Goal: Task Accomplishment & Management: Use online tool/utility

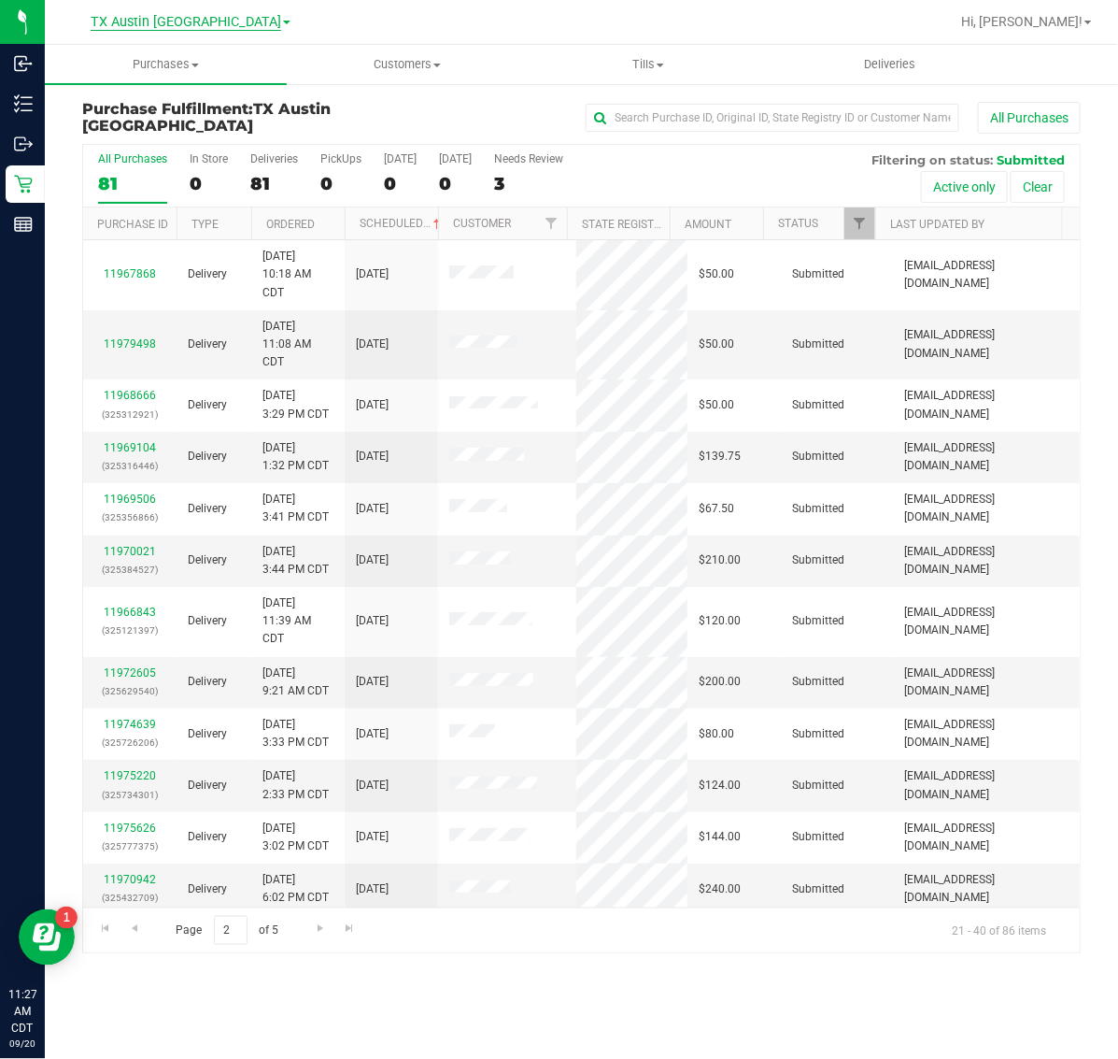
click at [155, 19] on span "TX Austin [GEOGRAPHIC_DATA]" at bounding box center [186, 22] width 191 height 17
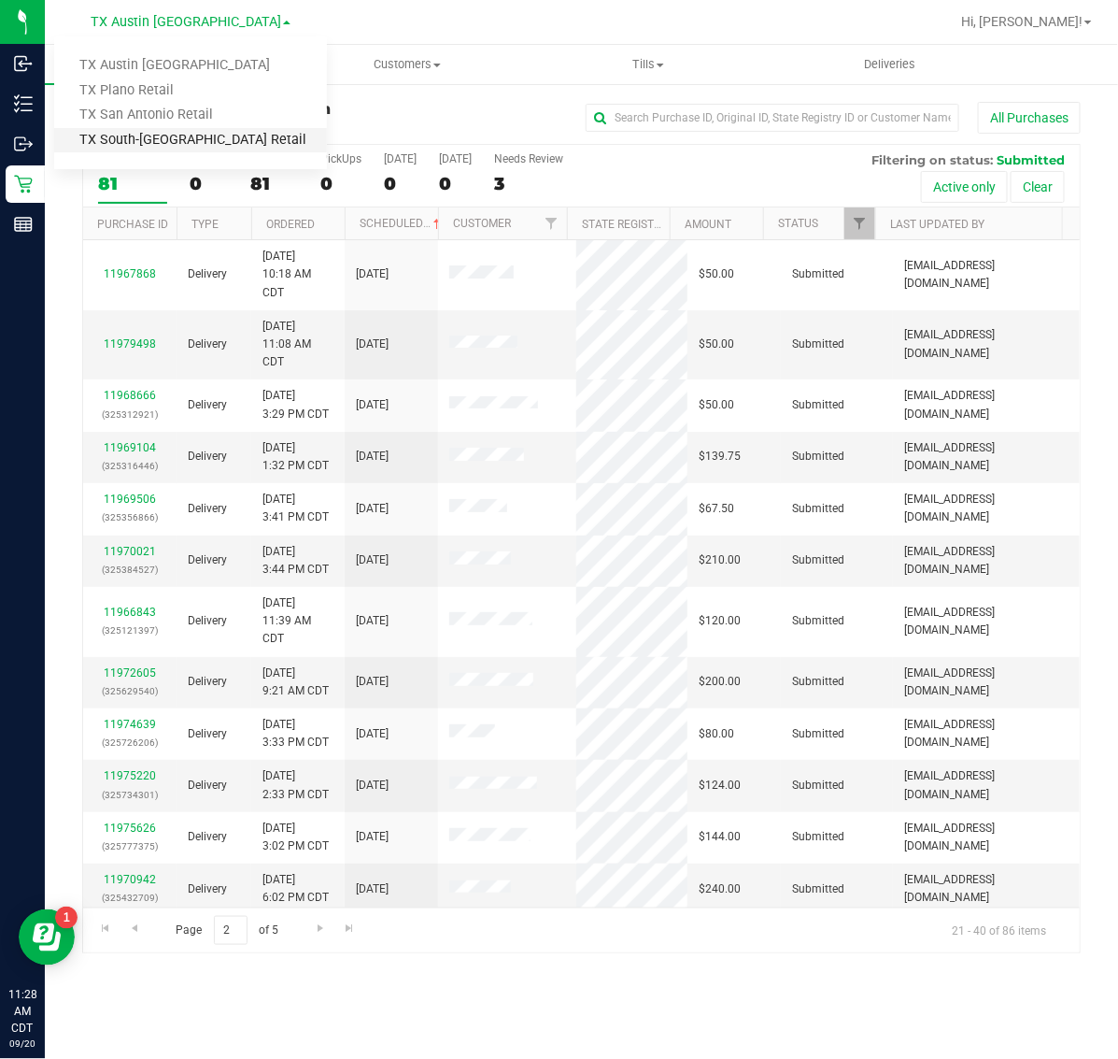
click at [150, 136] on link "TX South-[GEOGRAPHIC_DATA] Retail" at bounding box center [190, 140] width 273 height 25
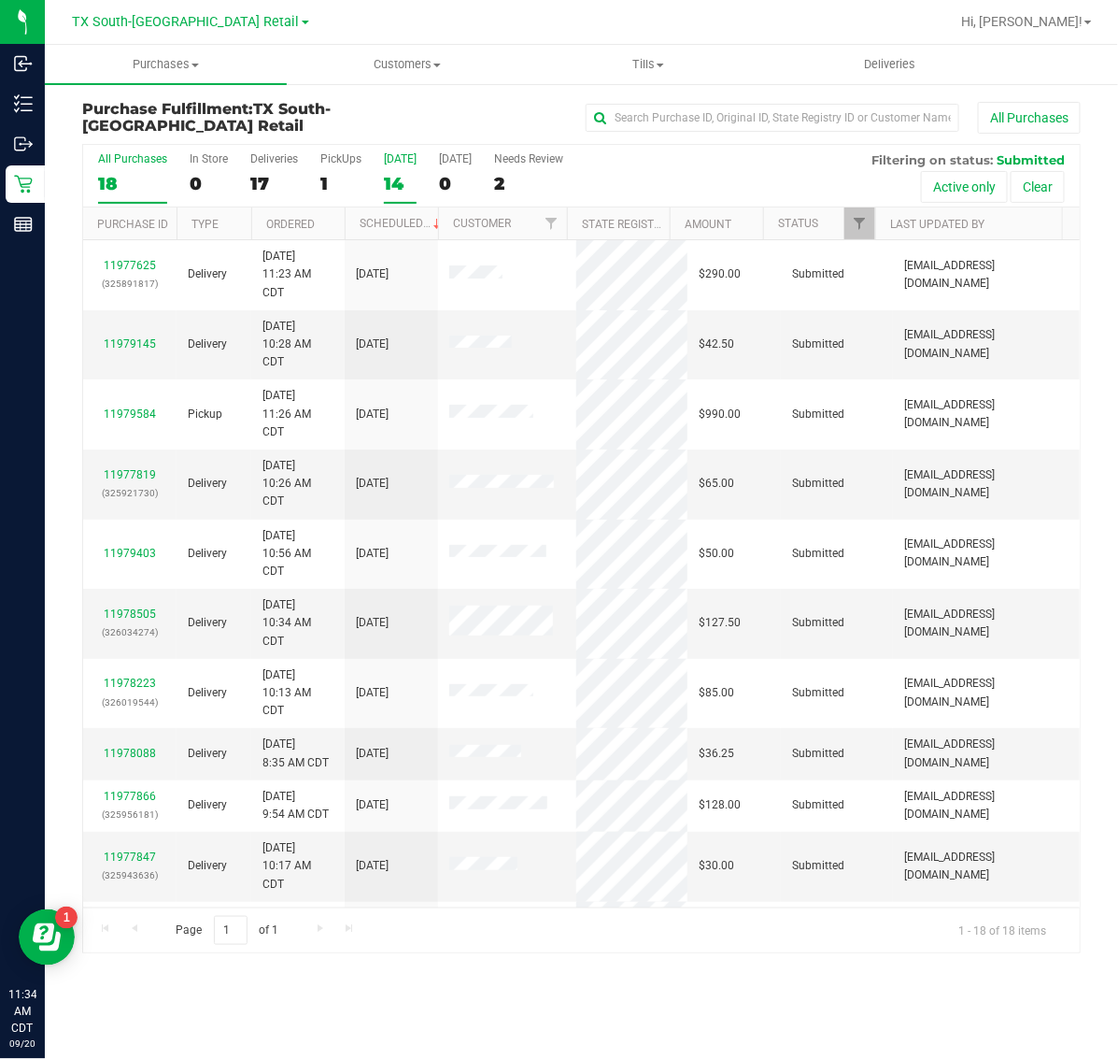
click at [391, 176] on div "14" at bounding box center [400, 183] width 33 height 21
click at [0, 0] on input "[DATE] 14" at bounding box center [0, 0] width 0 height 0
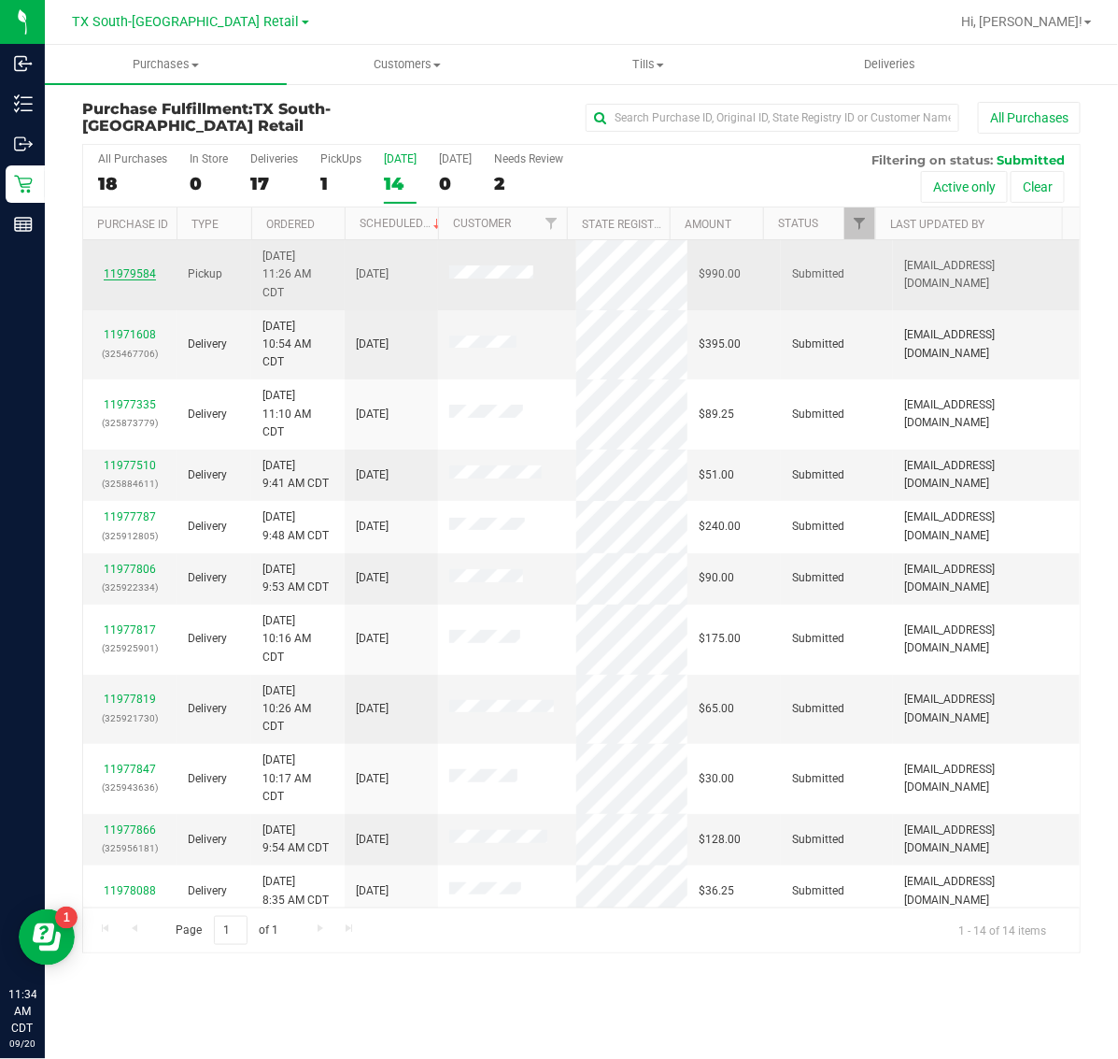
click at [131, 280] on link "11979584" at bounding box center [130, 273] width 52 height 13
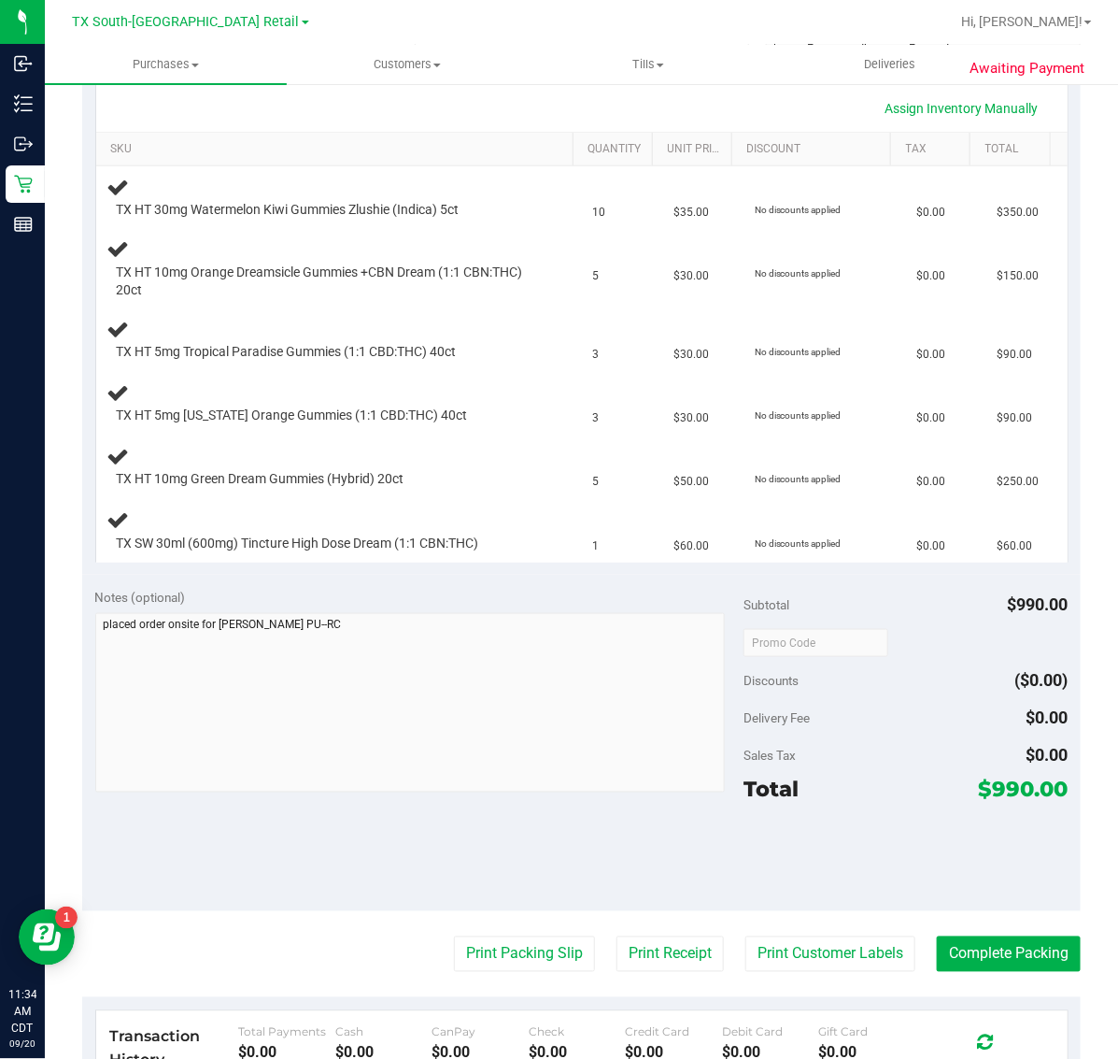
scroll to position [467, 0]
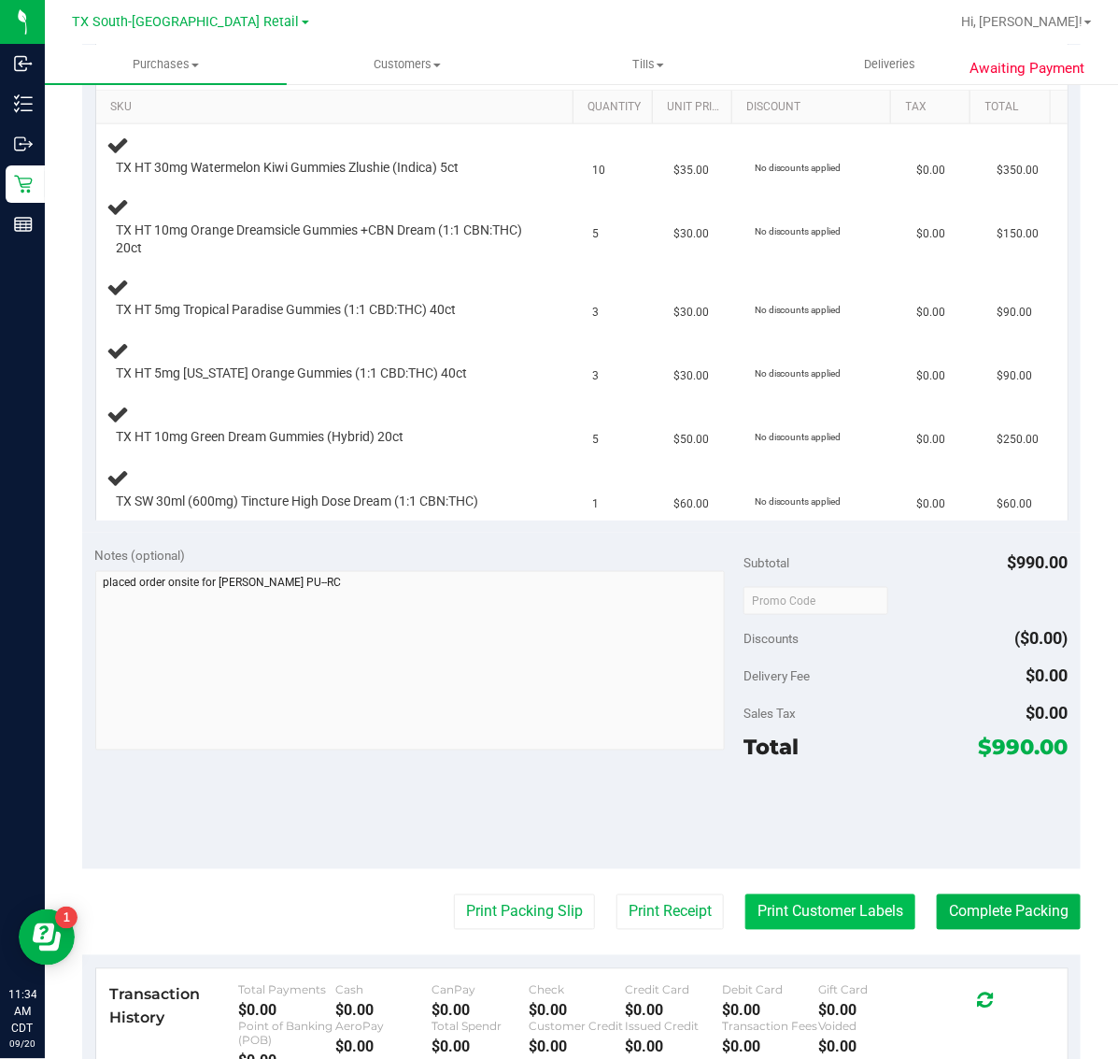
click at [805, 921] on button "Print Customer Labels" at bounding box center [831, 912] width 170 height 36
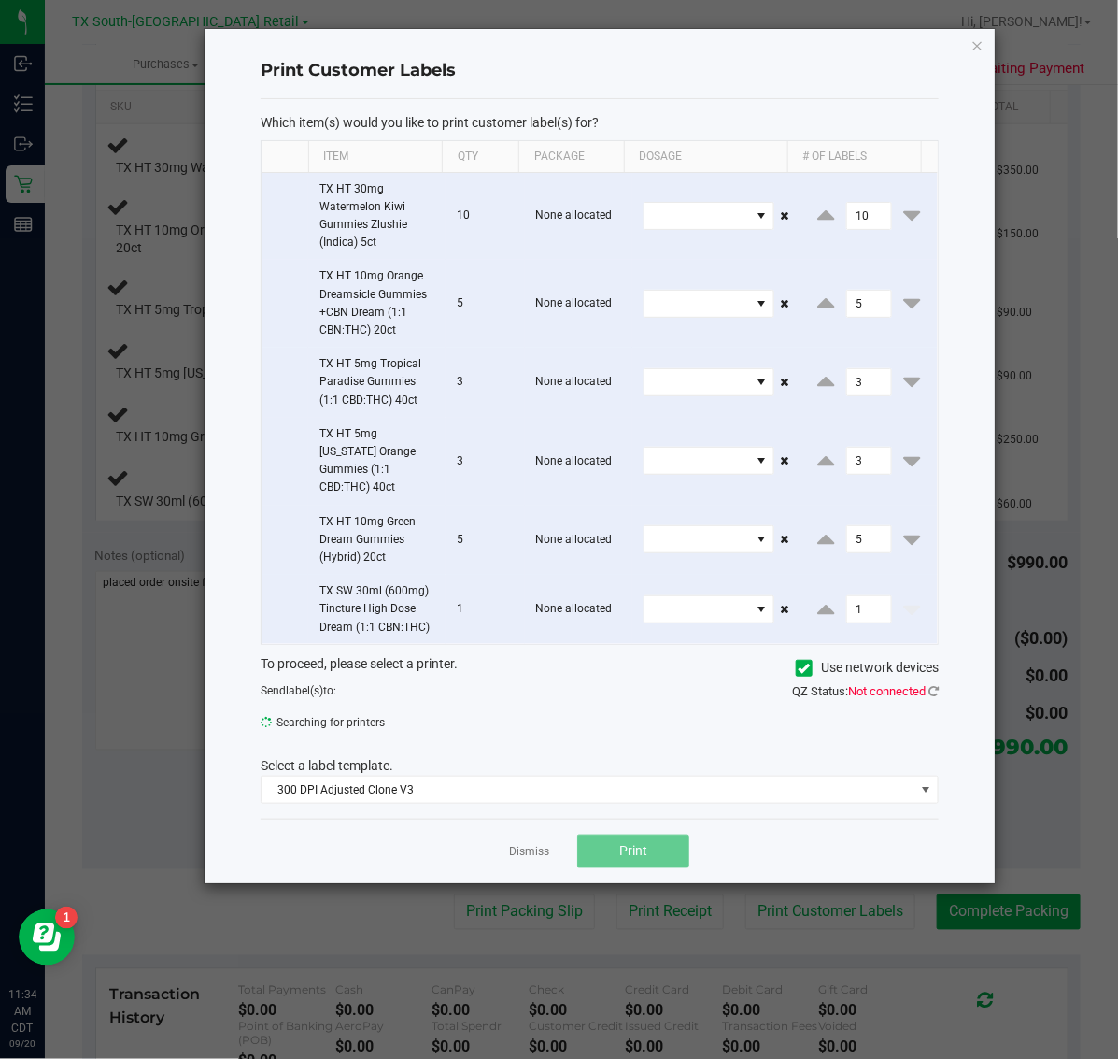
click at [533, 844] on link "Dismiss" at bounding box center [529, 852] width 40 height 16
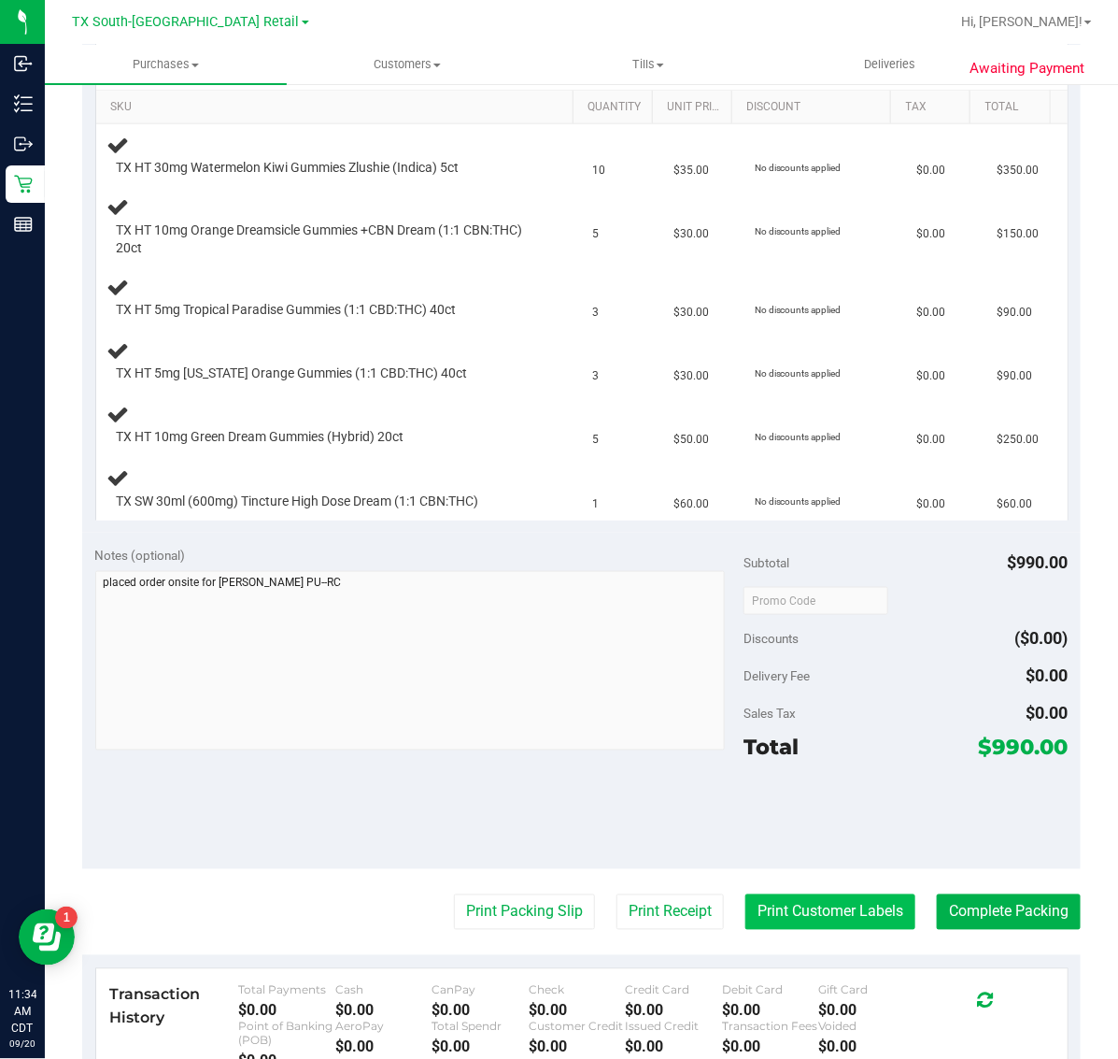
click at [816, 906] on button "Print Customer Labels" at bounding box center [831, 912] width 170 height 36
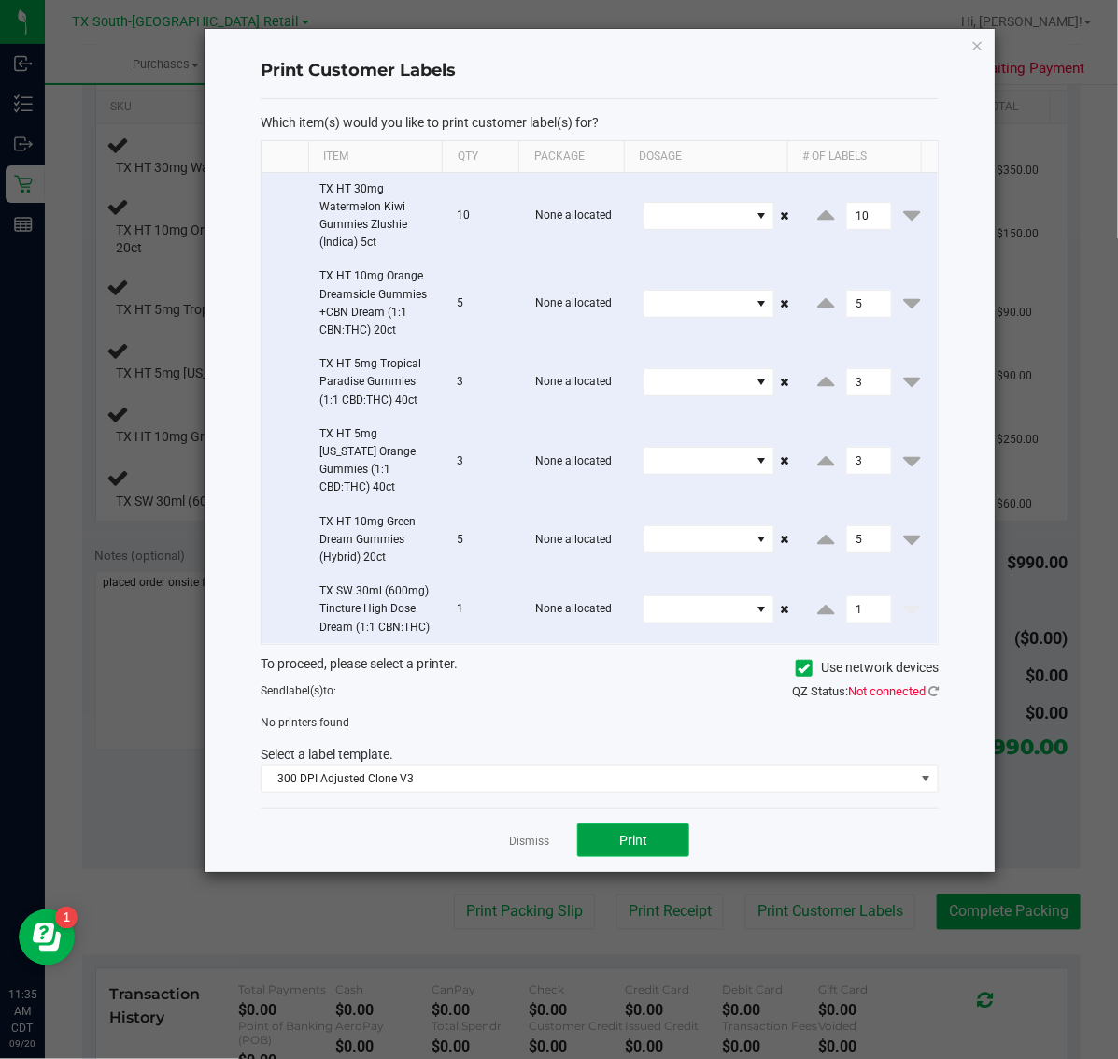
click at [629, 832] on span "Print" at bounding box center [633, 839] width 28 height 15
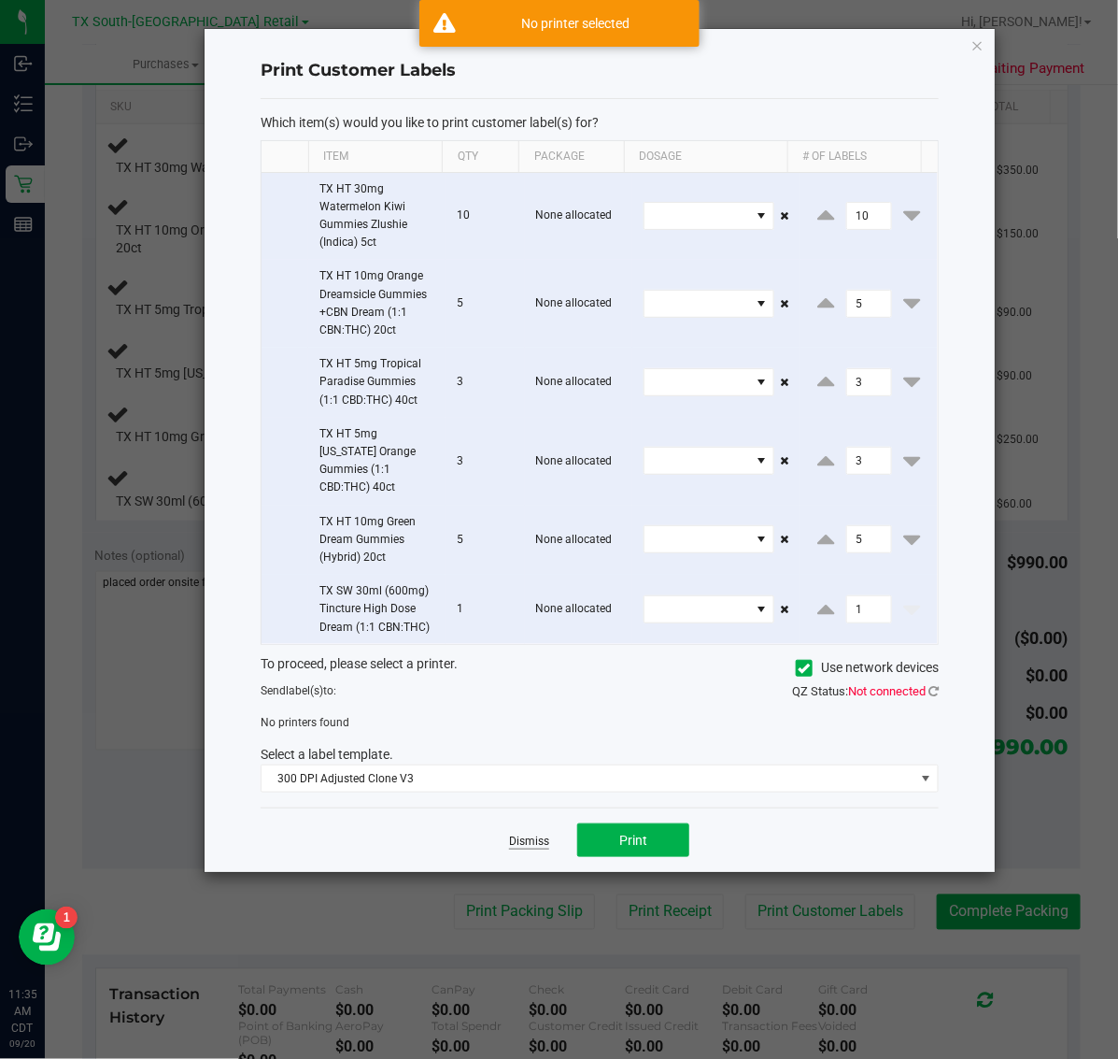
click at [531, 833] on link "Dismiss" at bounding box center [529, 841] width 40 height 16
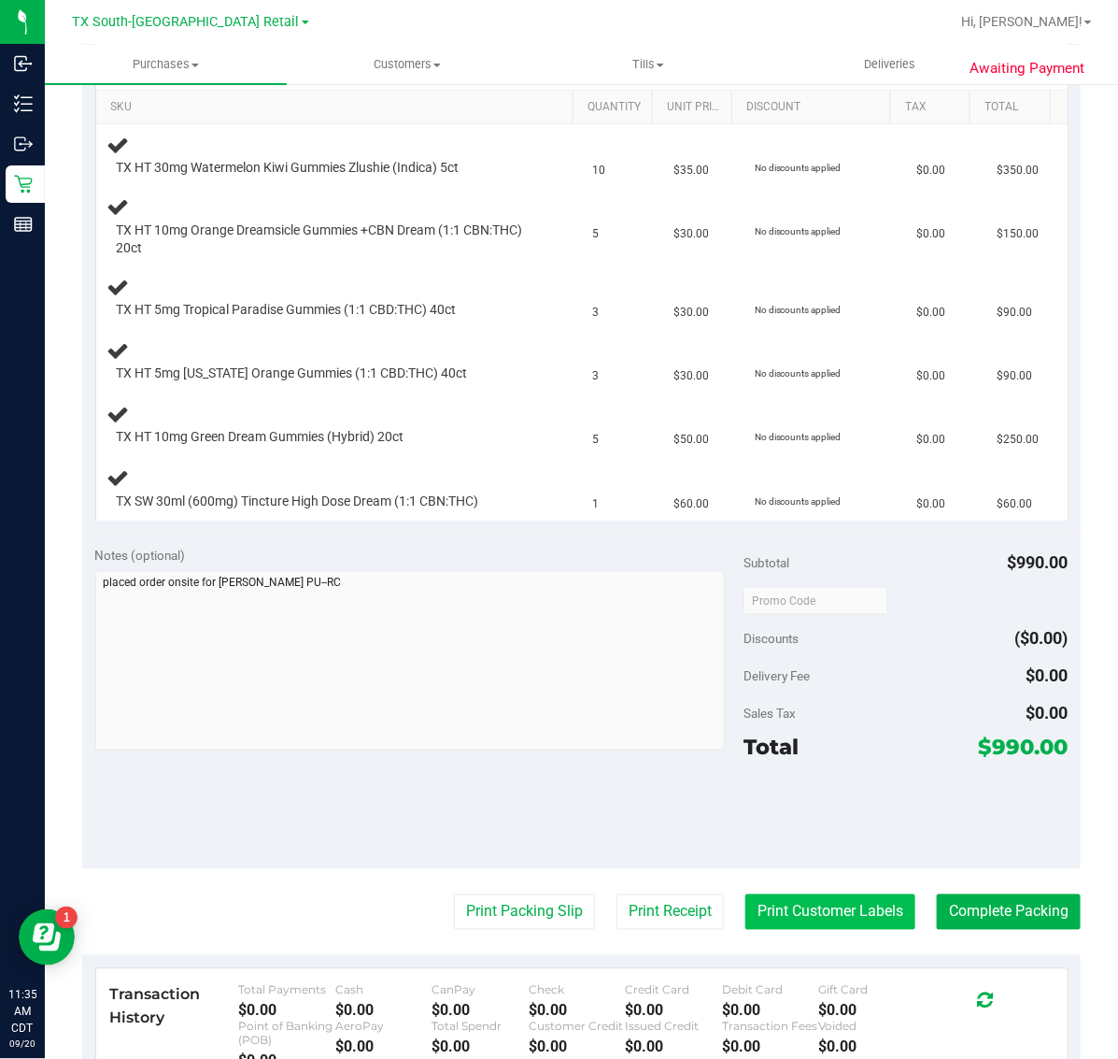
click at [775, 907] on button "Print Customer Labels" at bounding box center [831, 912] width 170 height 36
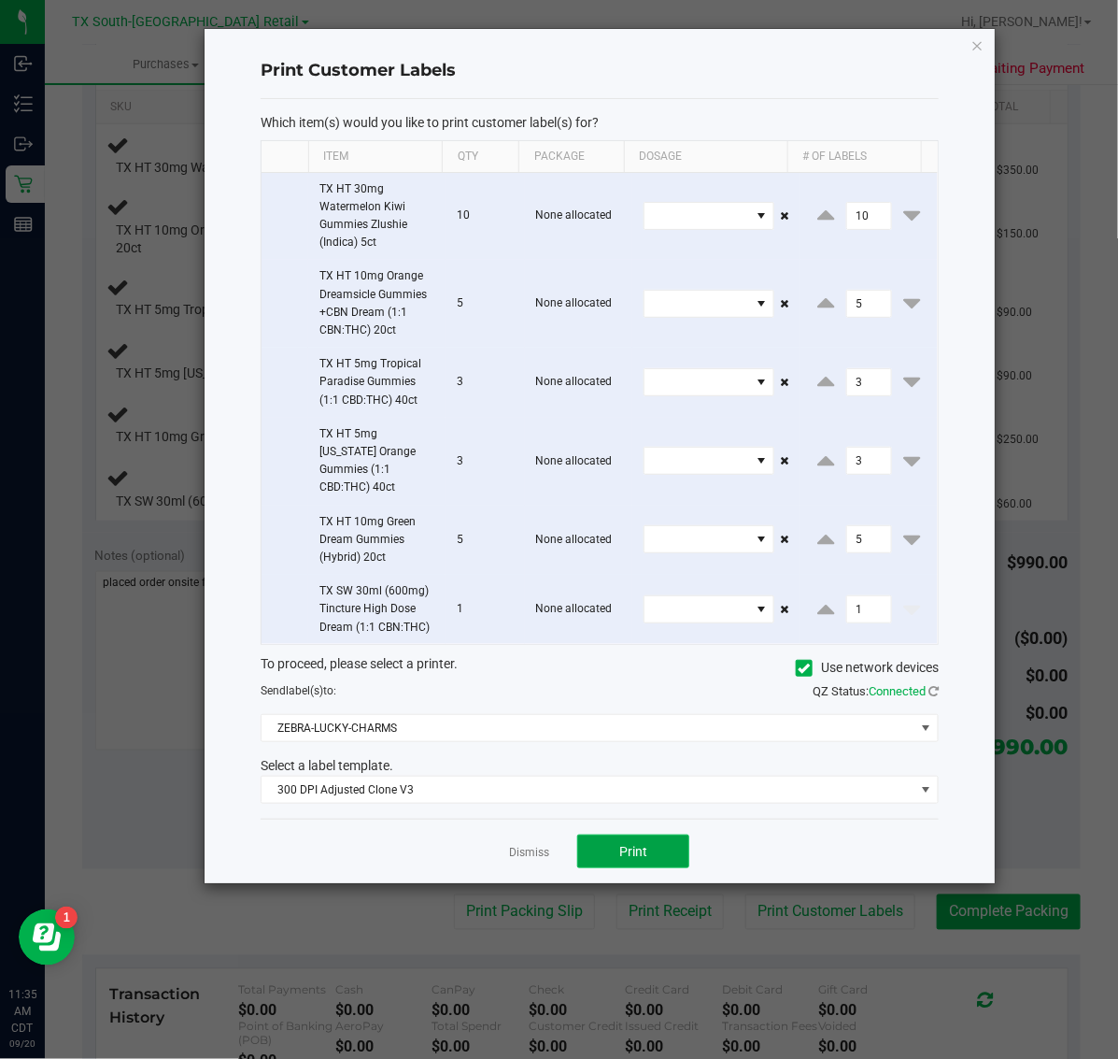
click at [642, 844] on span "Print" at bounding box center [633, 851] width 28 height 15
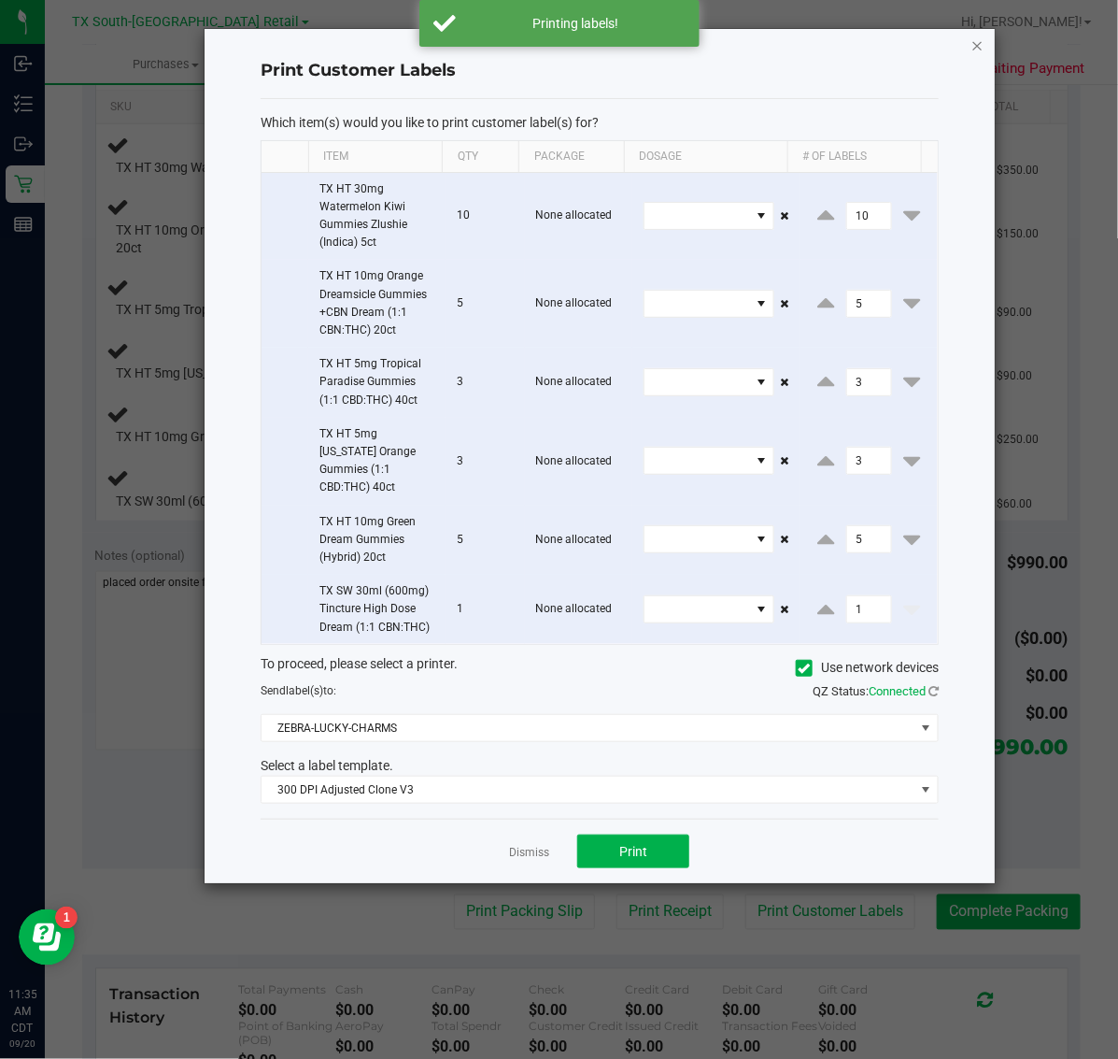
click at [978, 49] on icon "button" at bounding box center [978, 45] width 13 height 22
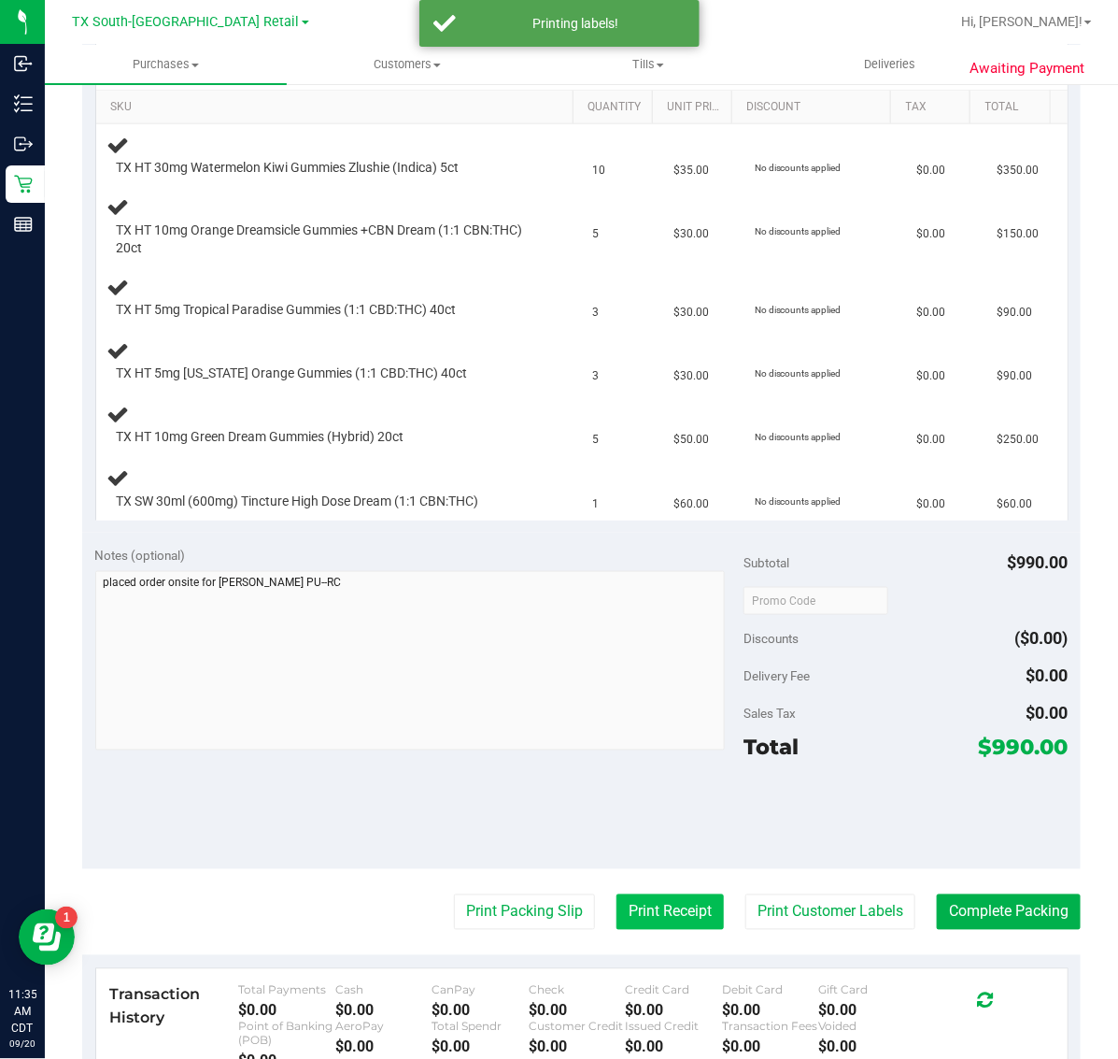
click at [680, 906] on button "Print Receipt" at bounding box center [670, 912] width 107 height 36
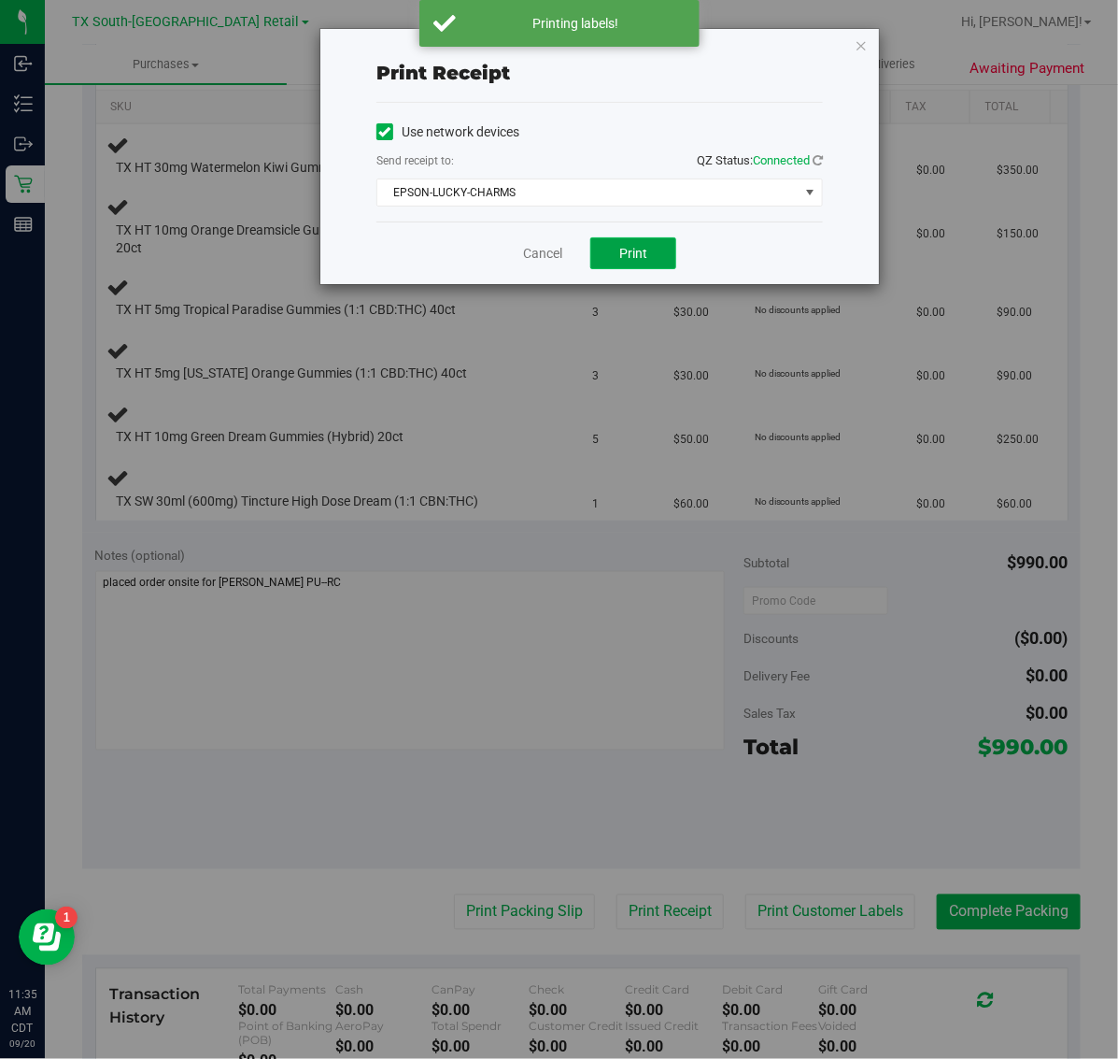
click at [638, 257] on span "Print" at bounding box center [633, 253] width 28 height 15
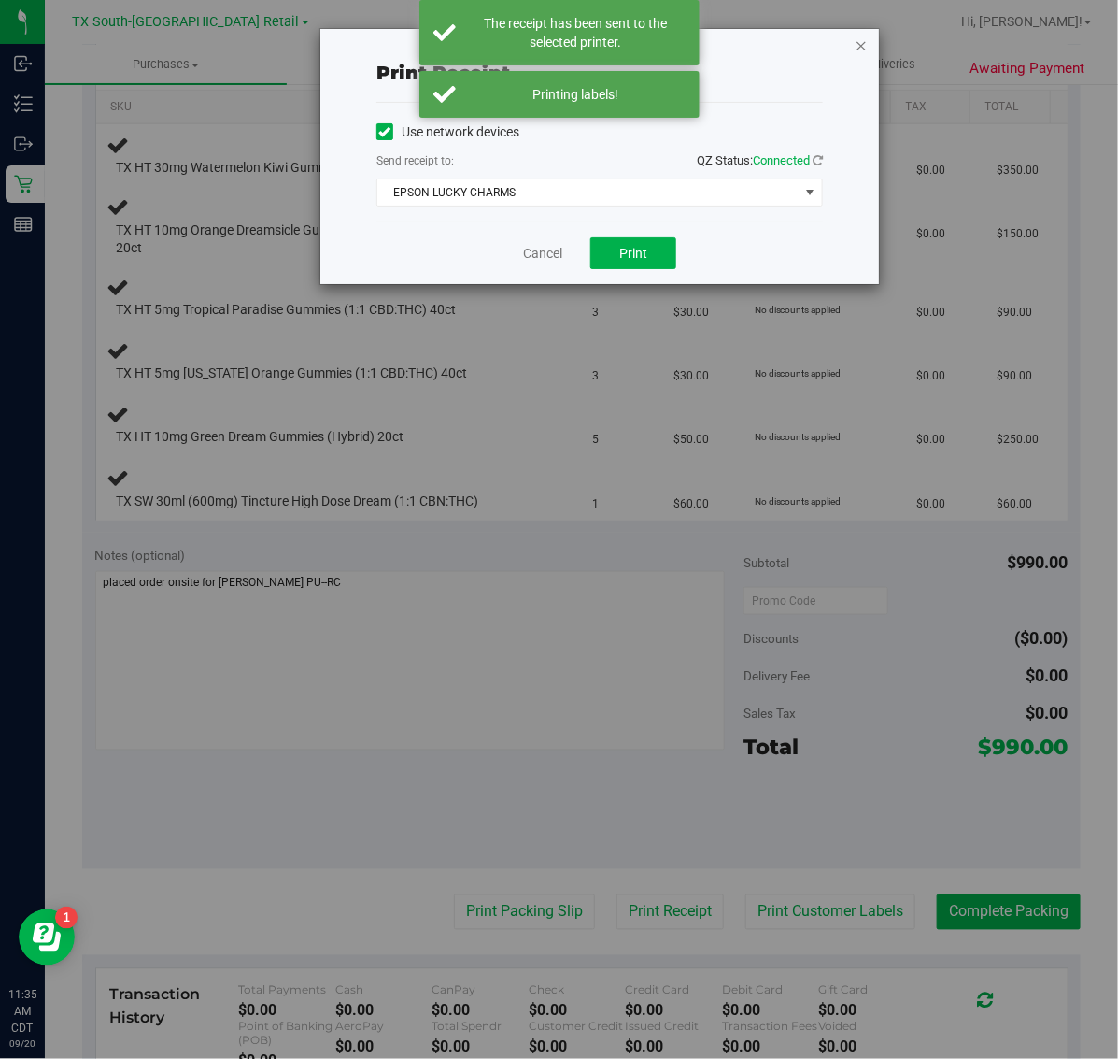
click at [858, 42] on icon "button" at bounding box center [861, 45] width 13 height 22
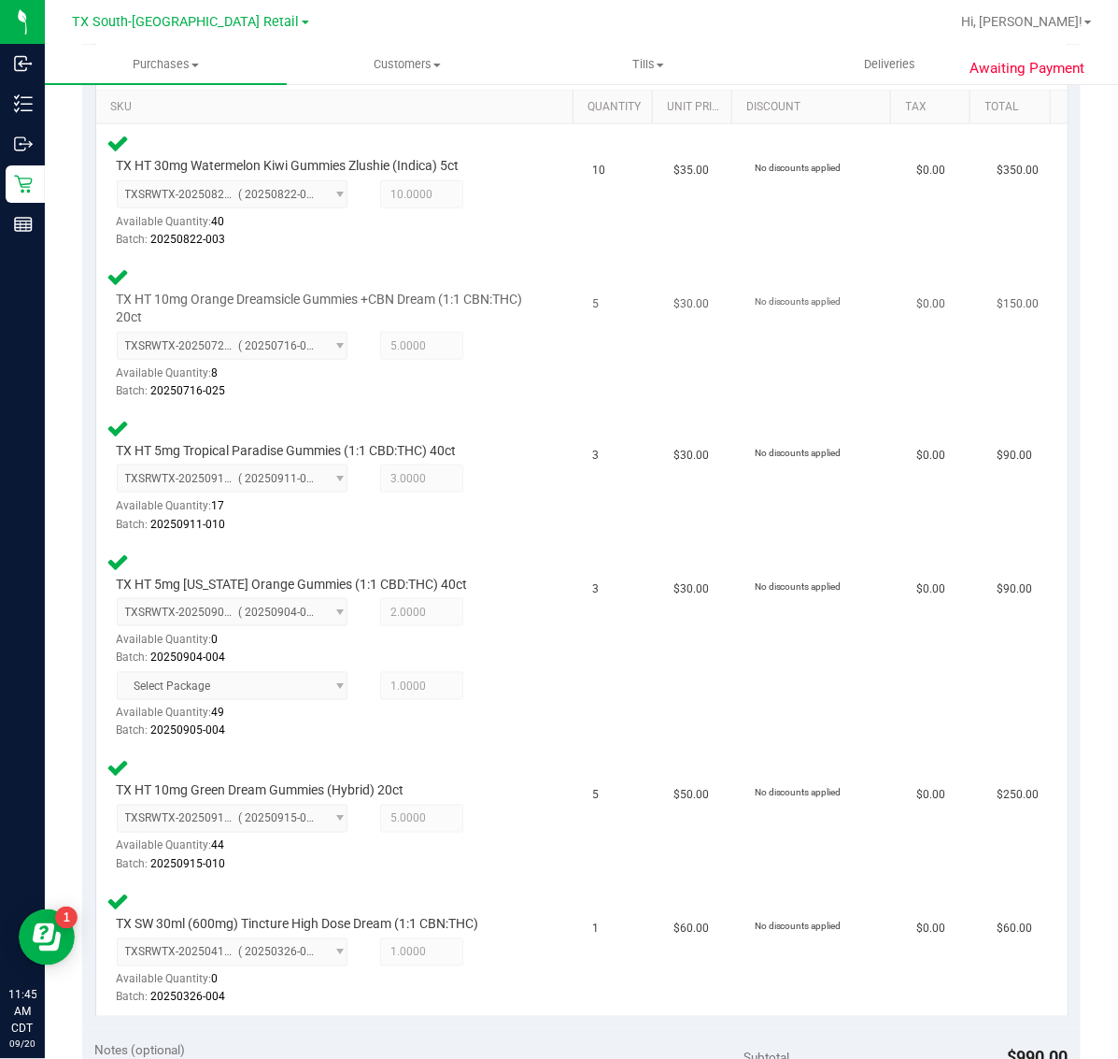
click at [405, 397] on div "Batch: 20250716-025" at bounding box center [325, 391] width 417 height 18
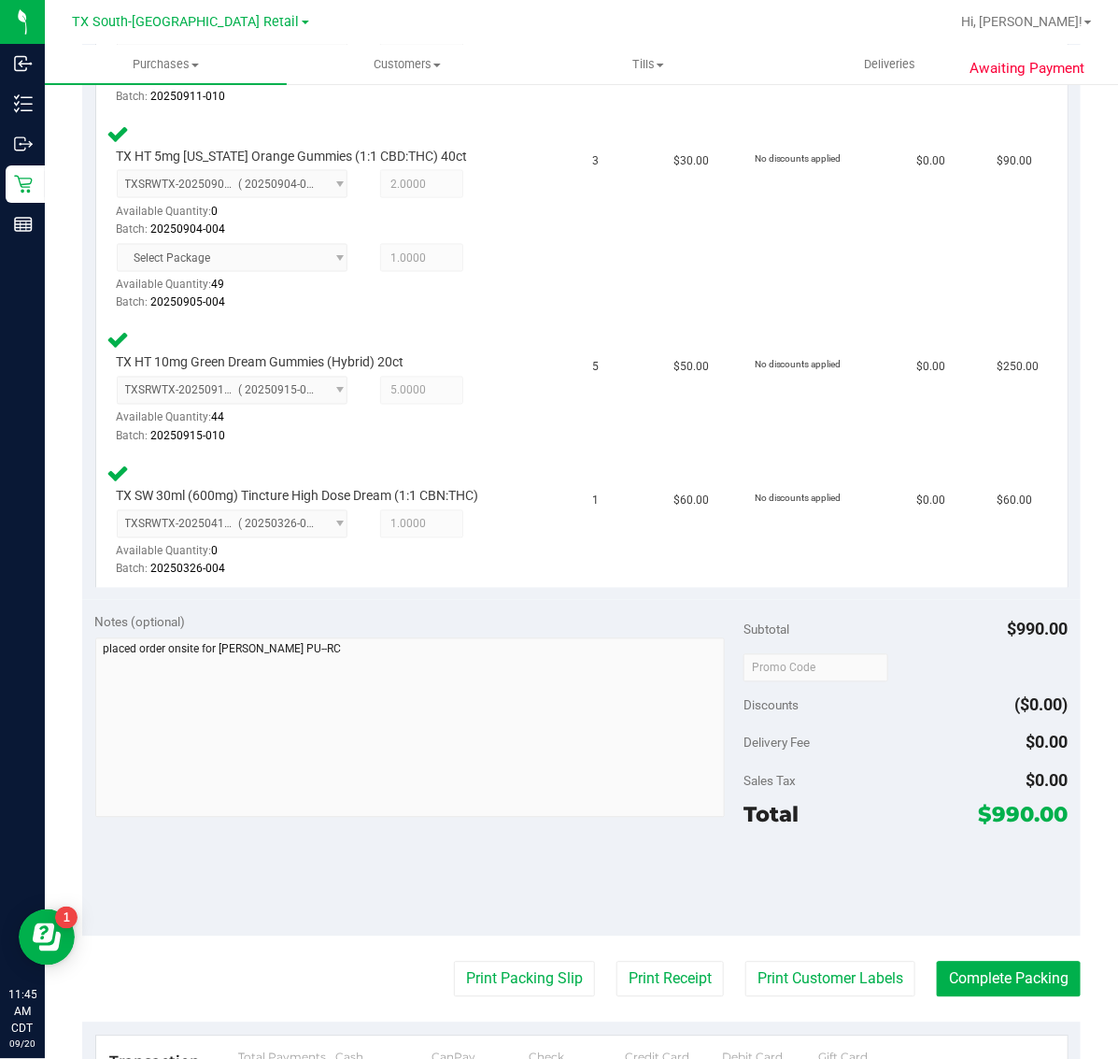
scroll to position [1051, 0]
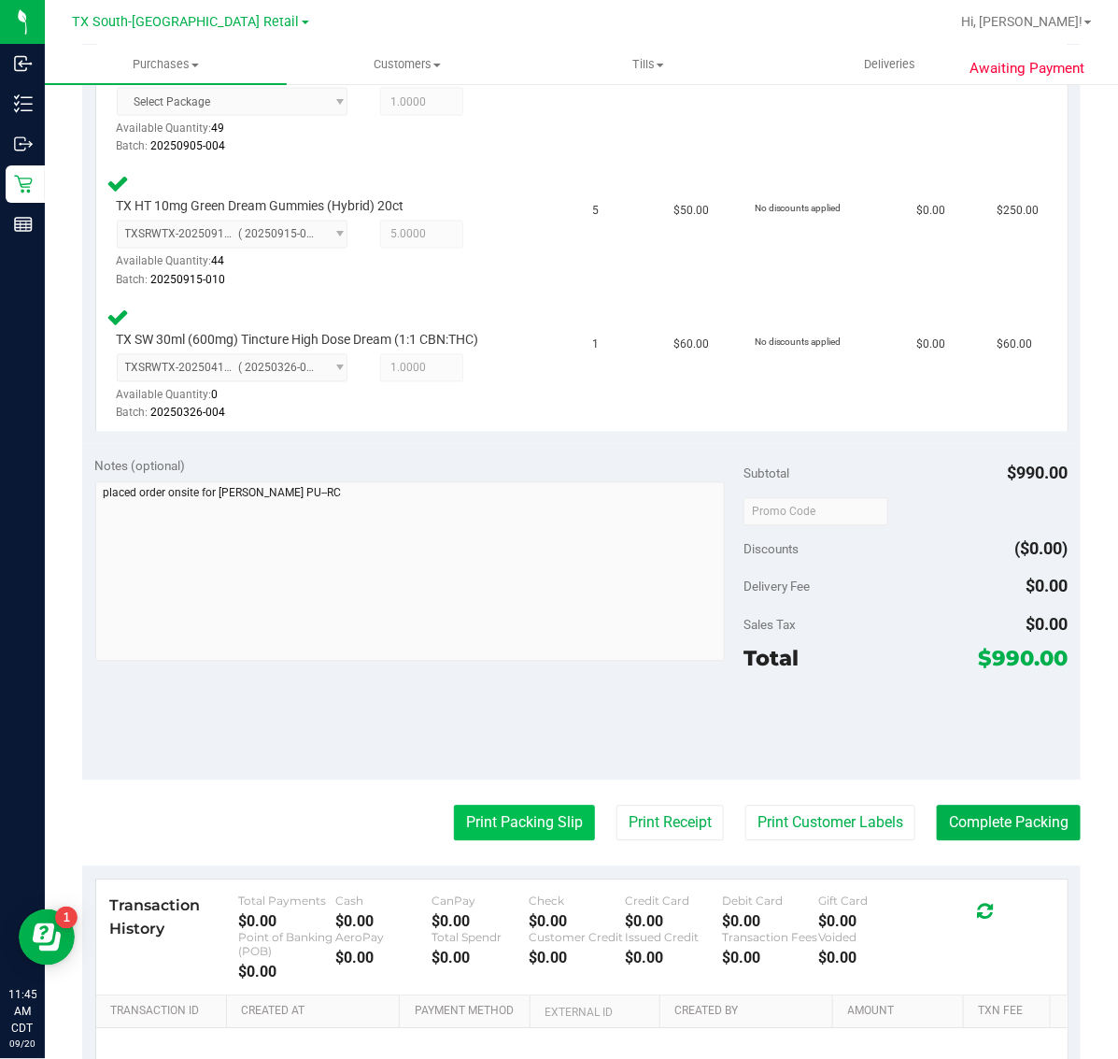
click at [474, 814] on button "Print Packing Slip" at bounding box center [524, 823] width 141 height 36
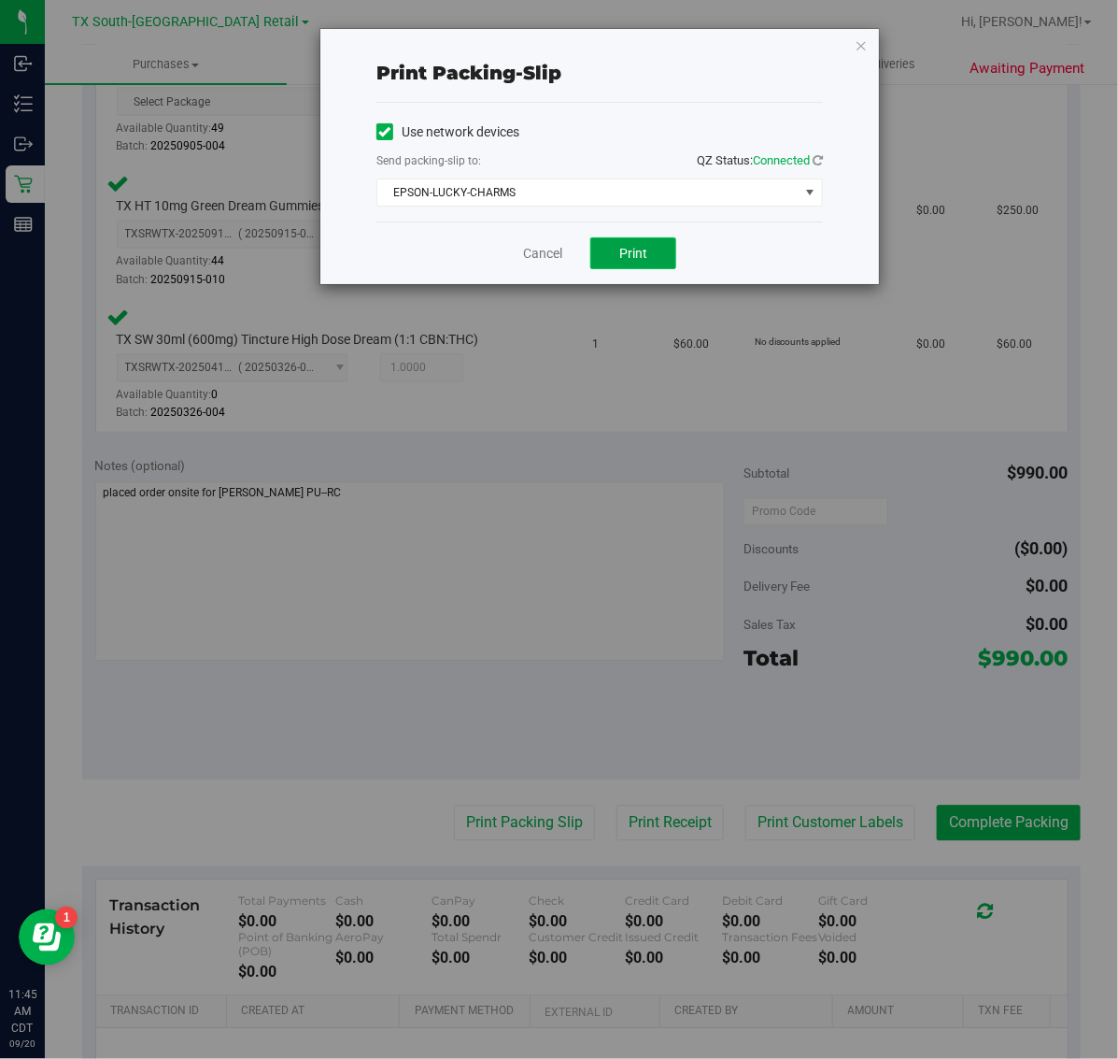
click at [622, 261] on span "Print" at bounding box center [633, 253] width 28 height 15
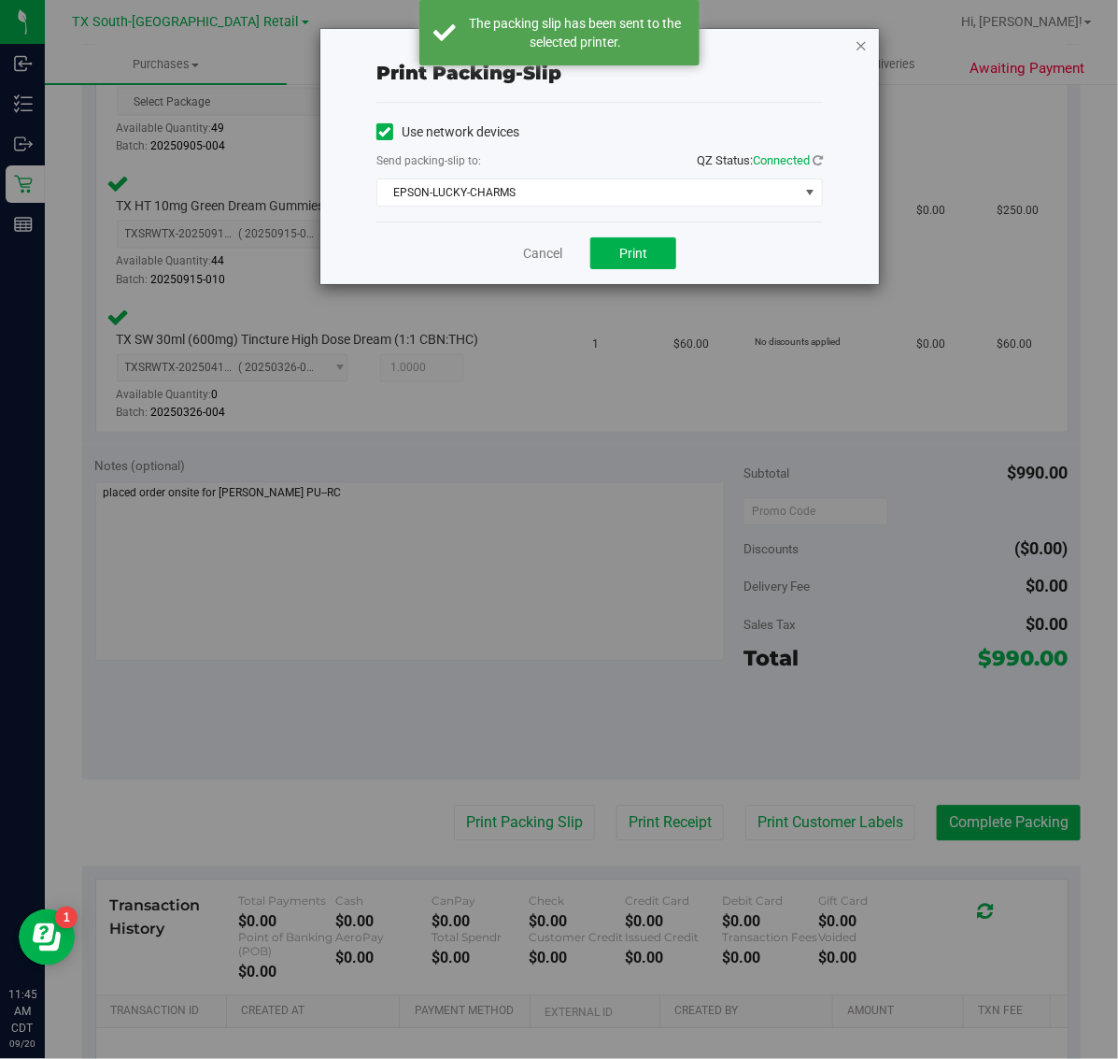
click at [860, 38] on icon "button" at bounding box center [861, 45] width 13 height 22
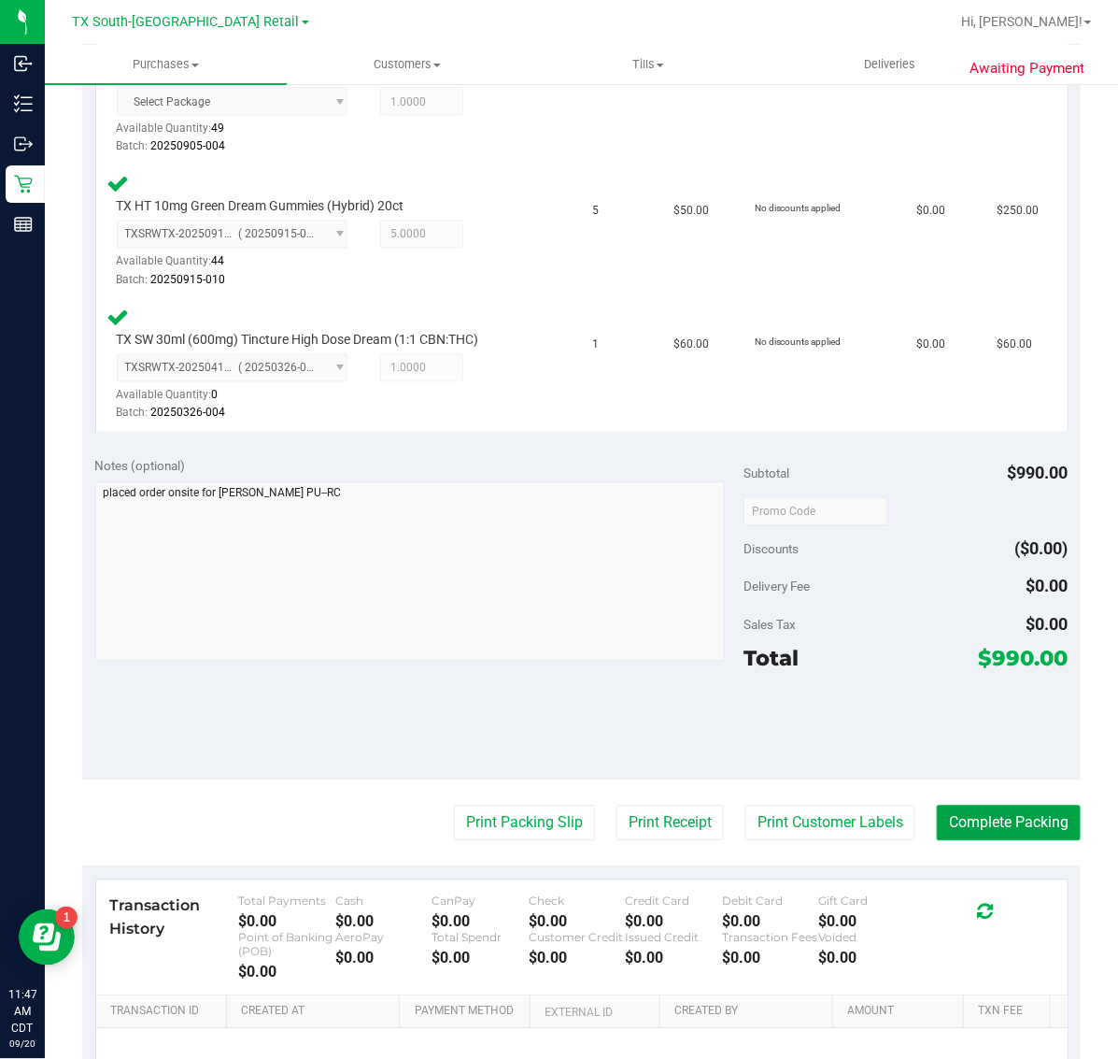
click at [988, 814] on button "Complete Packing" at bounding box center [1009, 823] width 144 height 36
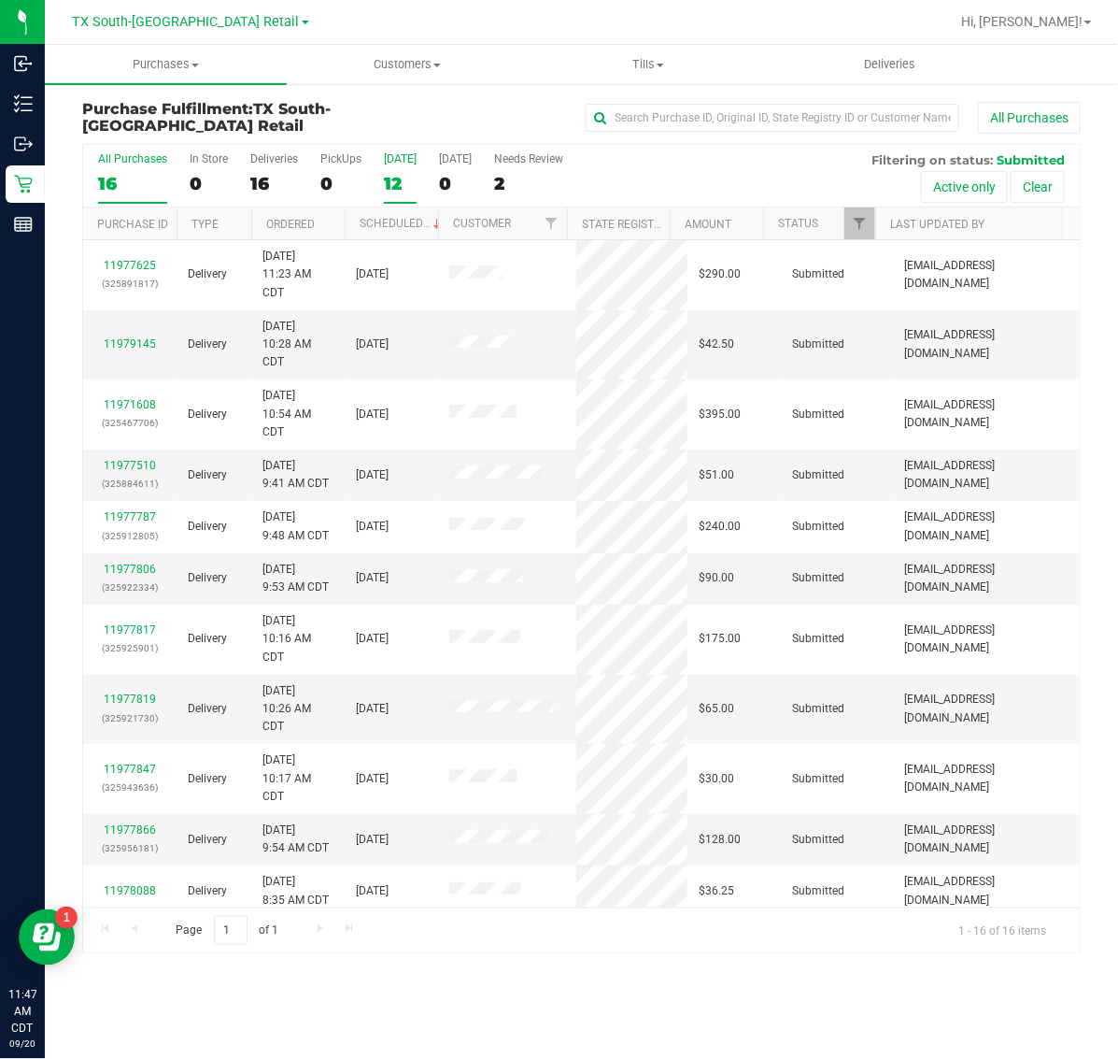
click at [402, 160] on div "[DATE]" at bounding box center [400, 158] width 33 height 13
click at [0, 0] on input "Today 12" at bounding box center [0, 0] width 0 height 0
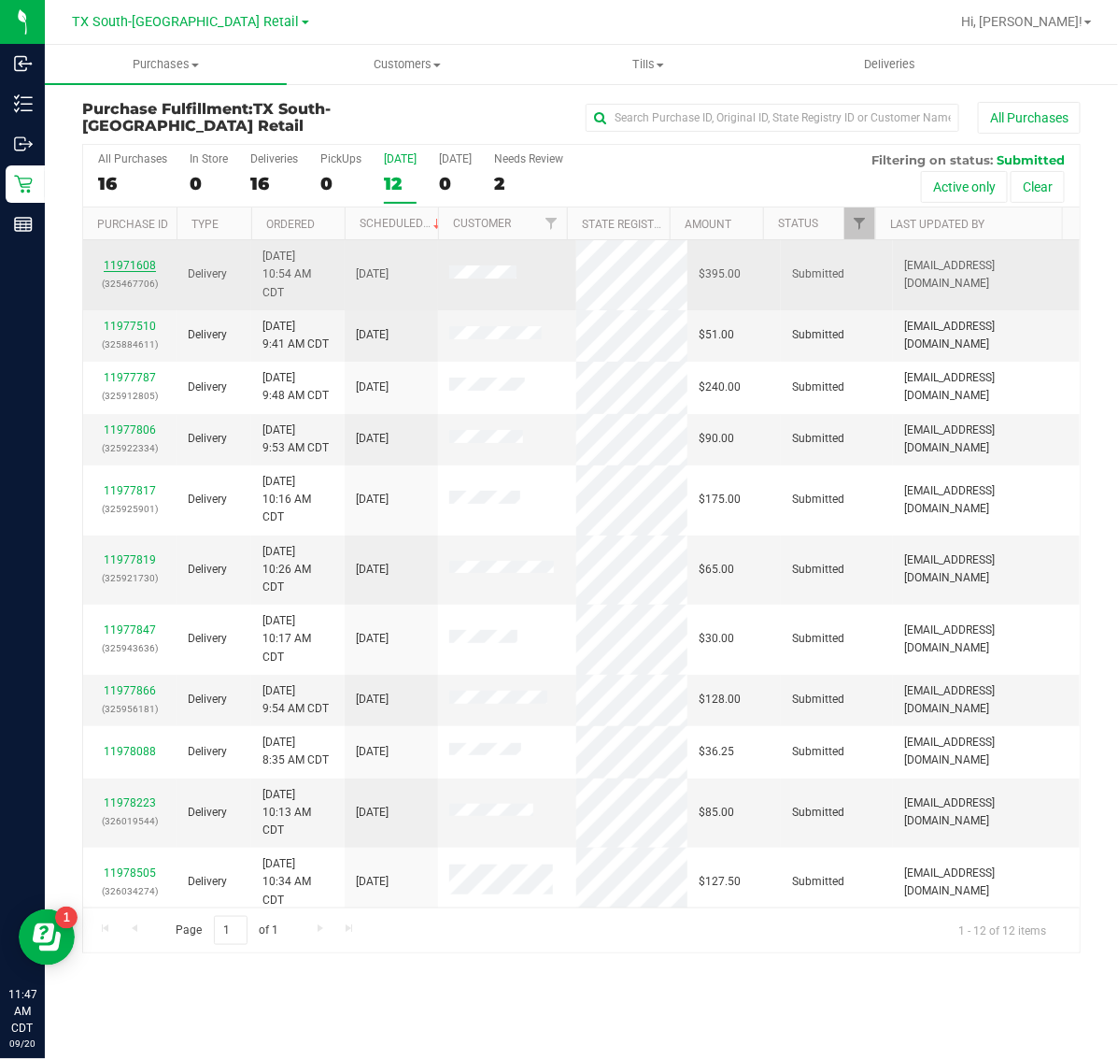
click at [135, 263] on link "11971608" at bounding box center [130, 265] width 52 height 13
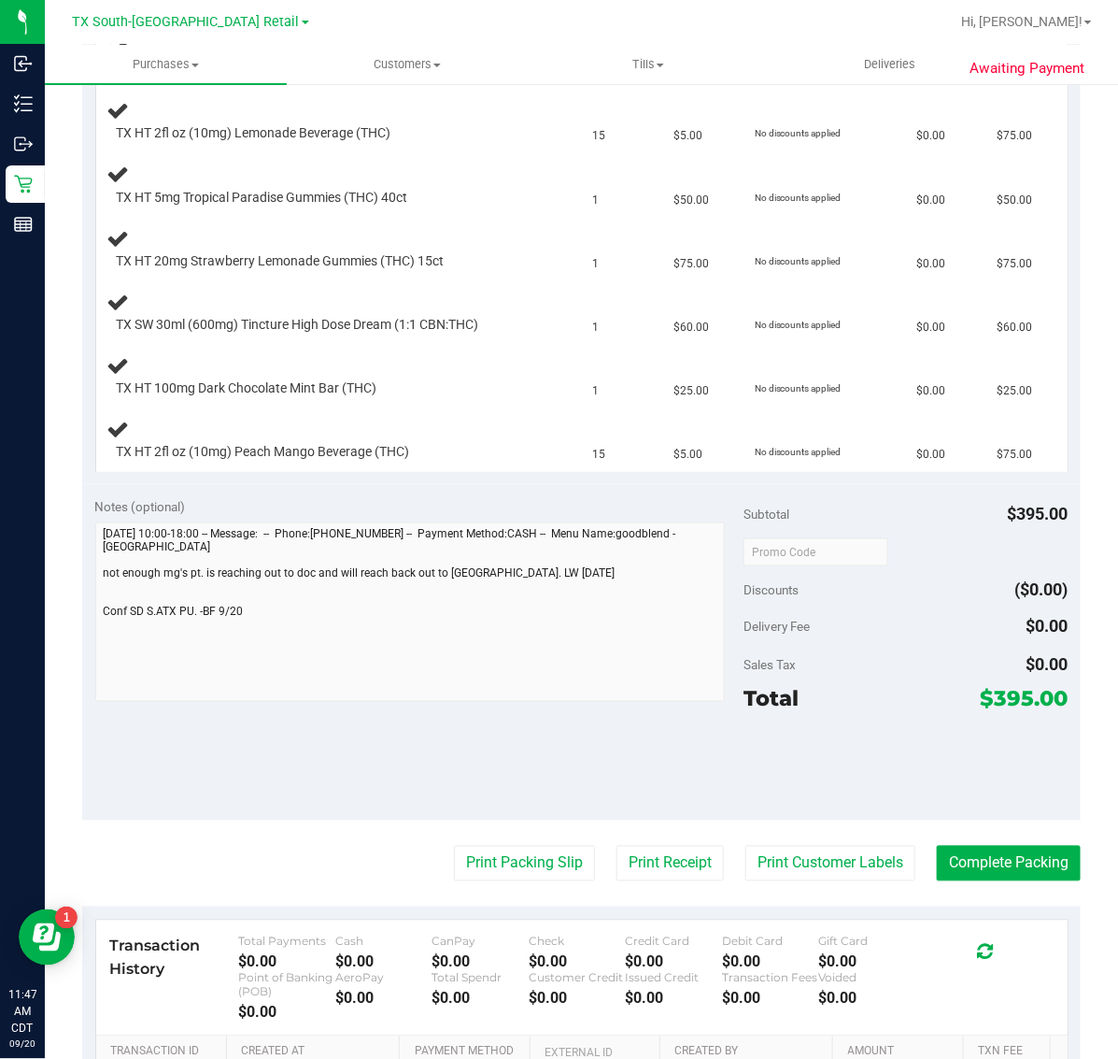
scroll to position [584, 0]
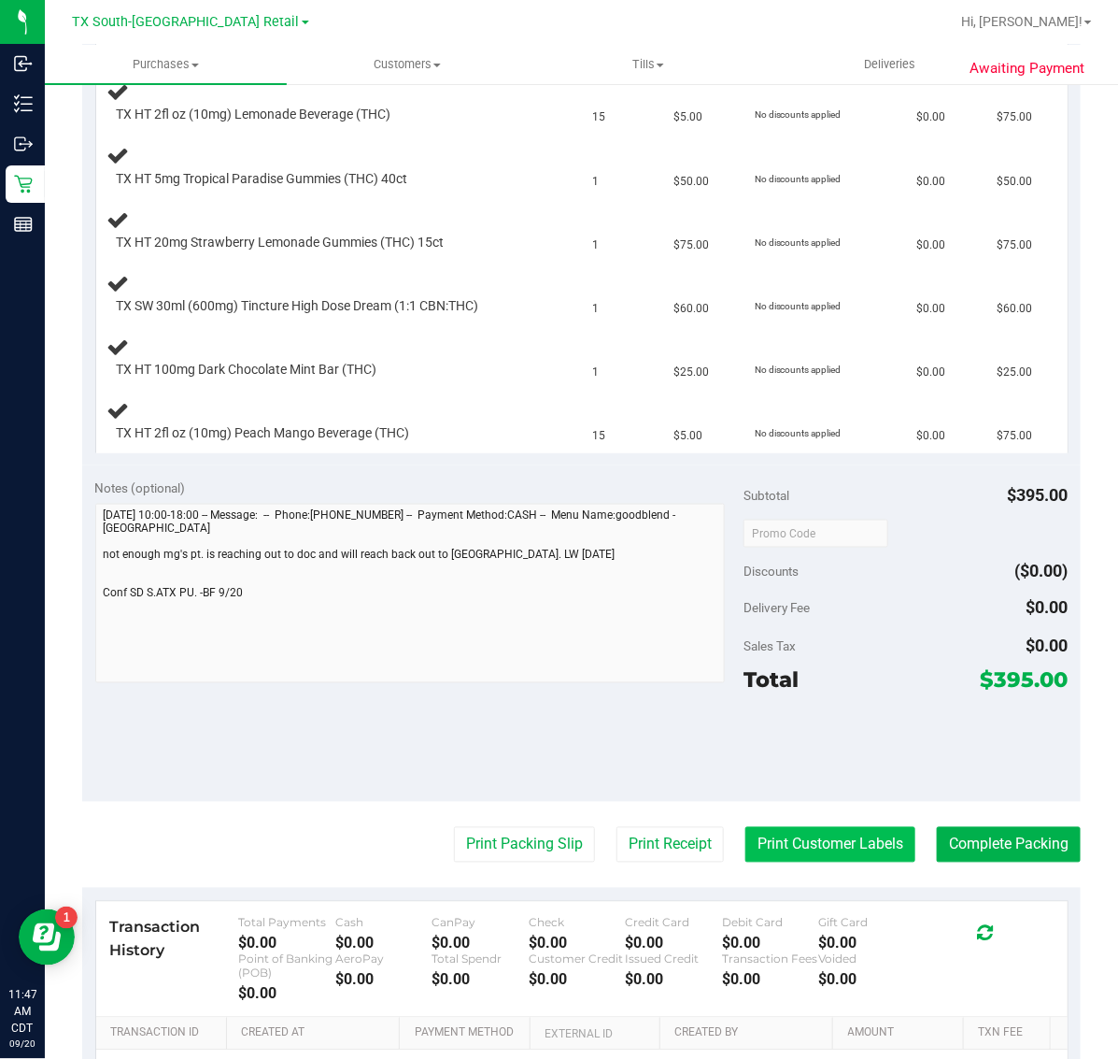
click at [867, 833] on button "Print Customer Labels" at bounding box center [831, 845] width 170 height 36
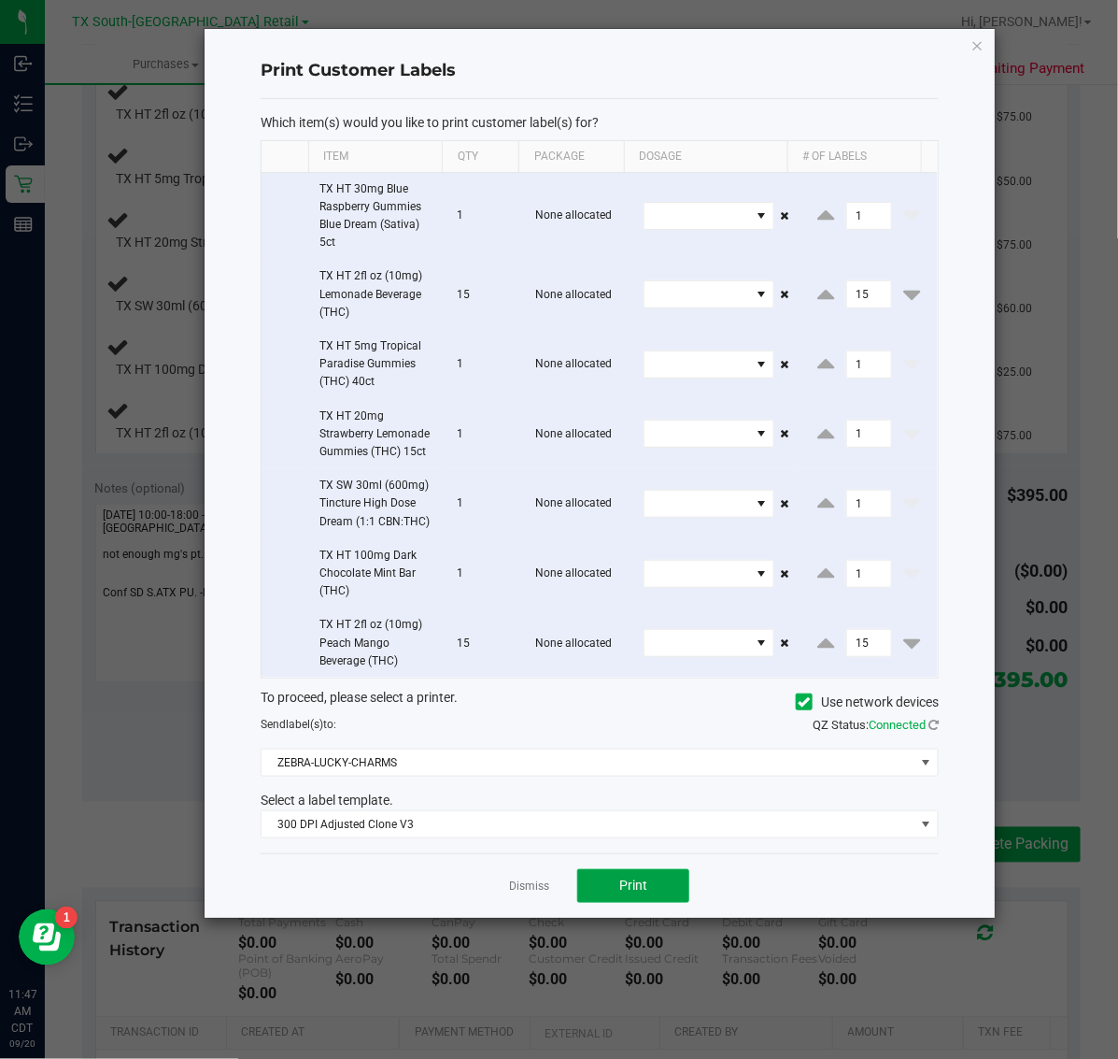
drag, startPoint x: 669, startPoint y: 889, endPoint x: 827, endPoint y: 603, distance: 327.4
click at [708, 844] on div "Print Customer Labels Which item(s) would you like to print customer label(s) f…" at bounding box center [600, 473] width 790 height 889
click at [547, 886] on link "Dismiss" at bounding box center [529, 886] width 40 height 16
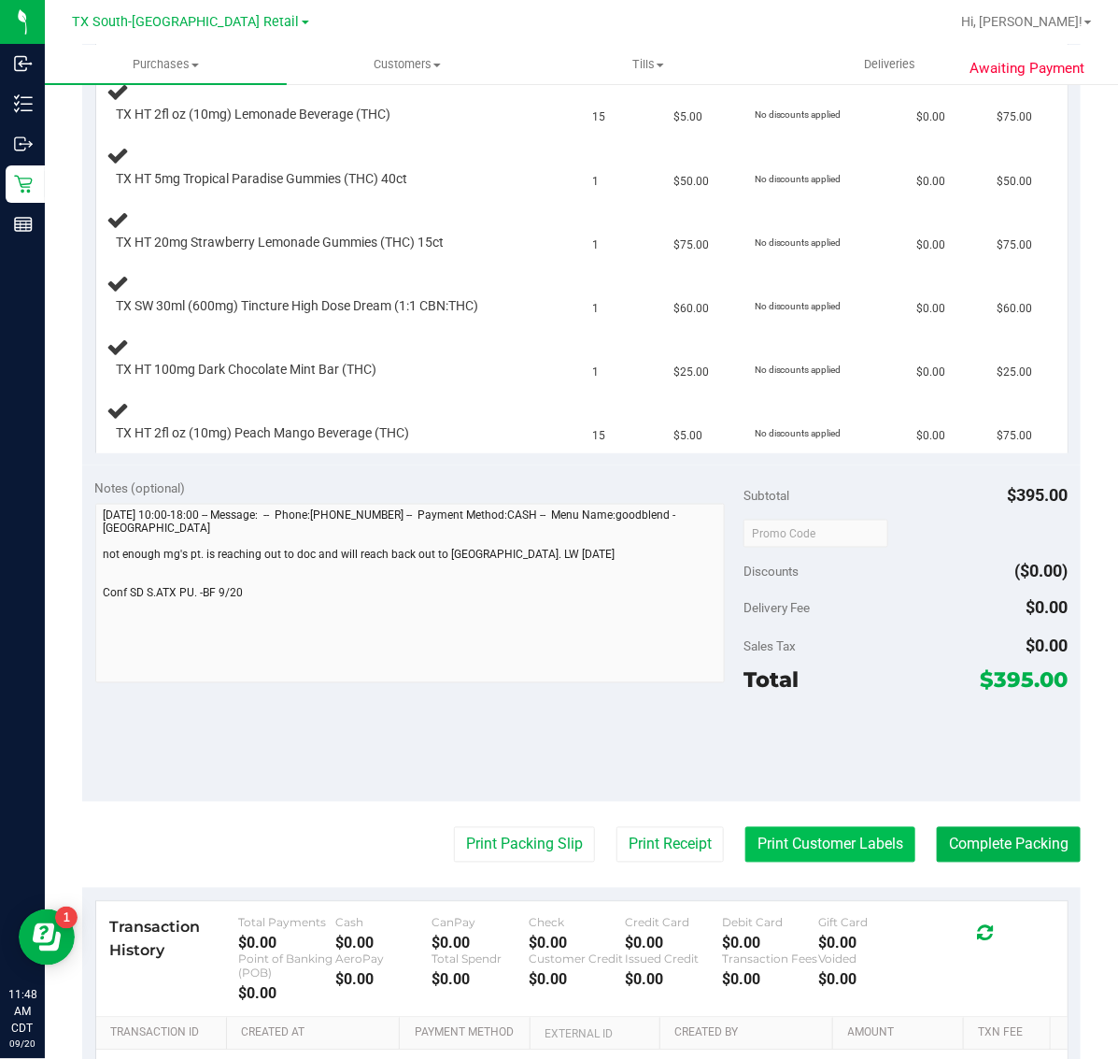
click at [760, 851] on button "Print Customer Labels" at bounding box center [831, 845] width 170 height 36
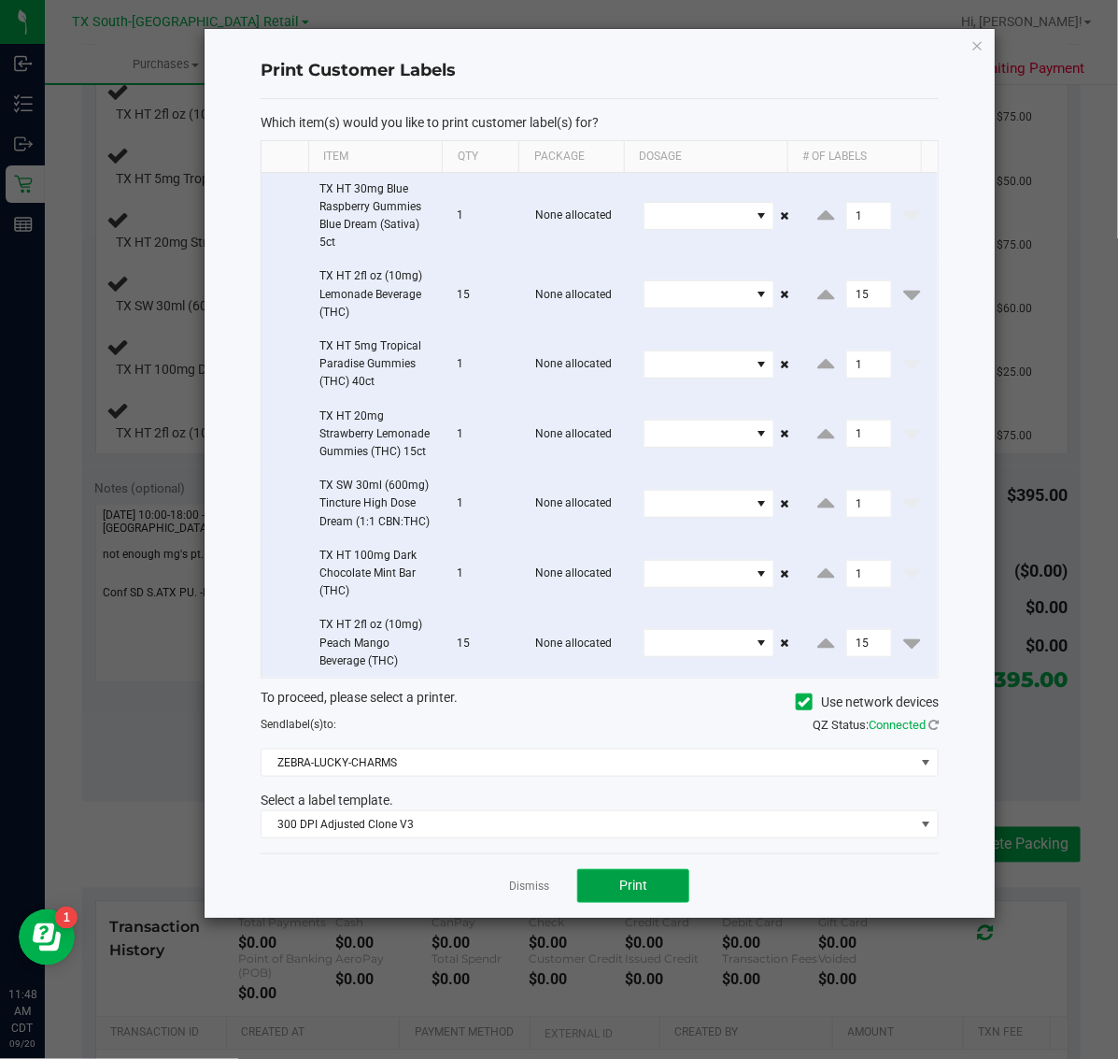
click at [631, 884] on span "Print" at bounding box center [633, 884] width 28 height 15
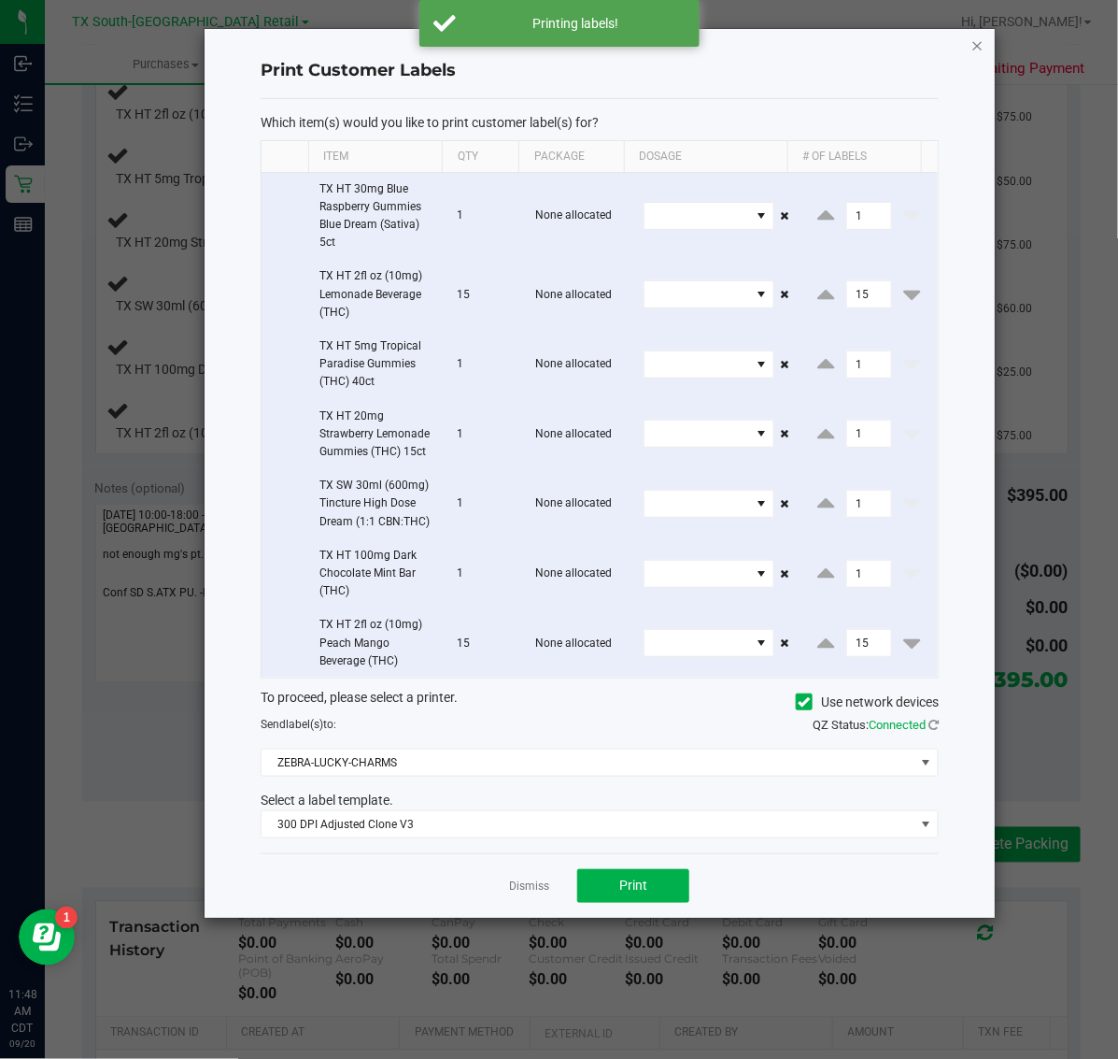
click at [978, 49] on icon "button" at bounding box center [978, 45] width 13 height 22
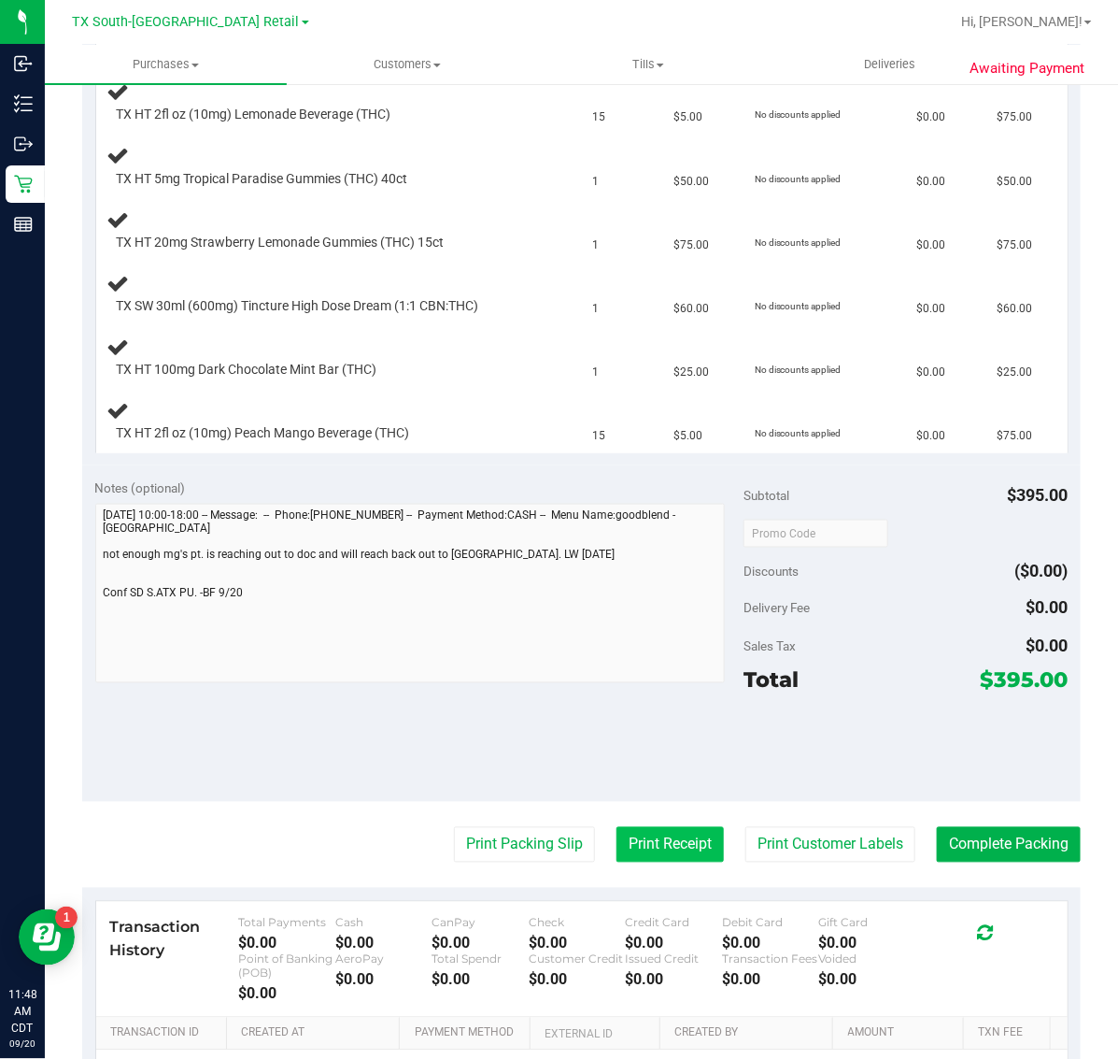
click at [661, 847] on button "Print Receipt" at bounding box center [670, 845] width 107 height 36
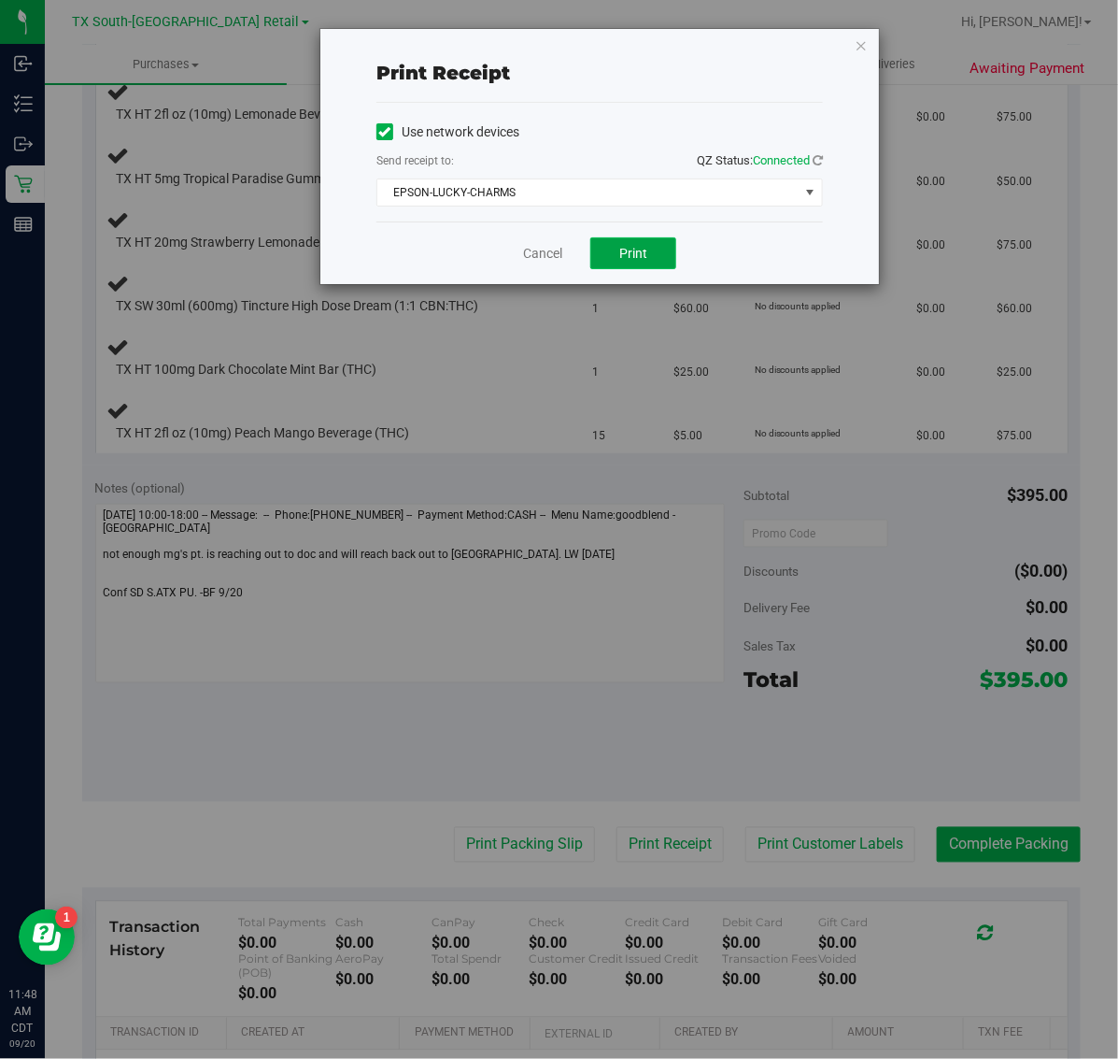
click at [664, 257] on button "Print" at bounding box center [633, 253] width 86 height 32
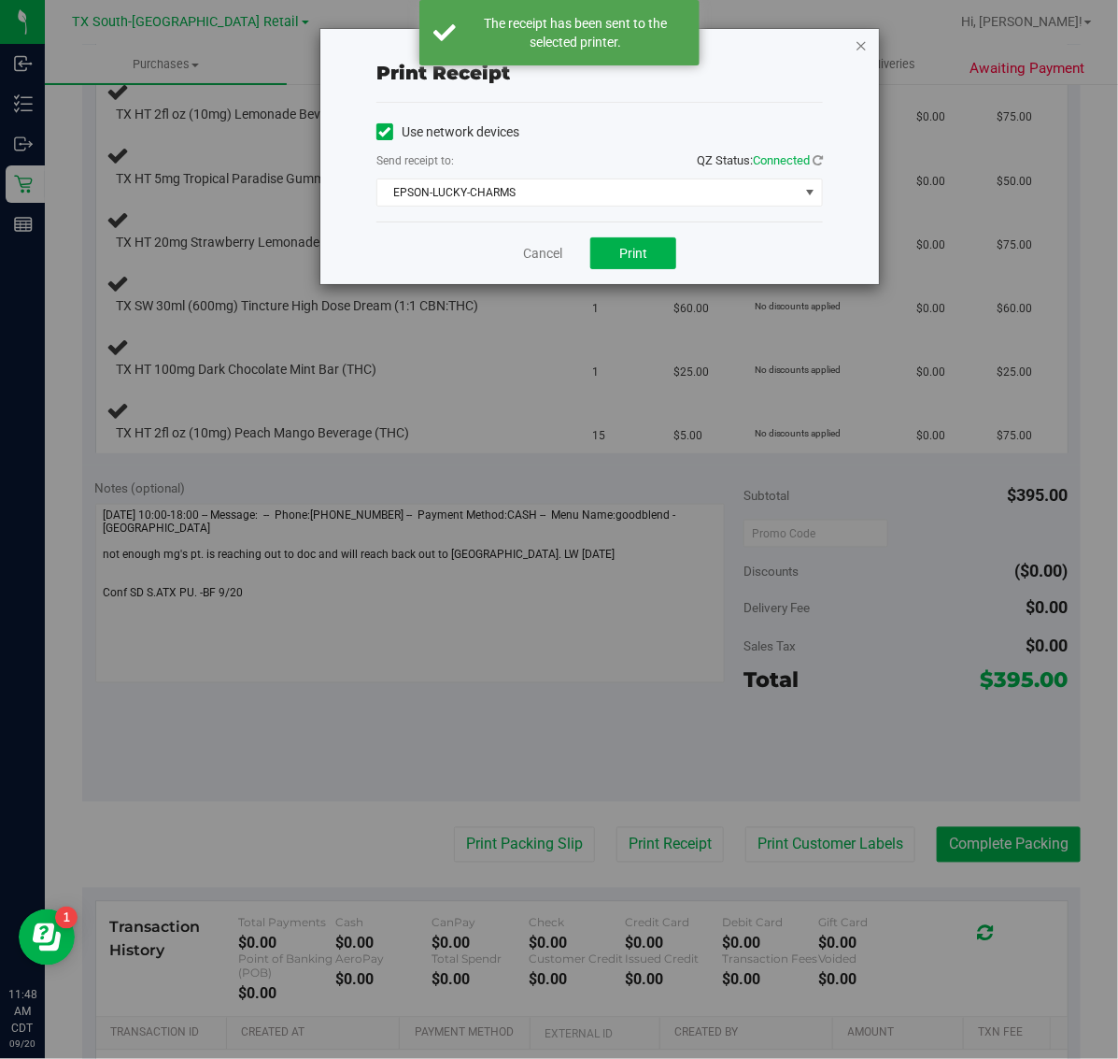
click at [860, 38] on icon "button" at bounding box center [861, 45] width 13 height 22
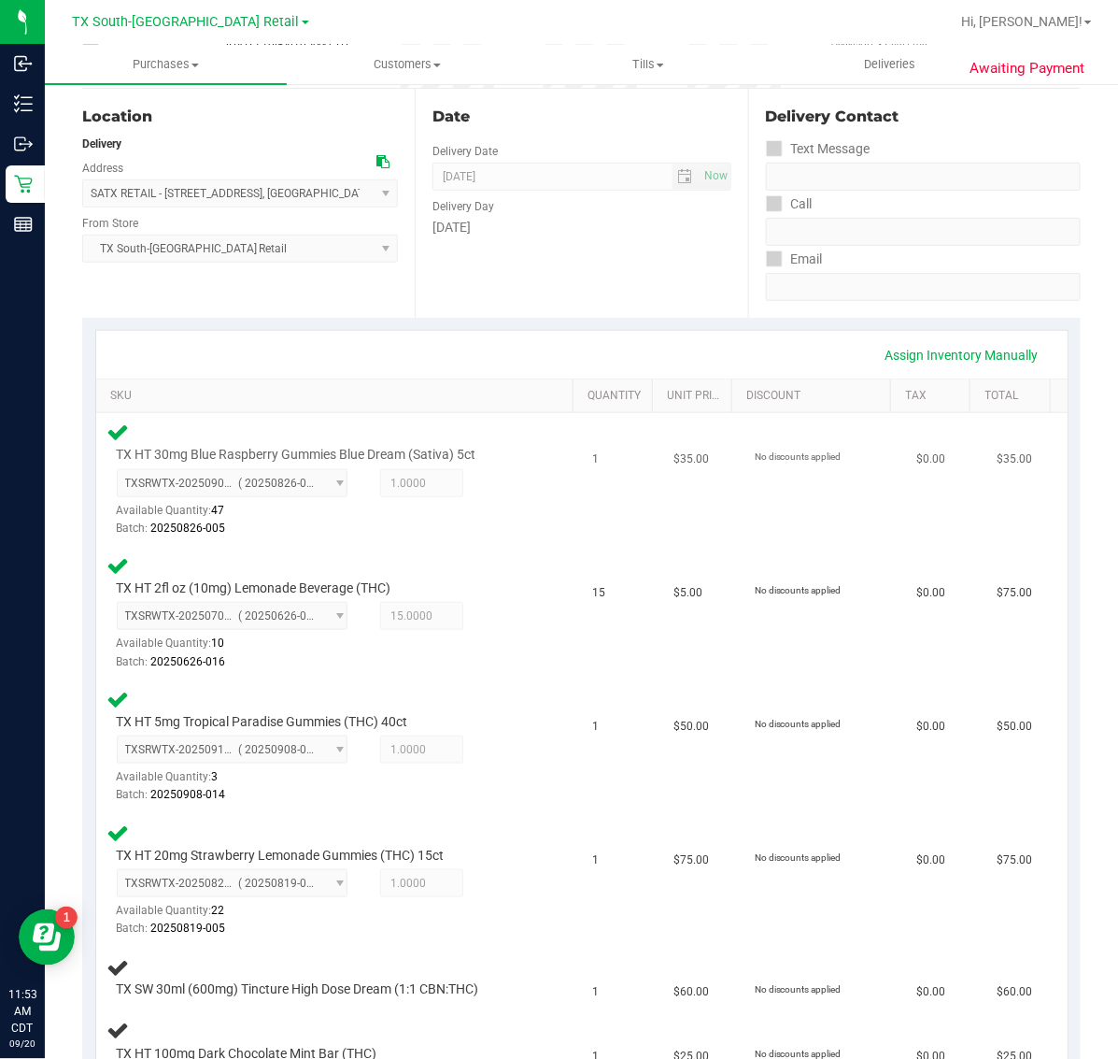
scroll to position [0, 0]
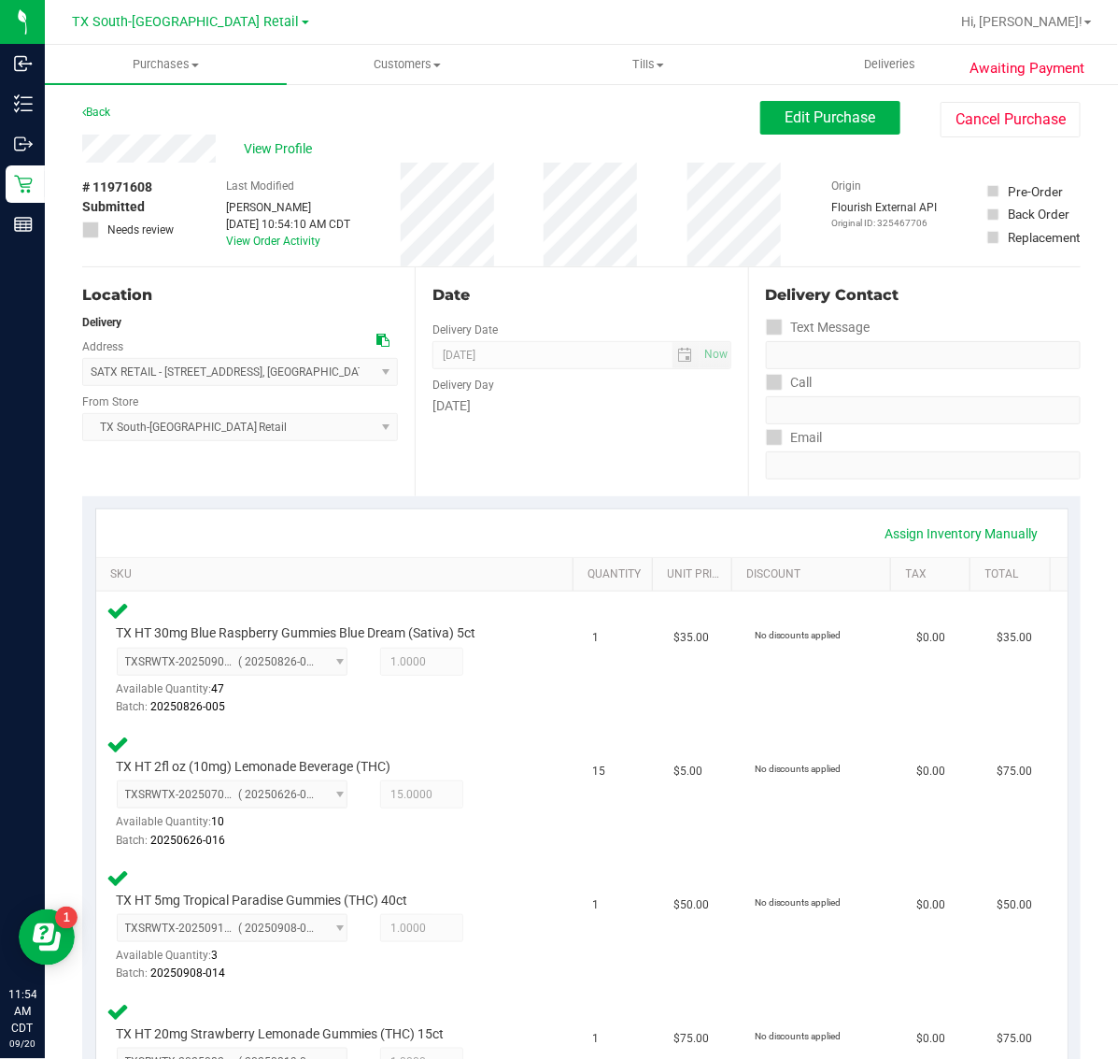
click at [140, 190] on span "# 11971608" at bounding box center [117, 188] width 70 height 20
copy span "11971608"
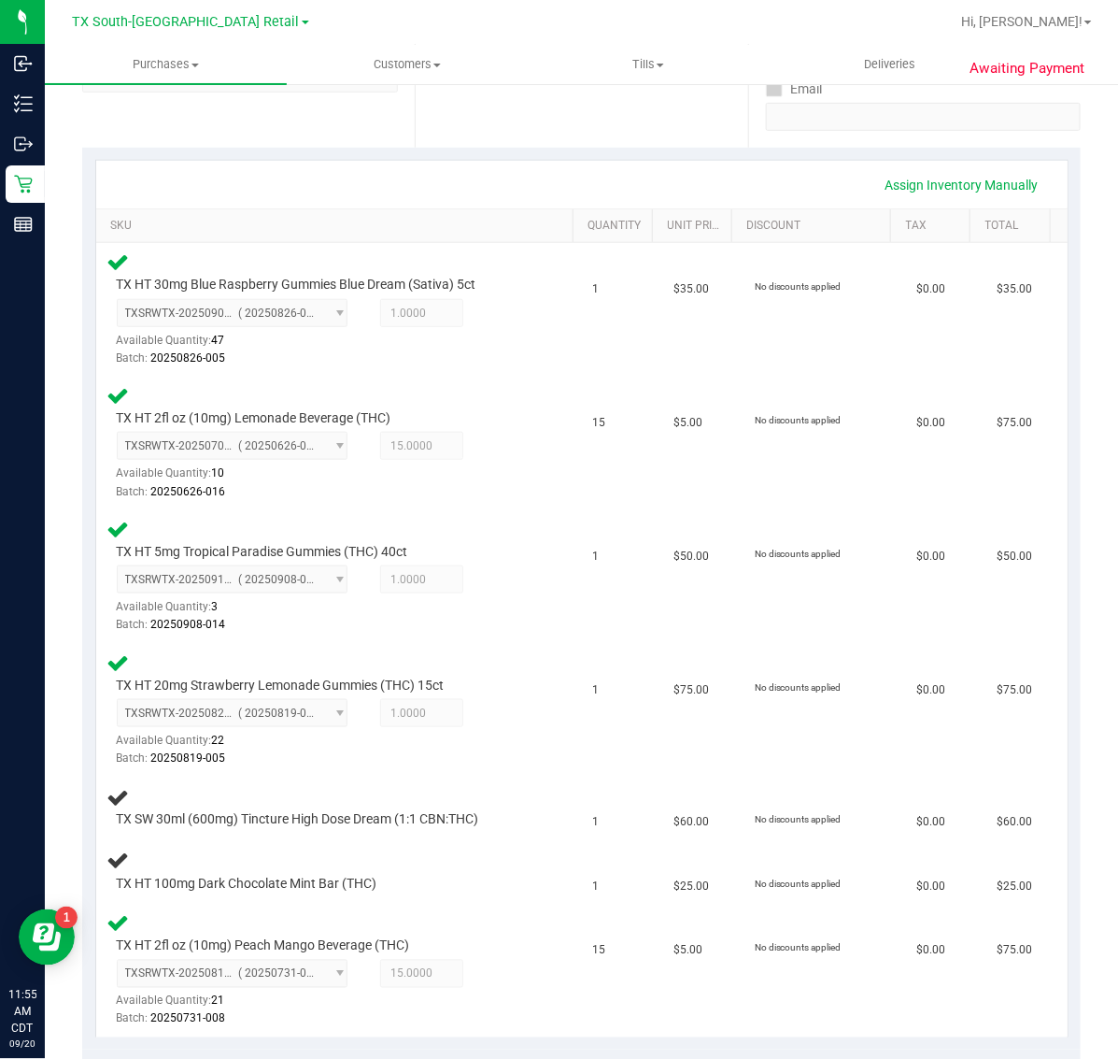
scroll to position [350, 0]
click at [502, 135] on div "Date Delivery Date 09/20/2025 Now 09/20/2025 07:00 AM Now Delivery Day Saturday" at bounding box center [581, 31] width 333 height 229
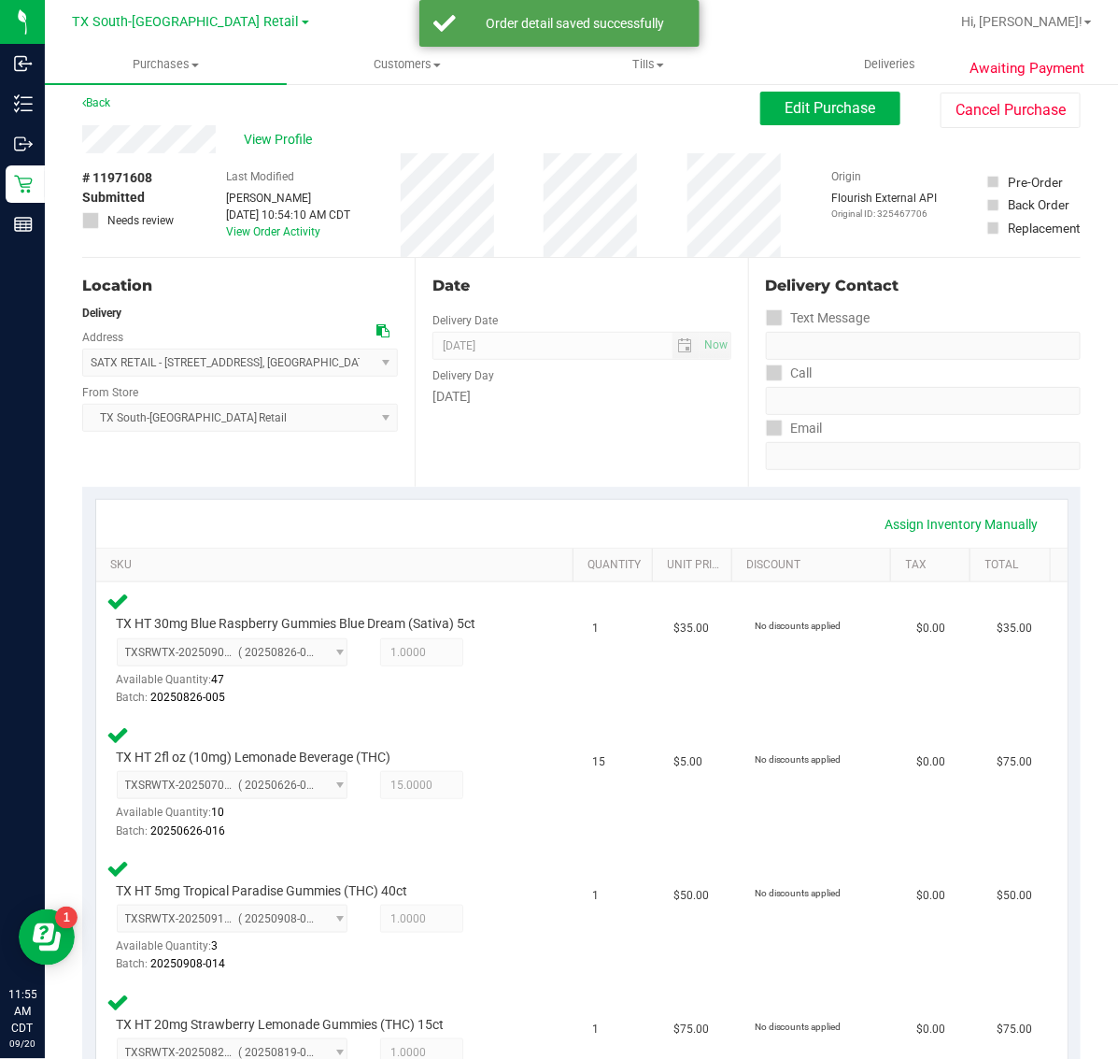
scroll to position [0, 0]
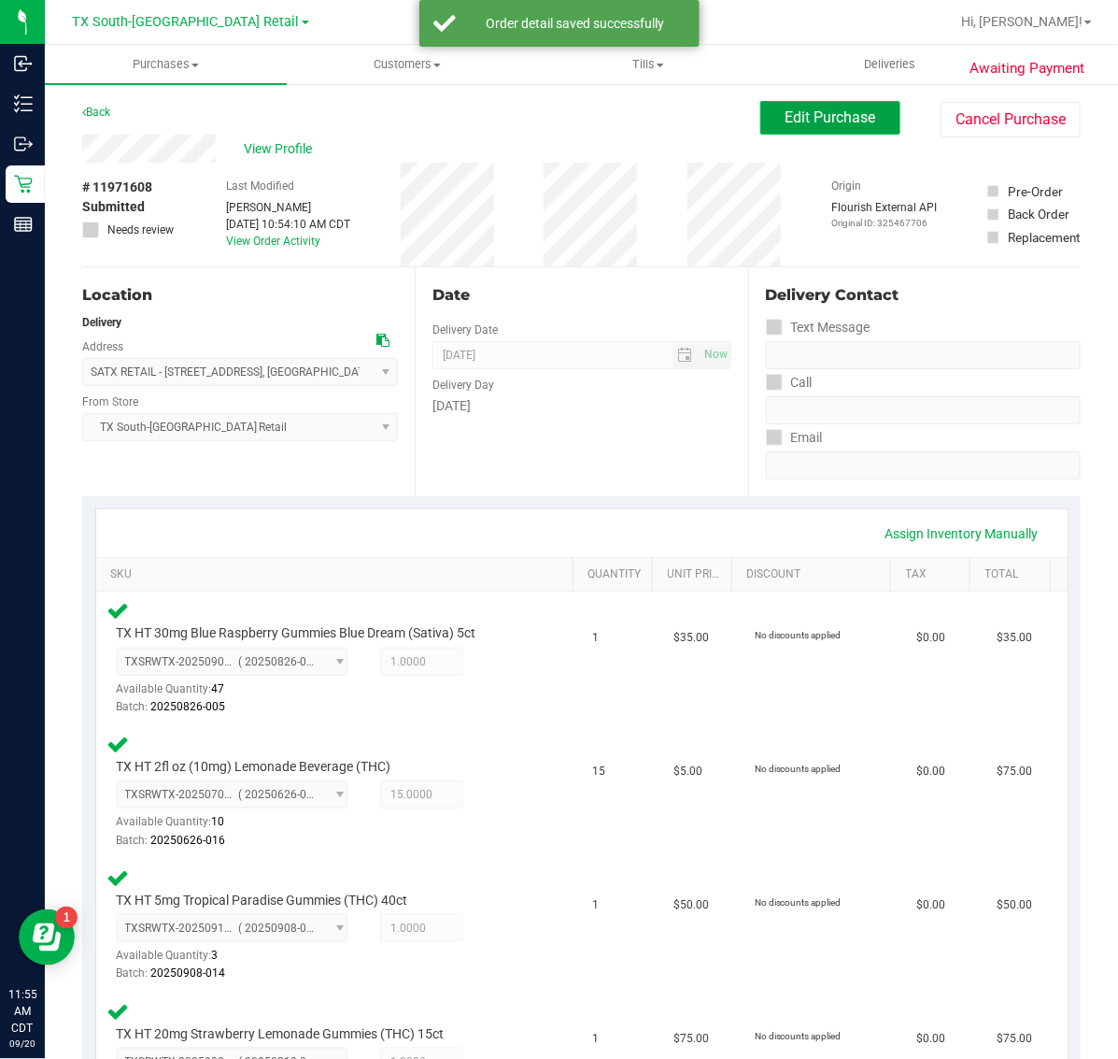
click at [856, 117] on span "Edit Purchase" at bounding box center [831, 117] width 91 height 18
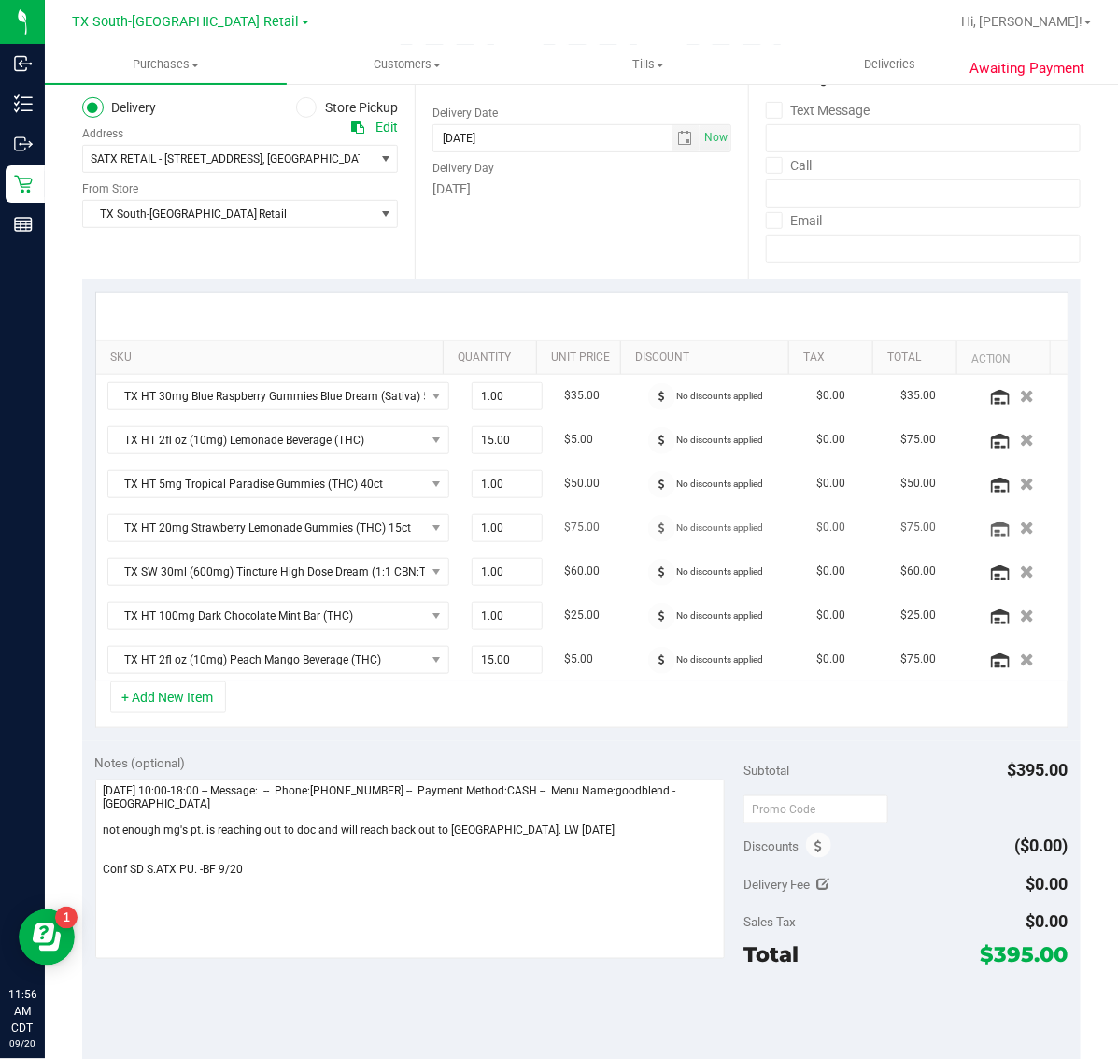
scroll to position [117, 0]
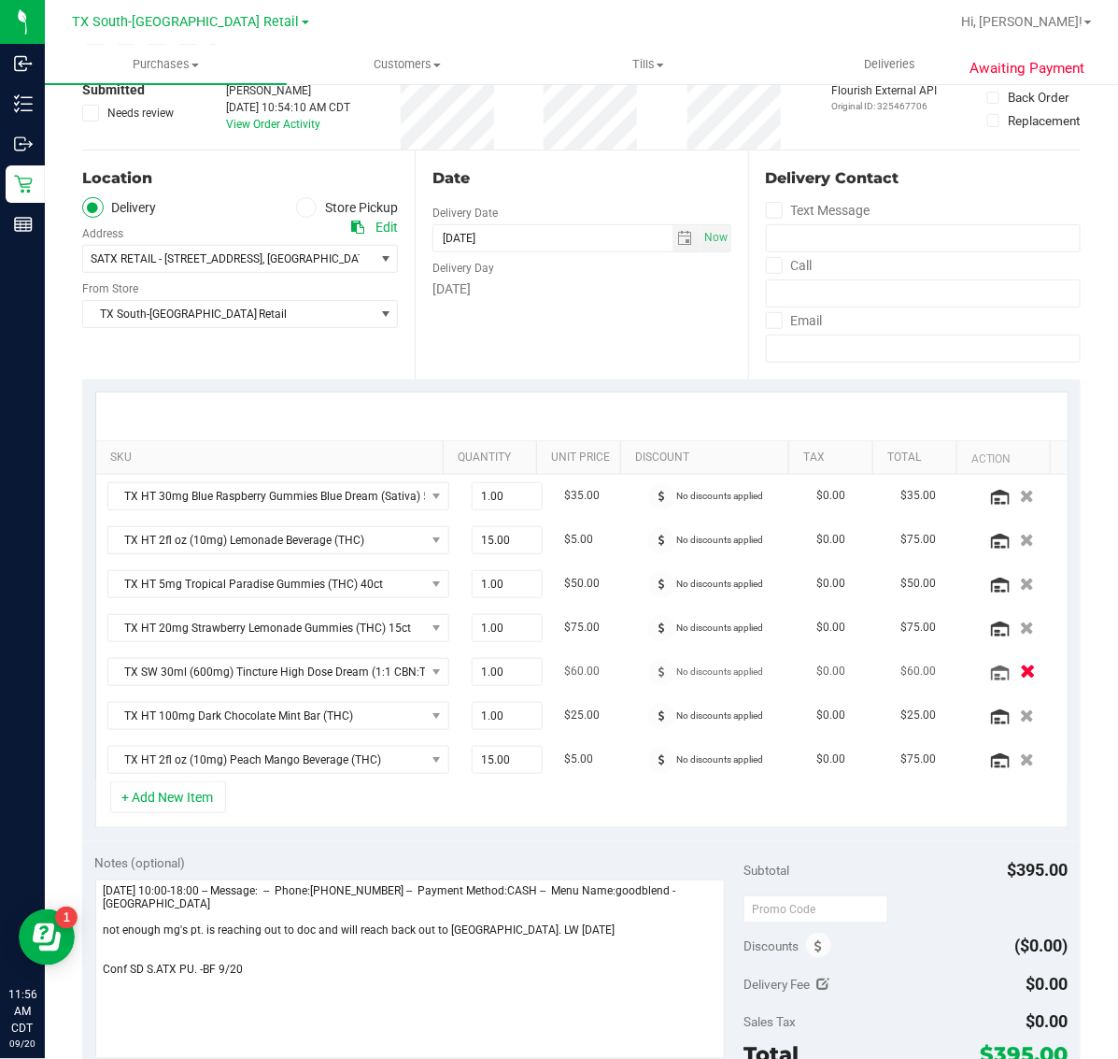
click at [1020, 674] on icon "button" at bounding box center [1028, 671] width 16 height 14
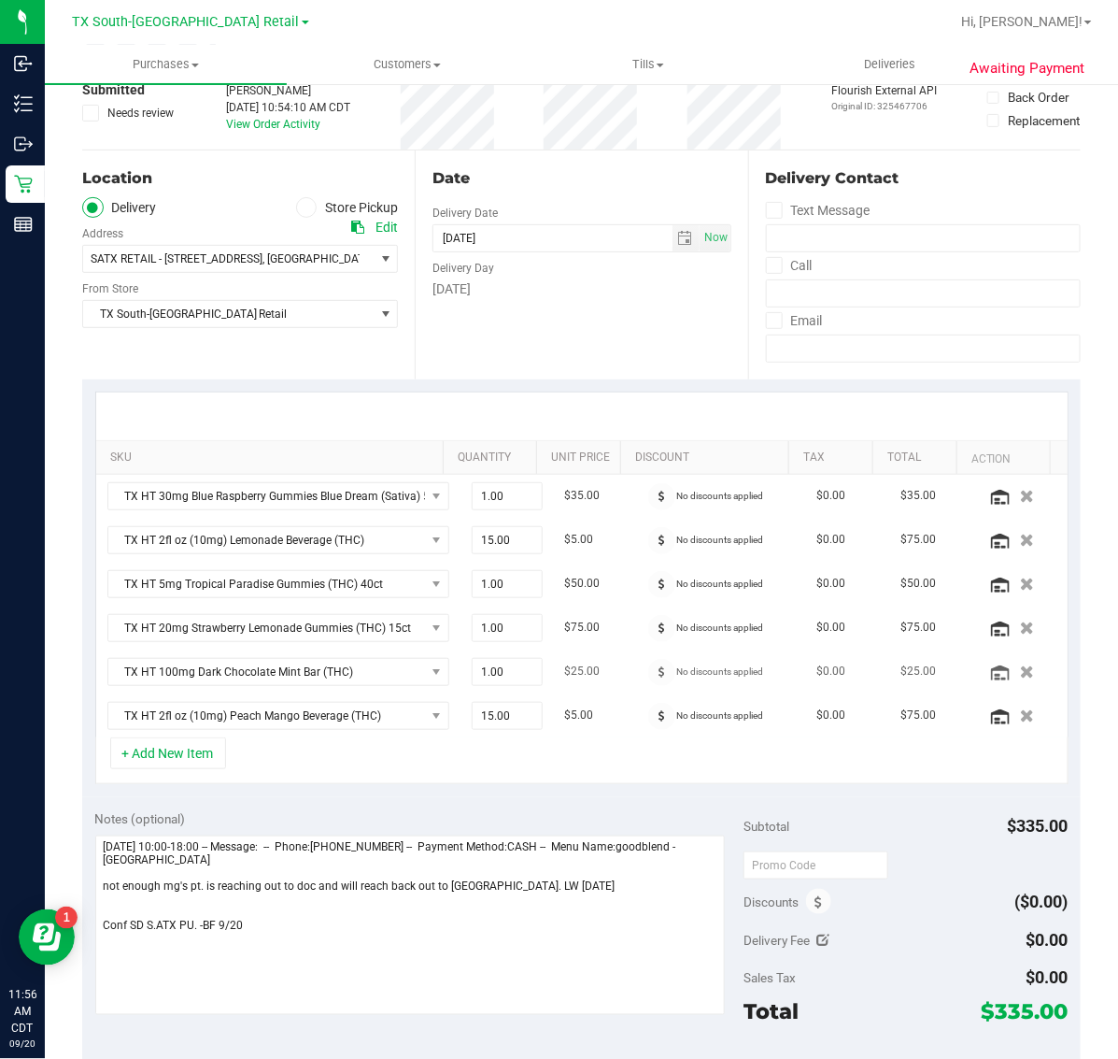
scroll to position [0, 0]
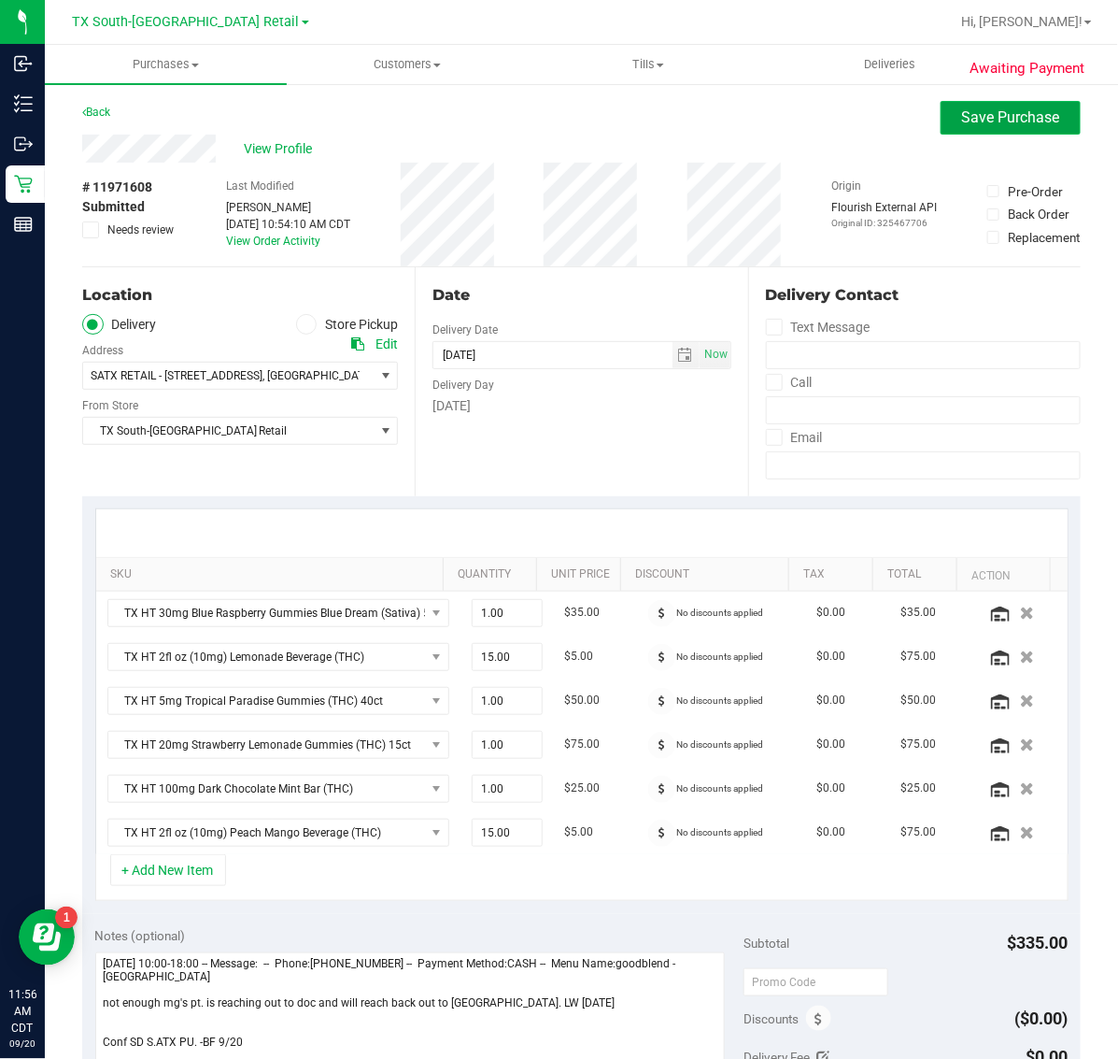
click at [982, 117] on span "Save Purchase" at bounding box center [1011, 117] width 98 height 18
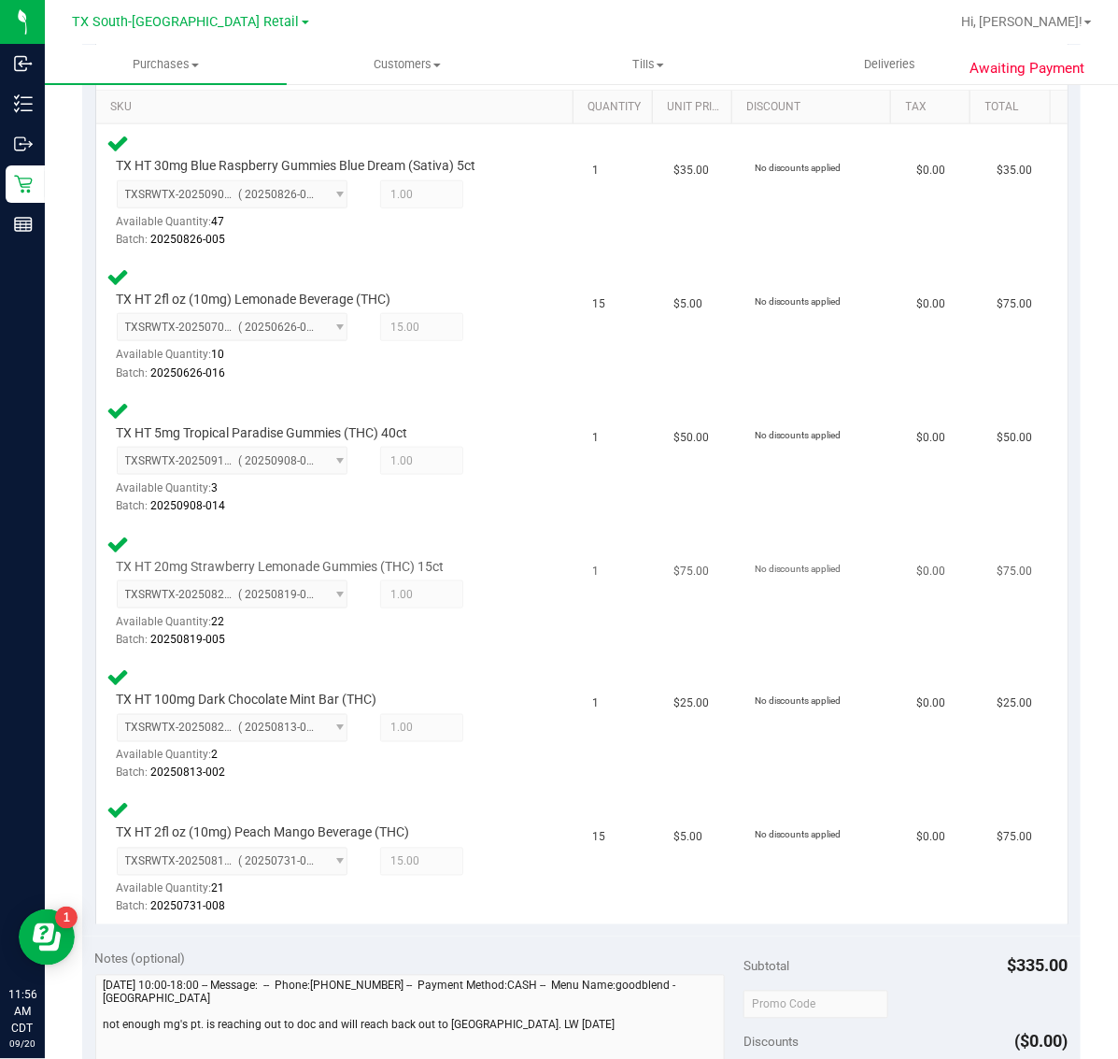
scroll to position [818, 0]
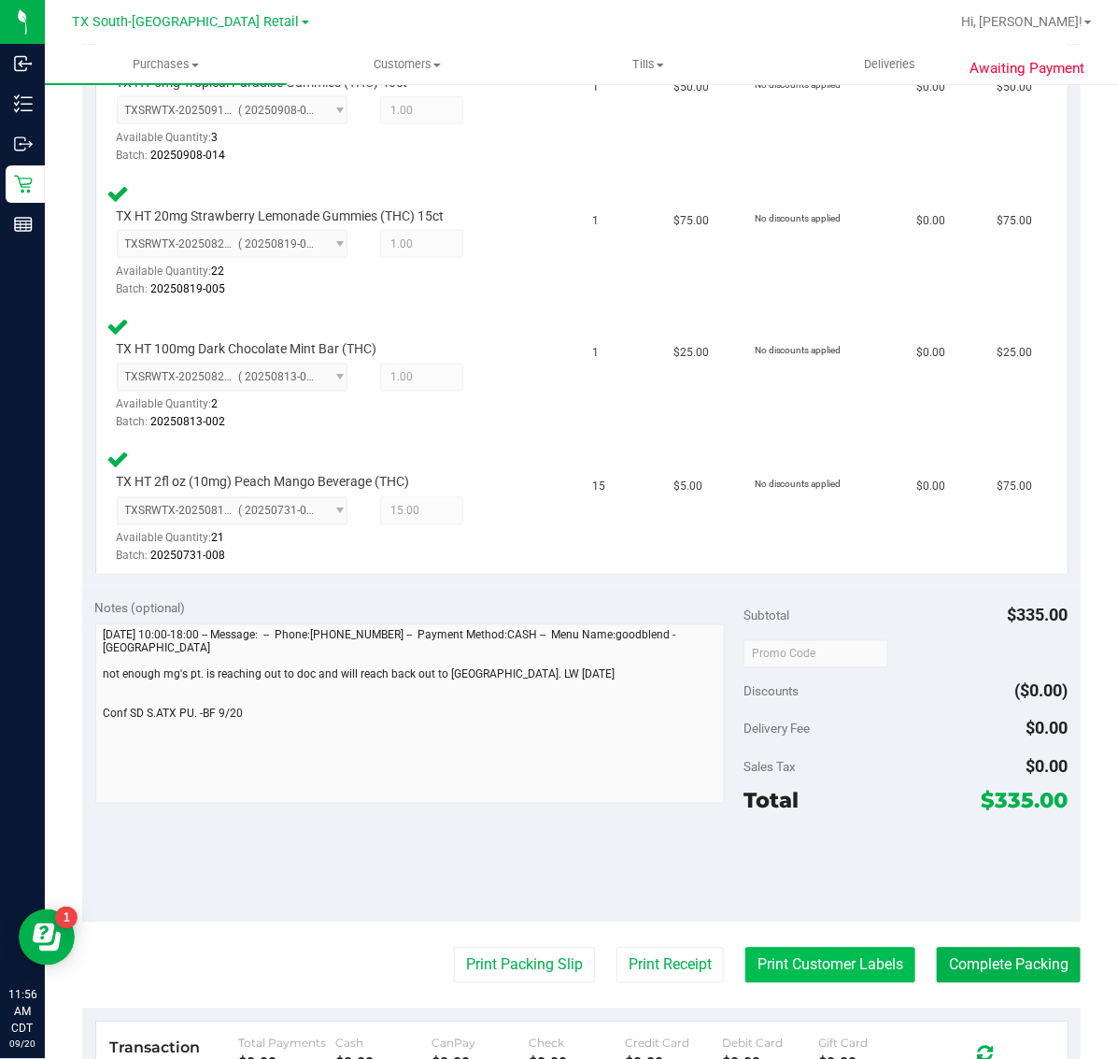
click at [780, 962] on button "Print Customer Labels" at bounding box center [831, 965] width 170 height 36
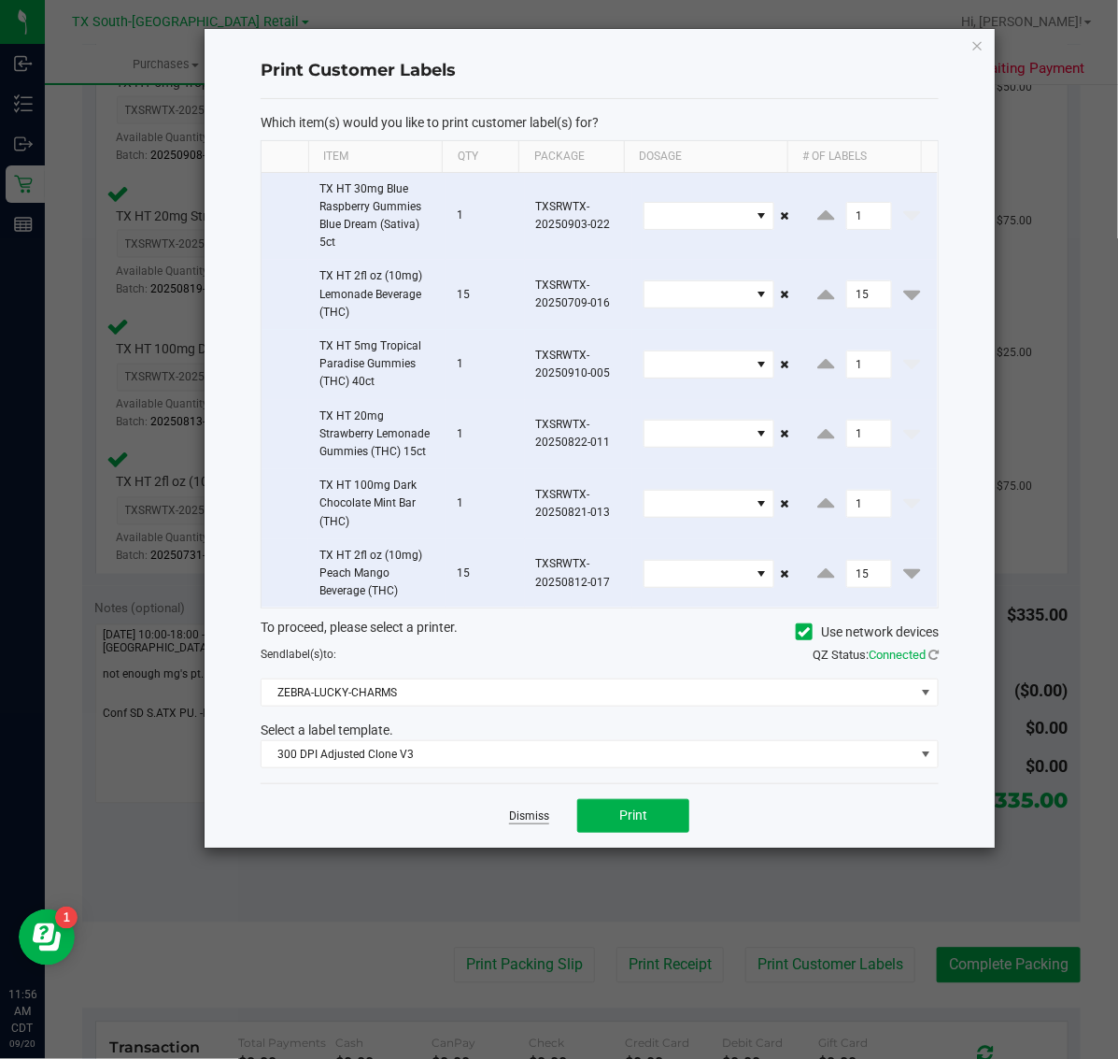
click at [521, 815] on link "Dismiss" at bounding box center [529, 816] width 40 height 16
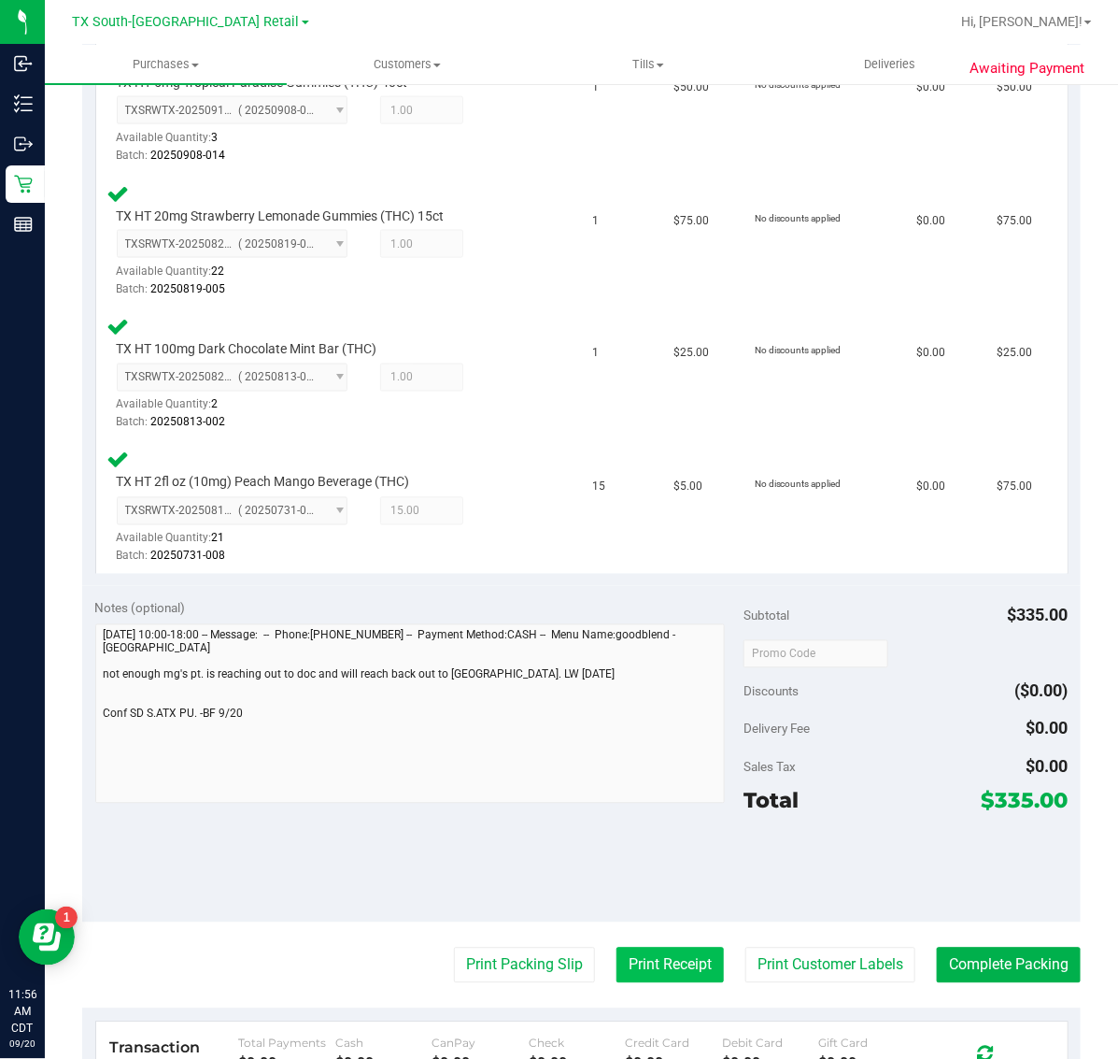
click at [651, 962] on button "Print Receipt" at bounding box center [670, 965] width 107 height 36
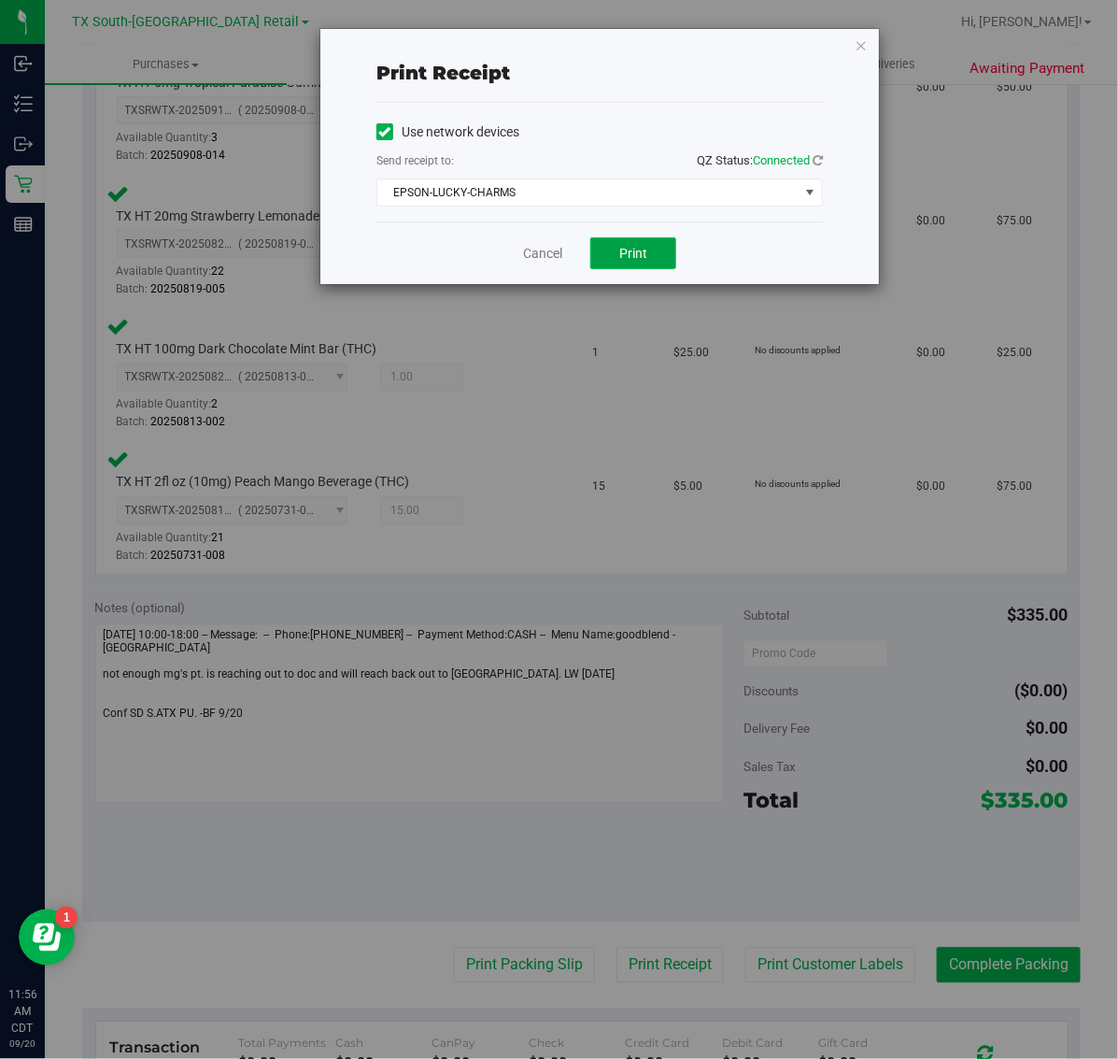
click at [635, 249] on span "Print" at bounding box center [633, 253] width 28 height 15
click at [861, 39] on icon "button" at bounding box center [861, 45] width 13 height 22
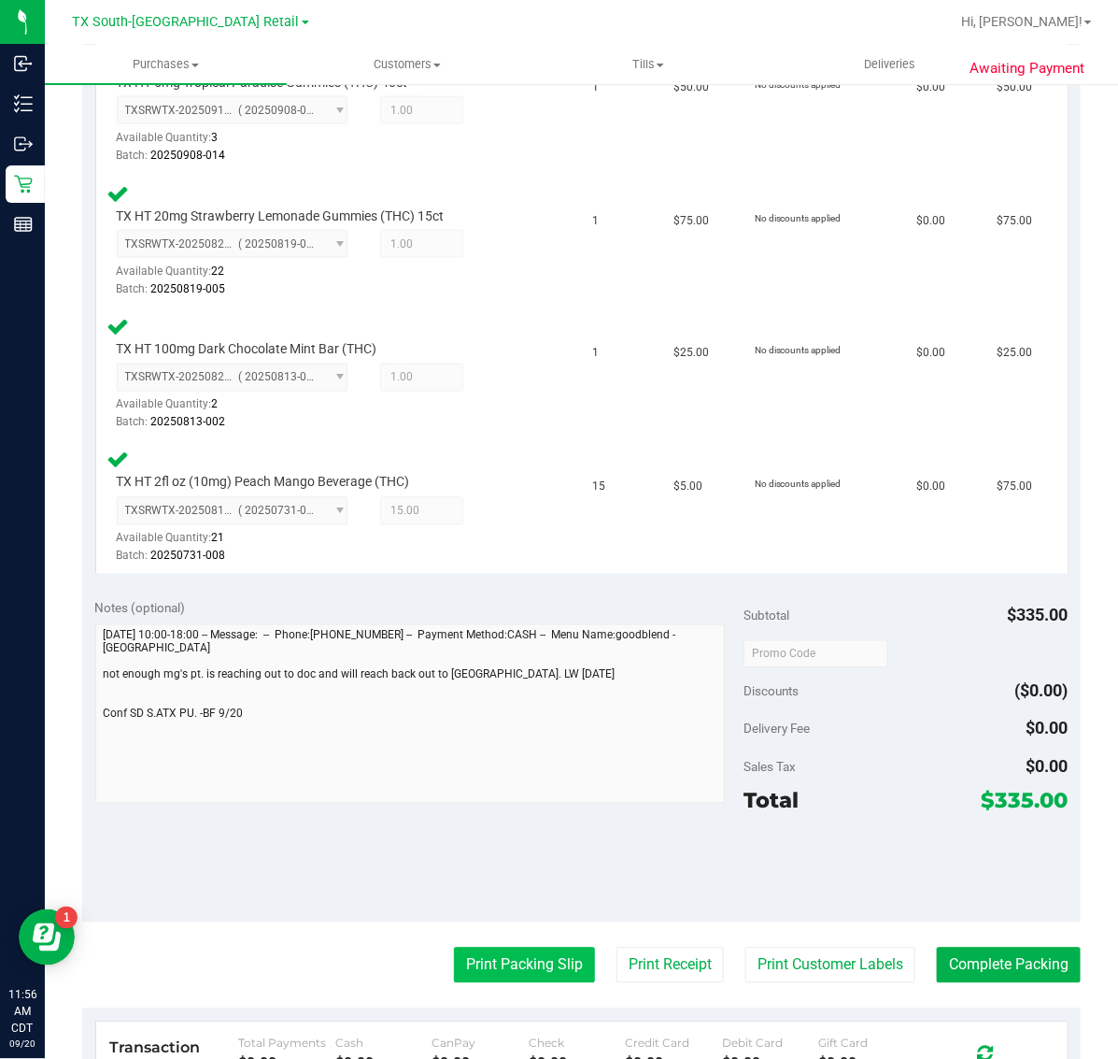
click at [501, 949] on button "Print Packing Slip" at bounding box center [524, 965] width 141 height 36
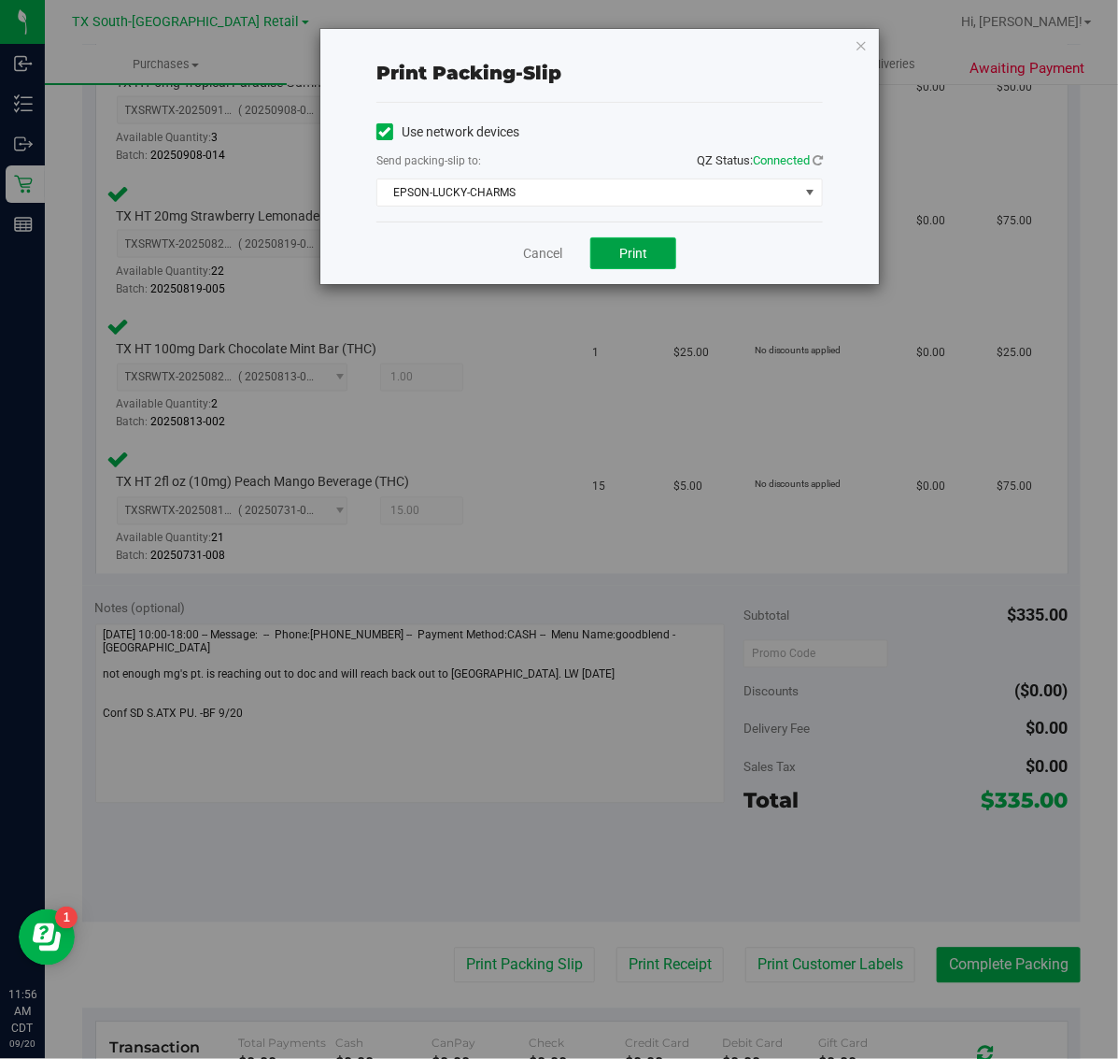
click at [608, 267] on button "Print" at bounding box center [633, 253] width 86 height 32
click at [865, 39] on icon "button" at bounding box center [861, 45] width 13 height 22
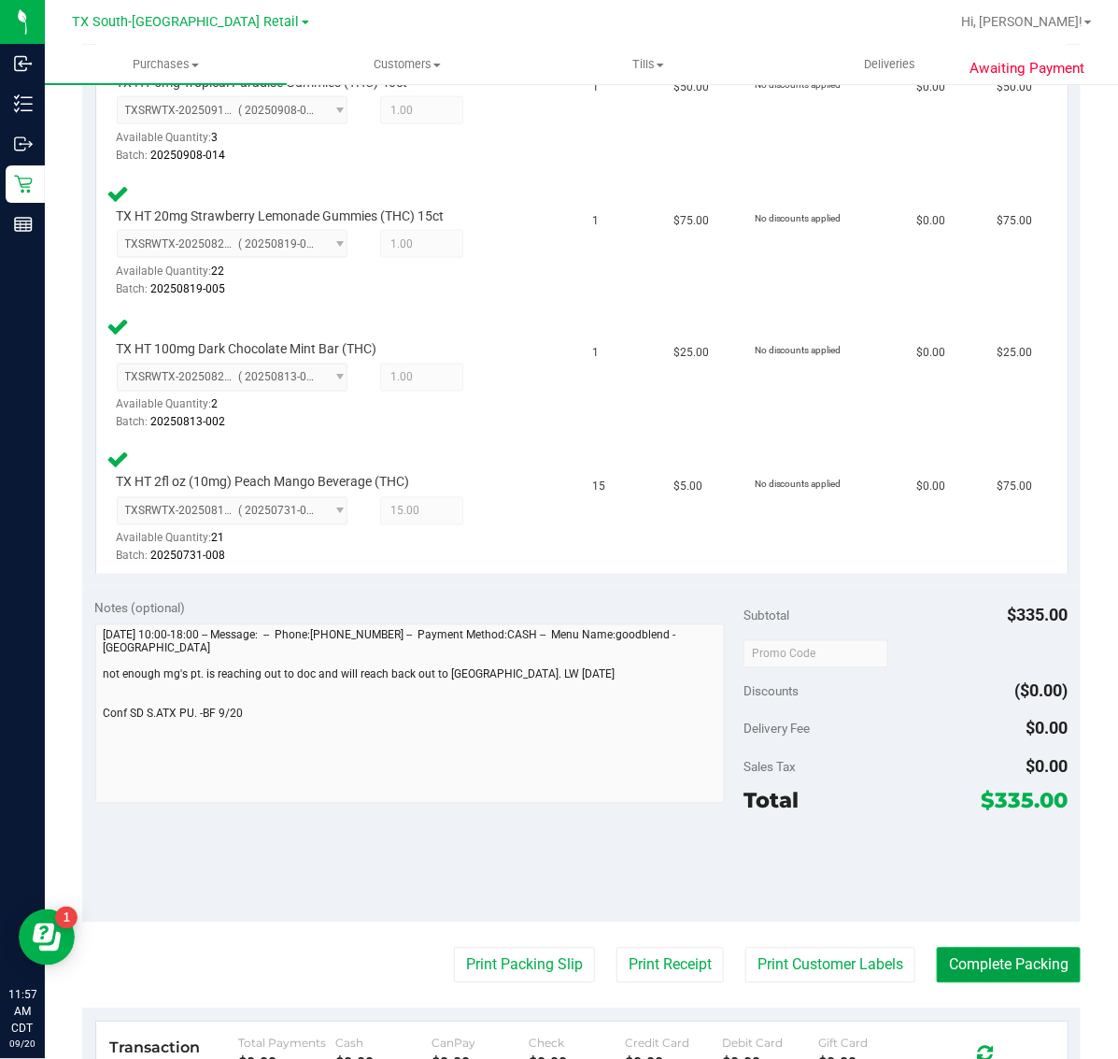
click at [965, 964] on button "Complete Packing" at bounding box center [1009, 965] width 144 height 36
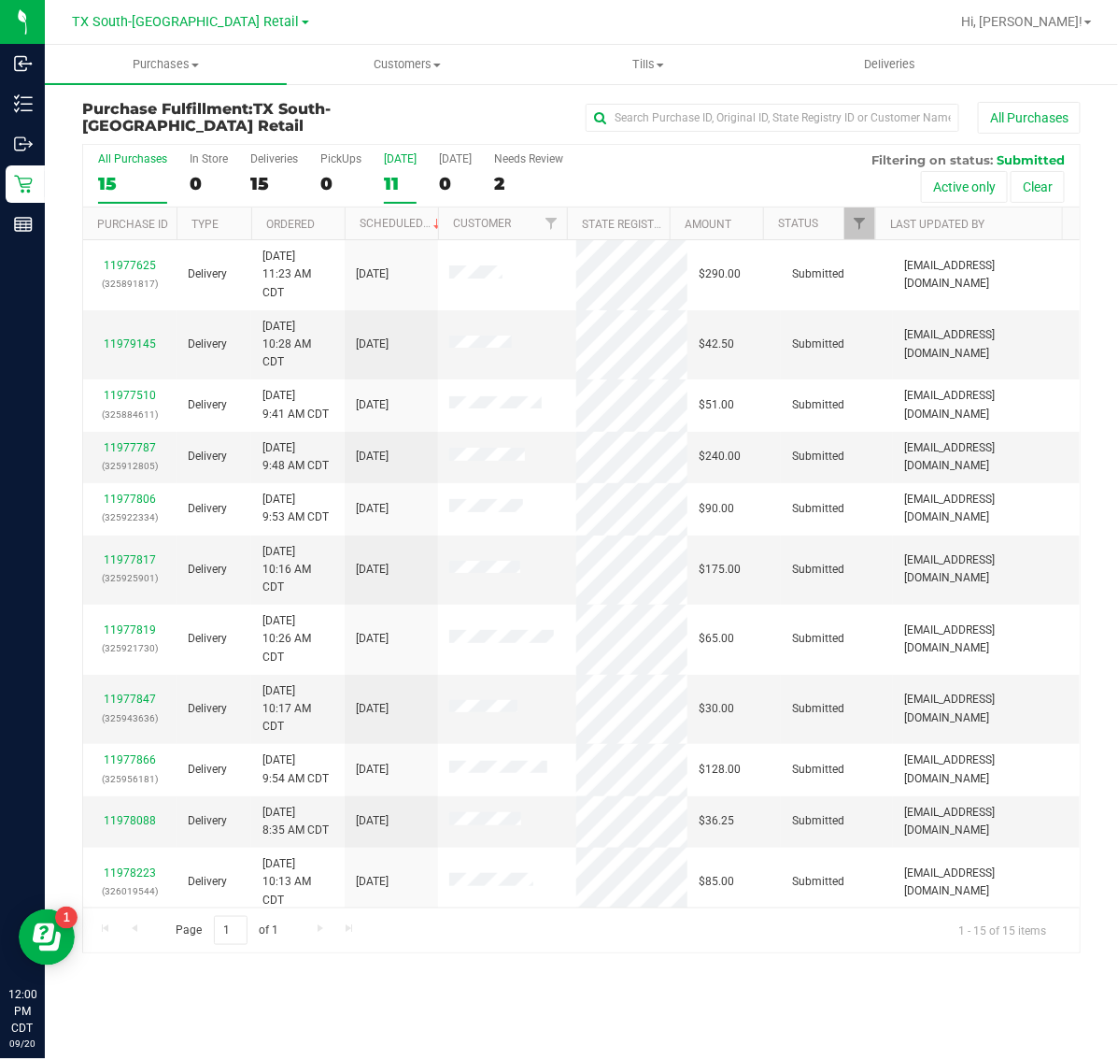
click at [388, 178] on div "11" at bounding box center [400, 183] width 33 height 21
click at [0, 0] on input "Today 11" at bounding box center [0, 0] width 0 height 0
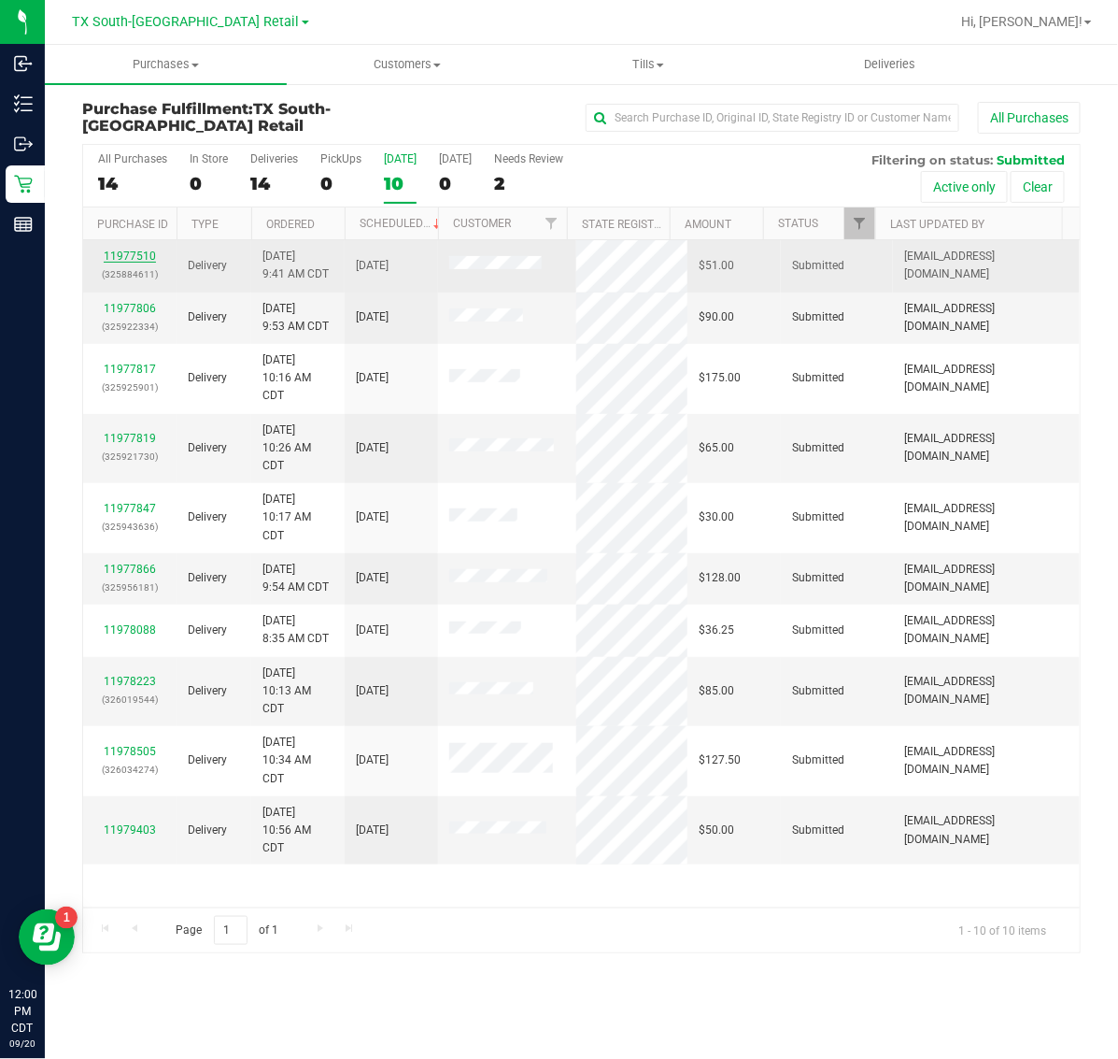
click at [138, 255] on link "11977510" at bounding box center [130, 255] width 52 height 13
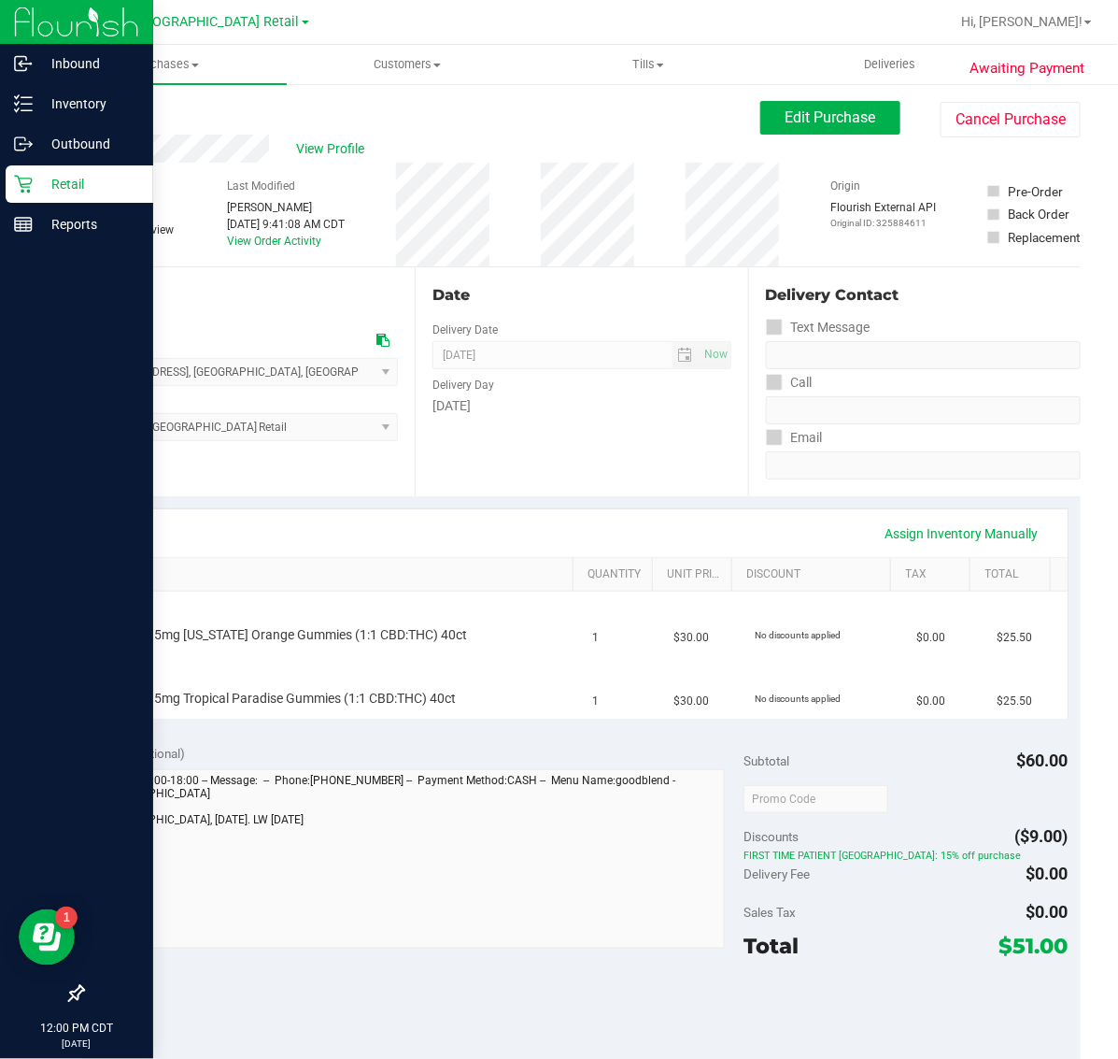
click at [50, 183] on p "Retail" at bounding box center [89, 184] width 112 height 22
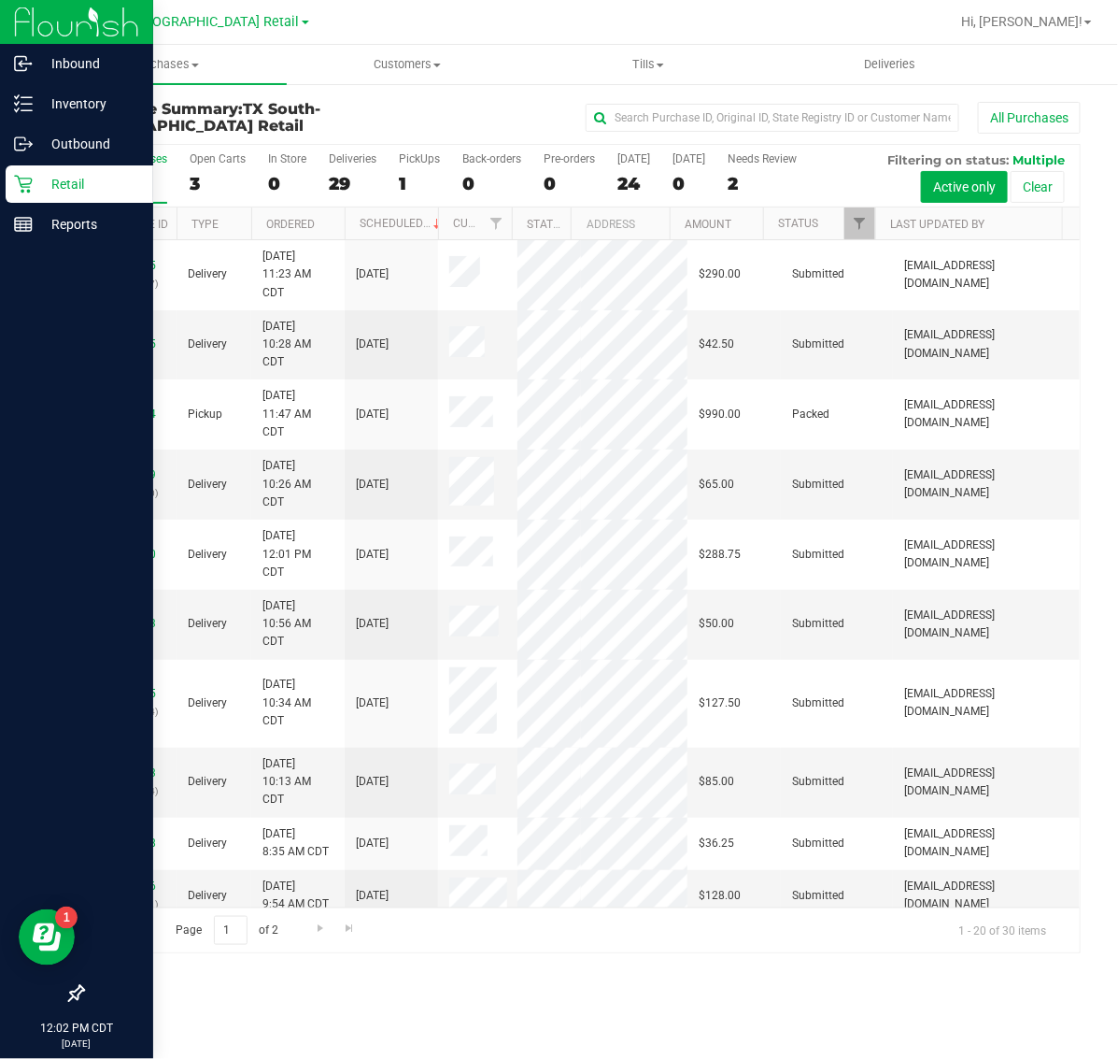
click at [38, 178] on p "Retail" at bounding box center [89, 184] width 112 height 22
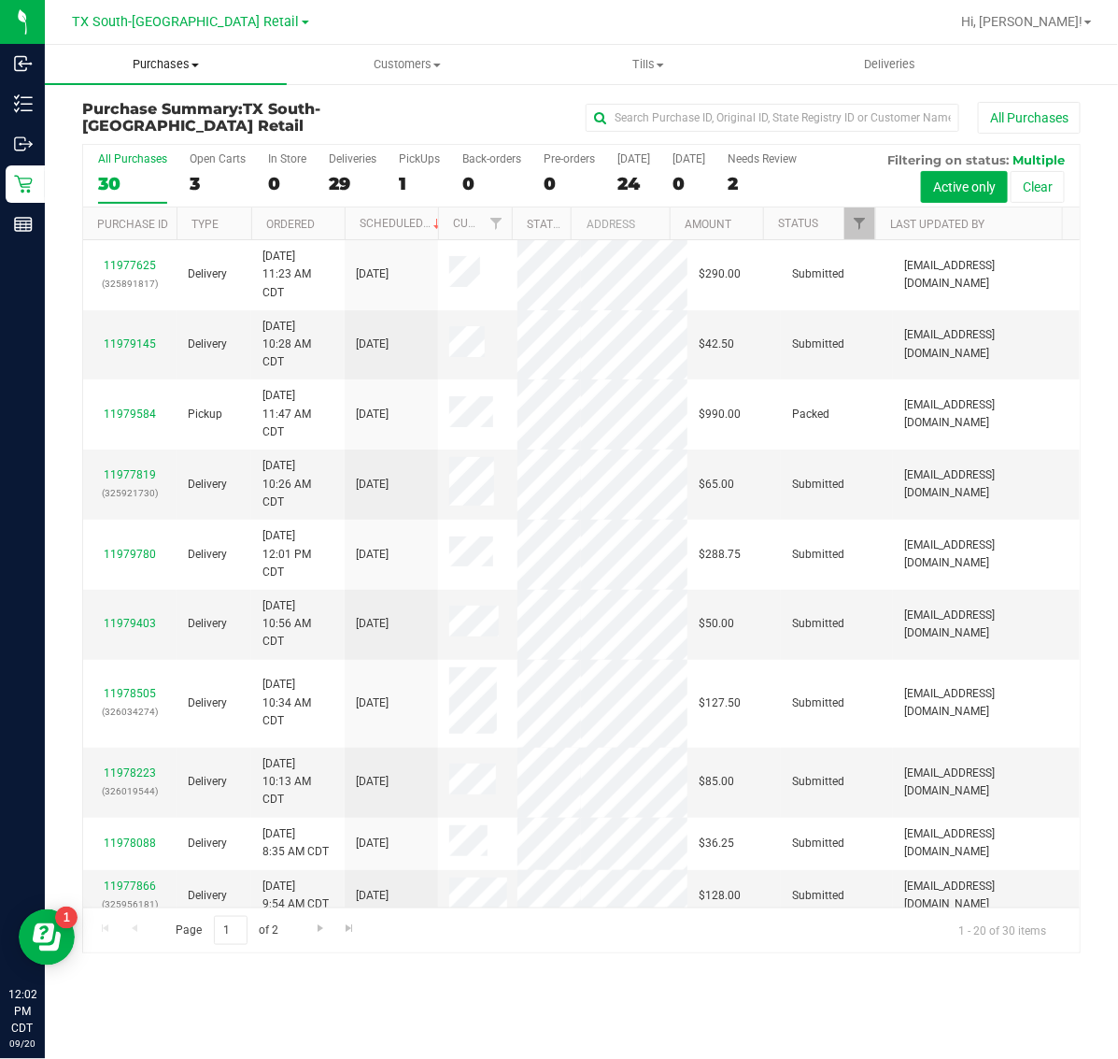
click at [170, 58] on span "Purchases" at bounding box center [166, 64] width 242 height 17
click at [175, 135] on li "Fulfillment" at bounding box center [166, 135] width 242 height 22
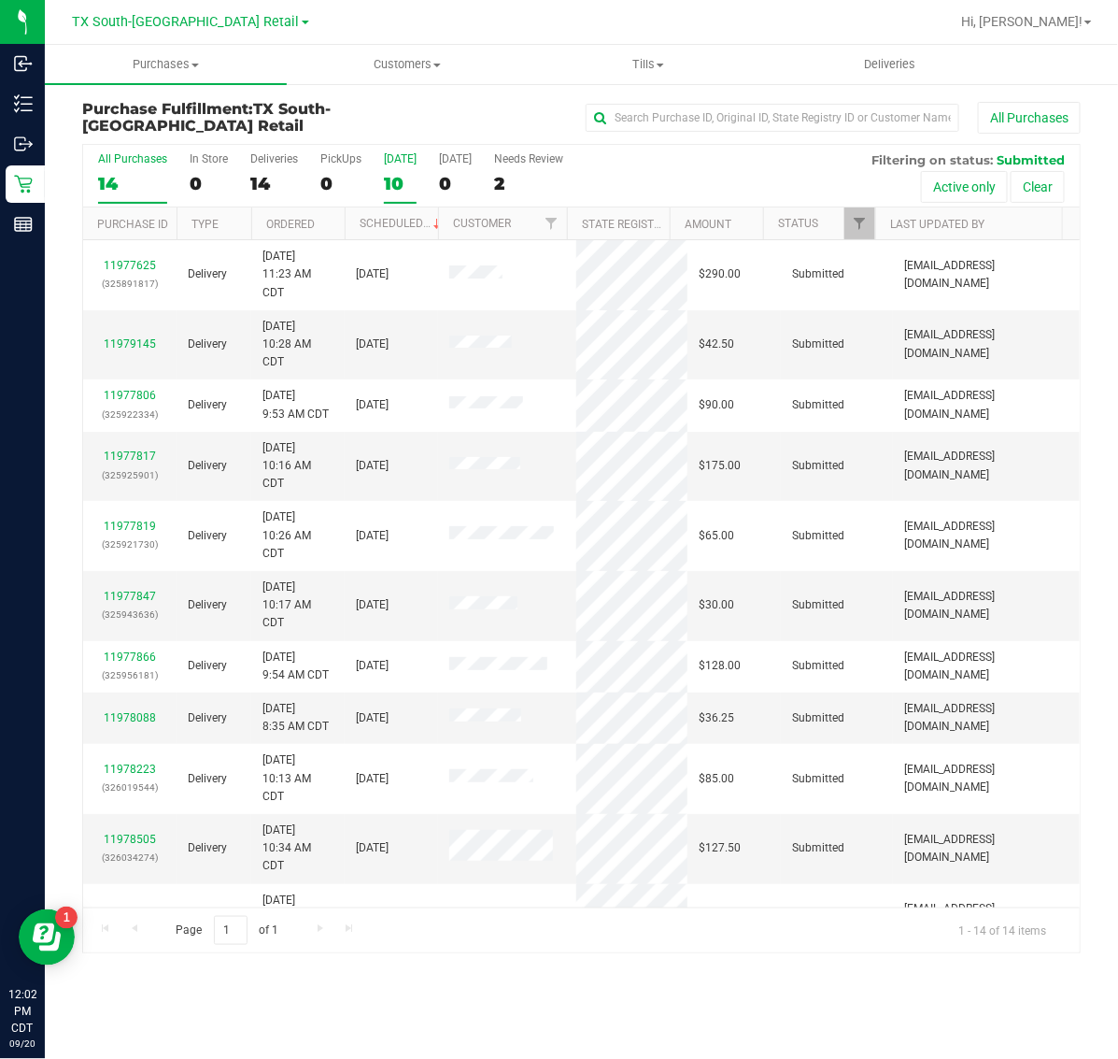
click at [393, 166] on label "[DATE] 10" at bounding box center [400, 177] width 33 height 51
click at [0, 0] on input "[DATE] 10" at bounding box center [0, 0] width 0 height 0
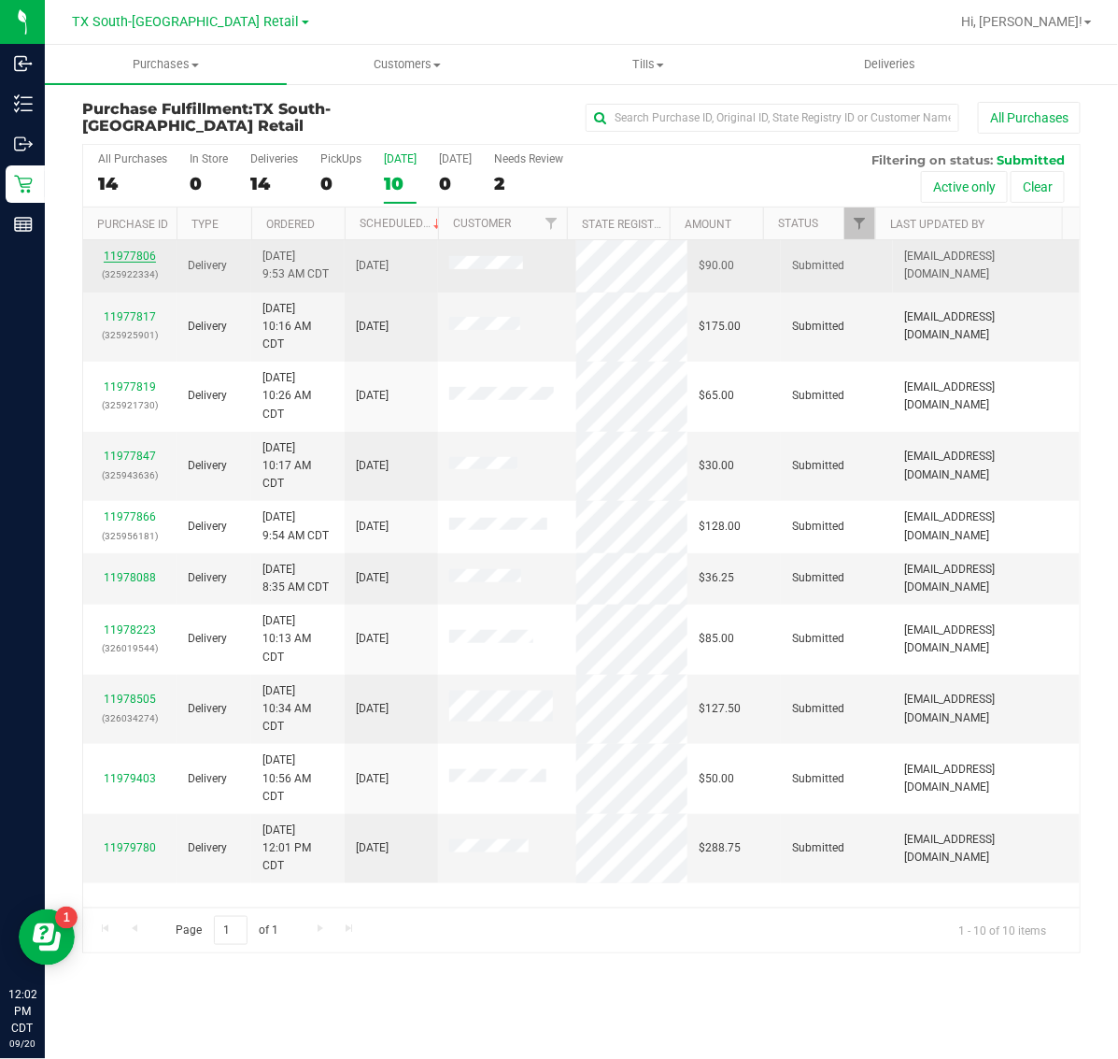
click at [140, 257] on link "11977806" at bounding box center [130, 255] width 52 height 13
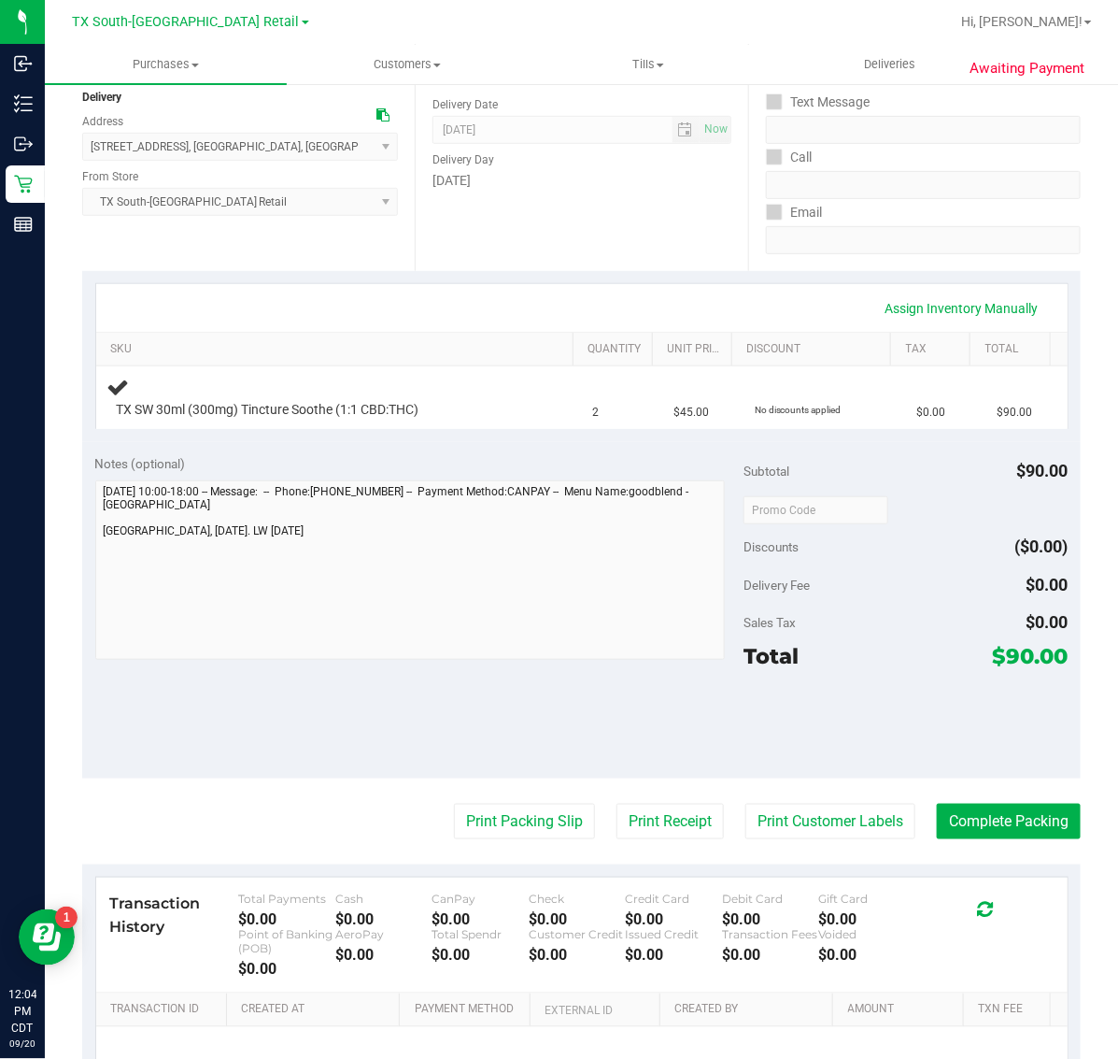
scroll to position [234, 0]
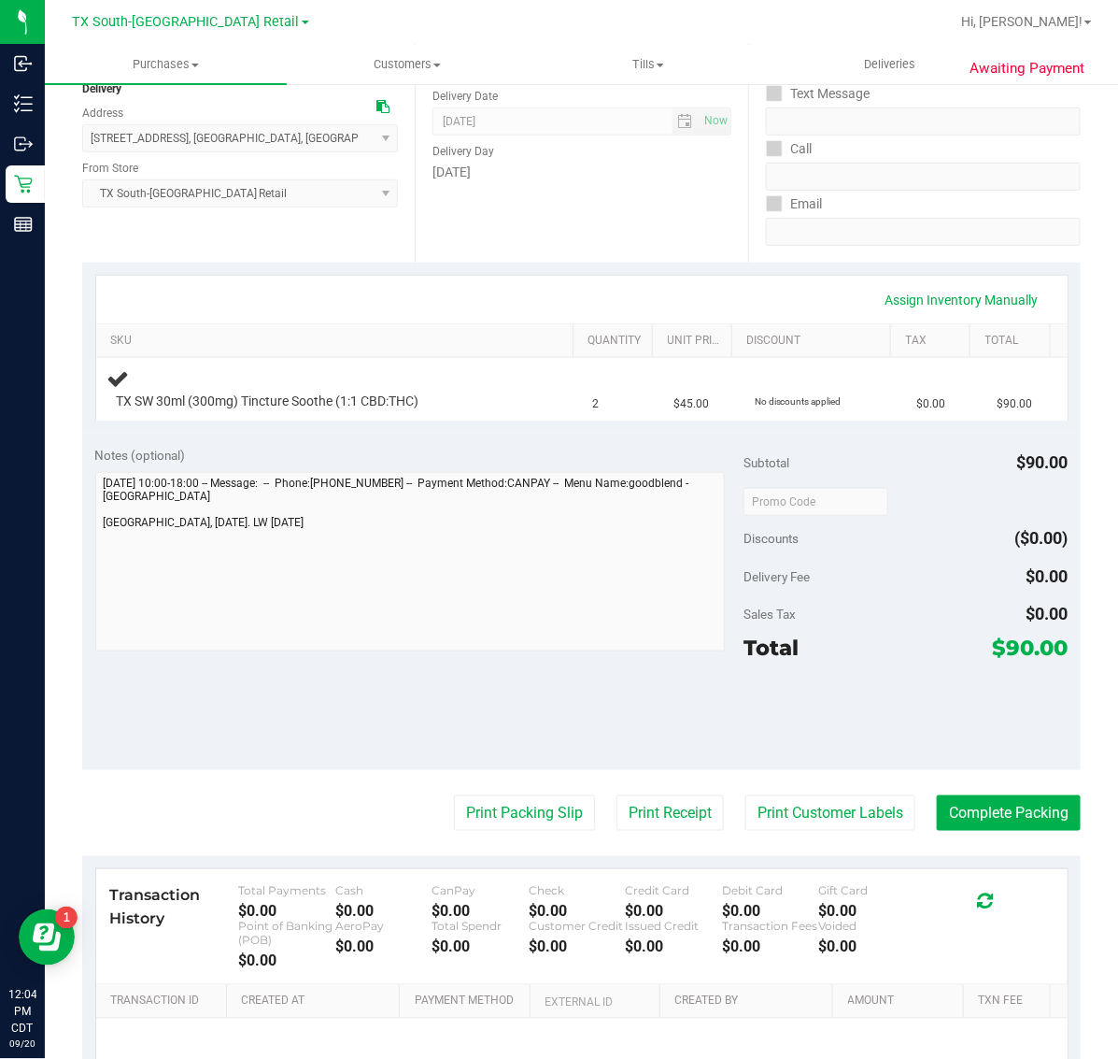
click at [813, 841] on purchase-details "Back Edit Purchase Cancel Purchase View Profile # 11977806 Submitted Needs revi…" at bounding box center [581, 543] width 999 height 1352
click at [815, 828] on button "Print Customer Labels" at bounding box center [831, 813] width 170 height 36
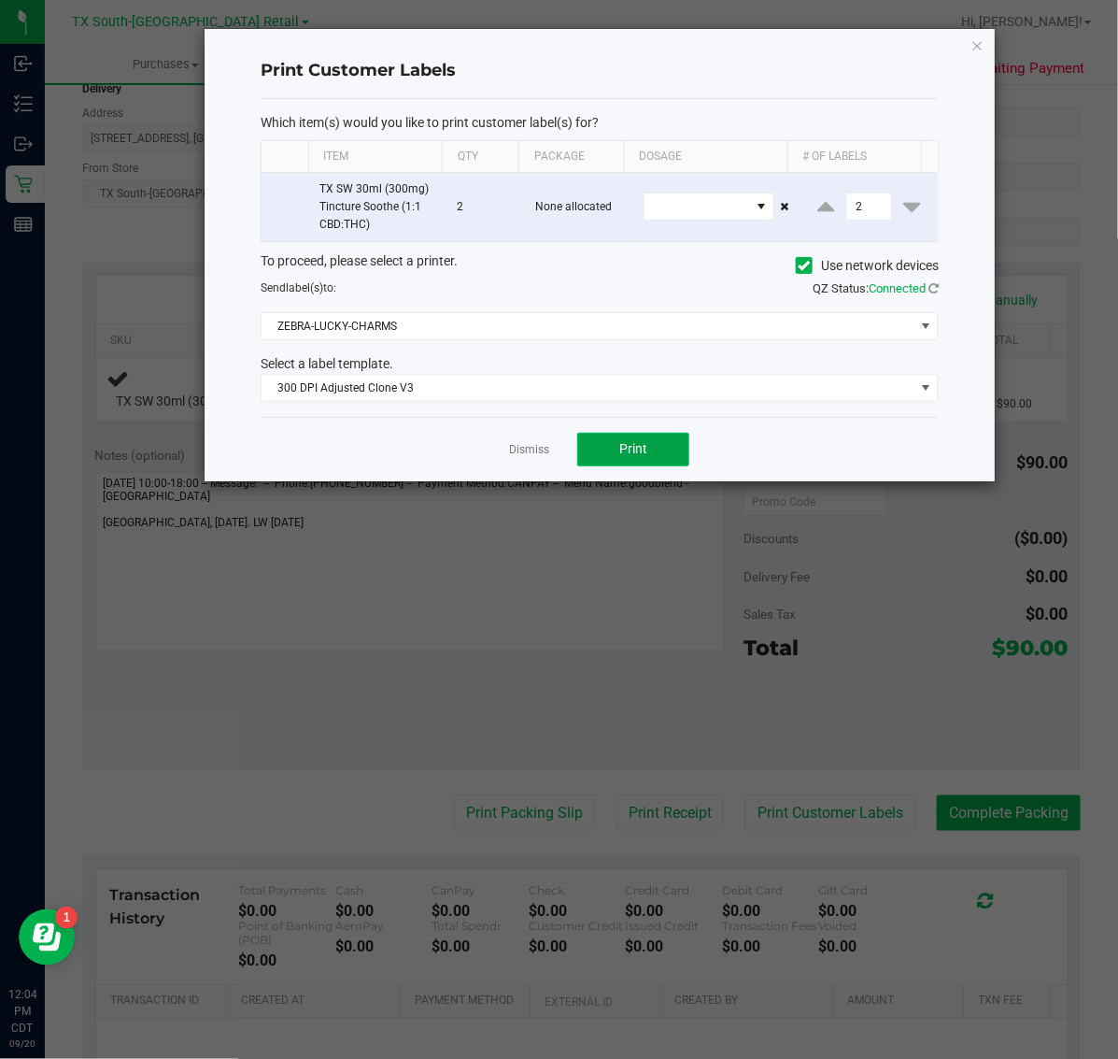
click at [632, 440] on button "Print" at bounding box center [633, 450] width 112 height 34
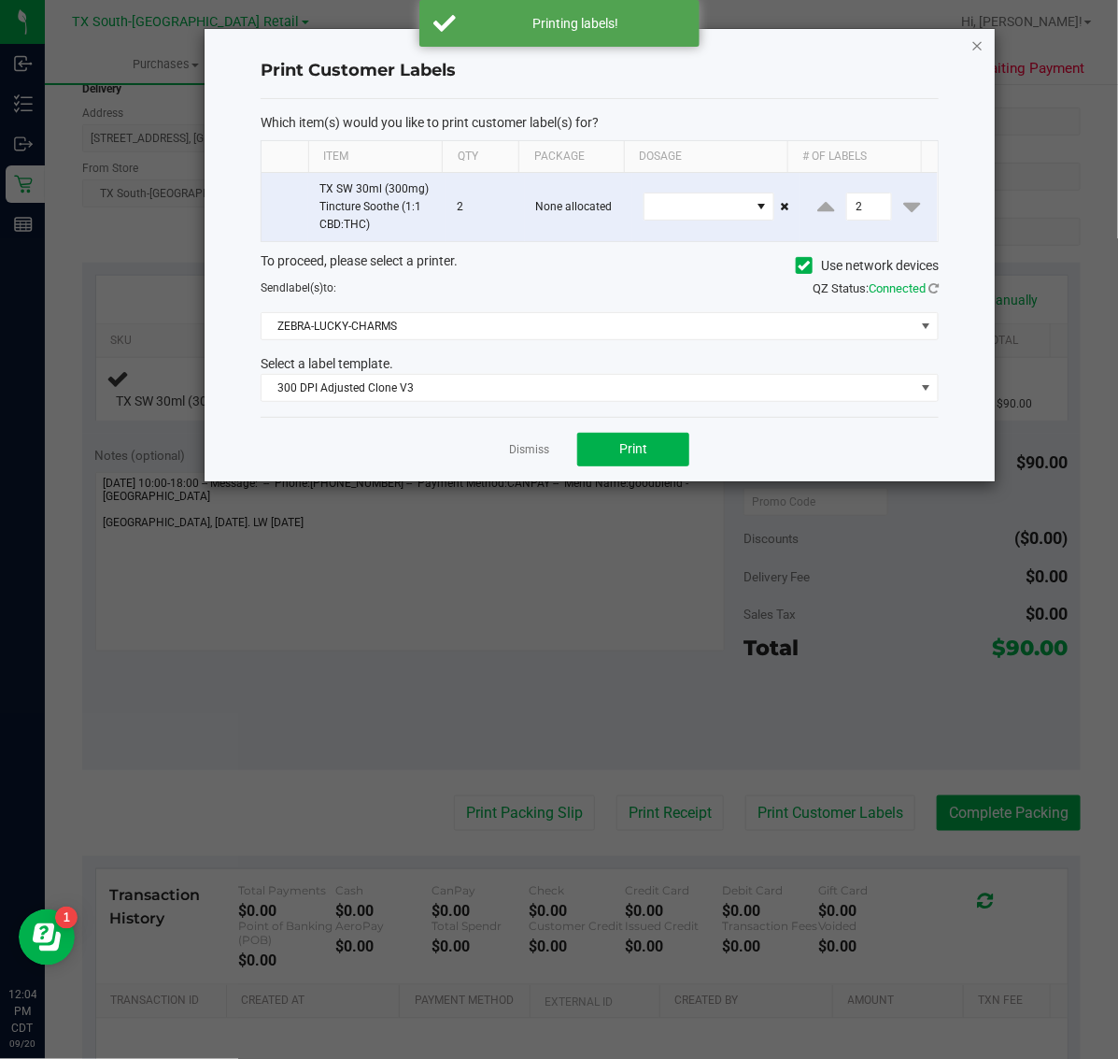
click at [977, 44] on icon "button" at bounding box center [978, 45] width 13 height 22
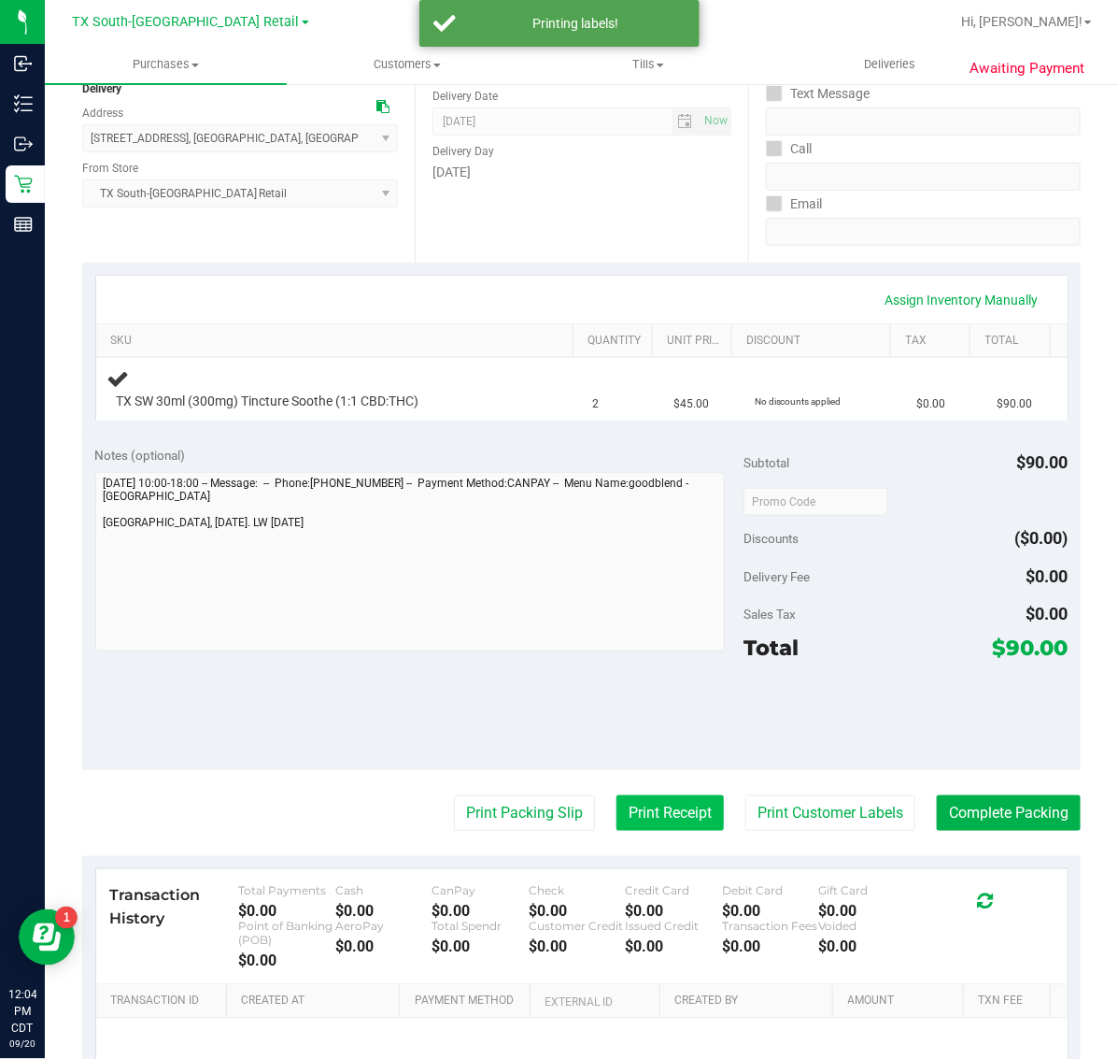
click at [617, 808] on button "Print Receipt" at bounding box center [670, 813] width 107 height 36
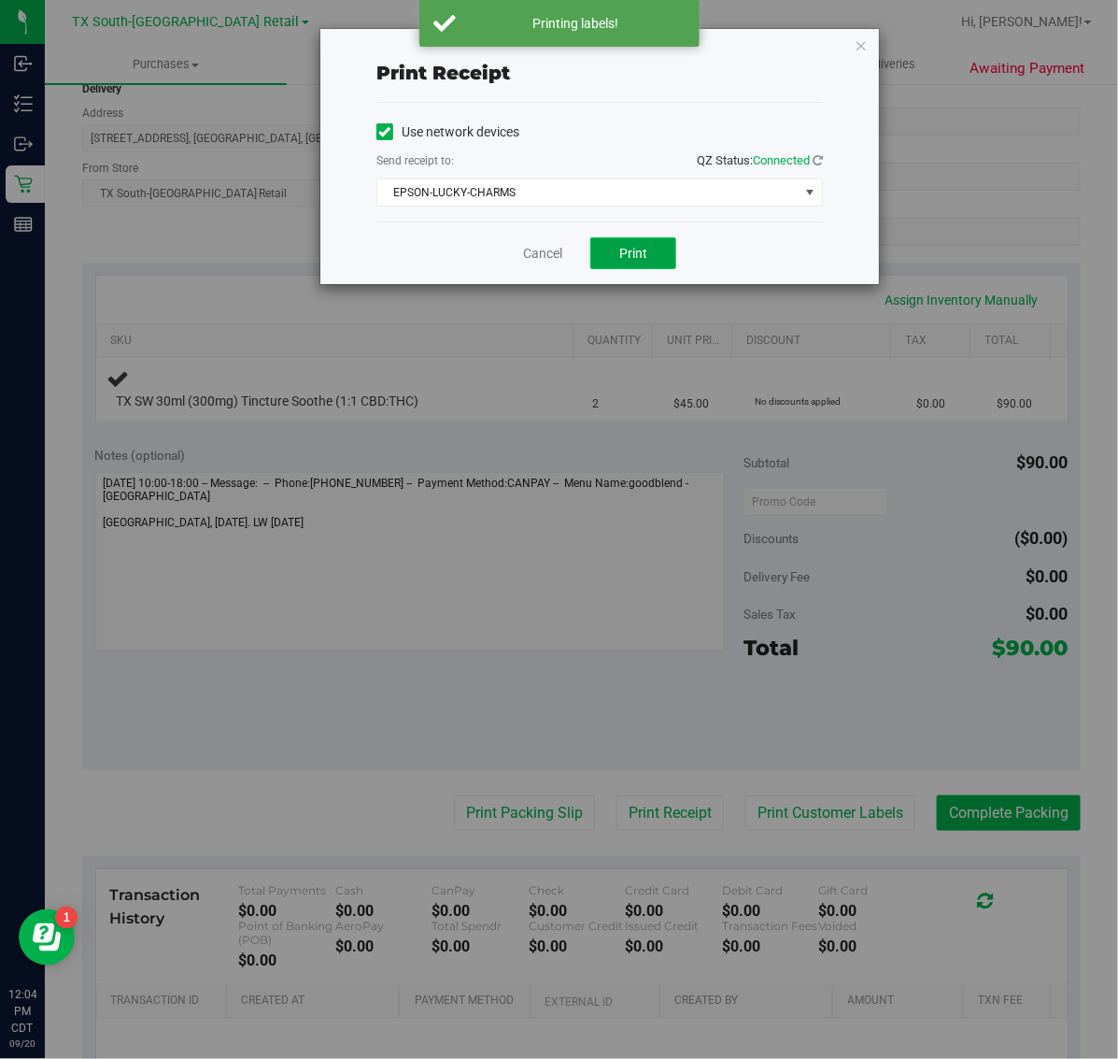
click at [632, 259] on span "Print" at bounding box center [633, 253] width 28 height 15
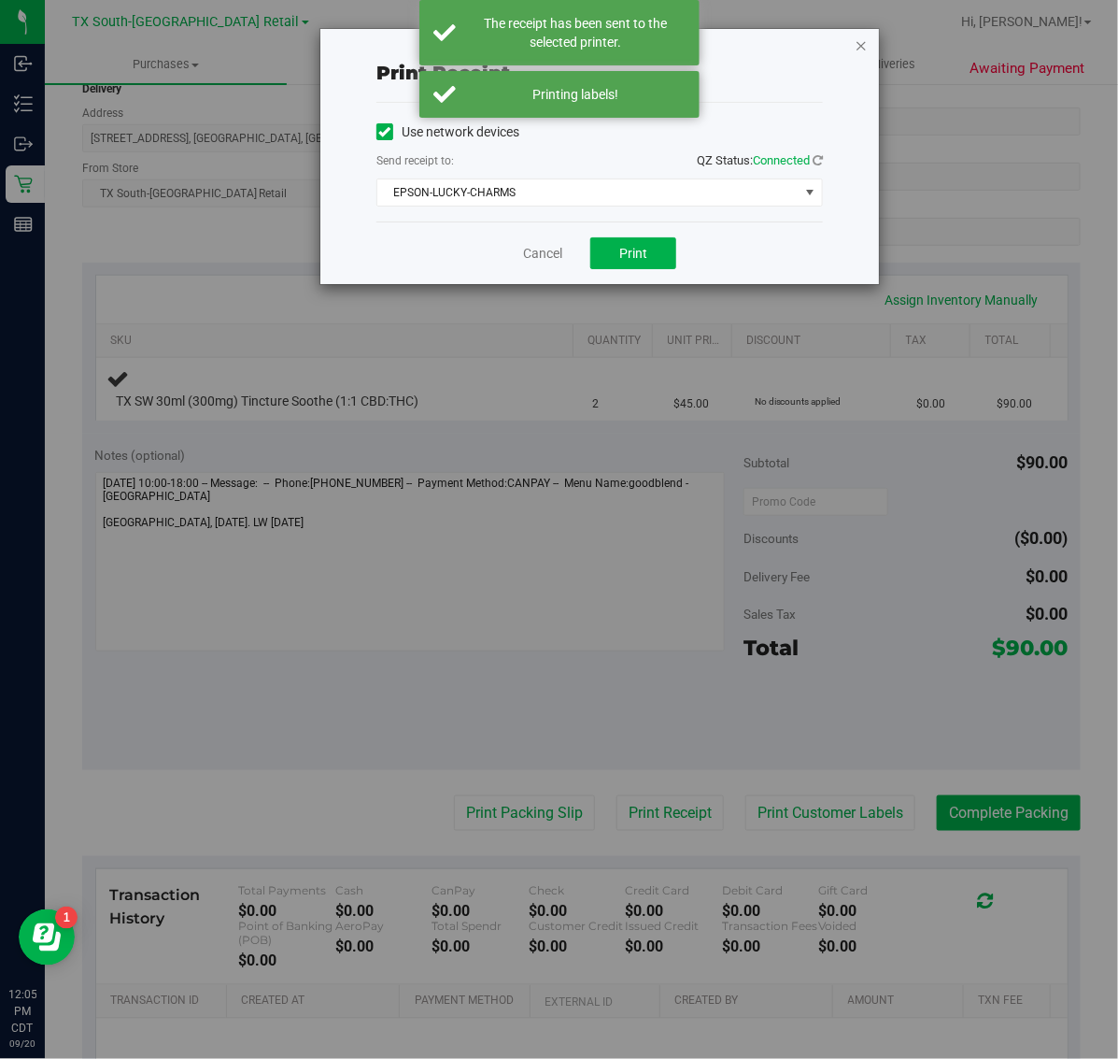
click at [865, 54] on icon "button" at bounding box center [861, 45] width 13 height 22
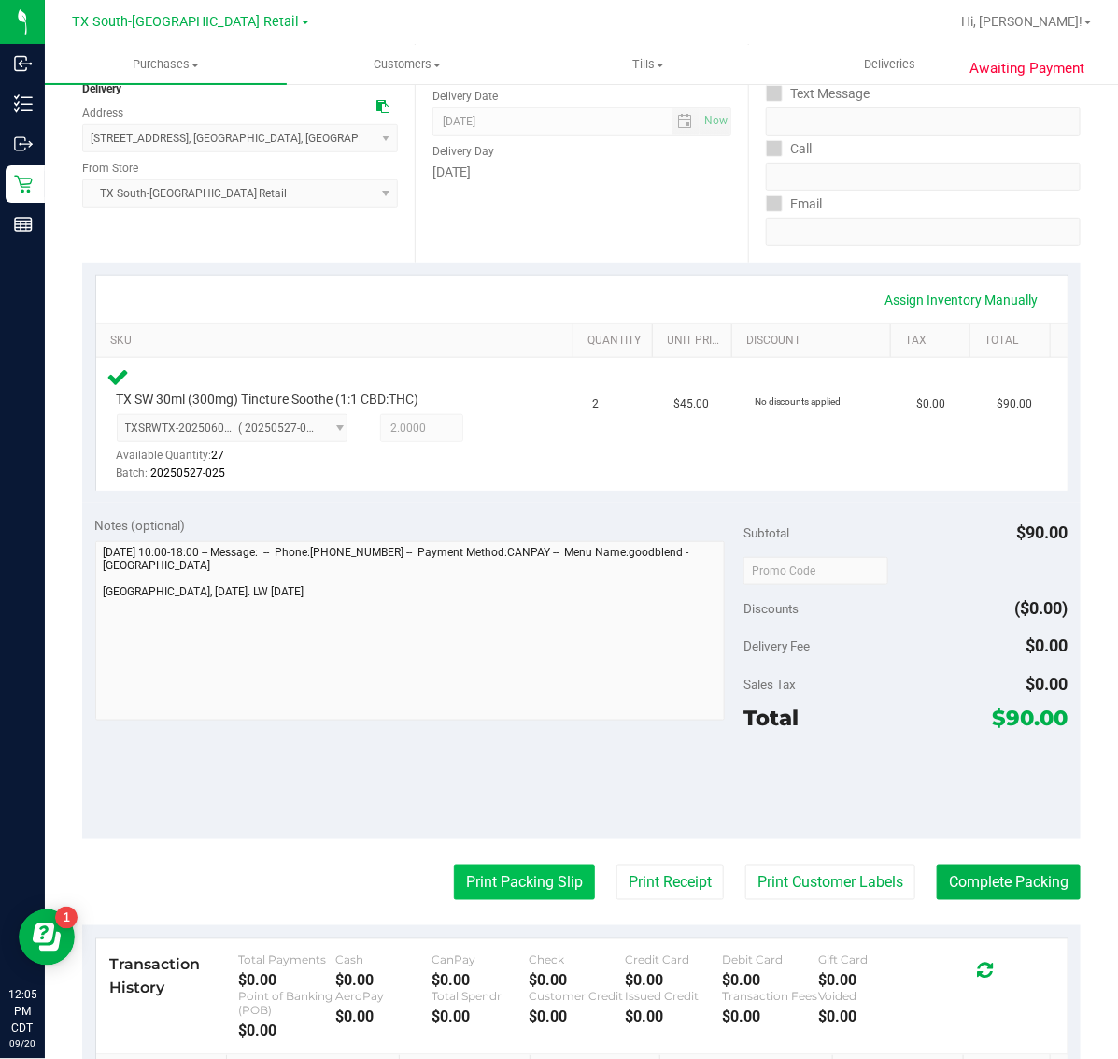
click at [454, 870] on button "Print Packing Slip" at bounding box center [524, 882] width 141 height 36
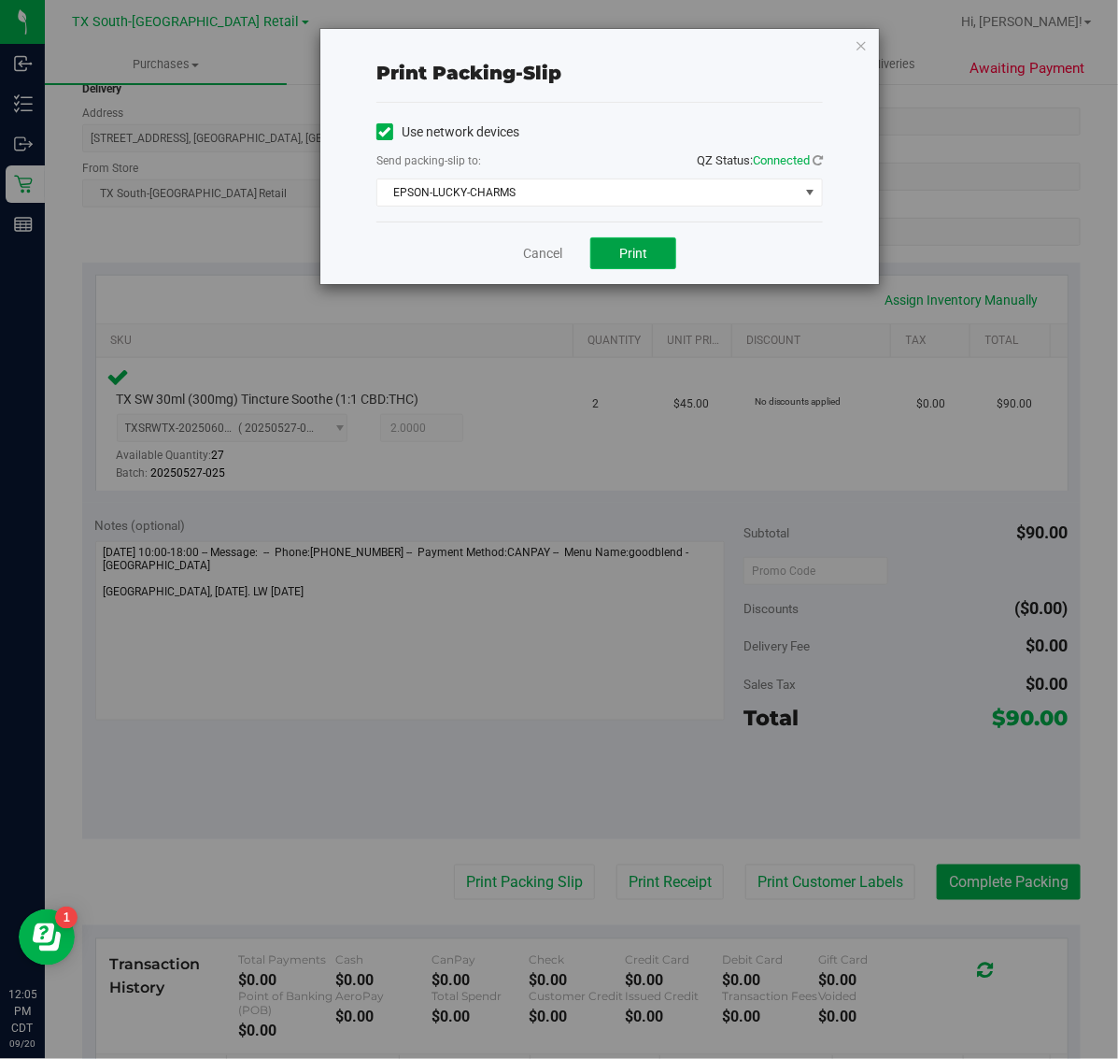
click at [619, 250] on span "Print" at bounding box center [633, 253] width 28 height 15
click at [867, 45] on icon "button" at bounding box center [861, 45] width 13 height 22
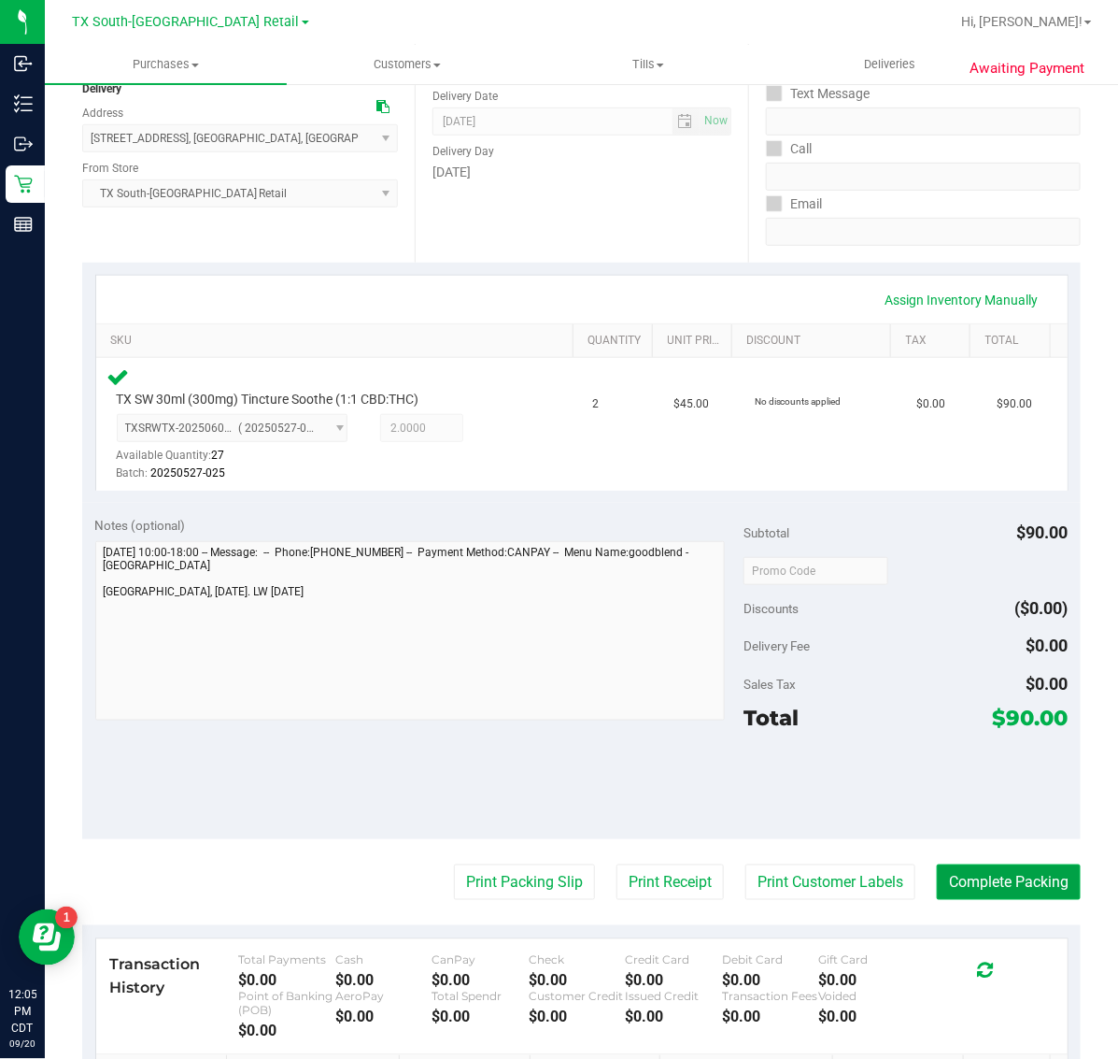
click at [990, 871] on button "Complete Packing" at bounding box center [1009, 882] width 144 height 36
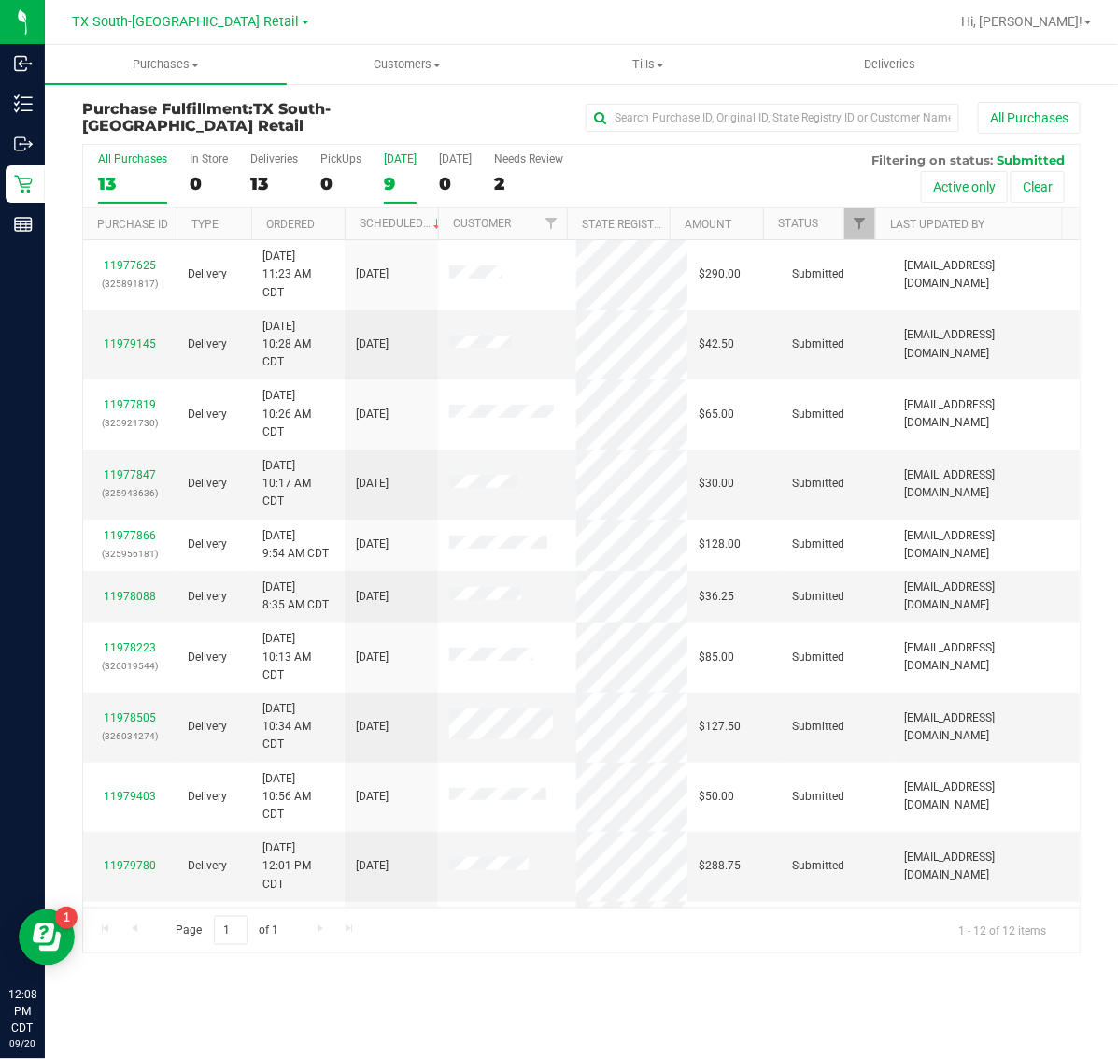
click at [406, 176] on div "9" at bounding box center [400, 183] width 33 height 21
click at [0, 0] on input "Today 9" at bounding box center [0, 0] width 0 height 0
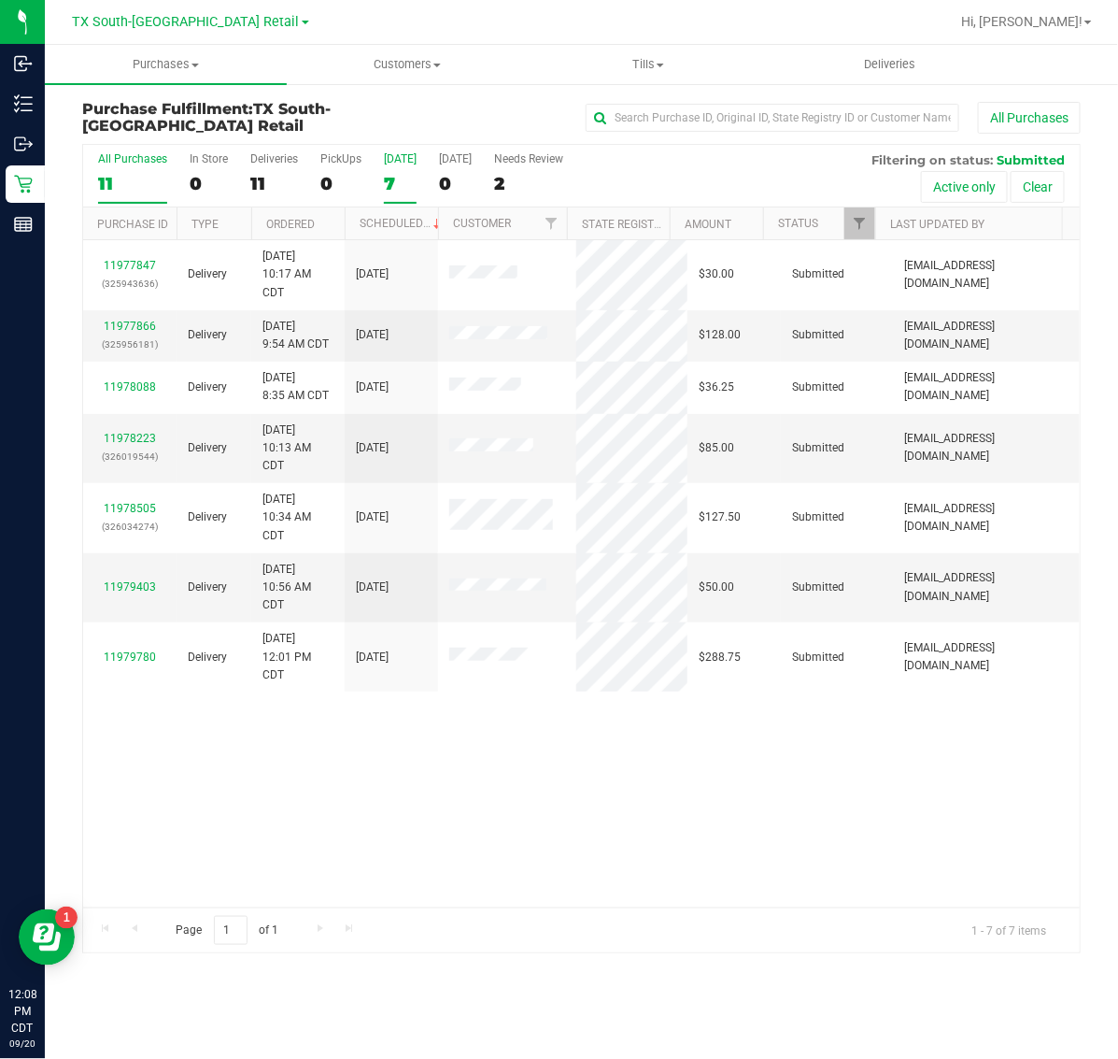
click at [143, 174] on div "11" at bounding box center [132, 183] width 69 height 21
click at [0, 0] on input "All Purchases 11" at bounding box center [0, 0] width 0 height 0
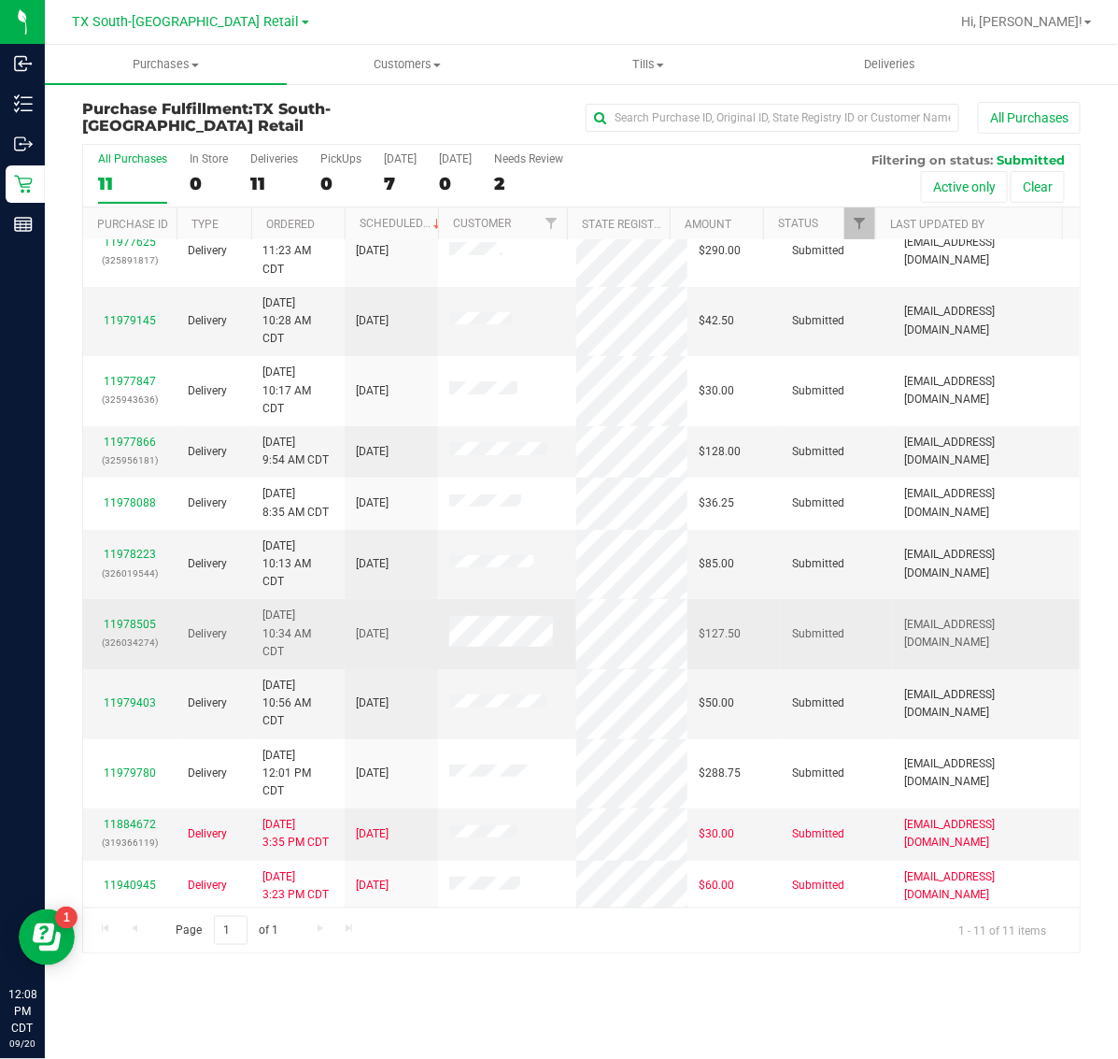
scroll to position [29, 0]
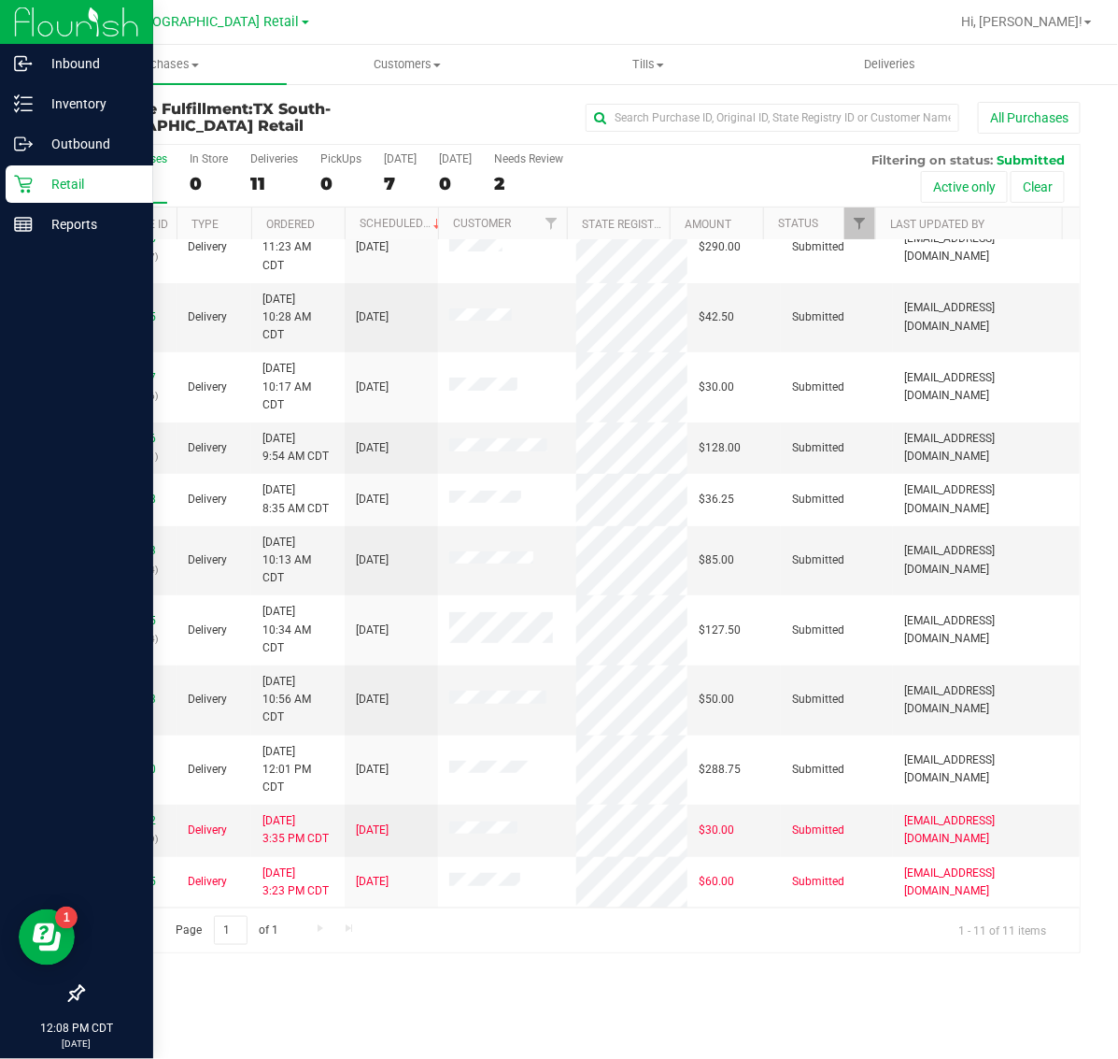
click at [35, 192] on p "Retail" at bounding box center [89, 184] width 112 height 22
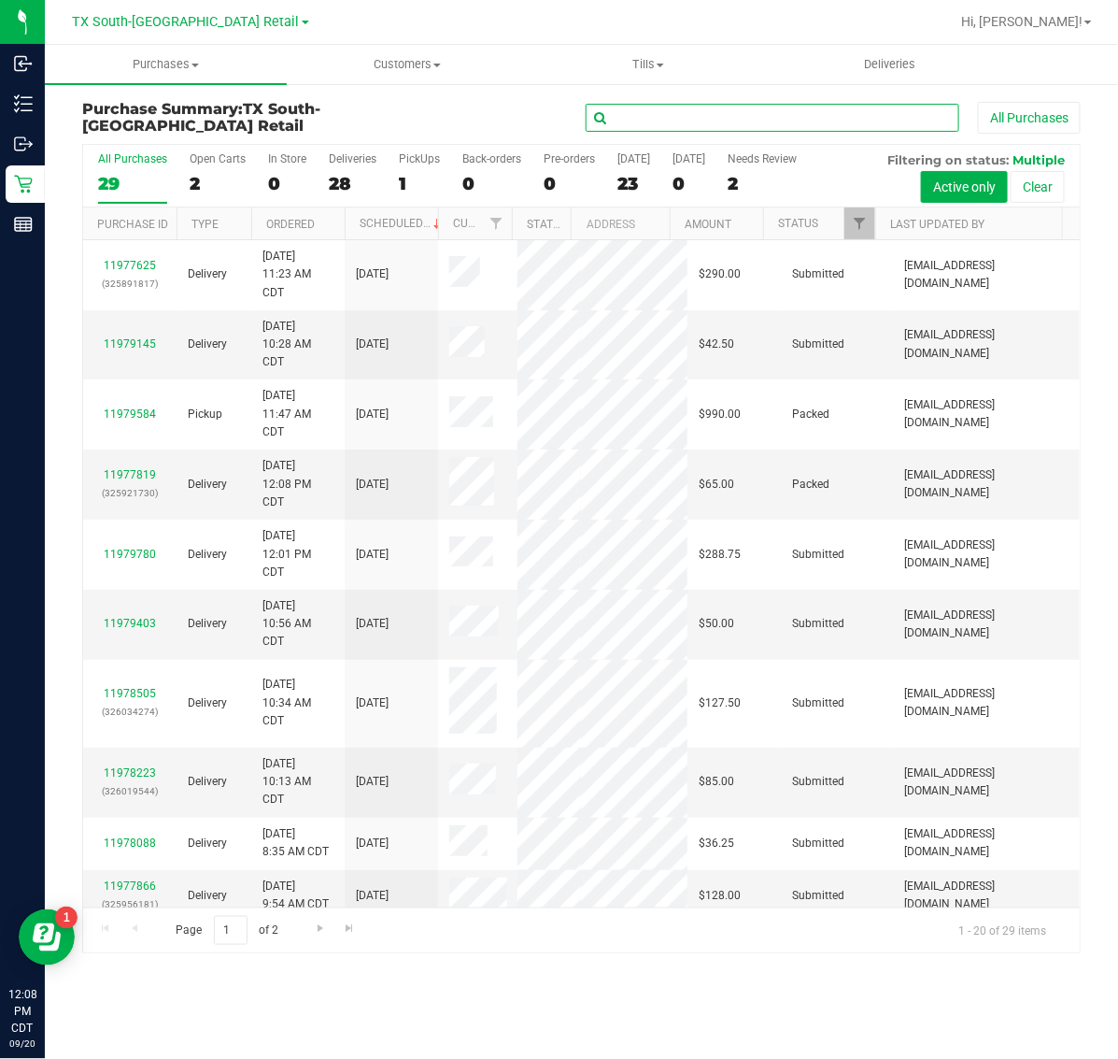
click at [758, 105] on input "text" at bounding box center [773, 118] width 374 height 28
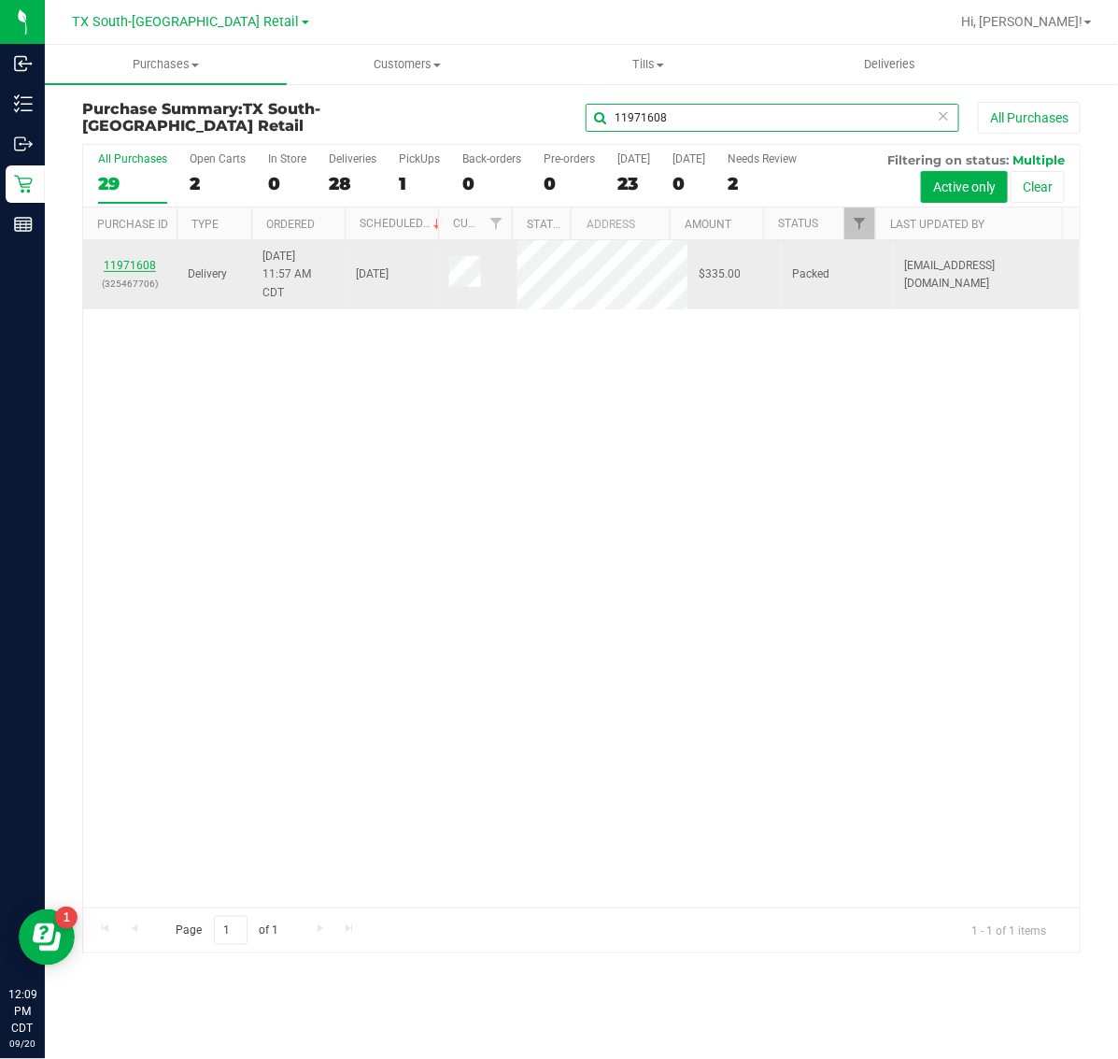
type input "11971608"
click at [134, 272] on link "11971608" at bounding box center [130, 265] width 52 height 13
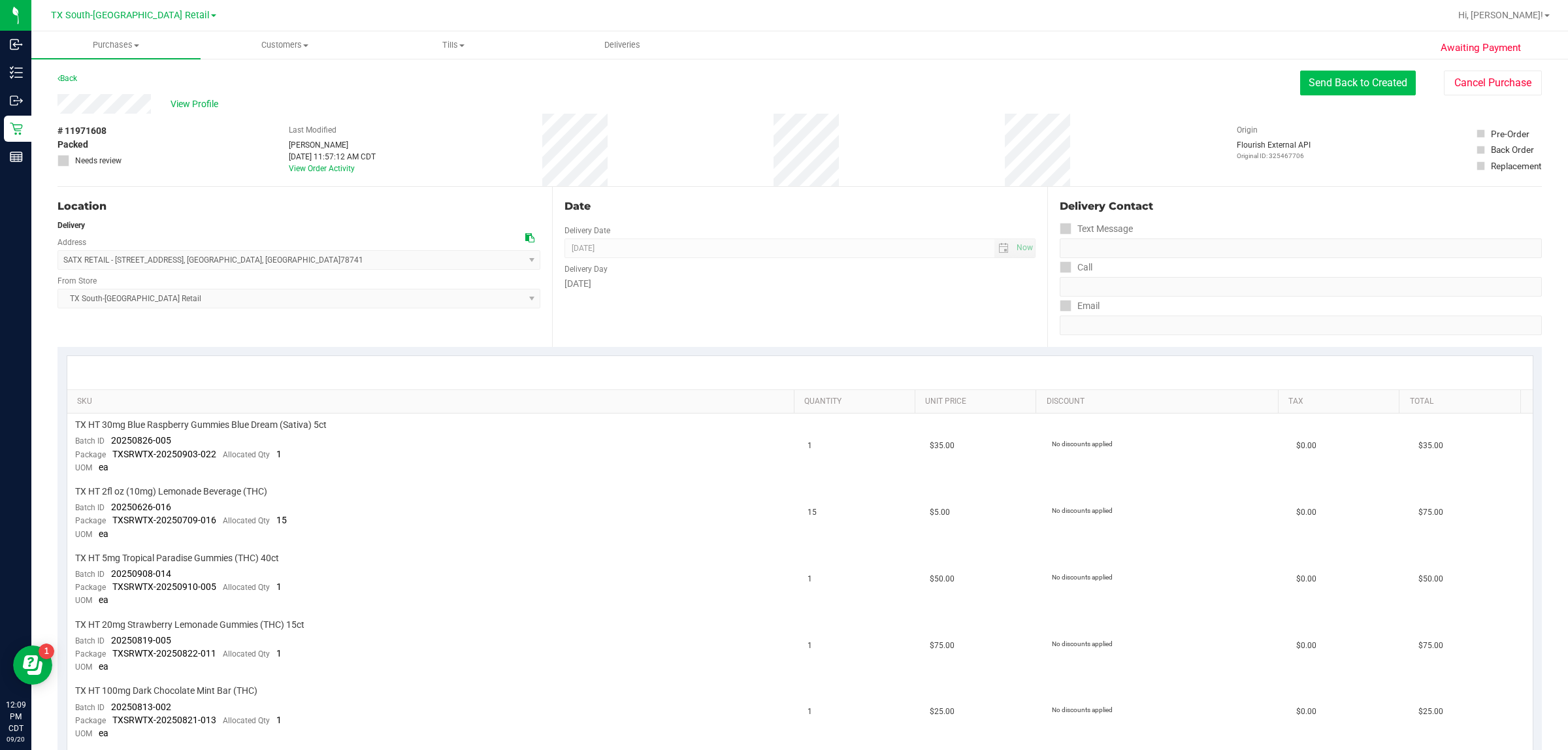
click at [781, 80] on button "Send Back to Created" at bounding box center [1357, 83] width 115 height 25
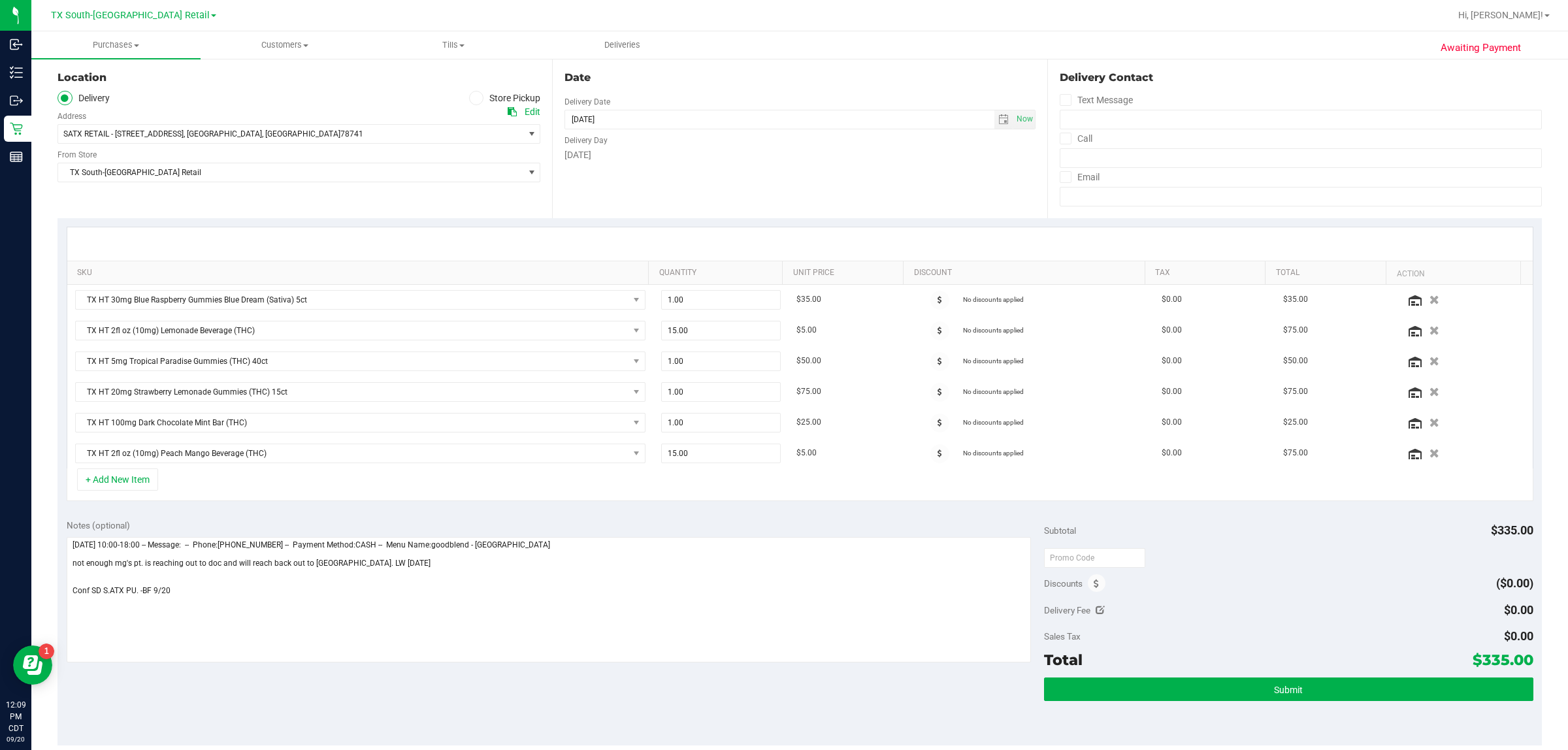
scroll to position [245, 0]
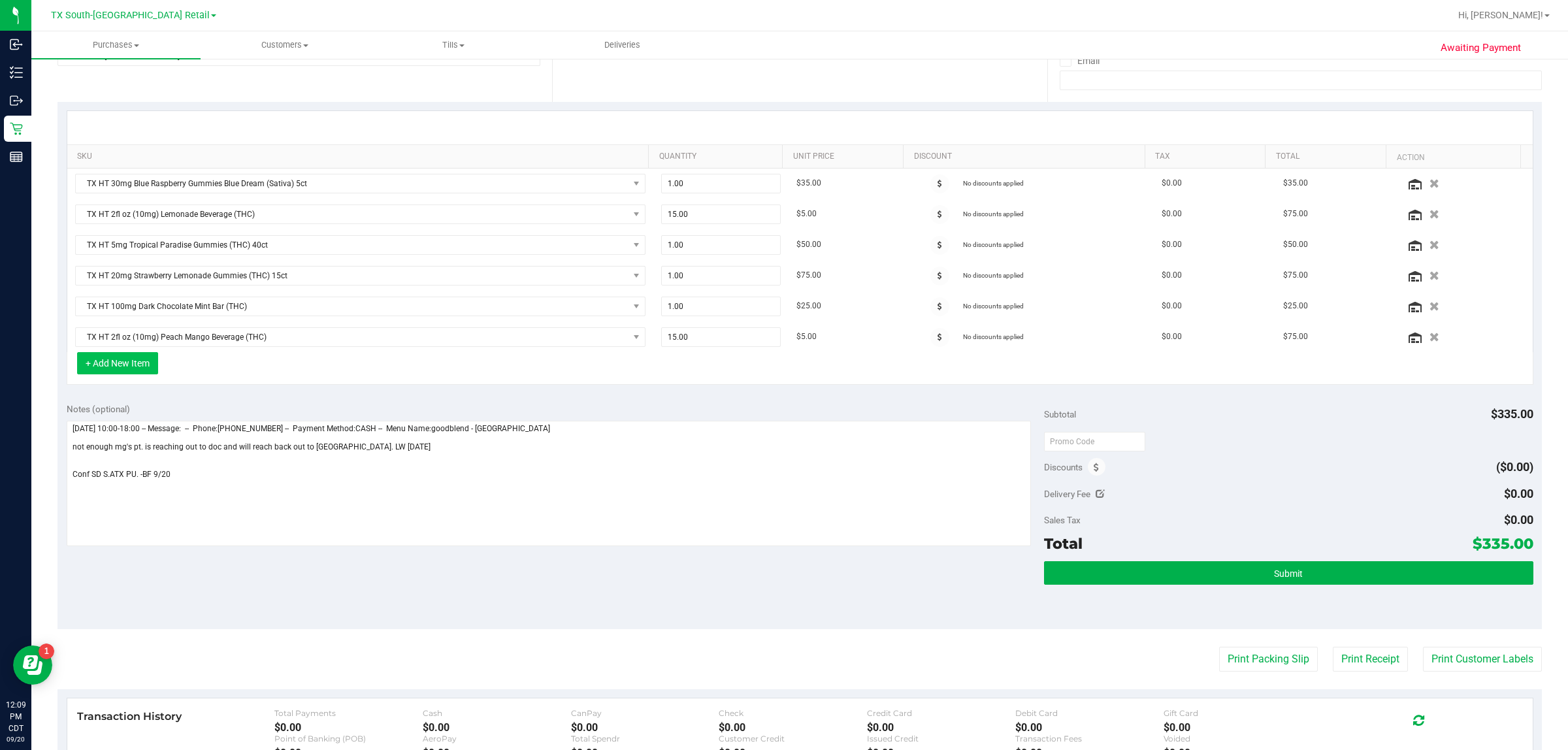
click at [143, 374] on button "+ Add New Item" at bounding box center [117, 363] width 81 height 22
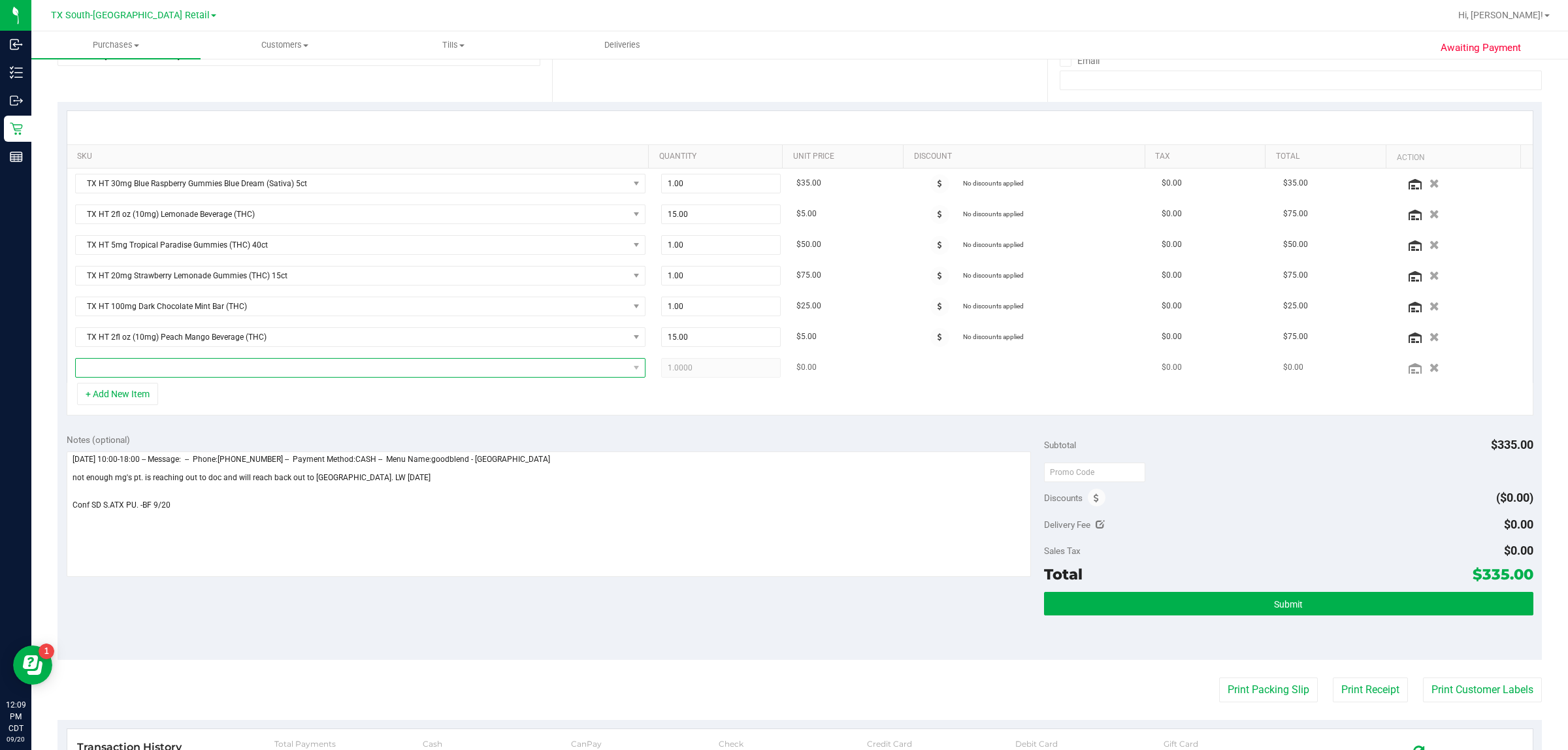
click at [243, 375] on span "NO DATA FOUND" at bounding box center [352, 368] width 553 height 18
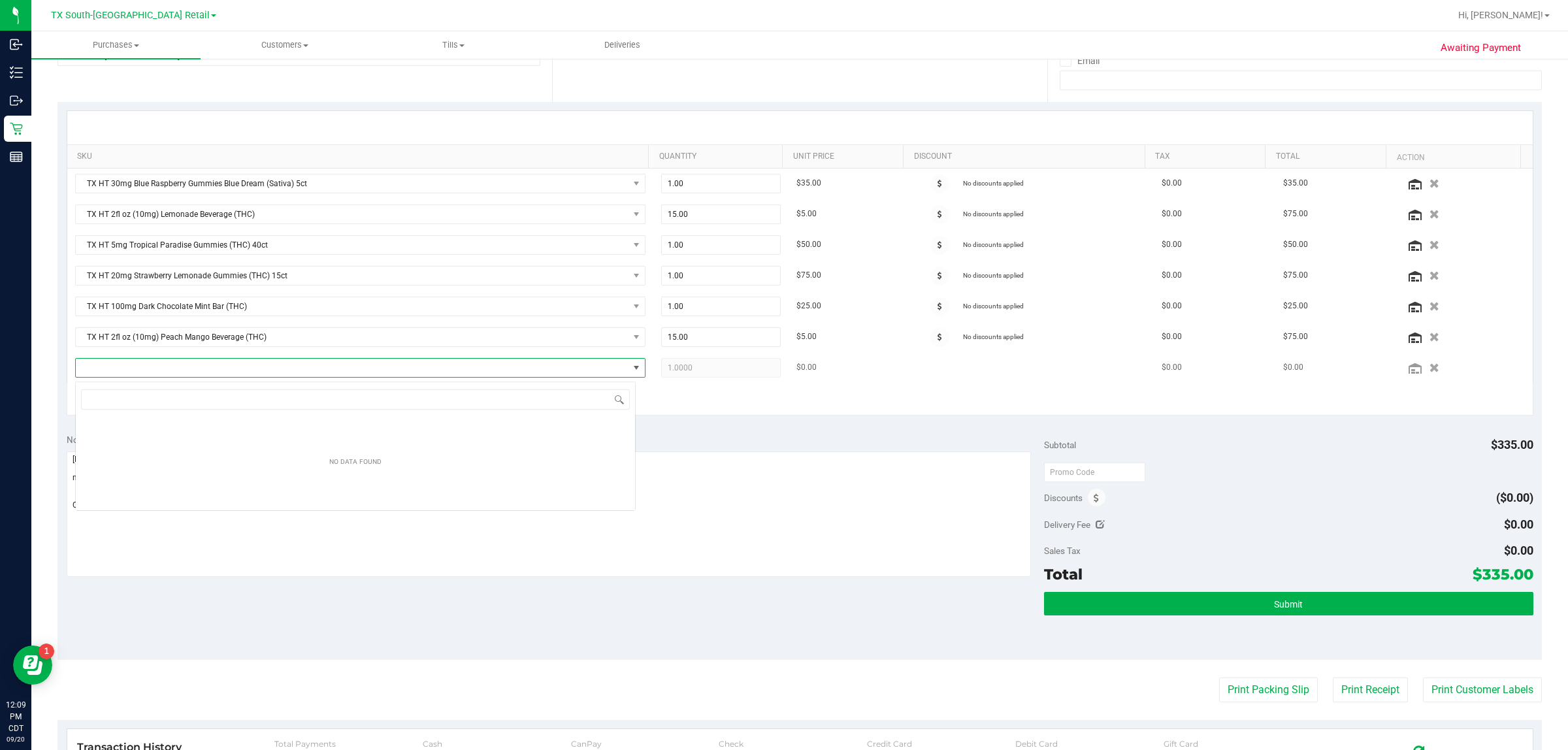
scroll to position [20, 561]
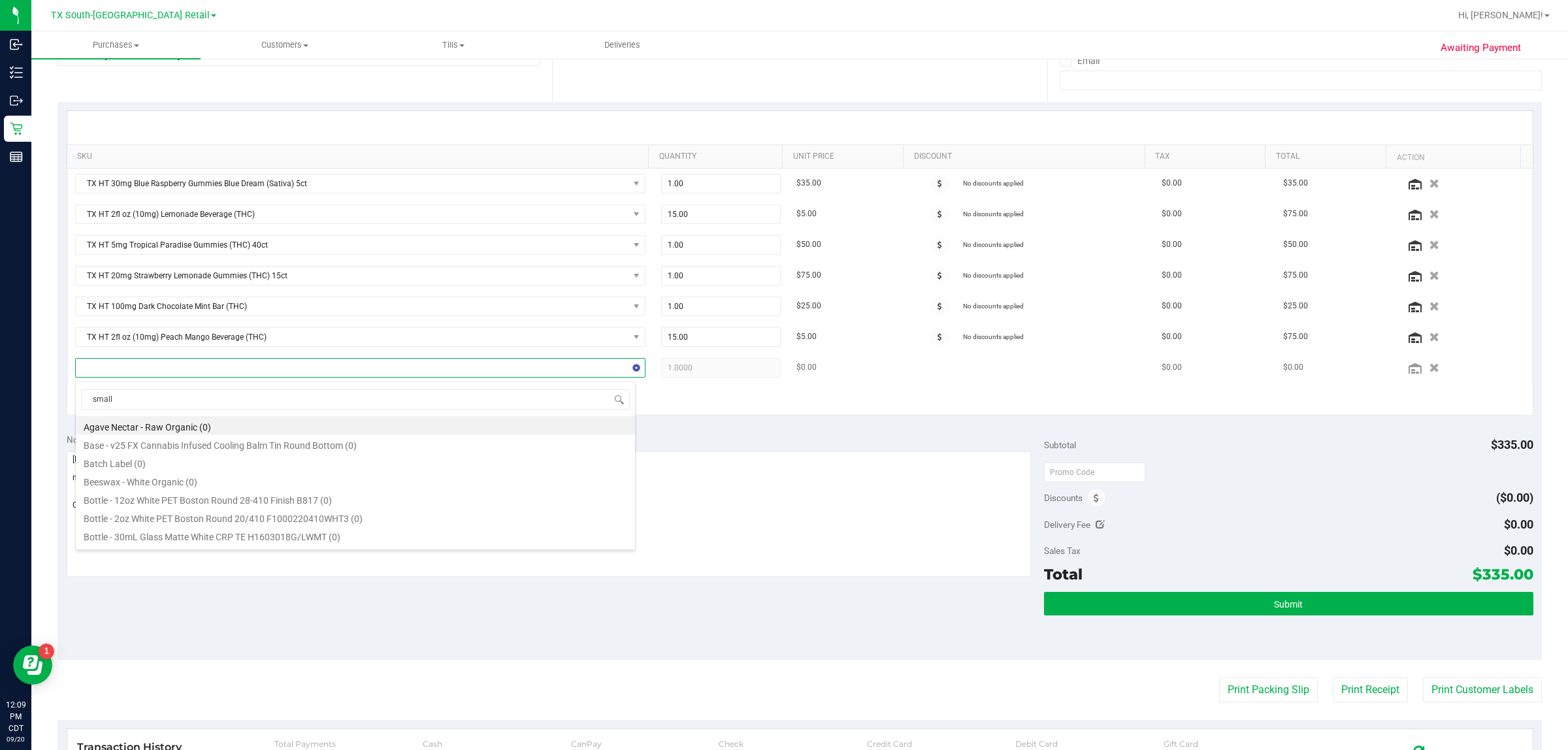
type input "smallz"
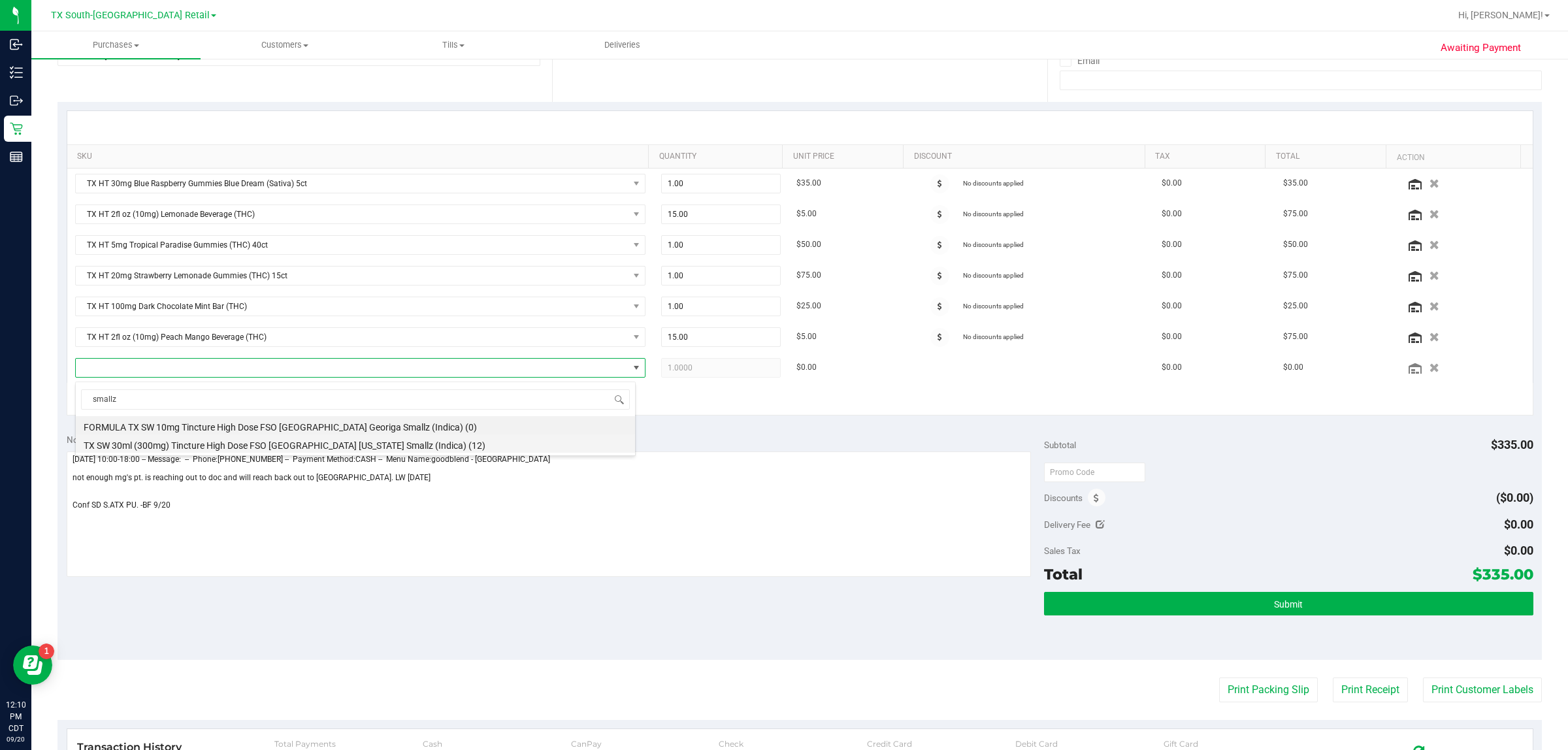
click at [430, 446] on li "TX SW 30ml (300mg) Tincture High Dose FSO TX Georgia Smallz (Indica) (12)" at bounding box center [355, 443] width 560 height 18
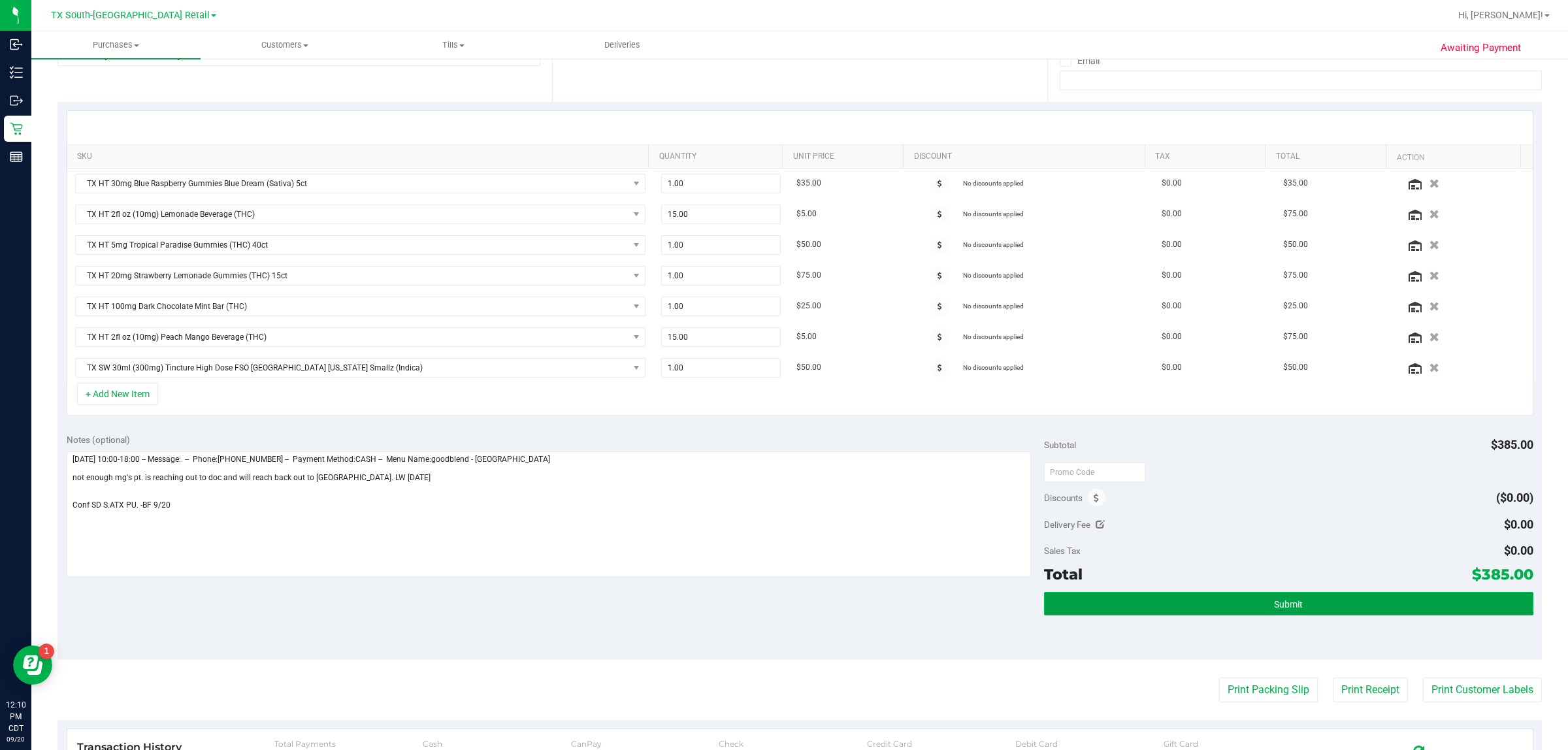
click at [781, 605] on button "Submit" at bounding box center [1288, 603] width 489 height 24
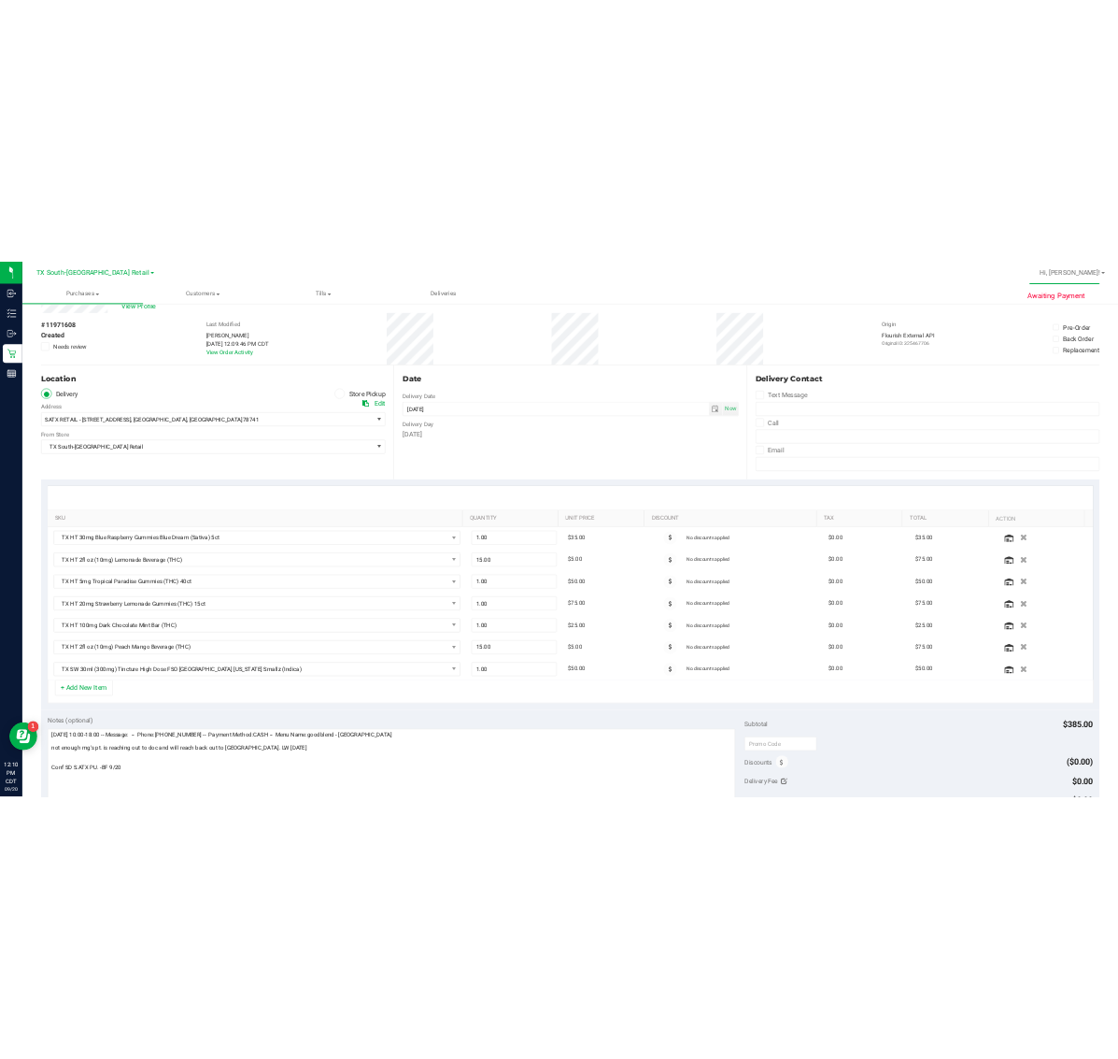
scroll to position [0, 0]
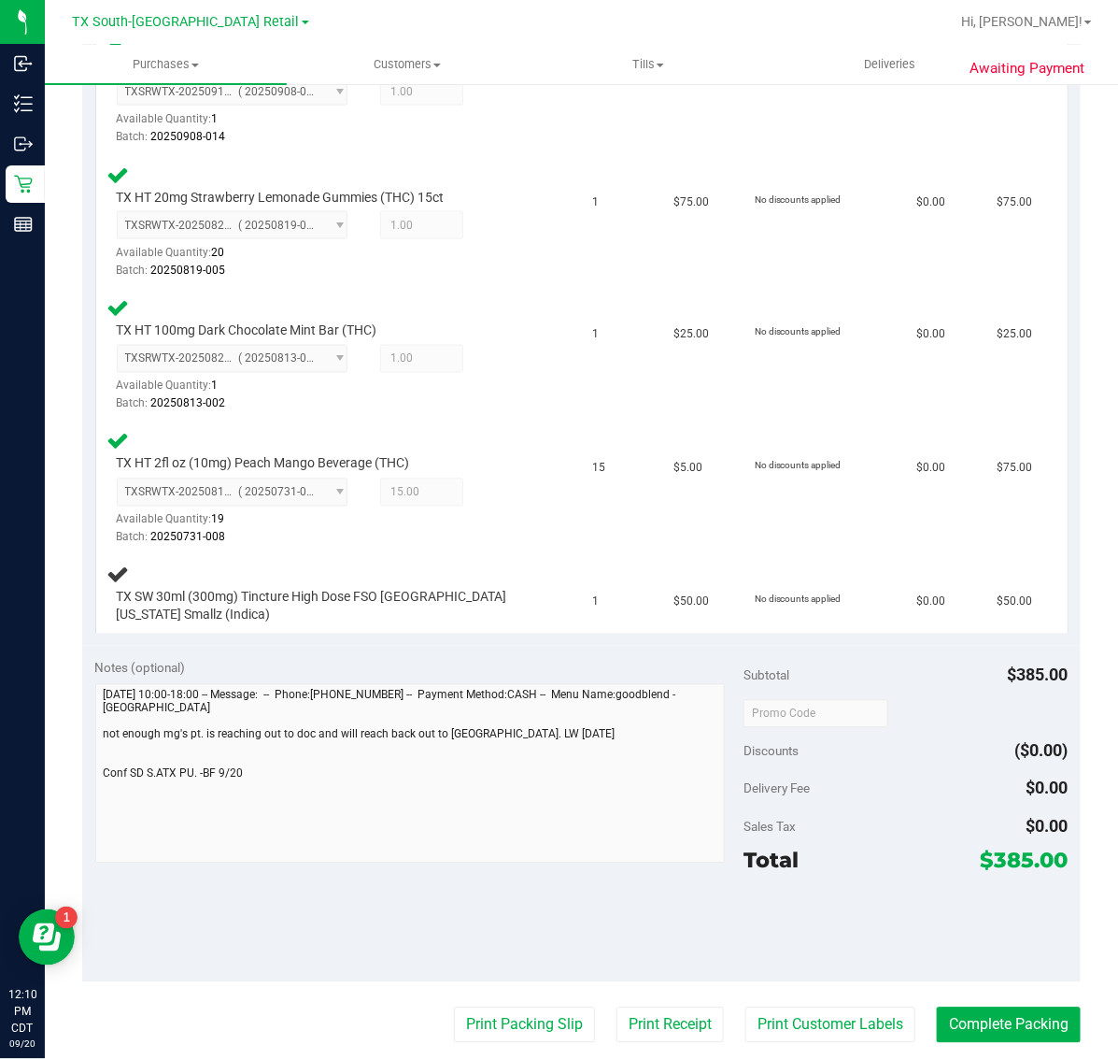
scroll to position [1051, 0]
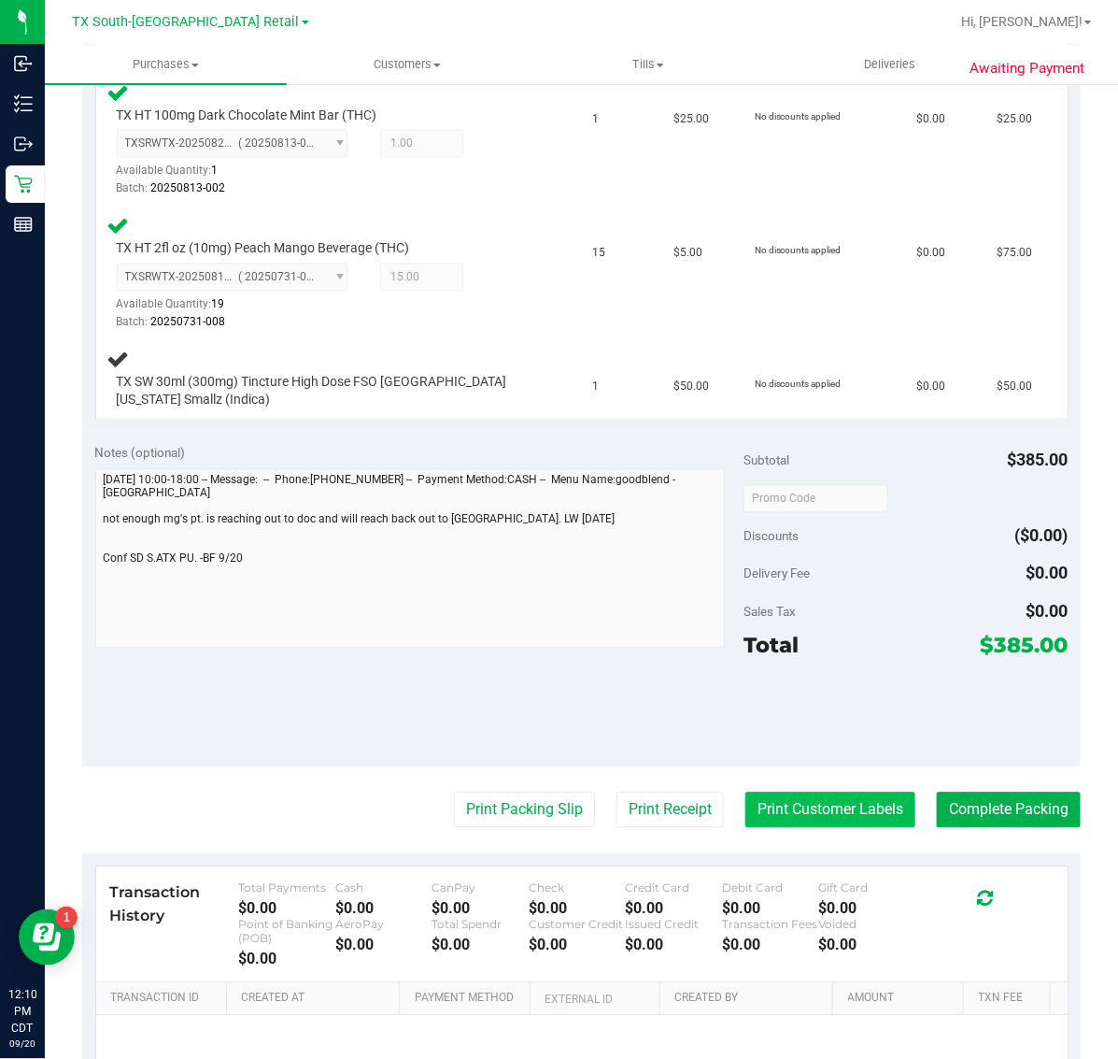
click at [753, 808] on button "Print Customer Labels" at bounding box center [831, 810] width 170 height 36
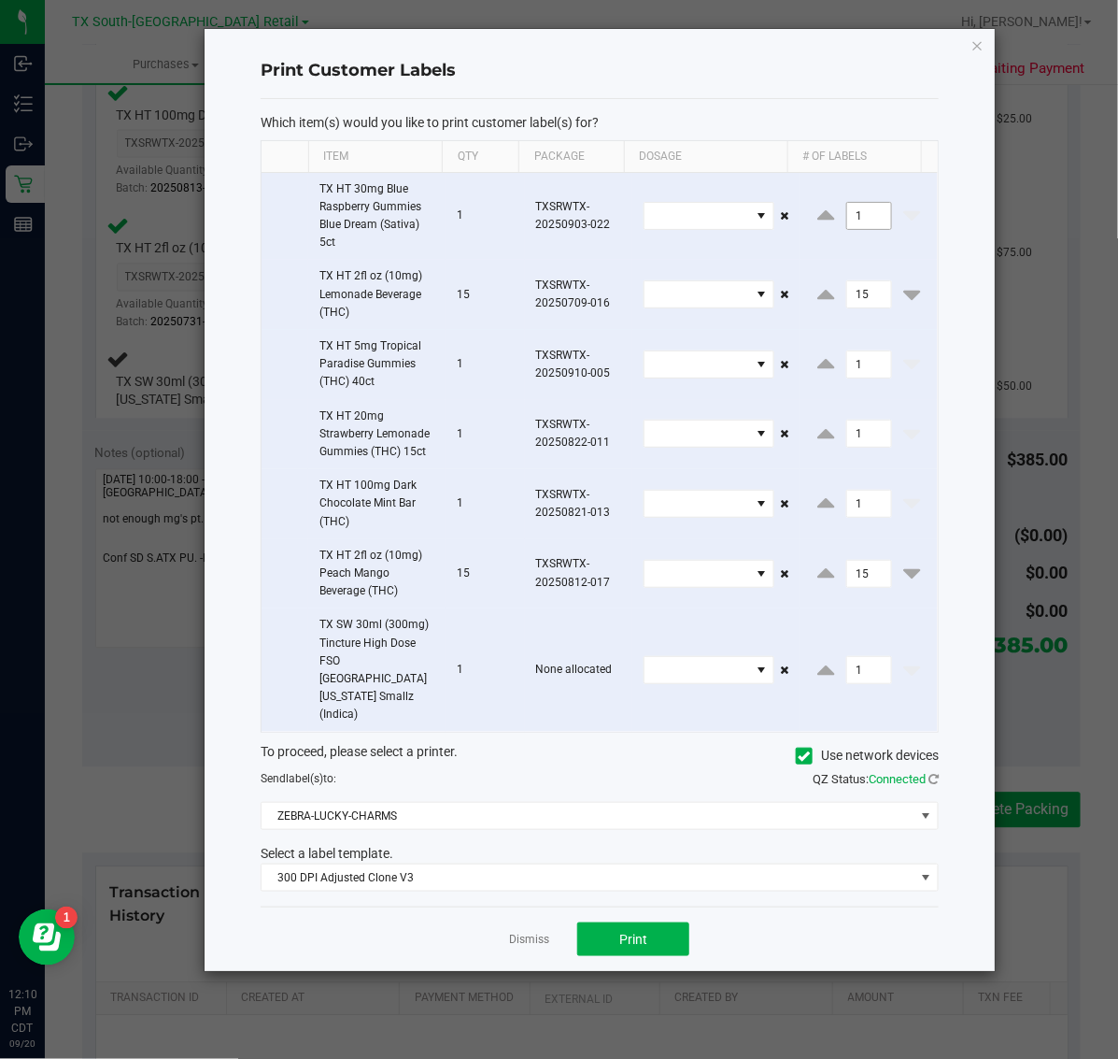
click at [858, 220] on input "1" at bounding box center [869, 216] width 44 height 26
click at [860, 285] on input "15" at bounding box center [869, 294] width 44 height 26
click at [862, 352] on input "1" at bounding box center [869, 364] width 44 height 26
click at [860, 446] on input "1" at bounding box center [869, 433] width 44 height 26
click at [861, 507] on input "1" at bounding box center [869, 504] width 44 height 26
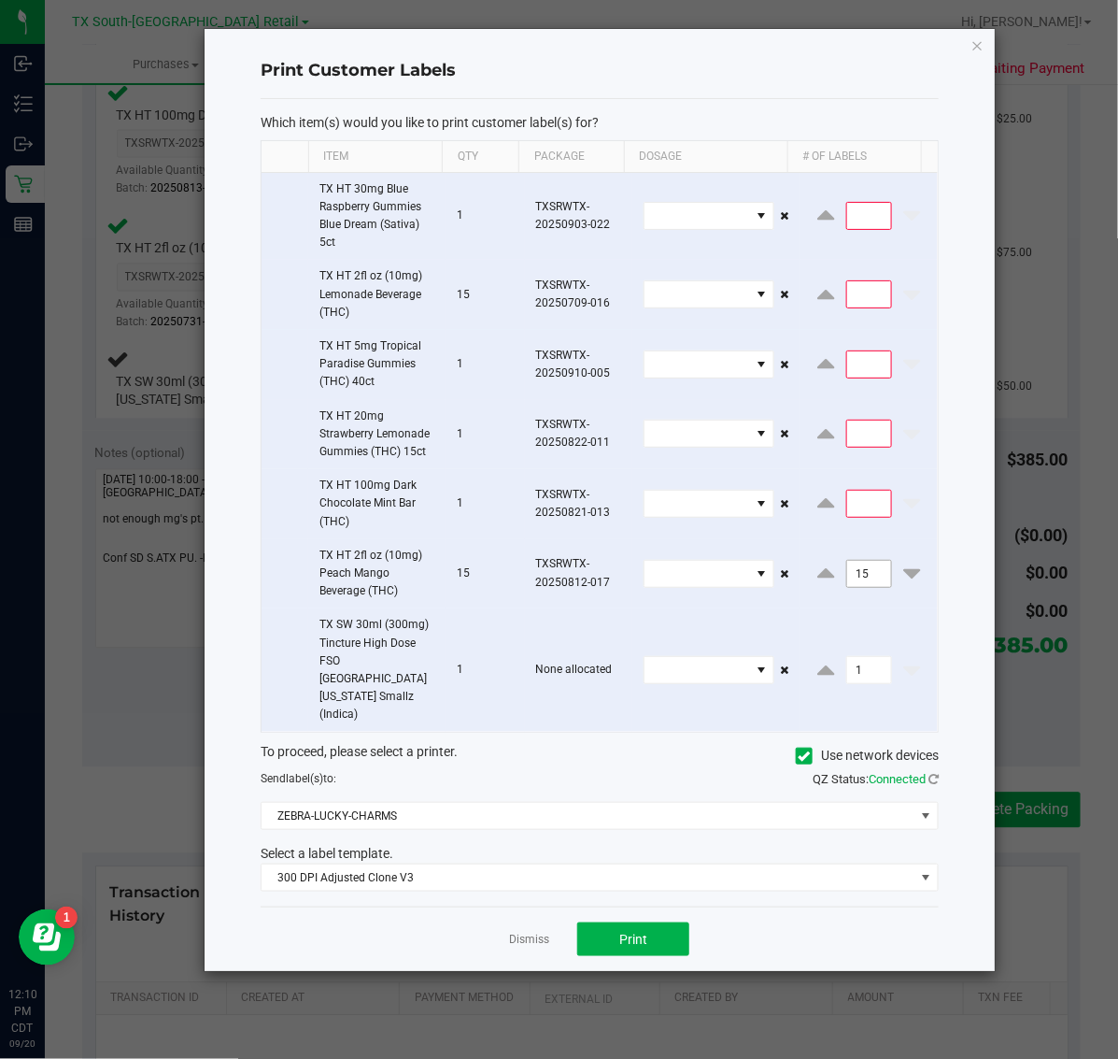
click at [857, 576] on input "15" at bounding box center [869, 574] width 44 height 26
click at [627, 931] on span "Print" at bounding box center [633, 938] width 28 height 15
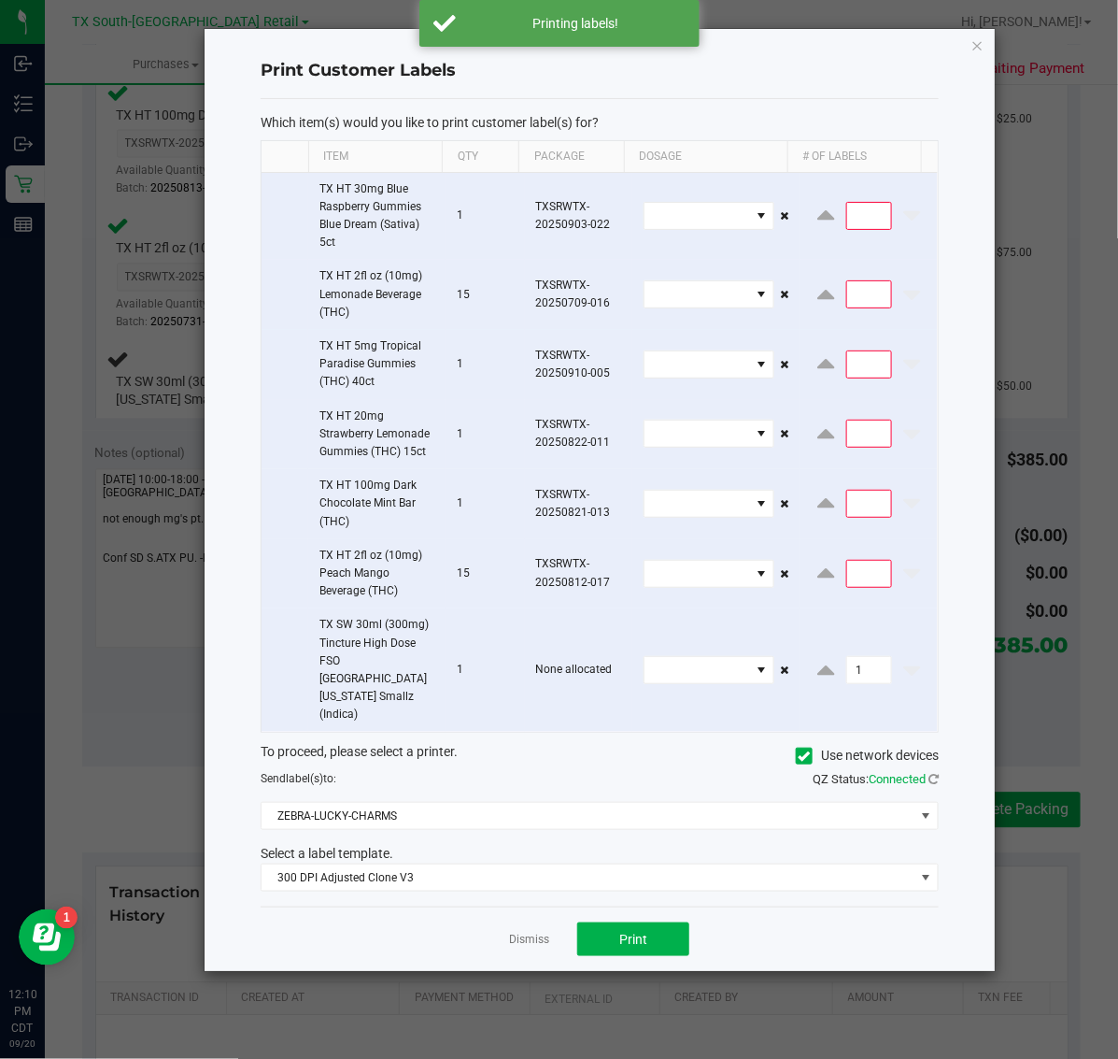
click at [521, 917] on div "Dismiss Print" at bounding box center [600, 938] width 678 height 64
click at [523, 931] on link "Dismiss" at bounding box center [529, 939] width 40 height 16
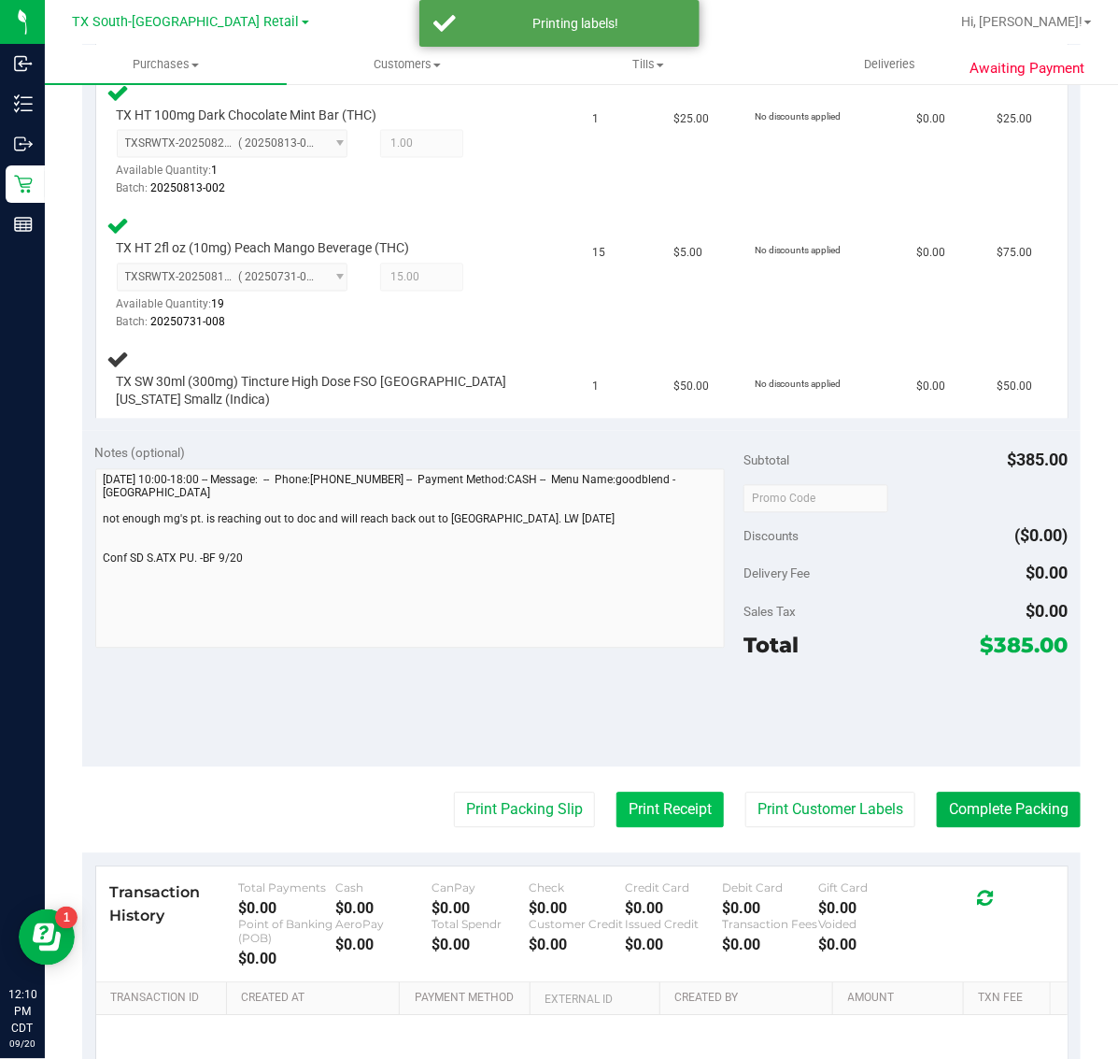
click at [619, 795] on button "Print Receipt" at bounding box center [670, 810] width 107 height 36
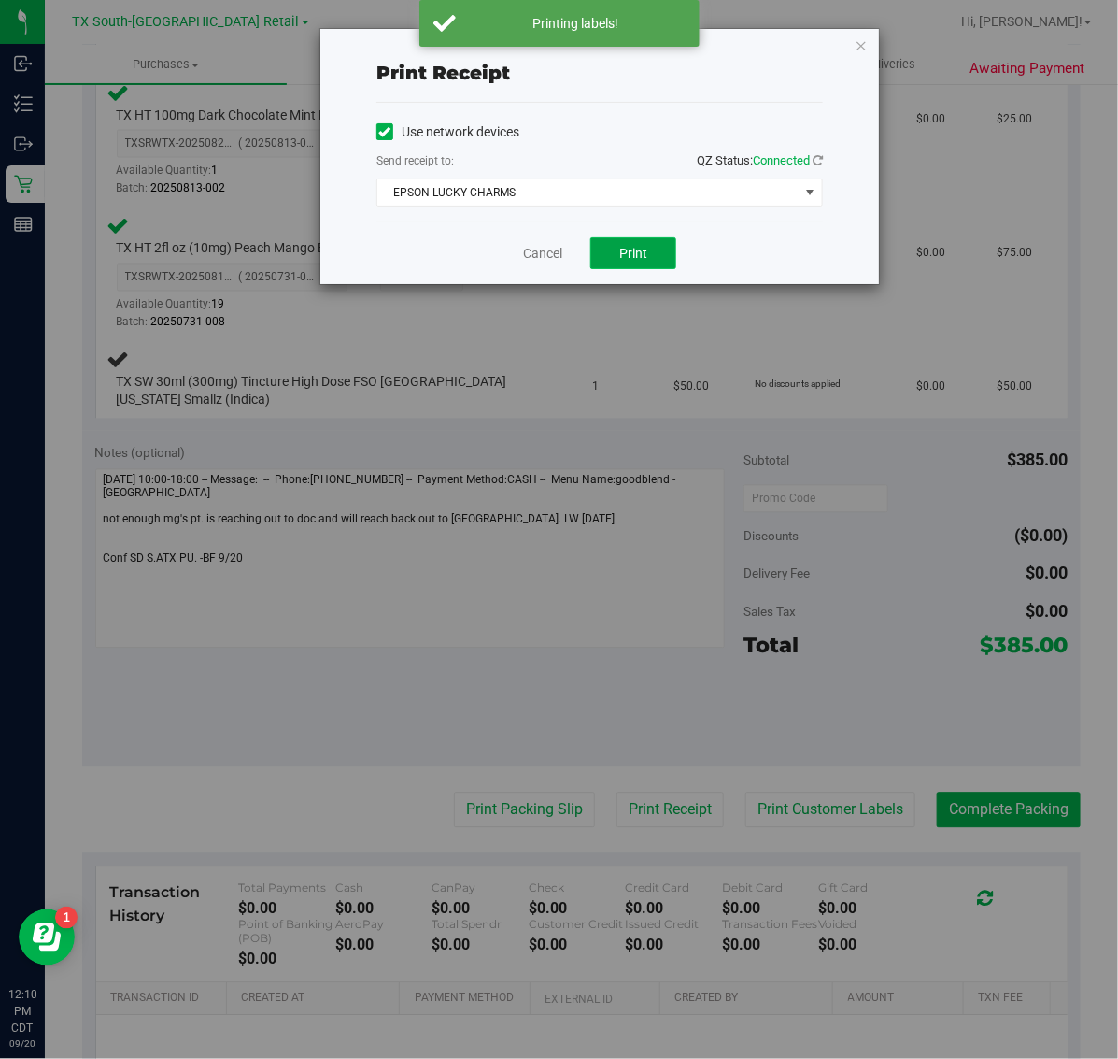
click at [633, 249] on span "Print" at bounding box center [633, 253] width 28 height 15
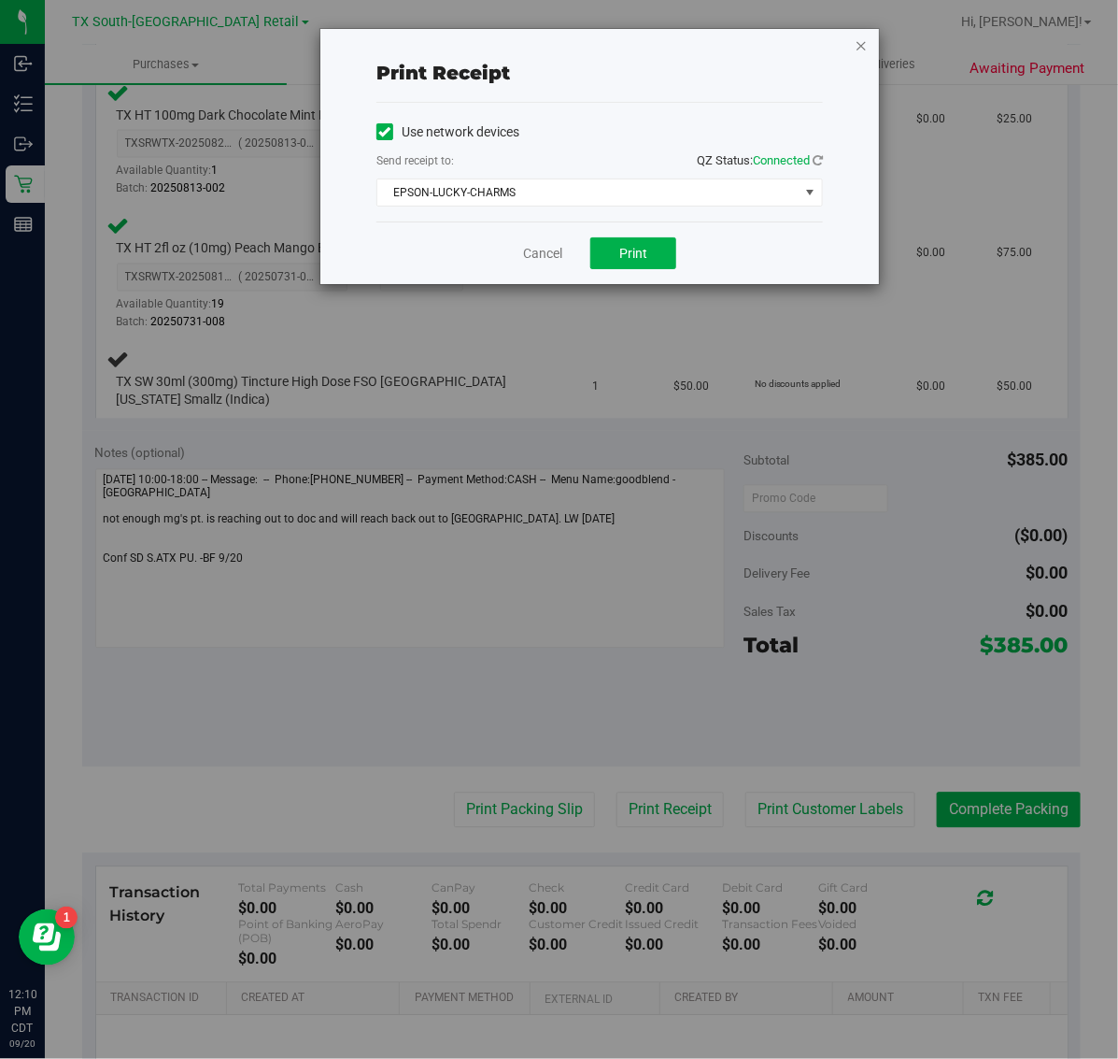
click at [861, 45] on icon "button" at bounding box center [861, 45] width 13 height 22
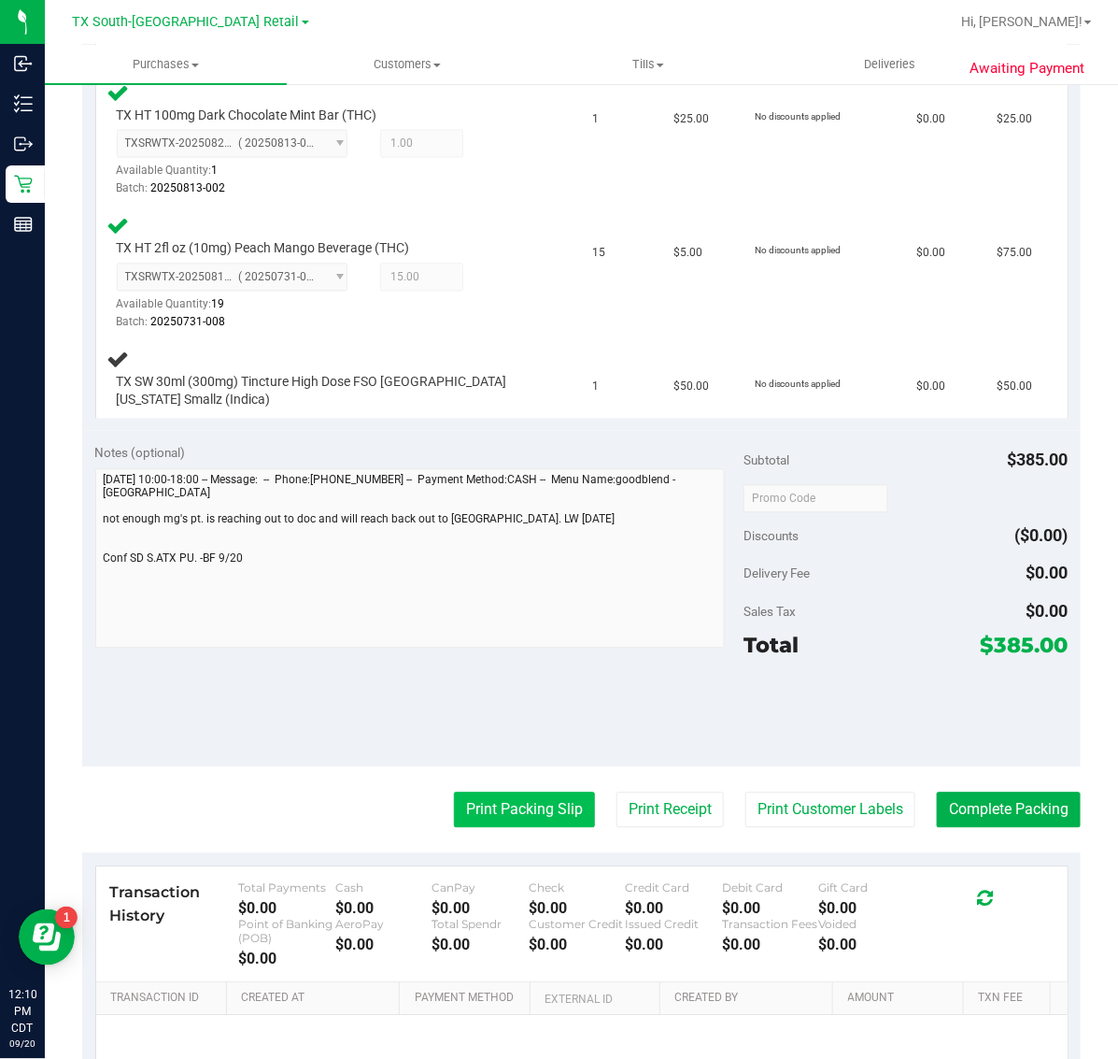
click at [503, 799] on button "Print Packing Slip" at bounding box center [524, 810] width 141 height 36
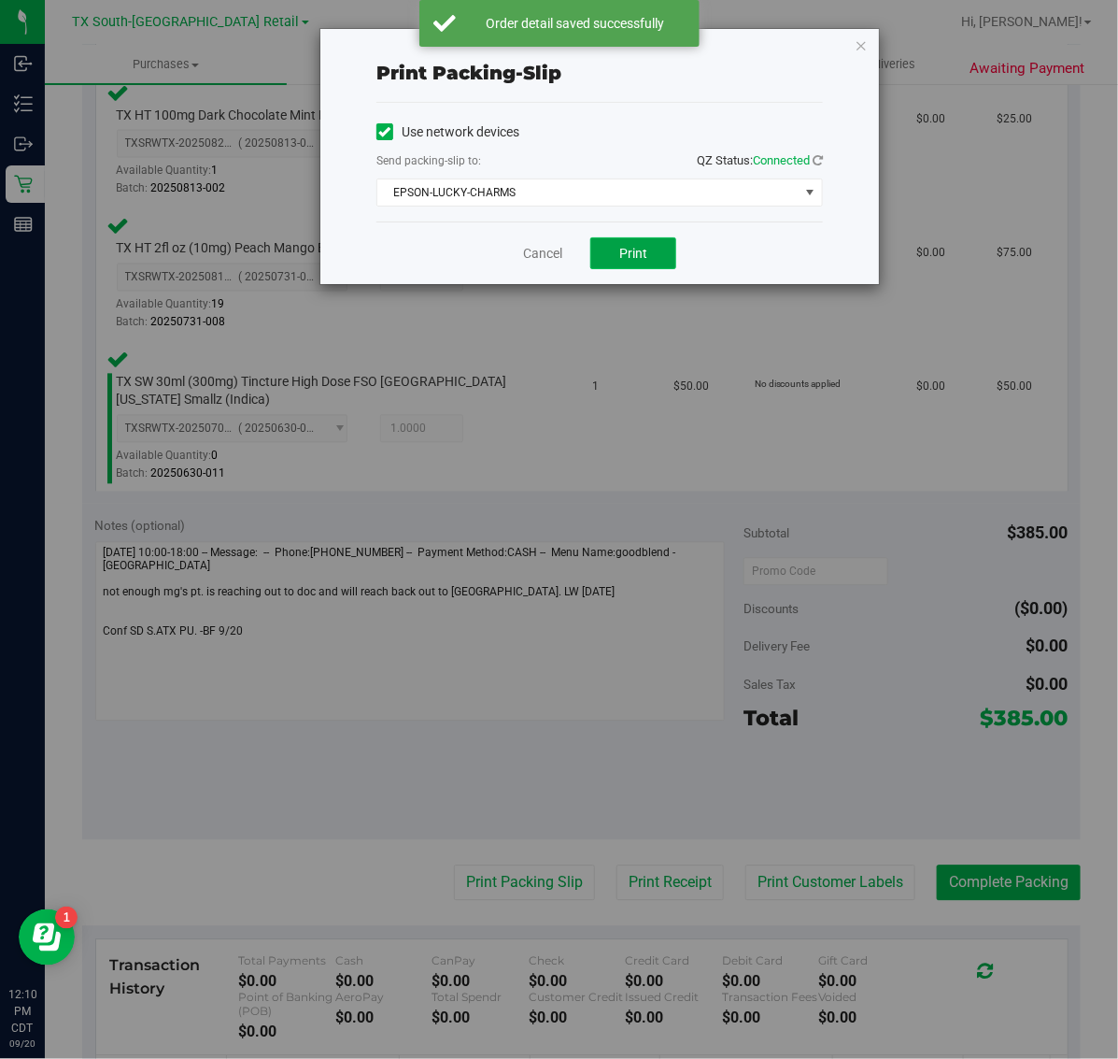
click at [623, 260] on span "Print" at bounding box center [633, 253] width 28 height 15
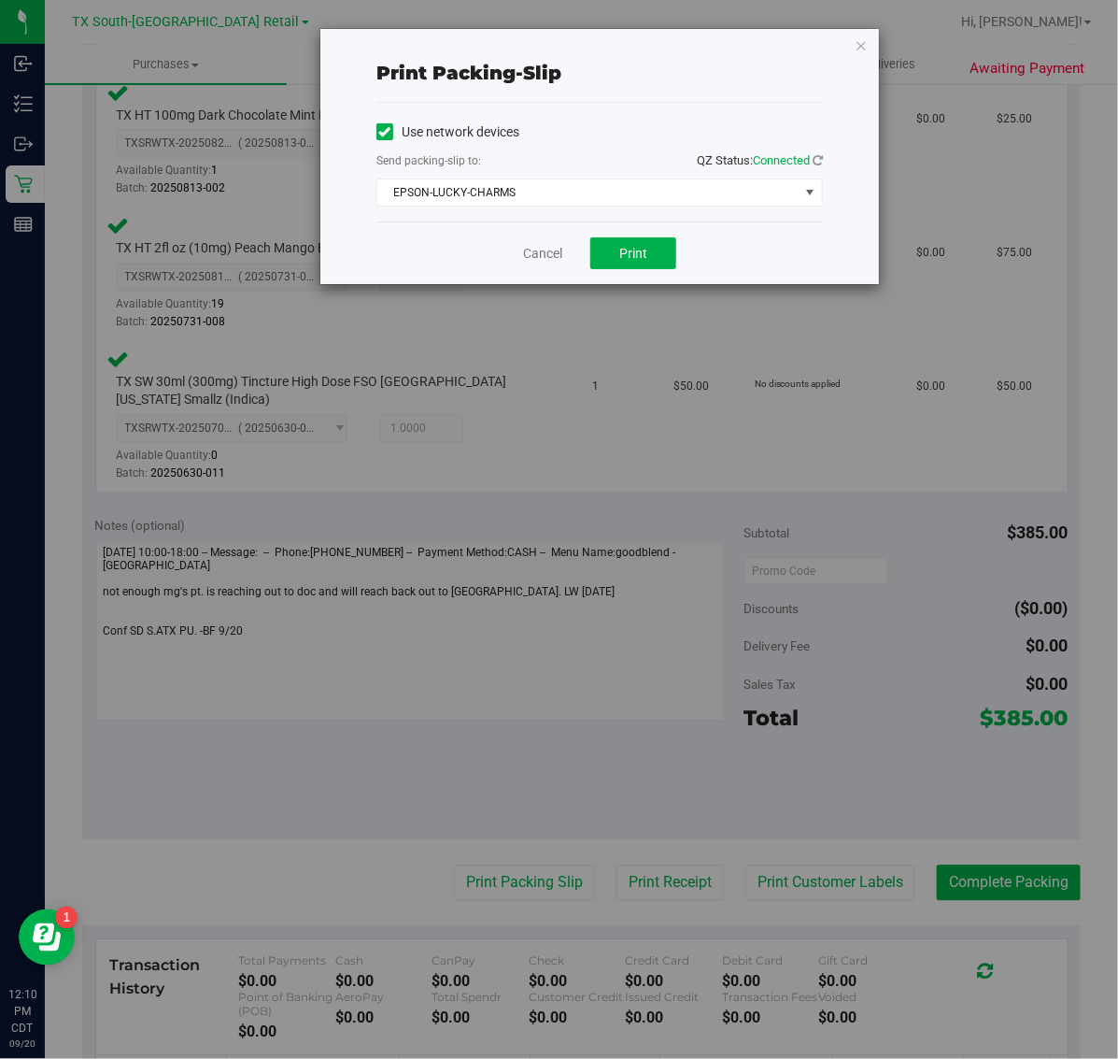
click at [853, 39] on div "Print packing-slip Use network devices Send packing-slip to: QZ Status: Connect…" at bounding box center [599, 156] width 559 height 255
click at [865, 38] on icon "button" at bounding box center [861, 45] width 13 height 22
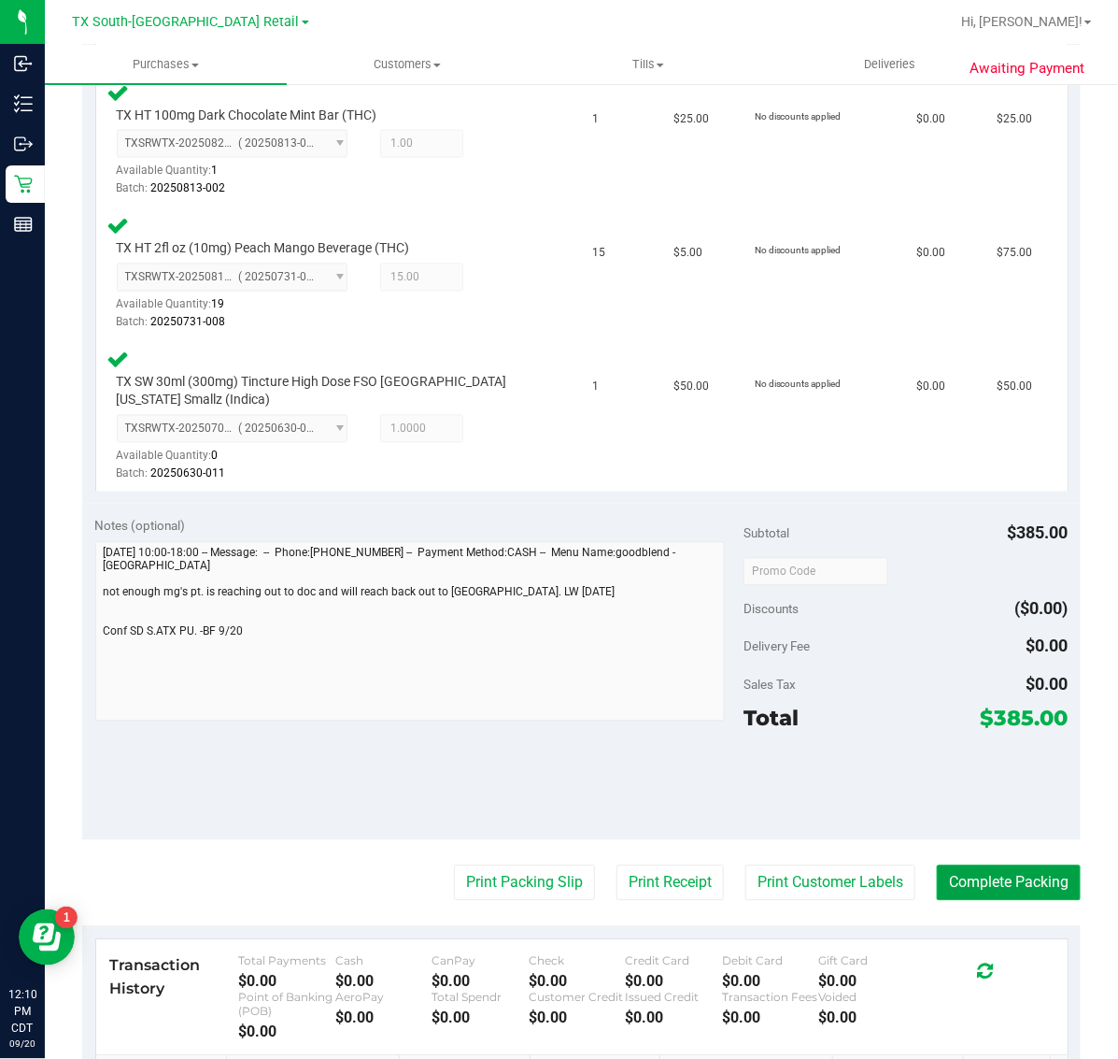
click at [998, 870] on button "Complete Packing" at bounding box center [1009, 883] width 144 height 36
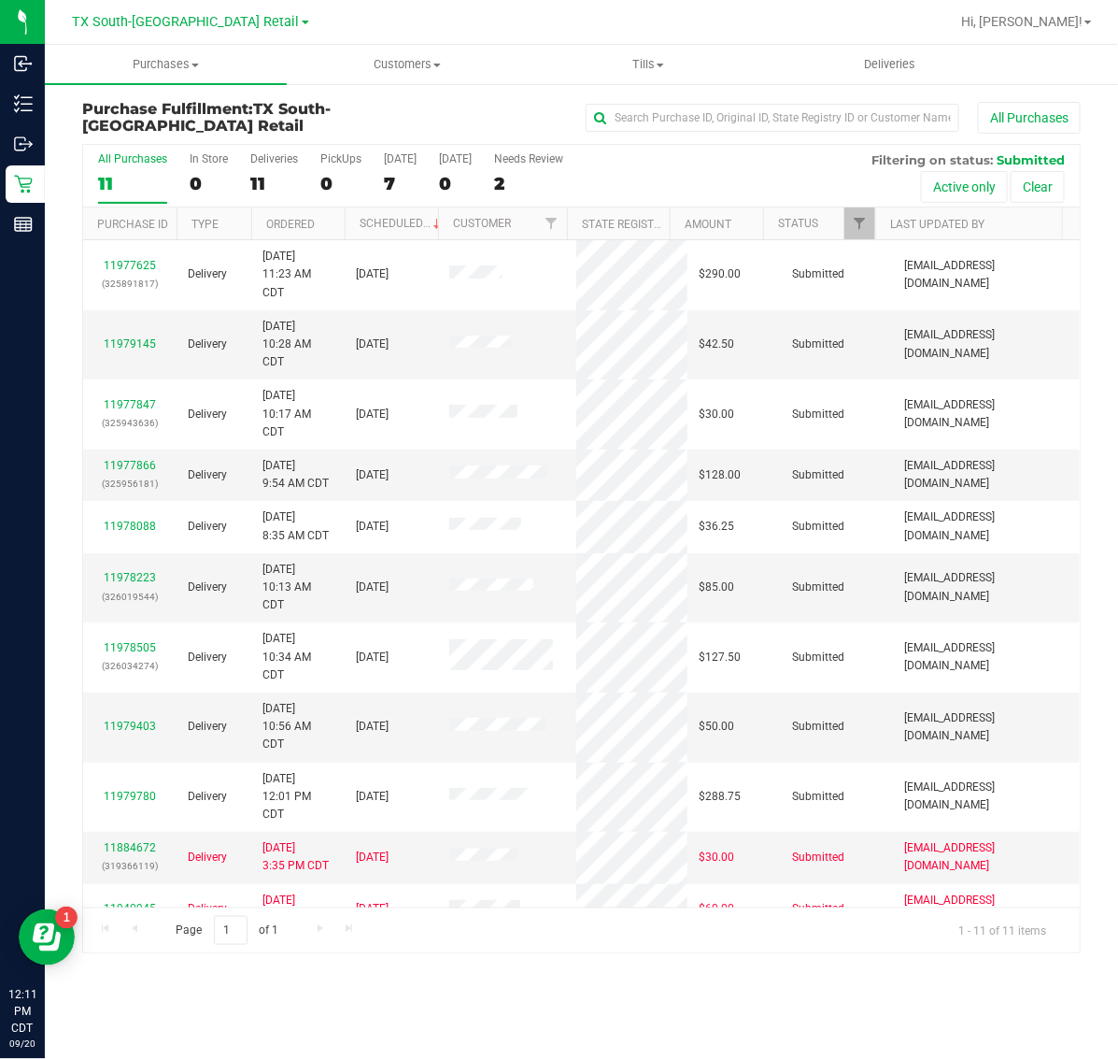
click at [381, 183] on div "All Purchases 11 In Store 0 Deliveries 11 PickUps 0 Today 7 Tomorrow 0 Needs Re…" at bounding box center [581, 176] width 997 height 63
click at [386, 183] on div "7" at bounding box center [400, 183] width 33 height 21
click at [0, 0] on input "[DATE] 7" at bounding box center [0, 0] width 0 height 0
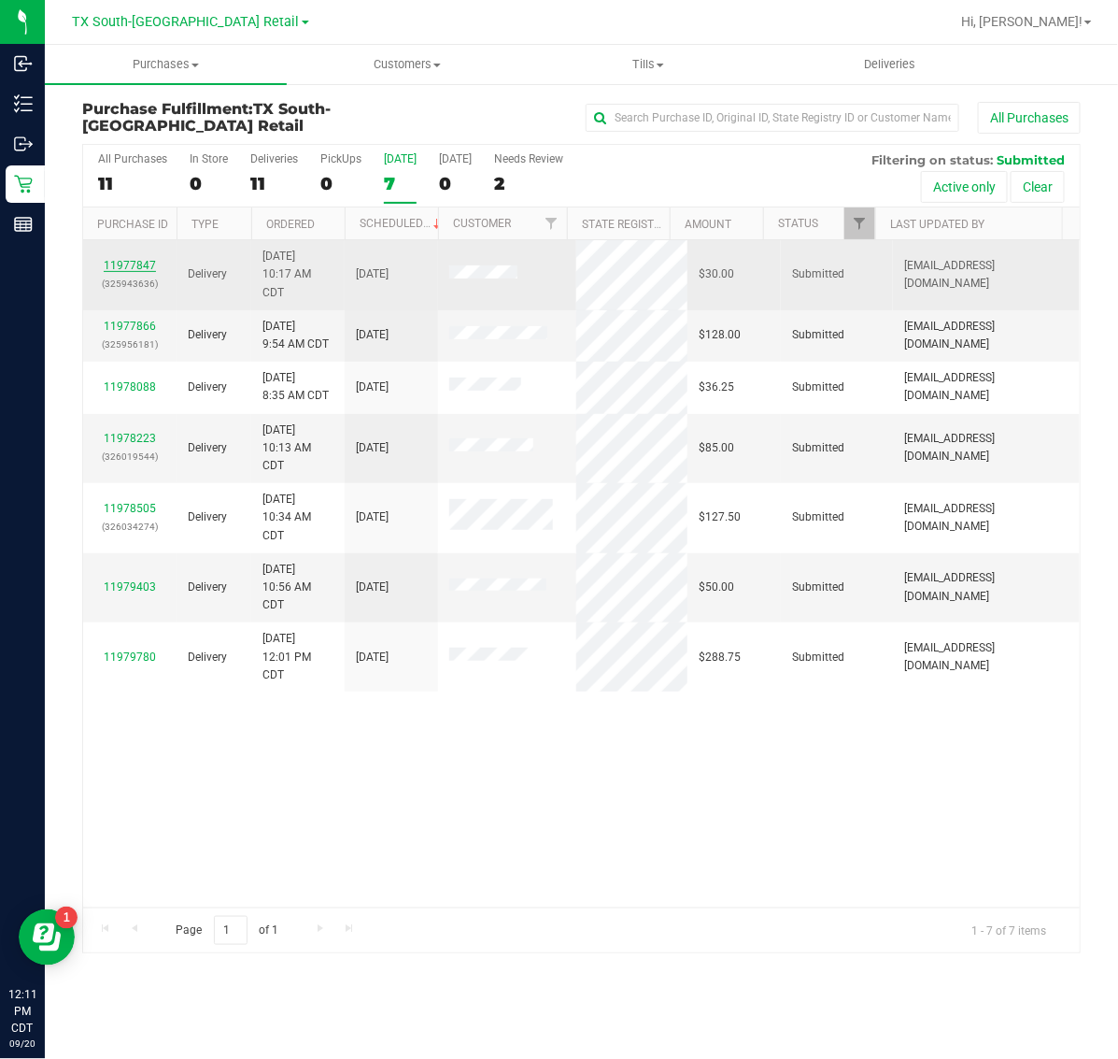
click at [122, 272] on link "11977847" at bounding box center [130, 265] width 52 height 13
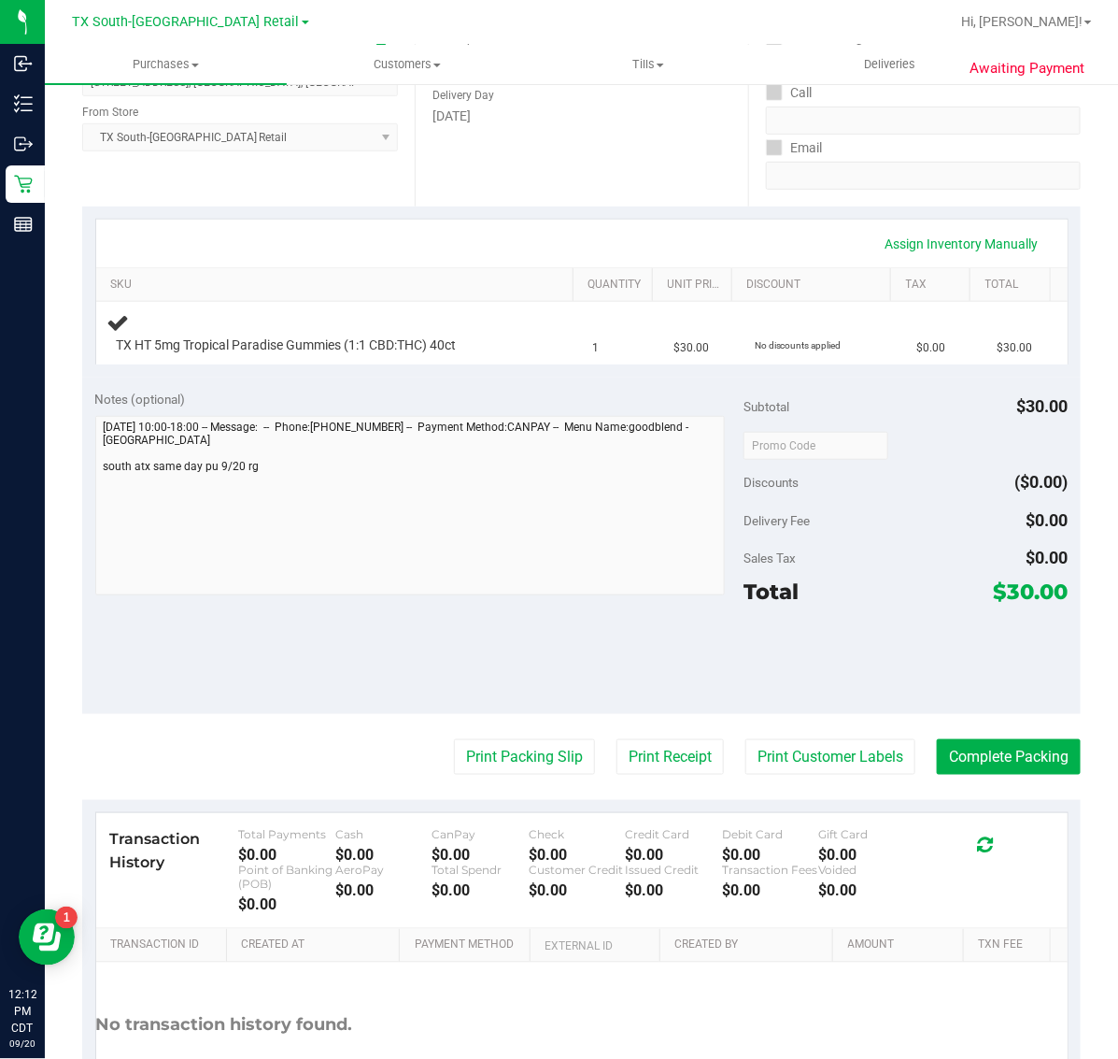
scroll to position [350, 0]
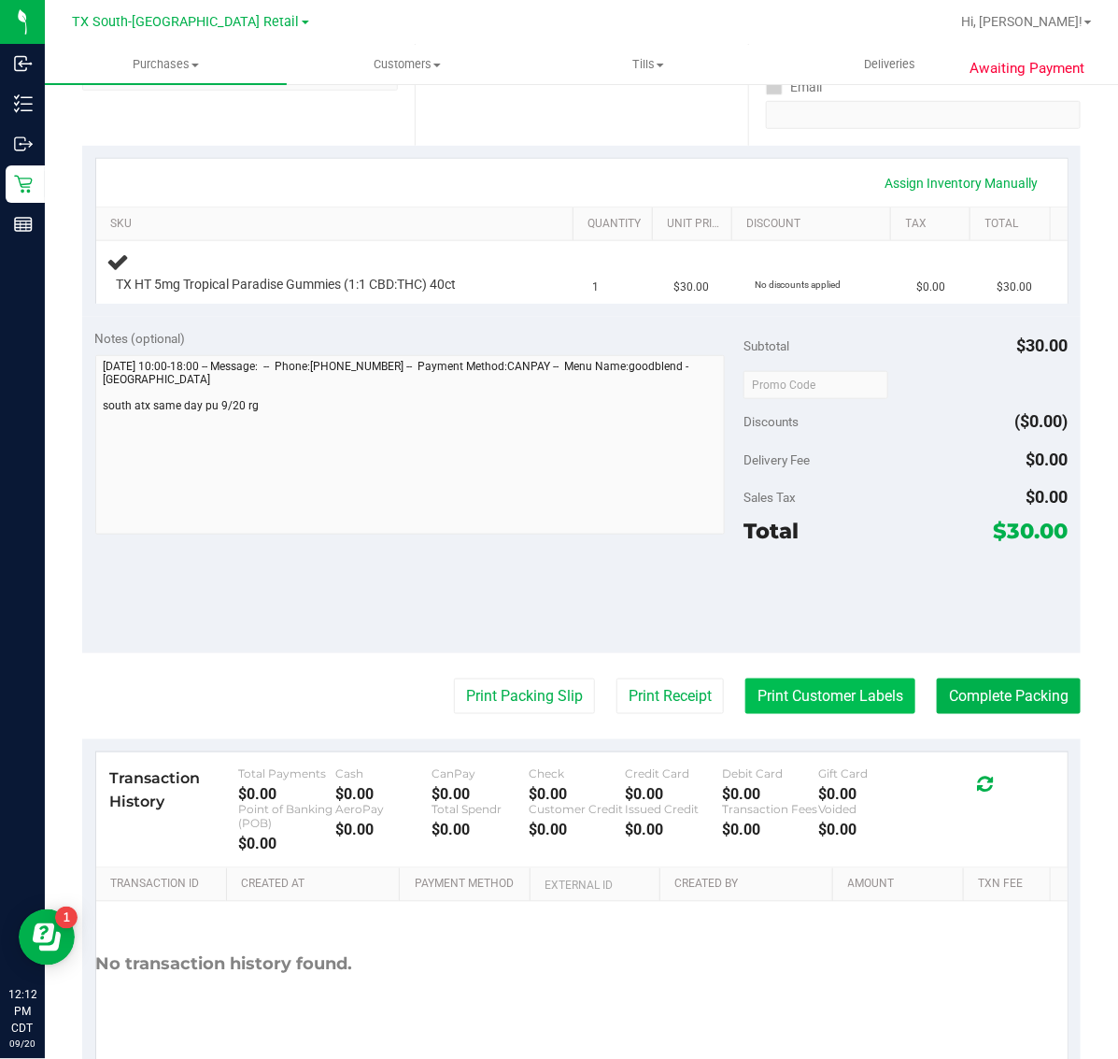
click at [785, 703] on button "Print Customer Labels" at bounding box center [831, 696] width 170 height 36
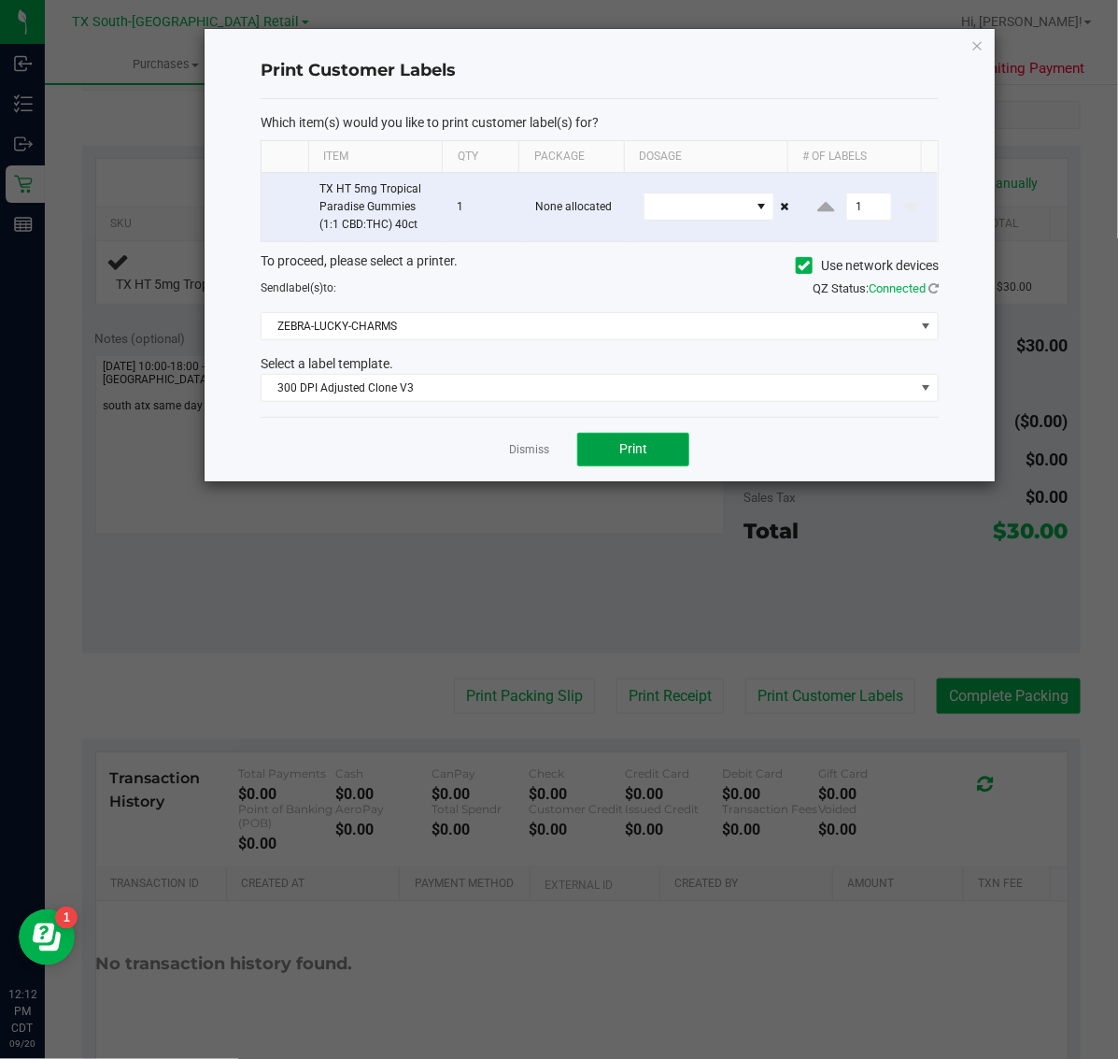
click at [654, 454] on button "Print" at bounding box center [633, 450] width 112 height 34
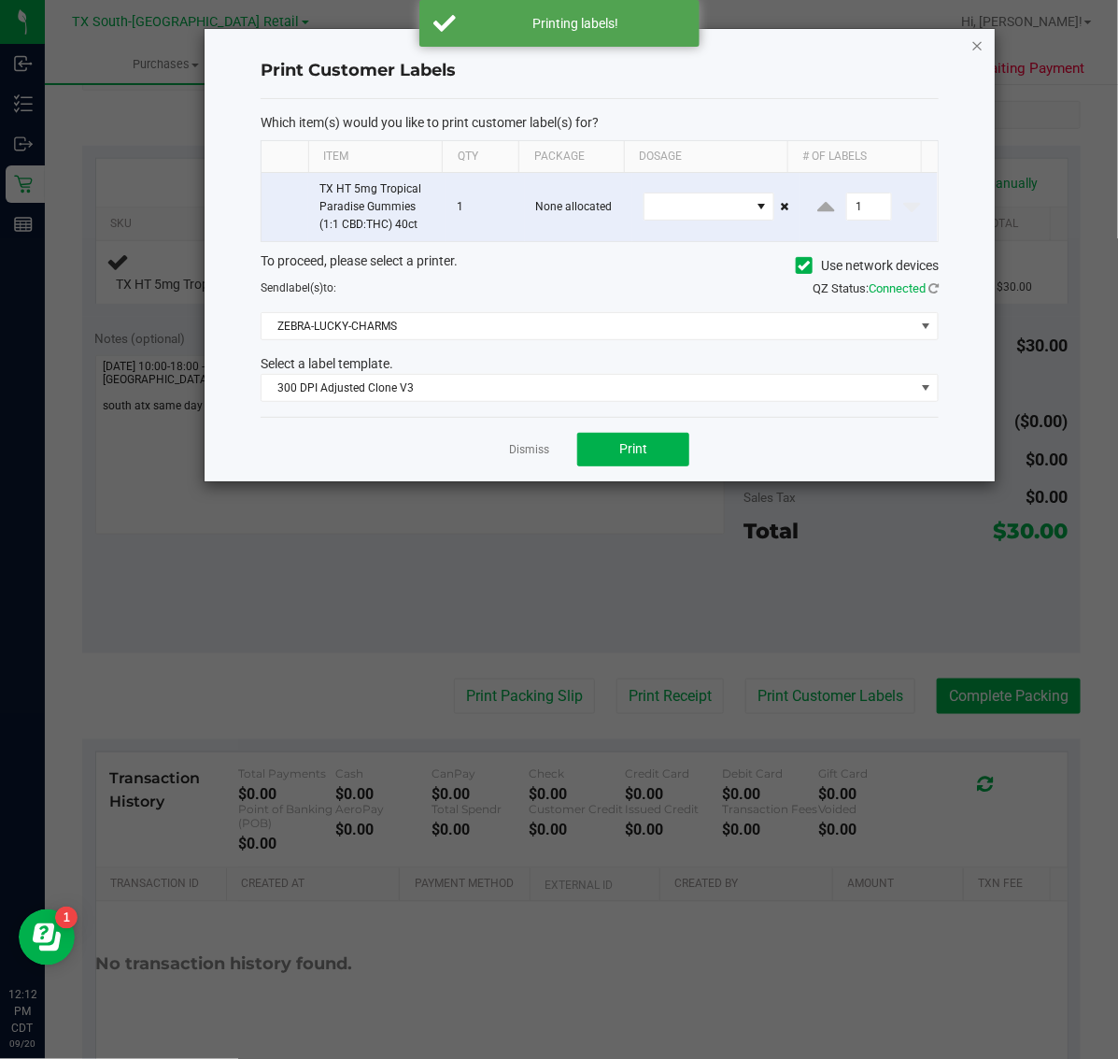
click at [981, 44] on icon "button" at bounding box center [978, 45] width 13 height 22
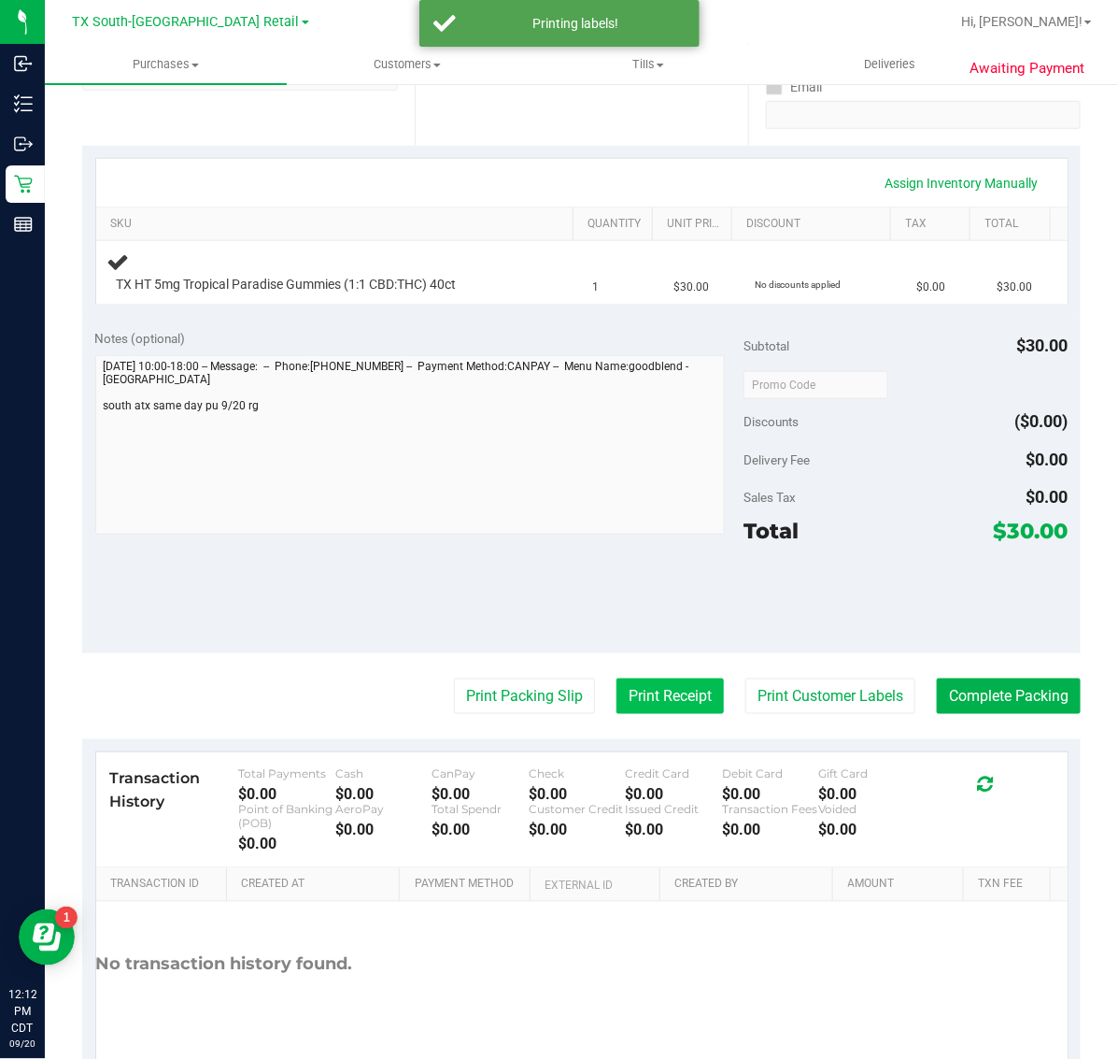
click at [660, 687] on button "Print Receipt" at bounding box center [670, 696] width 107 height 36
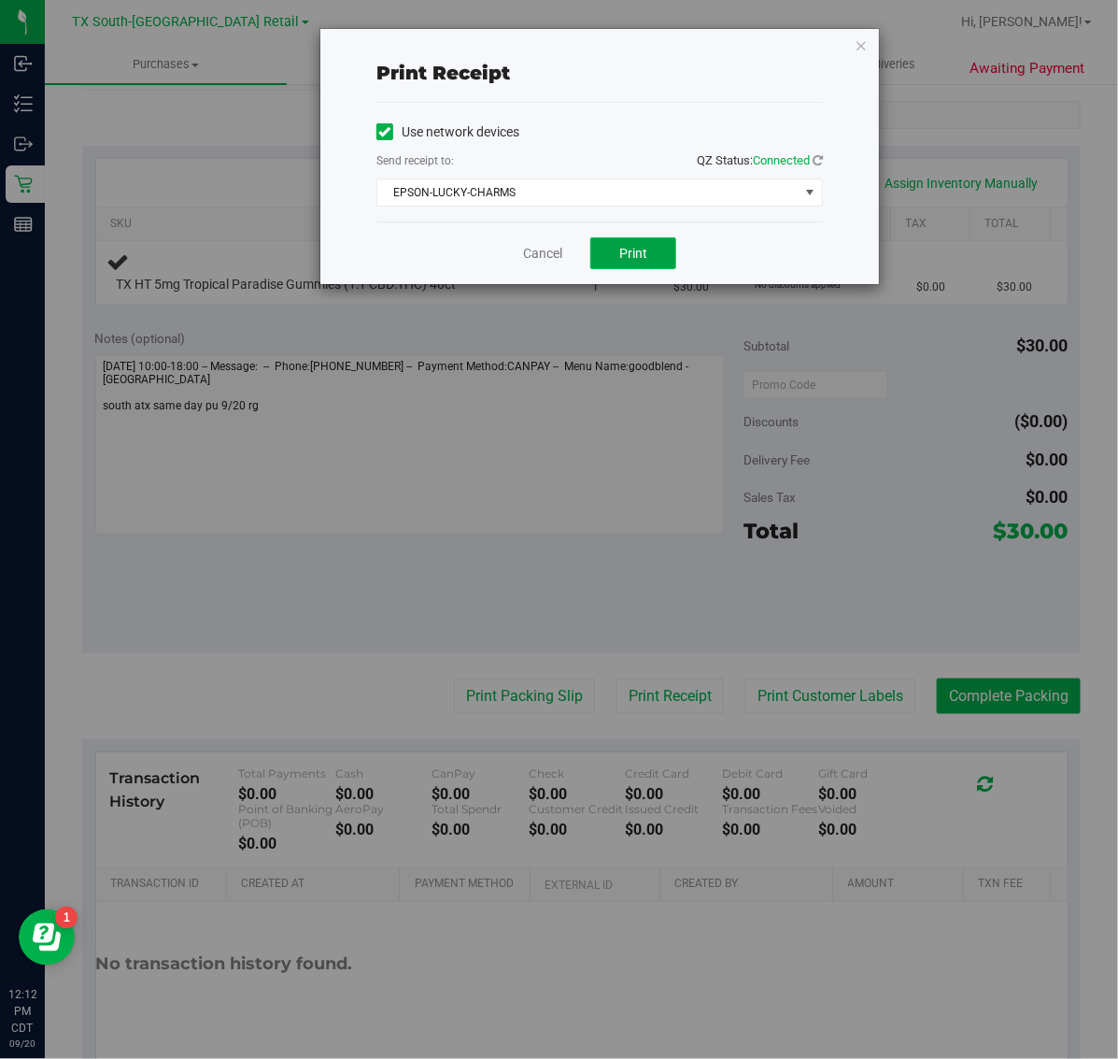
click at [647, 261] on span "Print" at bounding box center [633, 253] width 28 height 15
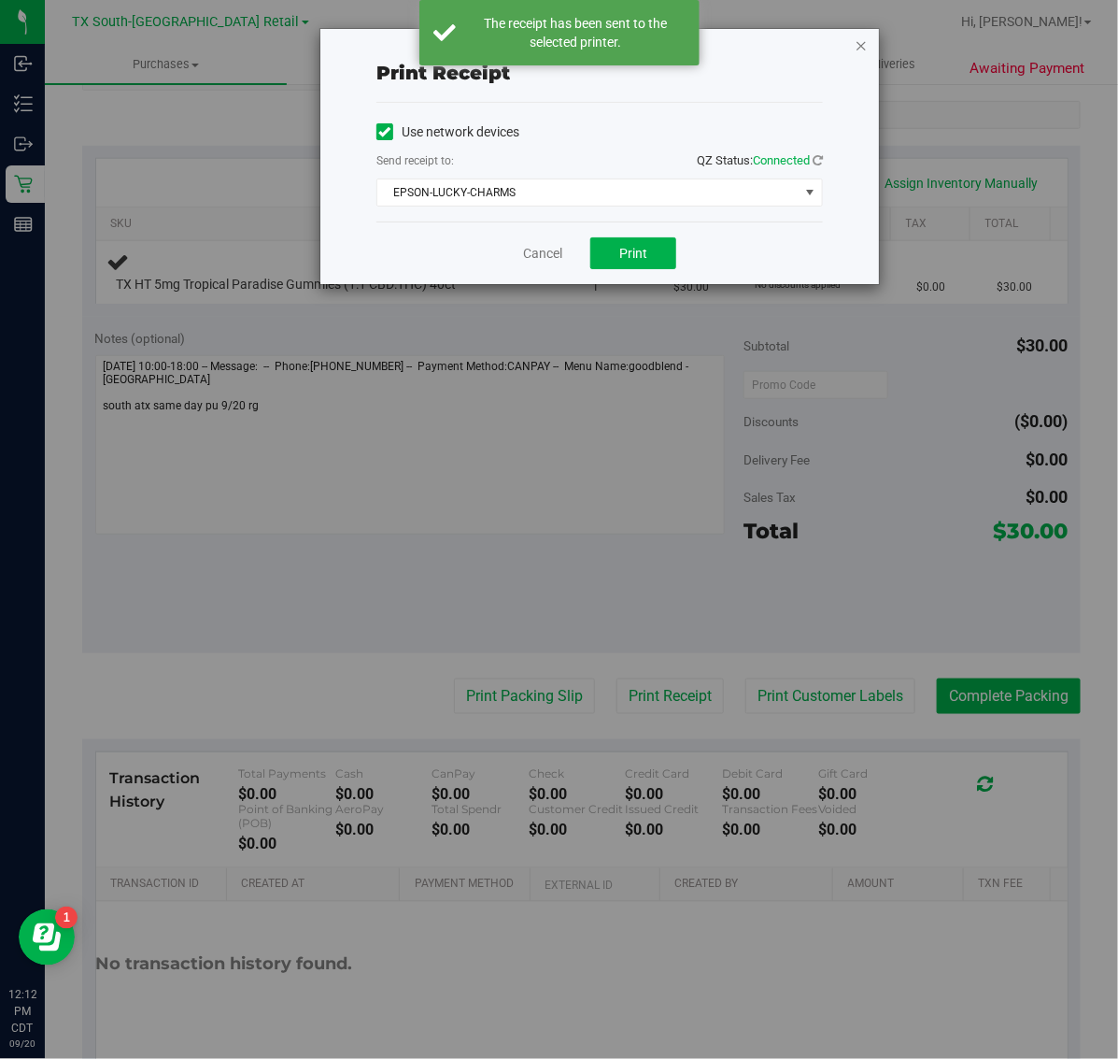
click at [855, 47] on icon "button" at bounding box center [861, 45] width 13 height 22
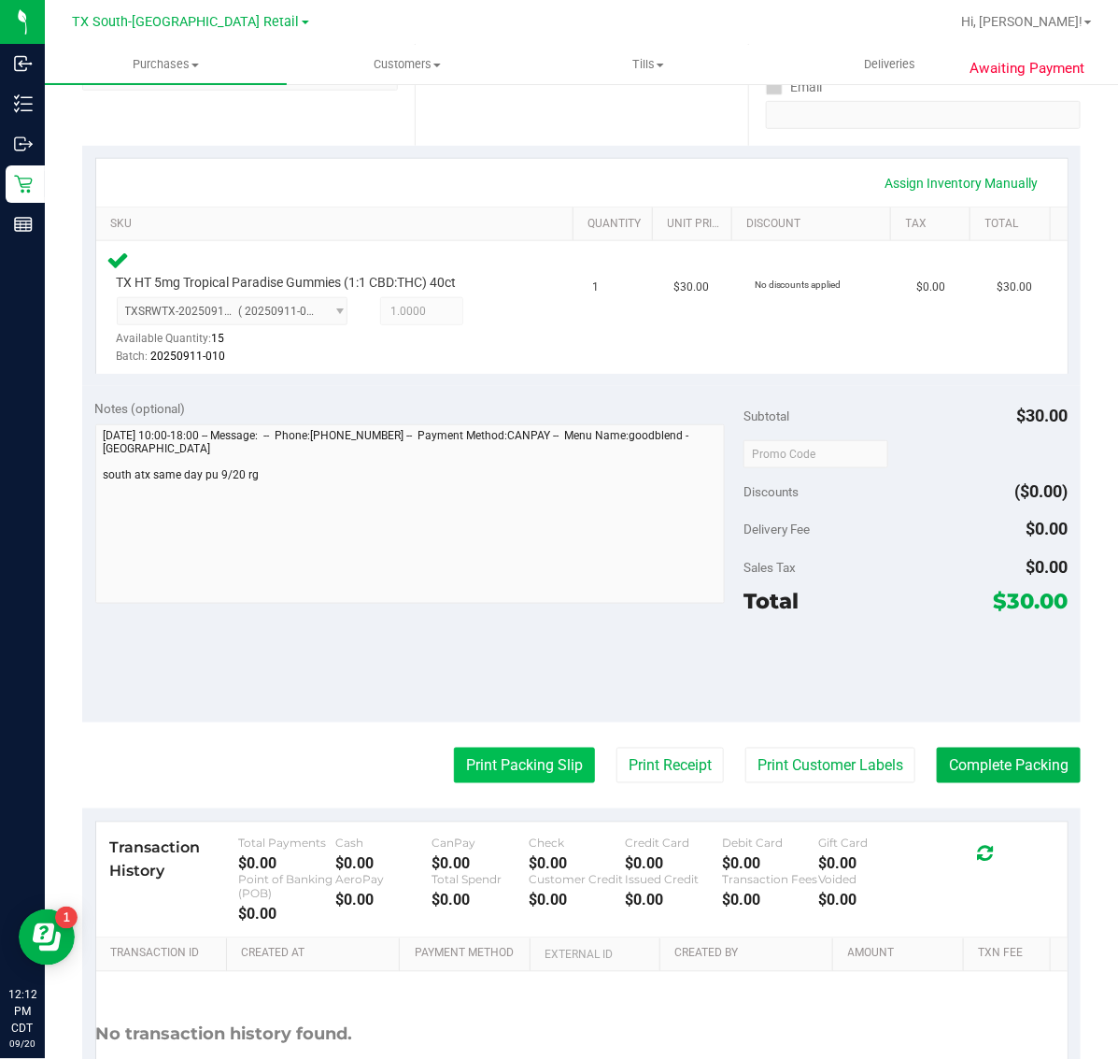
click at [510, 761] on button "Print Packing Slip" at bounding box center [524, 765] width 141 height 36
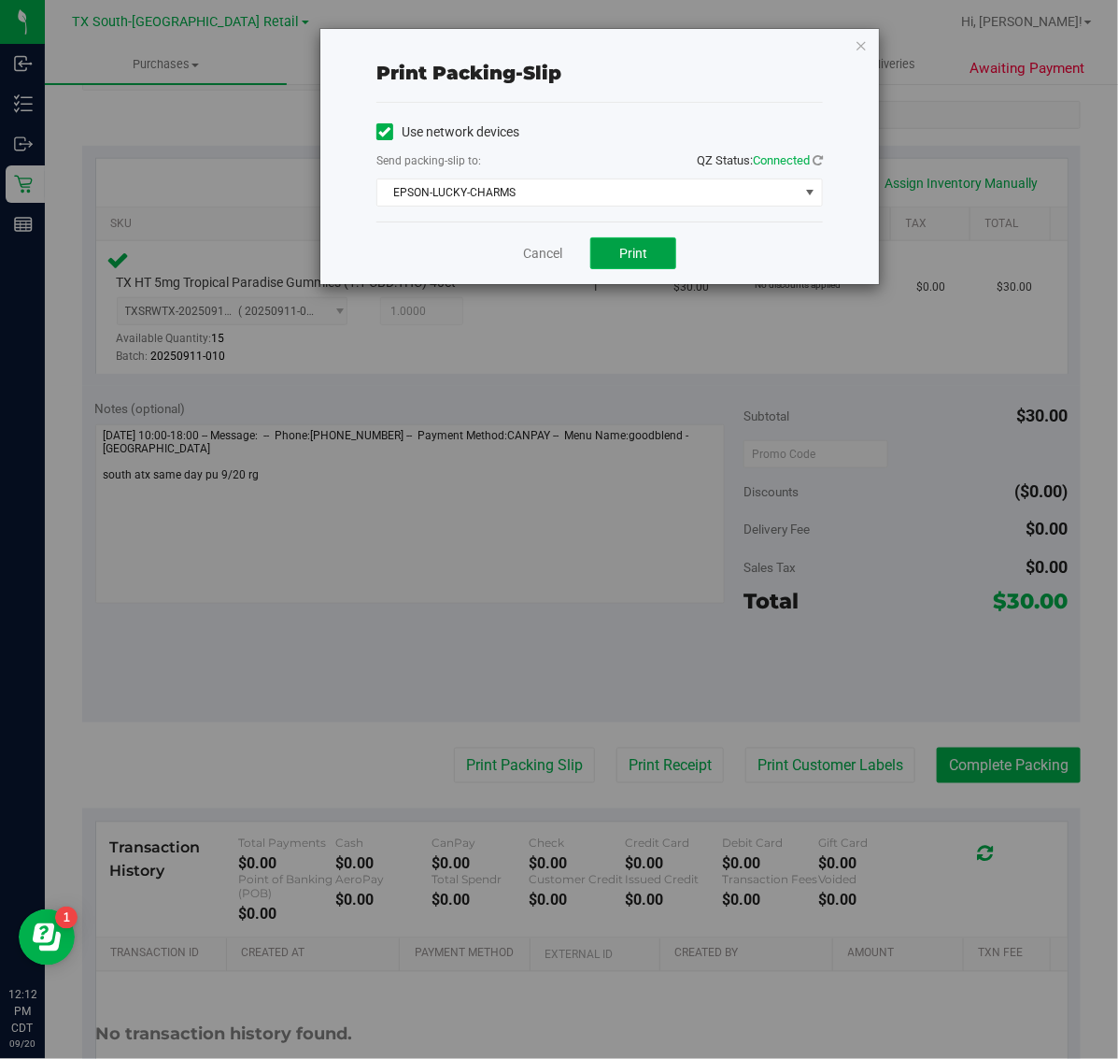
click at [651, 259] on button "Print" at bounding box center [633, 253] width 86 height 32
click at [861, 44] on icon "button" at bounding box center [861, 45] width 13 height 22
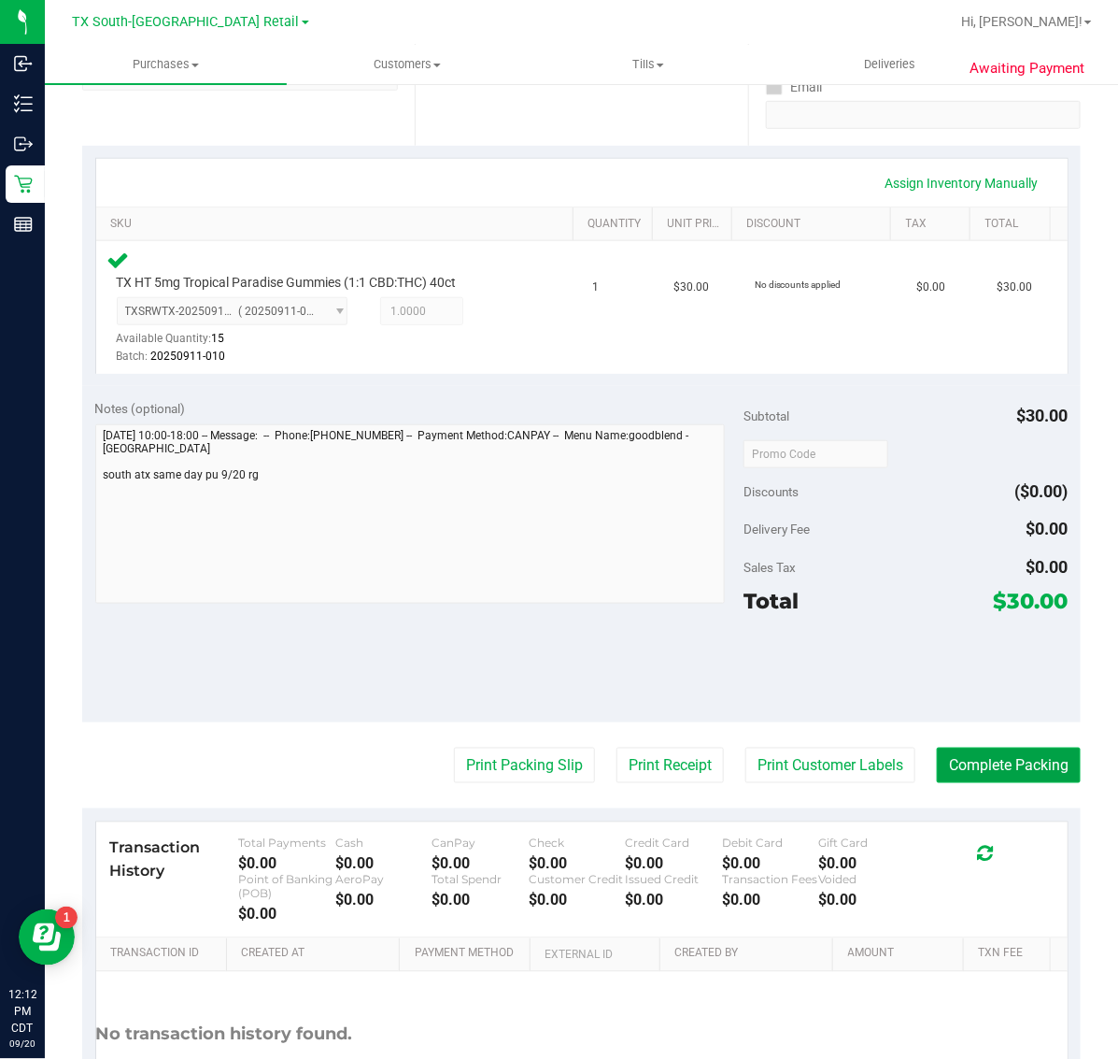
click at [995, 778] on button "Complete Packing" at bounding box center [1009, 765] width 144 height 36
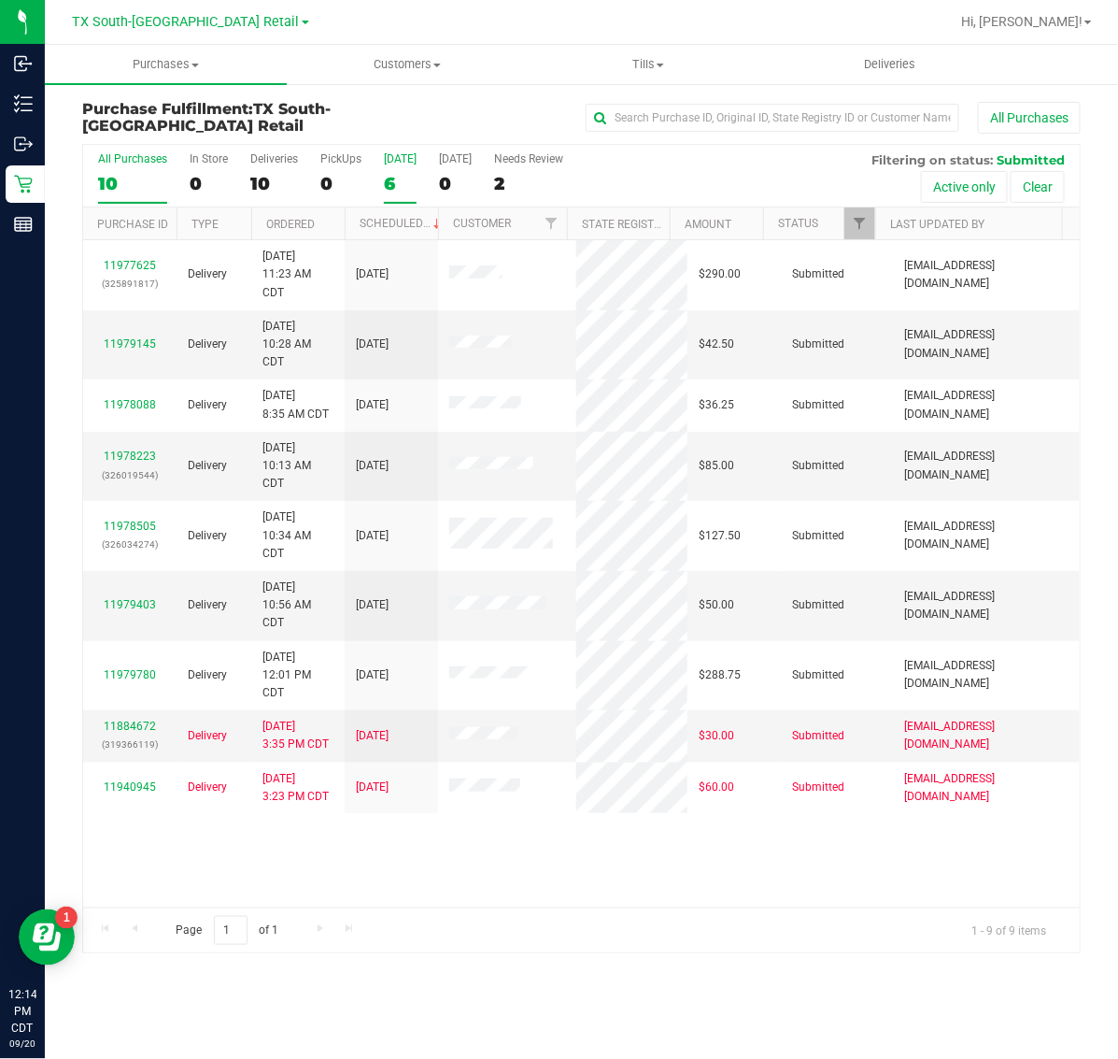
click at [408, 170] on label "Today 6" at bounding box center [400, 177] width 33 height 51
click at [0, 0] on input "Today 6" at bounding box center [0, 0] width 0 height 0
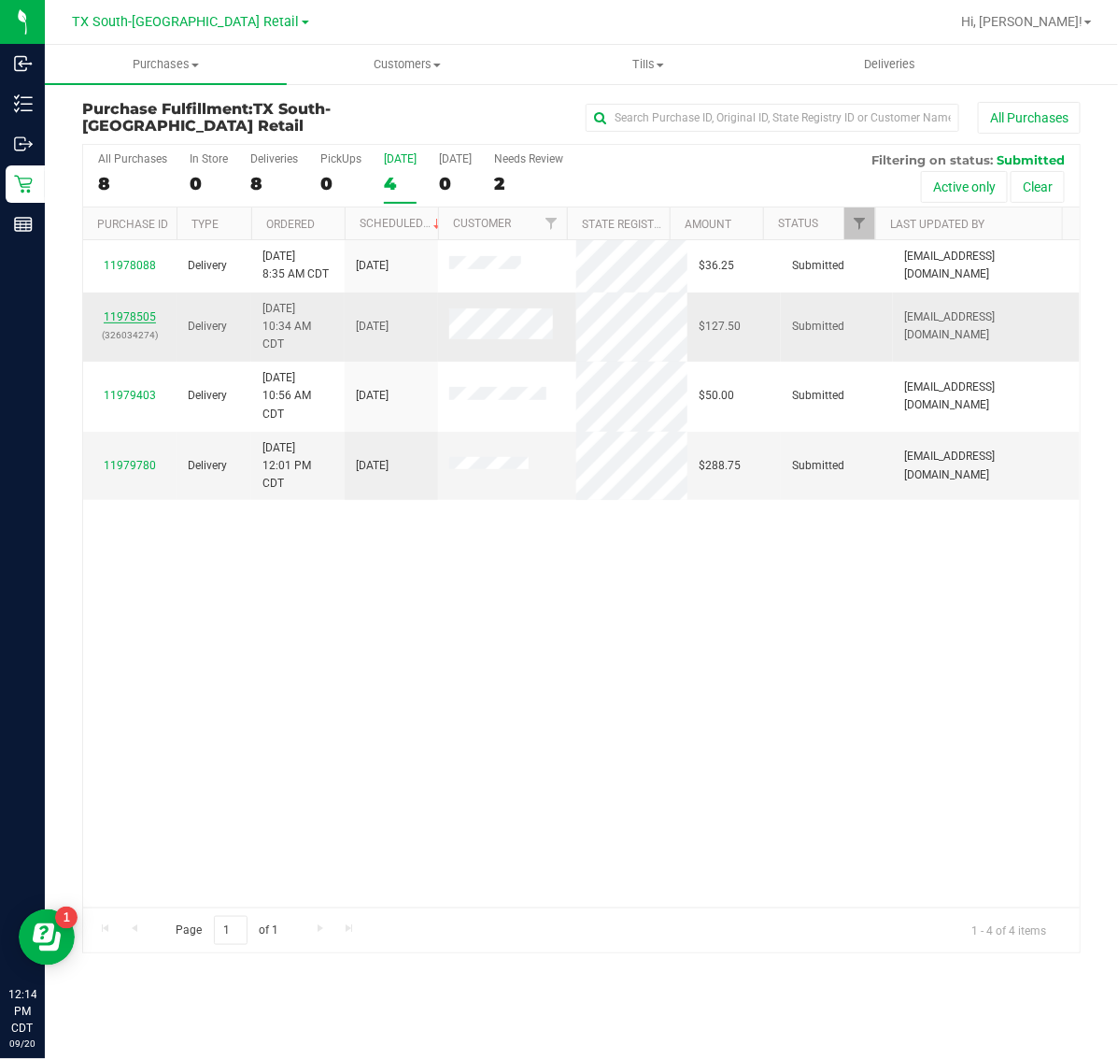
click at [129, 322] on link "11978505" at bounding box center [130, 316] width 52 height 13
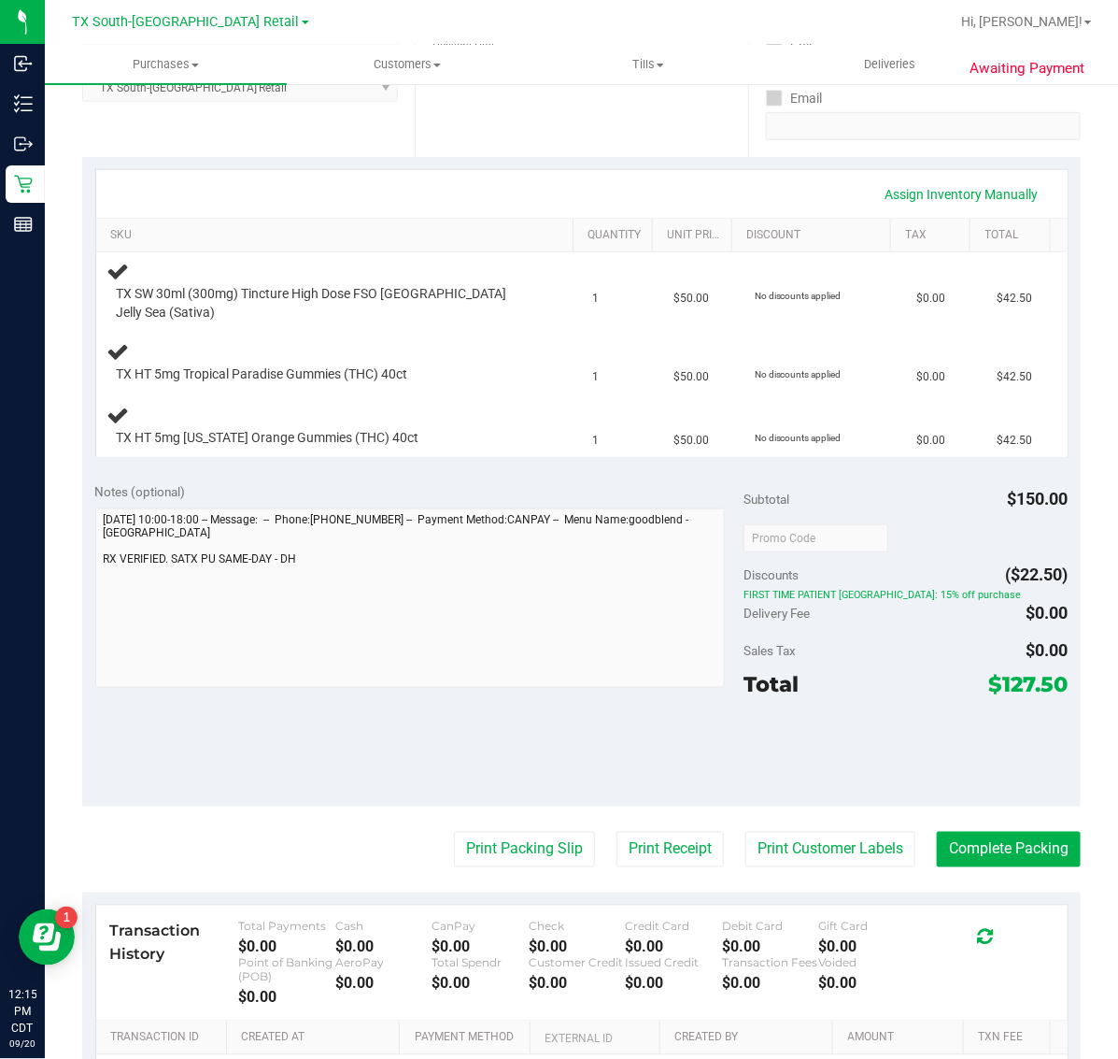
scroll to position [350, 0]
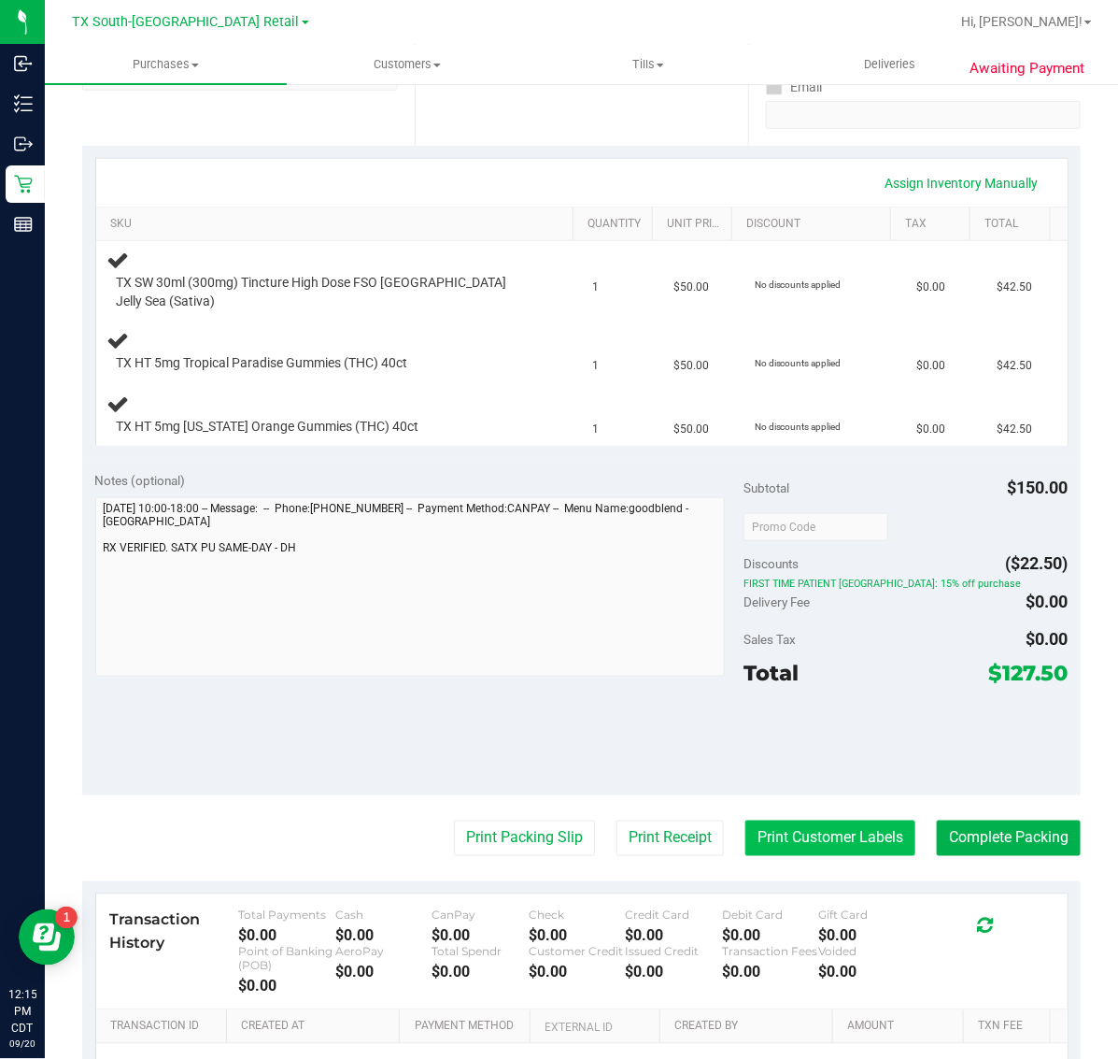
click at [810, 822] on button "Print Customer Labels" at bounding box center [831, 838] width 170 height 36
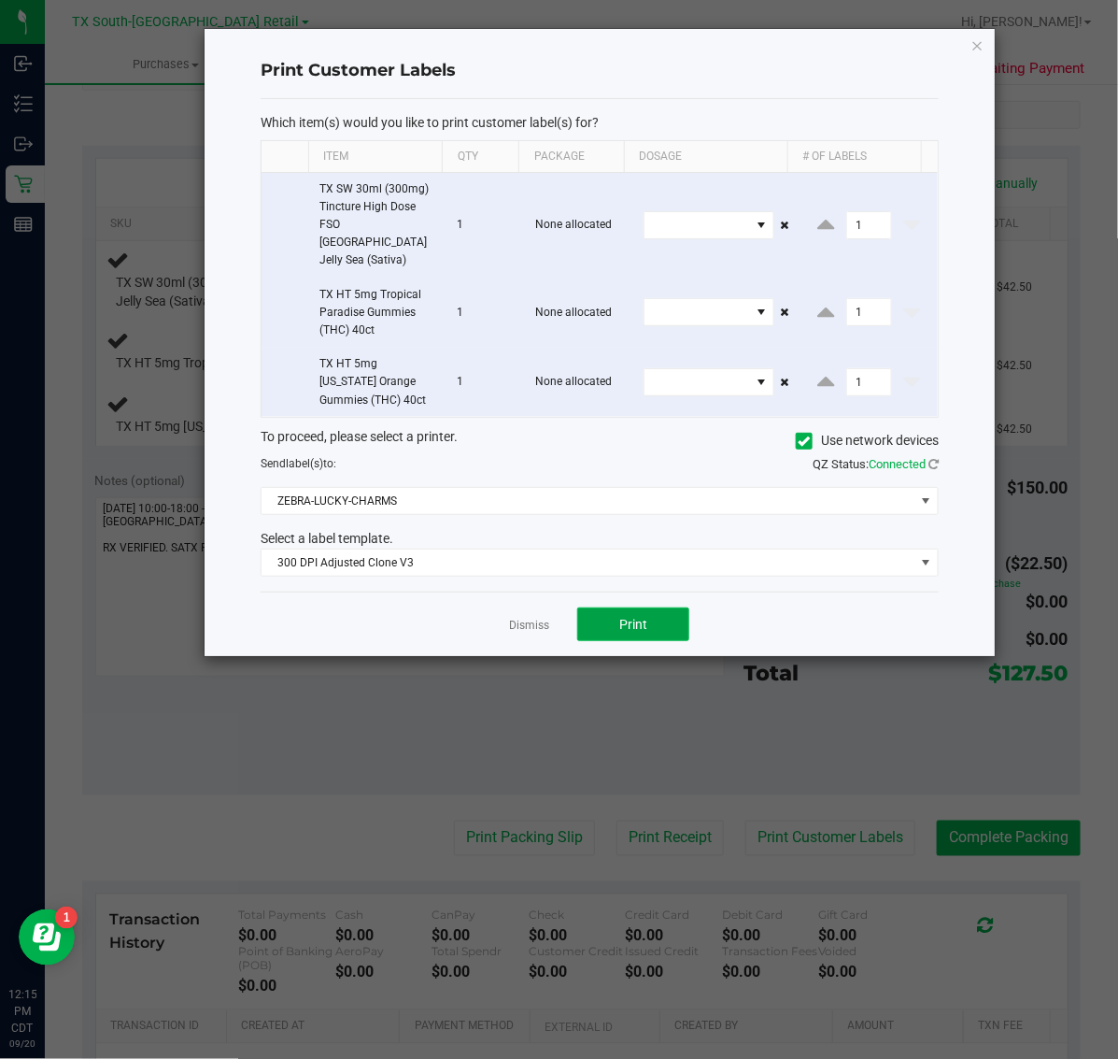
click at [642, 617] on span "Print" at bounding box center [633, 624] width 28 height 15
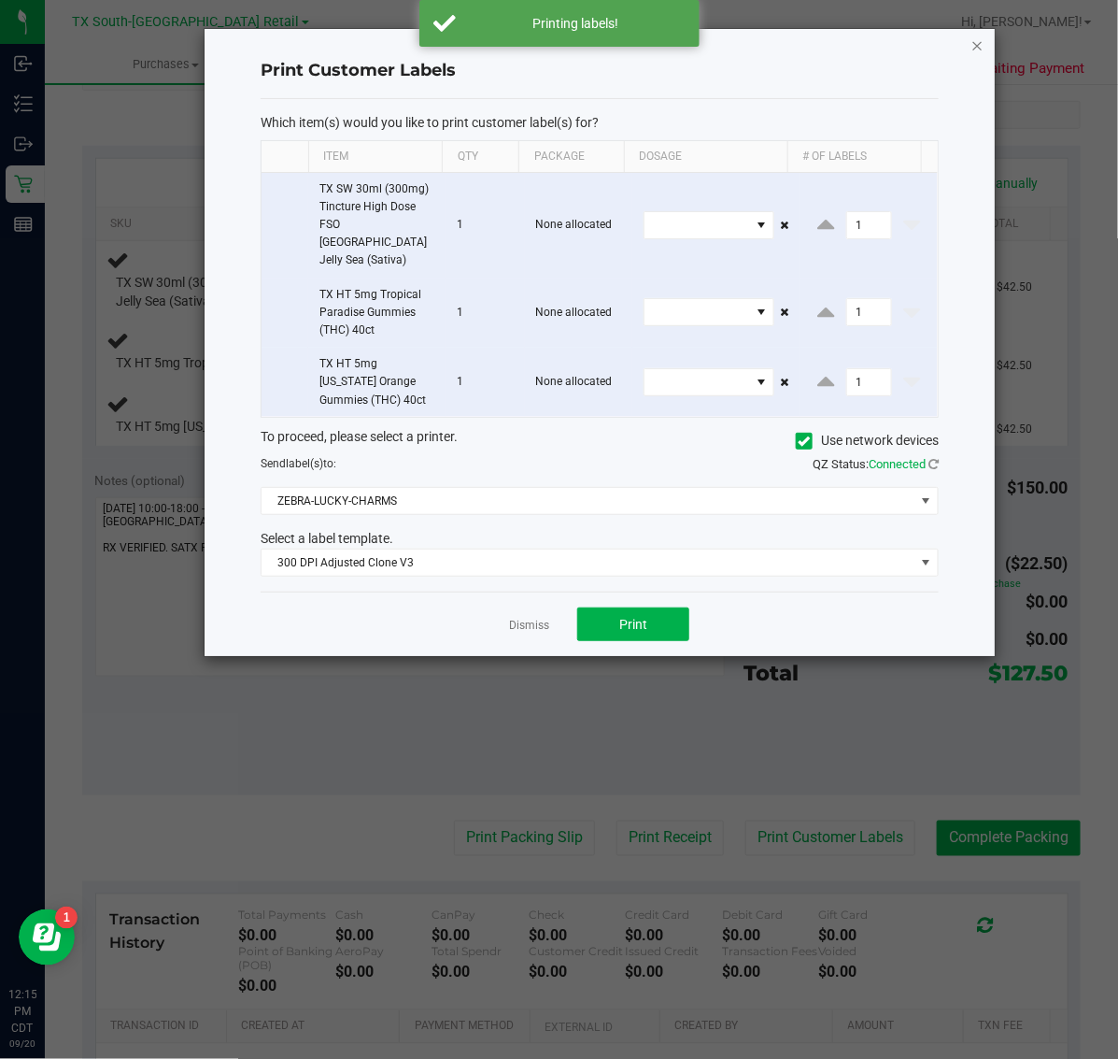
click at [977, 44] on icon "button" at bounding box center [978, 45] width 13 height 22
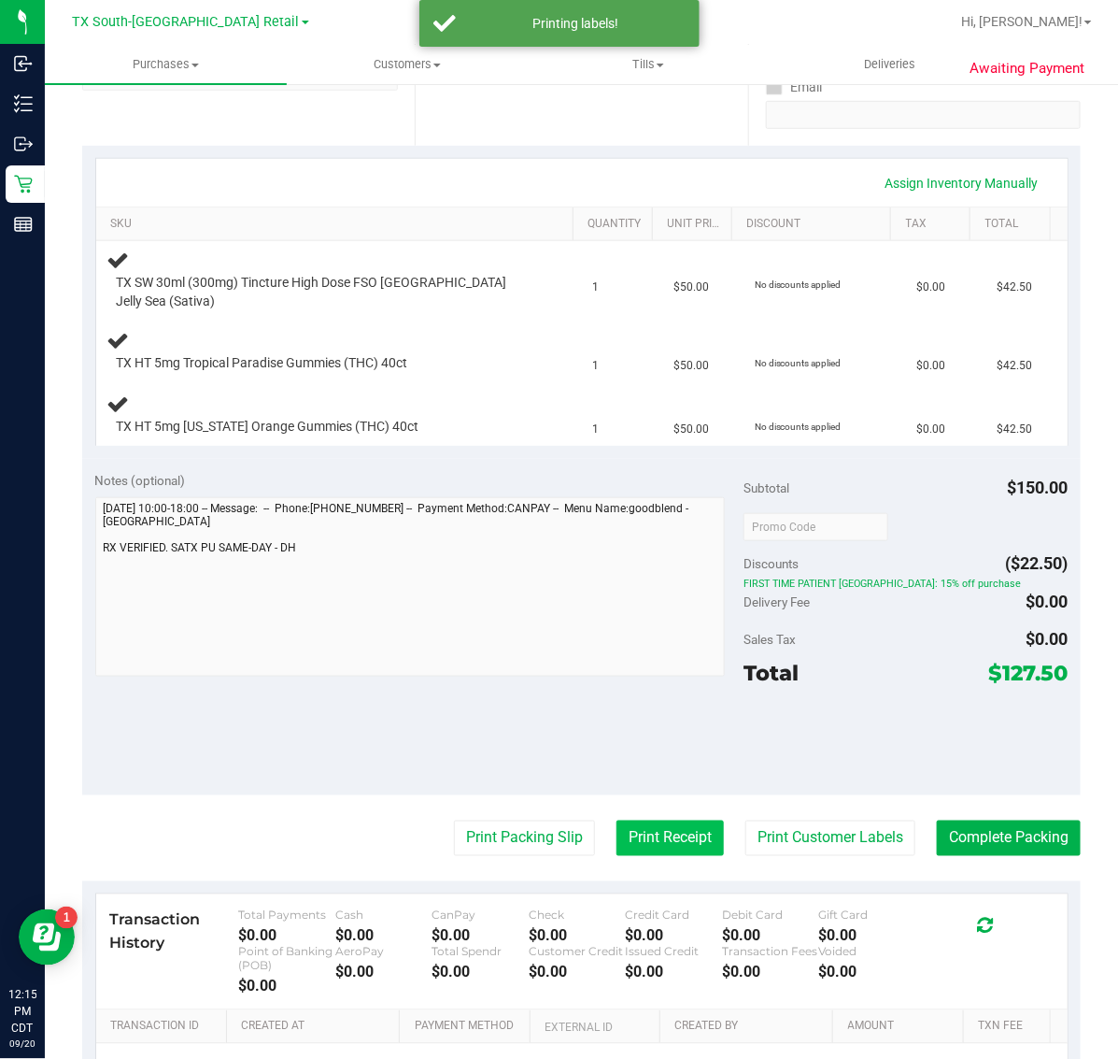
click at [618, 832] on button "Print Receipt" at bounding box center [670, 838] width 107 height 36
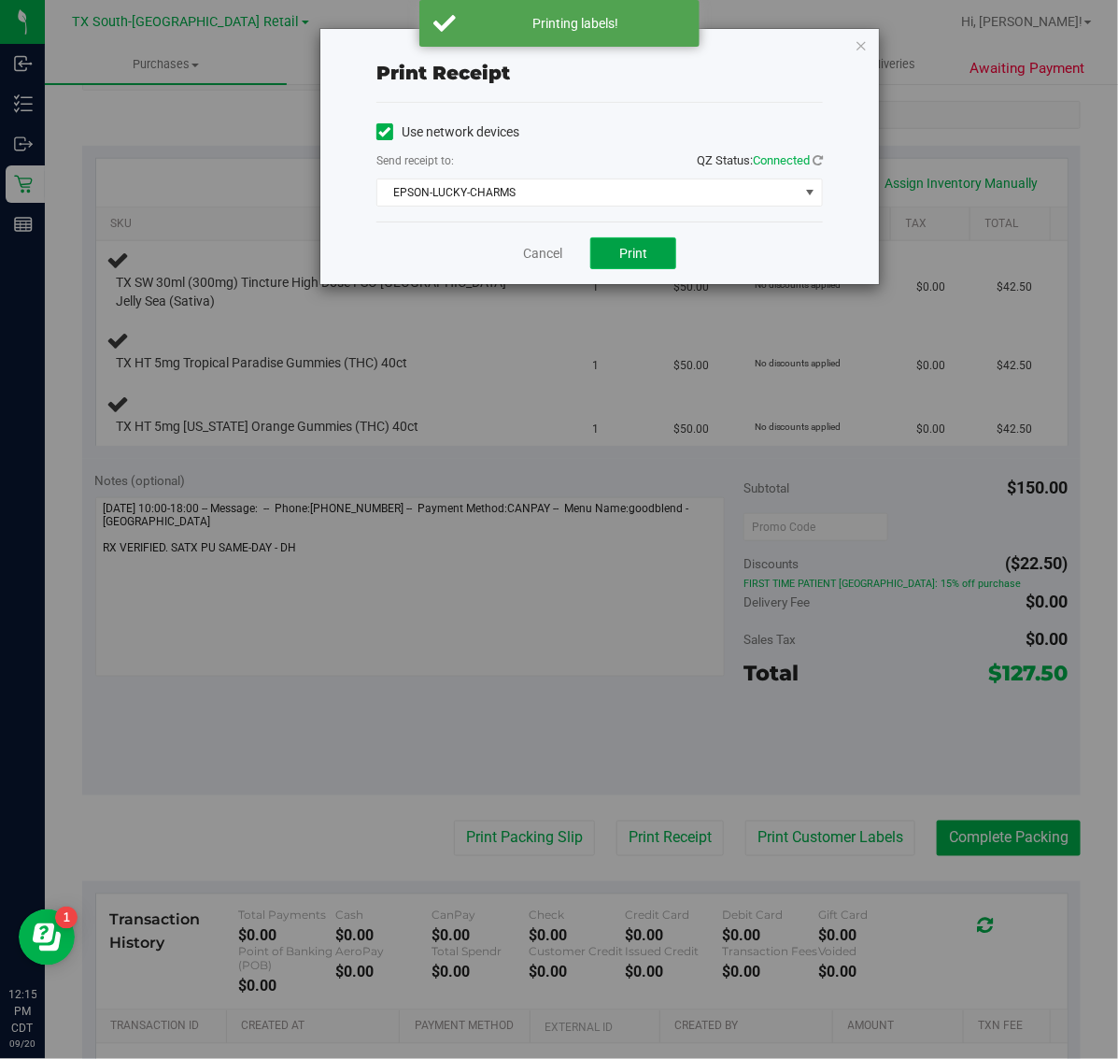
click at [645, 246] on span "Print" at bounding box center [633, 253] width 28 height 15
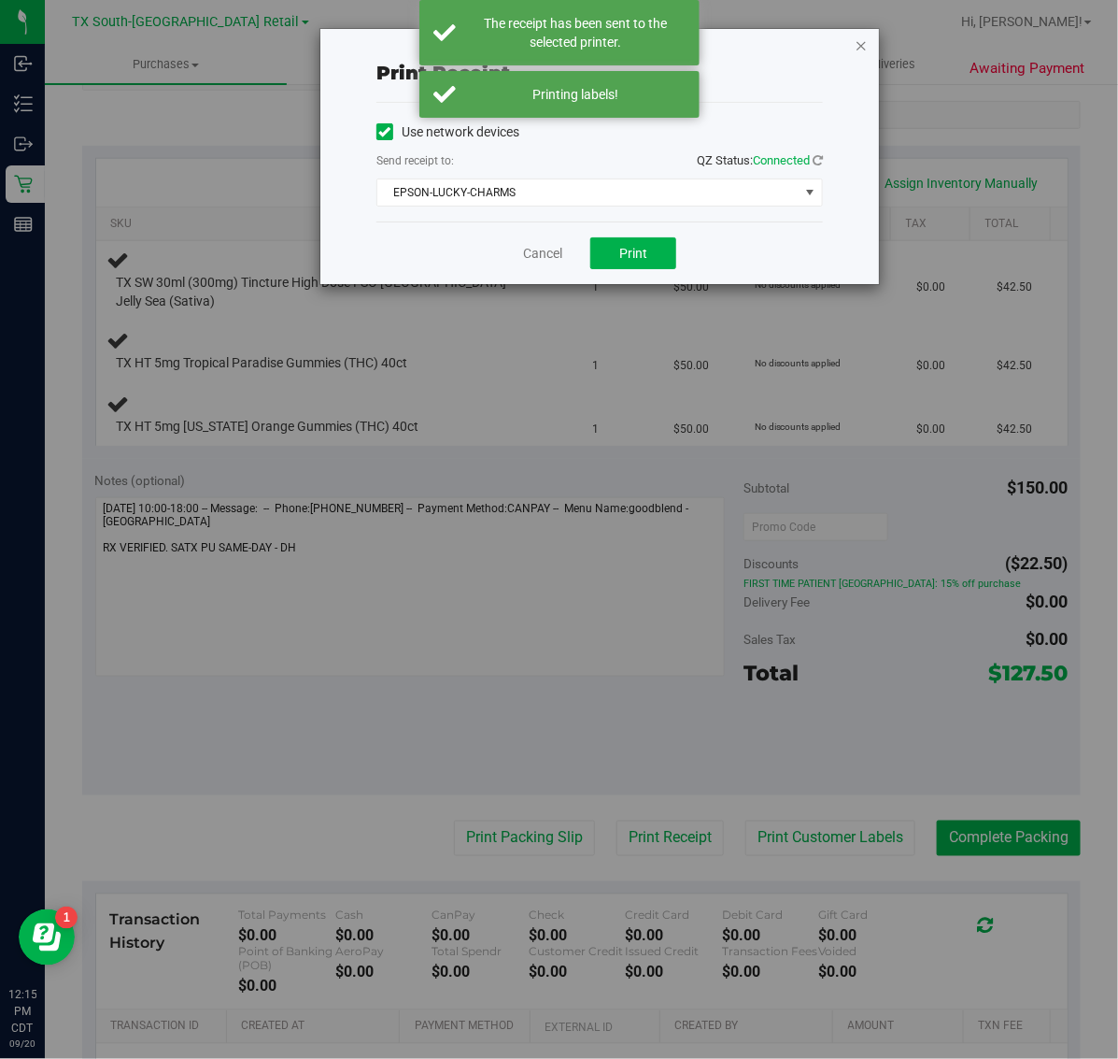
click at [861, 39] on icon "button" at bounding box center [861, 45] width 13 height 22
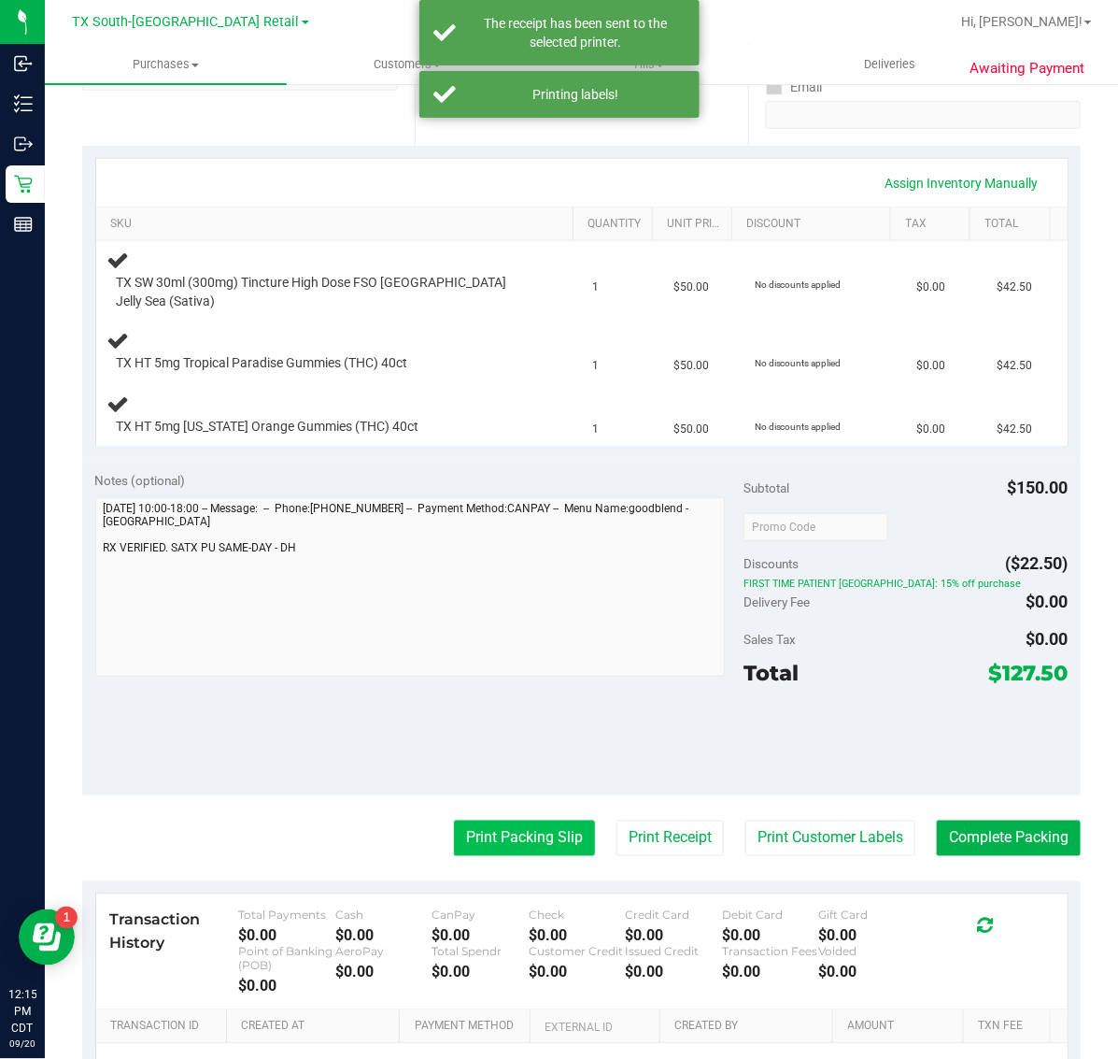
click at [526, 820] on button "Print Packing Slip" at bounding box center [524, 838] width 141 height 36
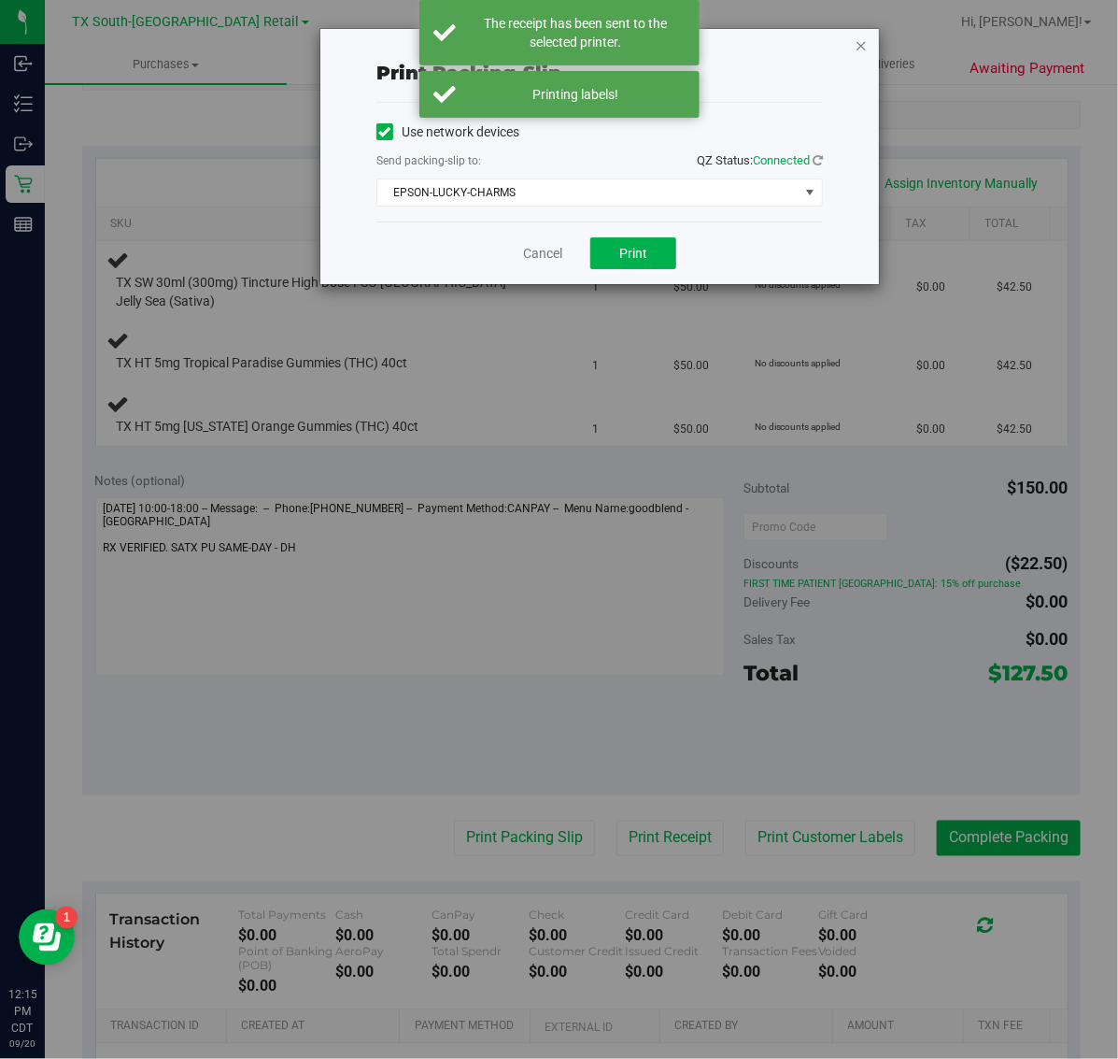
click at [861, 40] on icon "button" at bounding box center [861, 45] width 13 height 22
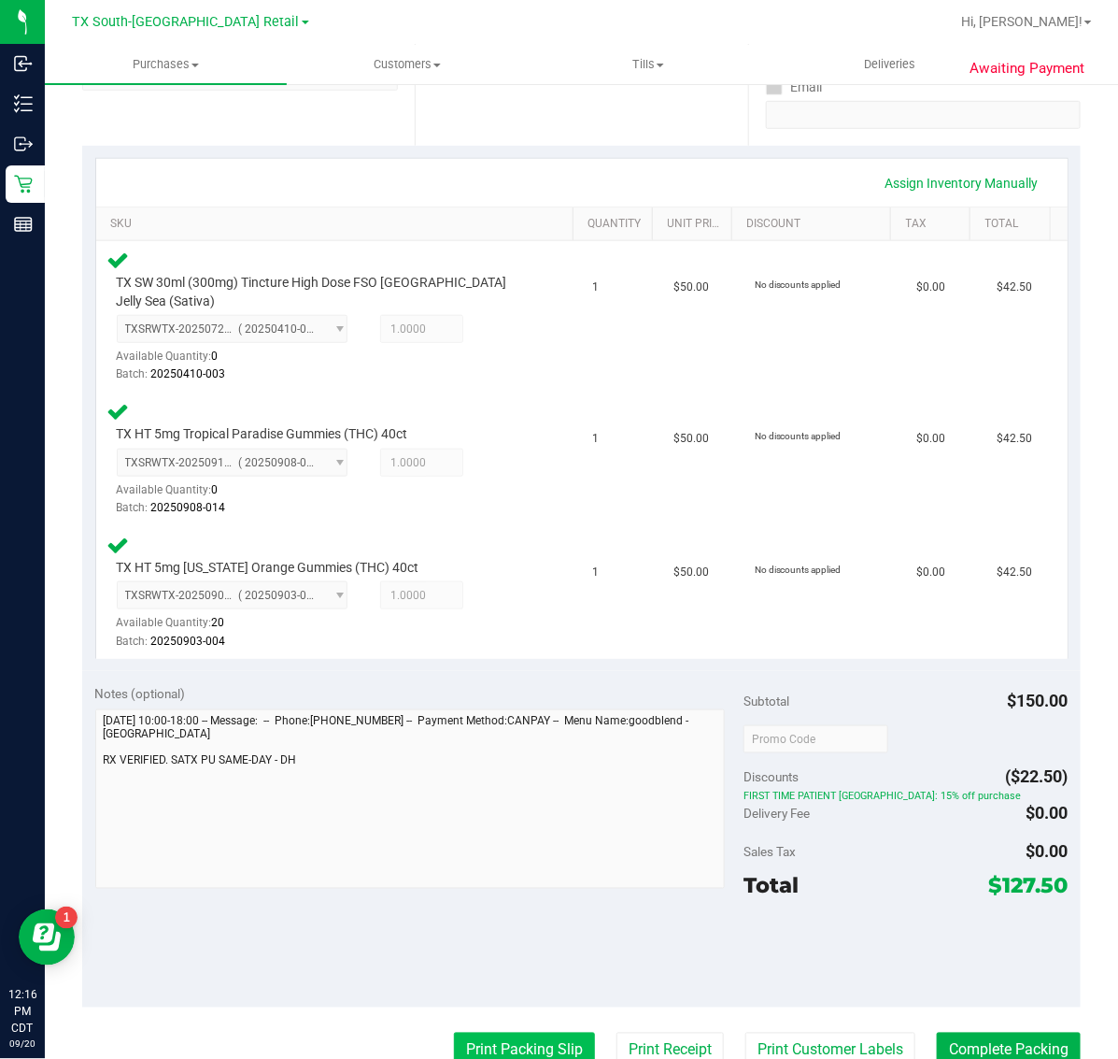
click at [503, 1032] on button "Print Packing Slip" at bounding box center [524, 1050] width 141 height 36
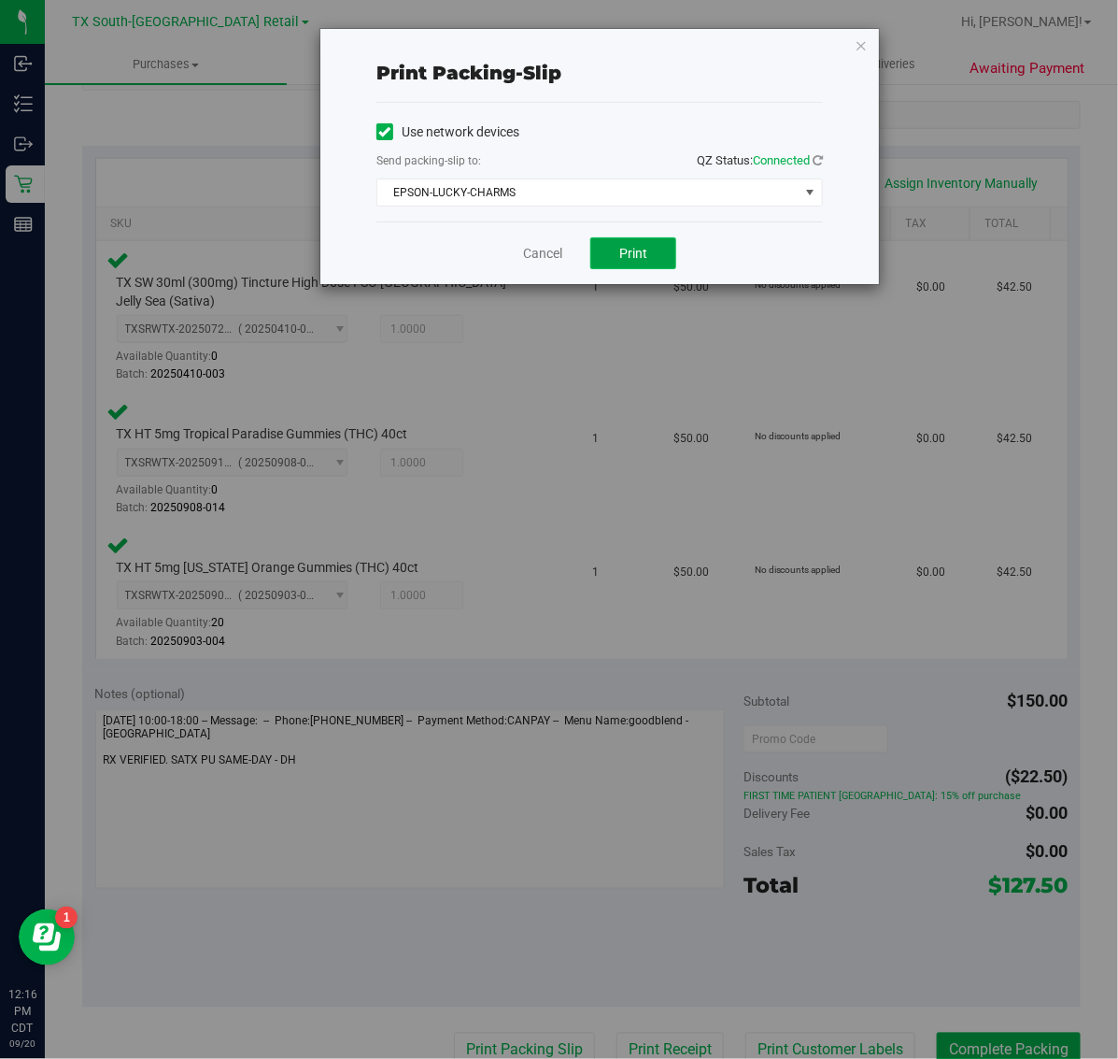
click at [633, 254] on span "Print" at bounding box center [633, 253] width 28 height 15
click at [856, 38] on icon "button" at bounding box center [861, 45] width 13 height 22
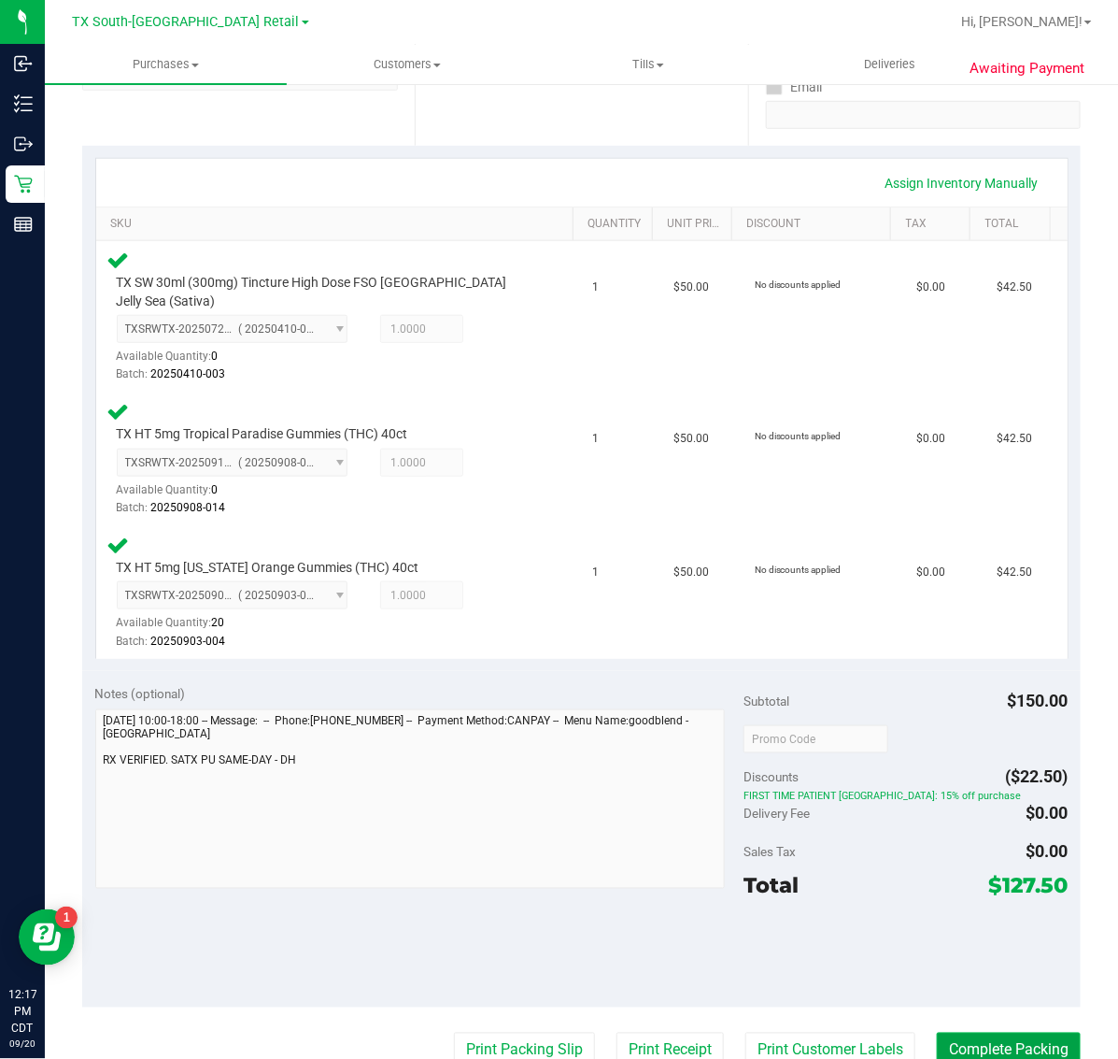
click at [974, 1032] on button "Complete Packing" at bounding box center [1009, 1050] width 144 height 36
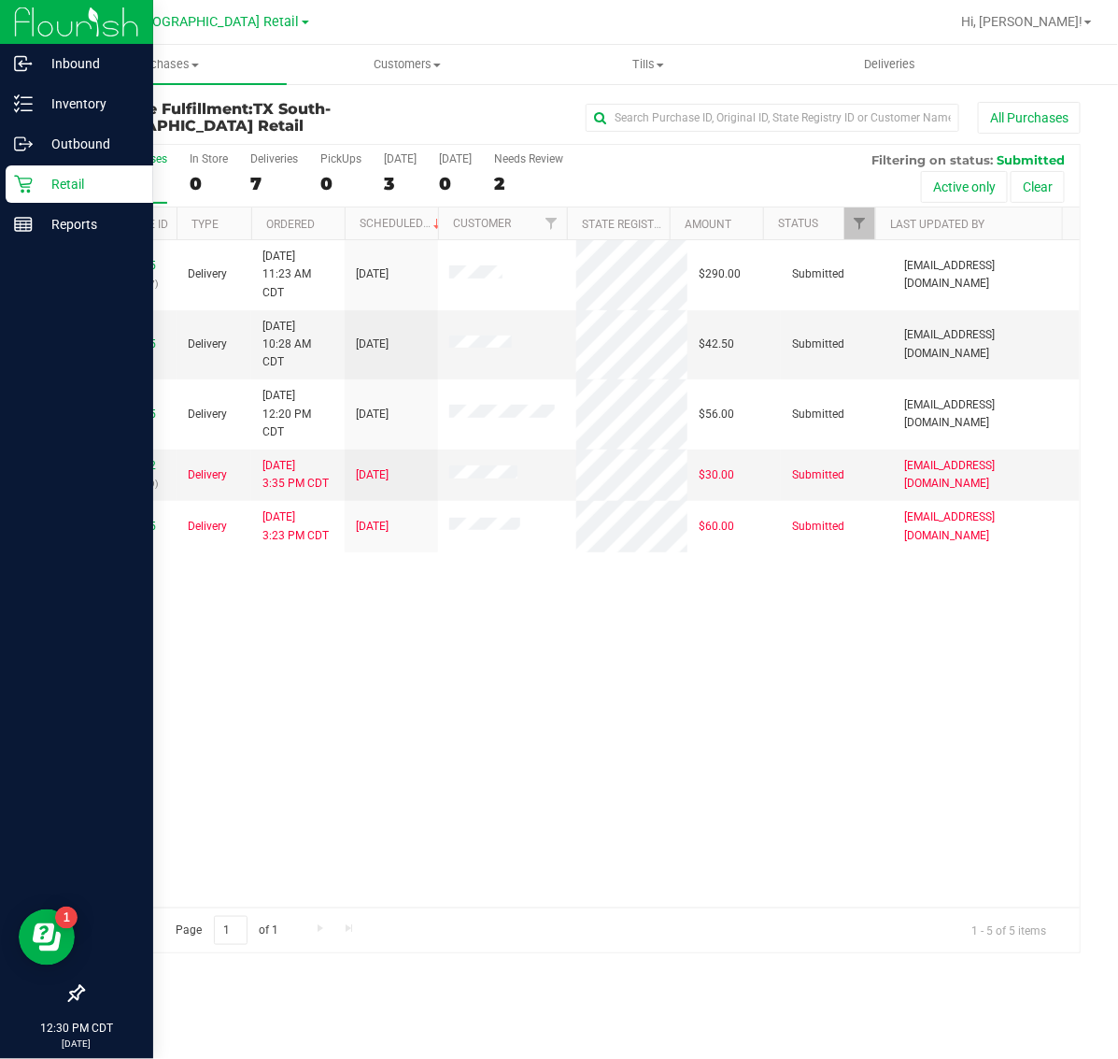
click at [40, 184] on p "Retail" at bounding box center [89, 184] width 112 height 22
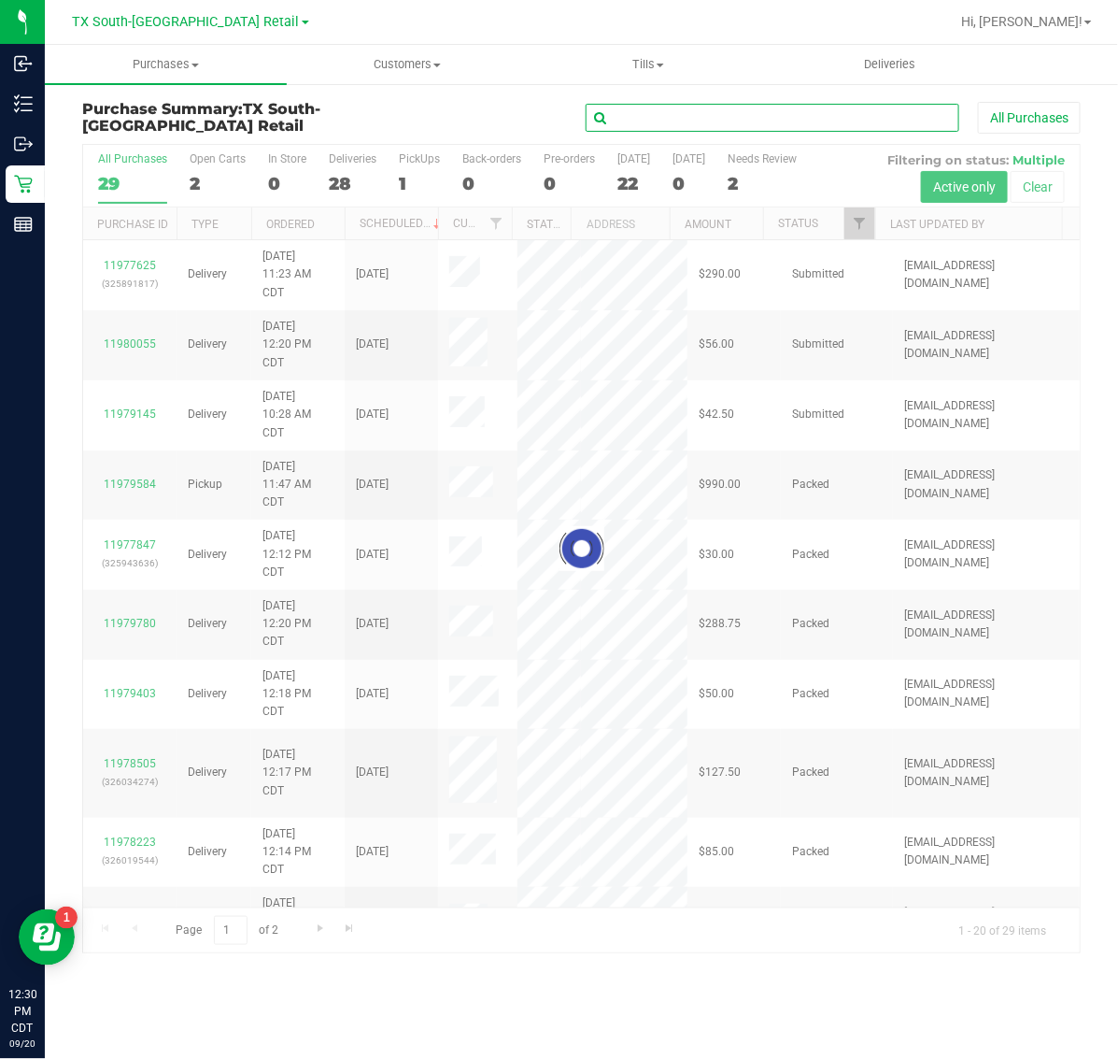
click at [706, 107] on input "text" at bounding box center [773, 118] width 374 height 28
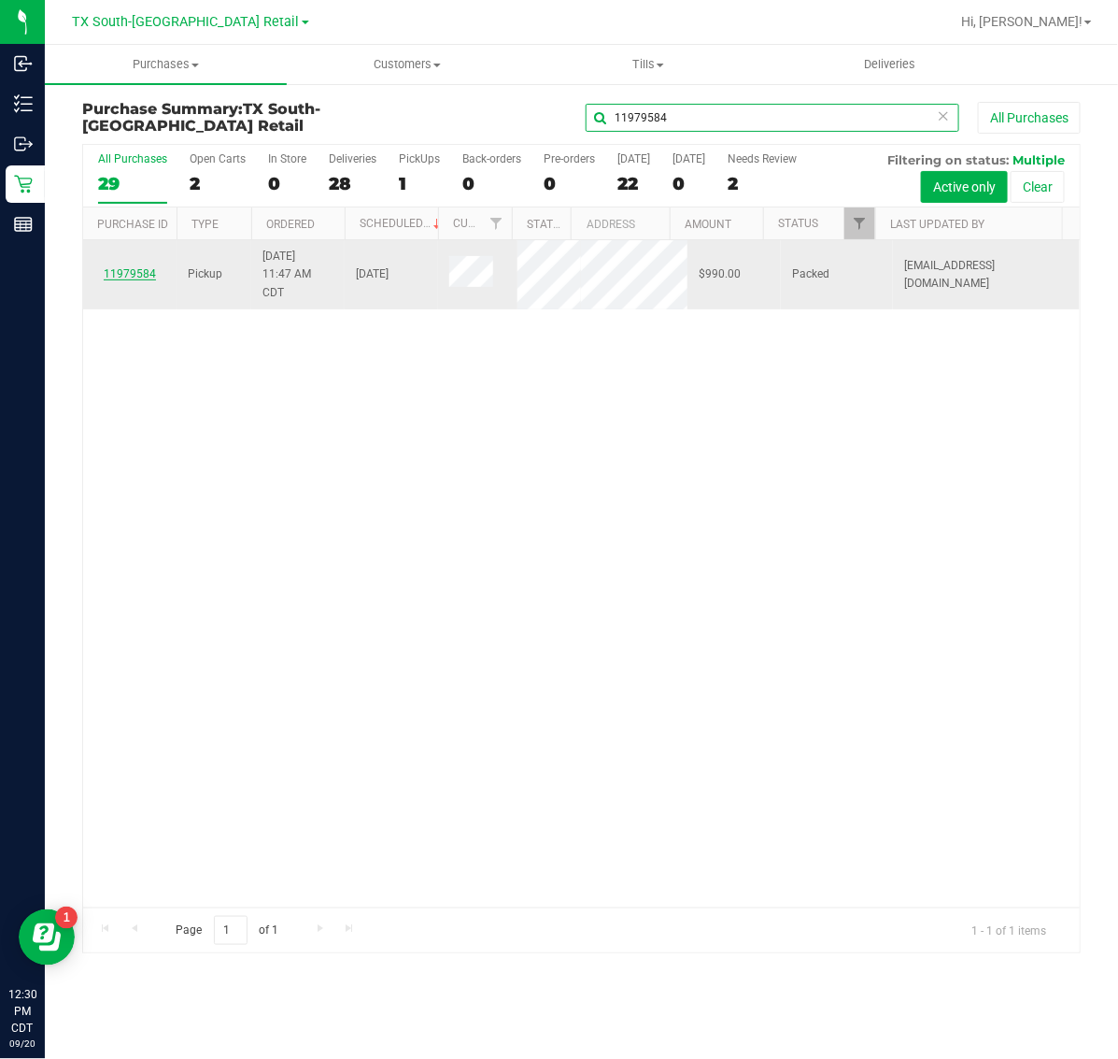
type input "11979584"
click at [138, 280] on link "11979584" at bounding box center [130, 273] width 52 height 13
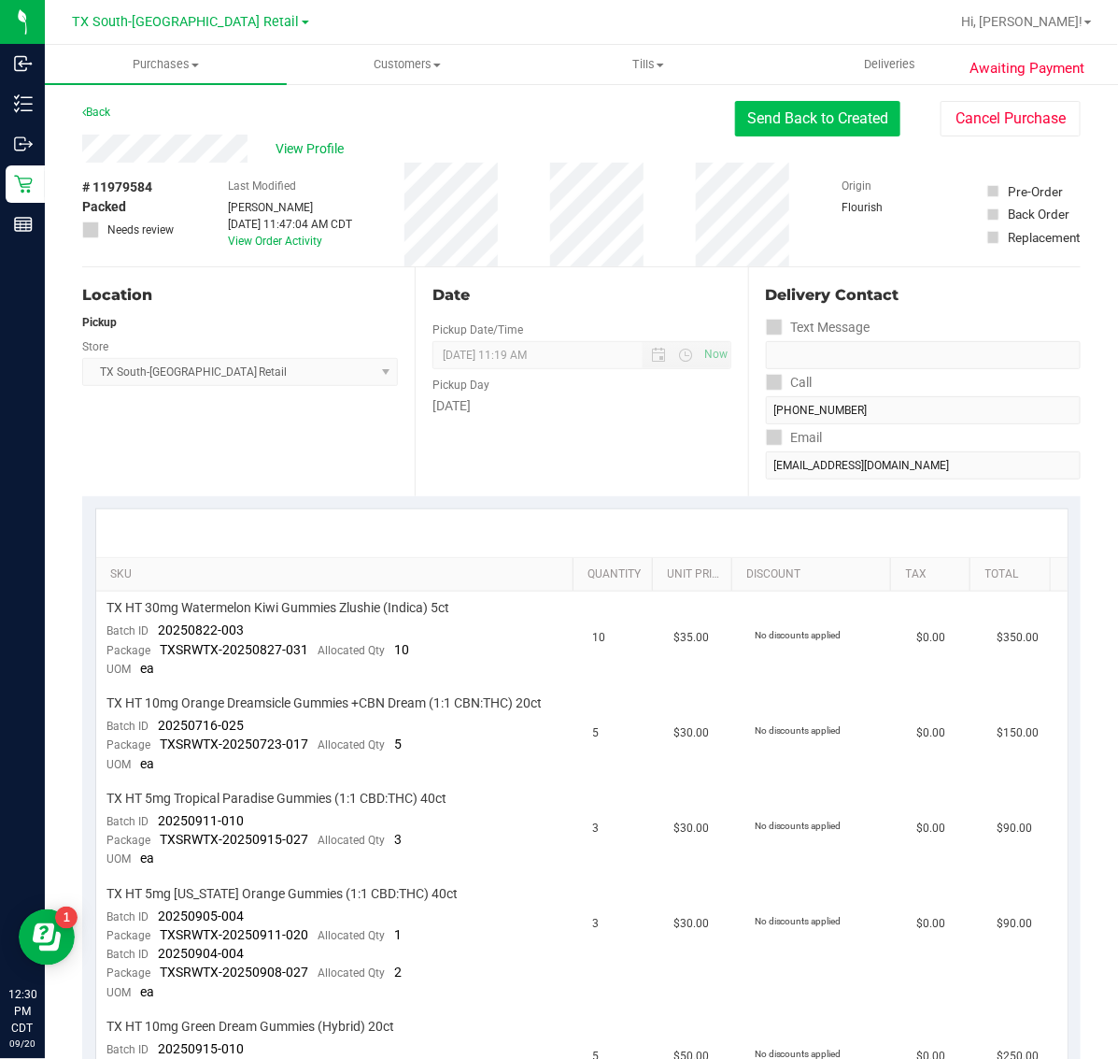
click at [777, 117] on button "Send Back to Created" at bounding box center [817, 119] width 165 height 36
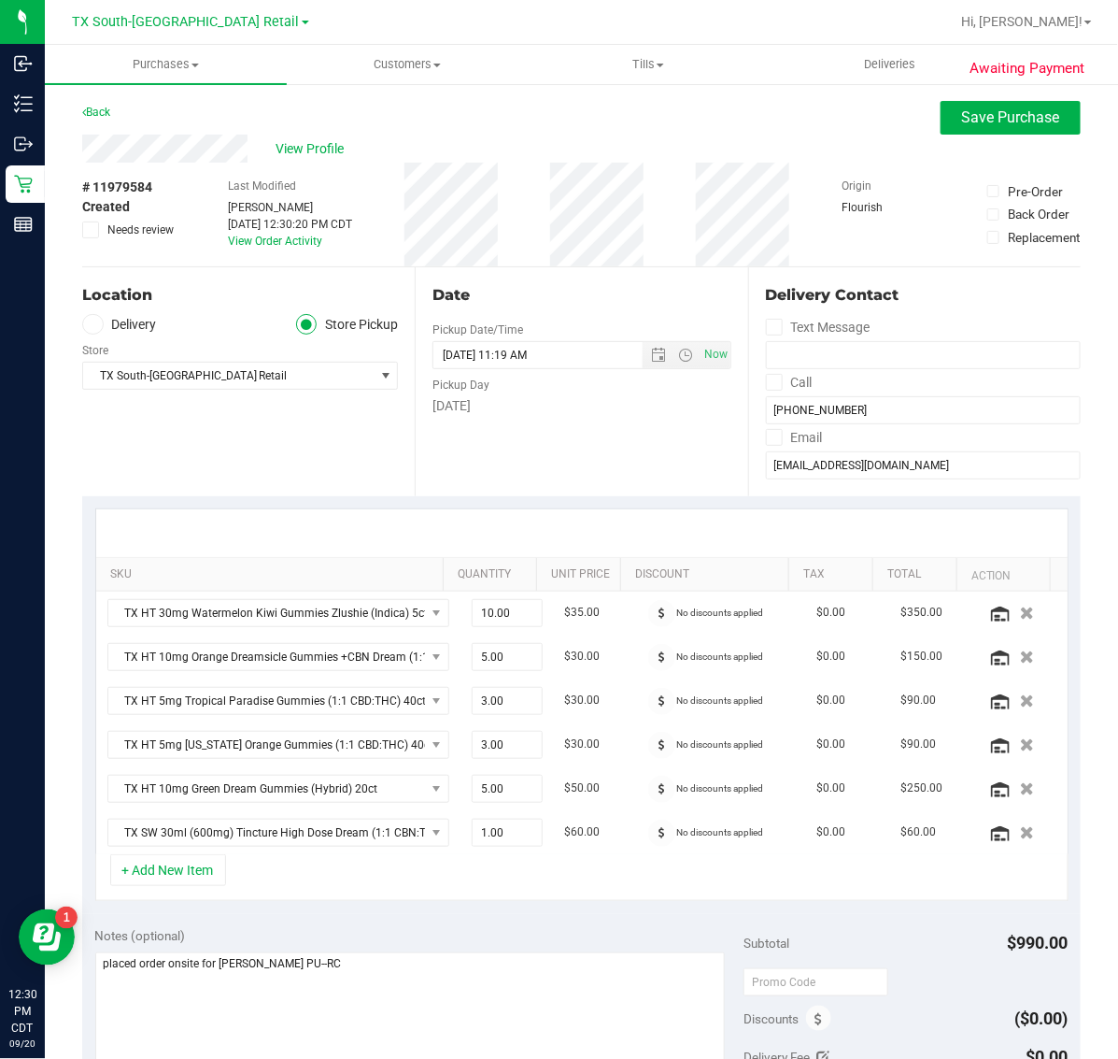
click at [98, 318] on span at bounding box center [92, 324] width 21 height 21
click at [0, 0] on input "Delivery" at bounding box center [0, 0] width 0 height 0
click at [1009, 123] on span "Save Purchase" at bounding box center [1011, 117] width 98 height 18
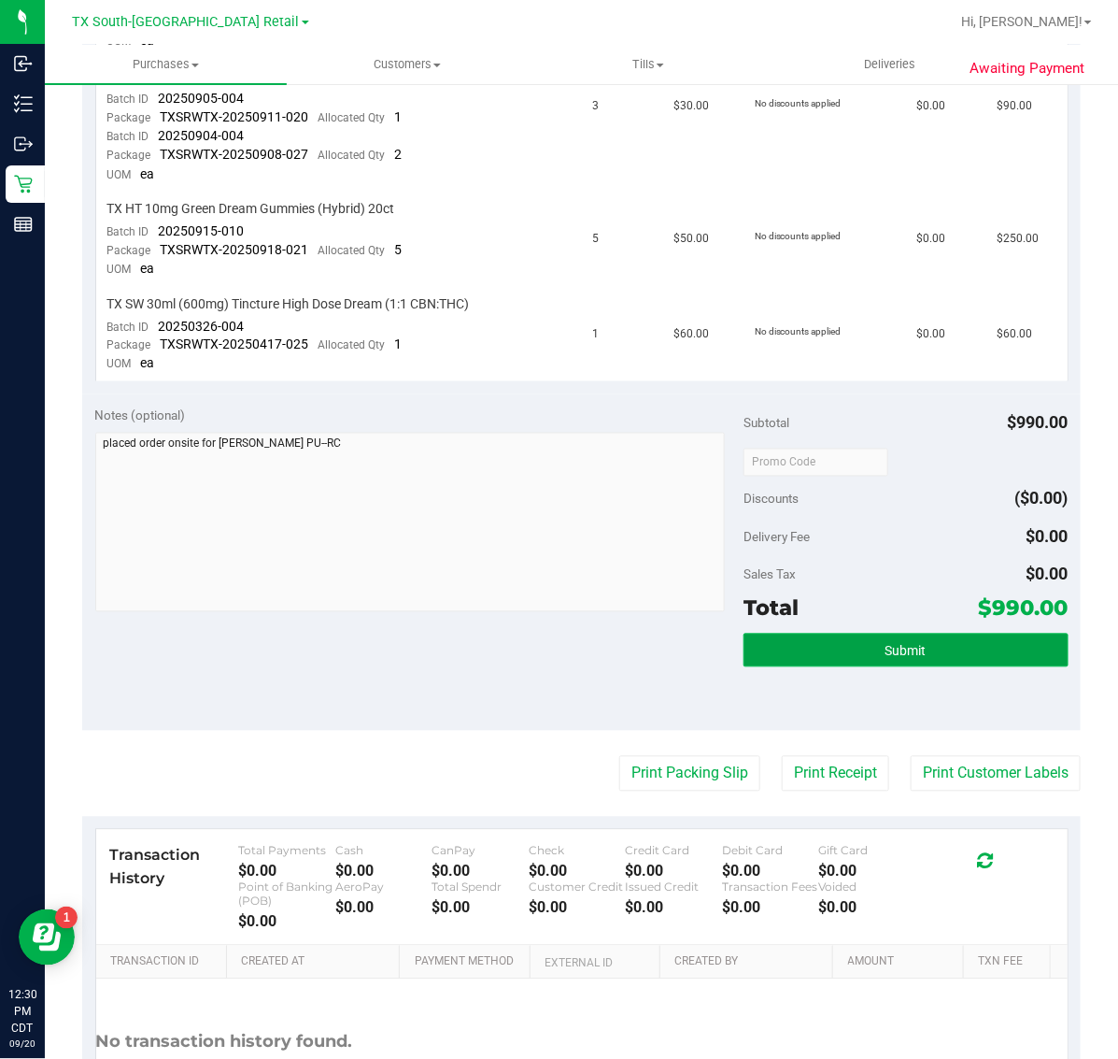
click at [869, 633] on button "Submit" at bounding box center [906, 650] width 324 height 34
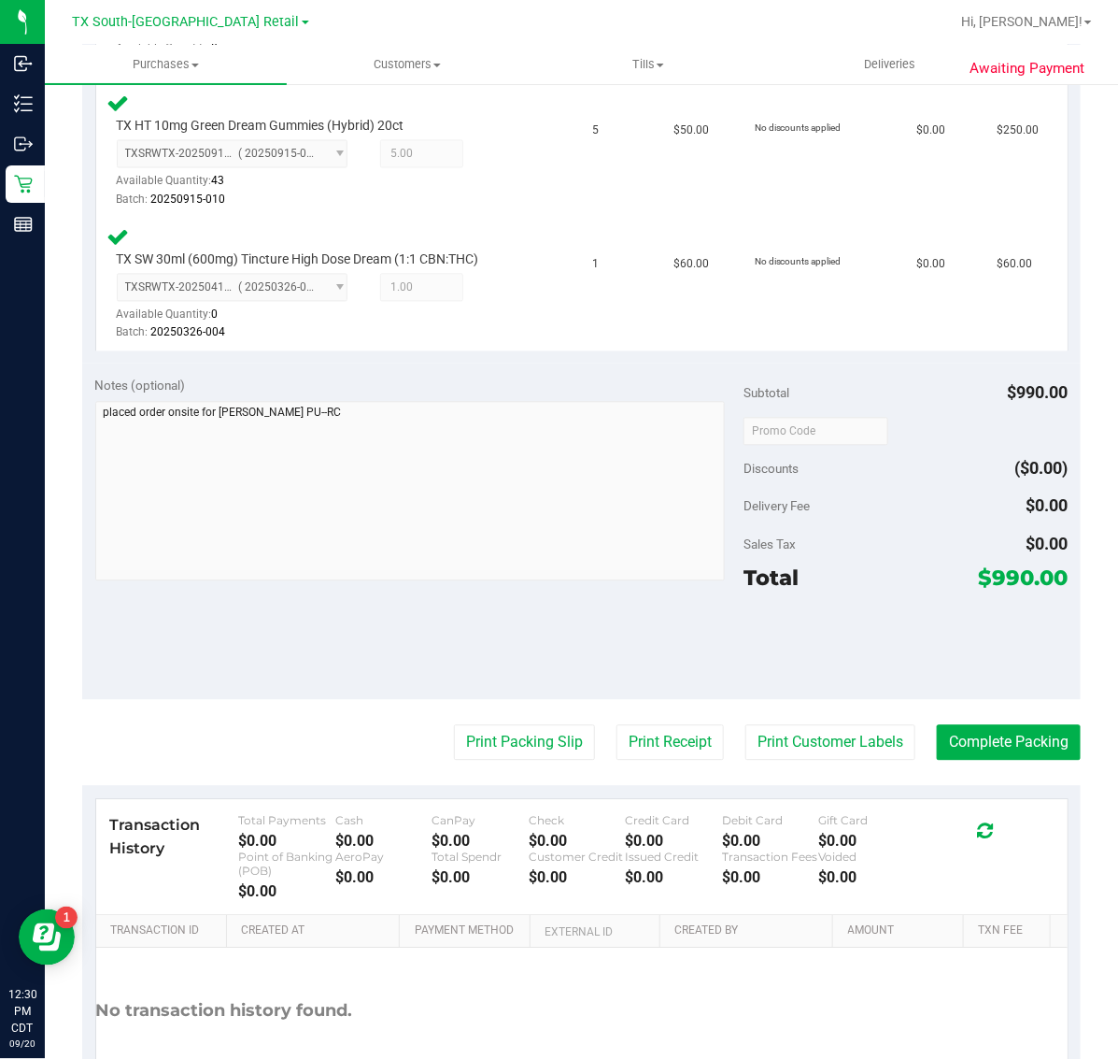
scroll to position [1168, 0]
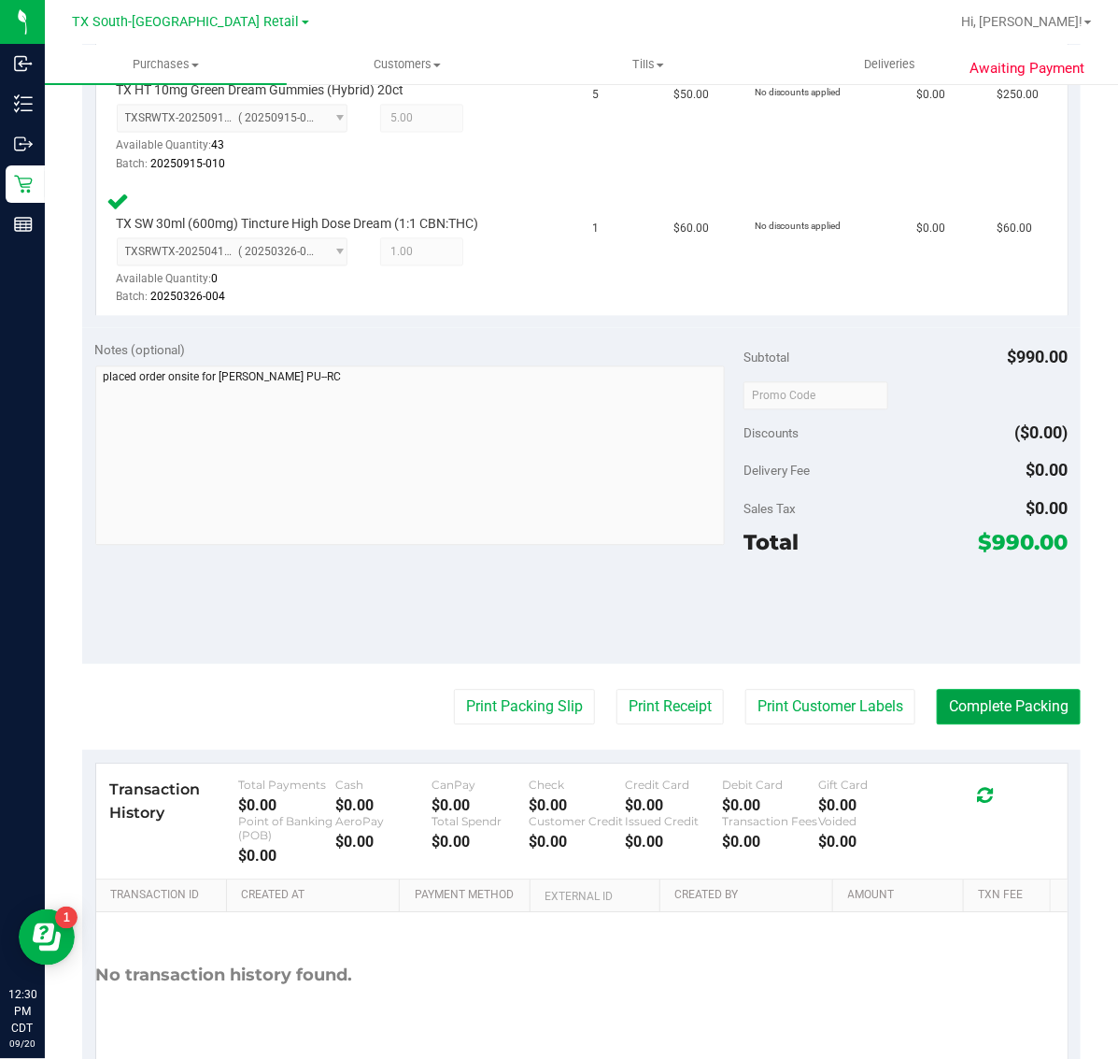
click at [963, 704] on button "Complete Packing" at bounding box center [1009, 707] width 144 height 36
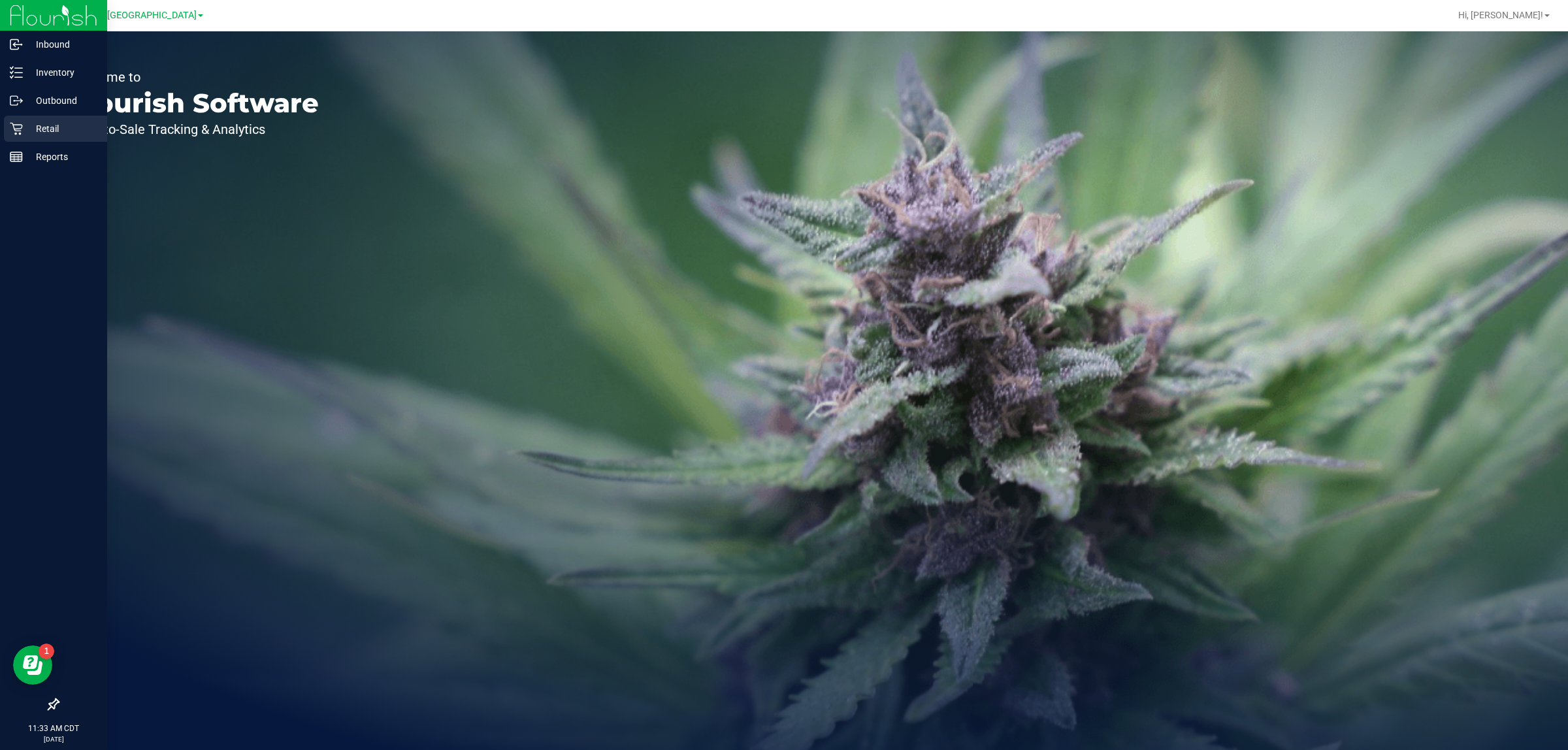
click at [38, 131] on p "Retail" at bounding box center [62, 129] width 78 height 15
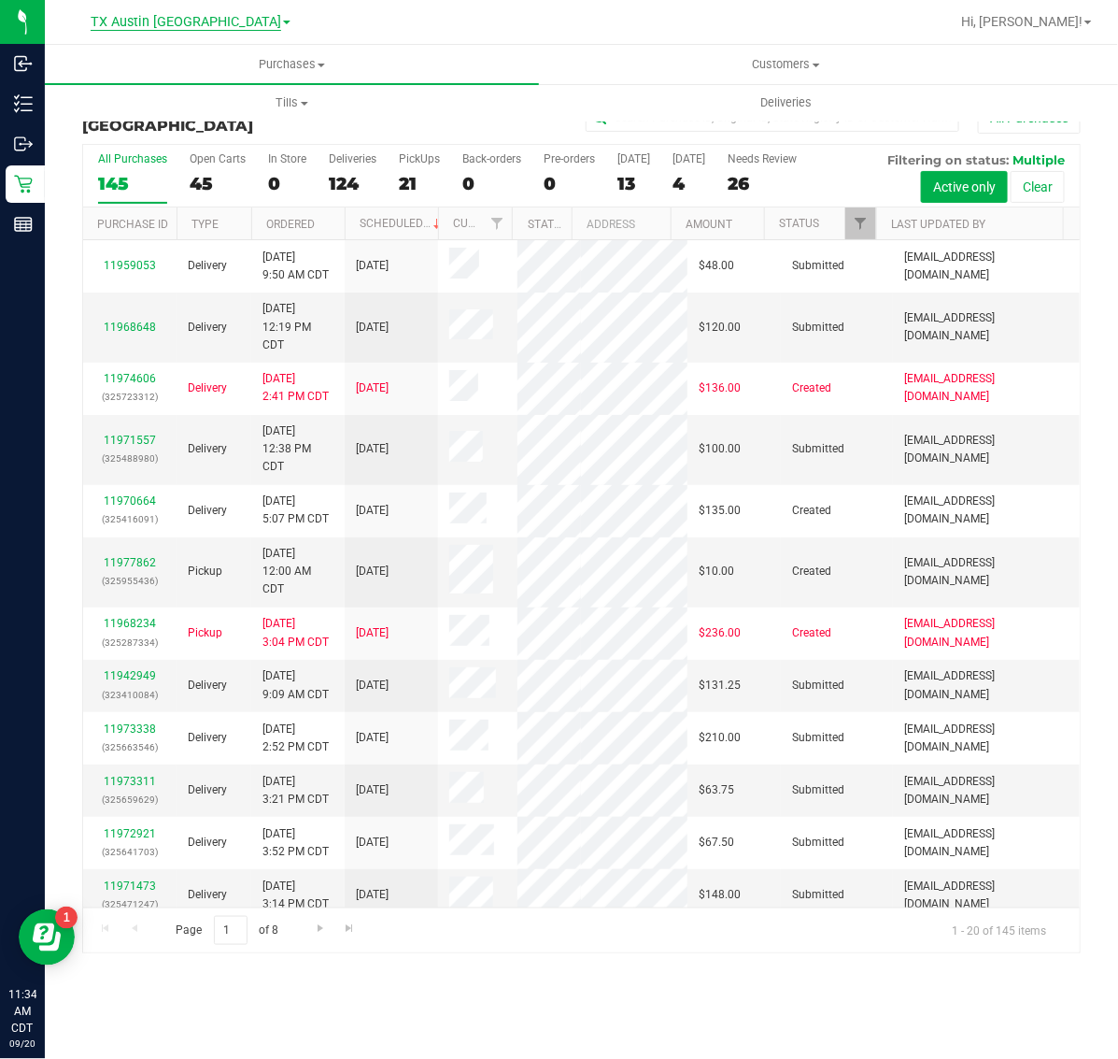
click at [194, 23] on span "TX Austin [GEOGRAPHIC_DATA]" at bounding box center [186, 22] width 191 height 17
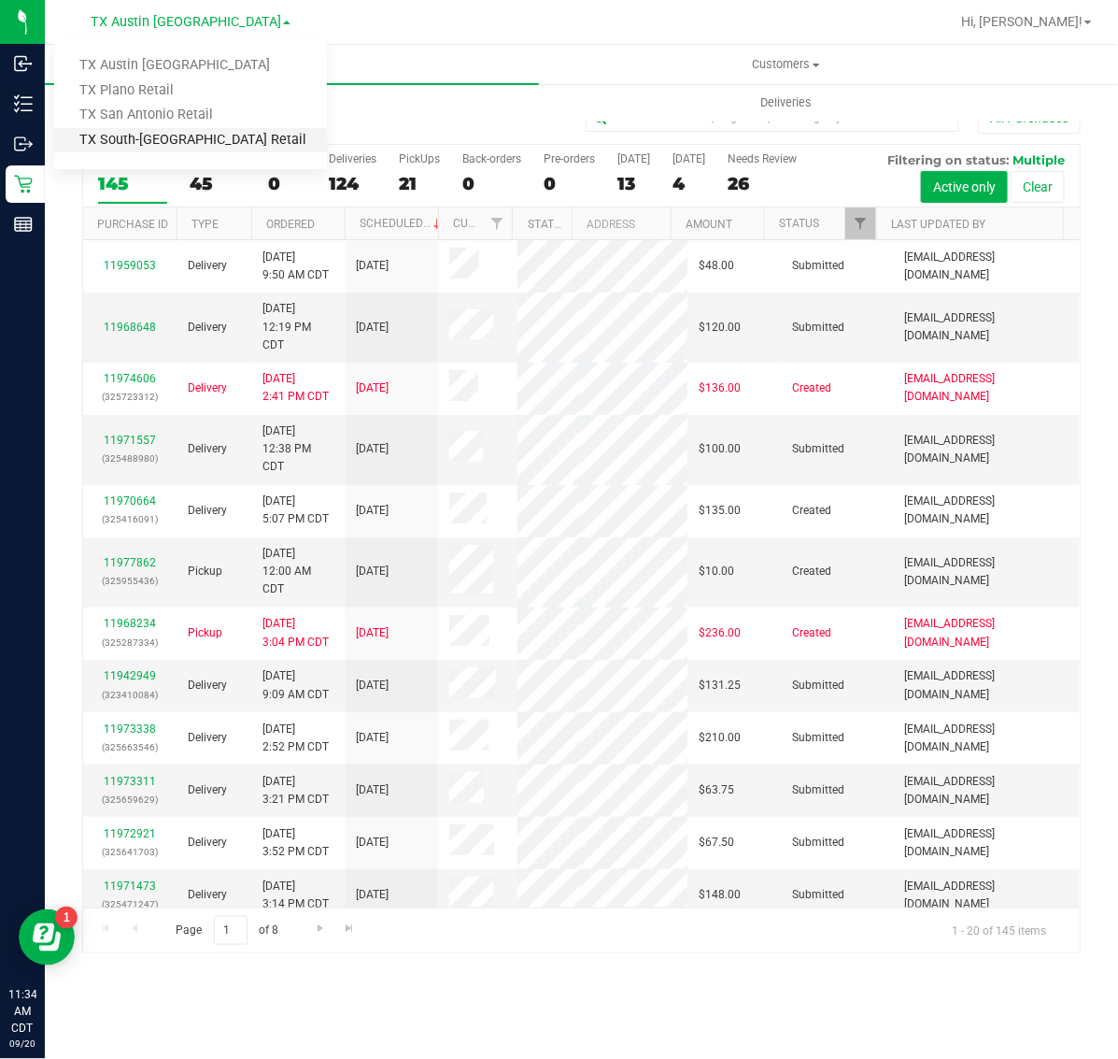
click at [198, 136] on link "TX South-[GEOGRAPHIC_DATA] Retail" at bounding box center [190, 140] width 273 height 25
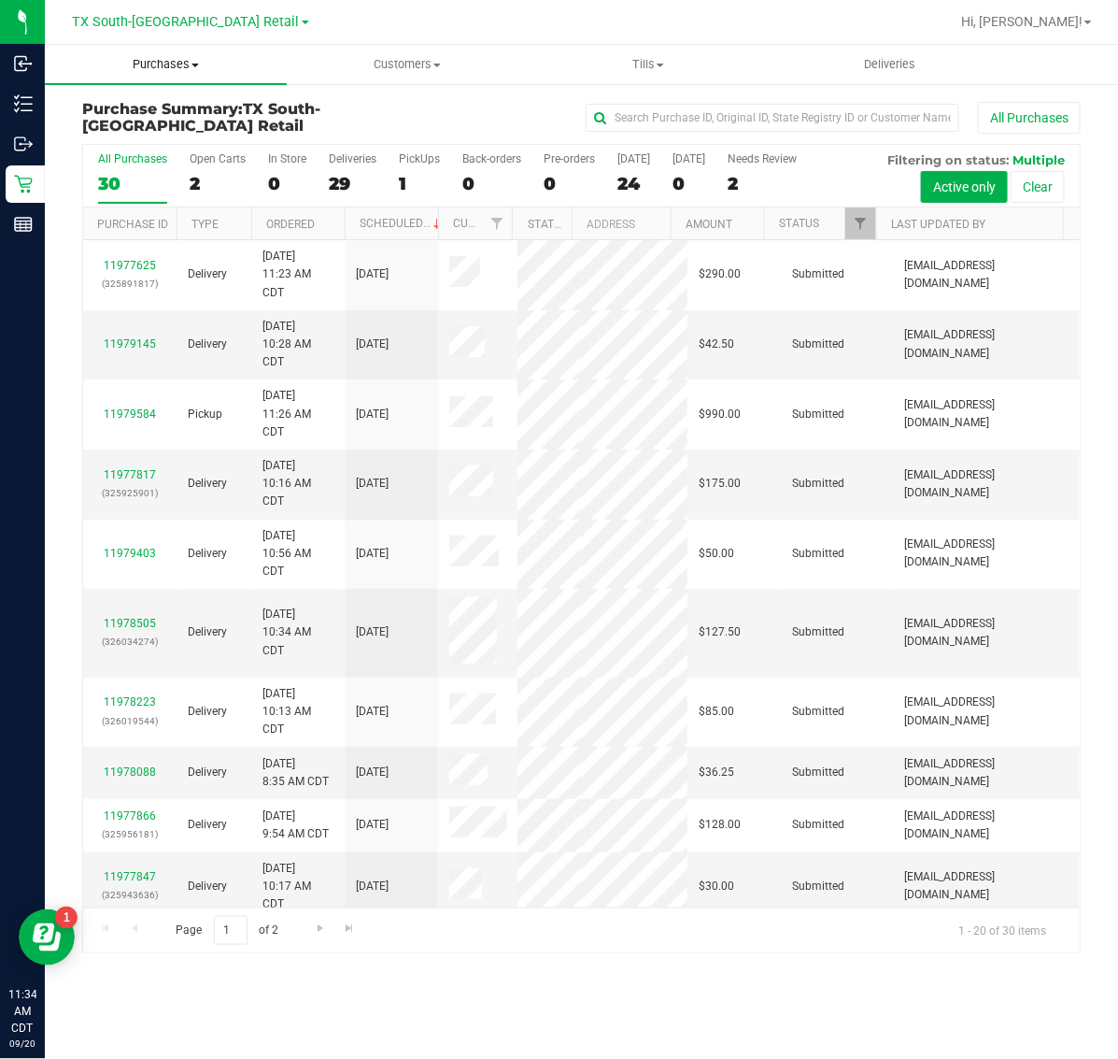
click at [193, 68] on span "Purchases" at bounding box center [166, 64] width 242 height 17
click at [199, 145] on li "Fulfillment" at bounding box center [166, 135] width 242 height 22
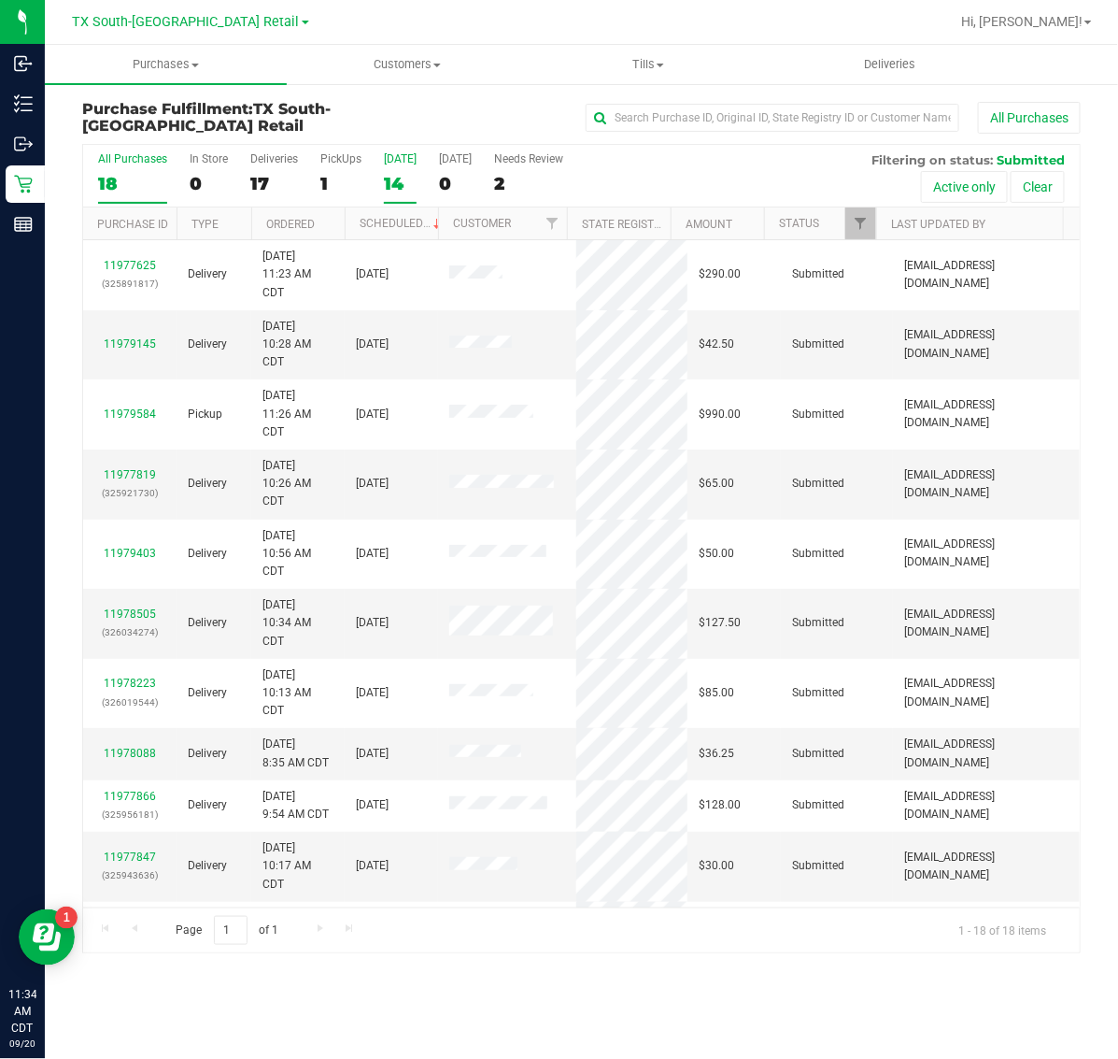
click at [398, 184] on div "14" at bounding box center [400, 183] width 33 height 21
click at [0, 0] on input "[DATE] 14" at bounding box center [0, 0] width 0 height 0
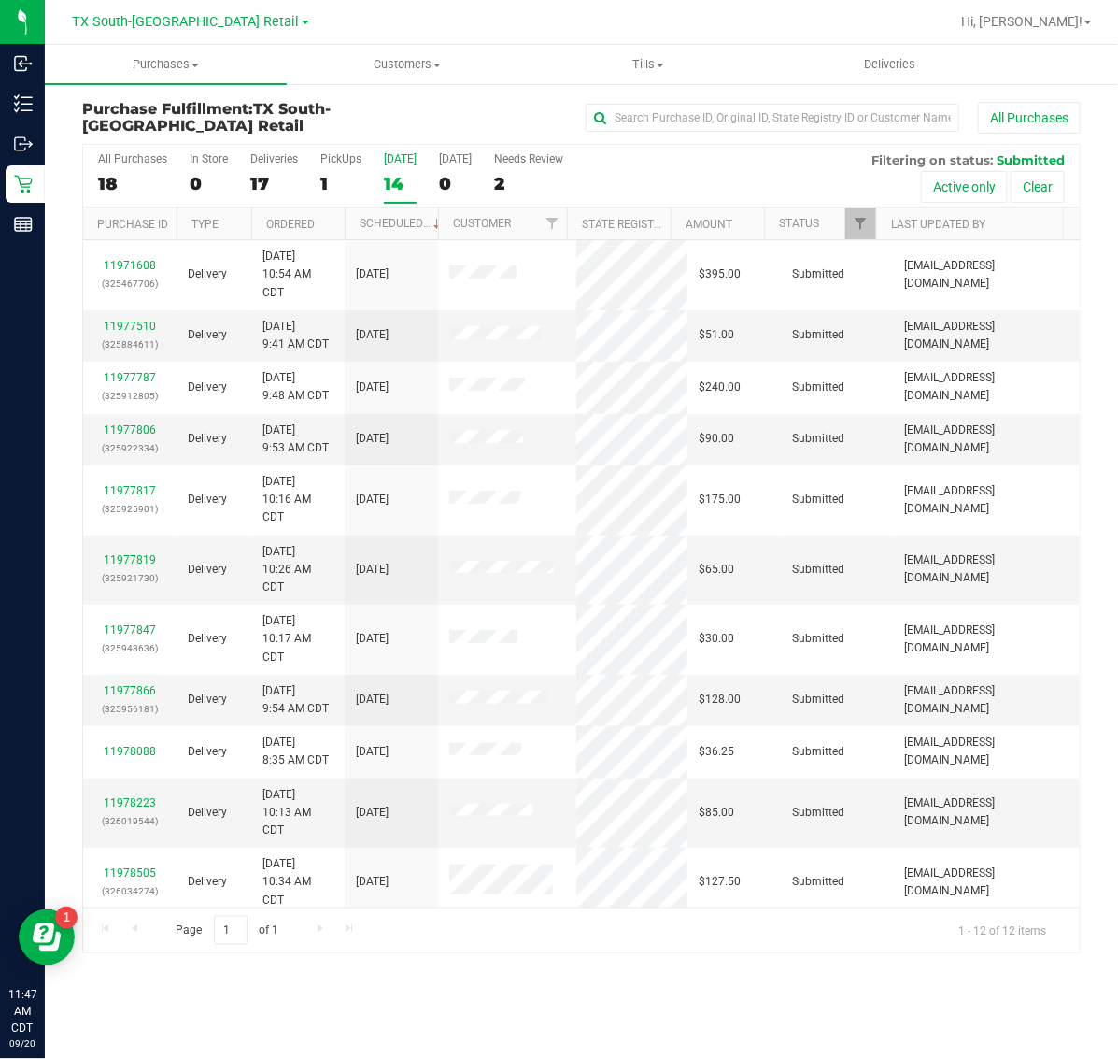
click at [386, 189] on div "14" at bounding box center [400, 183] width 33 height 21
click at [0, 0] on input "[DATE] 14" at bounding box center [0, 0] width 0 height 0
click at [138, 322] on link "11977510" at bounding box center [130, 326] width 52 height 13
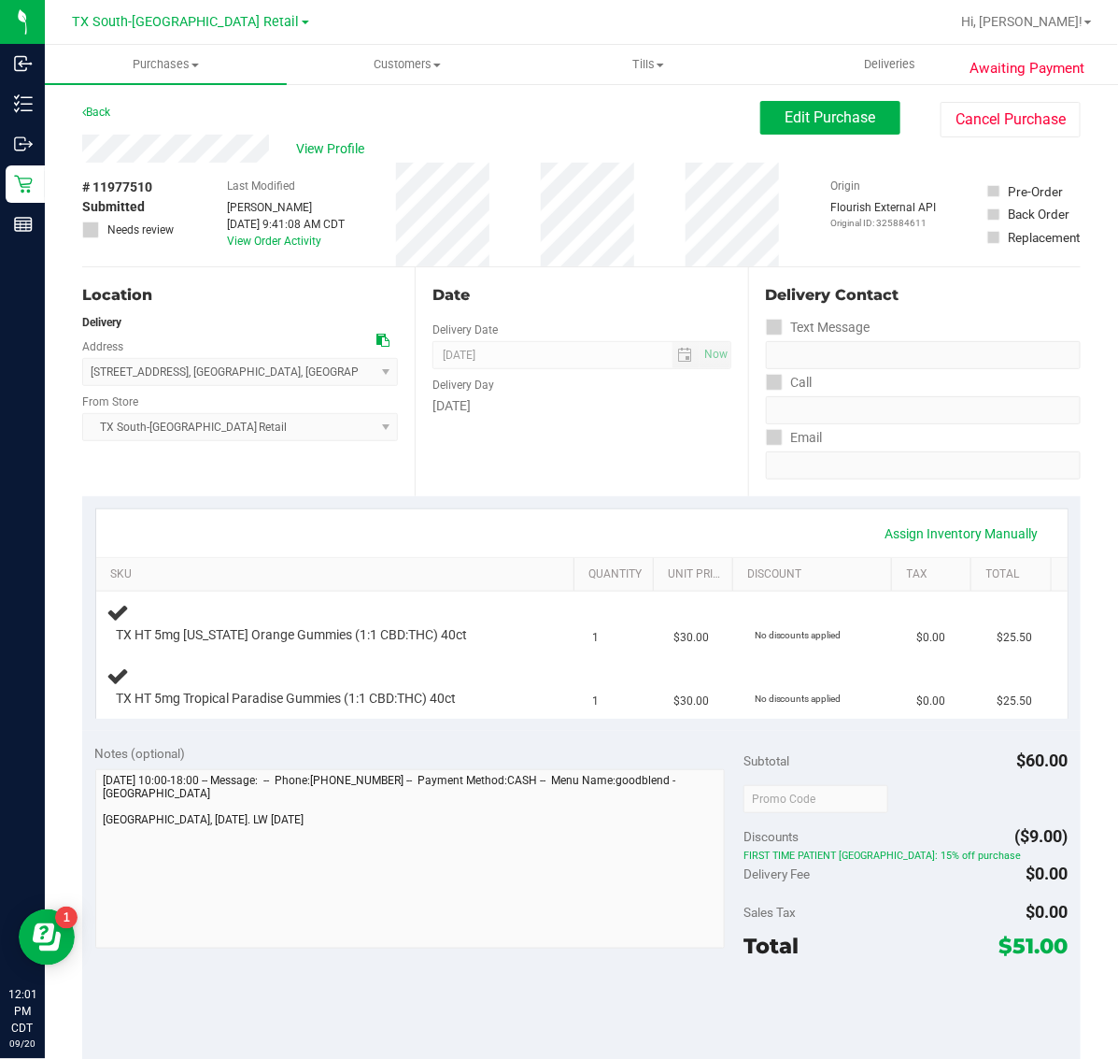
scroll to position [234, 0]
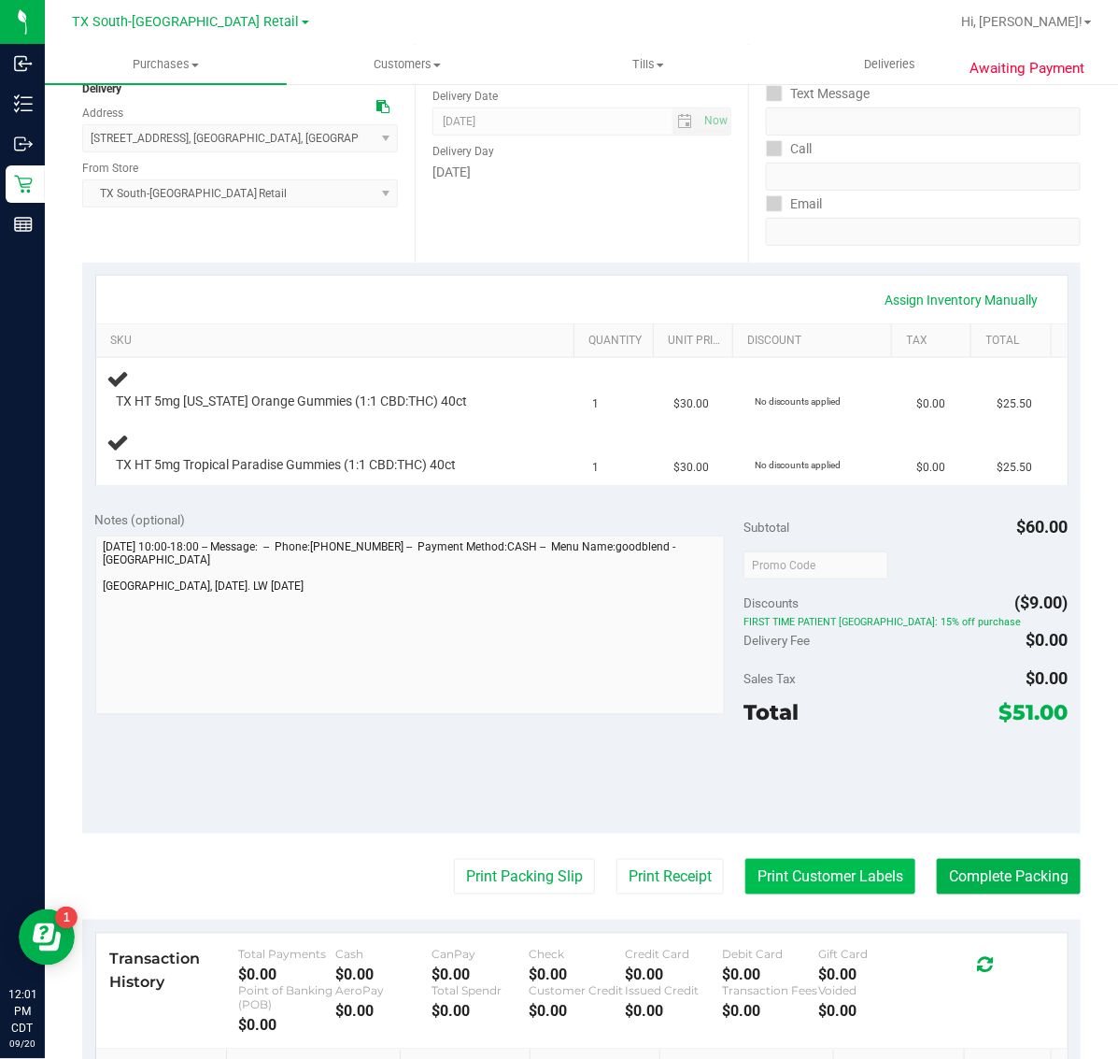
click at [828, 879] on button "Print Customer Labels" at bounding box center [831, 877] width 170 height 36
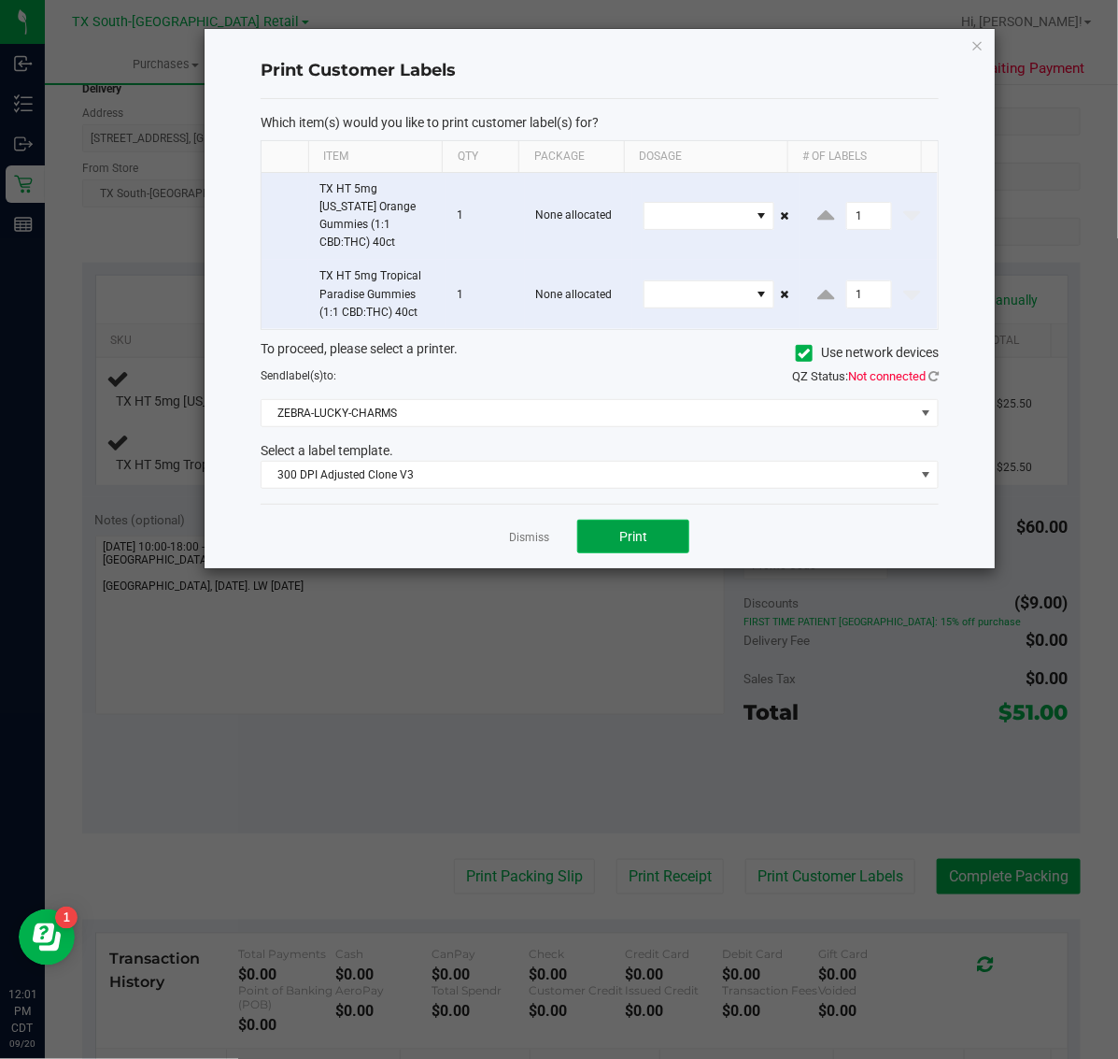
click at [637, 529] on span "Print" at bounding box center [633, 536] width 28 height 15
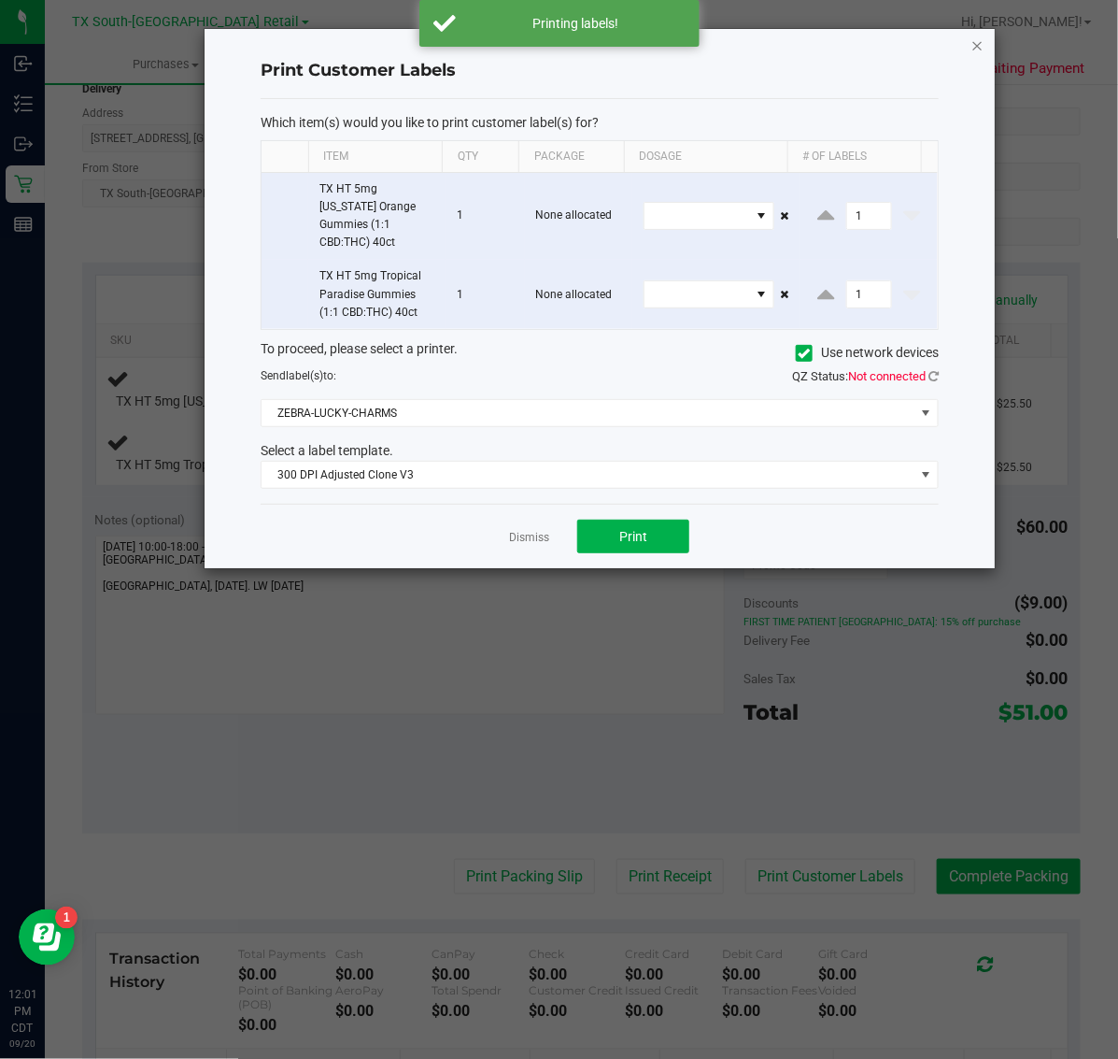
click at [976, 40] on icon "button" at bounding box center [978, 45] width 13 height 22
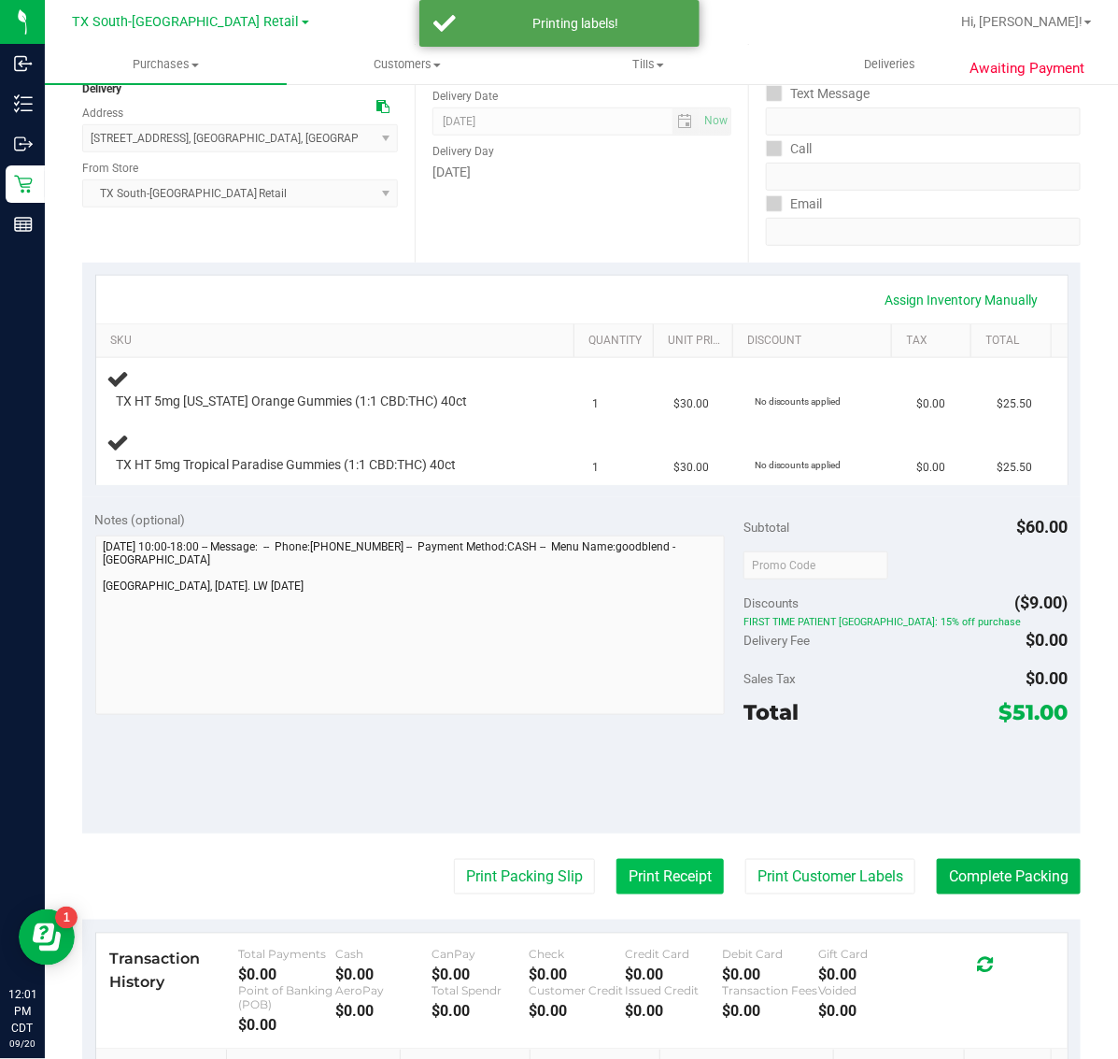
click at [633, 883] on button "Print Receipt" at bounding box center [670, 877] width 107 height 36
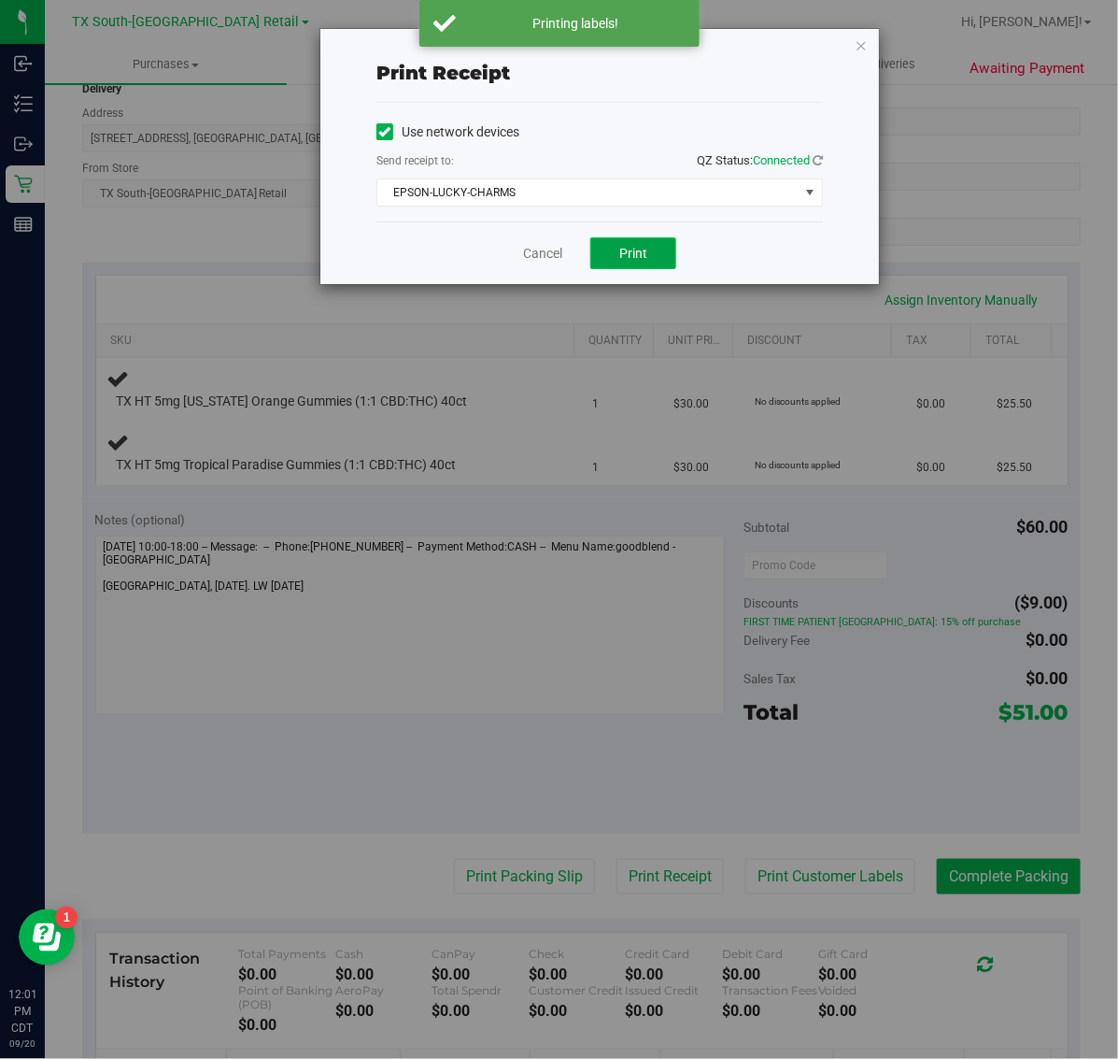
click at [663, 264] on button "Print" at bounding box center [633, 253] width 86 height 32
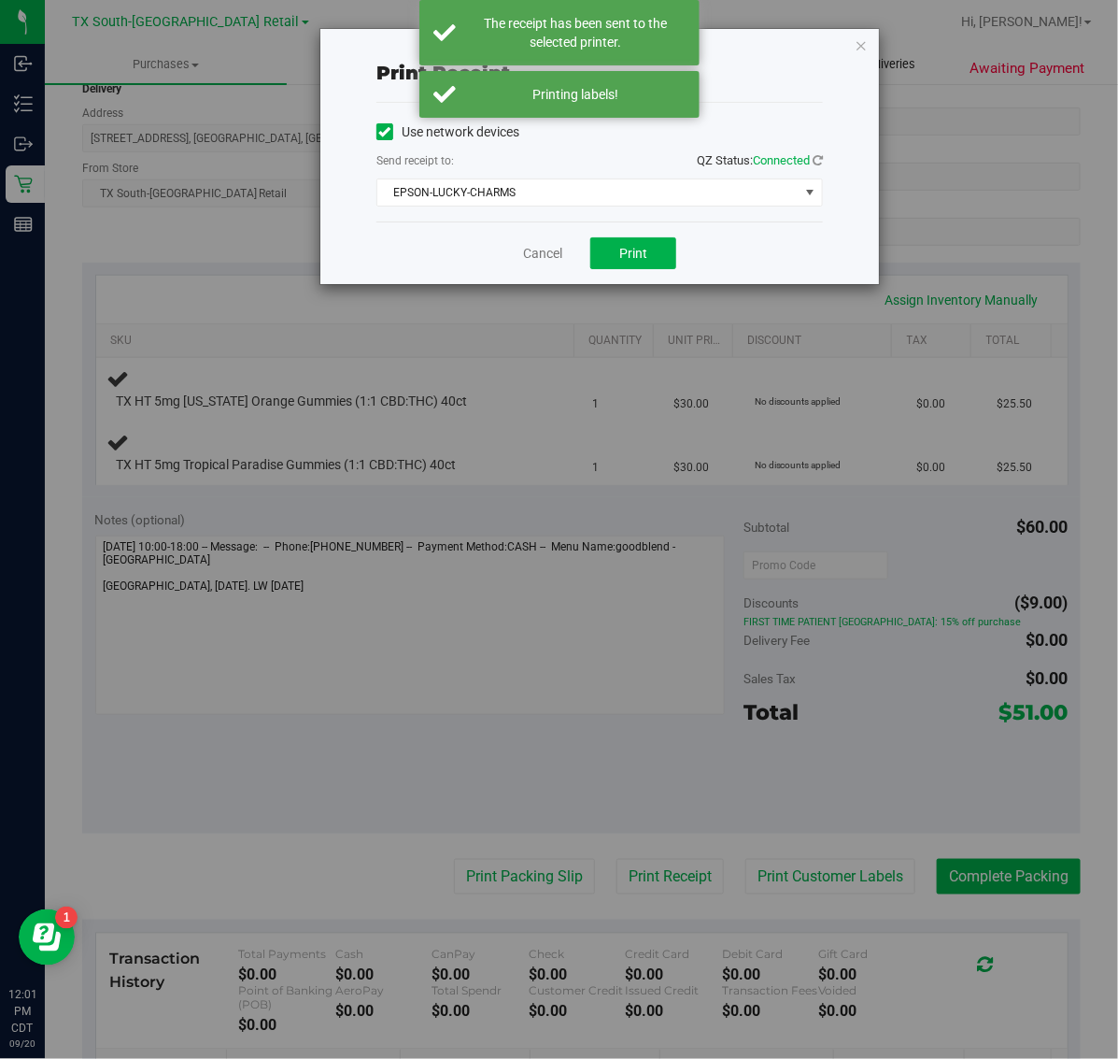
click at [855, 47] on icon "button" at bounding box center [861, 45] width 13 height 22
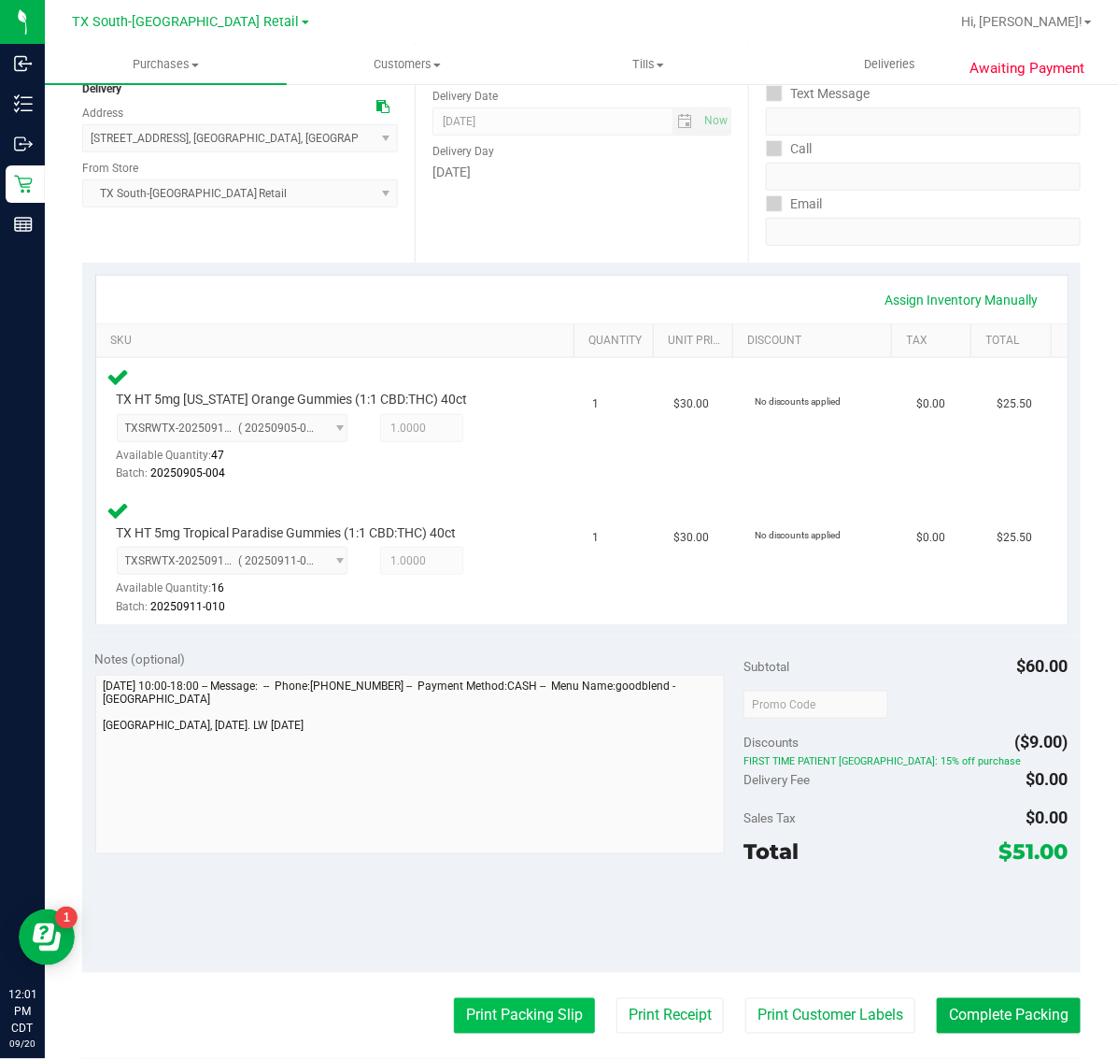
click at [478, 1025] on button "Print Packing Slip" at bounding box center [524, 1016] width 141 height 36
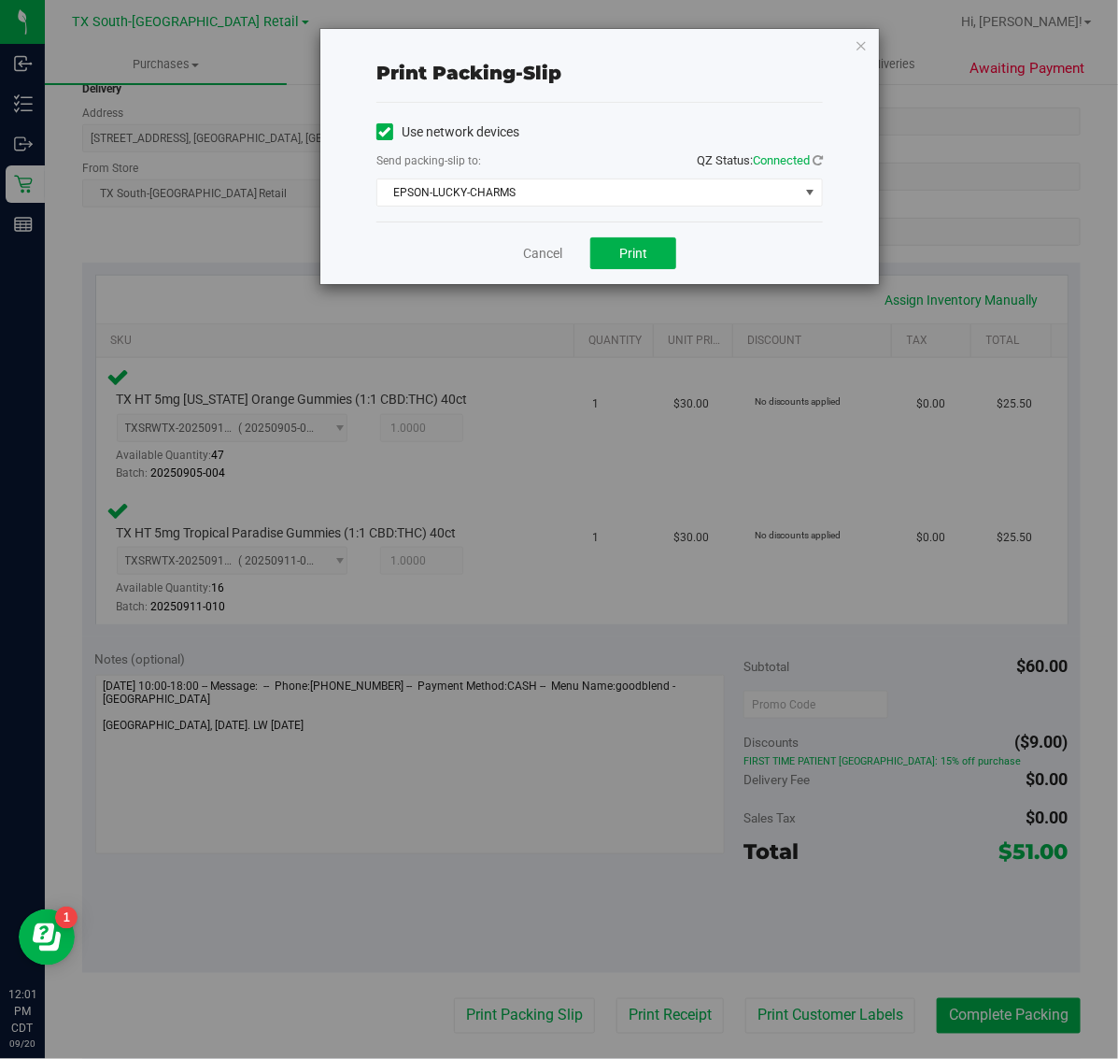
click at [614, 304] on div "Print packing-slip Use network devices Send packing-slip to: QZ Status: Connect…" at bounding box center [566, 529] width 1132 height 1059
click at [641, 249] on span "Print" at bounding box center [633, 253] width 28 height 15
click at [861, 40] on icon "button" at bounding box center [861, 45] width 13 height 22
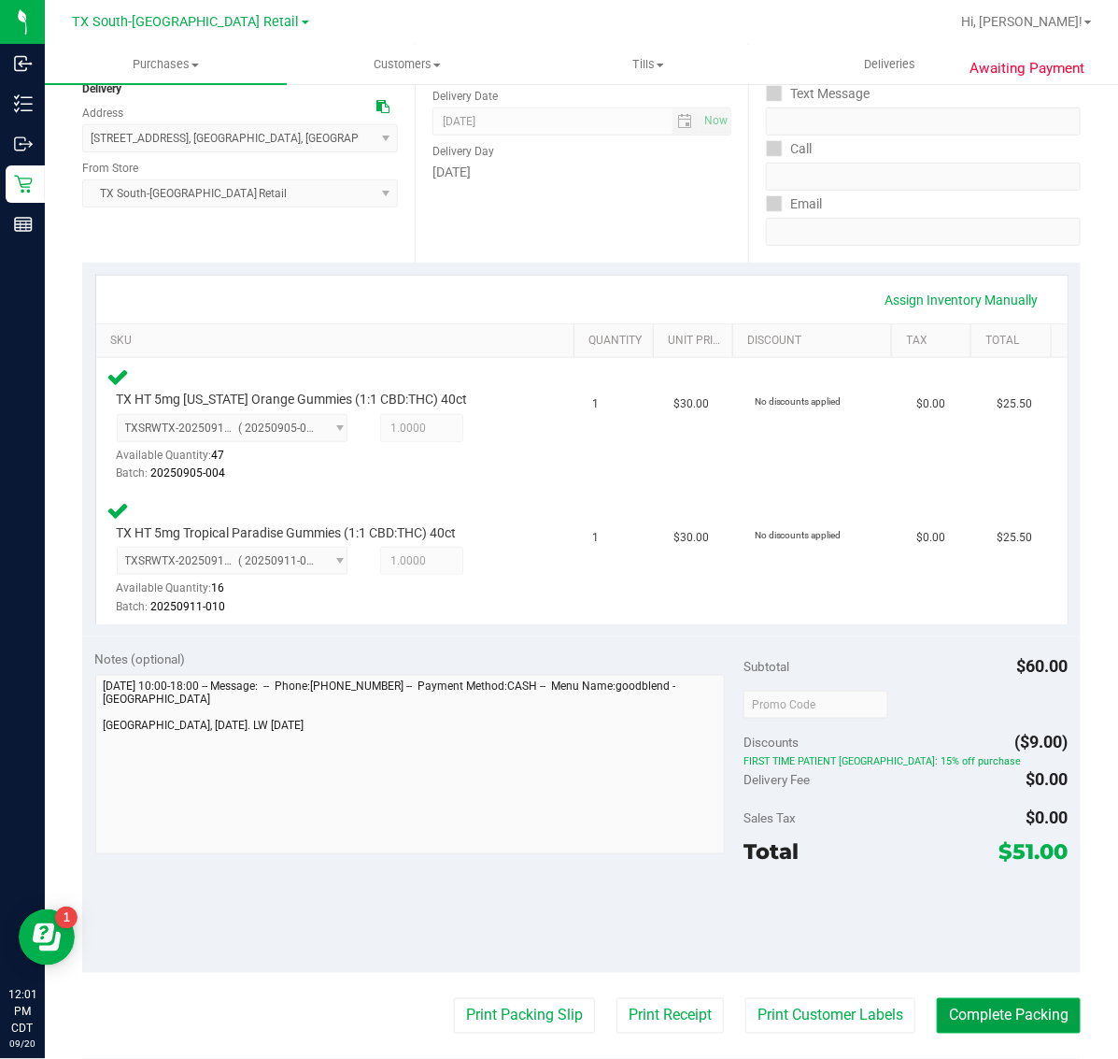
click at [991, 1011] on button "Complete Packing" at bounding box center [1009, 1016] width 144 height 36
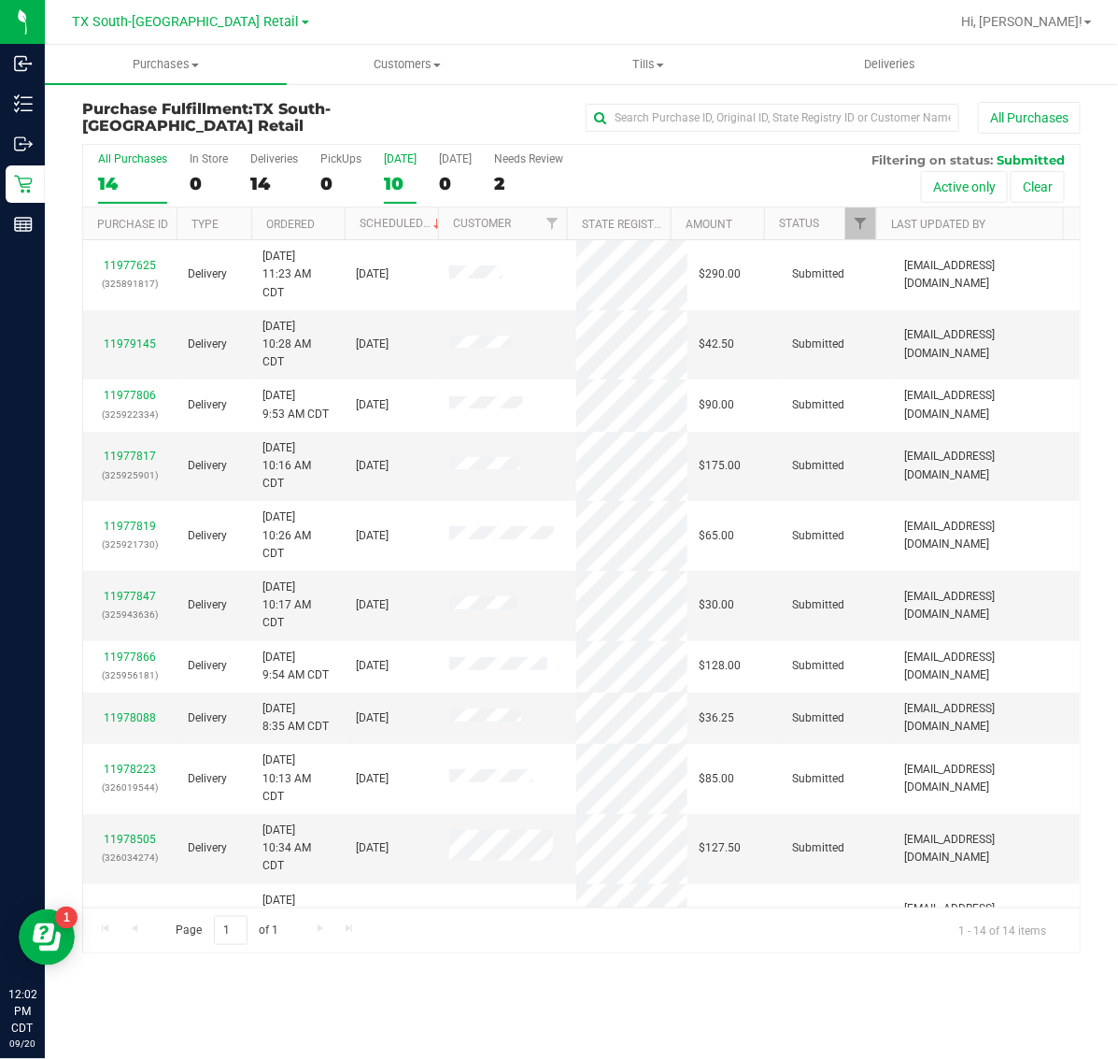
click at [413, 174] on div "10" at bounding box center [400, 183] width 33 height 21
click at [0, 0] on input "[DATE] 10" at bounding box center [0, 0] width 0 height 0
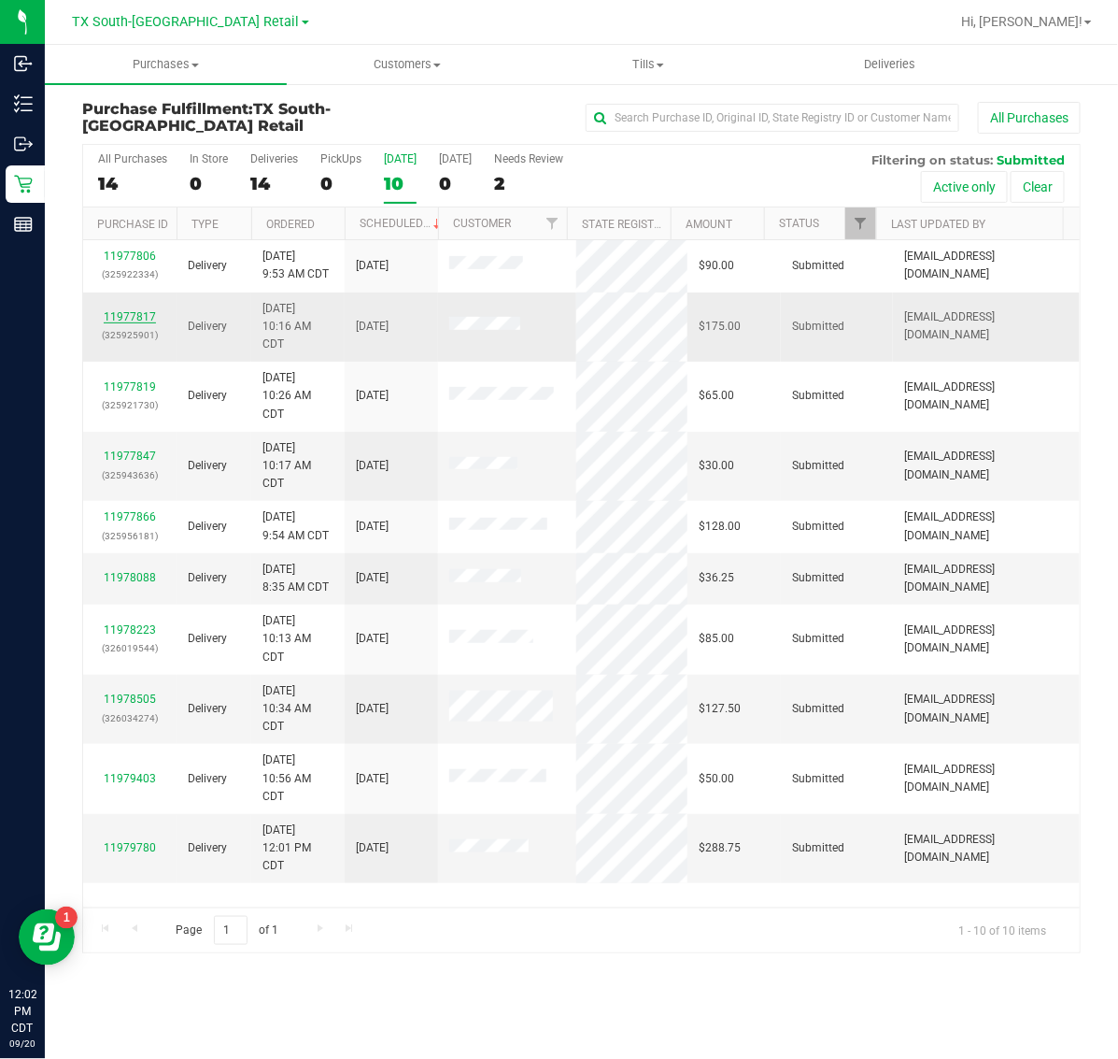
click at [131, 319] on link "11977817" at bounding box center [130, 316] width 52 height 13
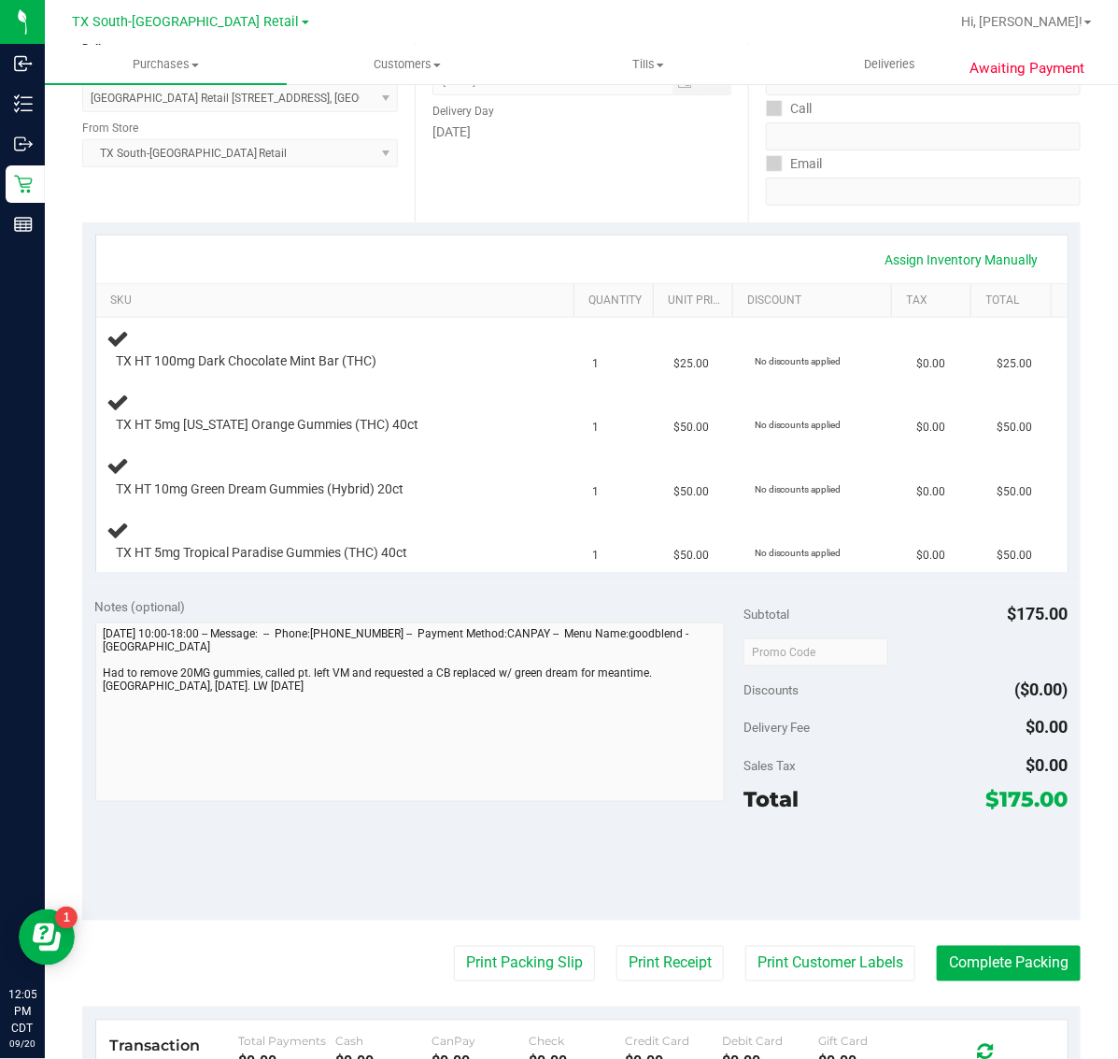
scroll to position [350, 0]
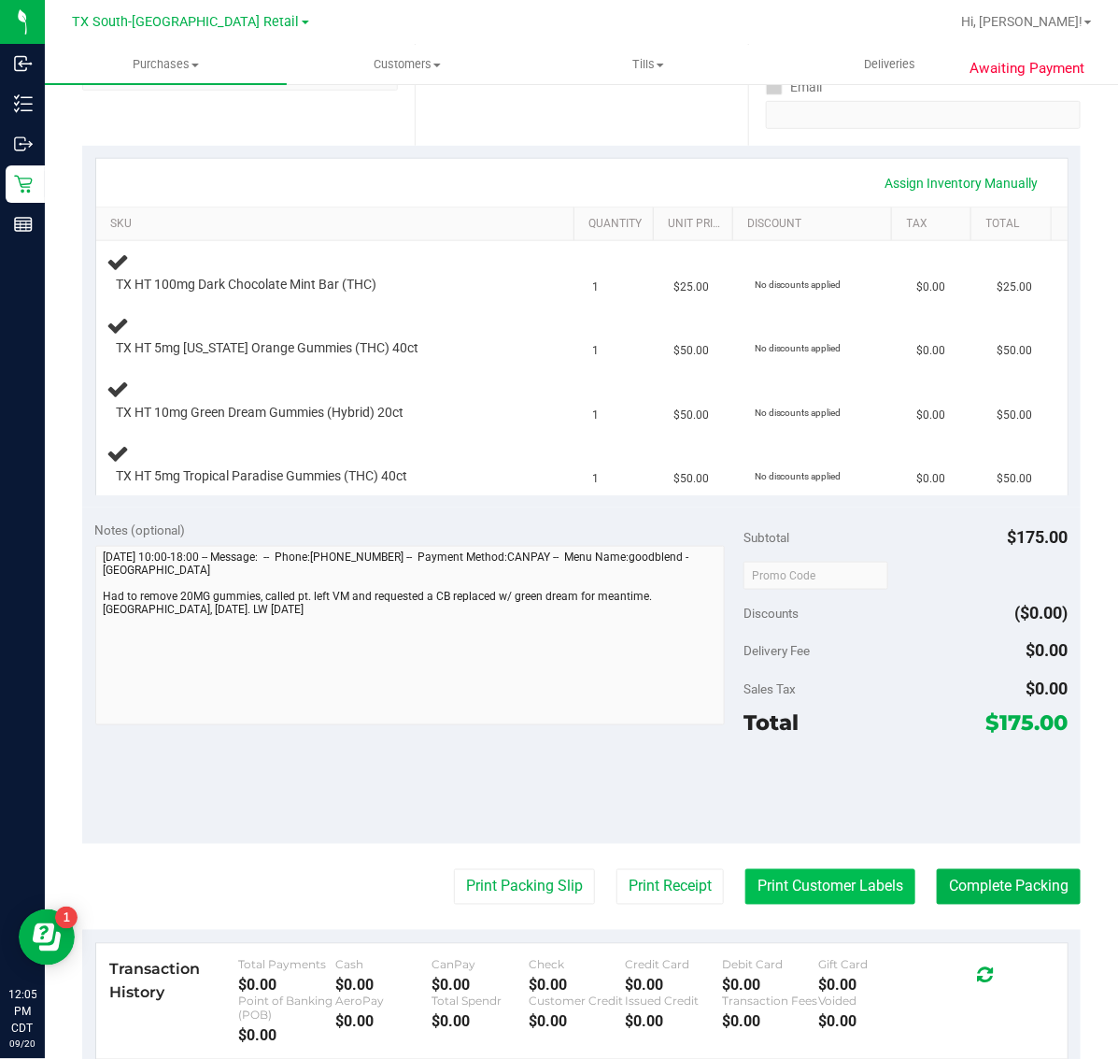
click at [827, 890] on button "Print Customer Labels" at bounding box center [831, 887] width 170 height 36
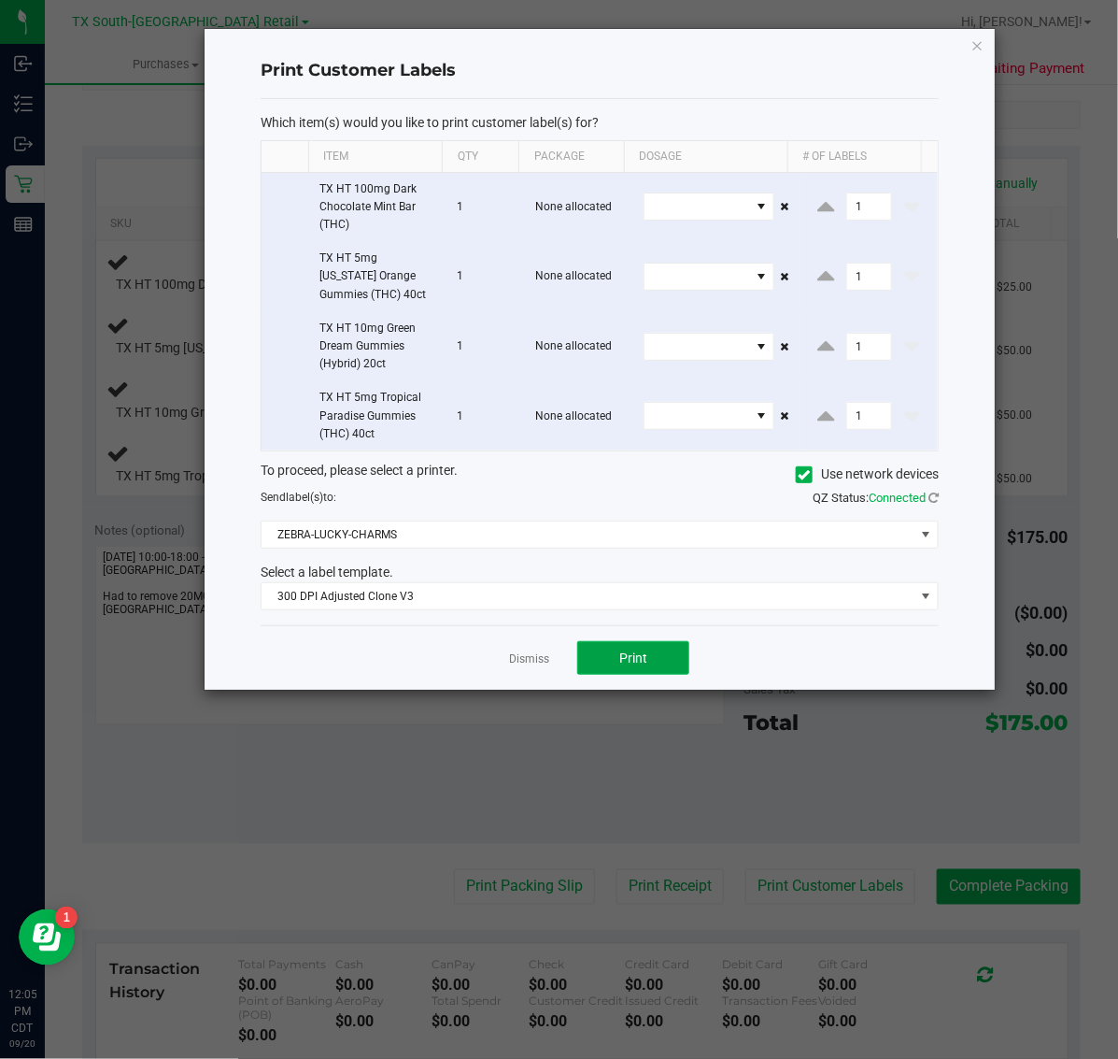
click at [633, 661] on span "Print" at bounding box center [633, 657] width 28 height 15
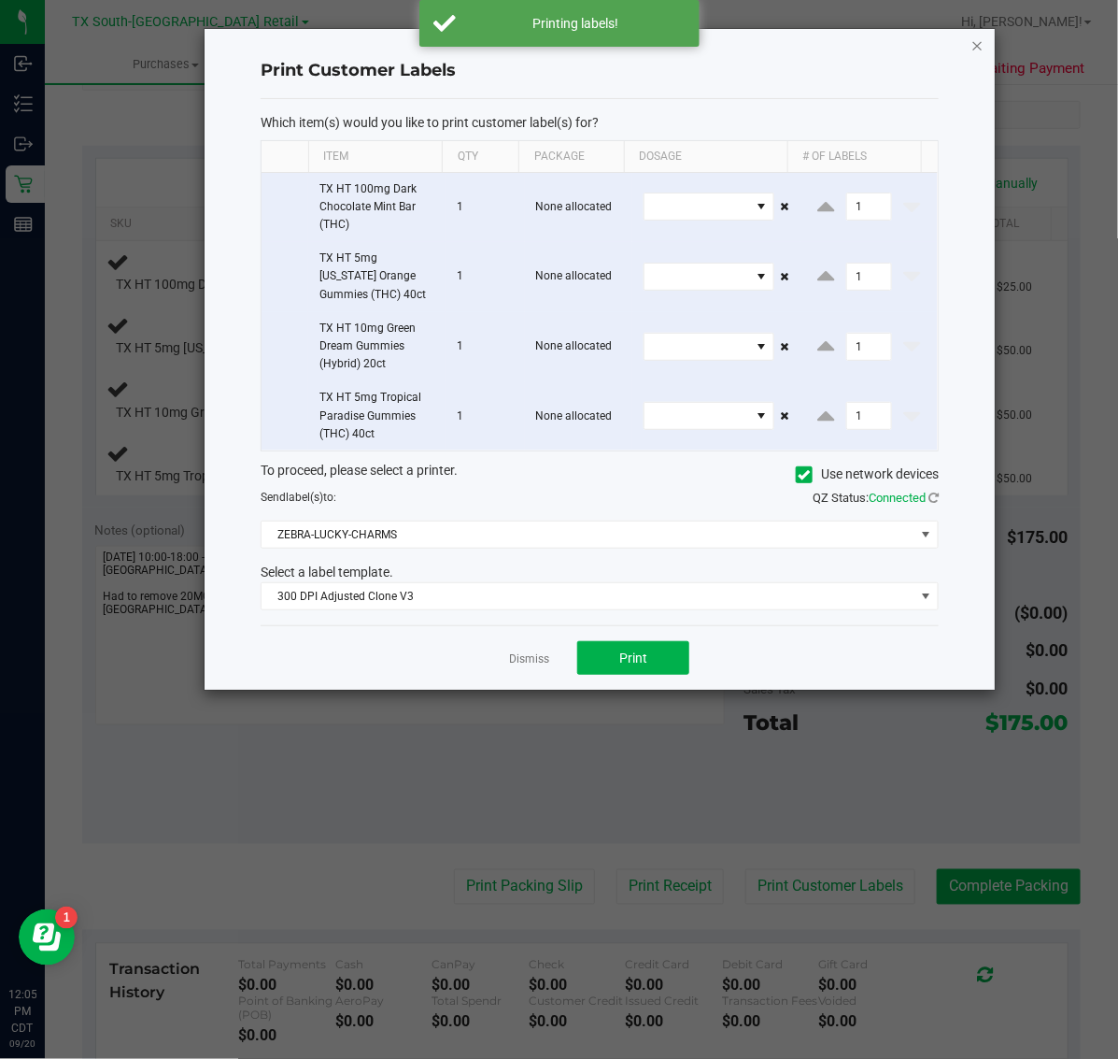
click at [977, 47] on icon "button" at bounding box center [978, 45] width 13 height 22
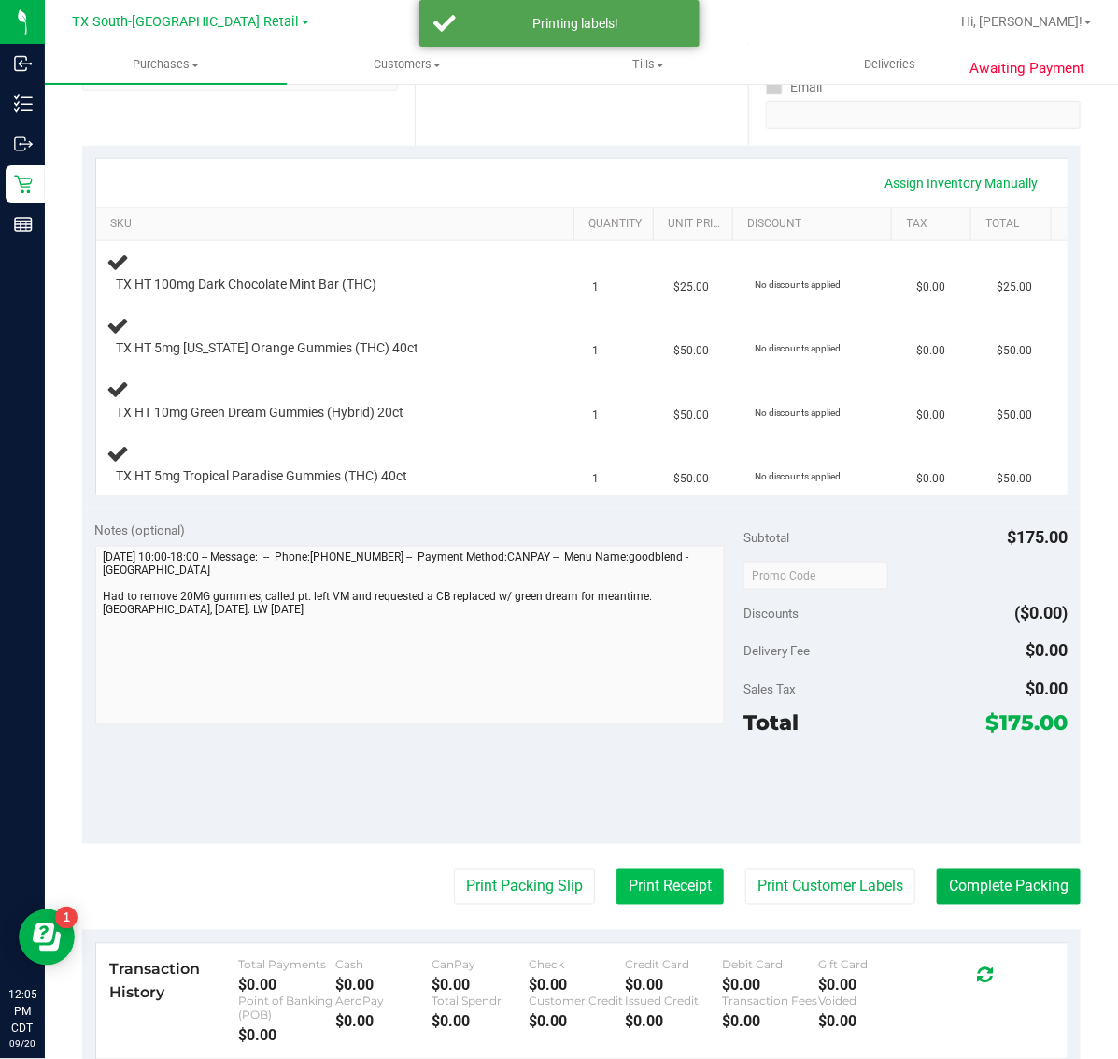
click at [636, 900] on button "Print Receipt" at bounding box center [670, 887] width 107 height 36
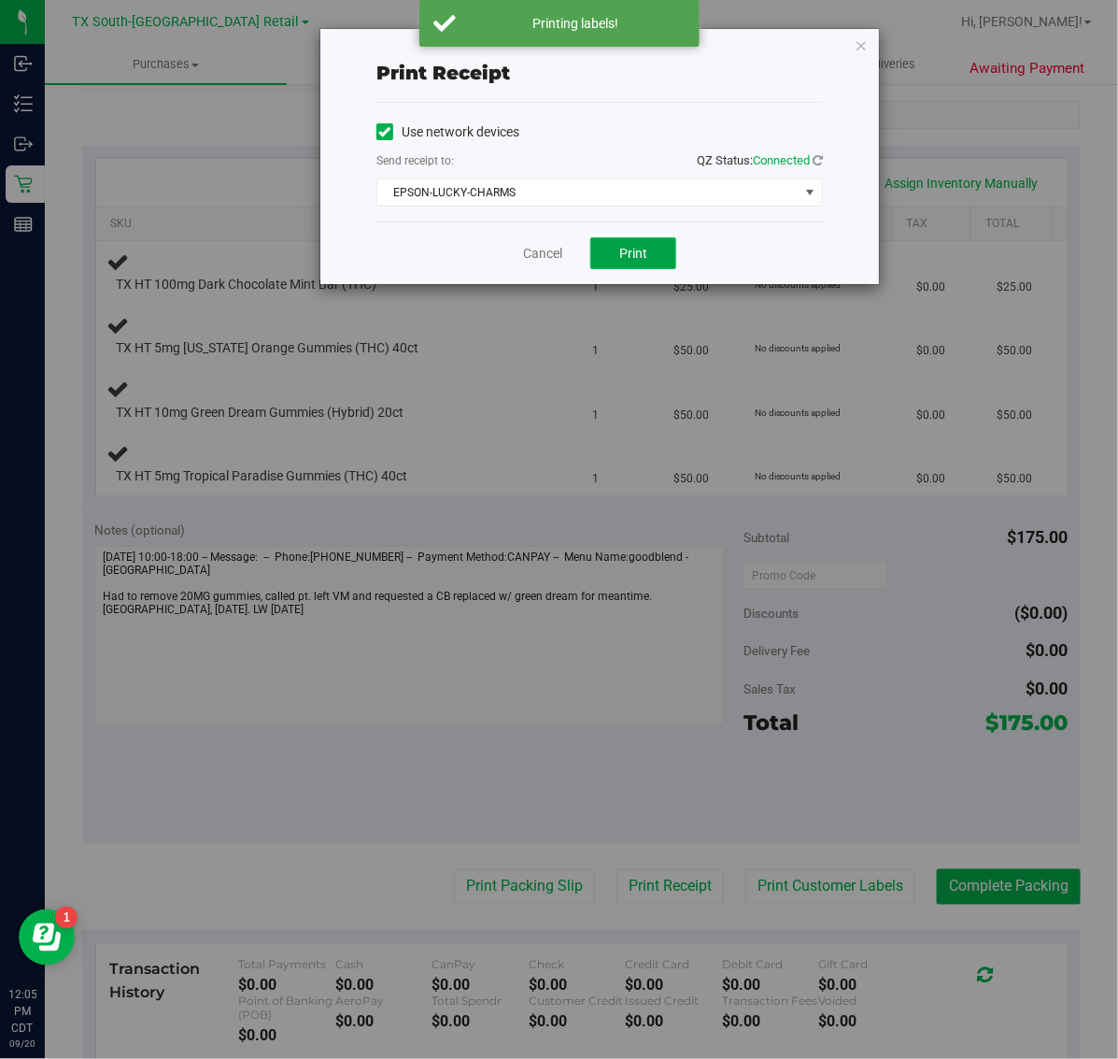
click at [632, 249] on span "Print" at bounding box center [633, 253] width 28 height 15
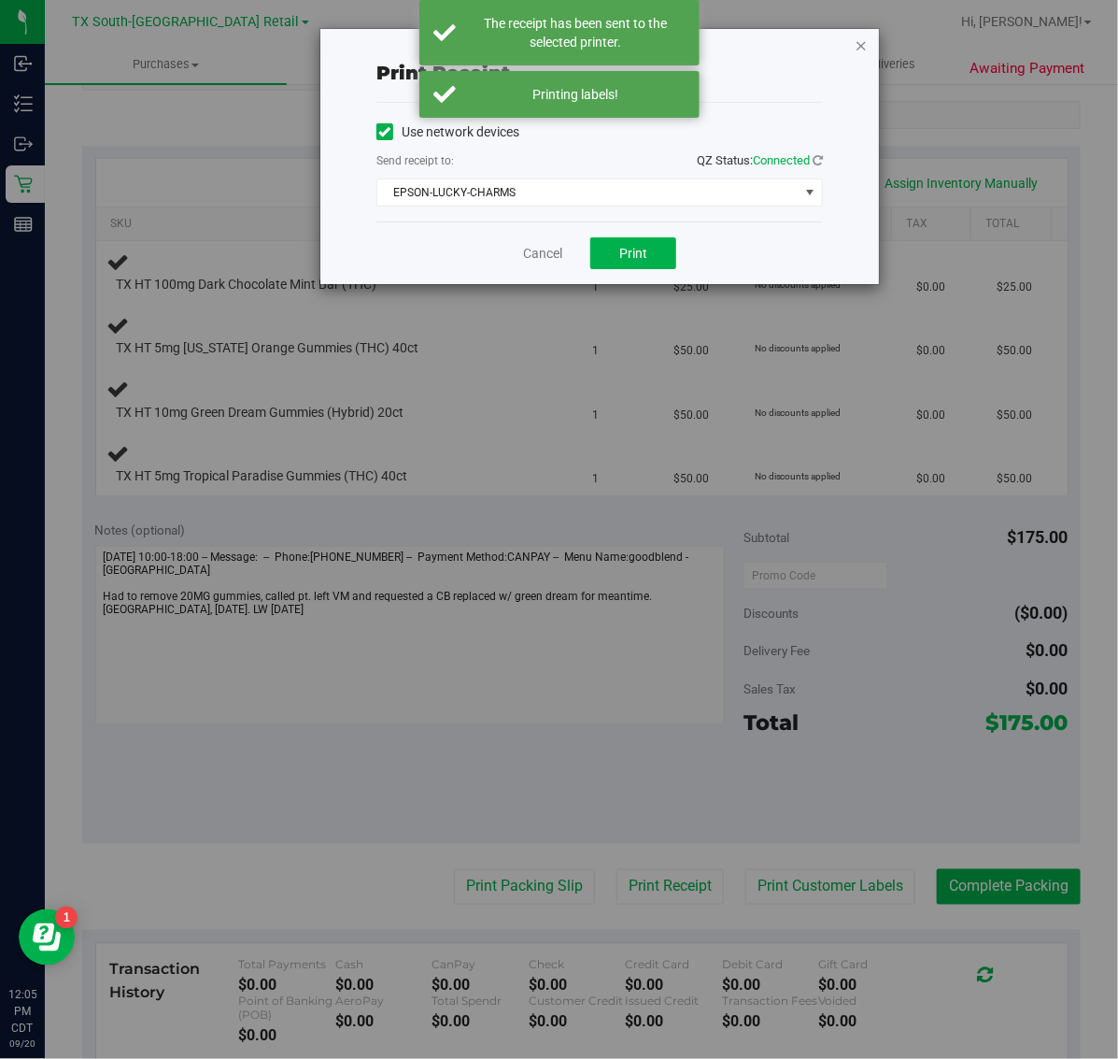
click at [867, 47] on icon "button" at bounding box center [861, 45] width 13 height 22
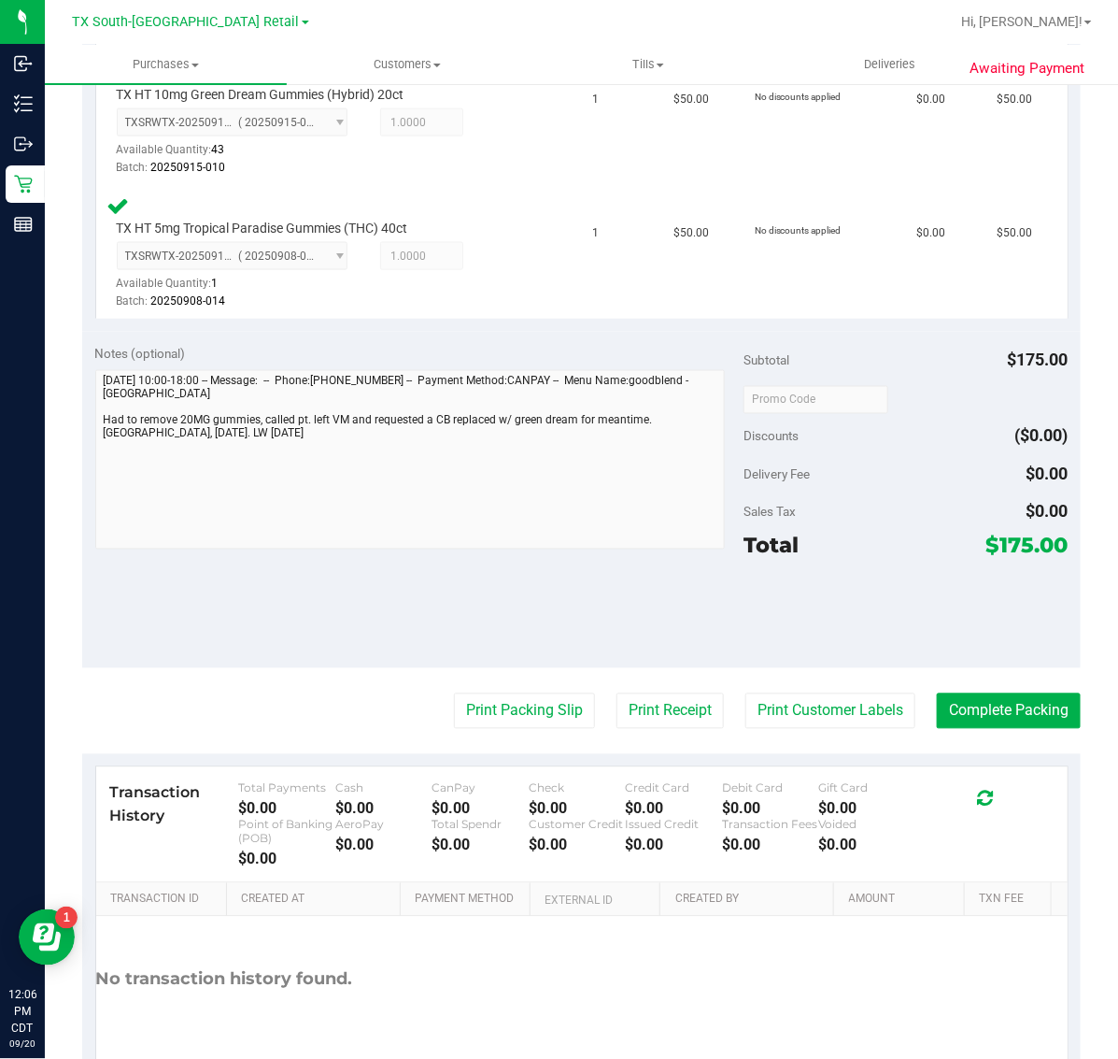
scroll to position [806, 0]
click at [526, 703] on button "Print Packing Slip" at bounding box center [524, 710] width 141 height 36
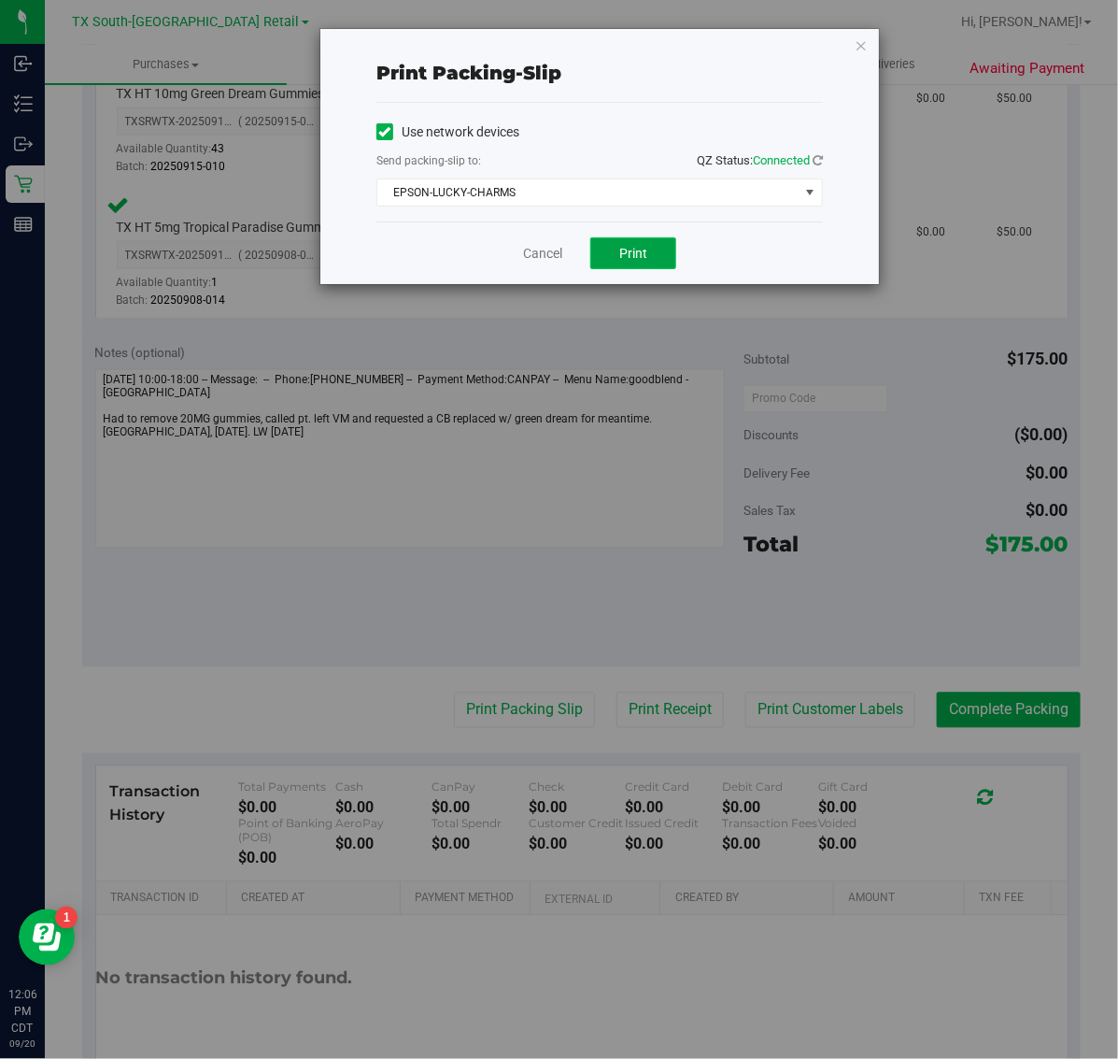
click at [642, 250] on span "Print" at bounding box center [633, 253] width 28 height 15
click at [860, 44] on icon "button" at bounding box center [861, 45] width 13 height 22
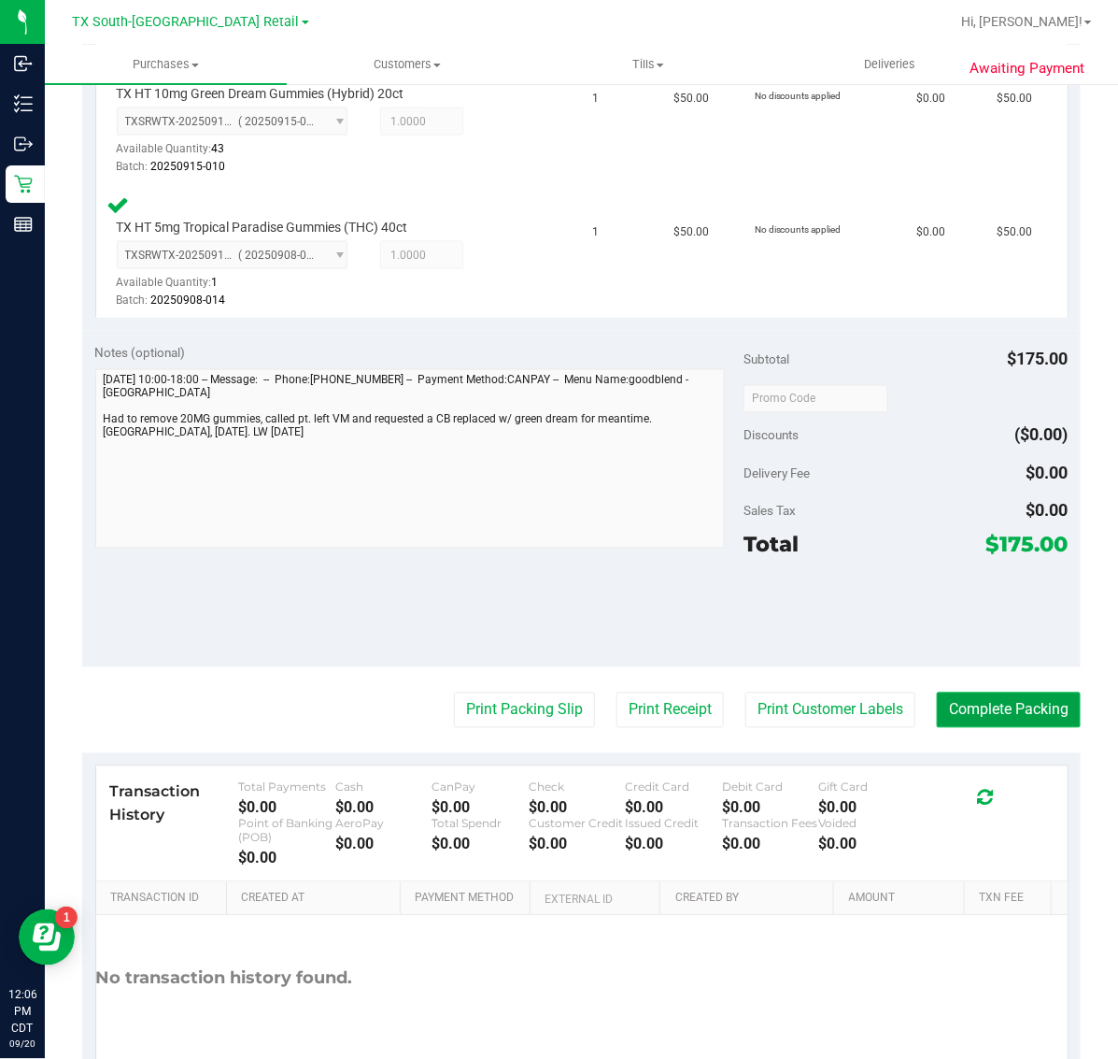
click at [1002, 702] on button "Complete Packing" at bounding box center [1009, 710] width 144 height 36
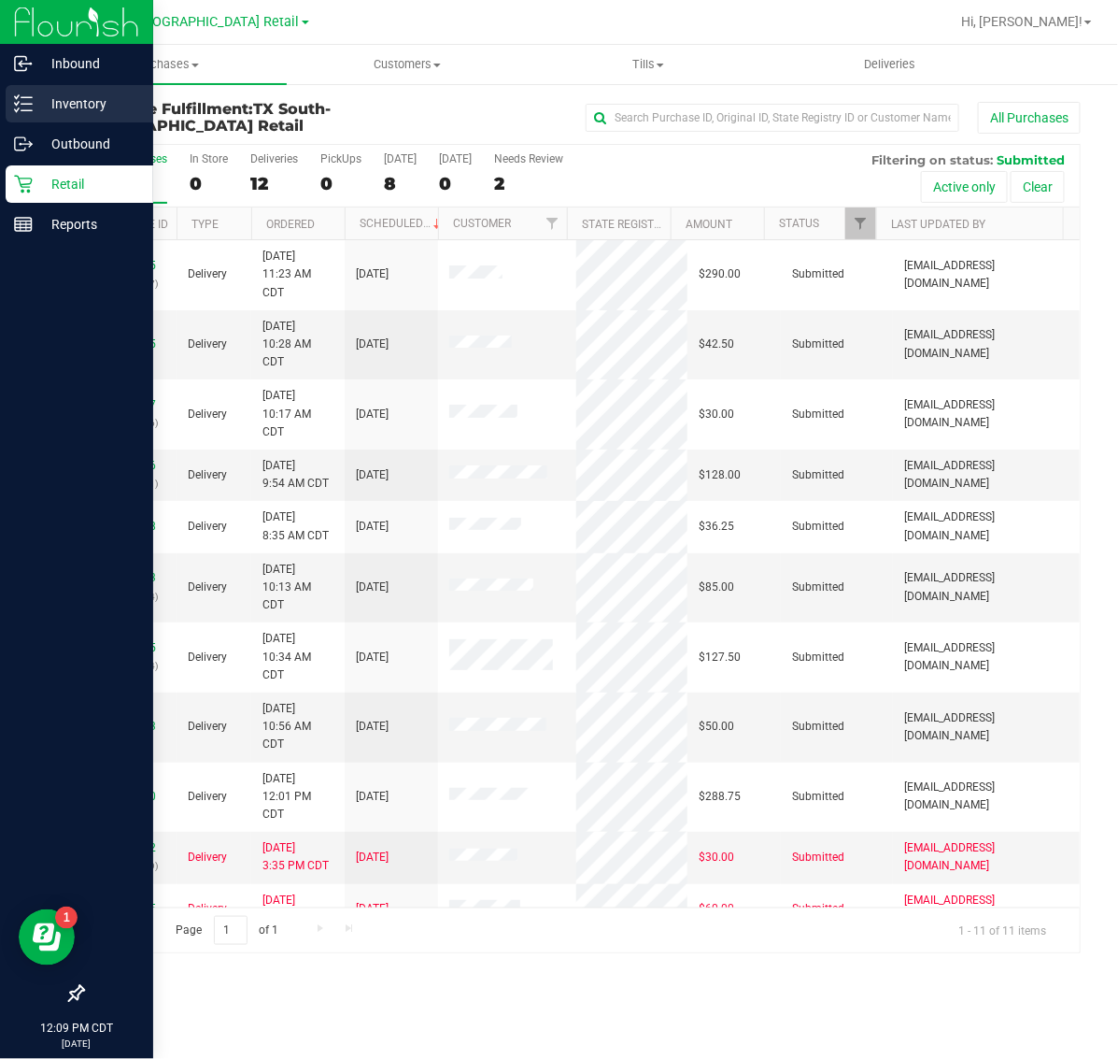
click at [84, 106] on p "Inventory" at bounding box center [89, 103] width 112 height 22
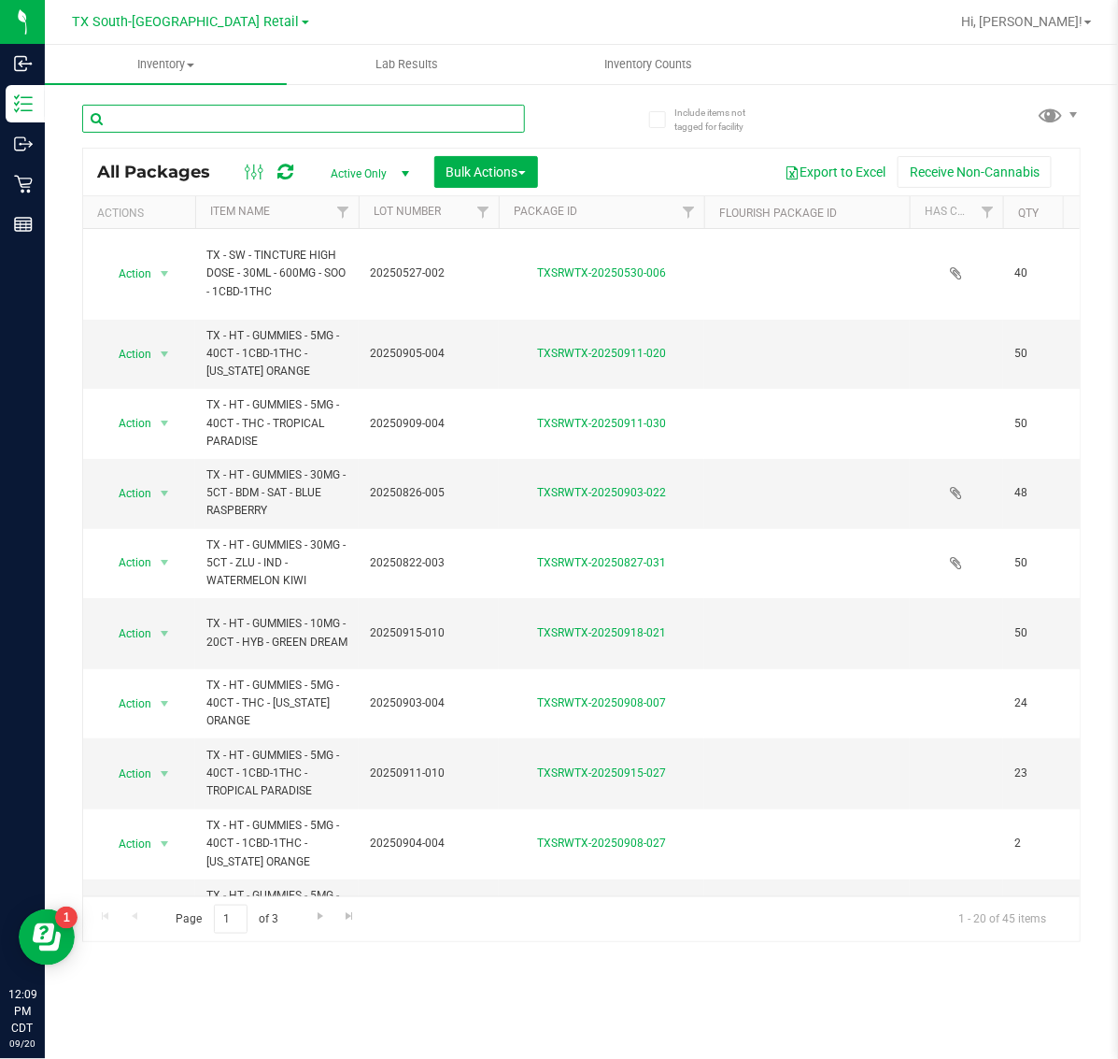
click at [278, 129] on input "text" at bounding box center [303, 119] width 443 height 28
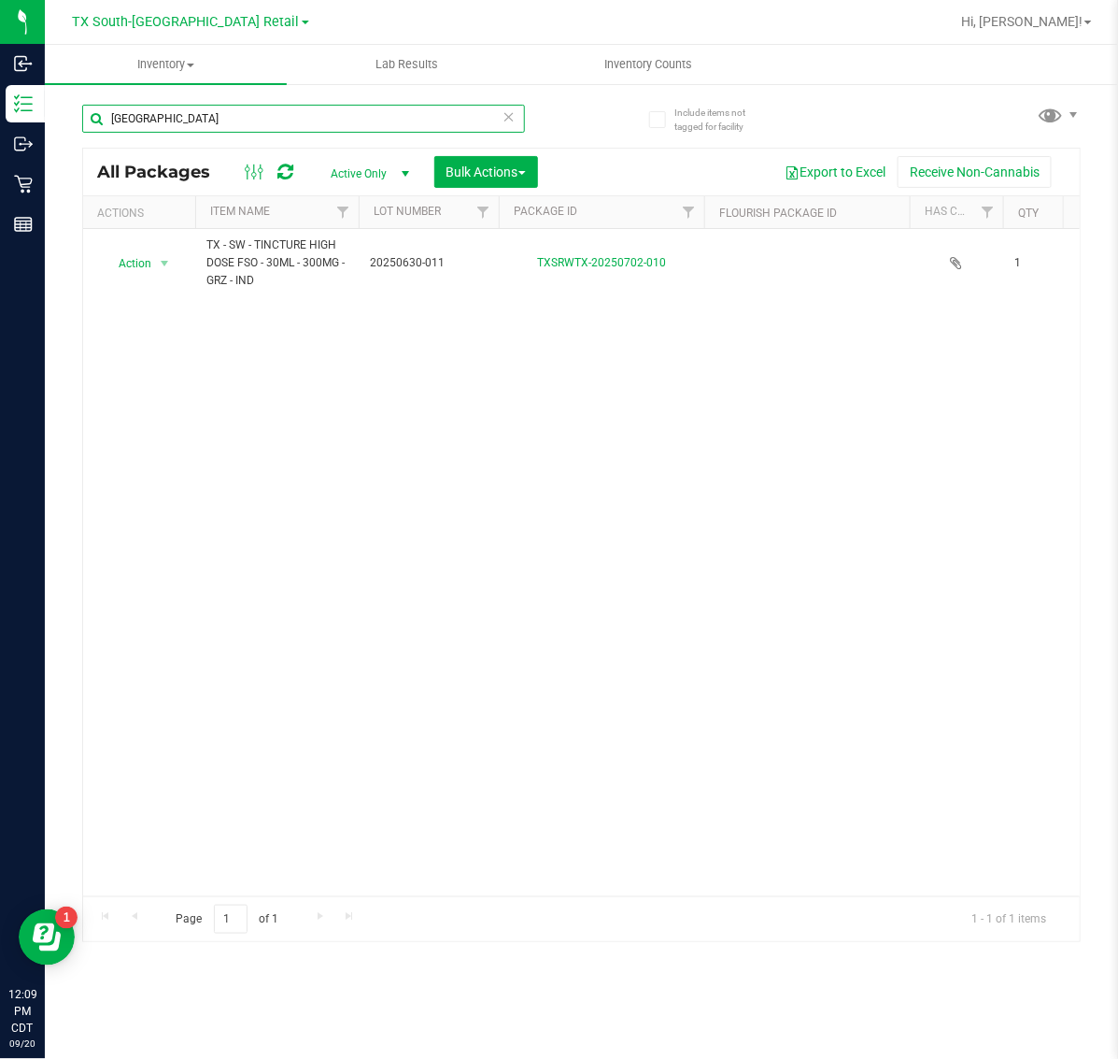
type input "T"
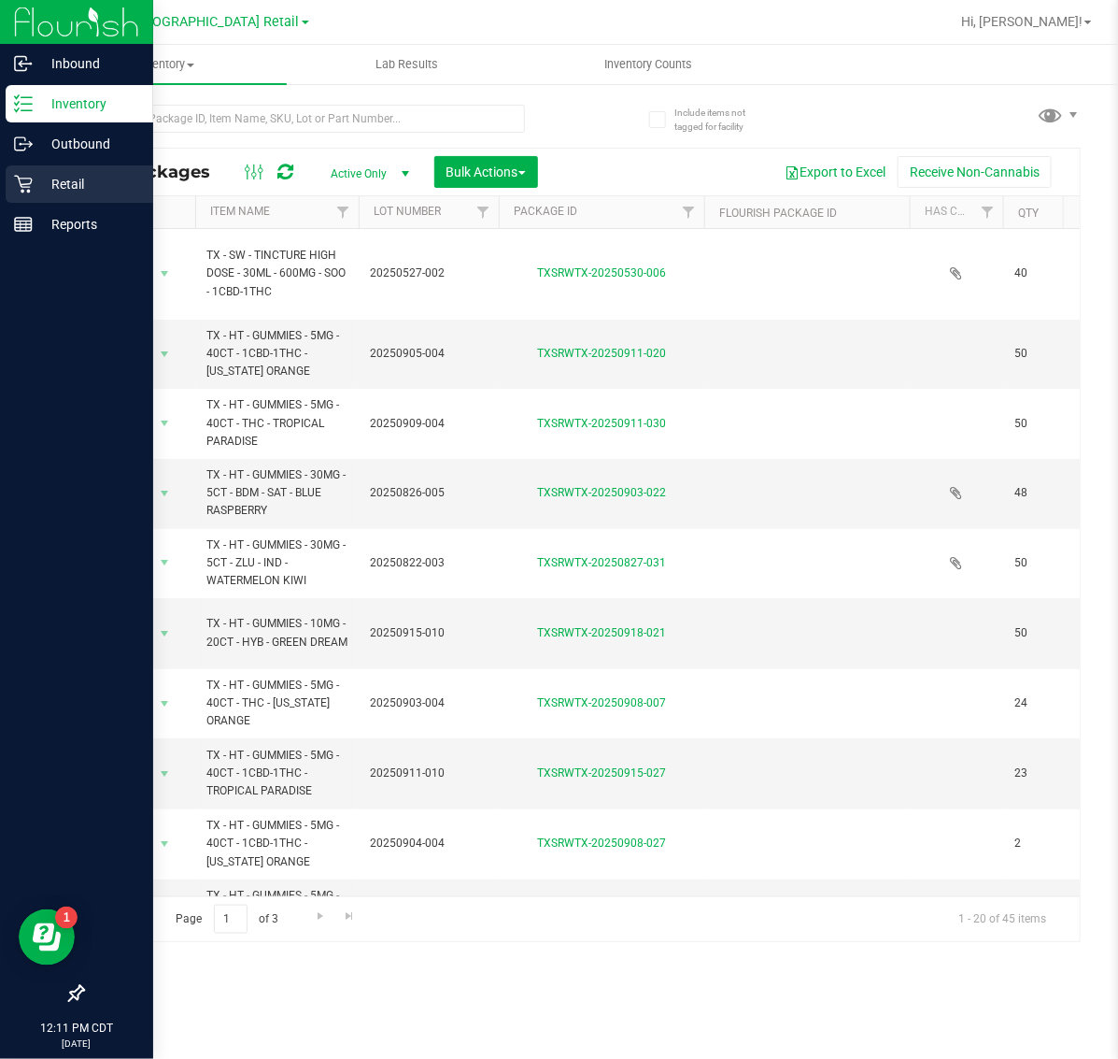
click at [38, 176] on p "Retail" at bounding box center [89, 184] width 112 height 22
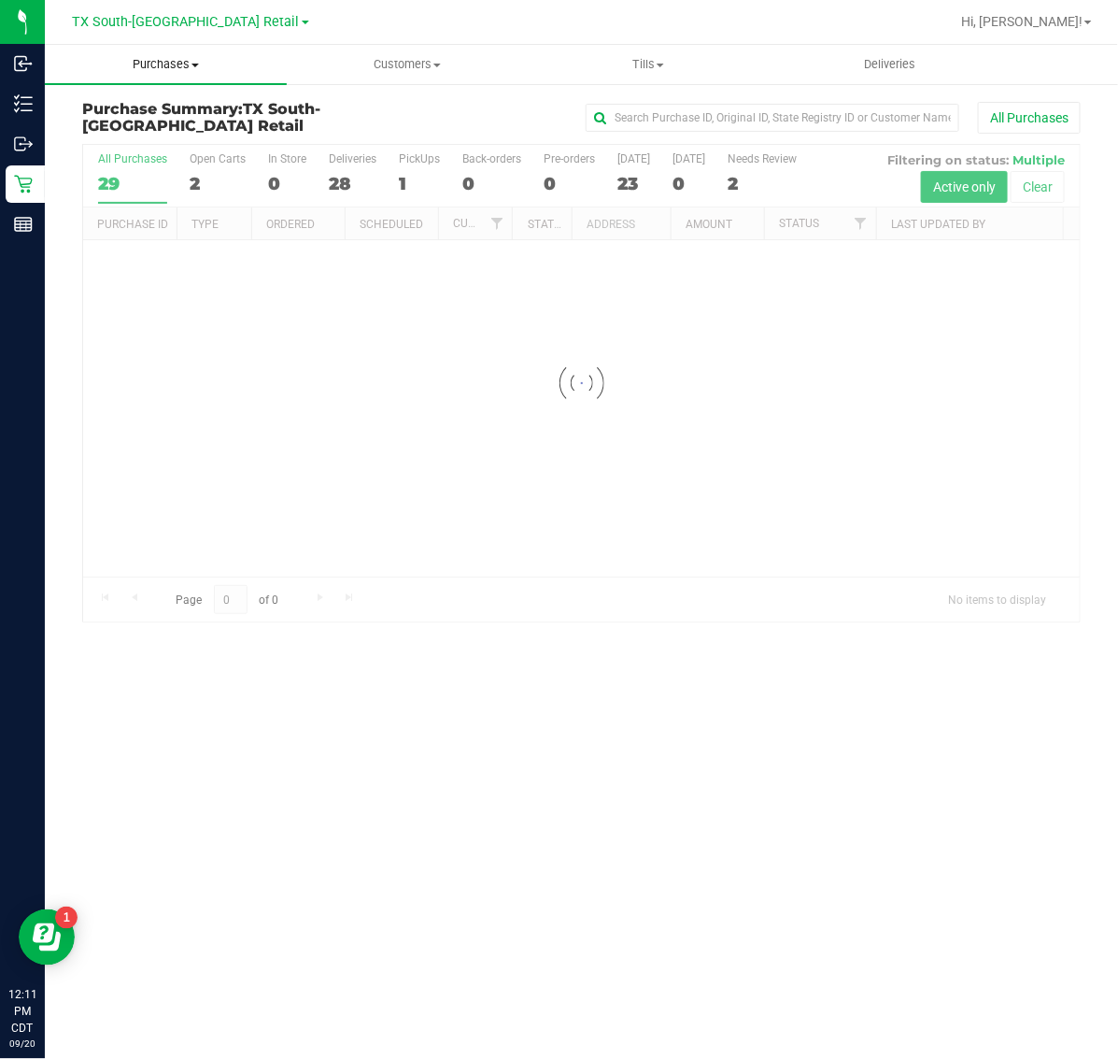
click at [160, 75] on uib-tab-heading "Purchases Summary of purchases Fulfillment All purchases" at bounding box center [166, 64] width 242 height 39
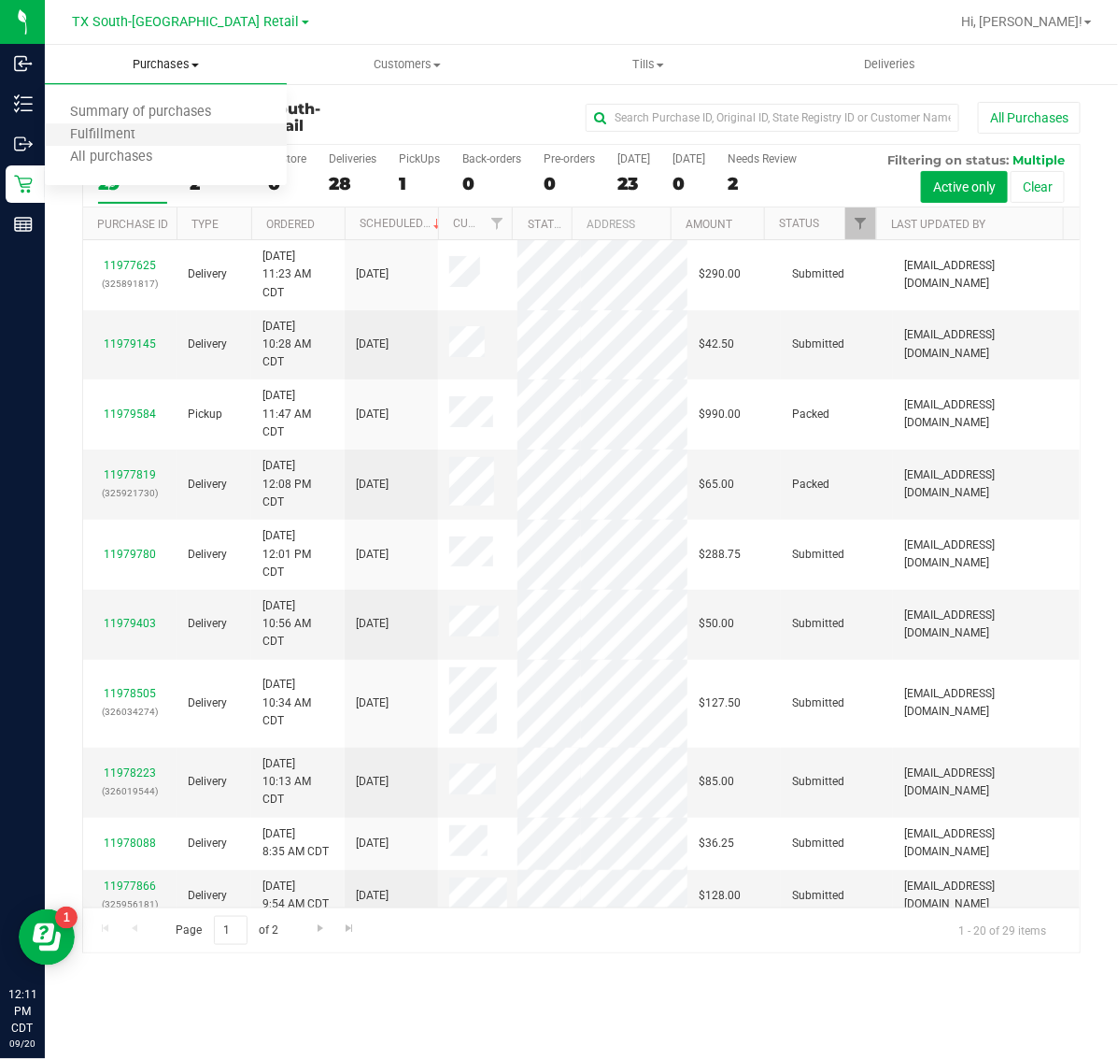
click at [160, 128] on li "Fulfillment" at bounding box center [166, 135] width 242 height 22
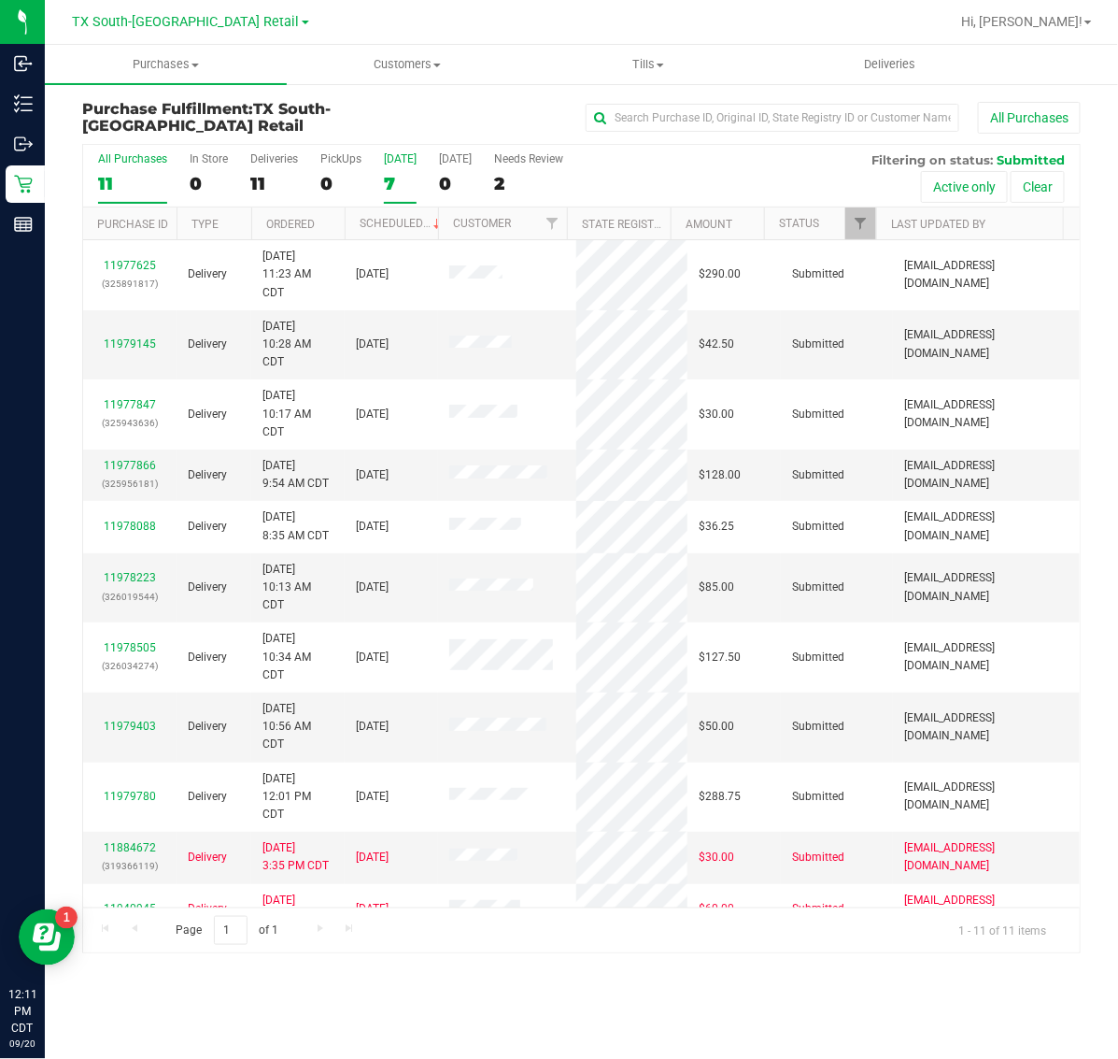
click at [397, 174] on div "7" at bounding box center [400, 183] width 33 height 21
click at [0, 0] on input "[DATE] 7" at bounding box center [0, 0] width 0 height 0
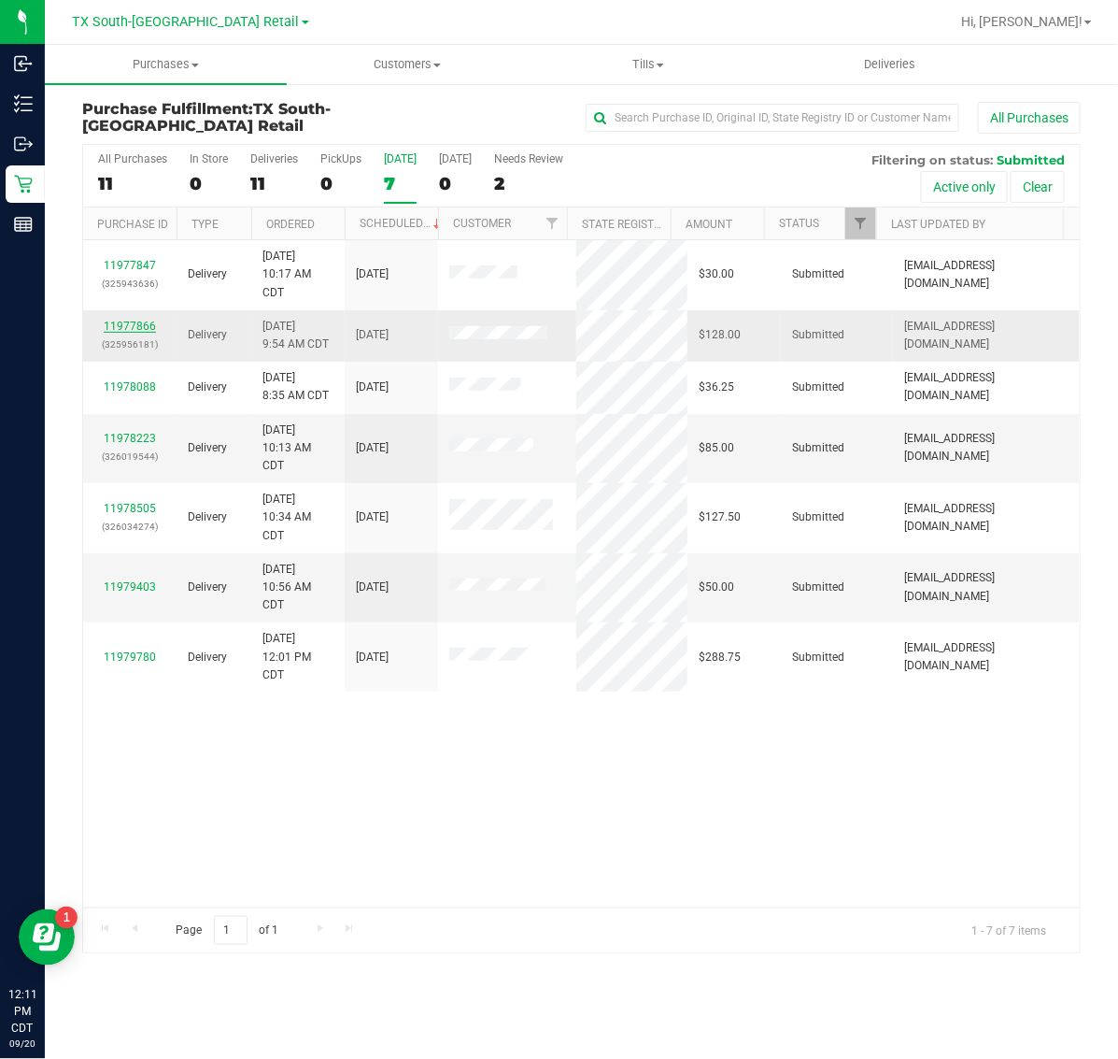
click at [135, 322] on link "11977866" at bounding box center [130, 326] width 52 height 13
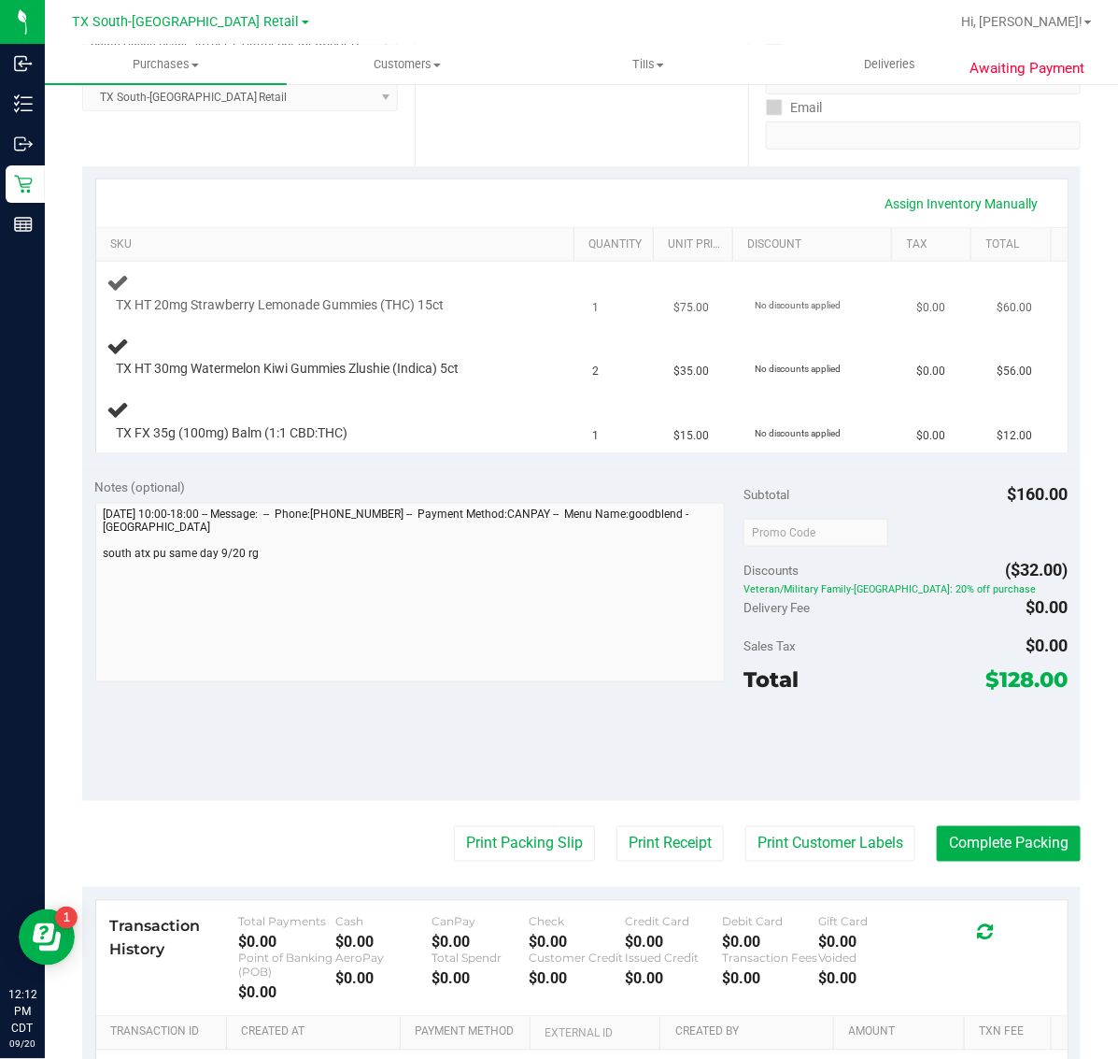
scroll to position [350, 0]
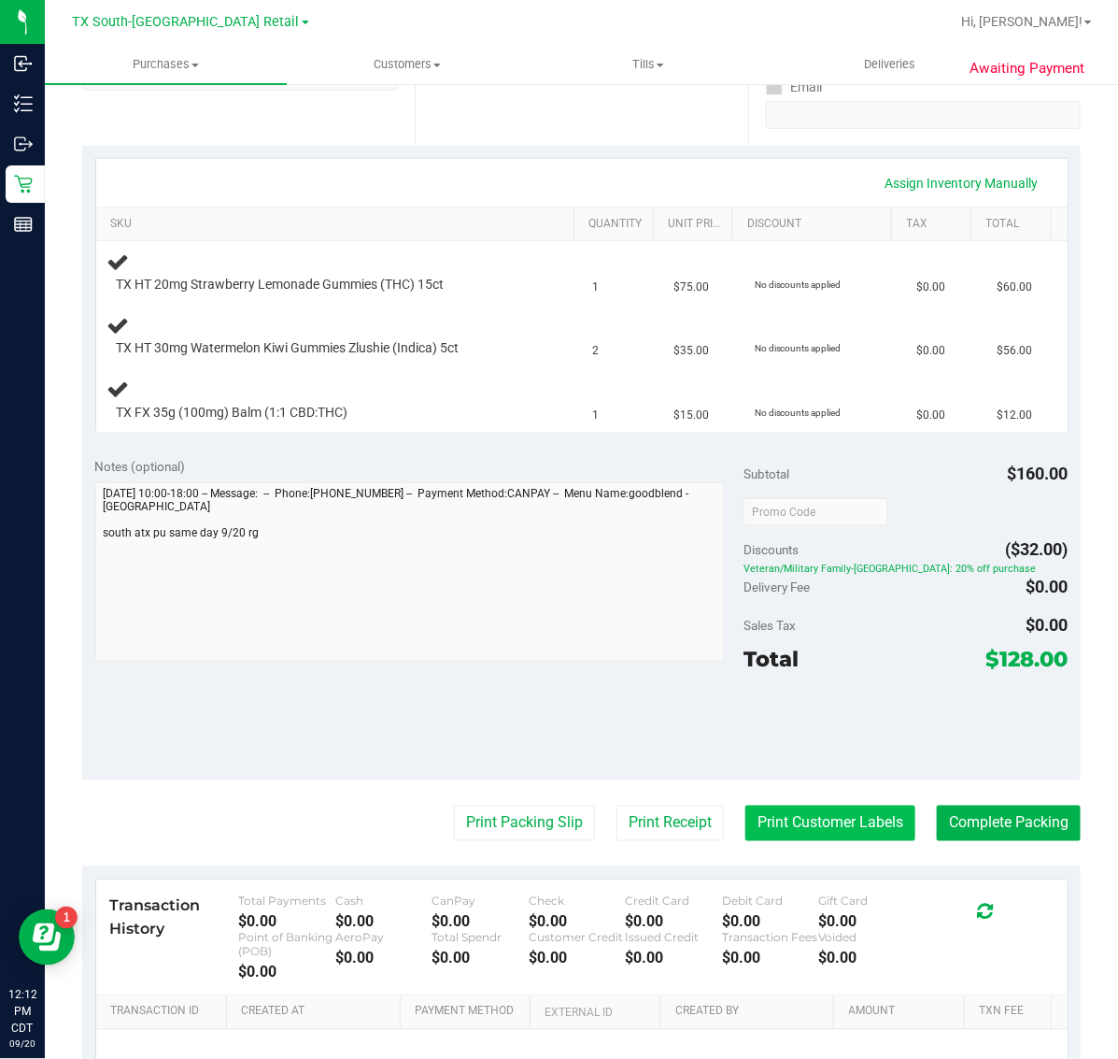
click at [786, 822] on button "Print Customer Labels" at bounding box center [831, 823] width 170 height 36
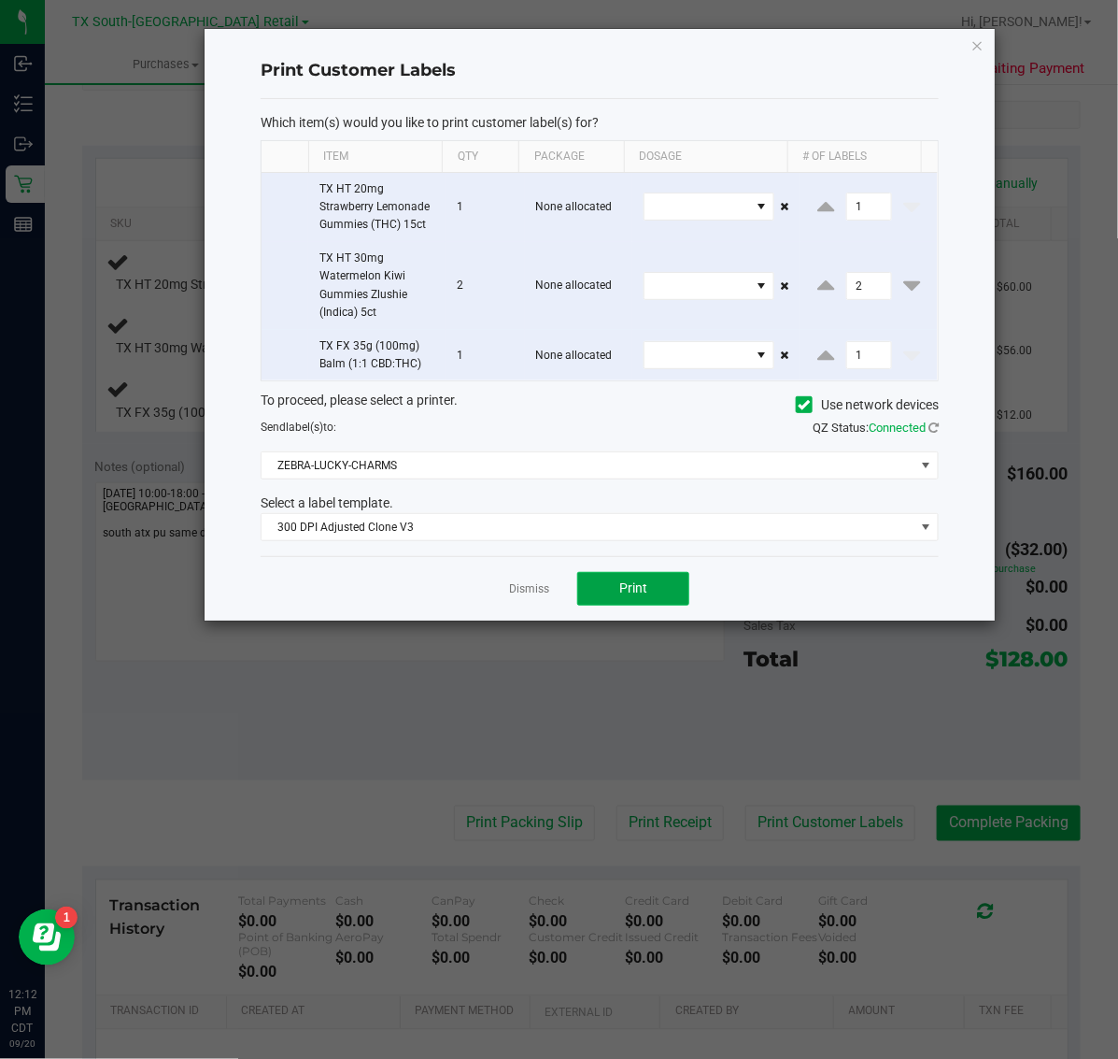
click at [633, 577] on button "Print" at bounding box center [633, 589] width 112 height 34
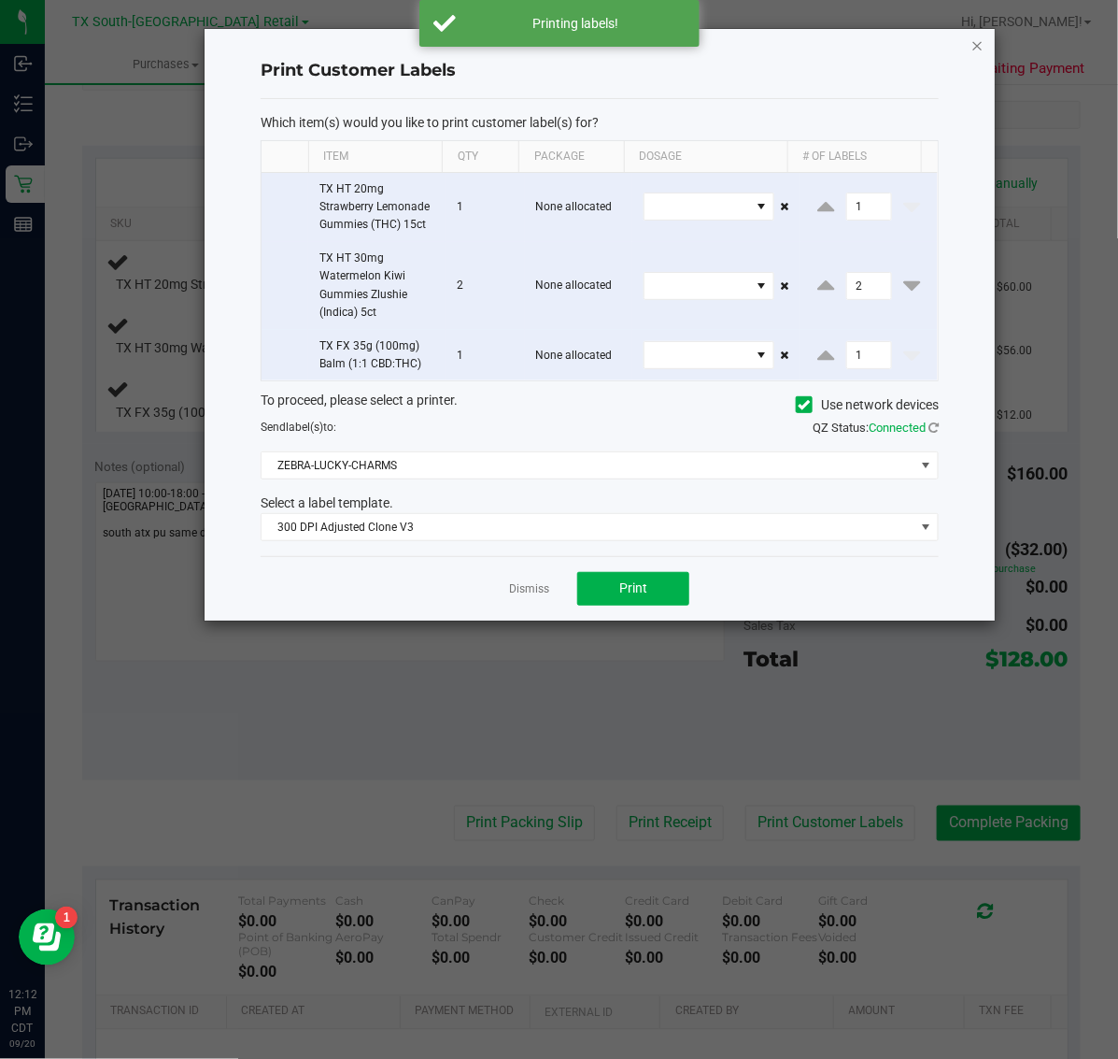
click at [976, 44] on icon "button" at bounding box center [978, 45] width 13 height 22
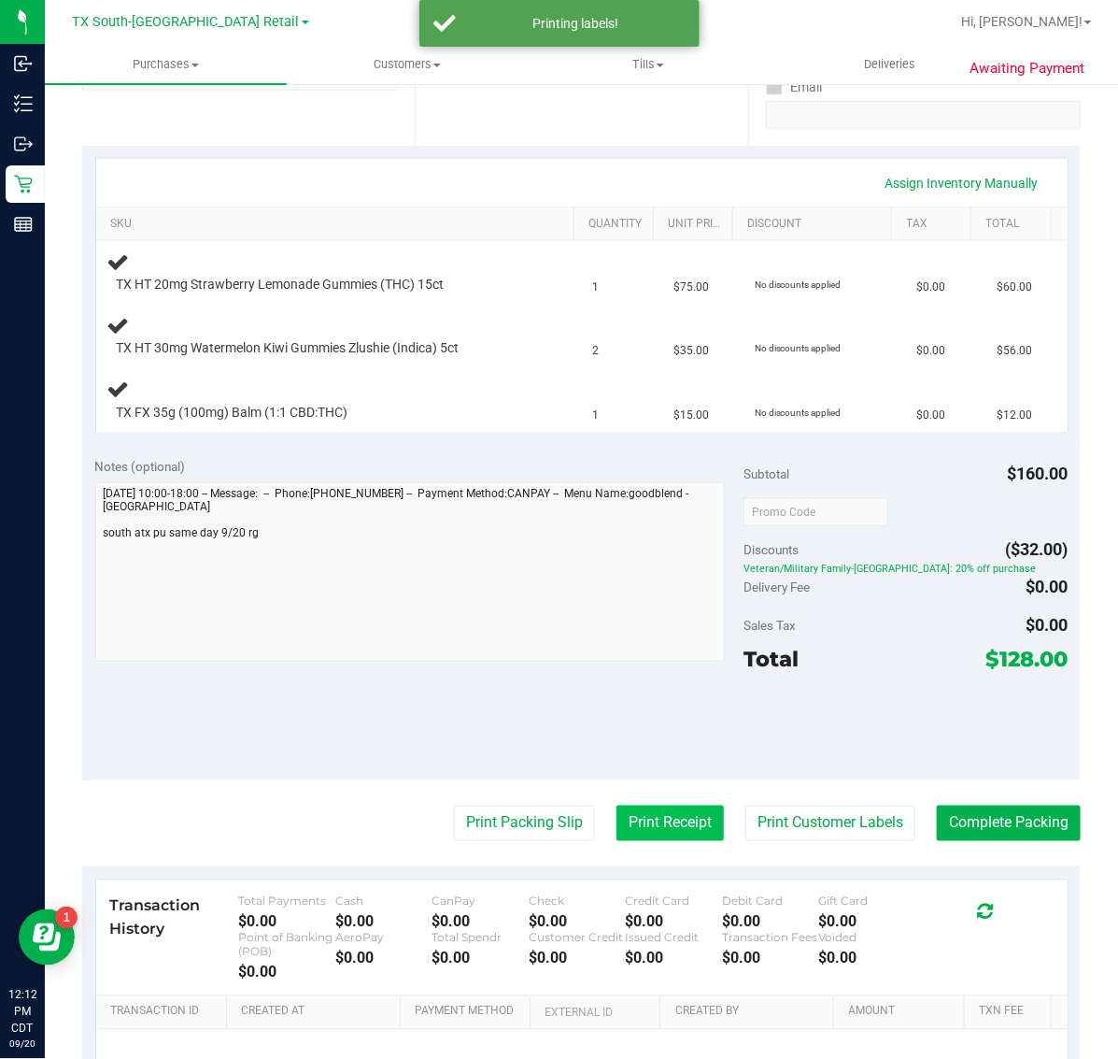
click at [646, 823] on button "Print Receipt" at bounding box center [670, 823] width 107 height 36
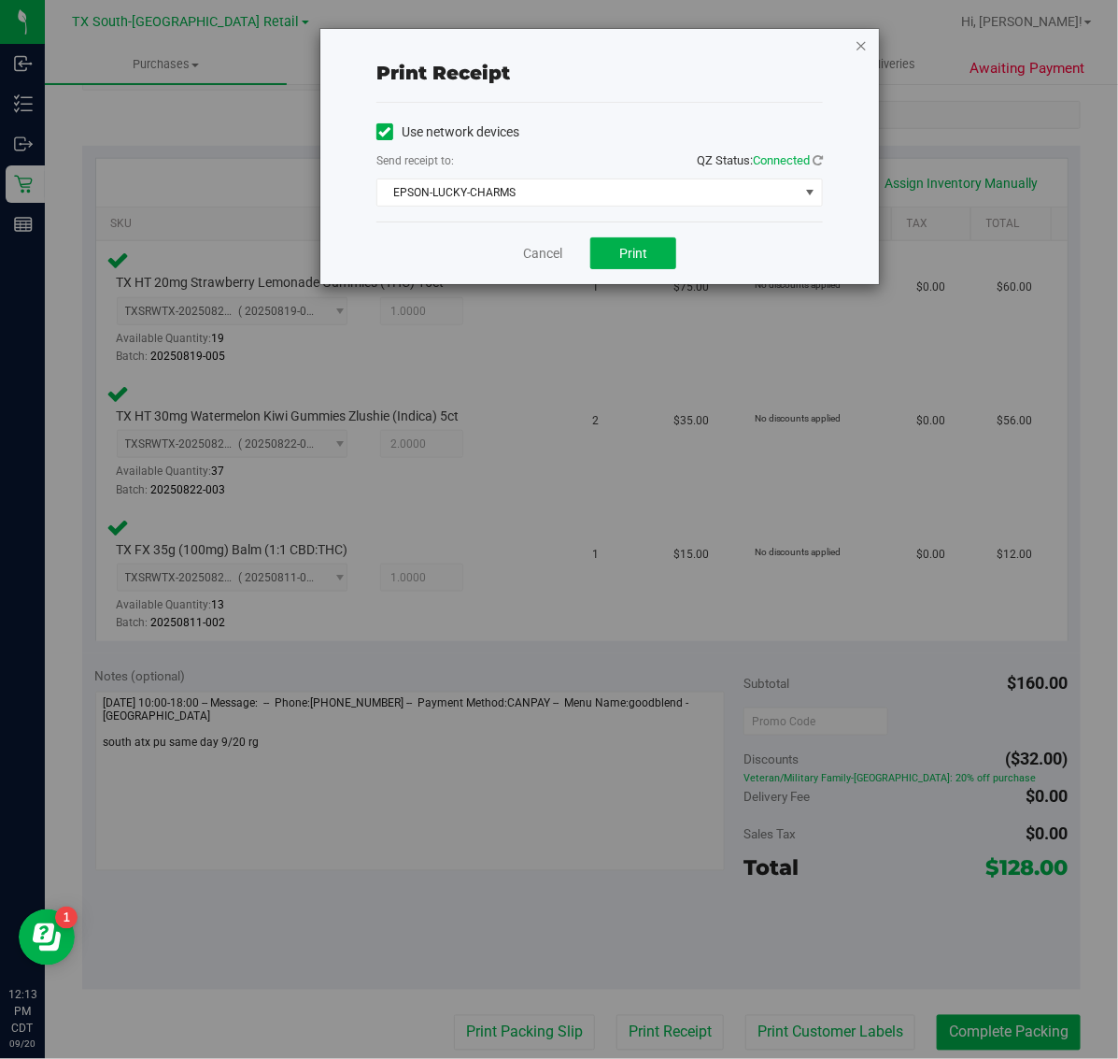
click at [865, 44] on icon "button" at bounding box center [861, 45] width 13 height 22
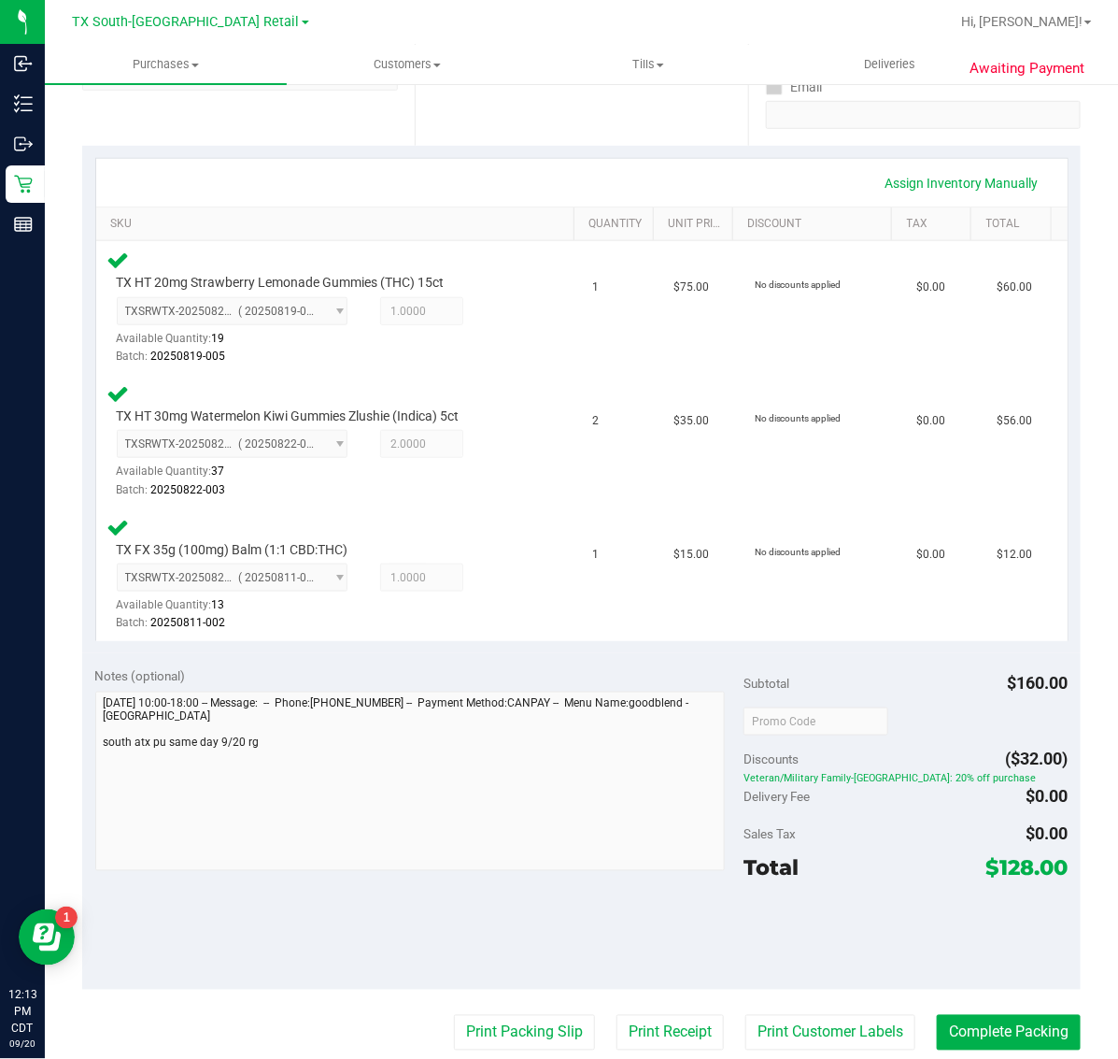
click at [679, 1015] on button "Print Receipt" at bounding box center [670, 1033] width 107 height 36
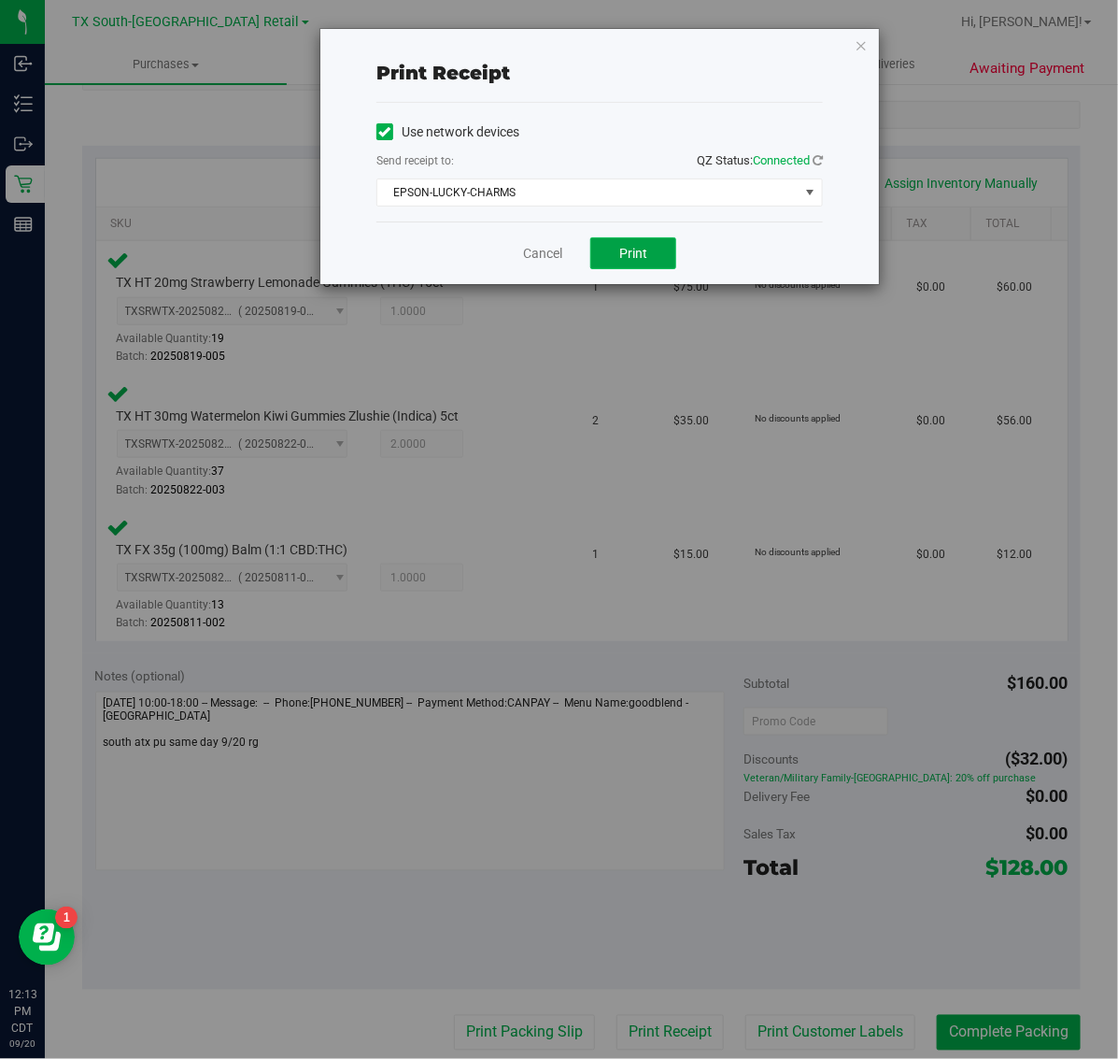
click at [645, 267] on button "Print" at bounding box center [633, 253] width 86 height 32
click at [865, 44] on icon "button" at bounding box center [861, 45] width 13 height 22
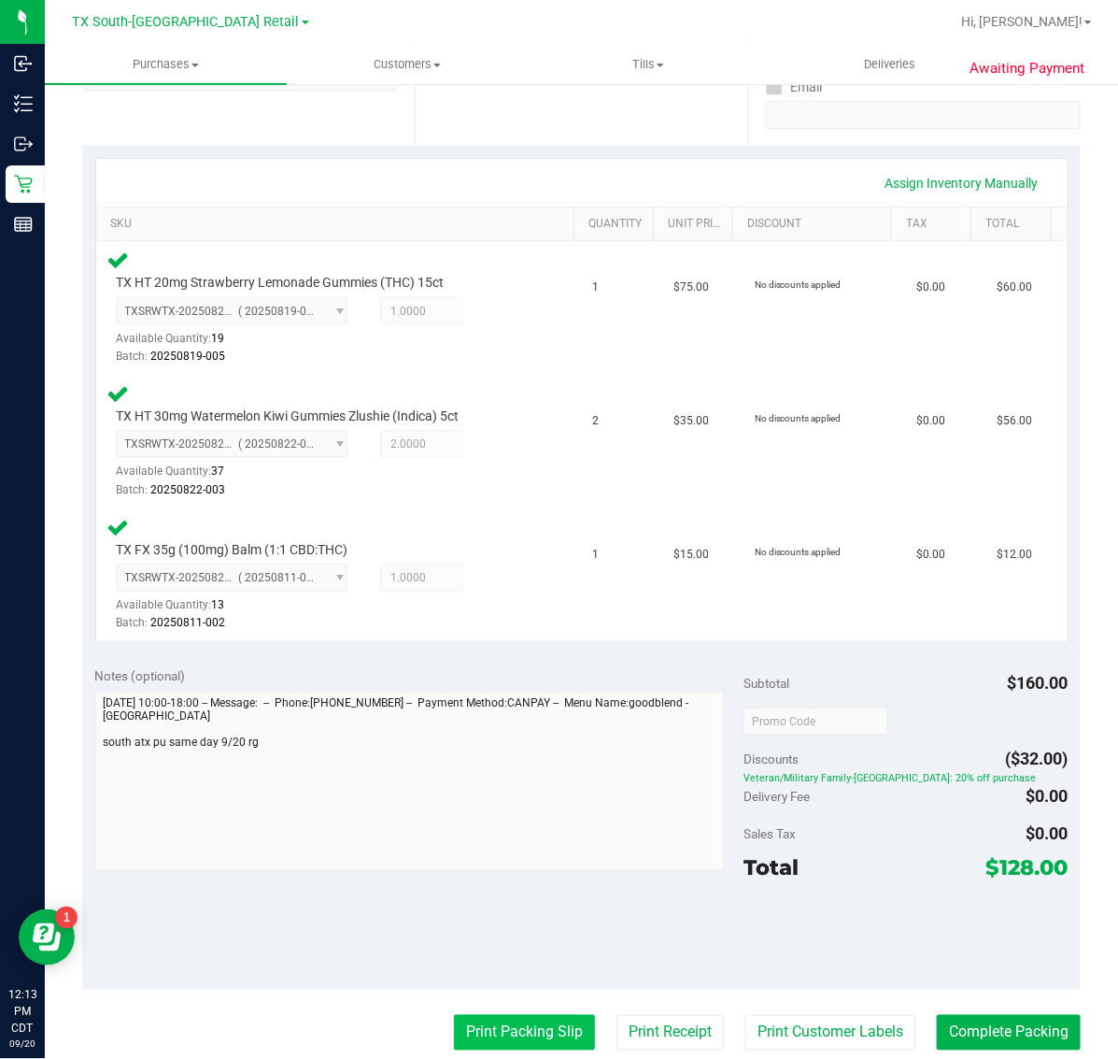
click at [512, 1030] on button "Print Packing Slip" at bounding box center [524, 1033] width 141 height 36
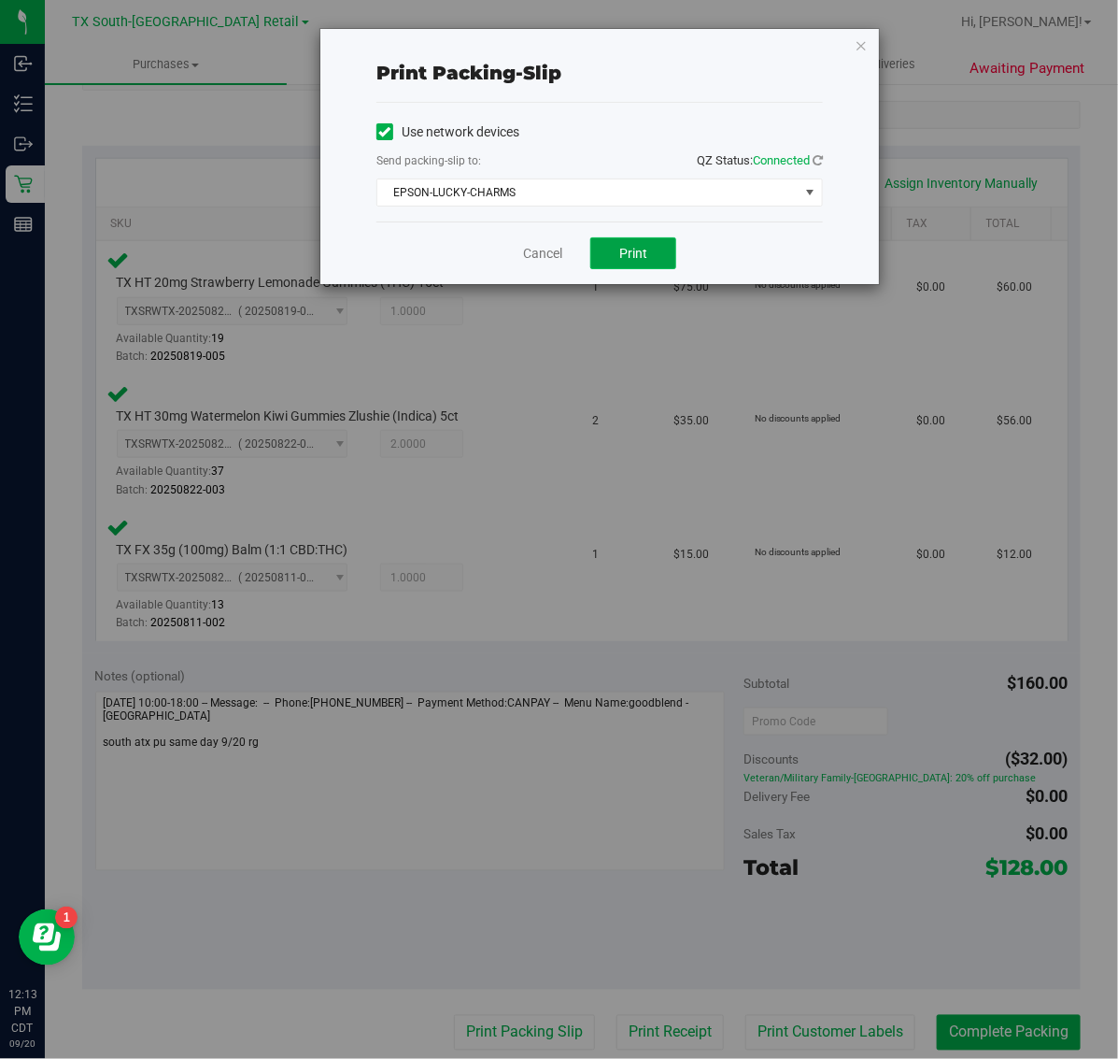
click at [633, 252] on span "Print" at bounding box center [633, 253] width 28 height 15
click at [861, 40] on icon "button" at bounding box center [861, 45] width 13 height 22
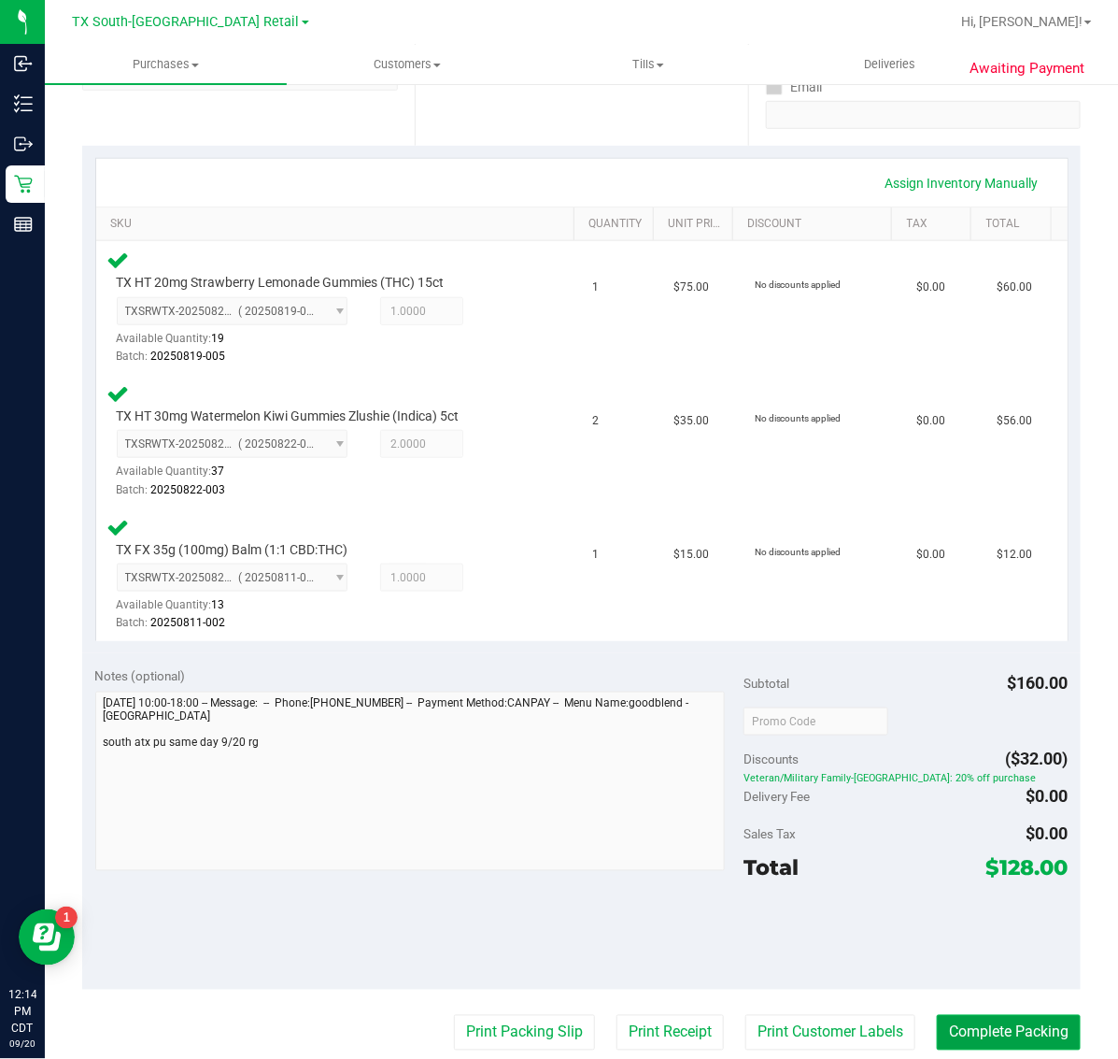
click at [1023, 1021] on button "Complete Packing" at bounding box center [1009, 1033] width 144 height 36
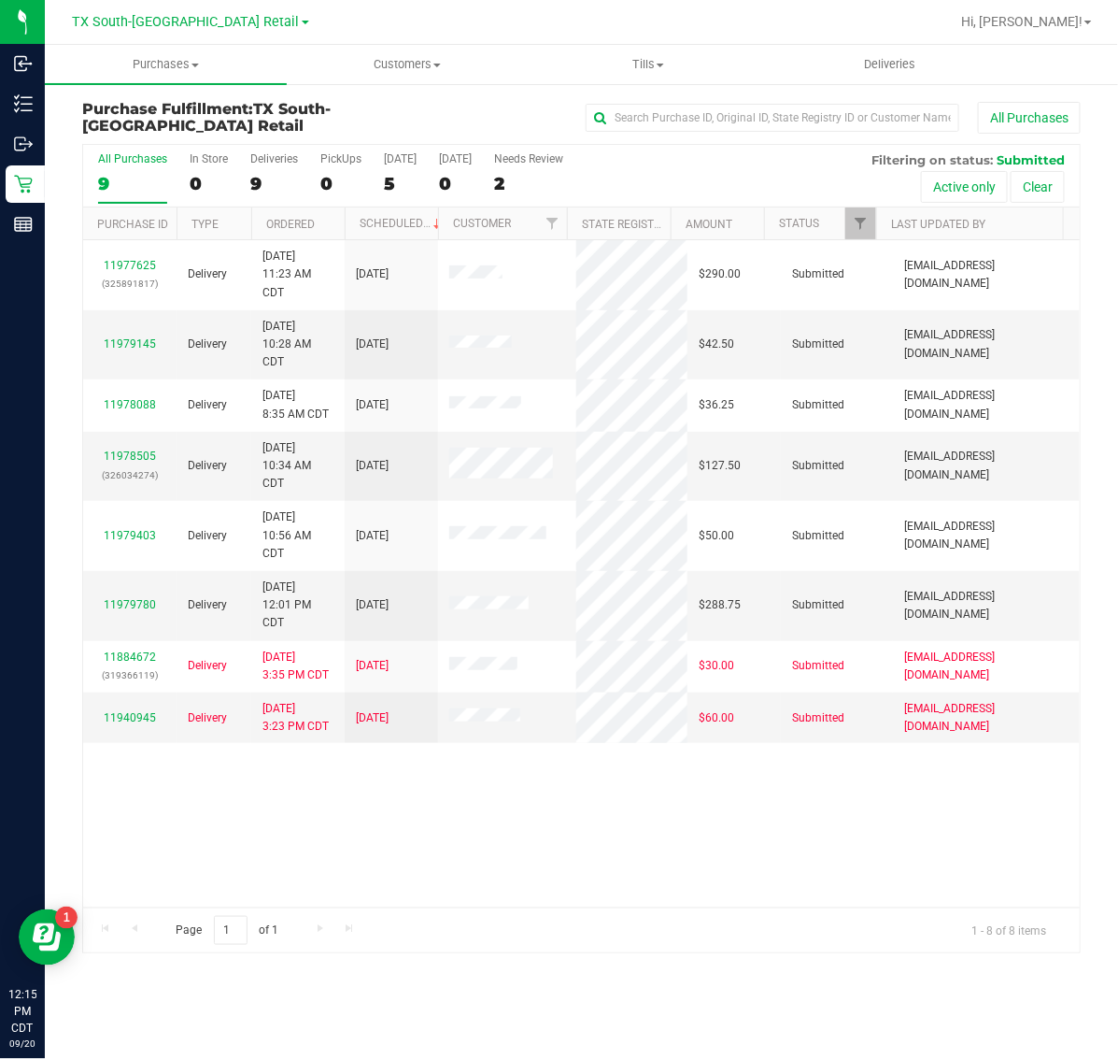
click at [381, 173] on div "All Purchases 9 In Store 0 Deliveries 9 PickUps 0 [DATE] 5 [DATE] 0 Needs Revie…" at bounding box center [581, 176] width 997 height 63
click at [398, 173] on div "5" at bounding box center [400, 183] width 33 height 21
click at [0, 0] on input "[DATE] 5" at bounding box center [0, 0] width 0 height 0
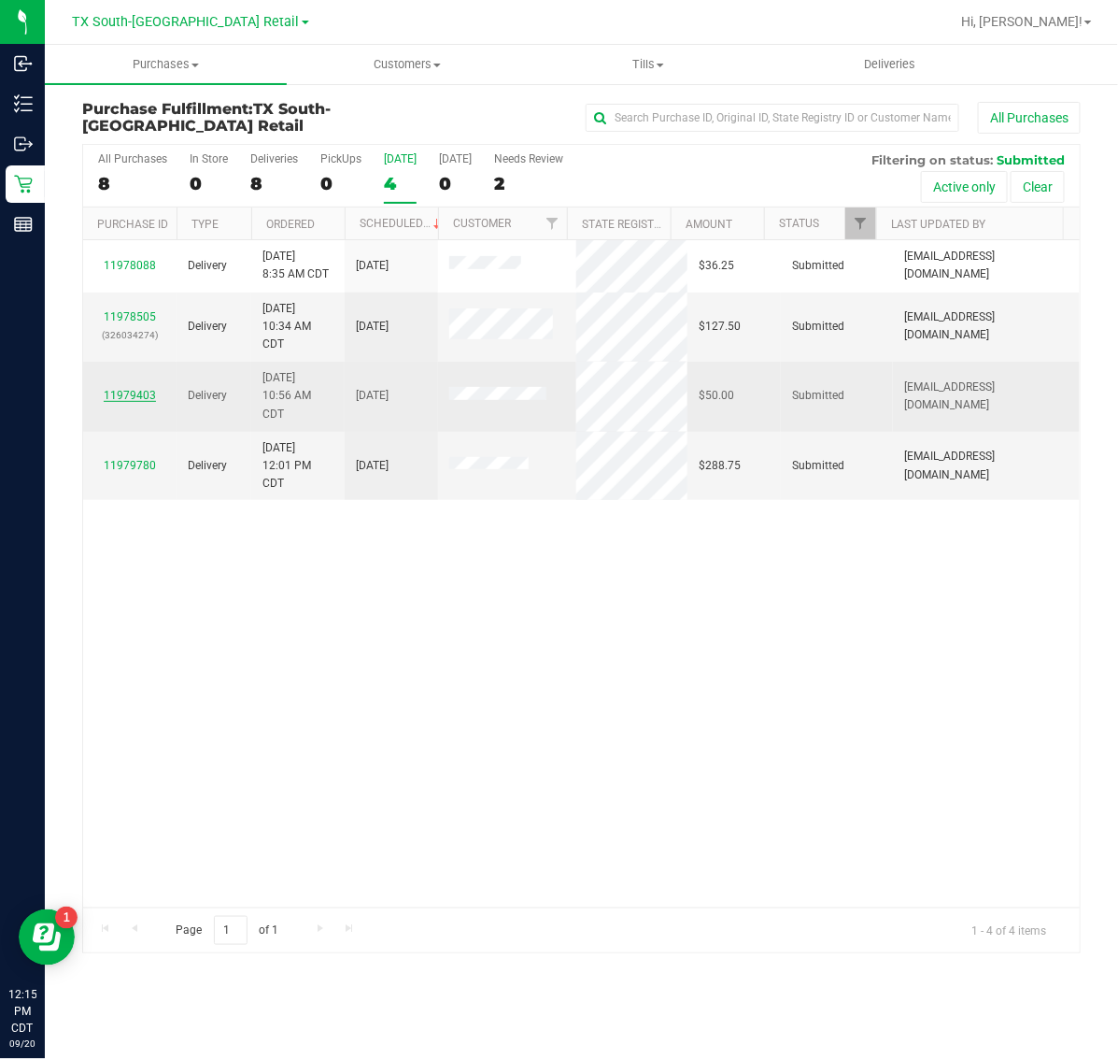
click at [136, 392] on link "11979403" at bounding box center [130, 395] width 52 height 13
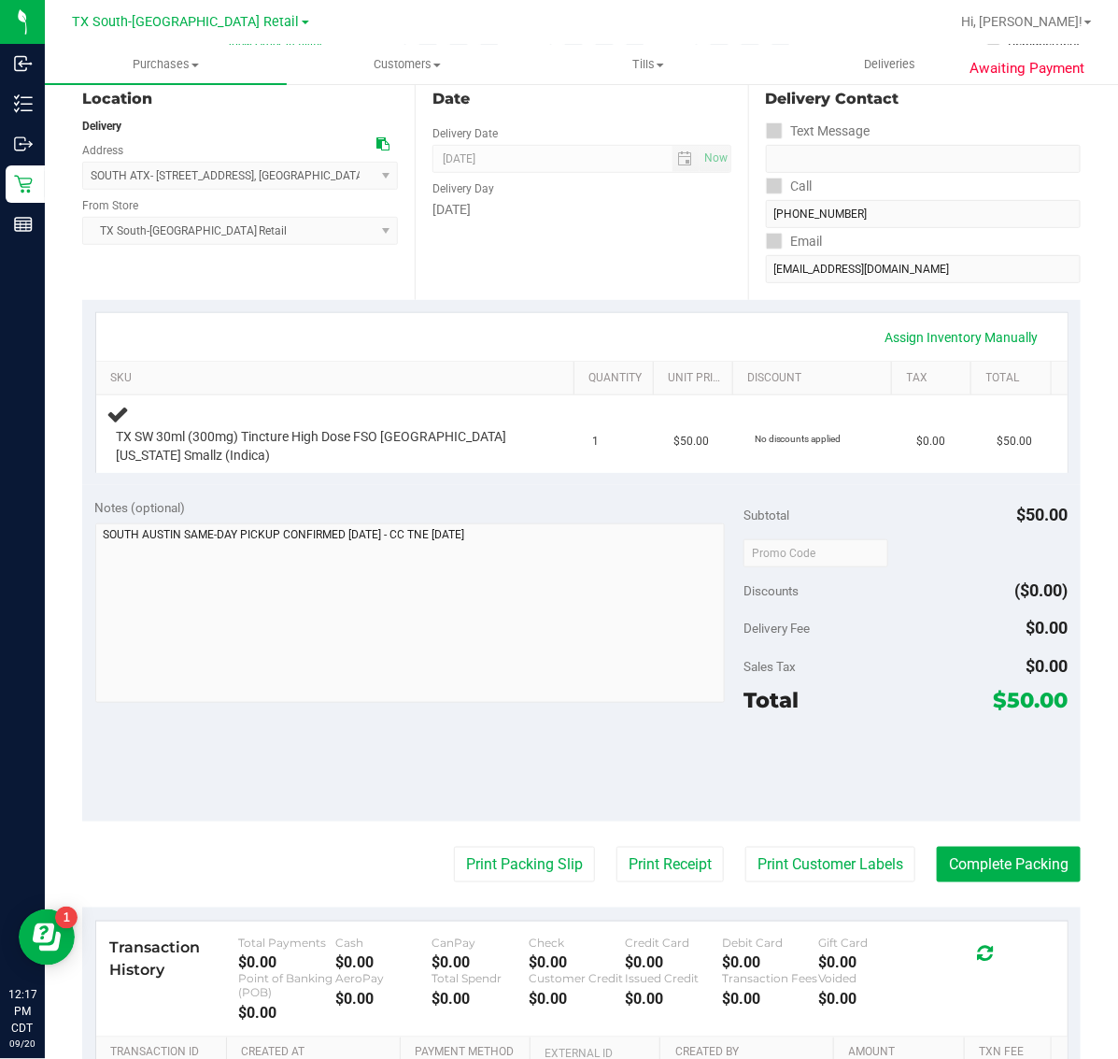
scroll to position [234, 0]
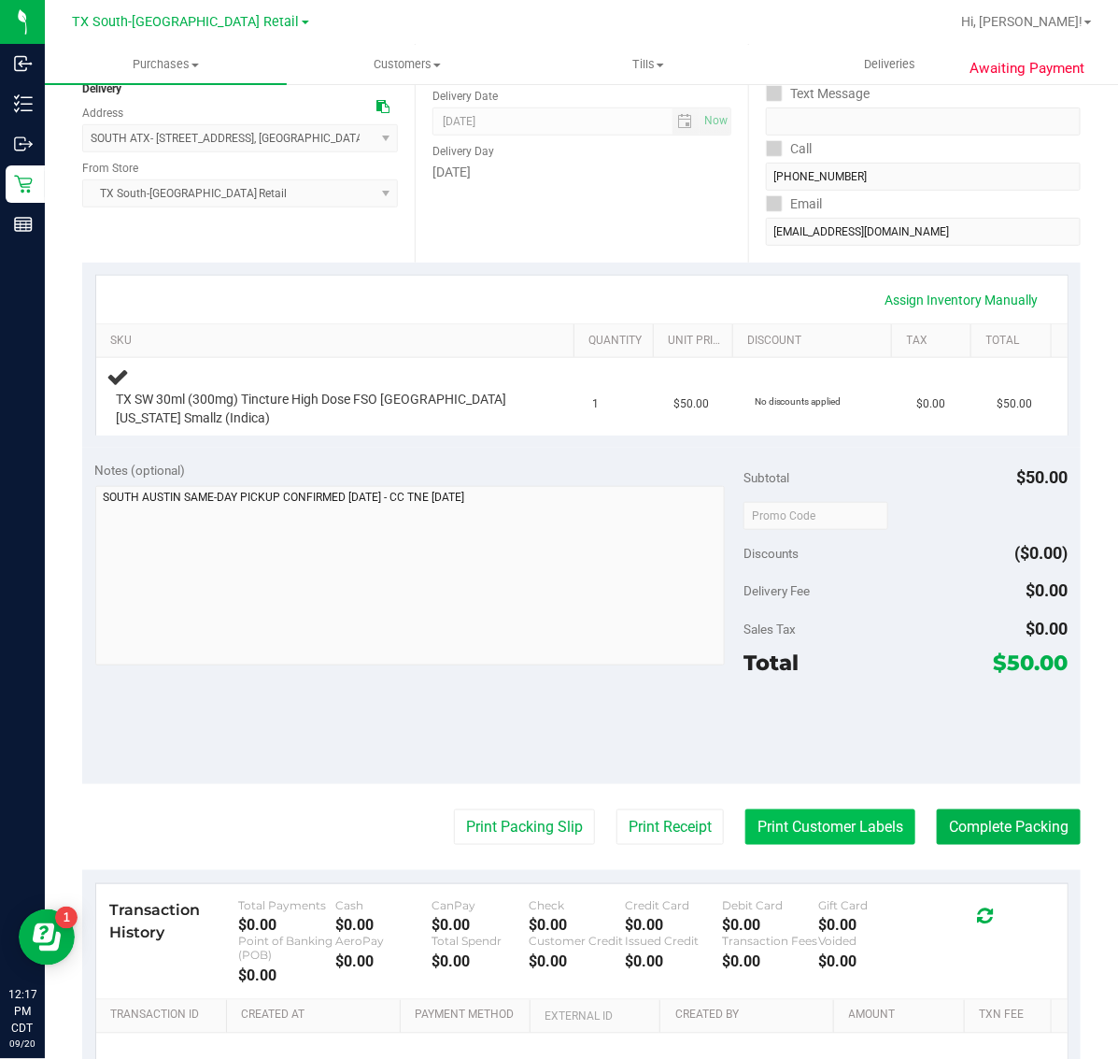
click at [816, 824] on button "Print Customer Labels" at bounding box center [831, 827] width 170 height 36
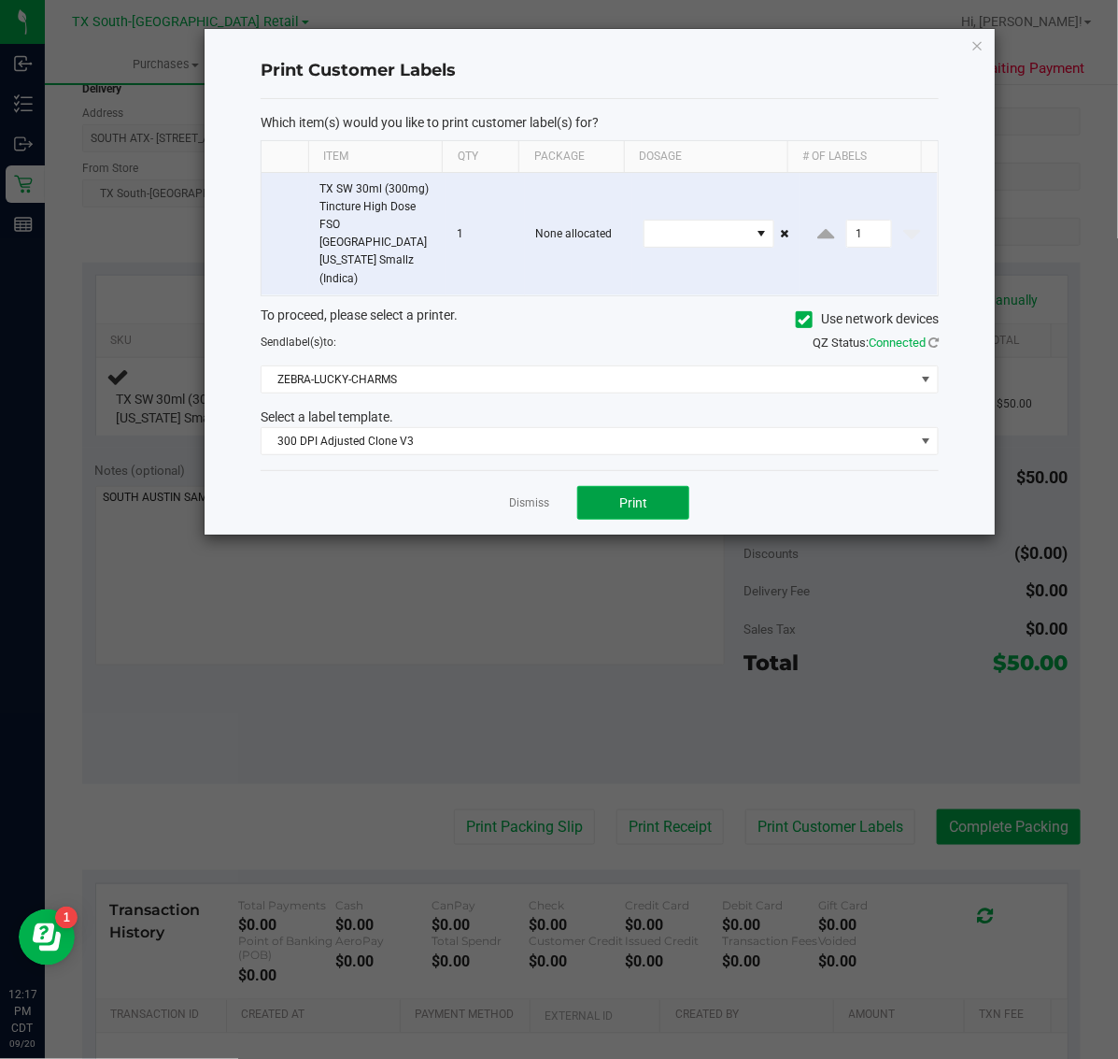
click at [652, 486] on button "Print" at bounding box center [633, 503] width 112 height 34
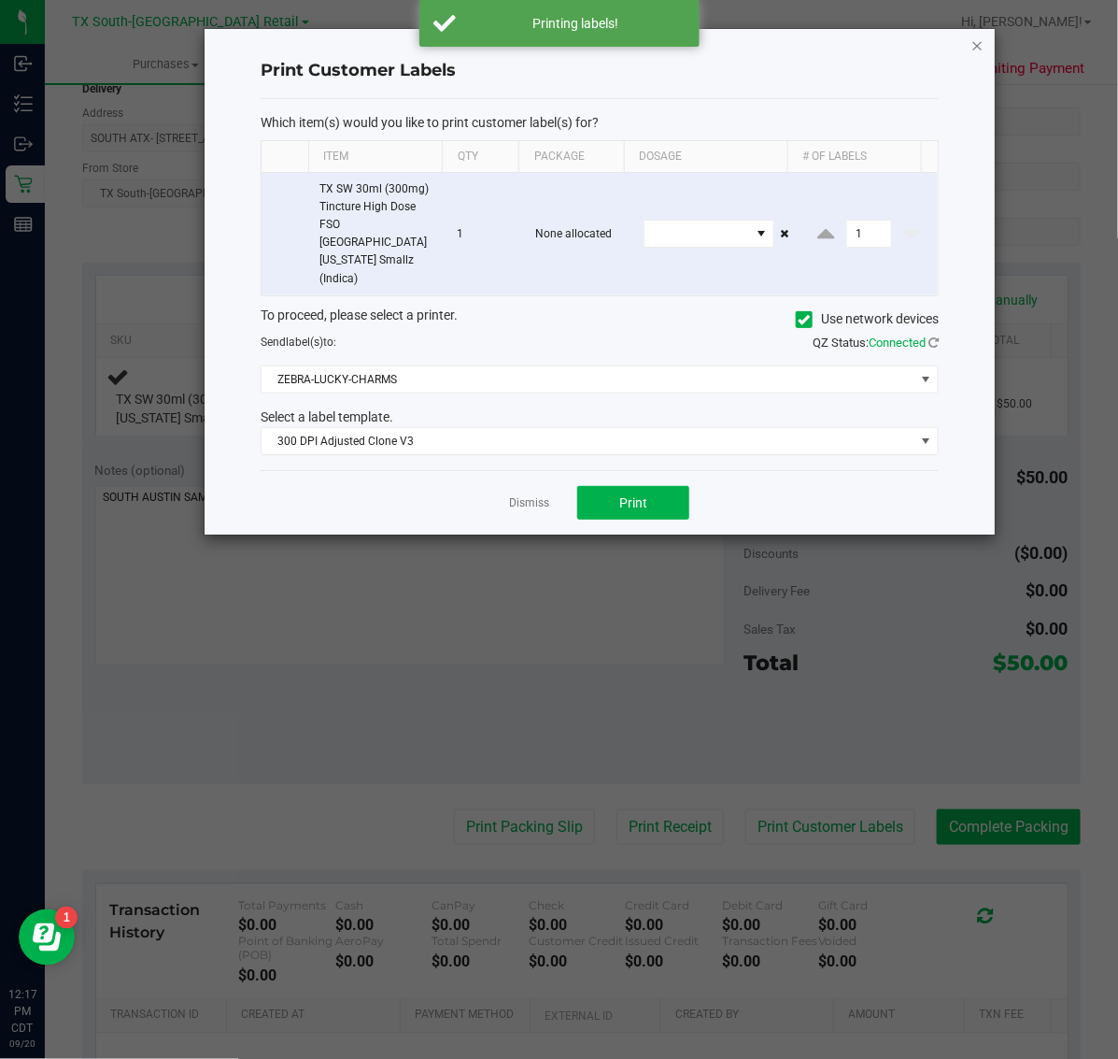
click at [977, 40] on icon "button" at bounding box center [978, 45] width 13 height 22
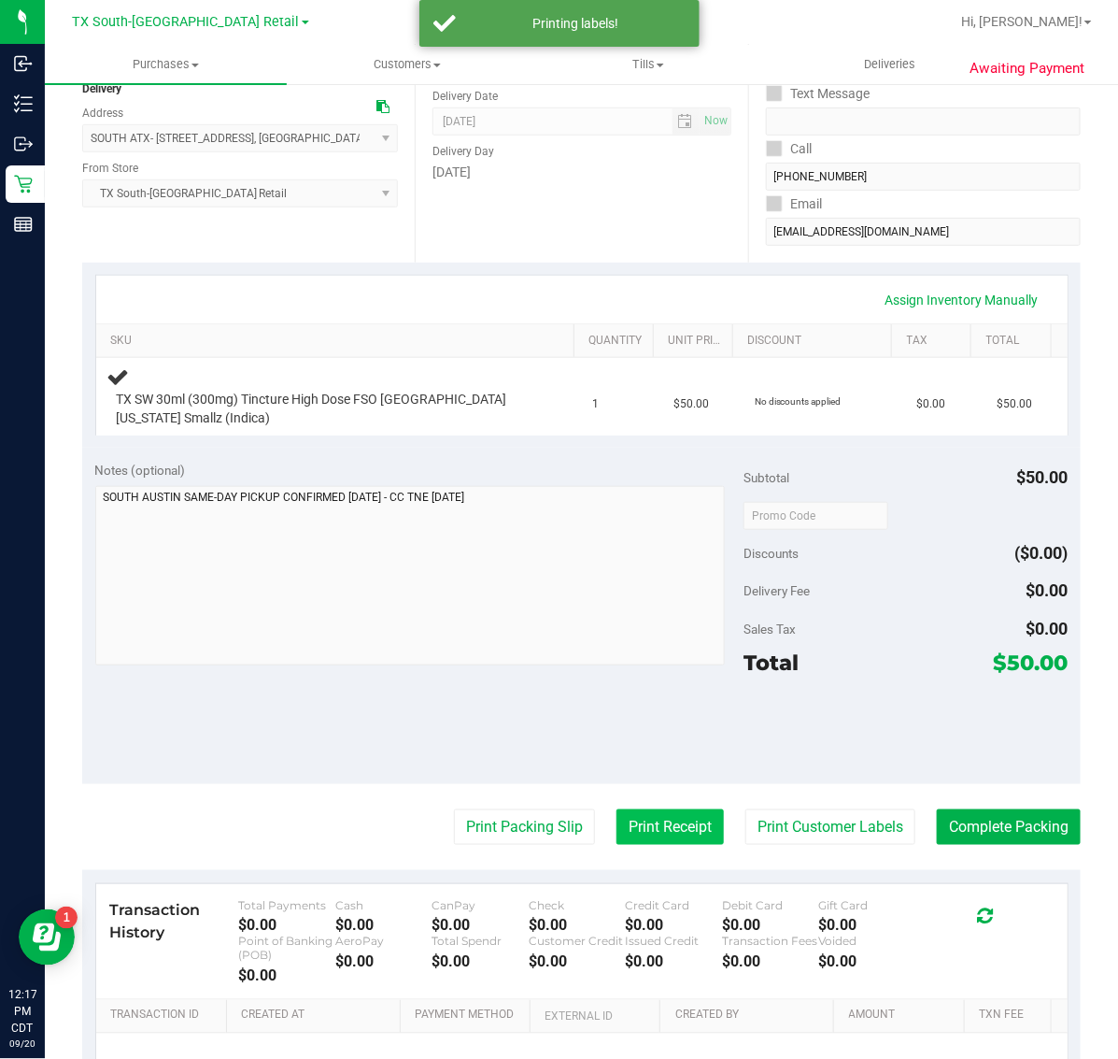
click at [629, 822] on button "Print Receipt" at bounding box center [670, 827] width 107 height 36
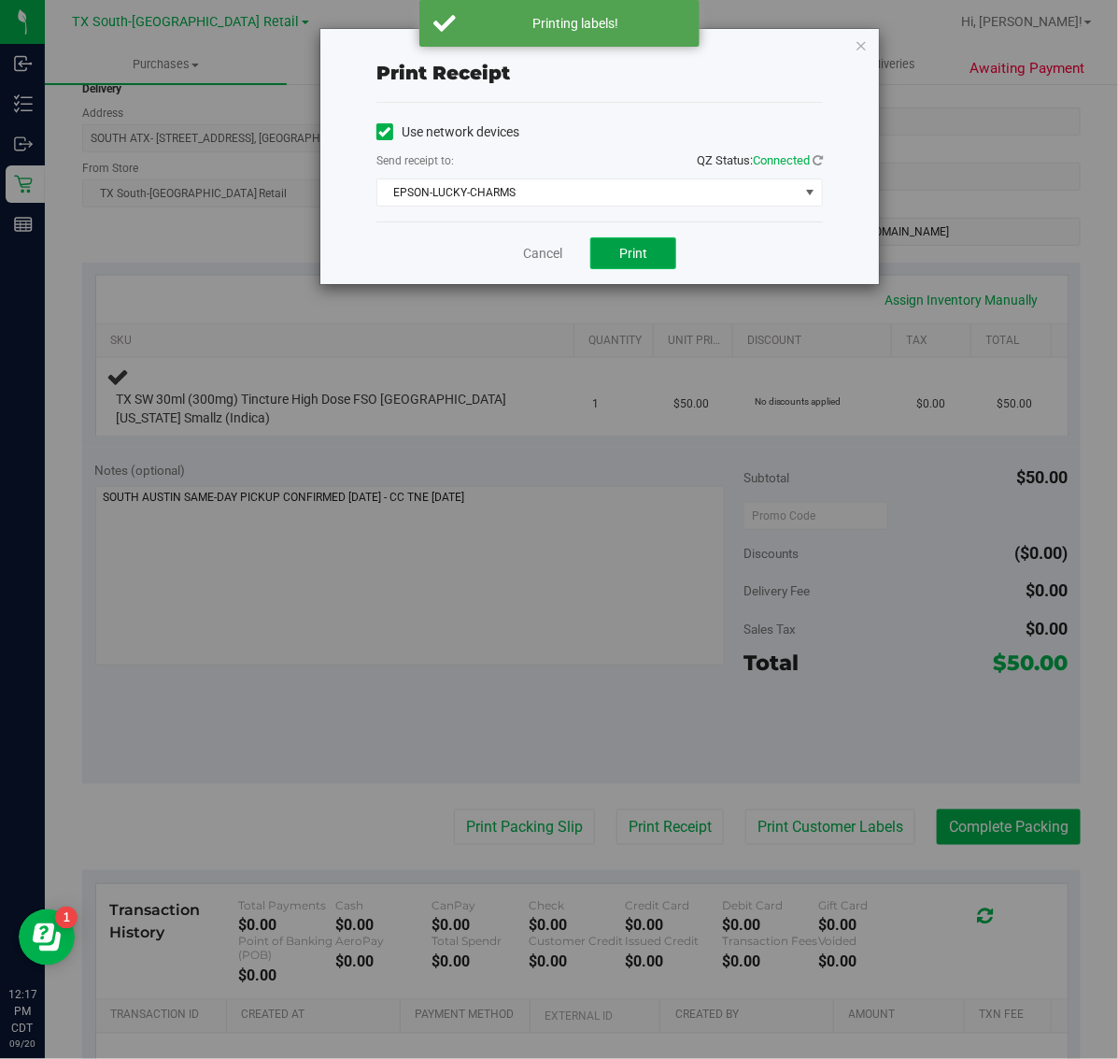
click at [641, 249] on span "Print" at bounding box center [633, 253] width 28 height 15
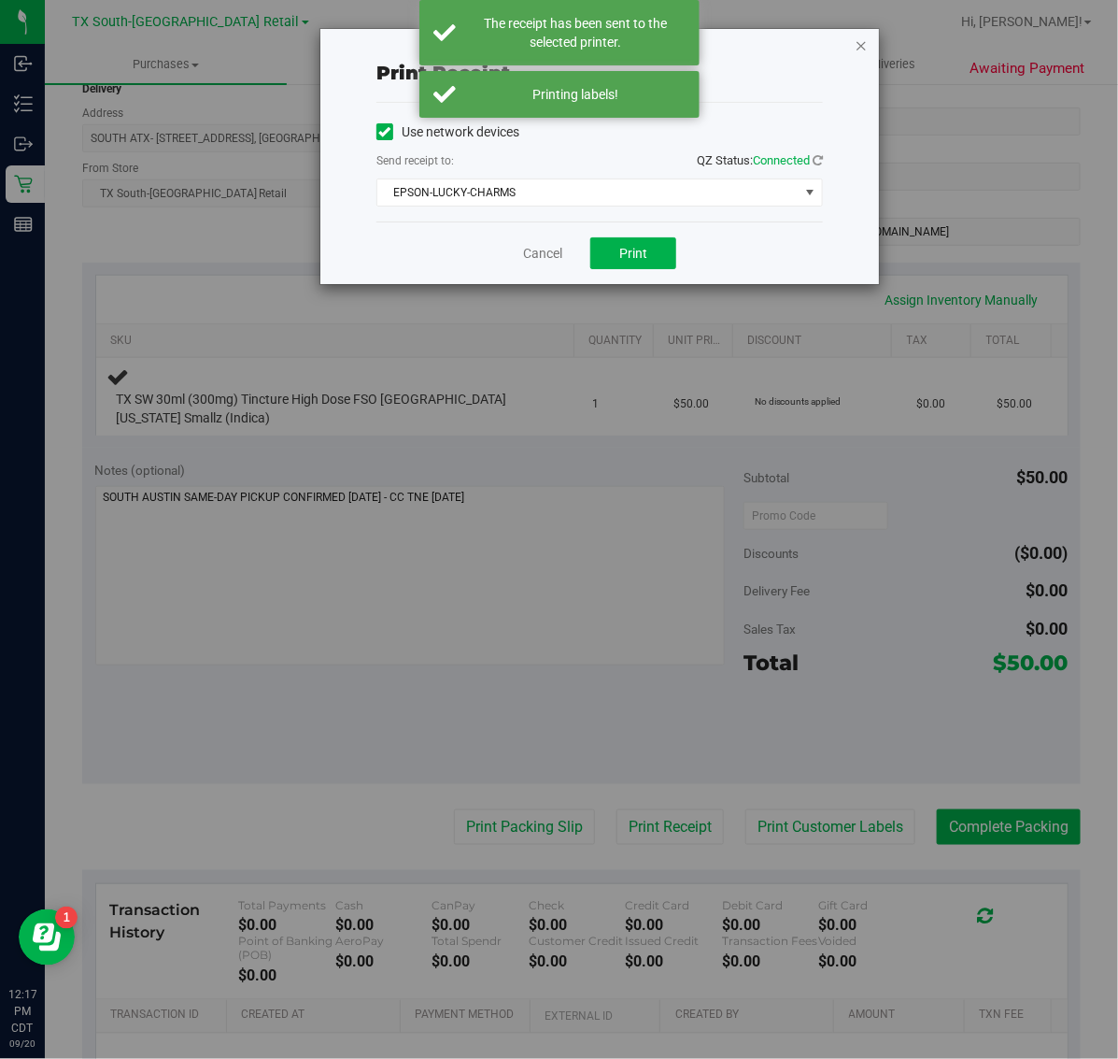
click at [856, 52] on icon "button" at bounding box center [861, 45] width 13 height 22
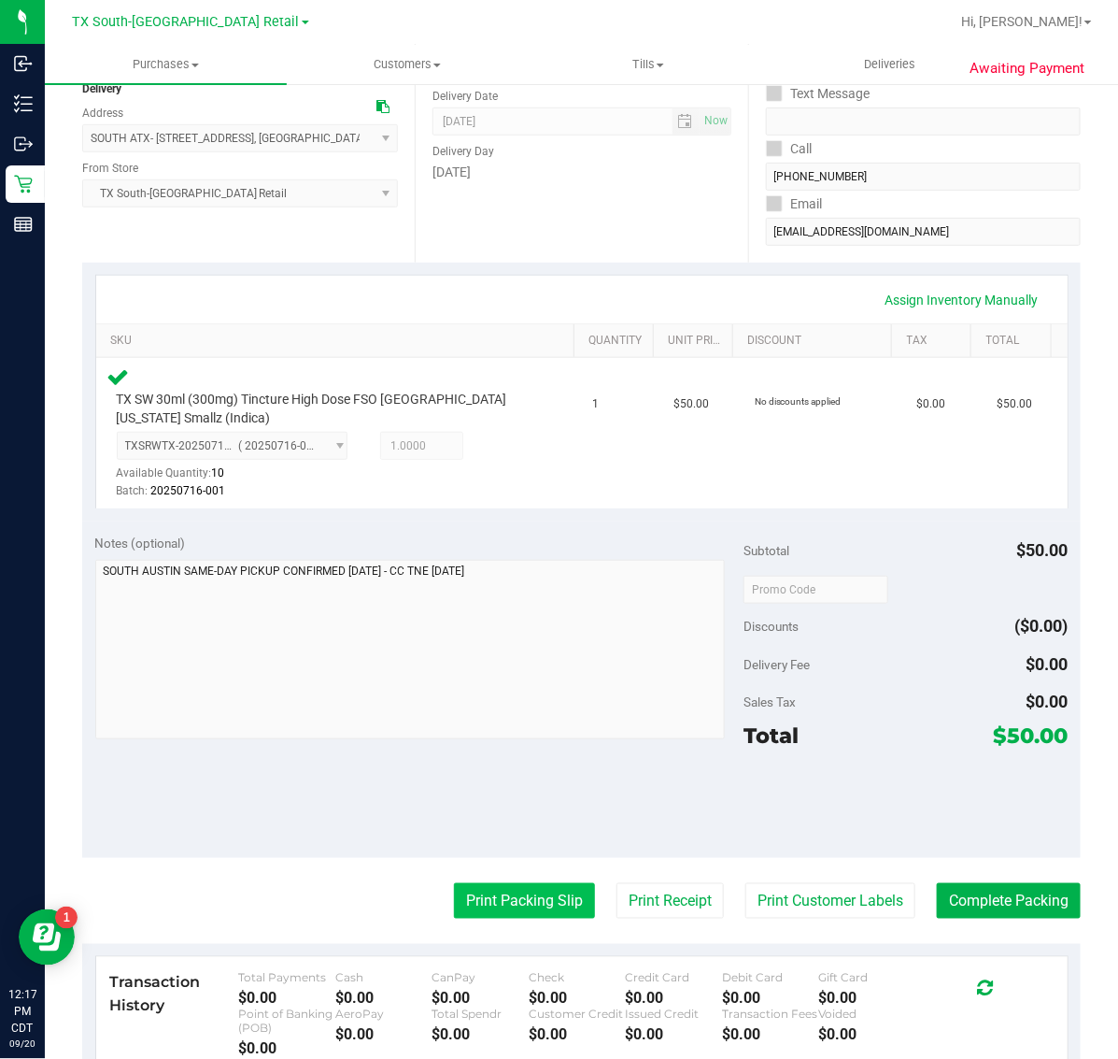
click at [519, 898] on button "Print Packing Slip" at bounding box center [524, 901] width 141 height 36
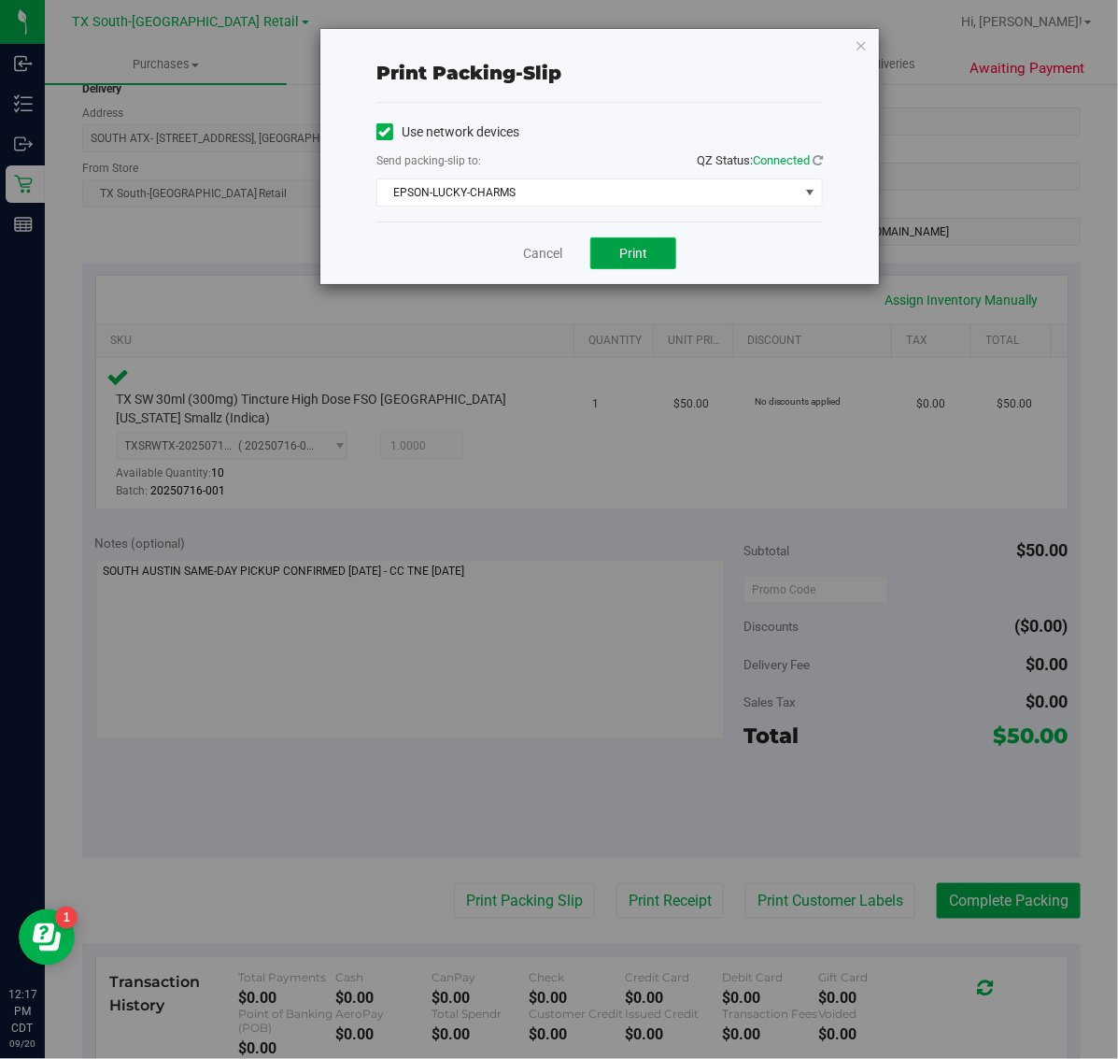
click at [649, 249] on button "Print" at bounding box center [633, 253] width 86 height 32
click at [862, 39] on icon "button" at bounding box center [861, 45] width 13 height 22
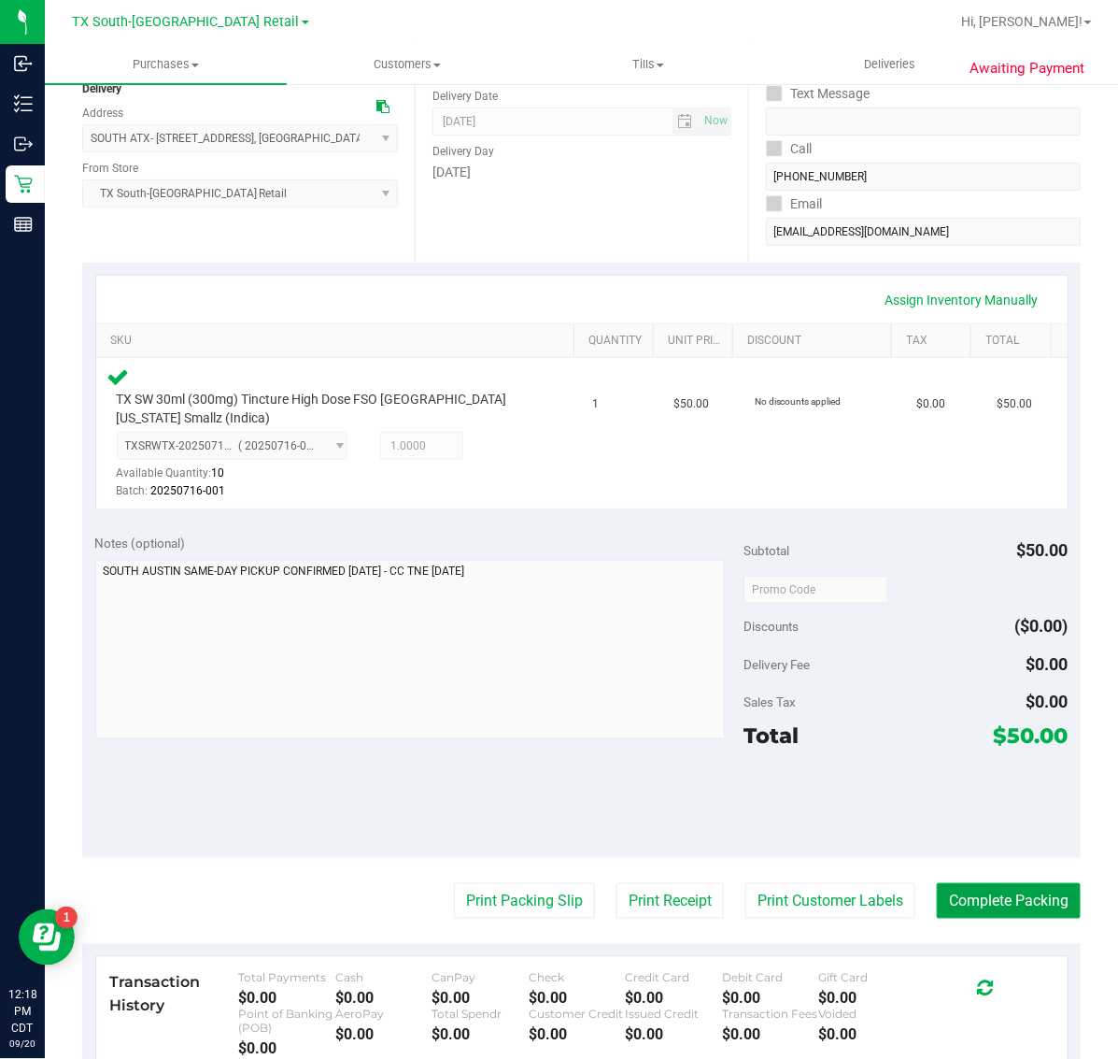
click at [974, 898] on button "Complete Packing" at bounding box center [1009, 901] width 144 height 36
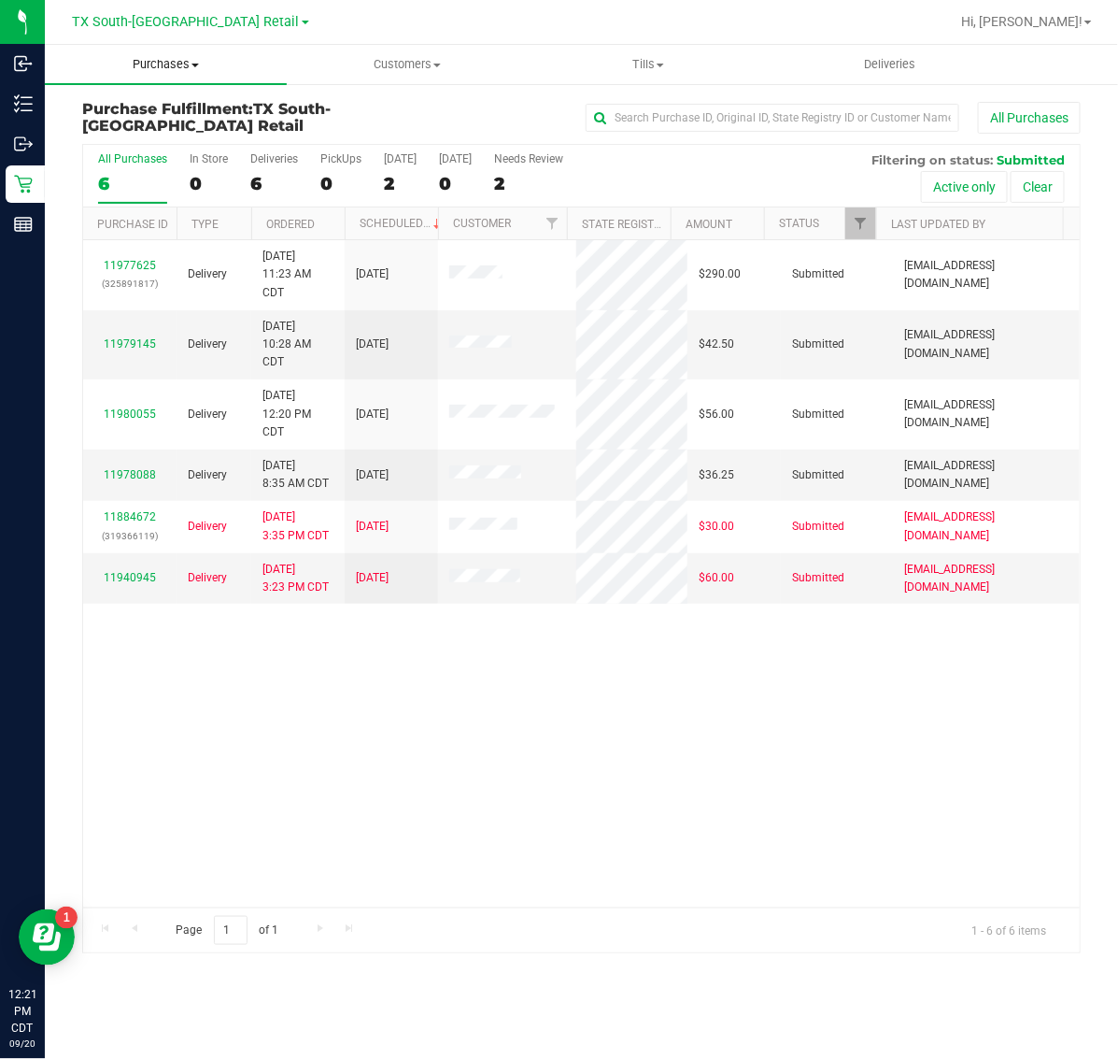
click at [147, 70] on span "Purchases" at bounding box center [166, 64] width 242 height 17
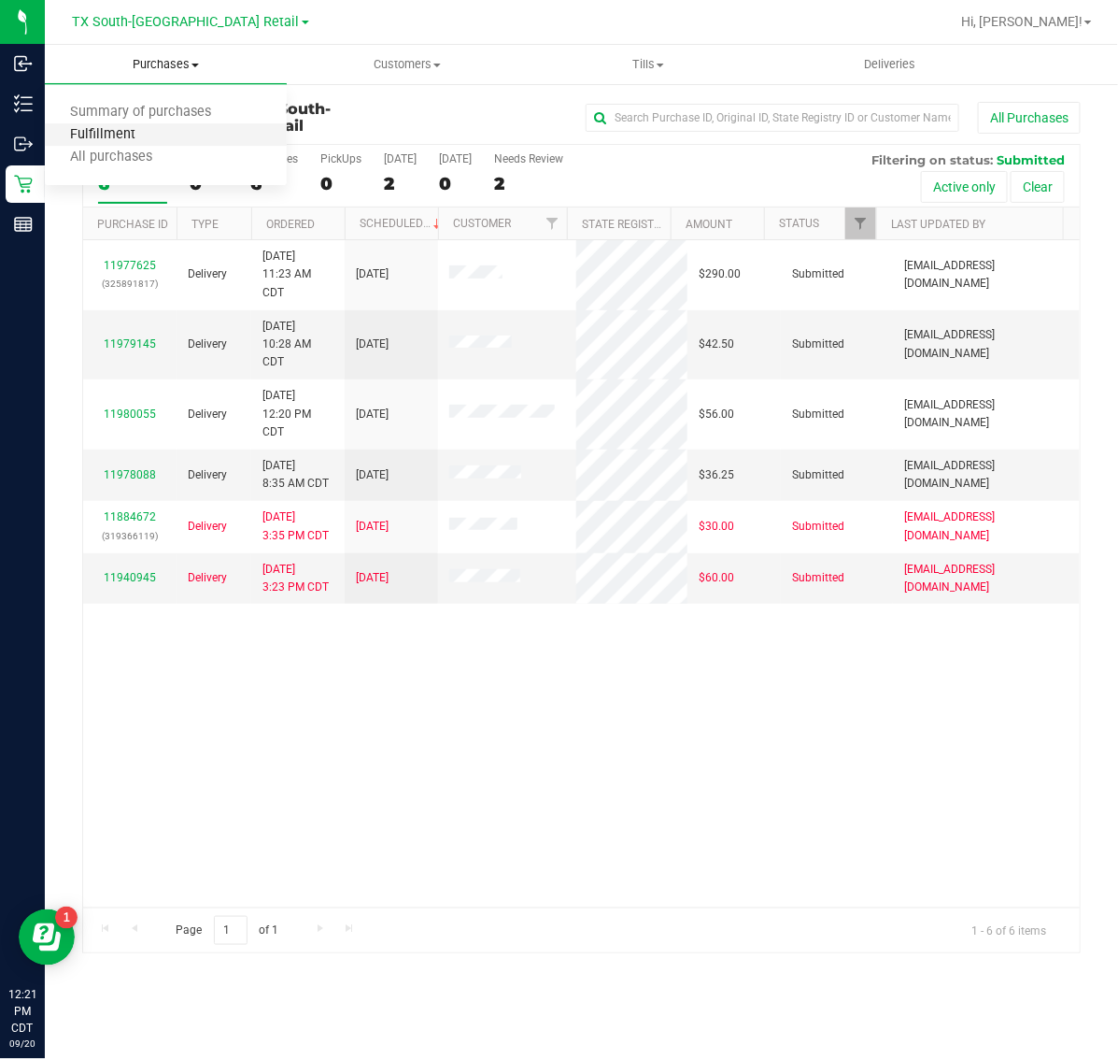
click at [152, 127] on span "Fulfillment" at bounding box center [103, 135] width 116 height 16
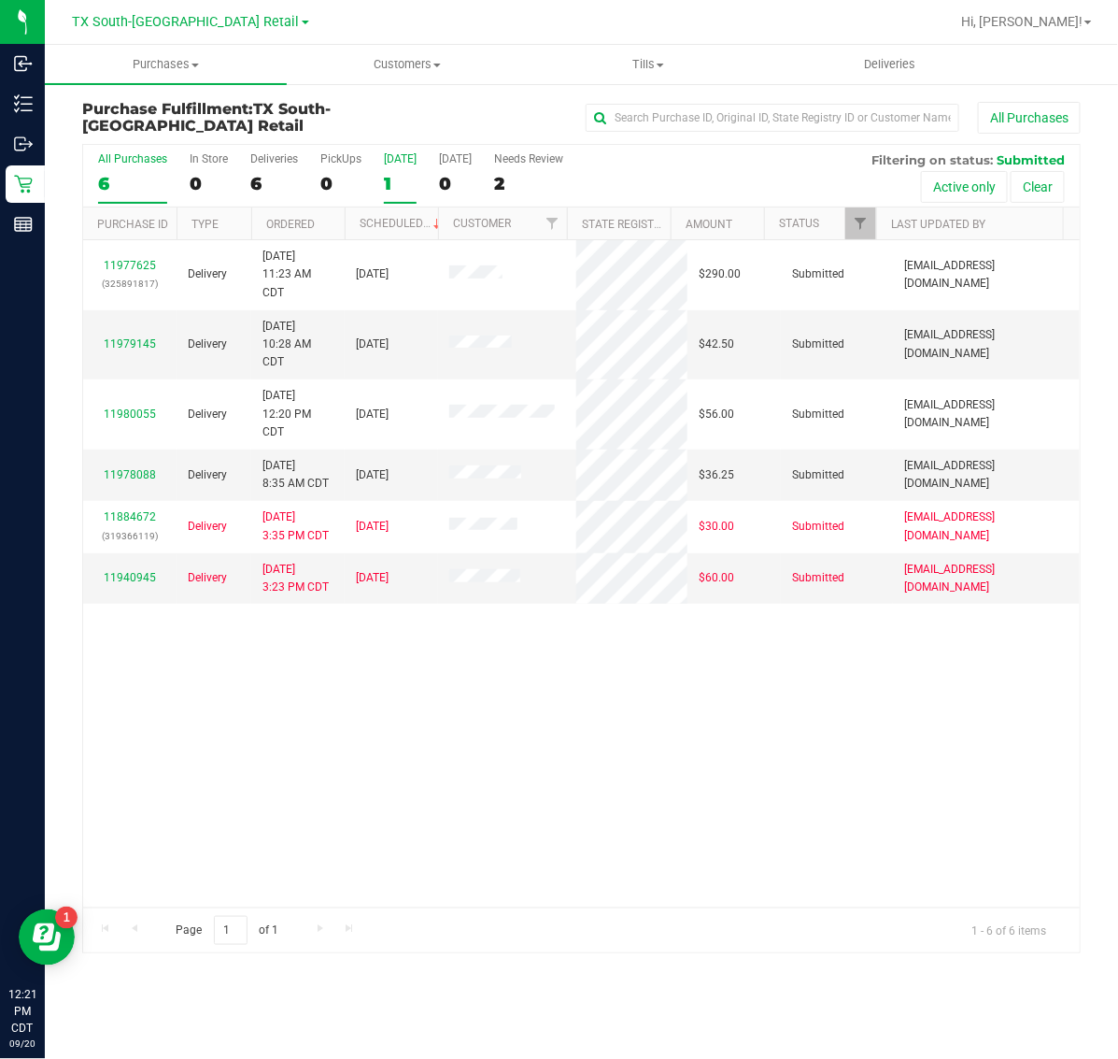
click at [397, 170] on label "[DATE] 1" at bounding box center [400, 177] width 33 height 51
click at [0, 0] on input "[DATE] 1" at bounding box center [0, 0] width 0 height 0
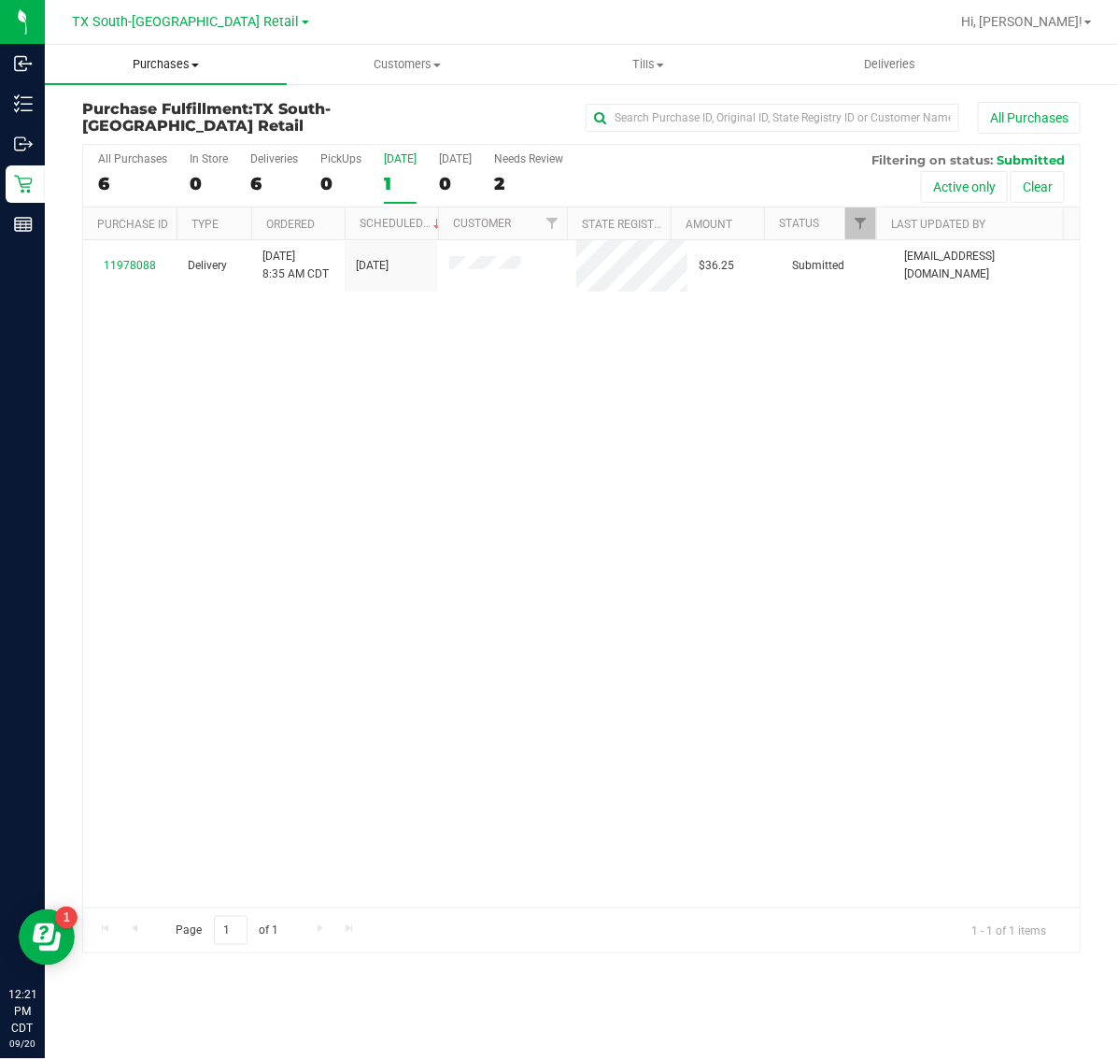
click at [168, 78] on uib-tab-heading "Purchases Summary of purchases Fulfillment All purchases" at bounding box center [166, 64] width 242 height 39
click at [159, 129] on li "Fulfillment" at bounding box center [166, 135] width 242 height 22
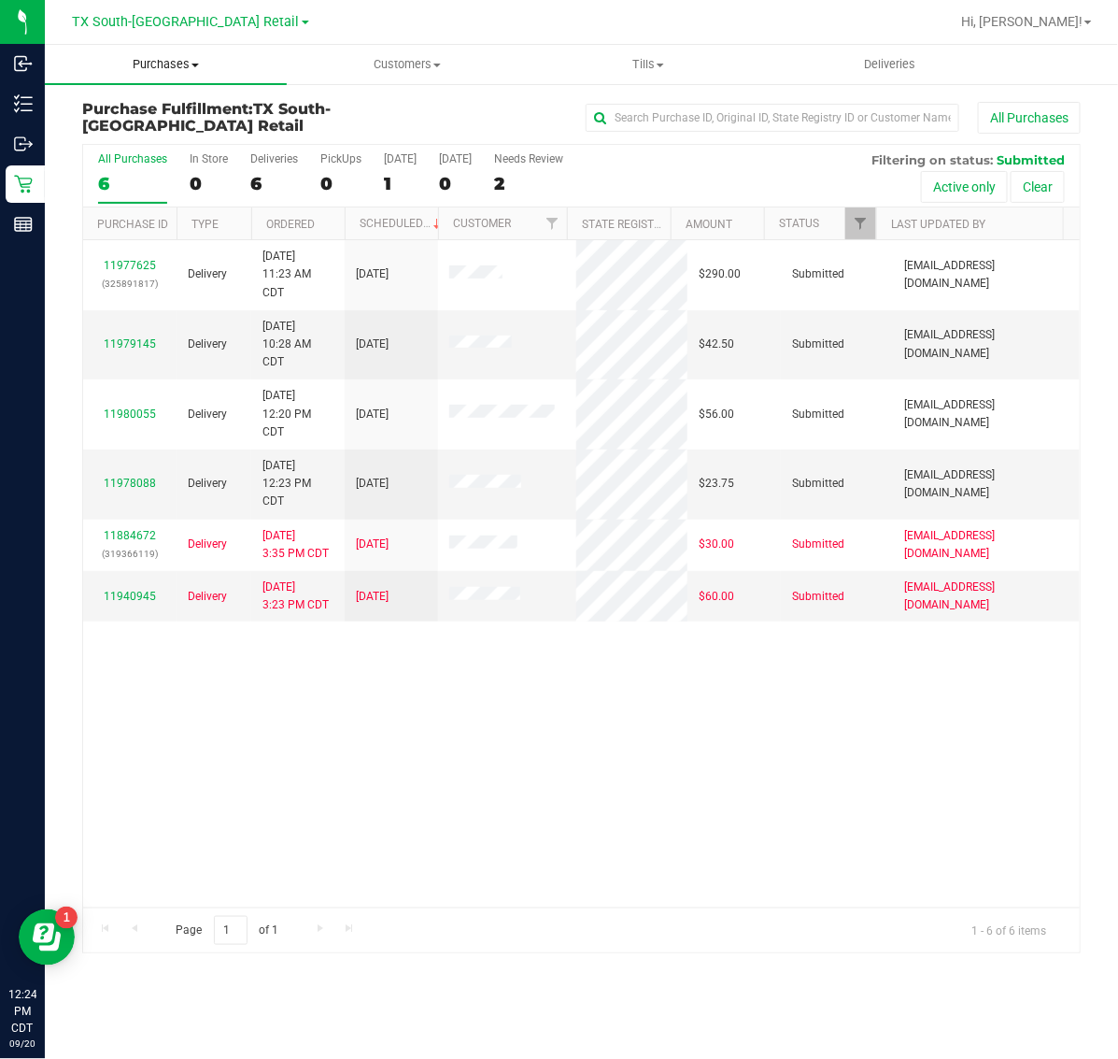
click at [171, 76] on uib-tab-heading "Purchases Summary of purchases Fulfillment All purchases" at bounding box center [166, 64] width 242 height 39
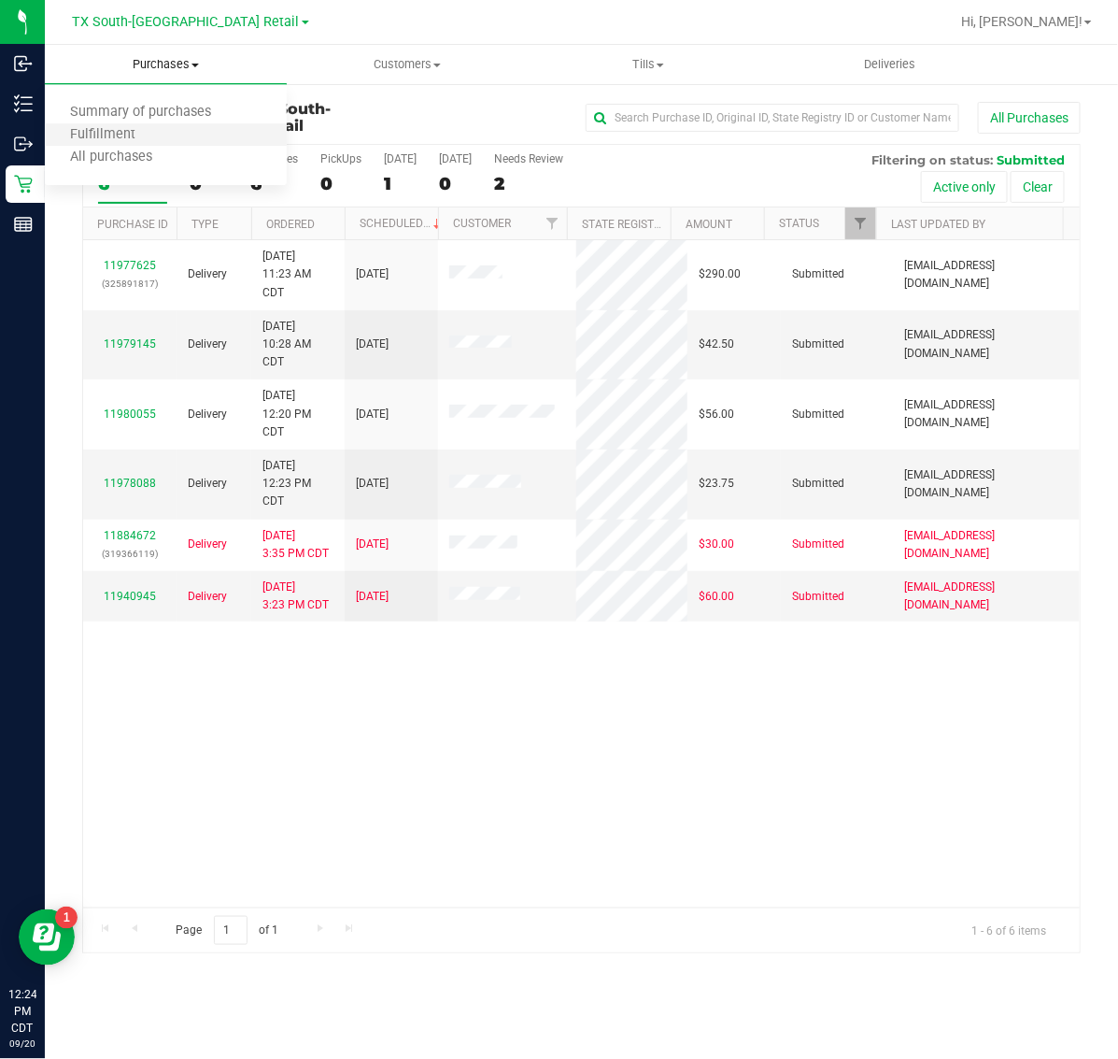
click at [178, 135] on li "Fulfillment" at bounding box center [166, 135] width 242 height 22
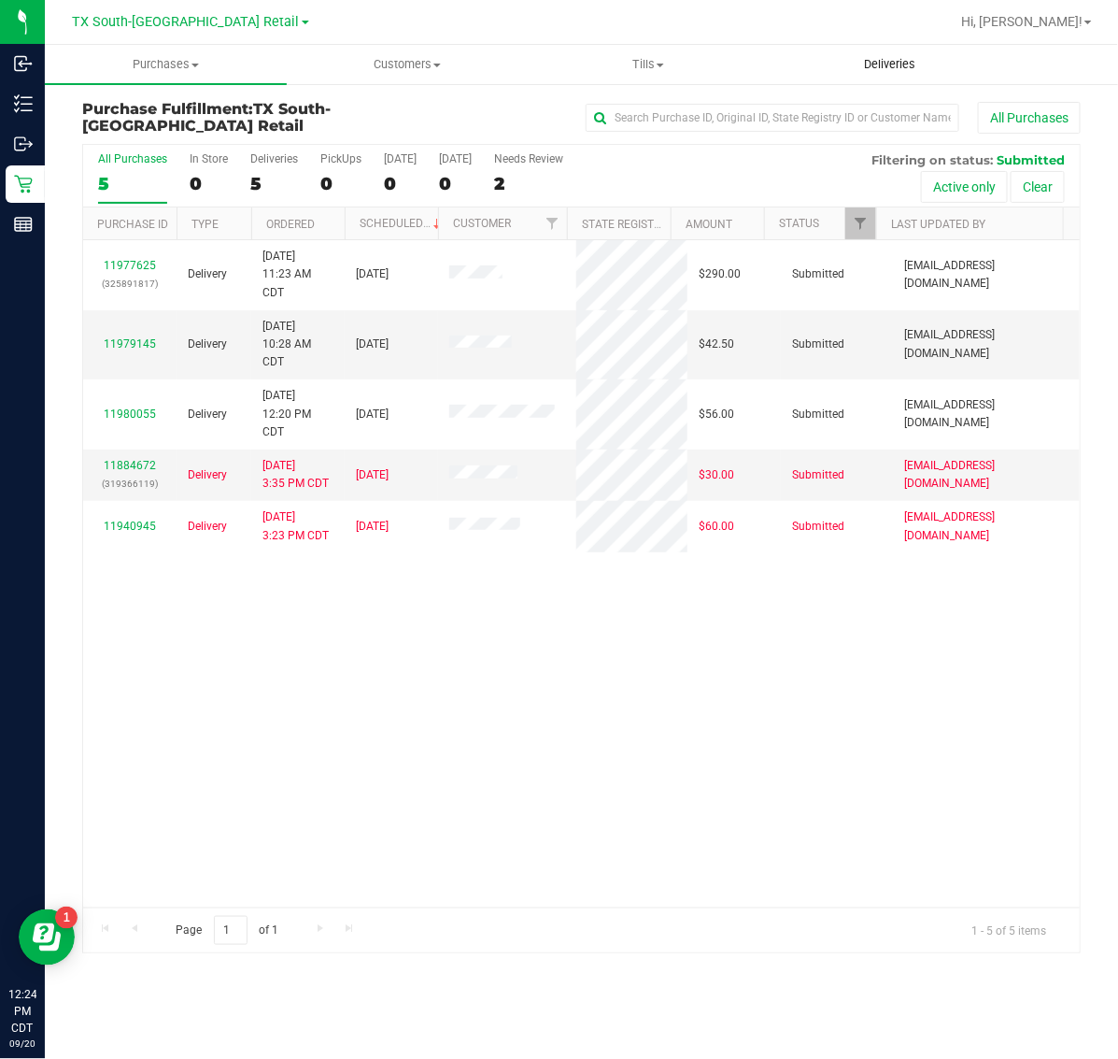
click at [879, 66] on span "Deliveries" at bounding box center [890, 64] width 102 height 17
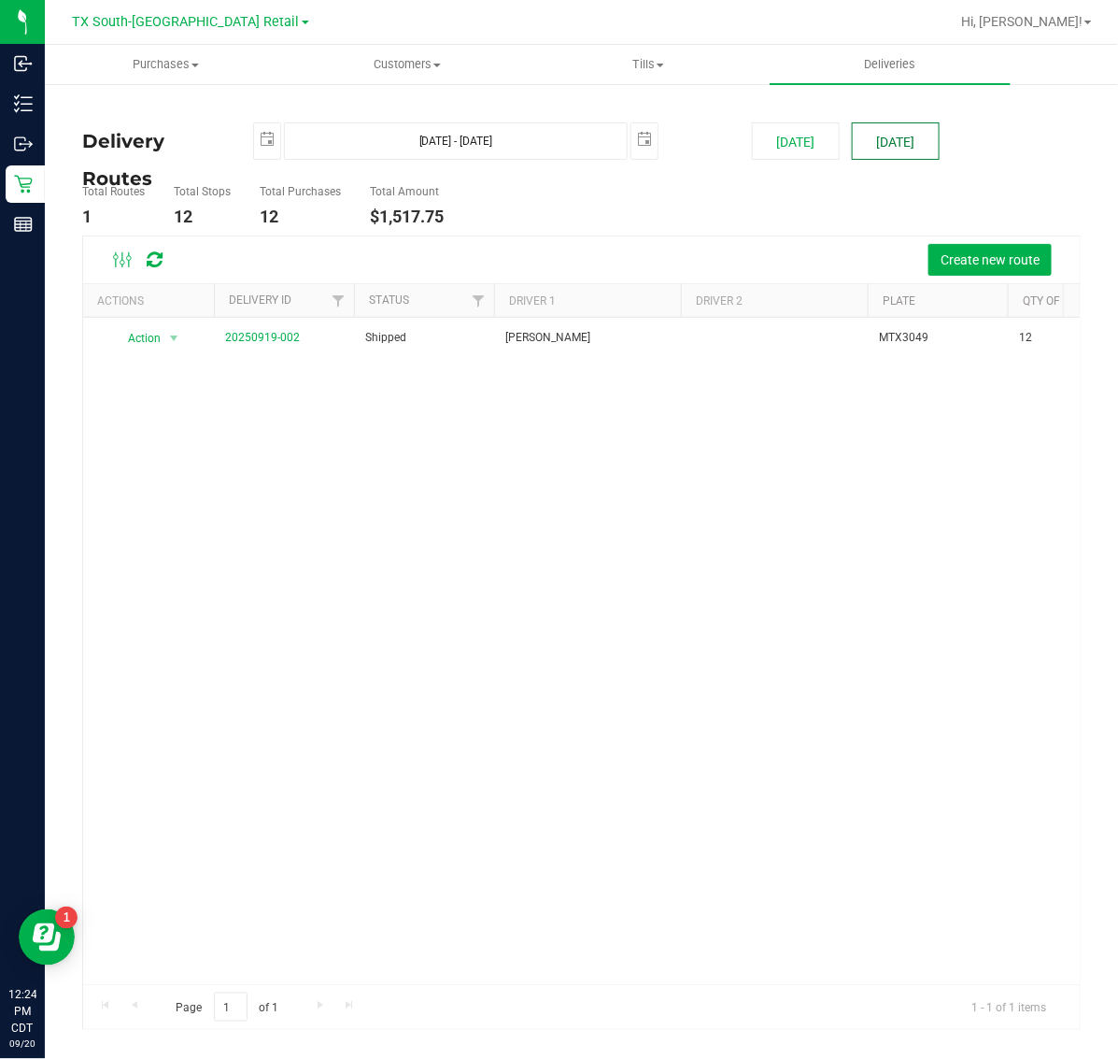
click at [892, 134] on button "[DATE]" at bounding box center [896, 140] width 88 height 37
type input "[DATE] - [DATE]"
type input "[DATE]"
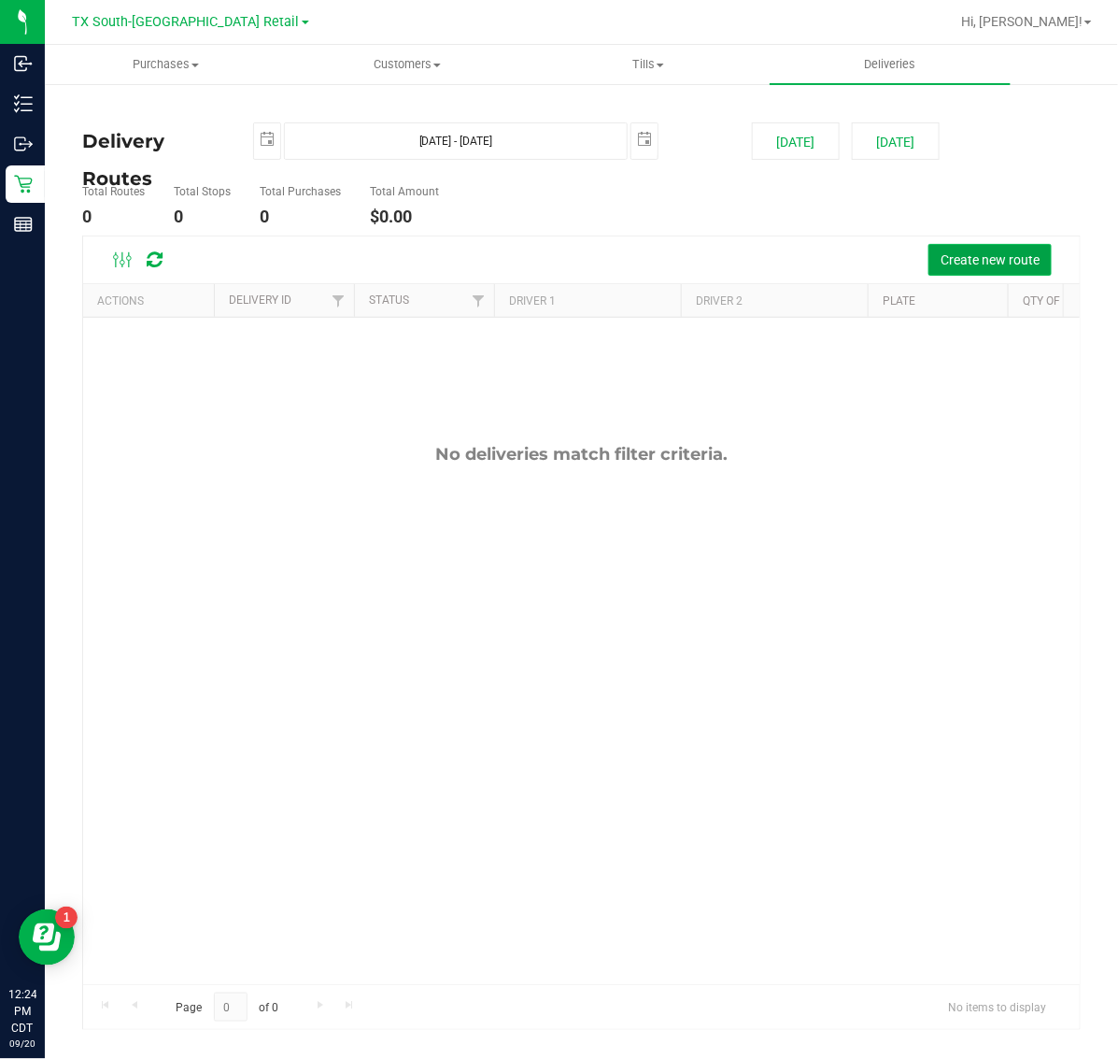
click at [984, 268] on button "Create new route" at bounding box center [990, 260] width 123 height 32
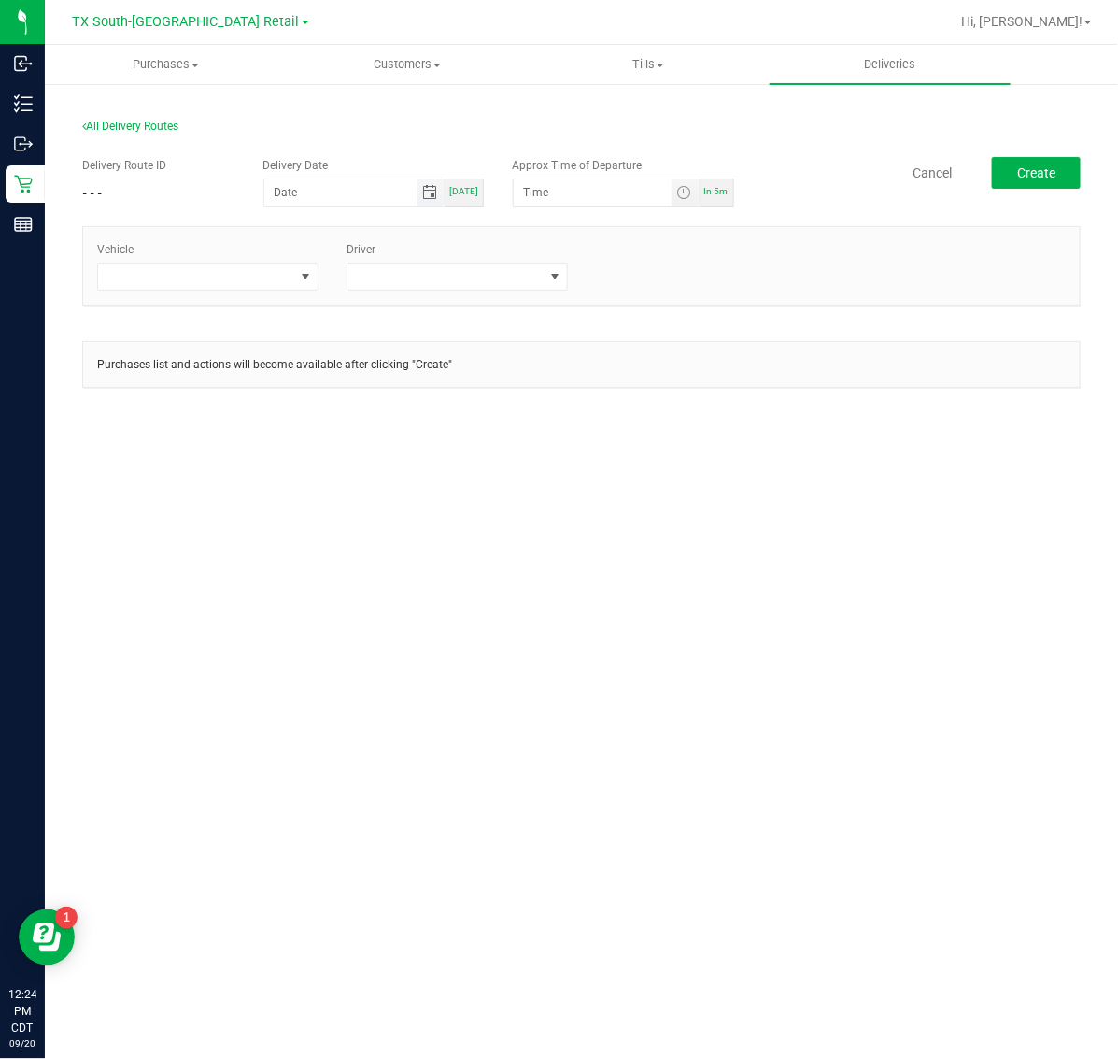
click at [430, 196] on span "Toggle calendar" at bounding box center [429, 192] width 15 height 15
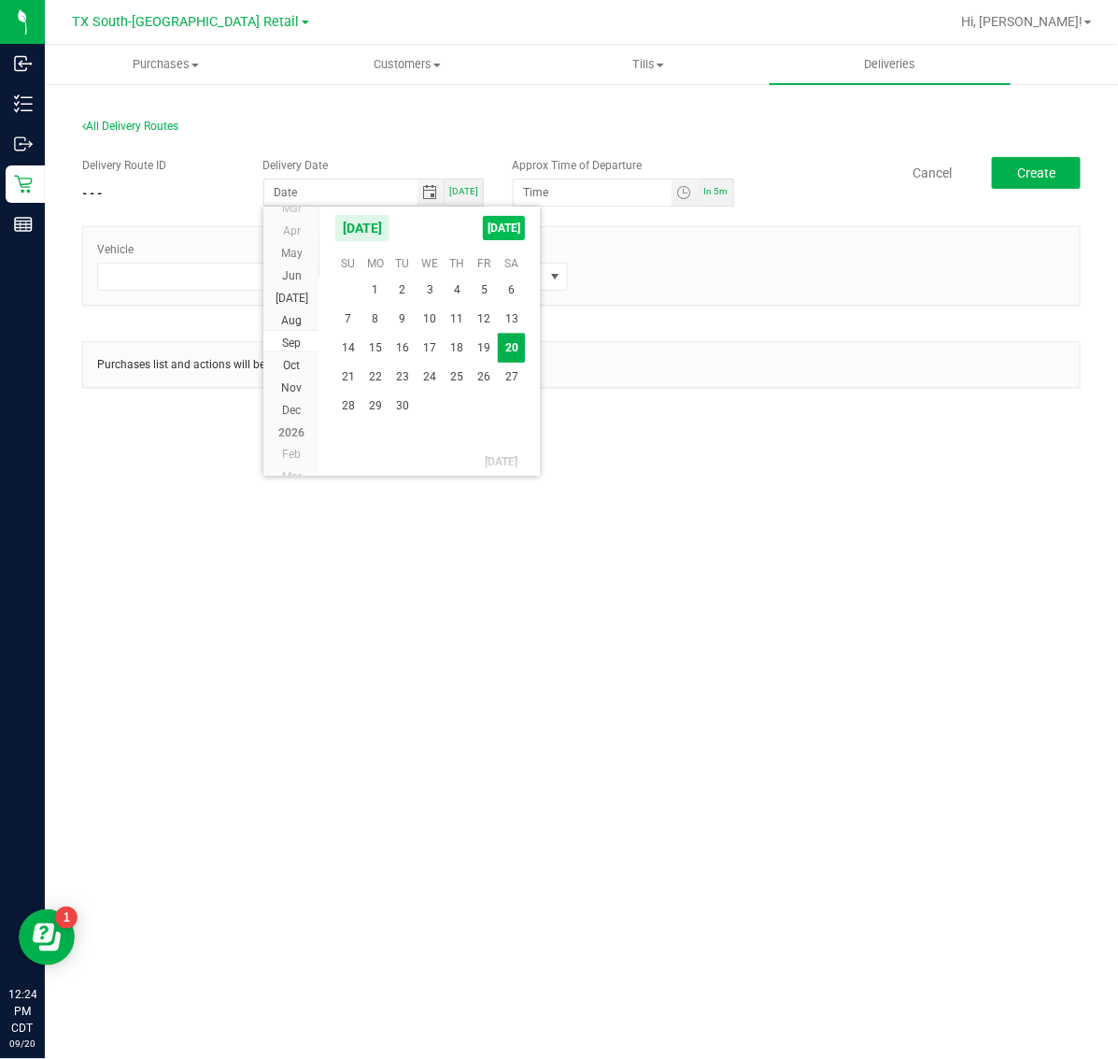
click at [492, 238] on span "[DATE]" at bounding box center [504, 228] width 42 height 24
type input "[DATE]"
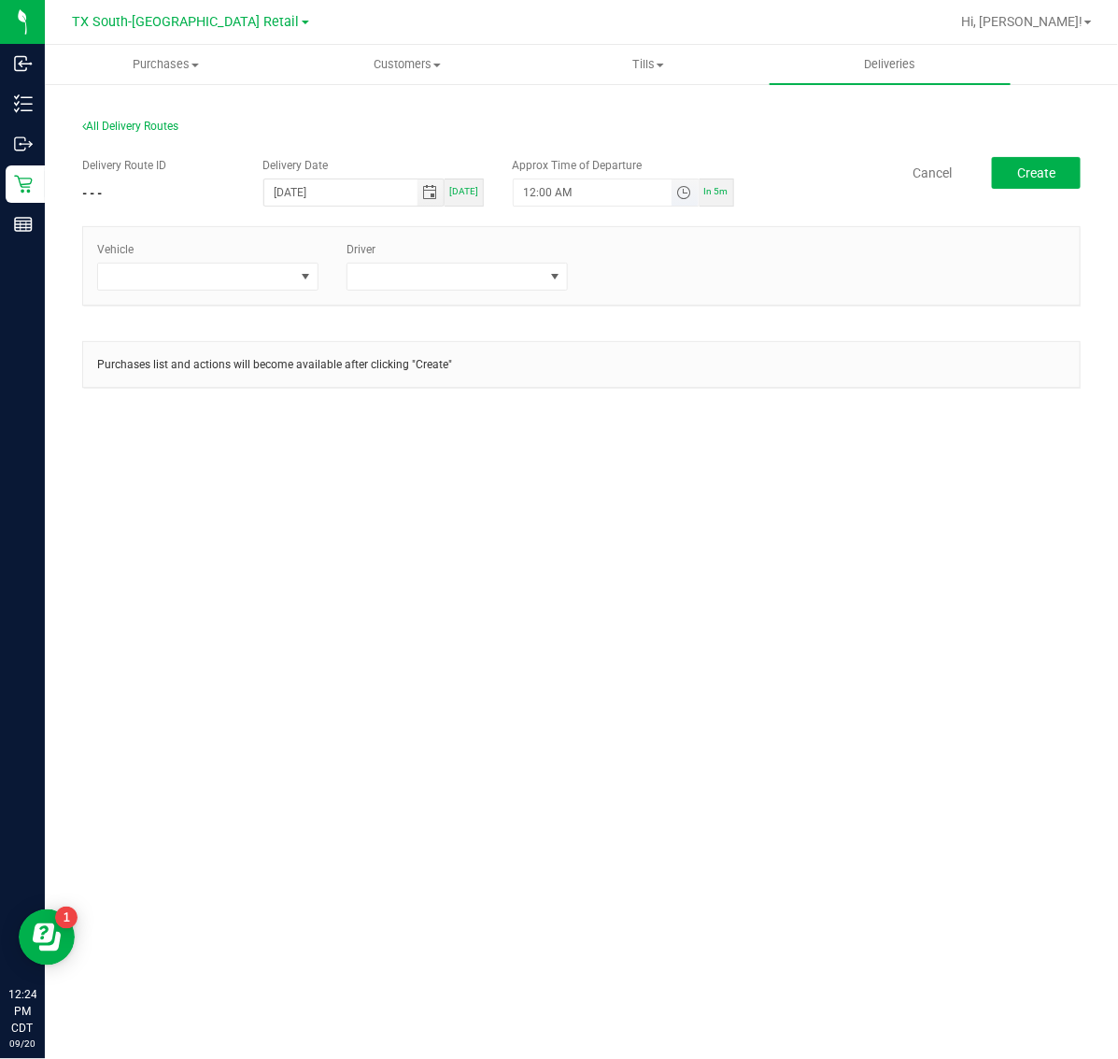
click at [684, 187] on span "Toggle time list" at bounding box center [683, 192] width 15 height 15
click at [548, 397] on span "5" at bounding box center [551, 401] width 7 height 13
click at [664, 411] on li "AM" at bounding box center [669, 402] width 45 height 25
click at [670, 553] on button "Set" at bounding box center [650, 556] width 70 height 41
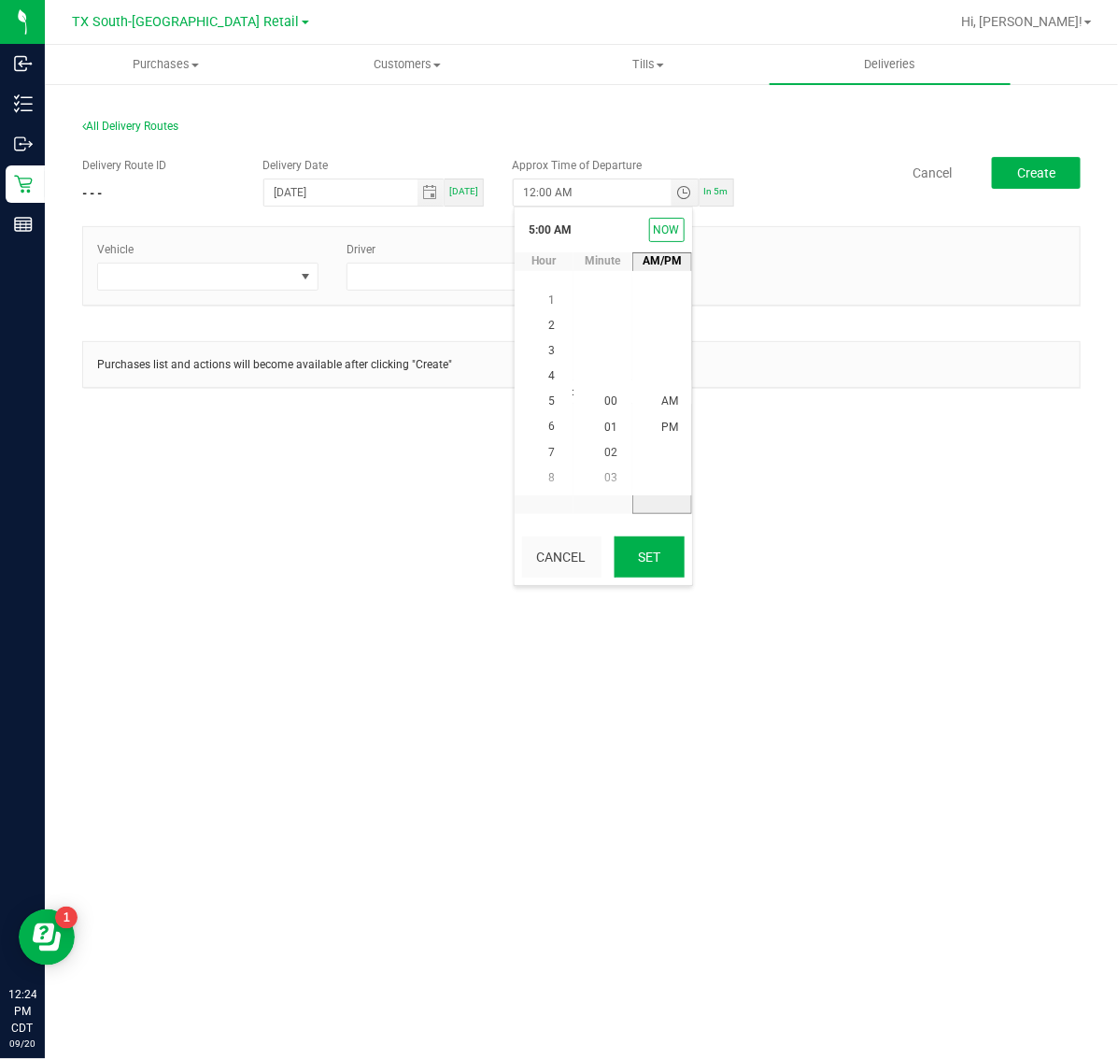
type input "5:00 AM"
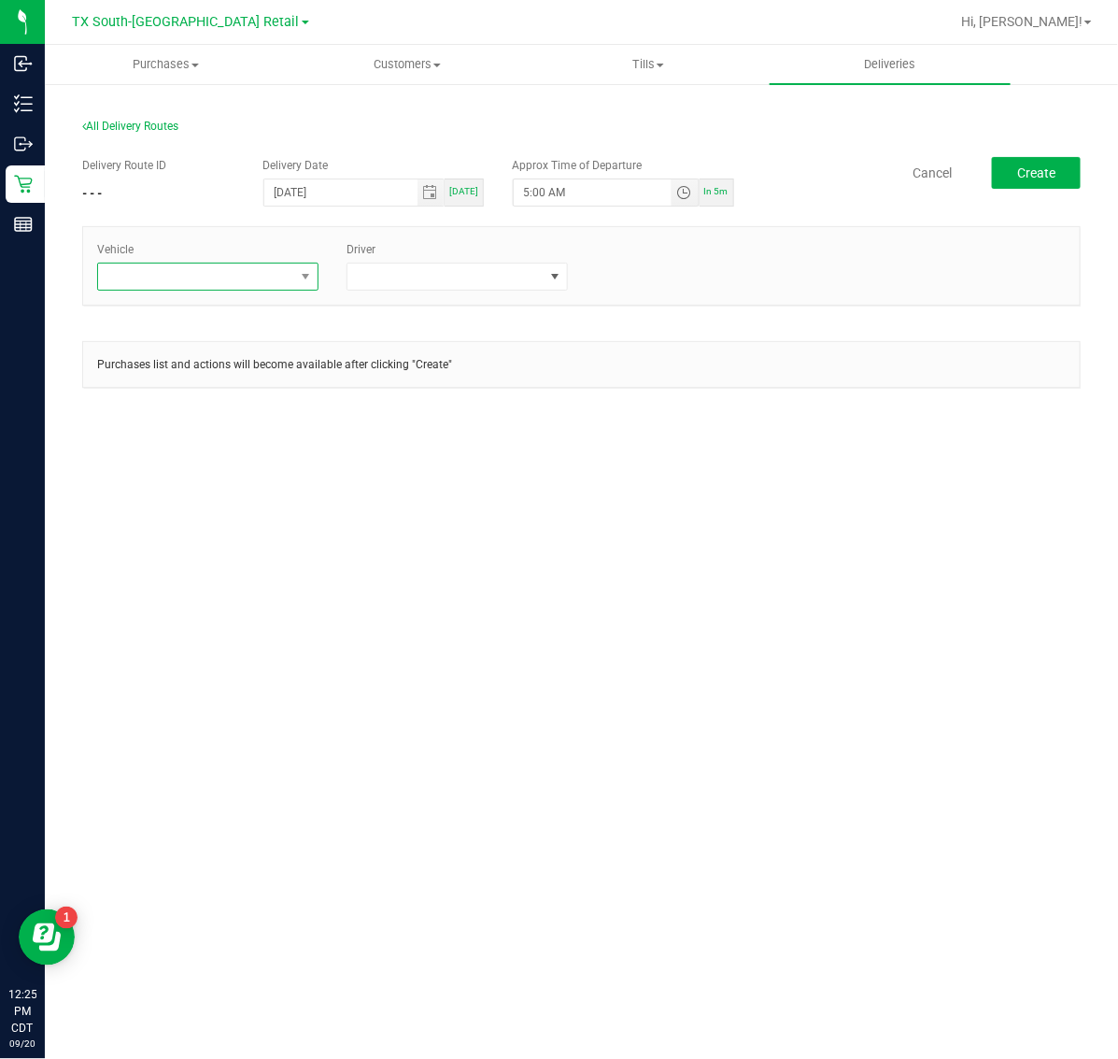
click at [220, 285] on span at bounding box center [196, 276] width 196 height 26
type input "03"
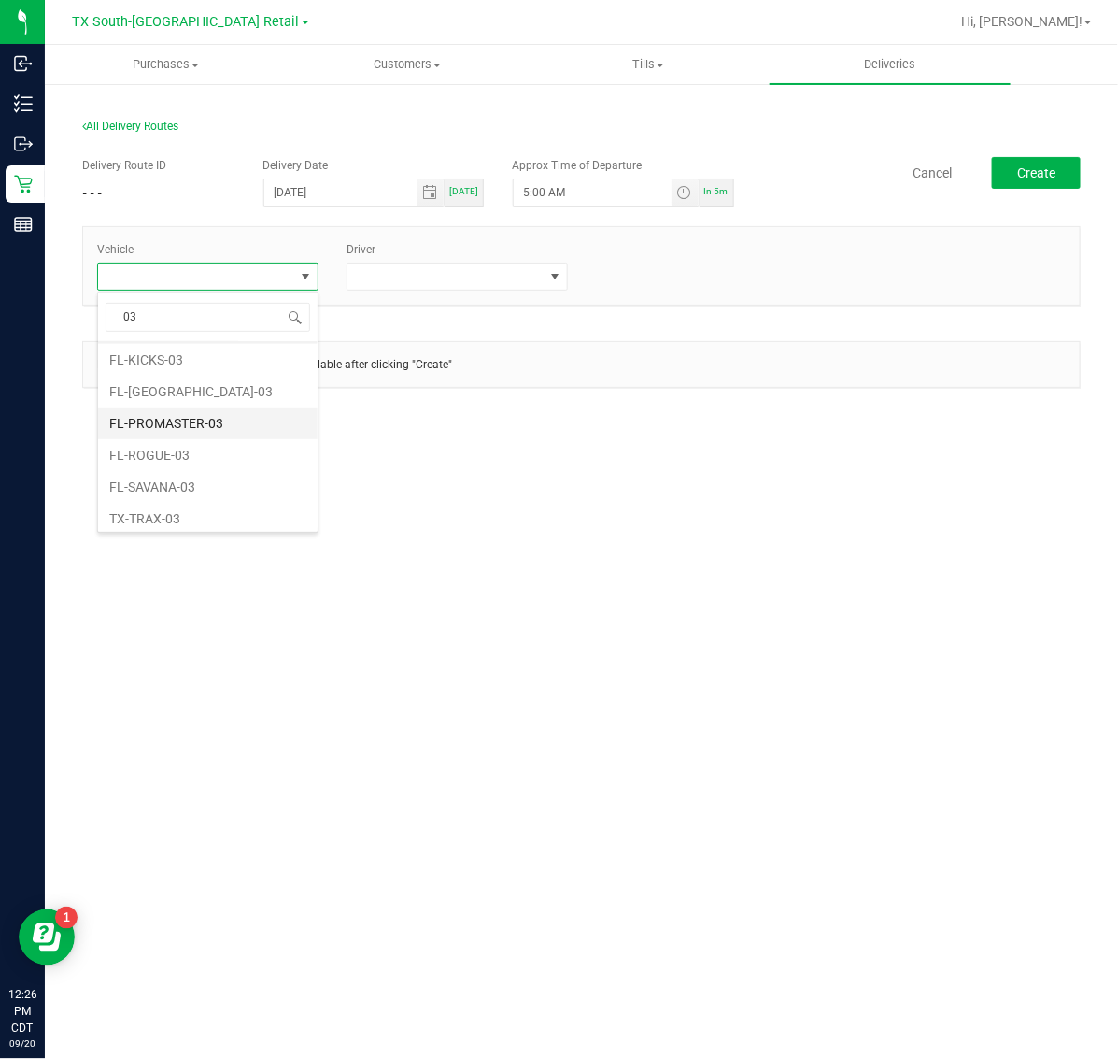
scroll to position [38, 0]
click at [236, 507] on li "TX-TRAX-03" at bounding box center [208, 512] width 220 height 32
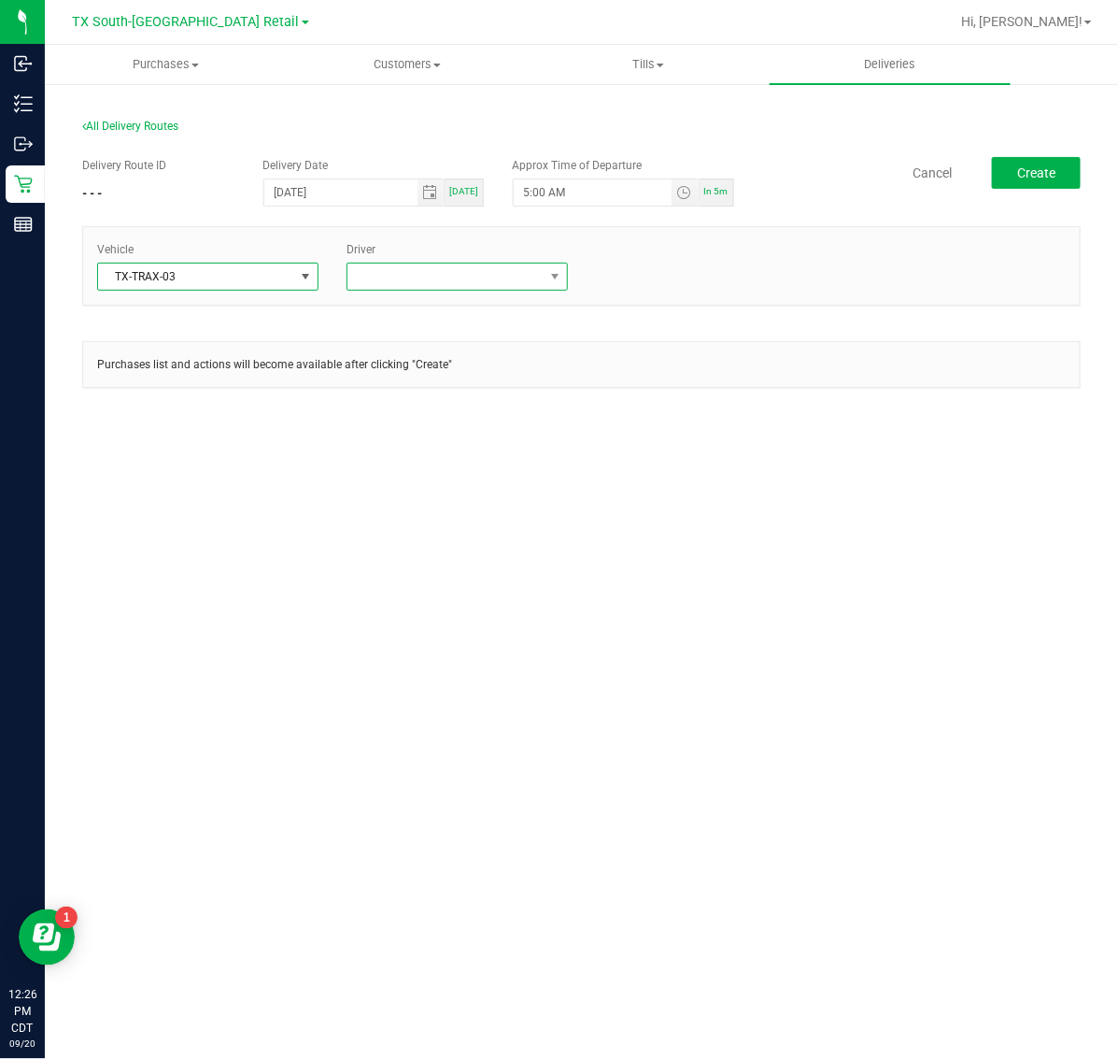
click at [501, 274] on span at bounding box center [446, 276] width 196 height 26
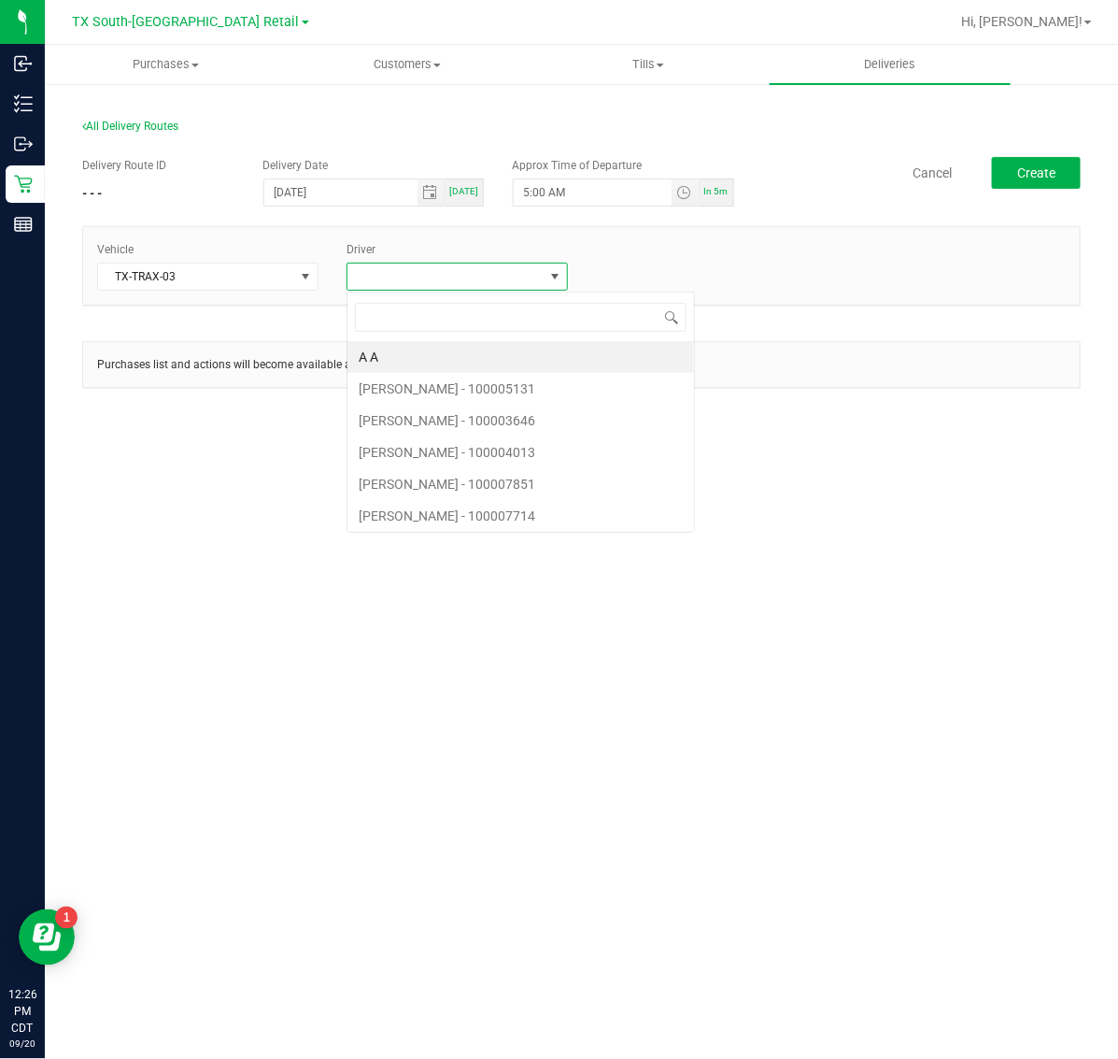
scroll to position [29, 221]
type input "bat"
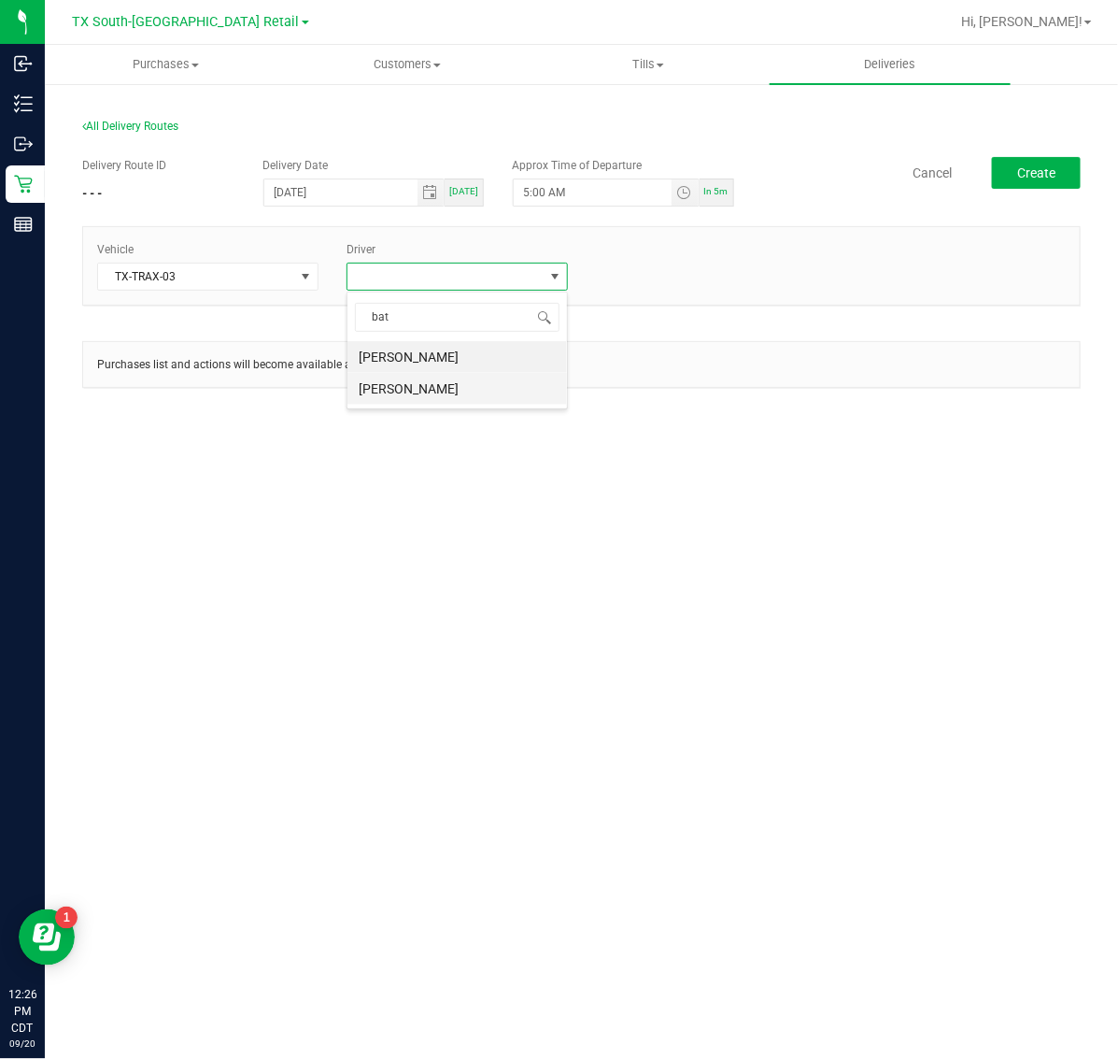
click at [491, 391] on li "[PERSON_NAME]" at bounding box center [458, 389] width 220 height 32
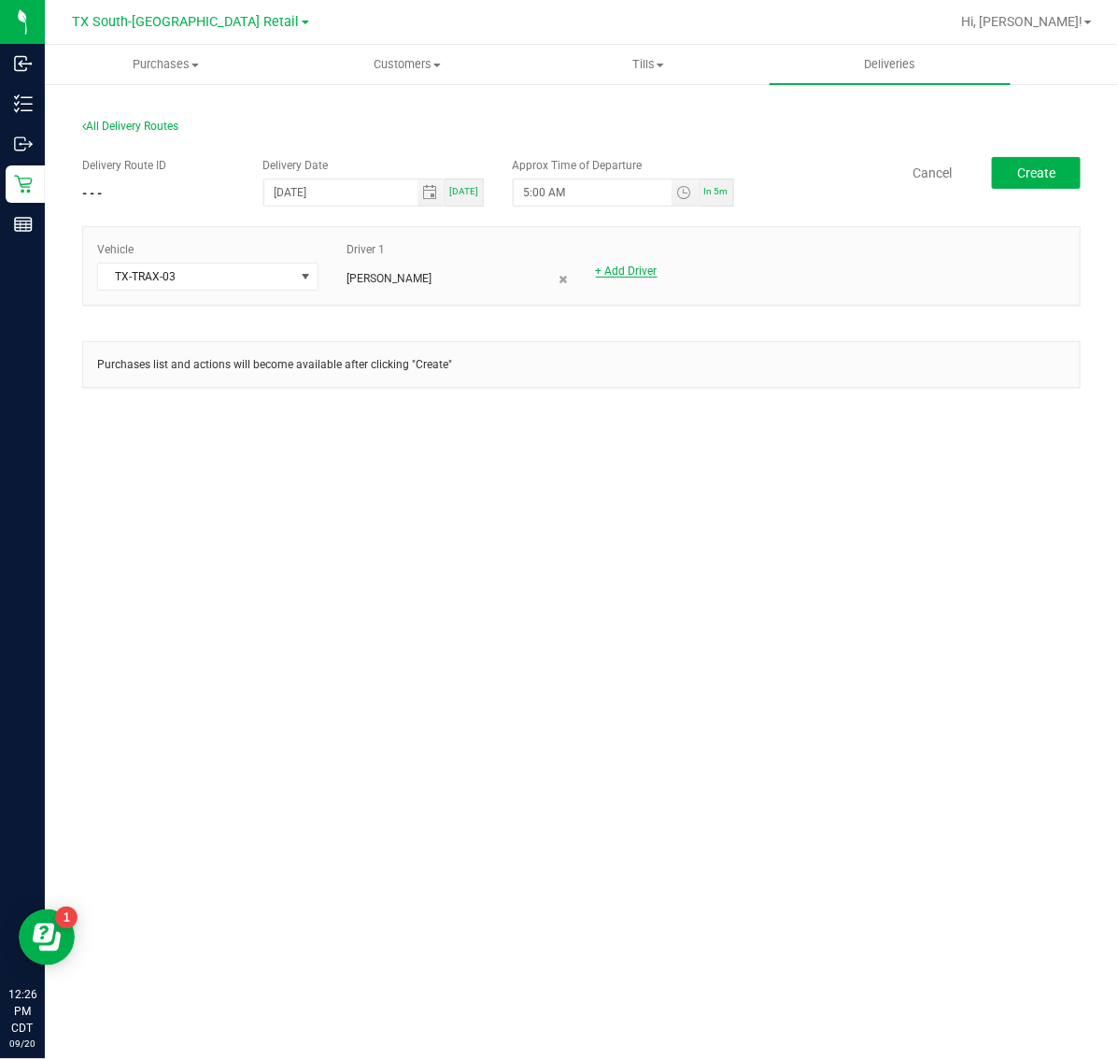
click at [627, 271] on link "+ Add Driver" at bounding box center [627, 270] width 62 height 13
click at [668, 269] on span at bounding box center [695, 276] width 196 height 26
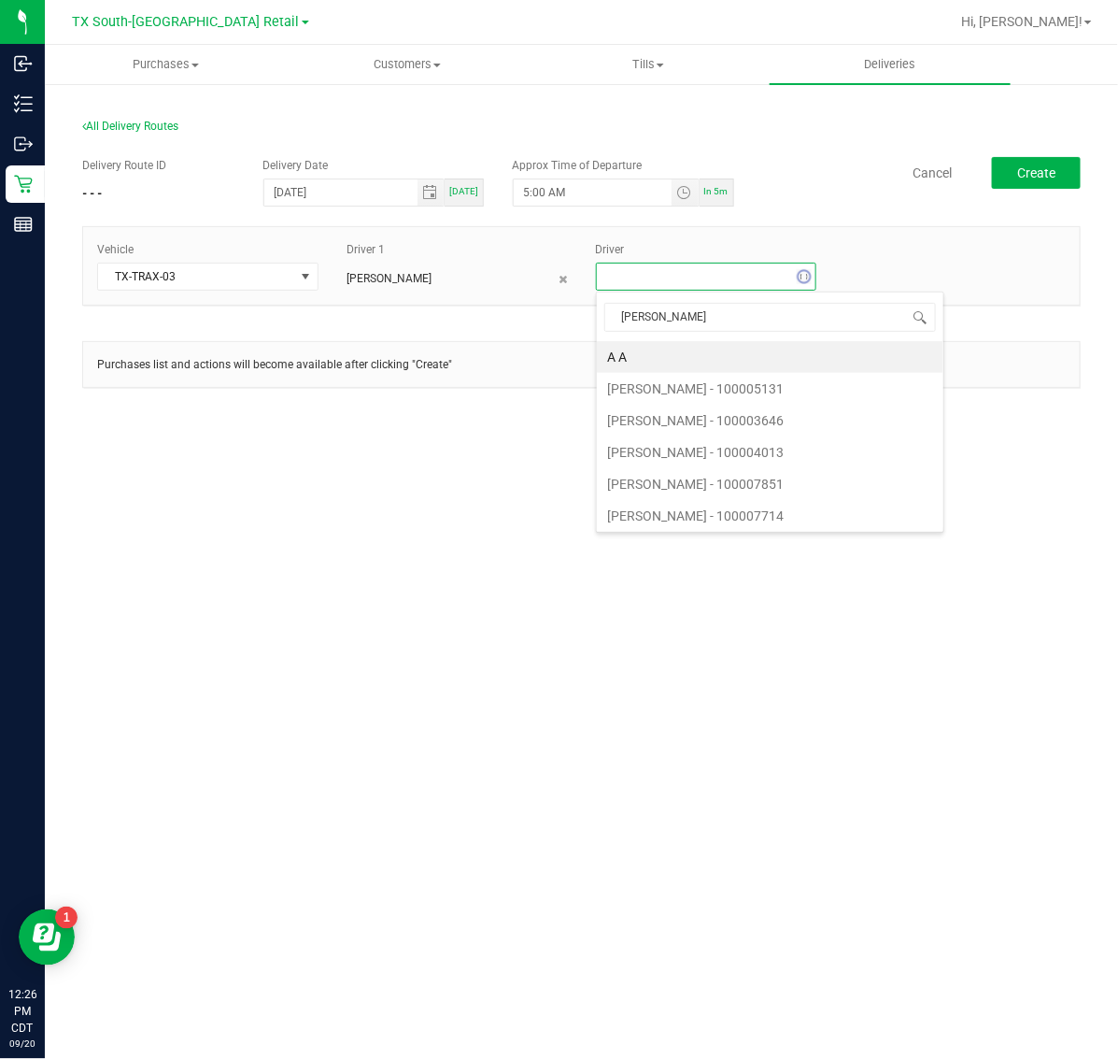
type input "[PERSON_NAME]"
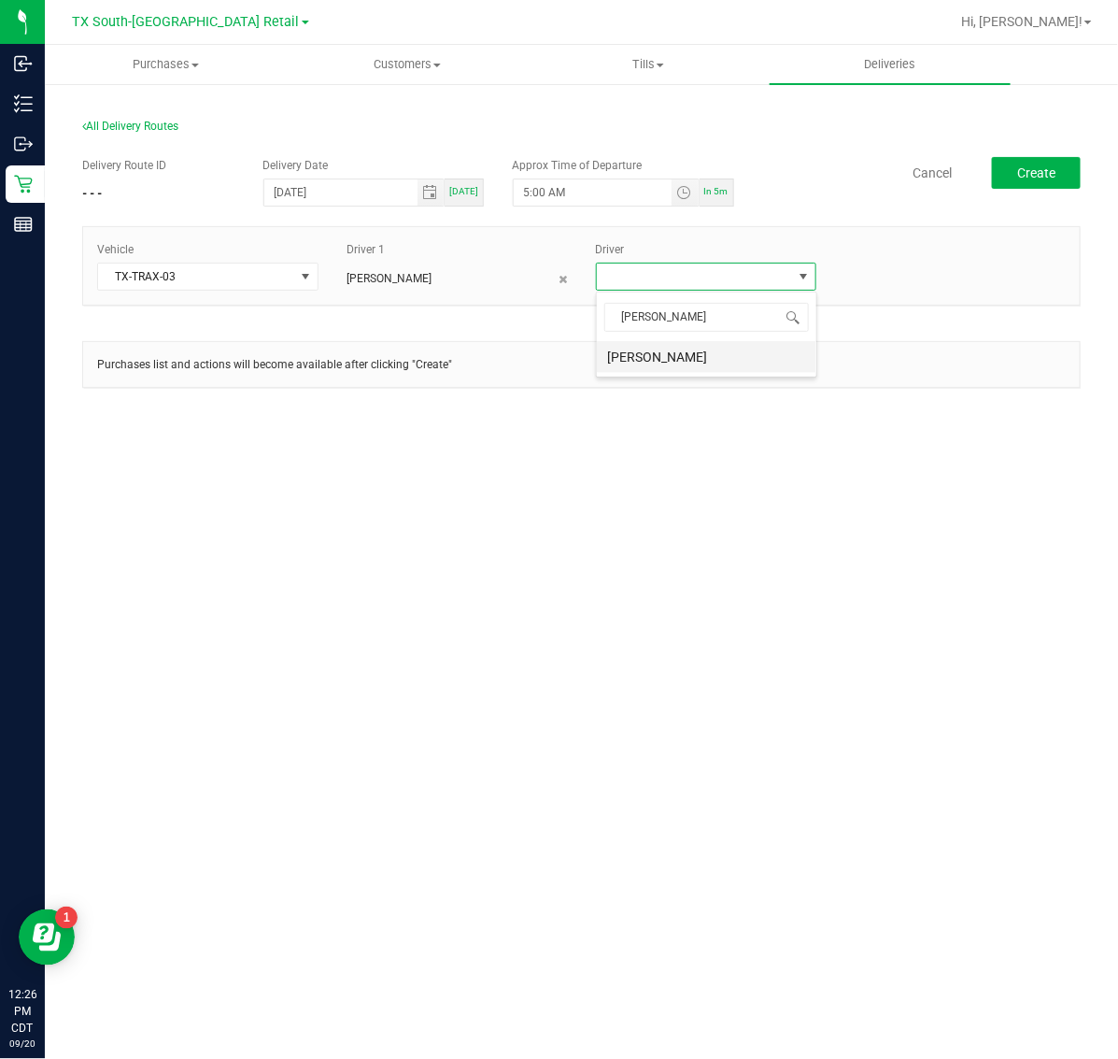
click at [698, 356] on li "[PERSON_NAME]" at bounding box center [707, 357] width 220 height 32
click at [1033, 160] on button "Create" at bounding box center [1036, 173] width 89 height 32
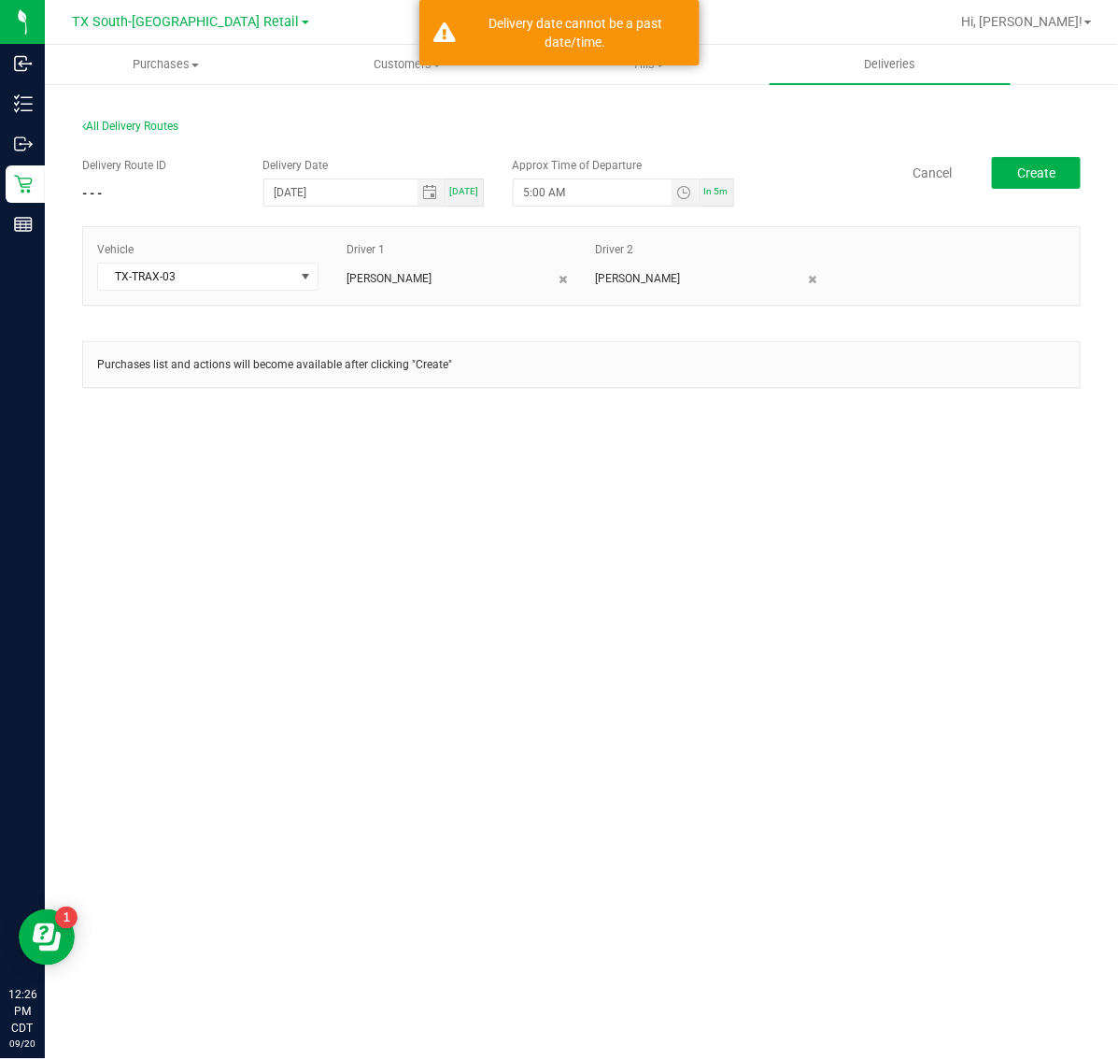
click at [730, 187] on div "In 5m" at bounding box center [717, 192] width 35 height 28
type input "12:31 PM"
click at [1057, 159] on button "Create" at bounding box center [1036, 173] width 89 height 32
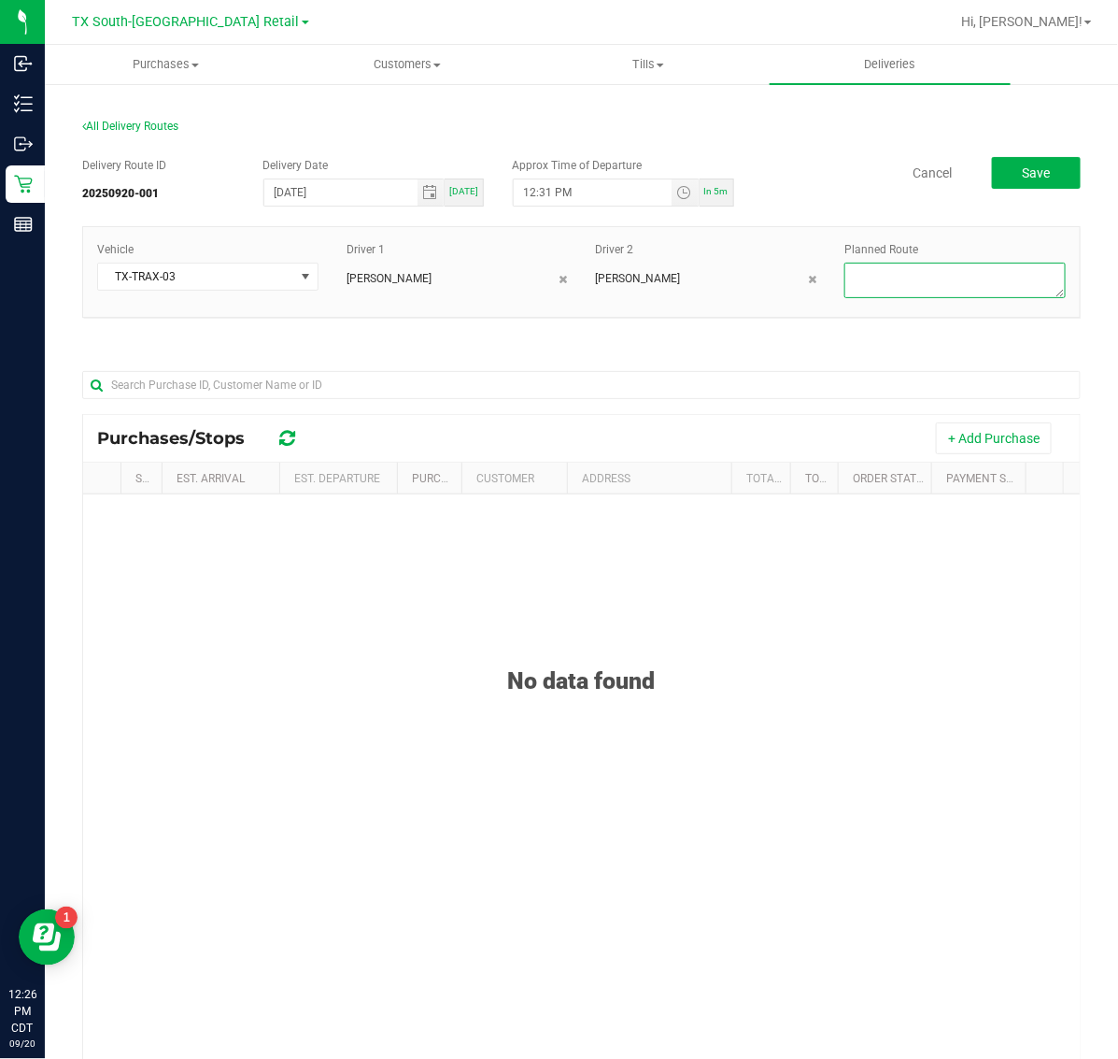
click at [958, 268] on textarea at bounding box center [955, 281] width 221 height 36
type textarea "Same Days"
click at [1033, 185] on button "Save" at bounding box center [1036, 173] width 89 height 32
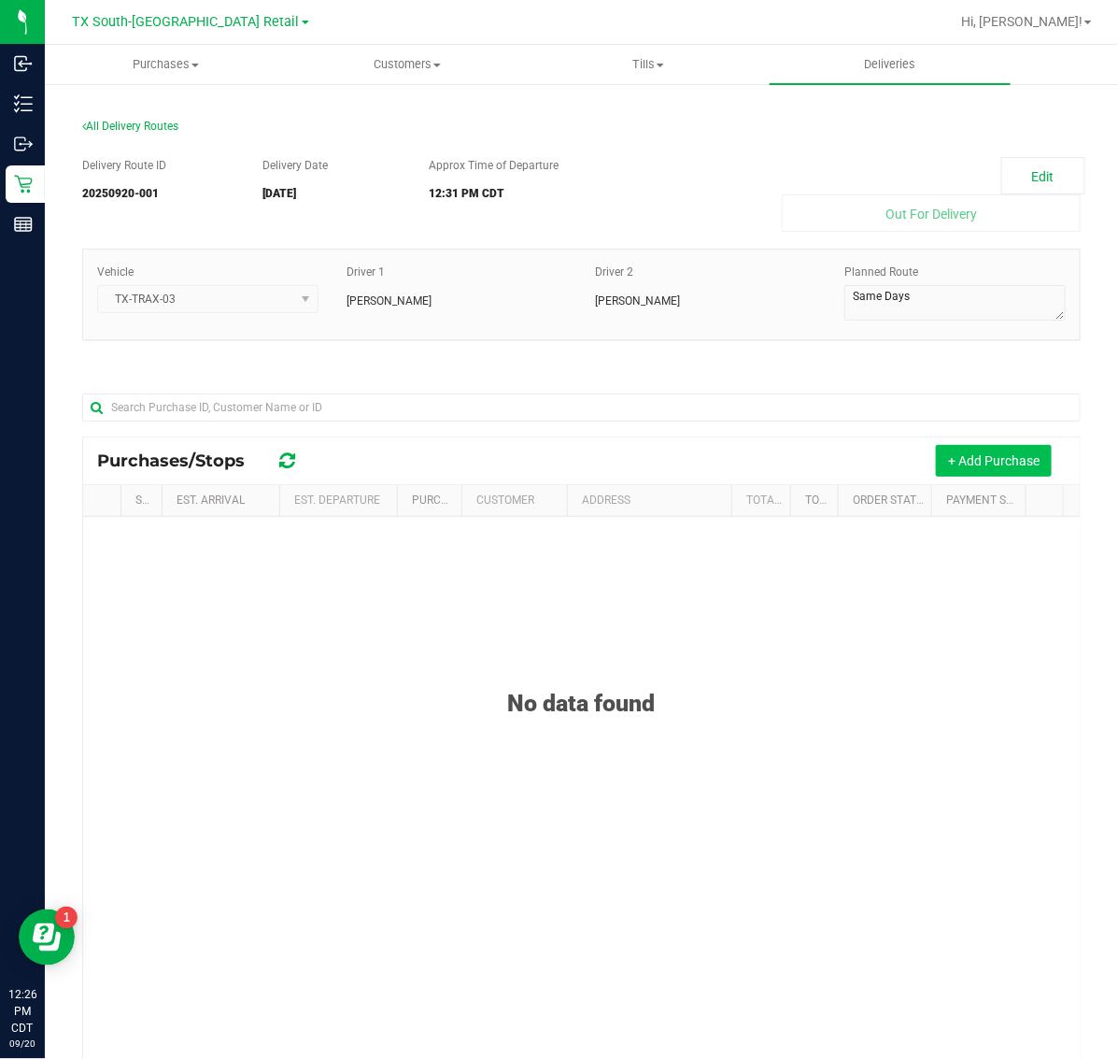
click at [997, 465] on button "+ Add Purchase" at bounding box center [994, 461] width 116 height 32
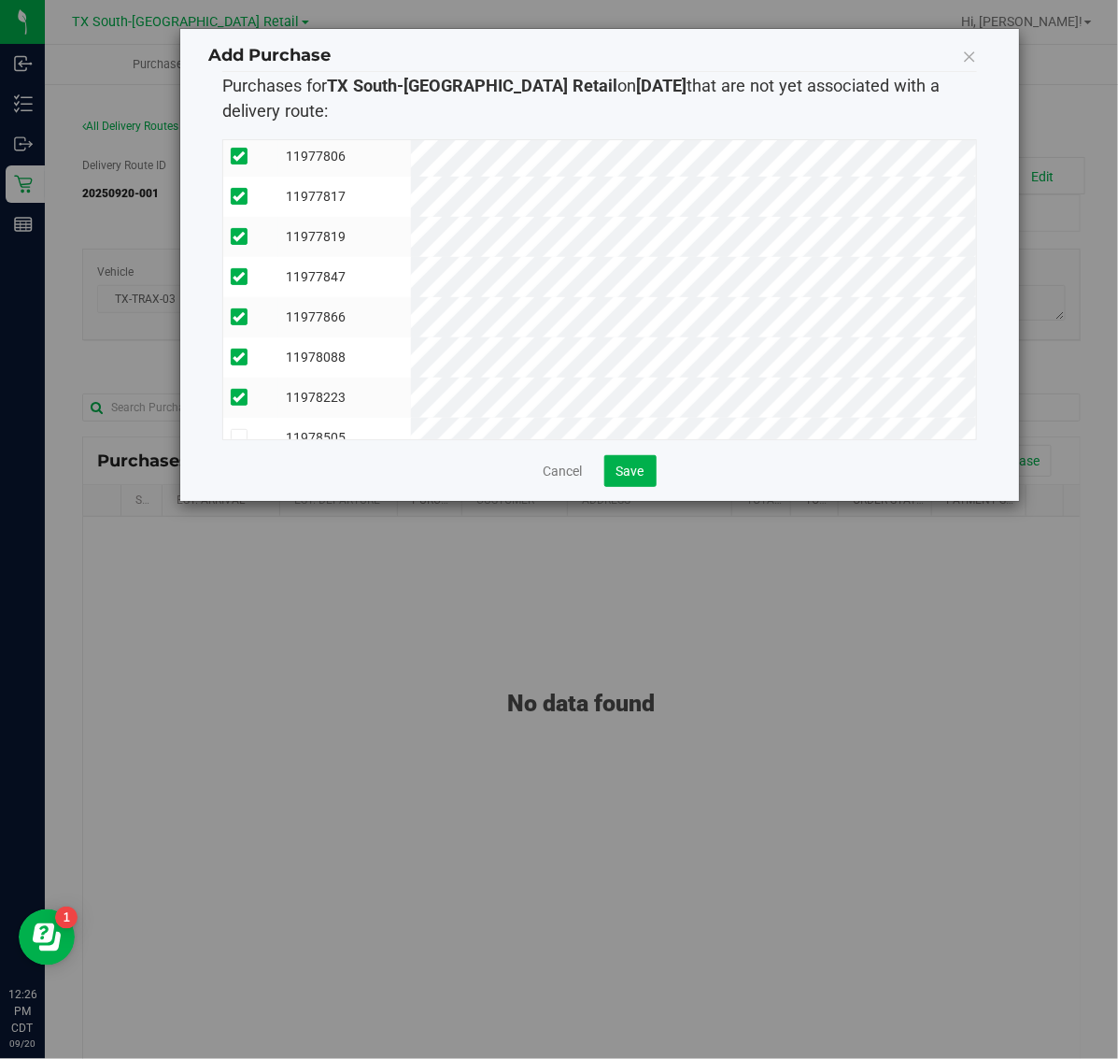
scroll to position [274, 0]
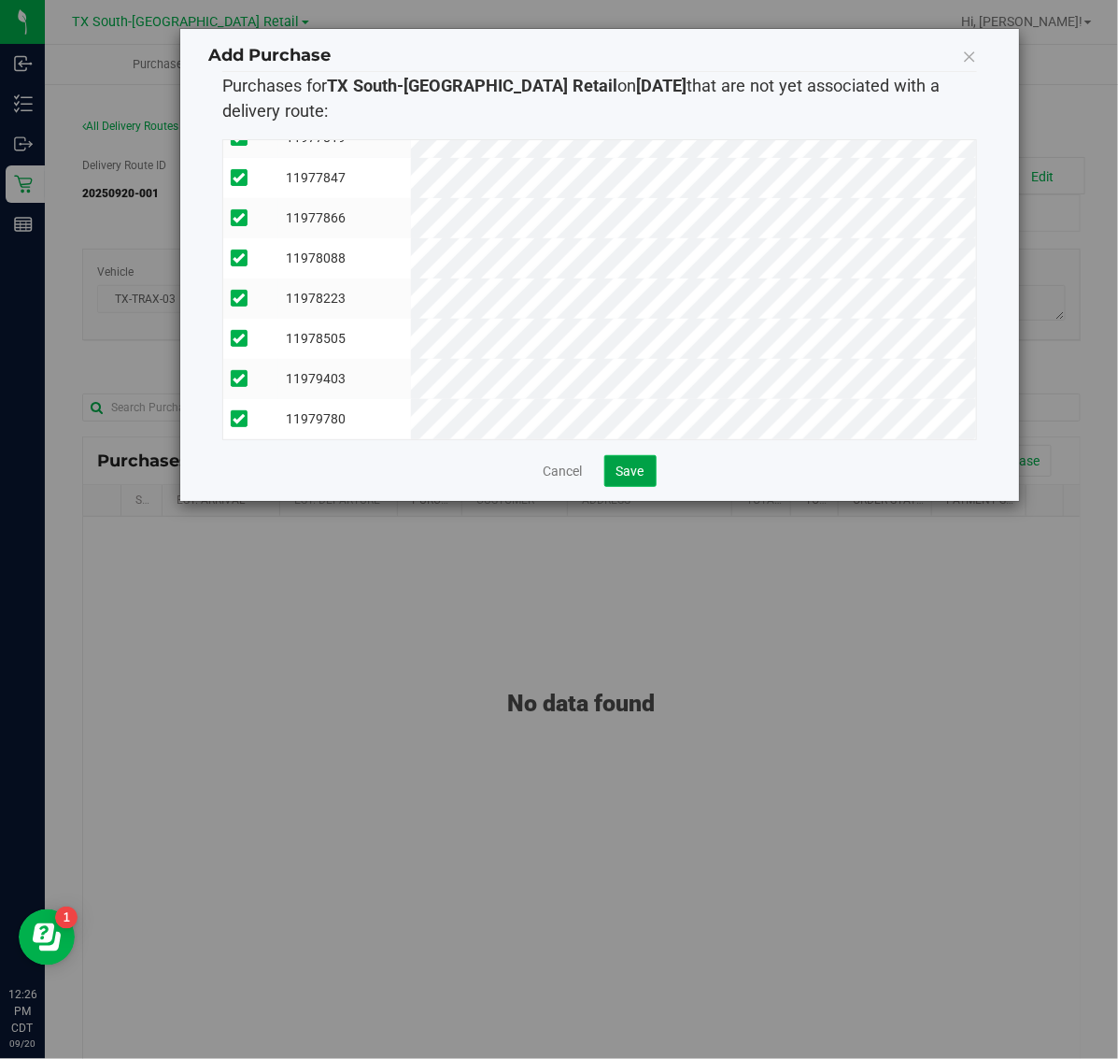
click at [638, 460] on button "Save" at bounding box center [630, 471] width 52 height 32
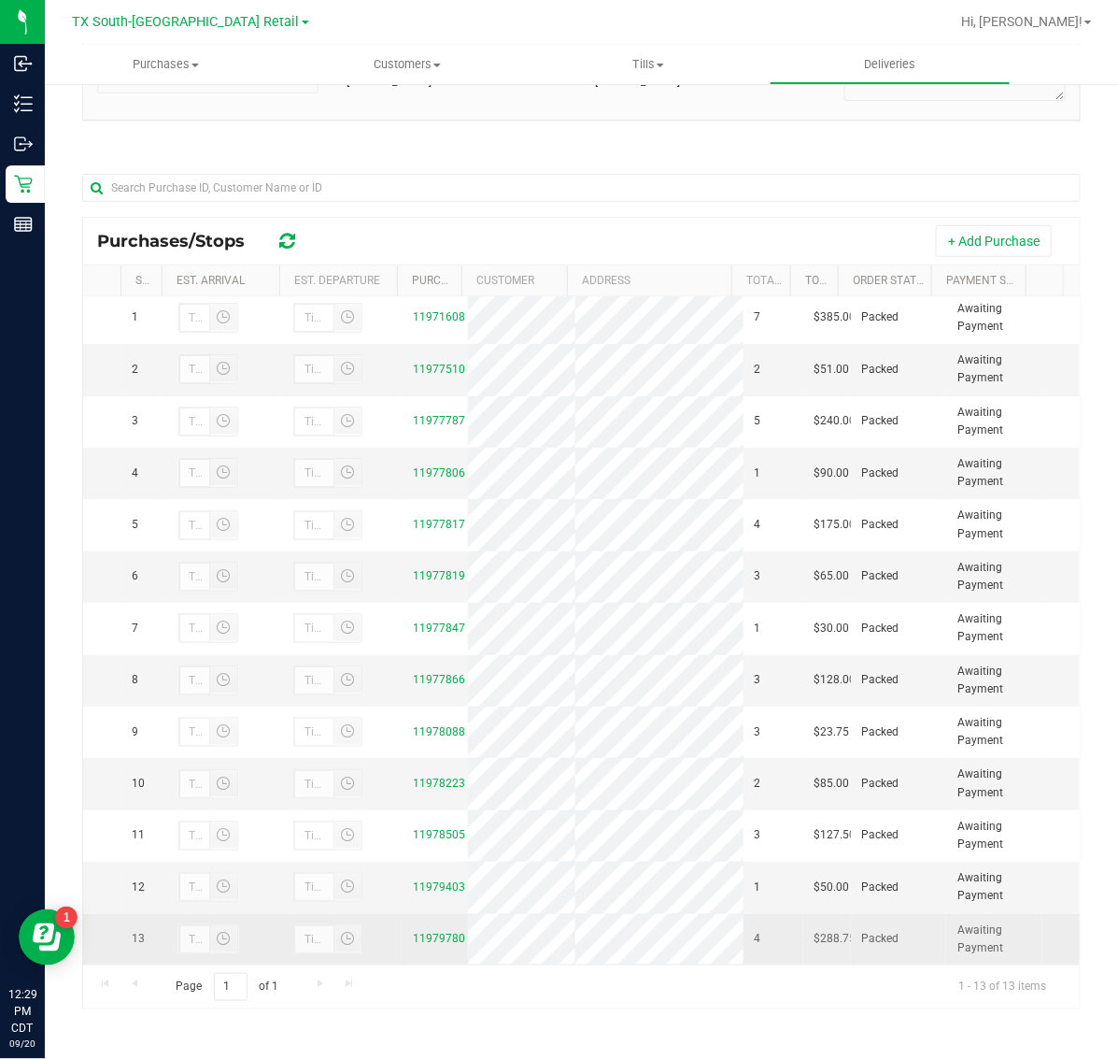
scroll to position [133, 0]
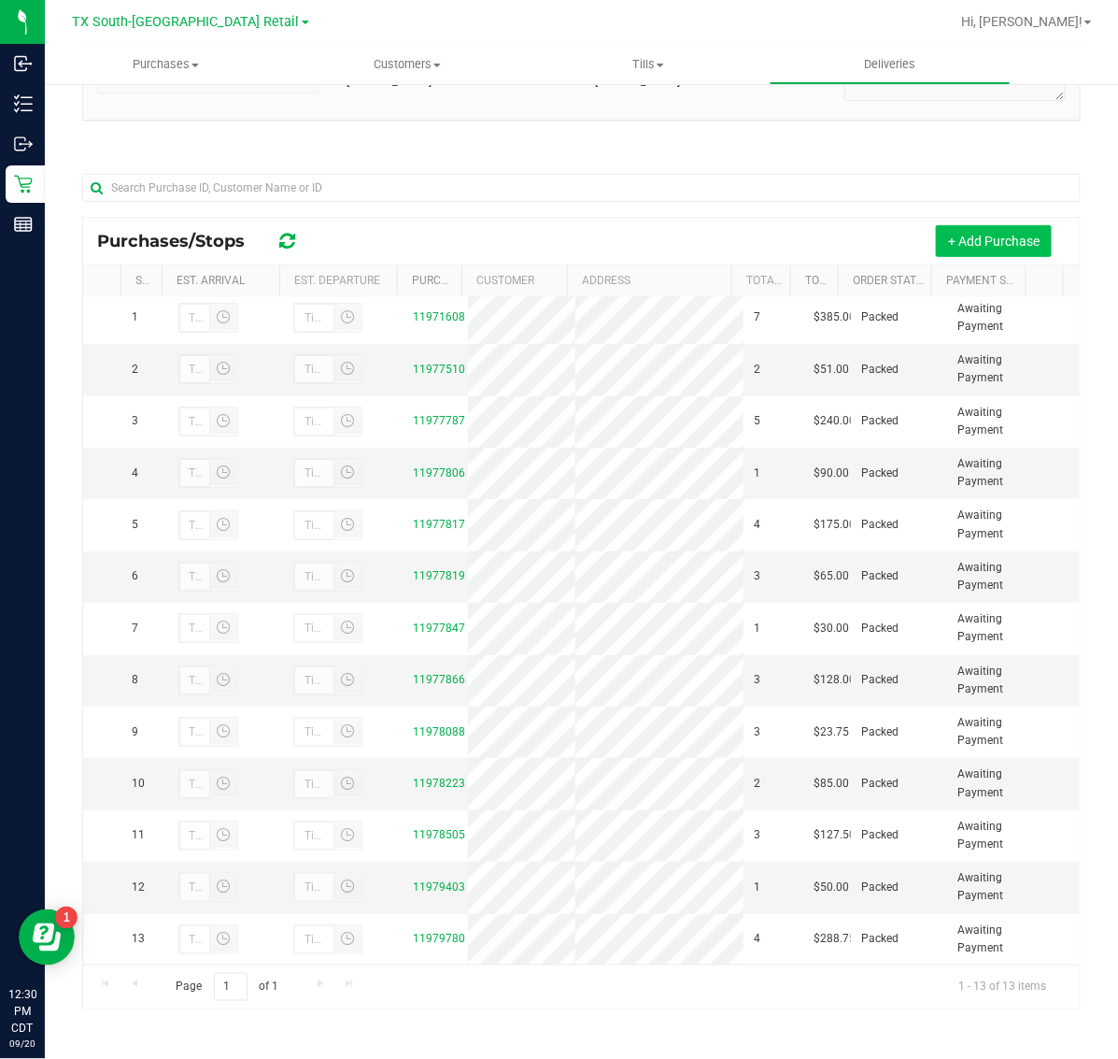
click at [942, 234] on button "+ Add Purchase" at bounding box center [994, 241] width 116 height 32
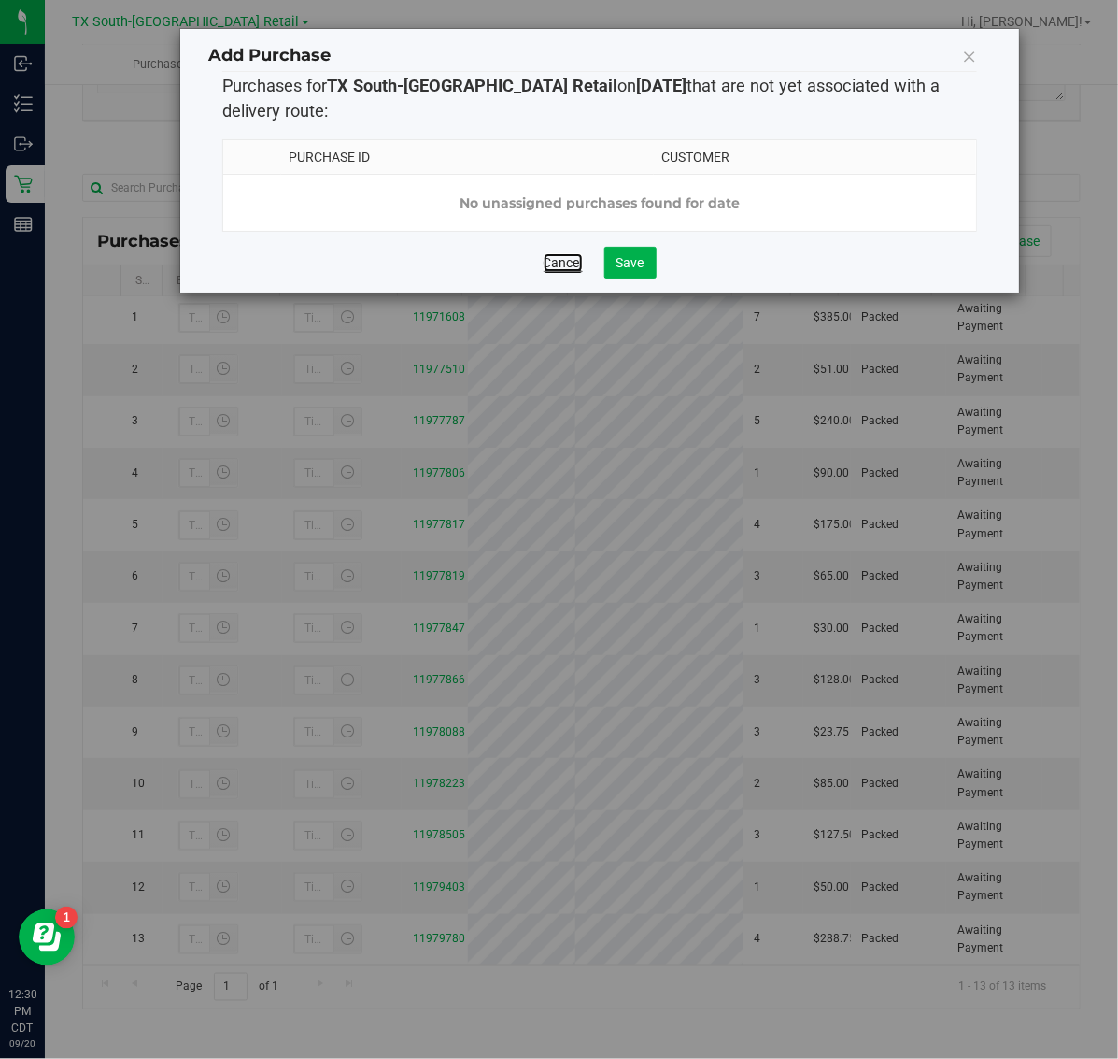
click at [561, 272] on link "Cancel" at bounding box center [563, 262] width 39 height 19
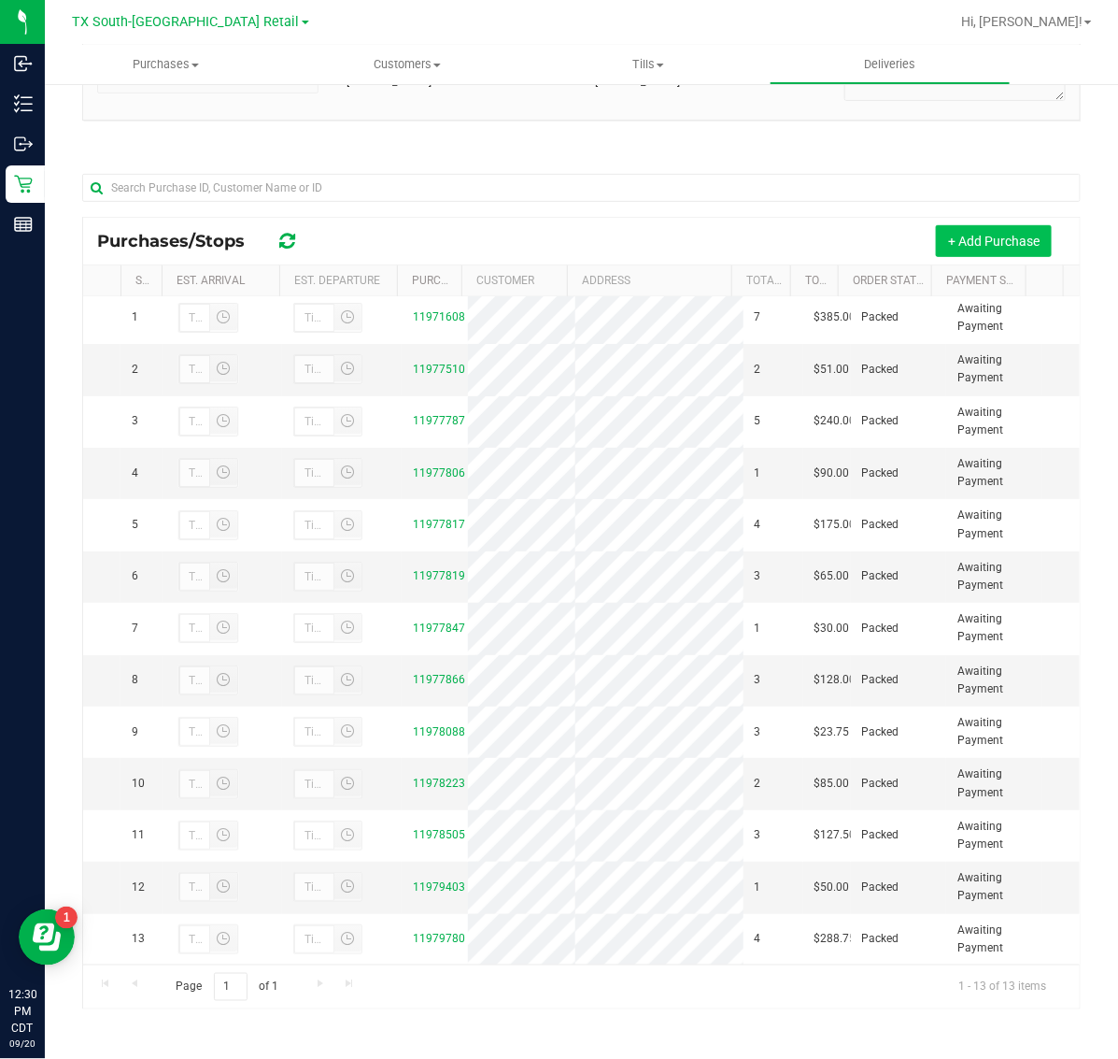
click at [968, 226] on button "+ Add Purchase" at bounding box center [994, 241] width 116 height 32
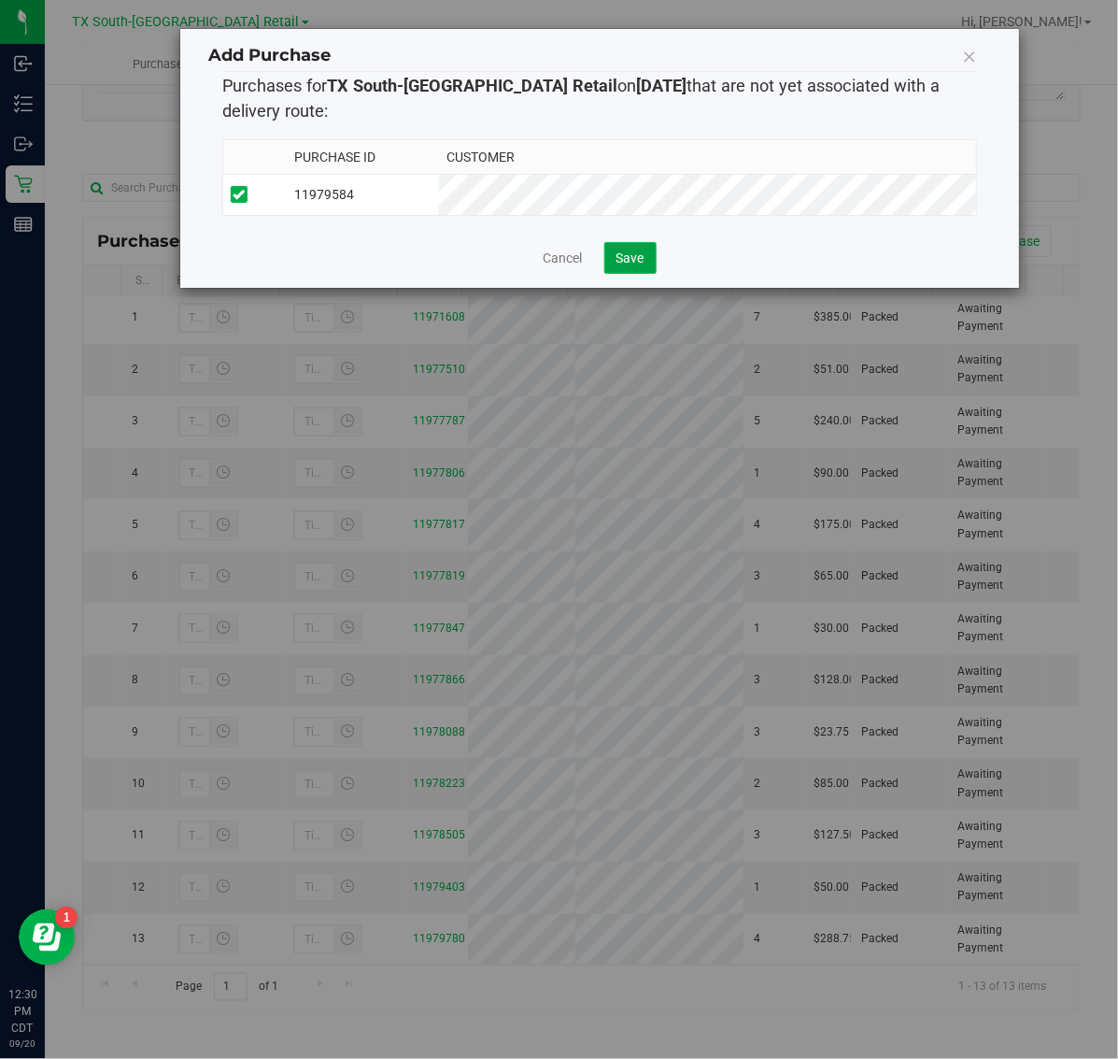
click at [609, 263] on button "Save" at bounding box center [630, 258] width 52 height 32
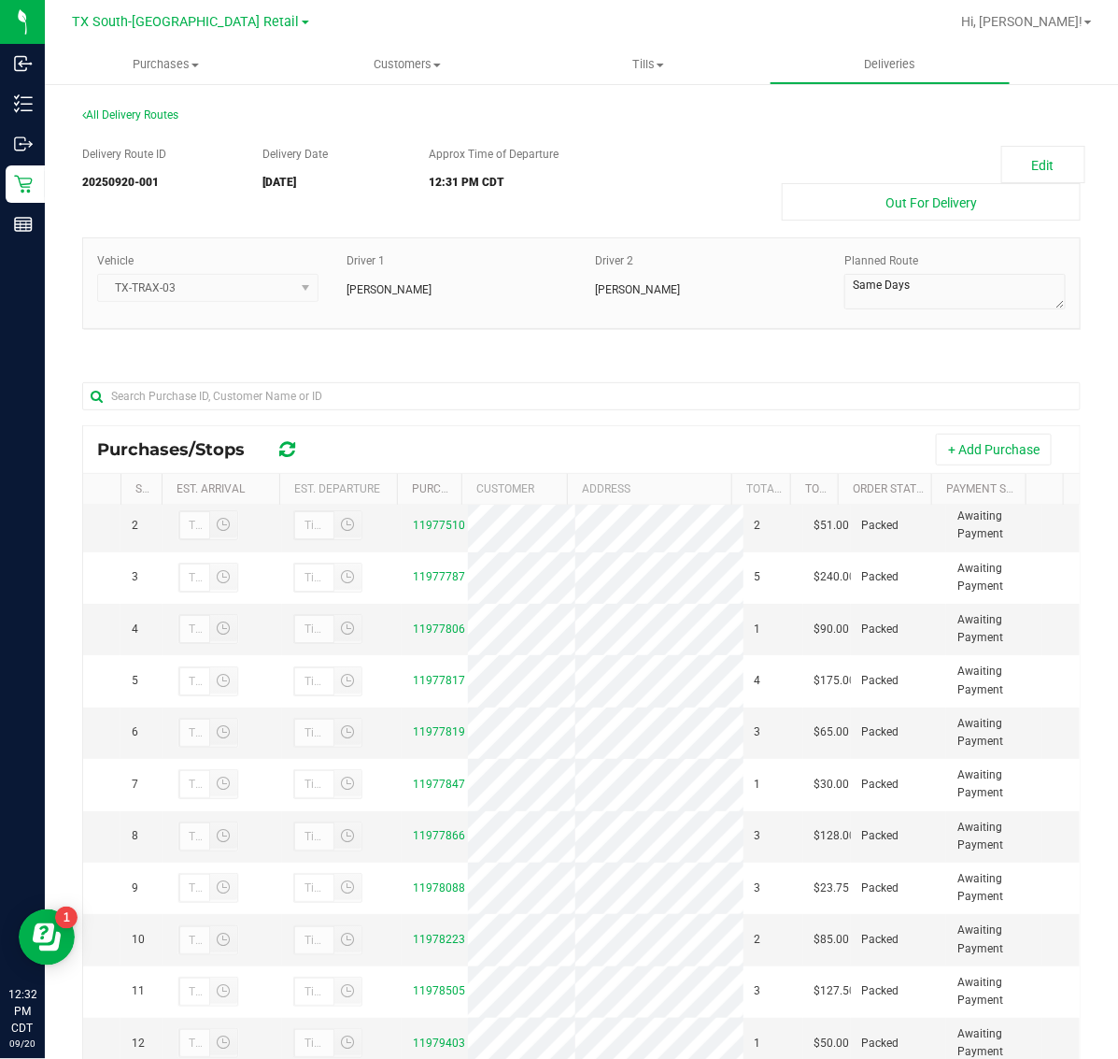
scroll to position [0, 0]
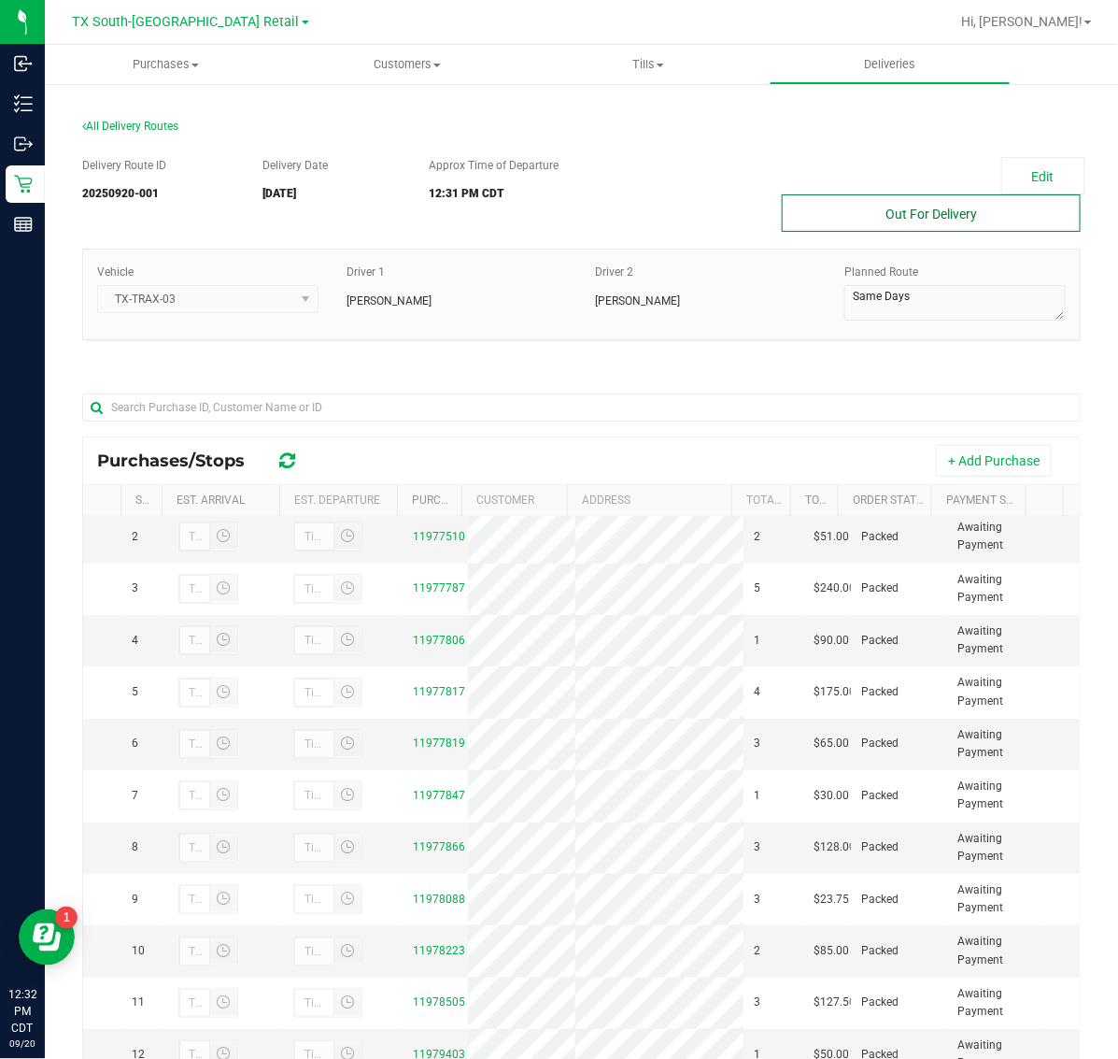
click at [946, 208] on button "Out For Delivery" at bounding box center [931, 212] width 299 height 37
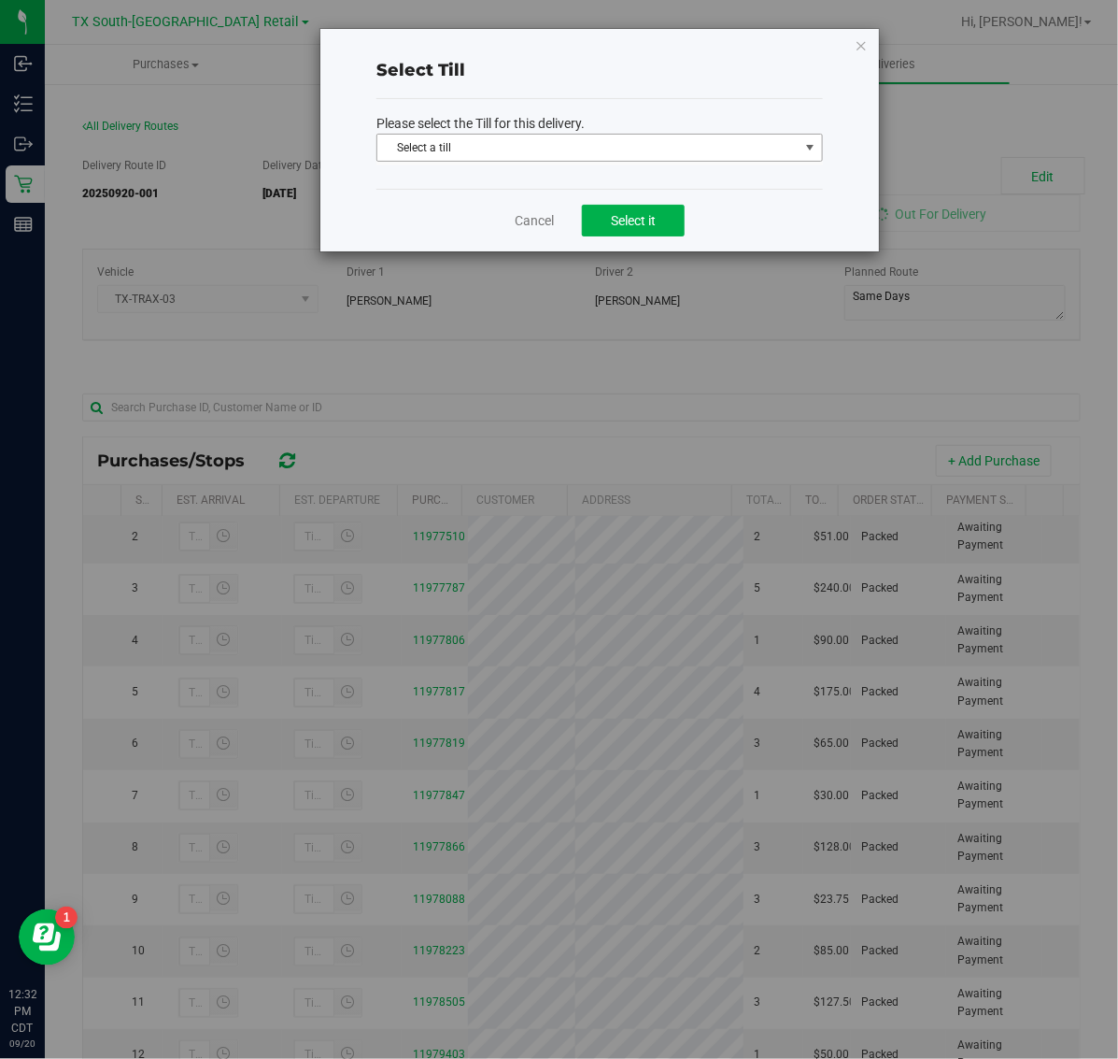
click at [615, 140] on span "Select a till" at bounding box center [587, 148] width 421 height 26
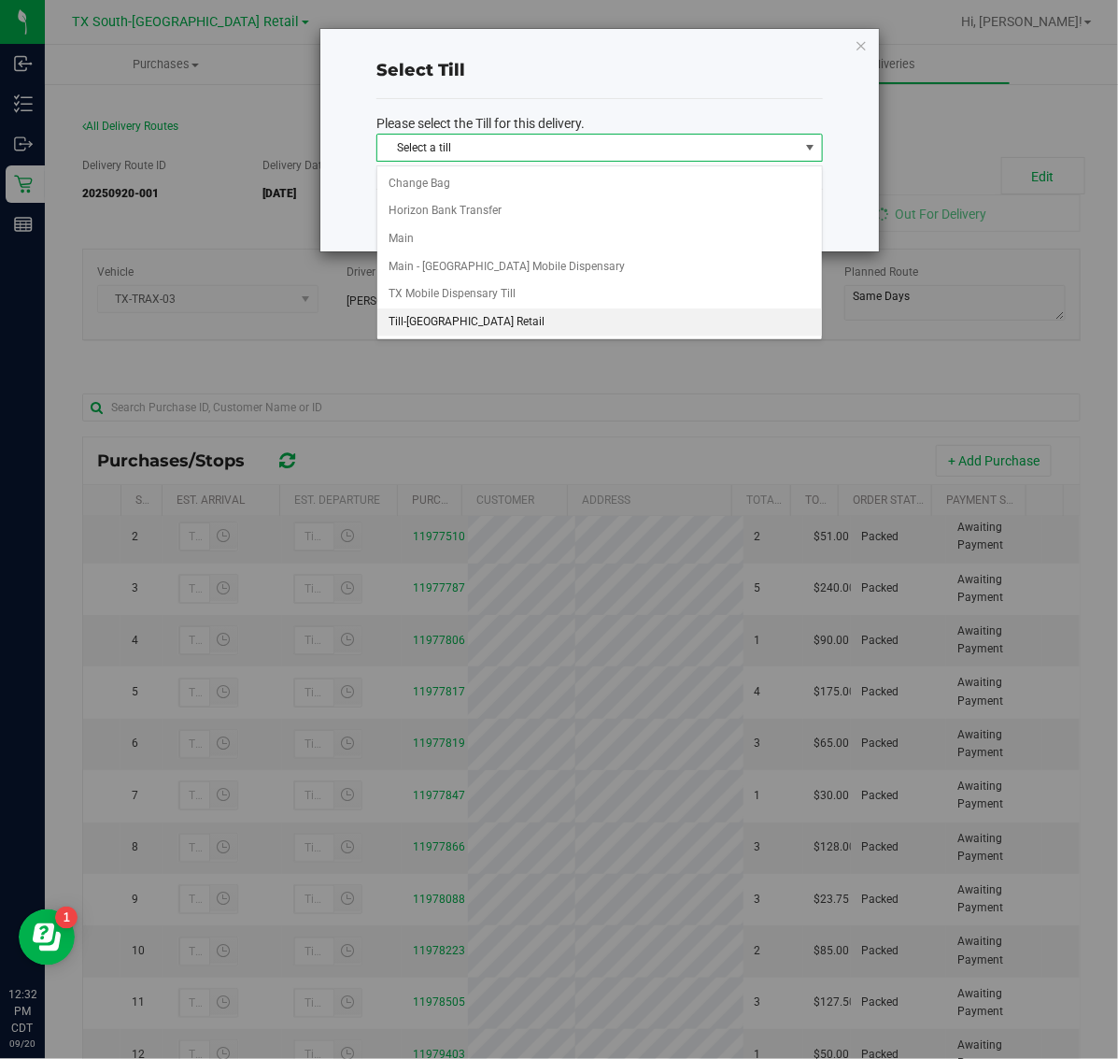
click at [540, 322] on li "Till-[GEOGRAPHIC_DATA] Retail" at bounding box center [599, 322] width 445 height 28
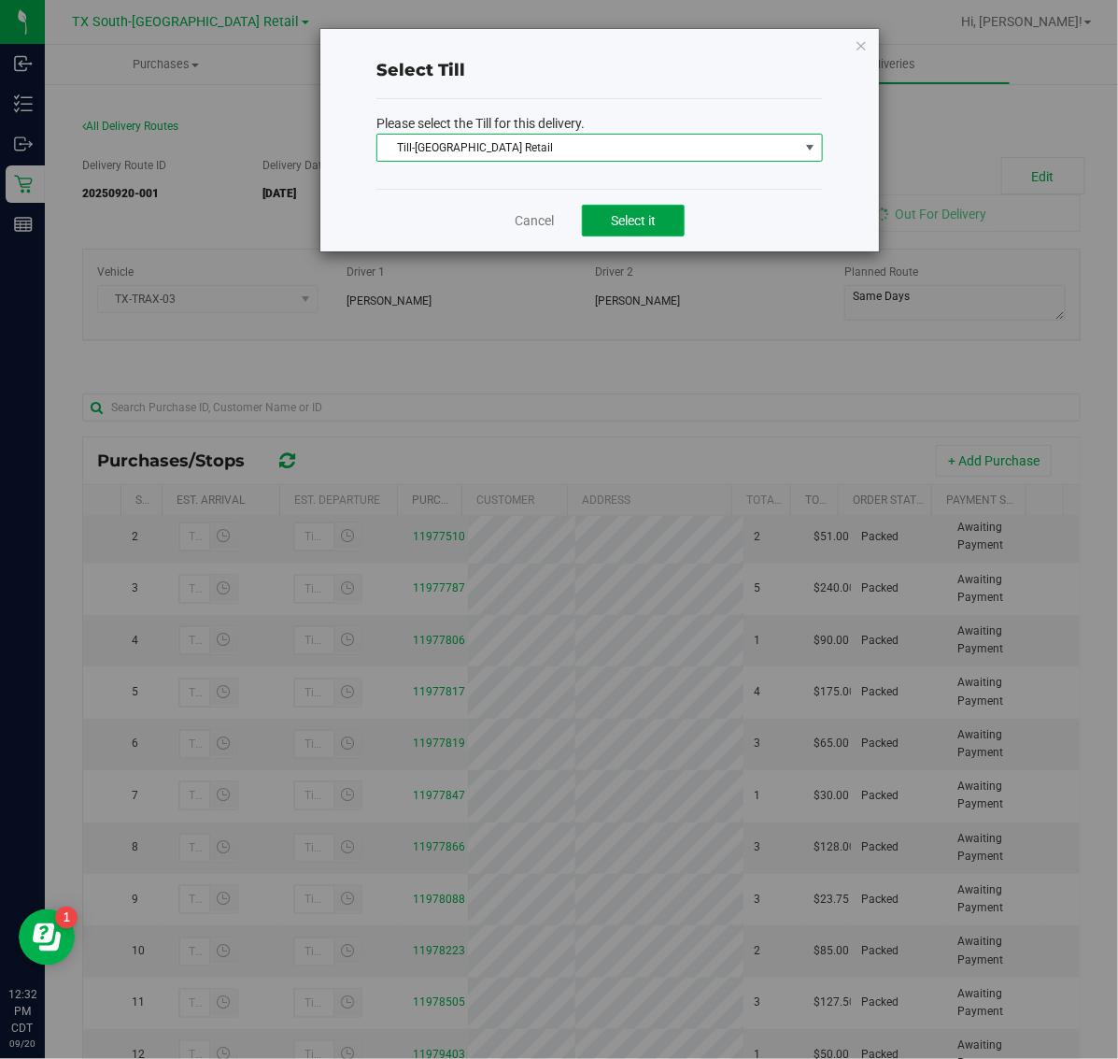
click at [652, 232] on button "Select it" at bounding box center [633, 221] width 103 height 32
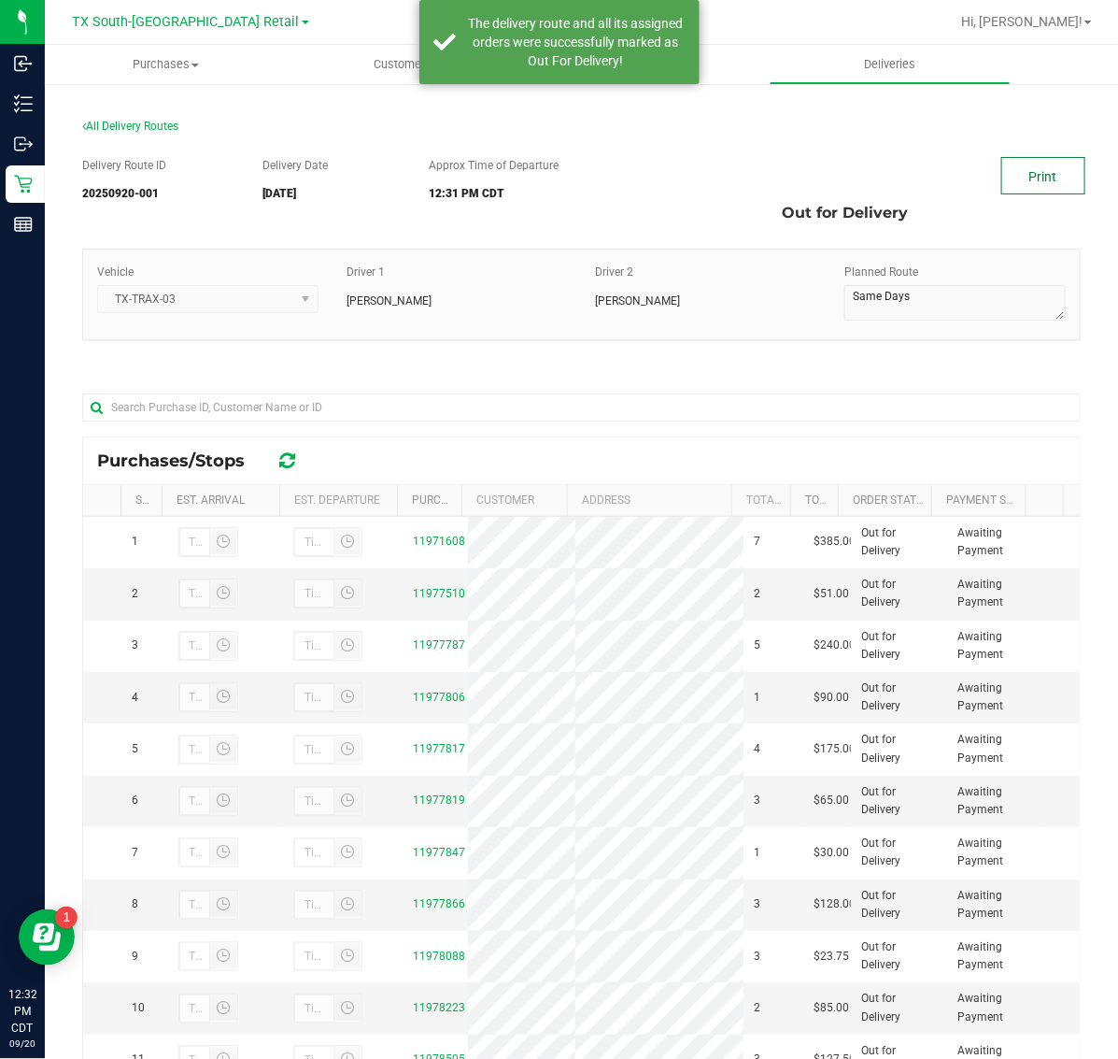
click at [1030, 169] on link "Print" at bounding box center [1044, 175] width 84 height 37
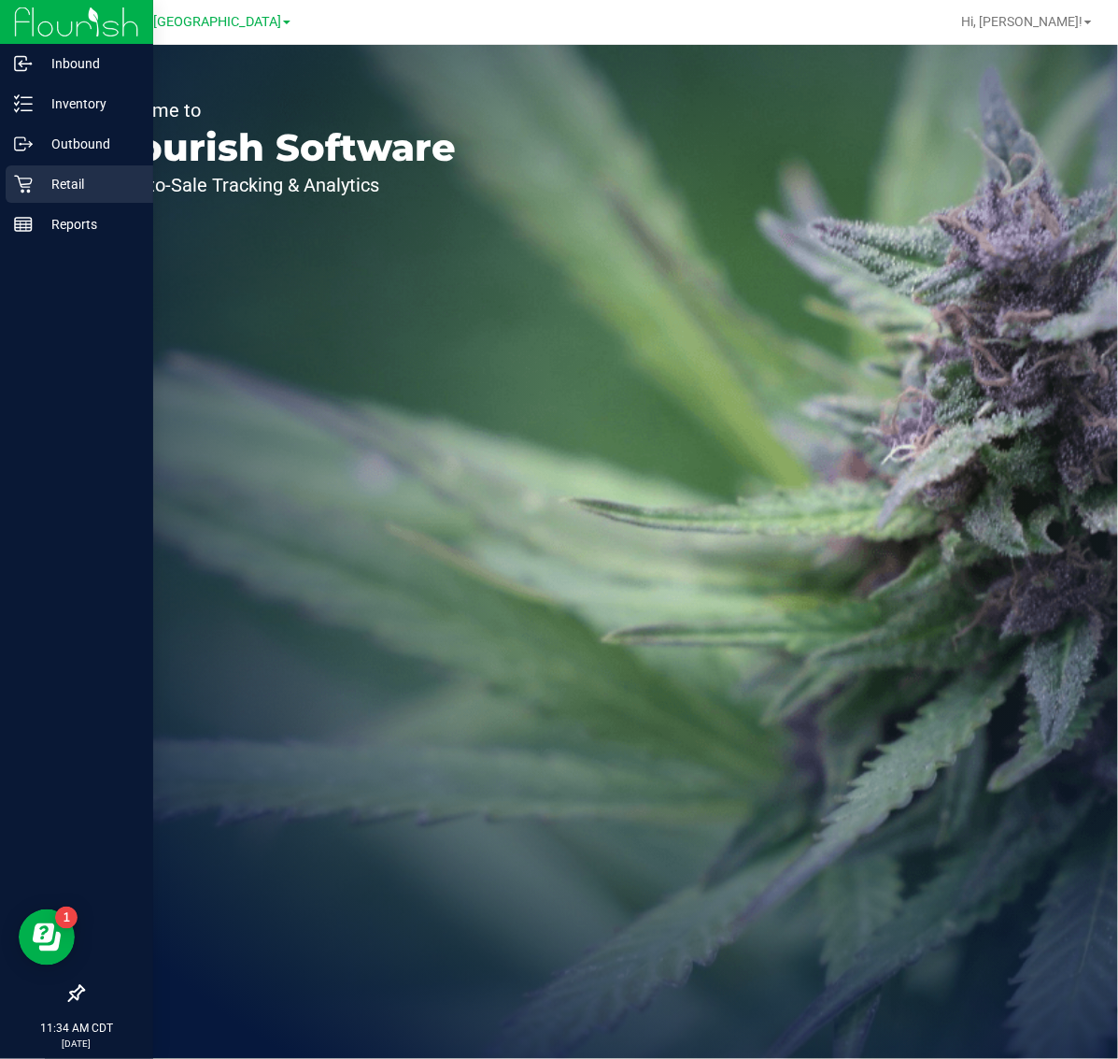
click at [38, 178] on p "Retail" at bounding box center [89, 184] width 112 height 22
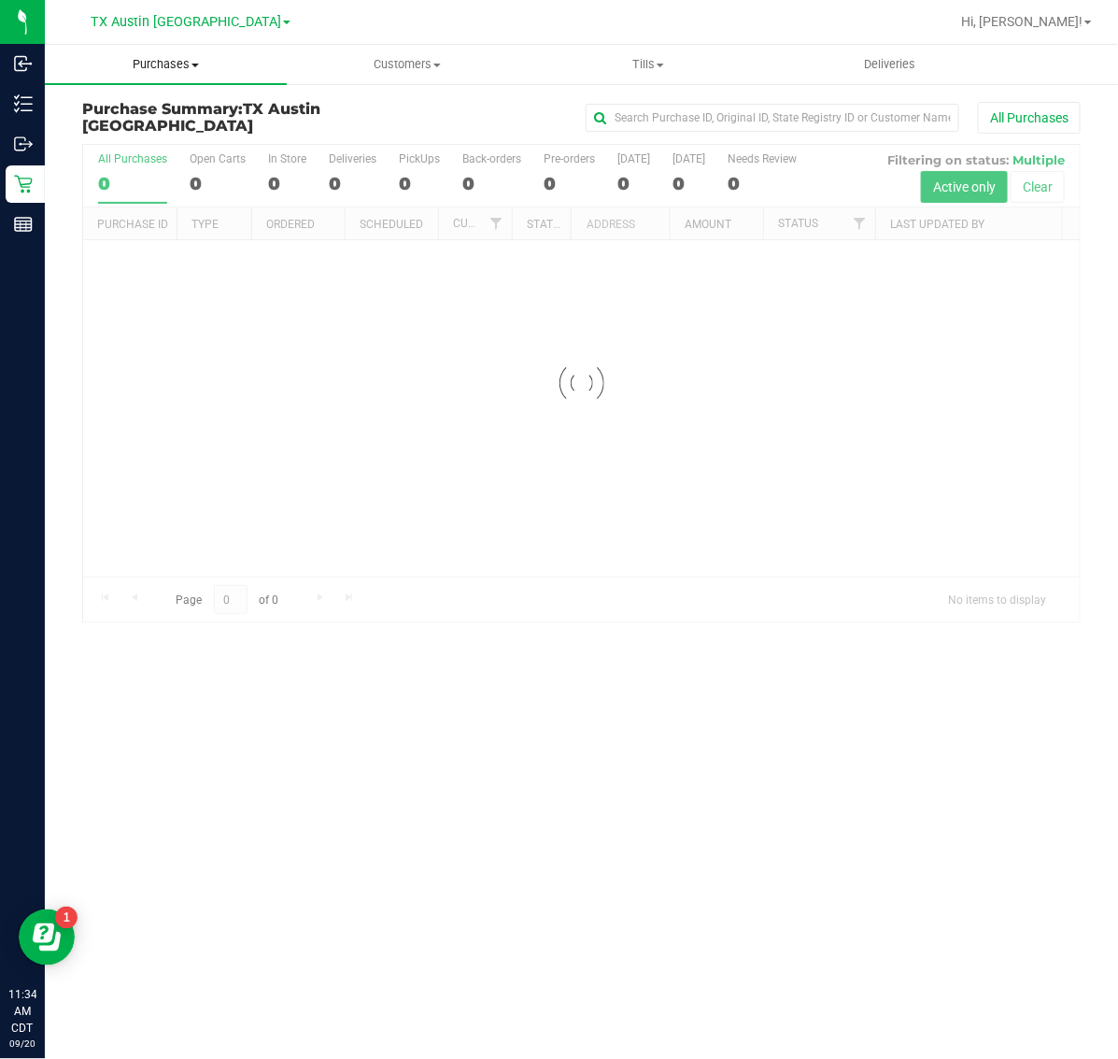
click at [175, 67] on span "Purchases" at bounding box center [166, 64] width 242 height 17
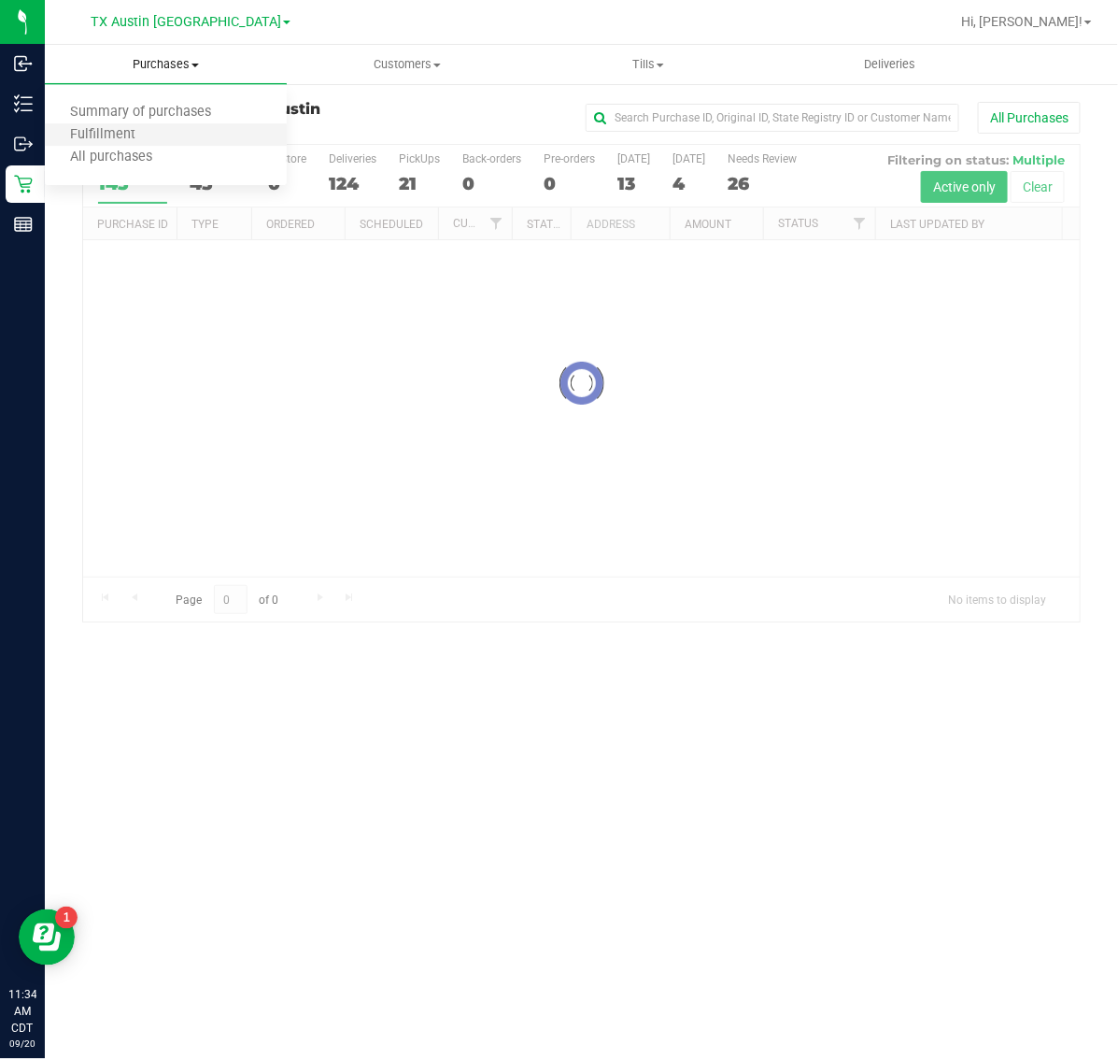
click at [166, 137] on li "Fulfillment" at bounding box center [166, 135] width 242 height 22
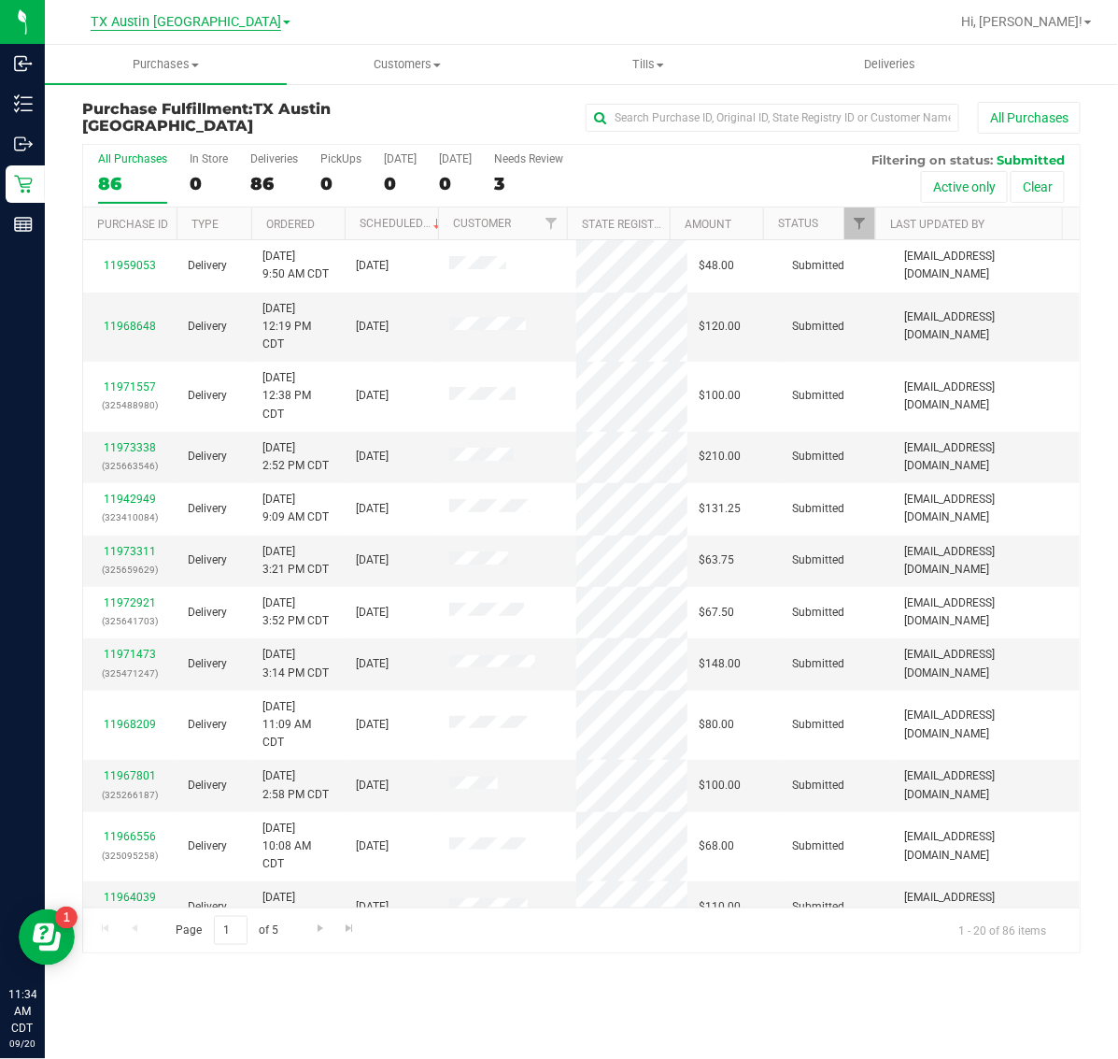
click at [185, 21] on span "TX Austin [GEOGRAPHIC_DATA]" at bounding box center [186, 22] width 191 height 17
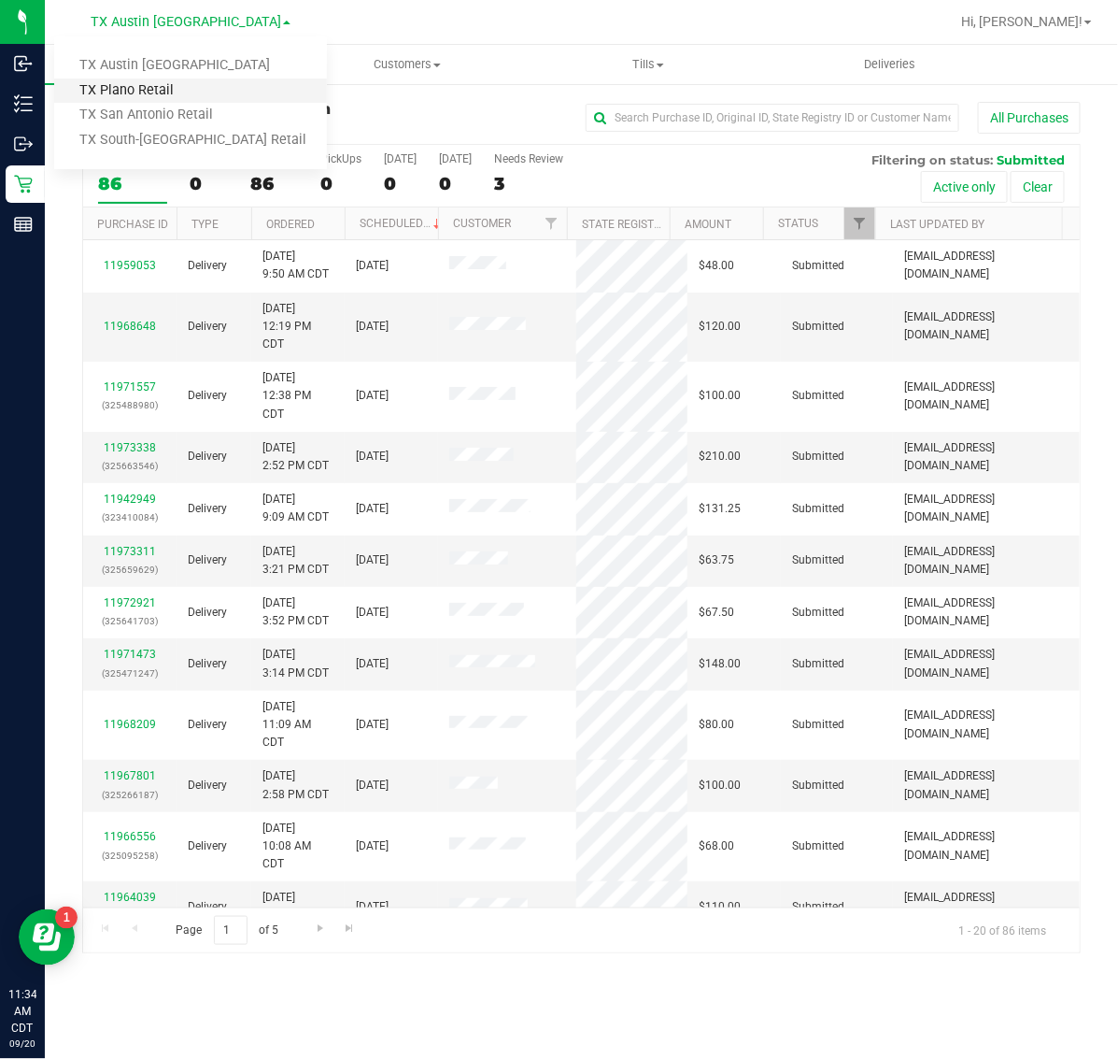
click at [188, 80] on link "TX Plano Retail" at bounding box center [190, 90] width 273 height 25
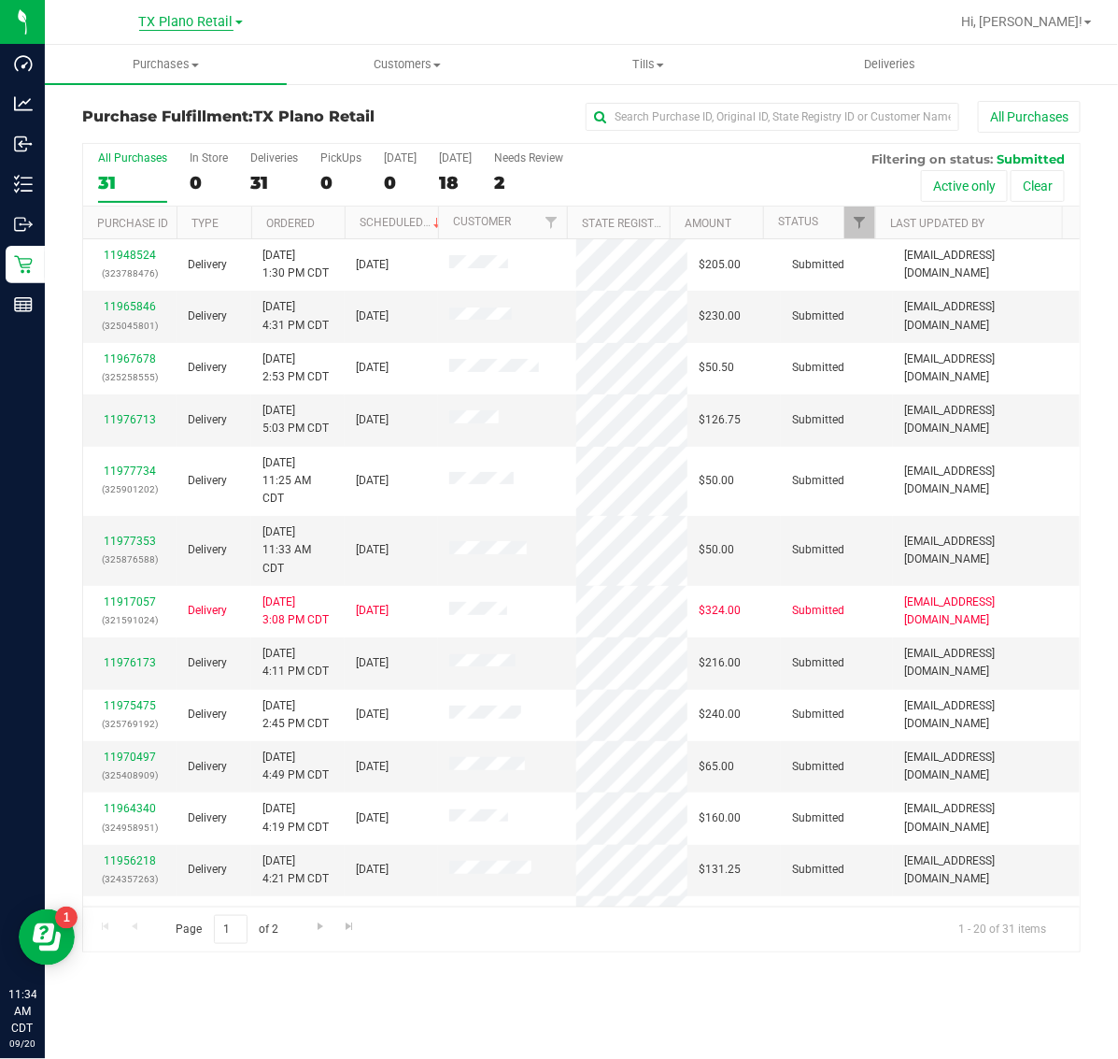
click at [193, 21] on span "TX Plano Retail" at bounding box center [186, 22] width 94 height 17
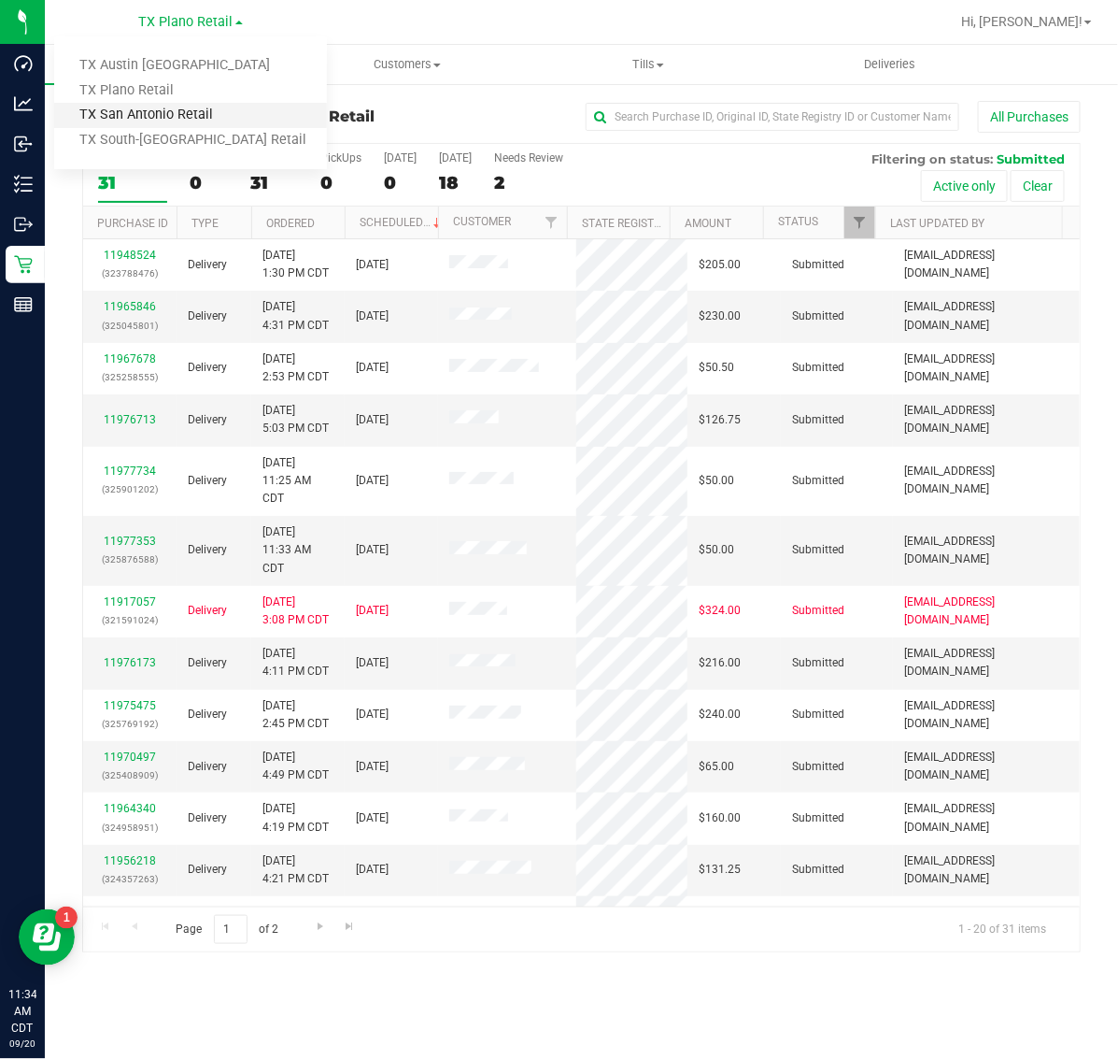
click at [189, 117] on link "TX San Antonio Retail" at bounding box center [190, 115] width 273 height 25
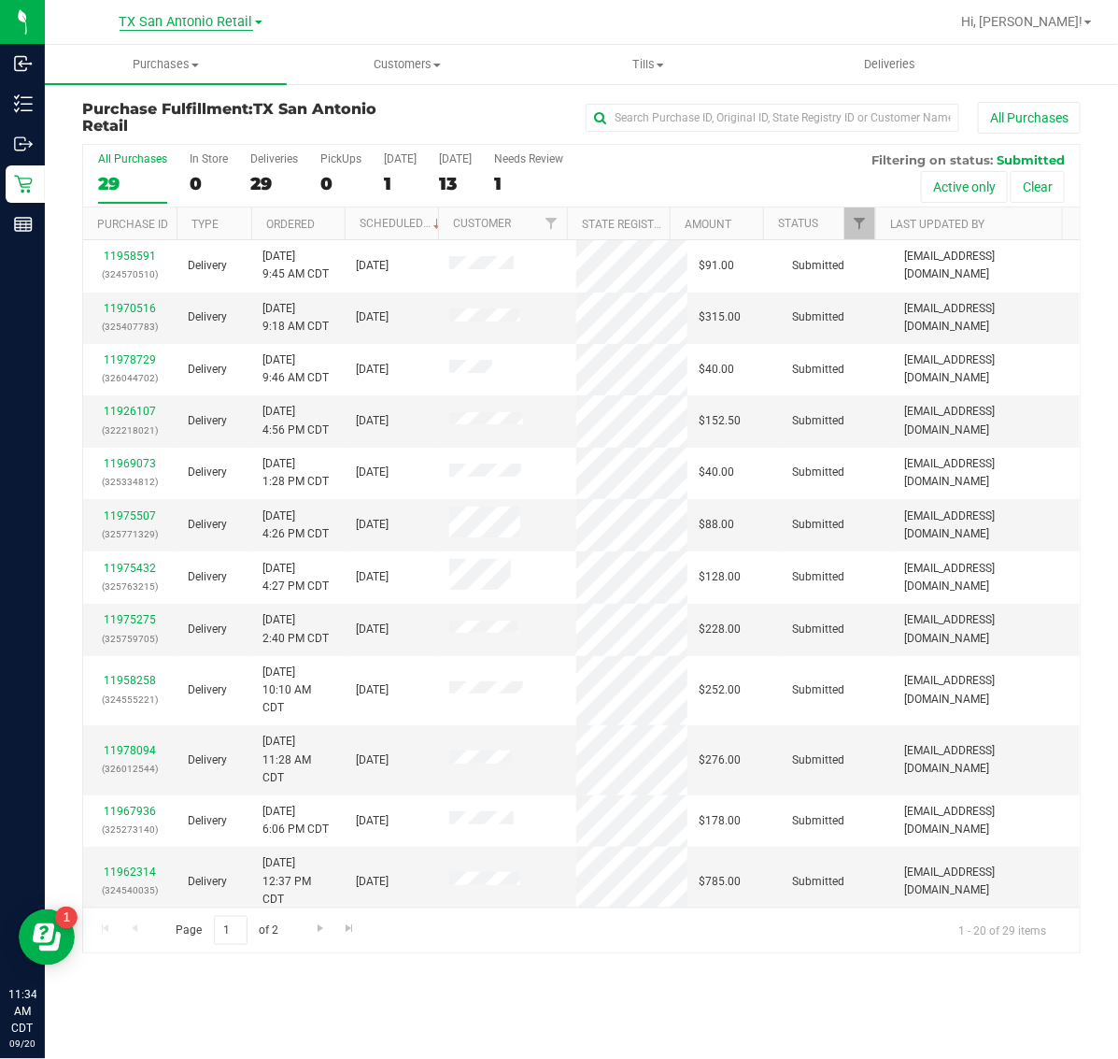
click at [197, 21] on span "TX San Antonio Retail" at bounding box center [187, 22] width 134 height 17
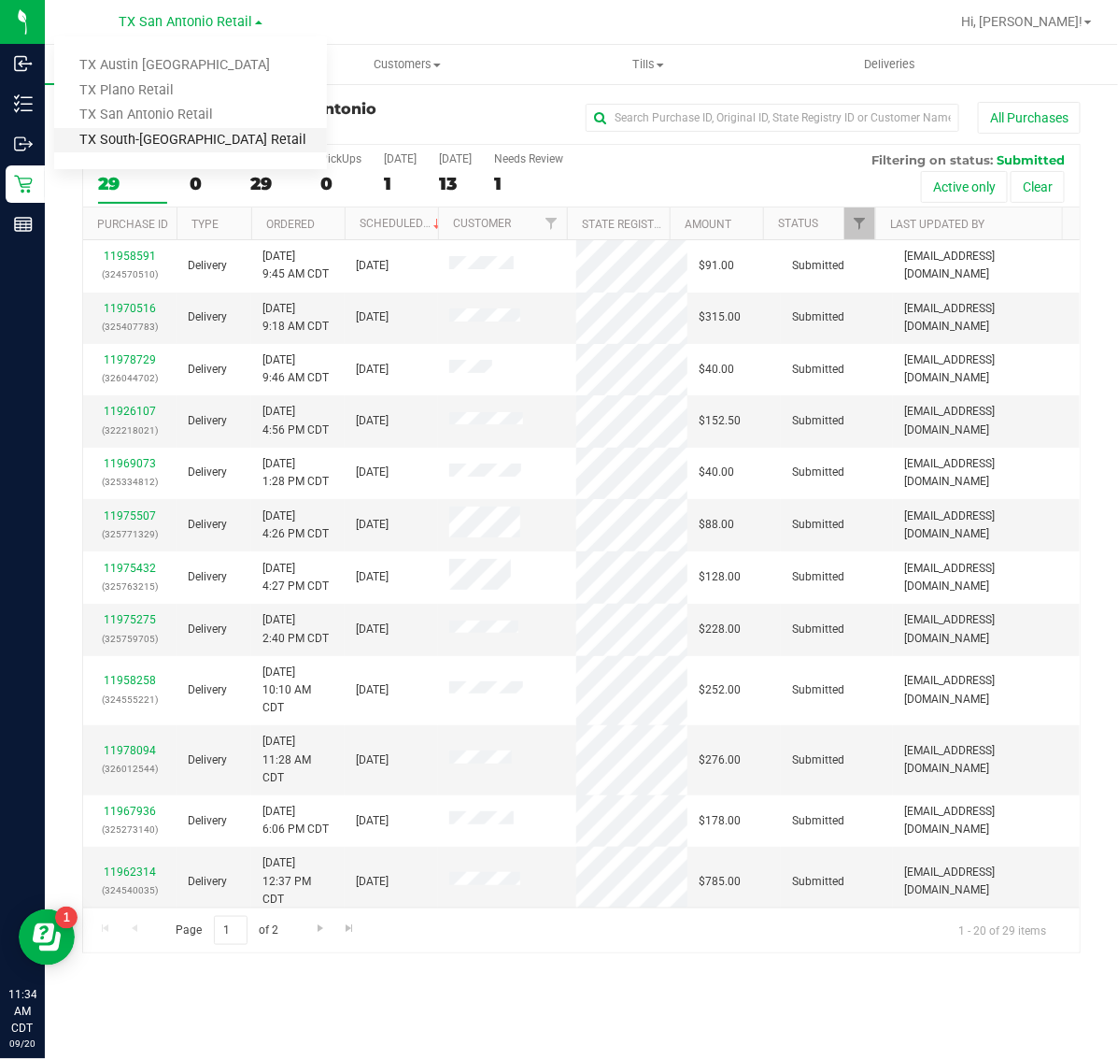
click at [187, 141] on link "TX South-[GEOGRAPHIC_DATA] Retail" at bounding box center [190, 140] width 273 height 25
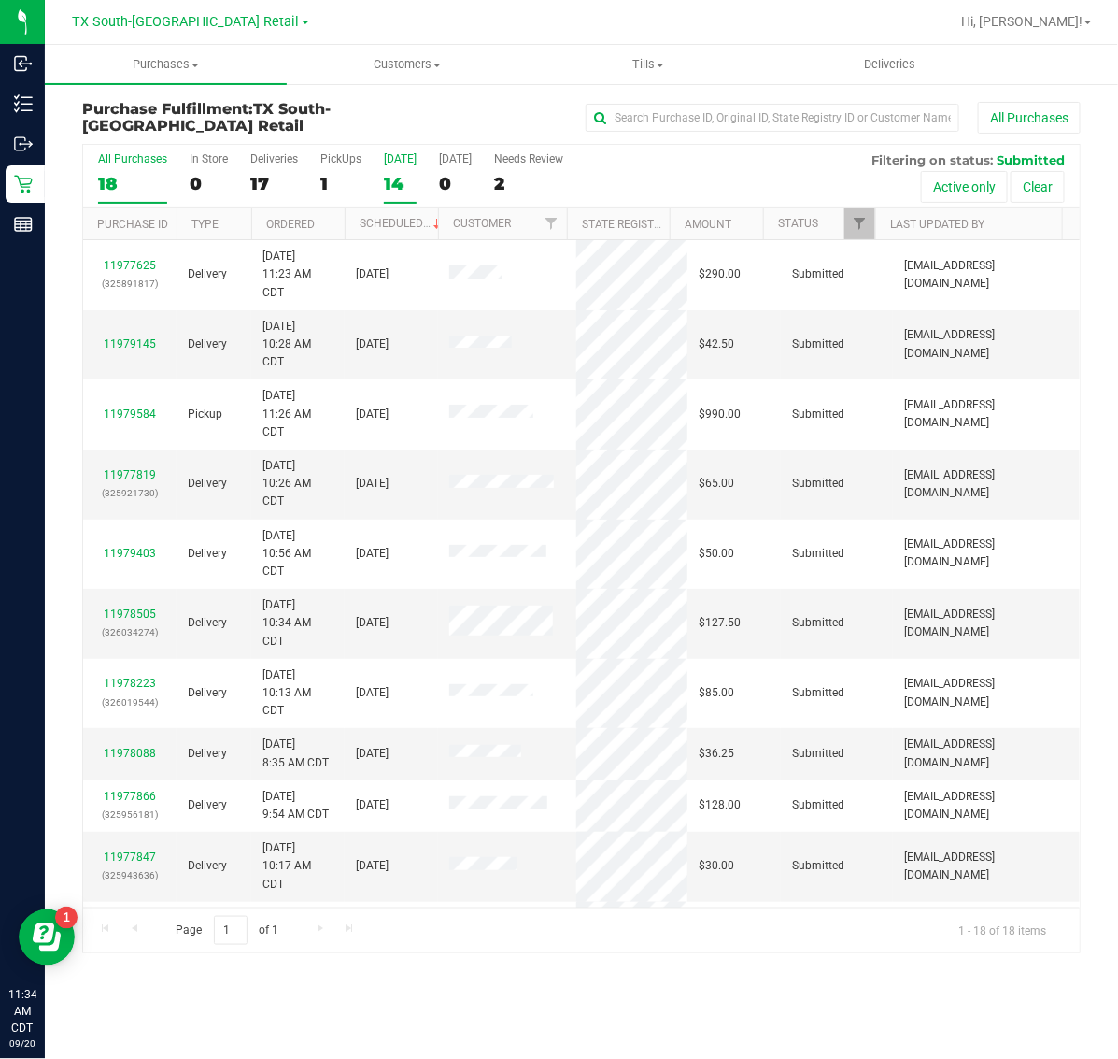
click at [399, 179] on div "14" at bounding box center [400, 183] width 33 height 21
click at [0, 0] on input "[DATE] 14" at bounding box center [0, 0] width 0 height 0
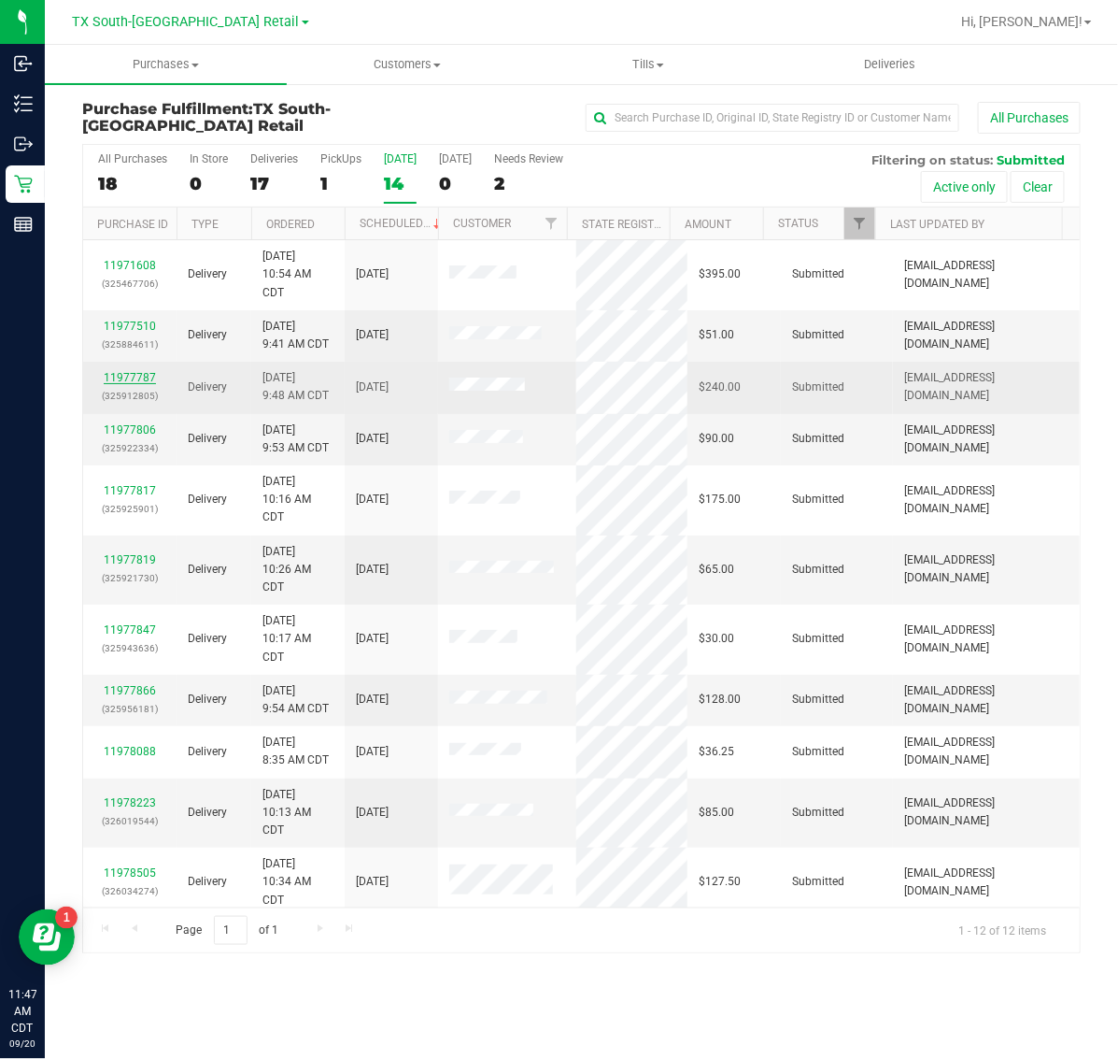
click at [133, 384] on link "11977787" at bounding box center [130, 377] width 52 height 13
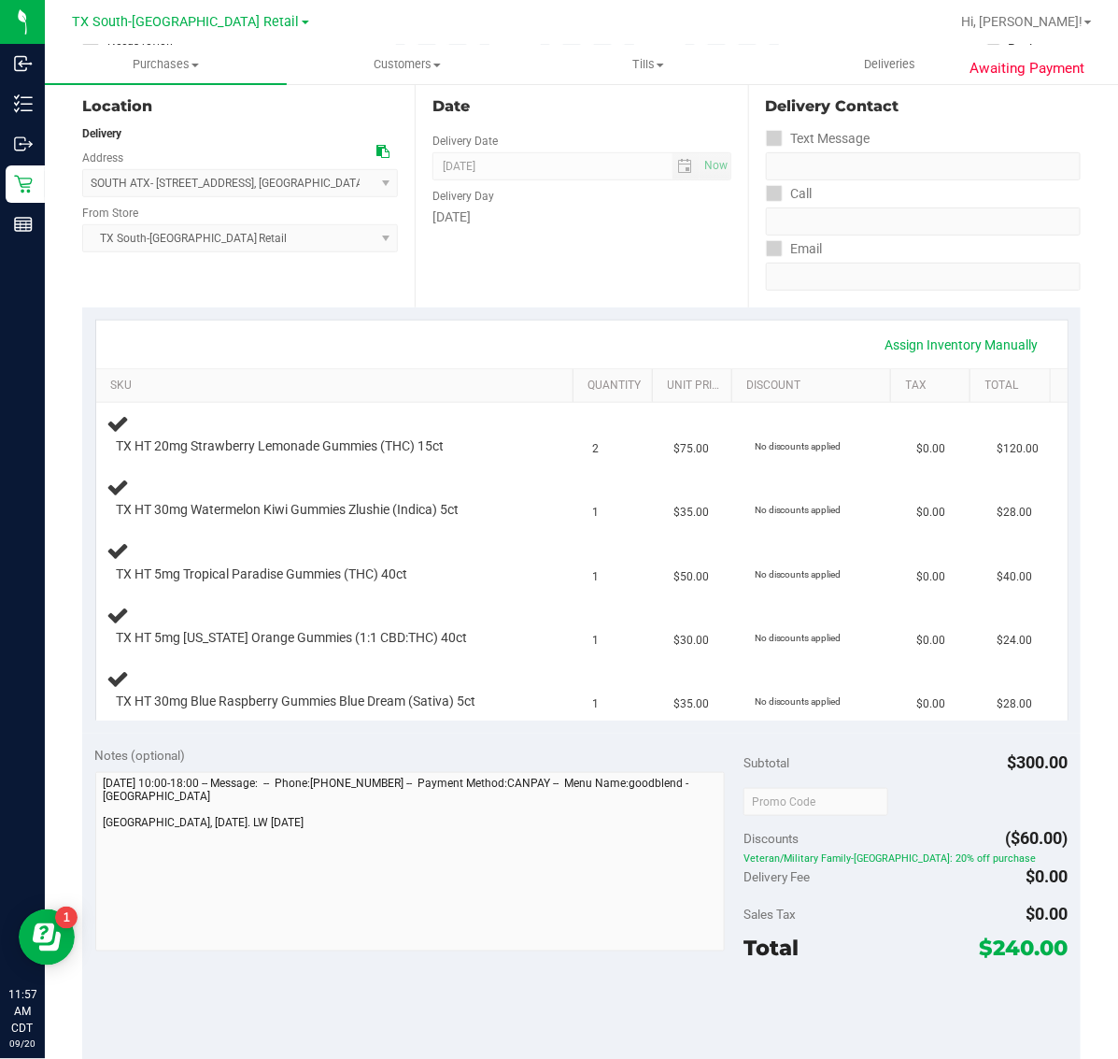
scroll to position [350, 0]
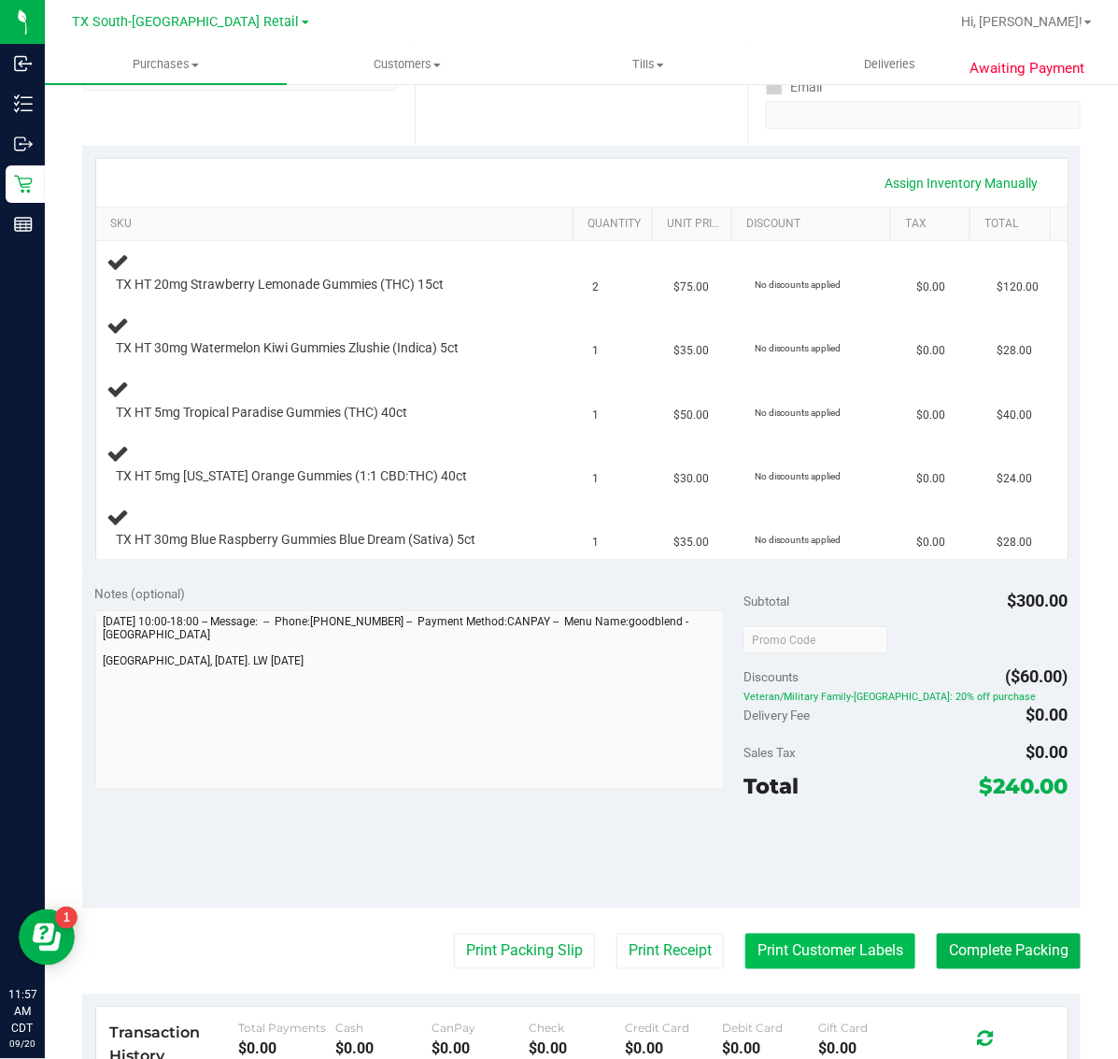
click at [749, 959] on button "Print Customer Labels" at bounding box center [831, 951] width 170 height 36
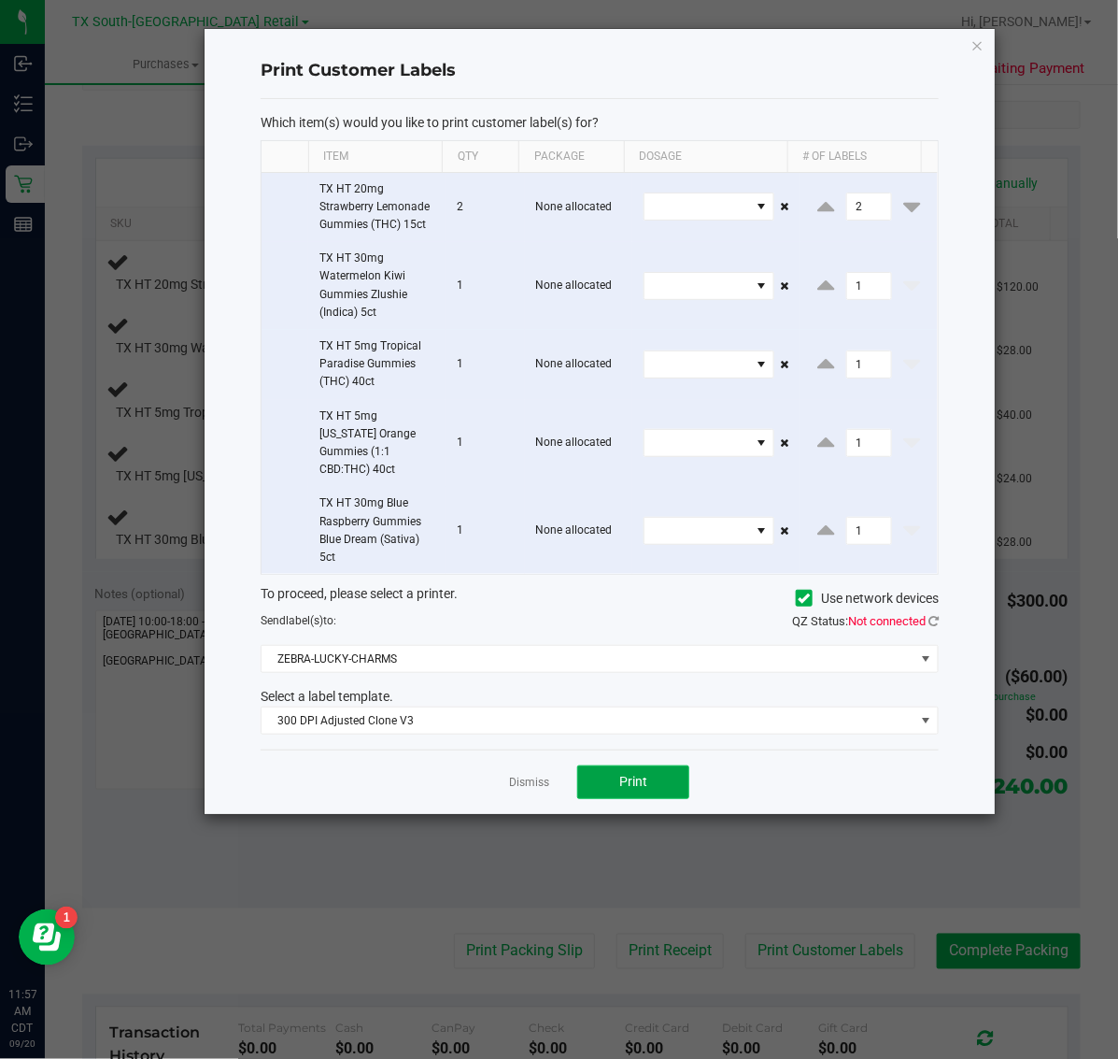
click at [646, 783] on button "Print" at bounding box center [633, 782] width 112 height 34
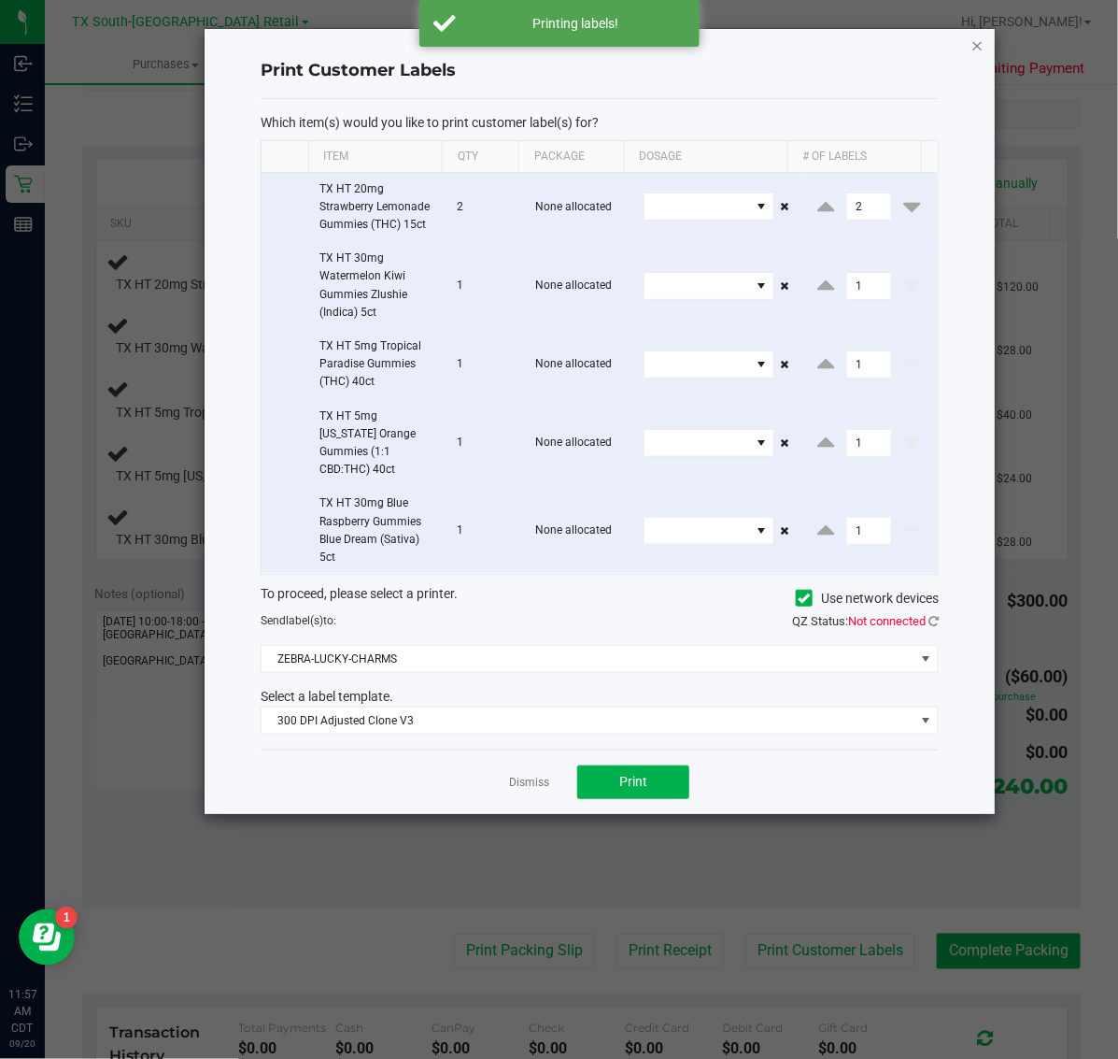
click at [973, 49] on icon "button" at bounding box center [978, 45] width 13 height 22
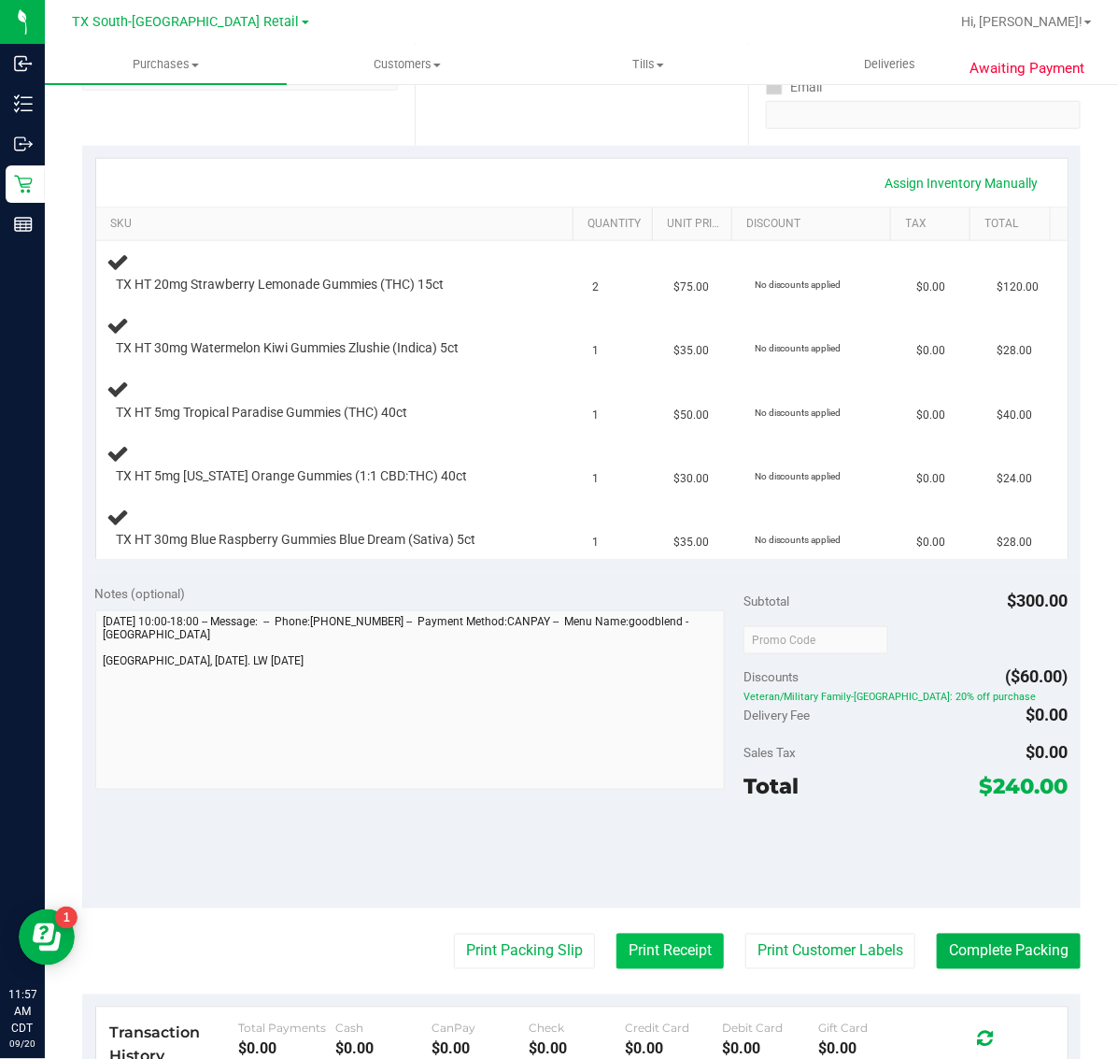
click at [655, 946] on button "Print Receipt" at bounding box center [670, 951] width 107 height 36
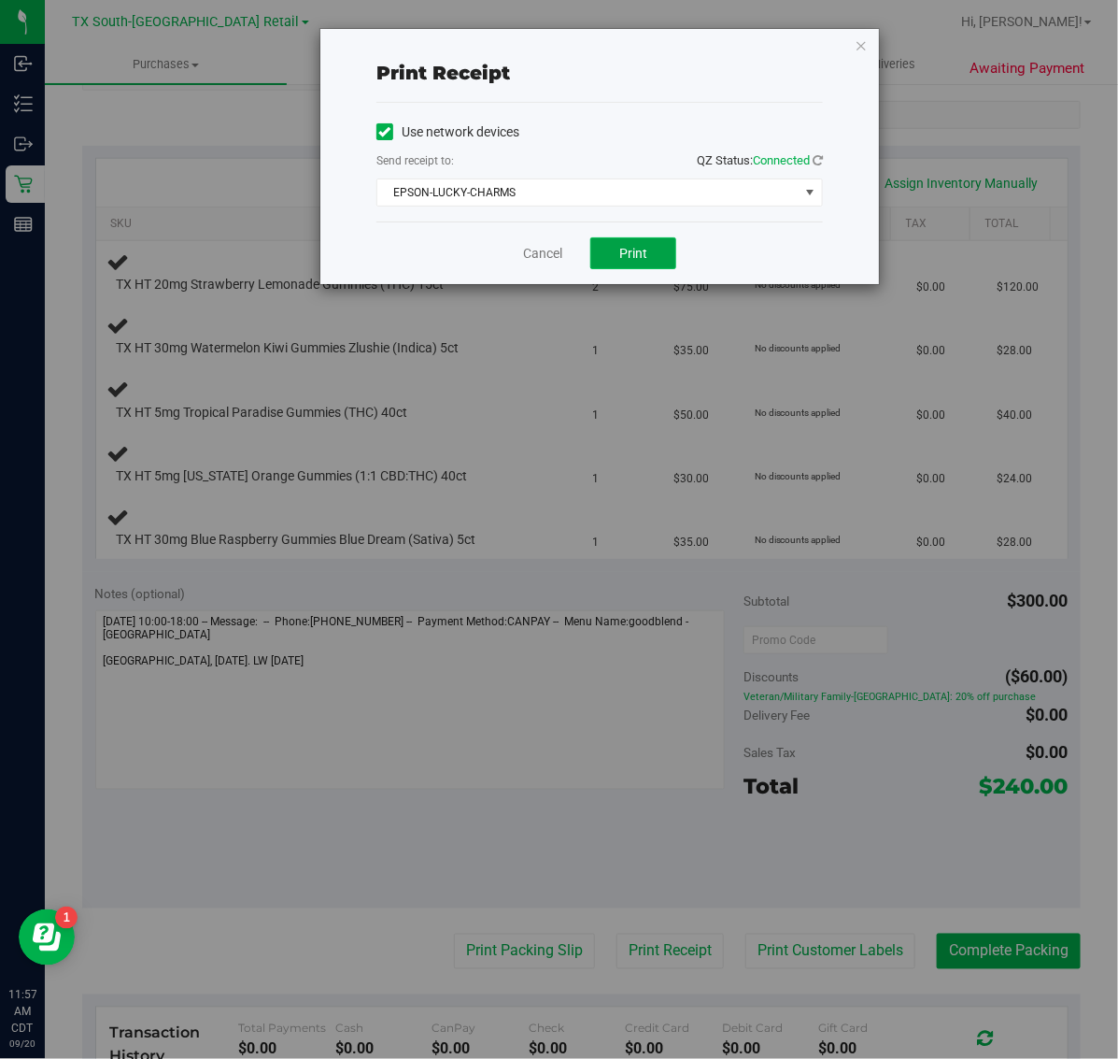
click at [640, 258] on span "Print" at bounding box center [633, 253] width 28 height 15
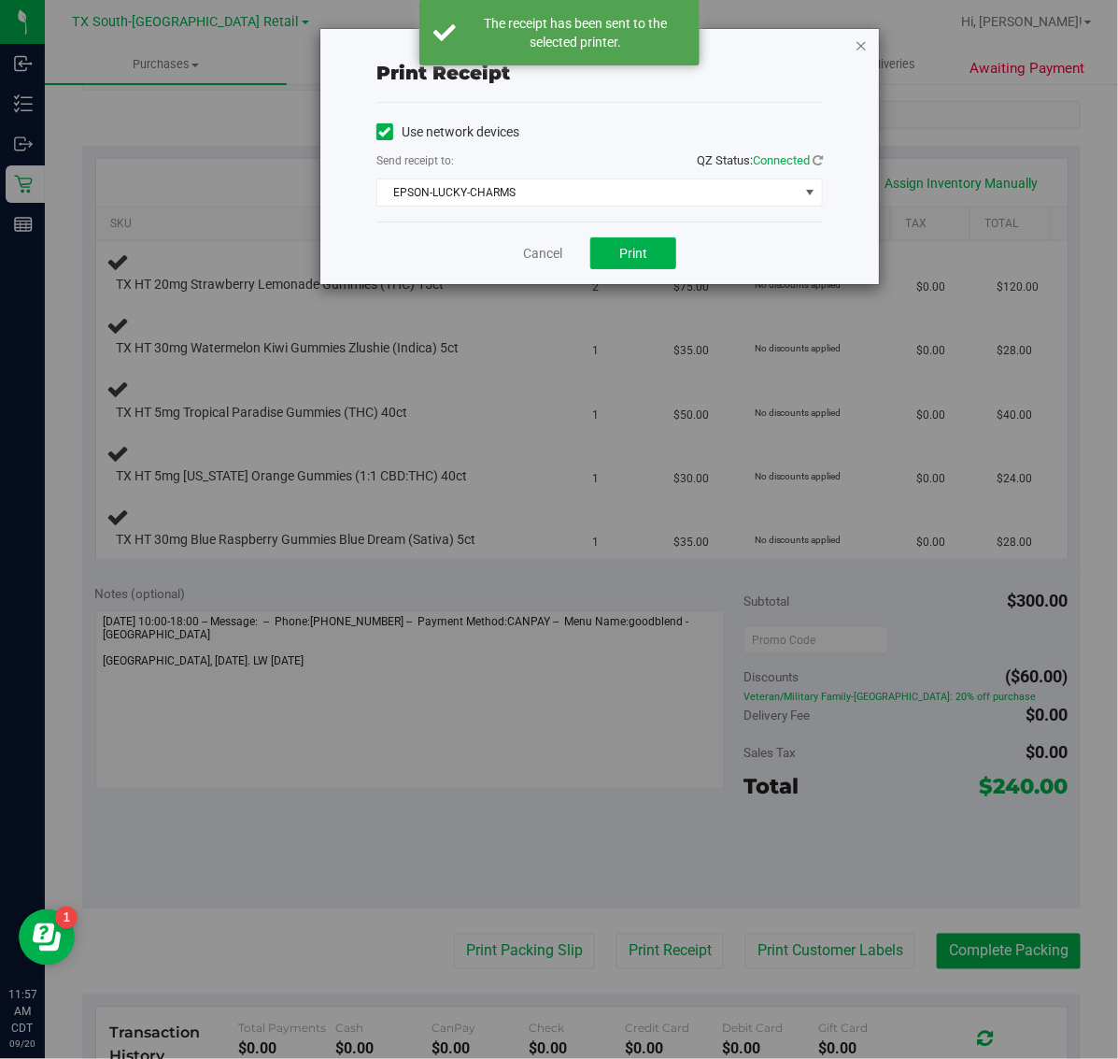
click at [858, 35] on icon "button" at bounding box center [861, 45] width 13 height 22
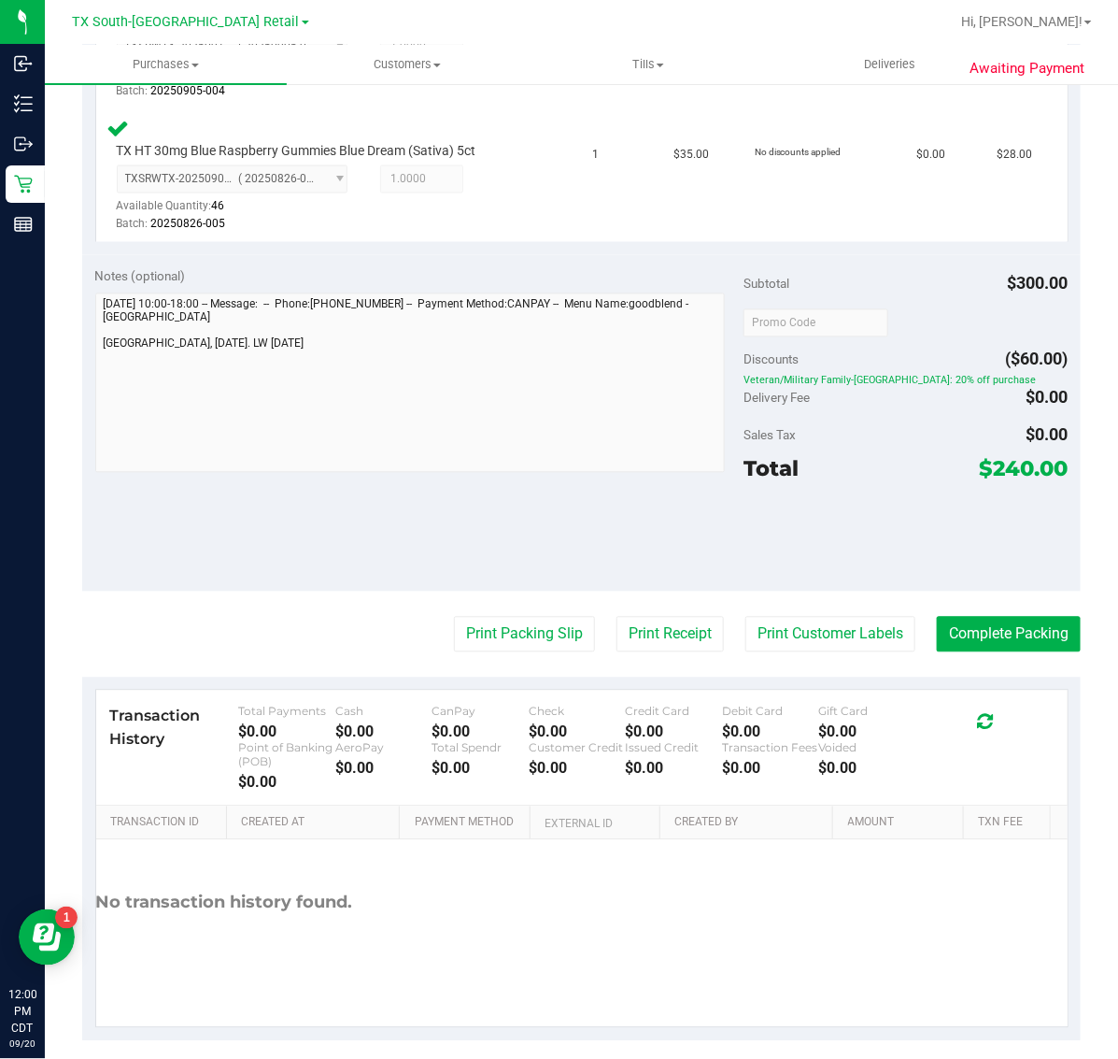
scroll to position [1017, 0]
click at [526, 633] on button "Print Packing Slip" at bounding box center [524, 634] width 141 height 36
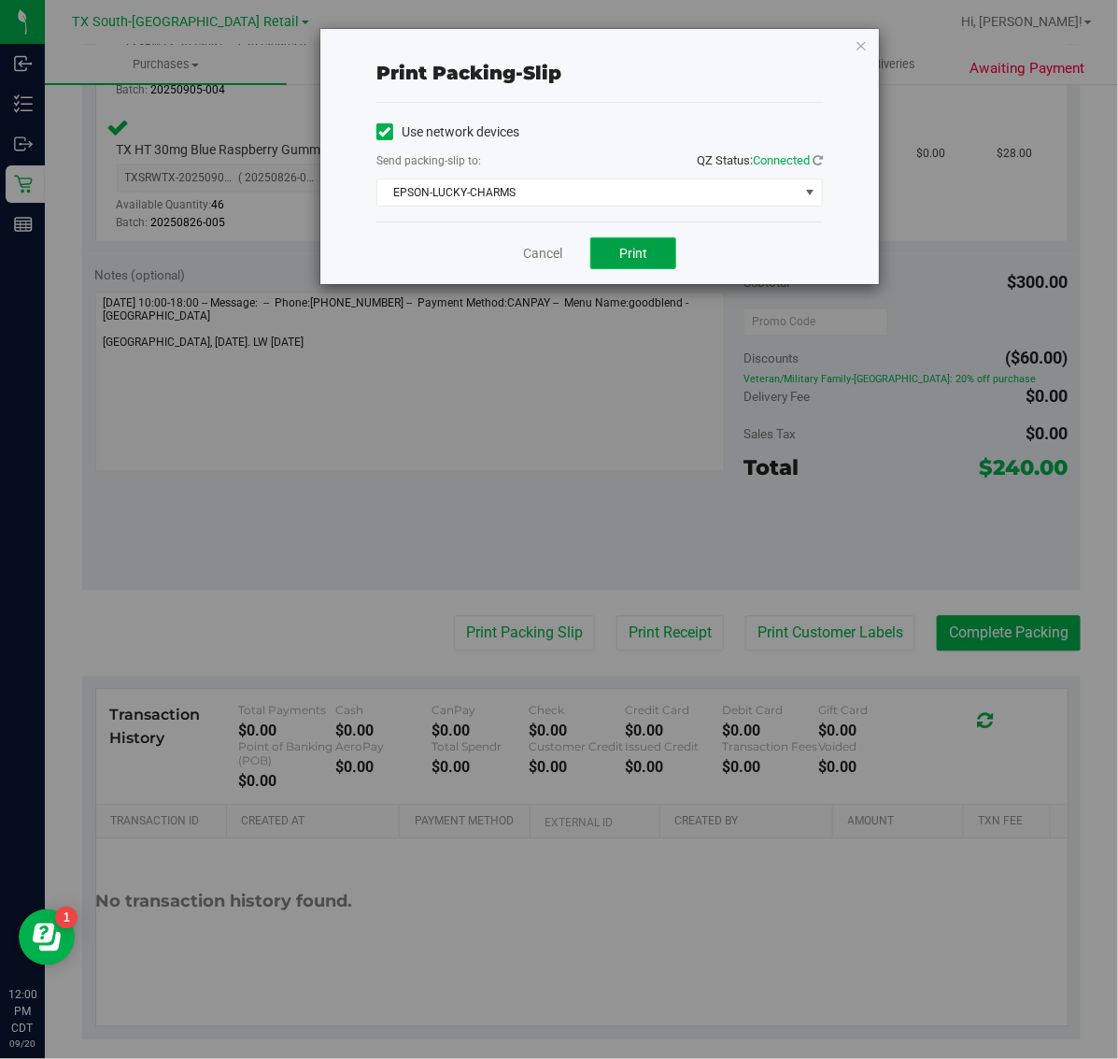
click at [647, 248] on span "Print" at bounding box center [633, 253] width 28 height 15
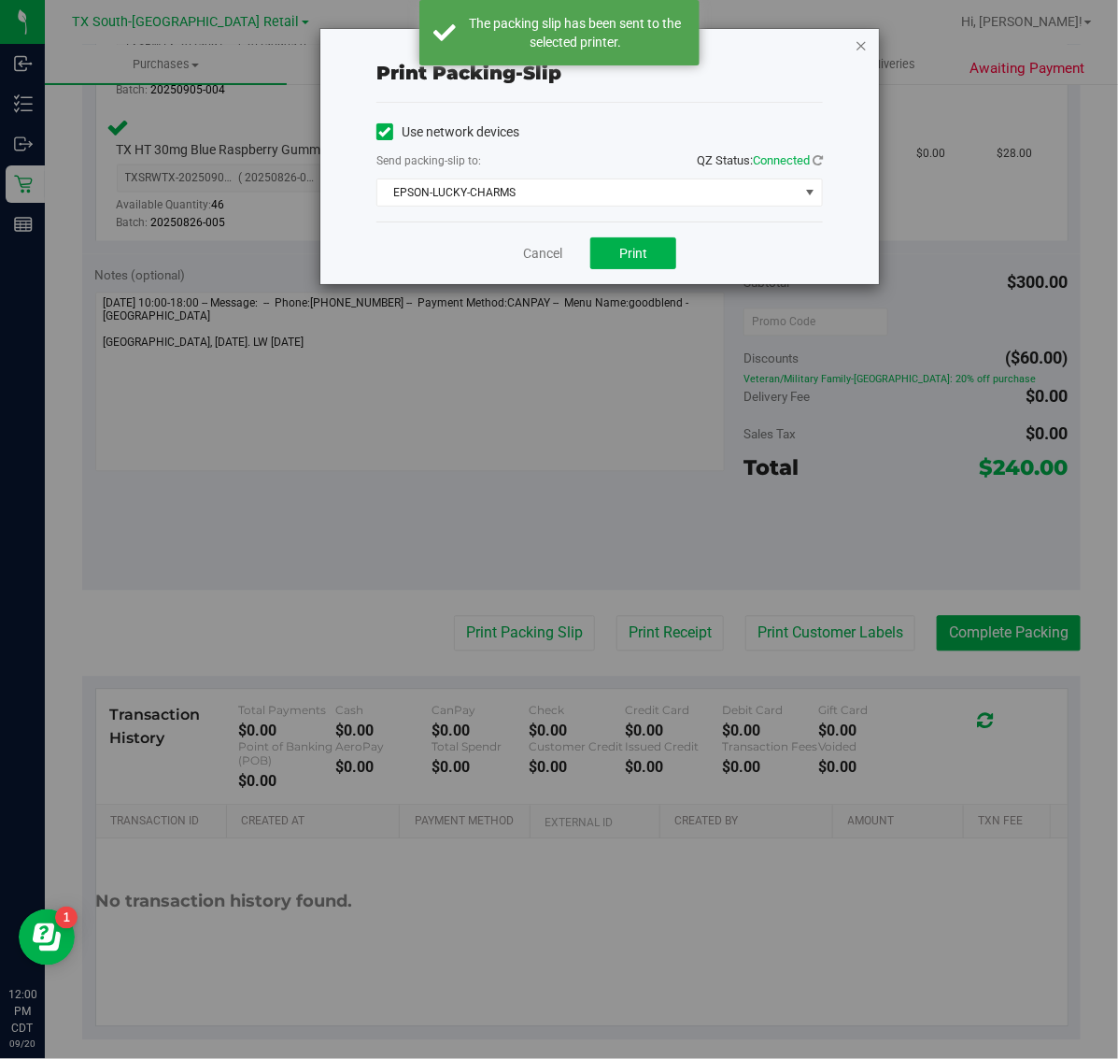
click at [867, 52] on icon "button" at bounding box center [861, 45] width 13 height 22
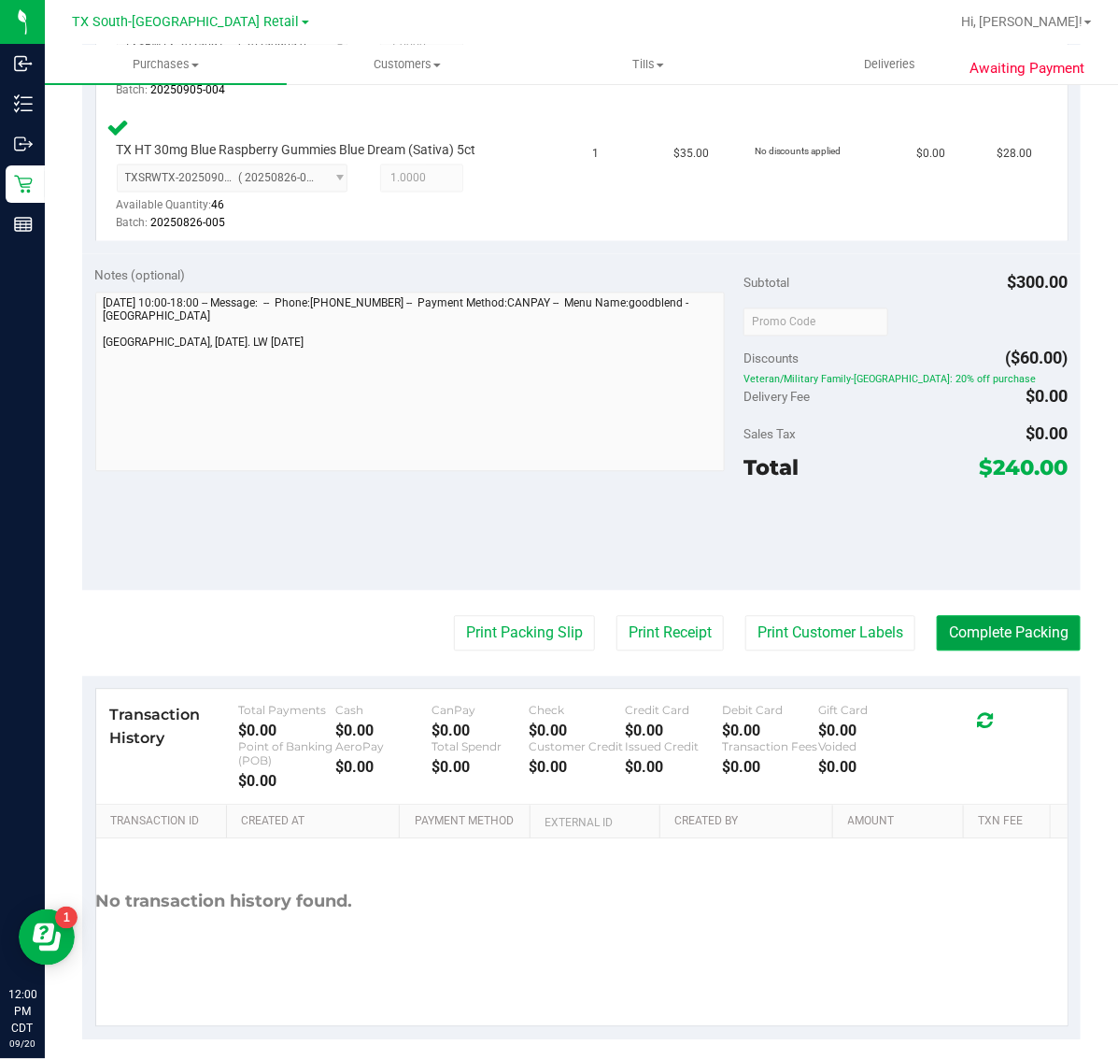
click at [988, 623] on button "Complete Packing" at bounding box center [1009, 634] width 144 height 36
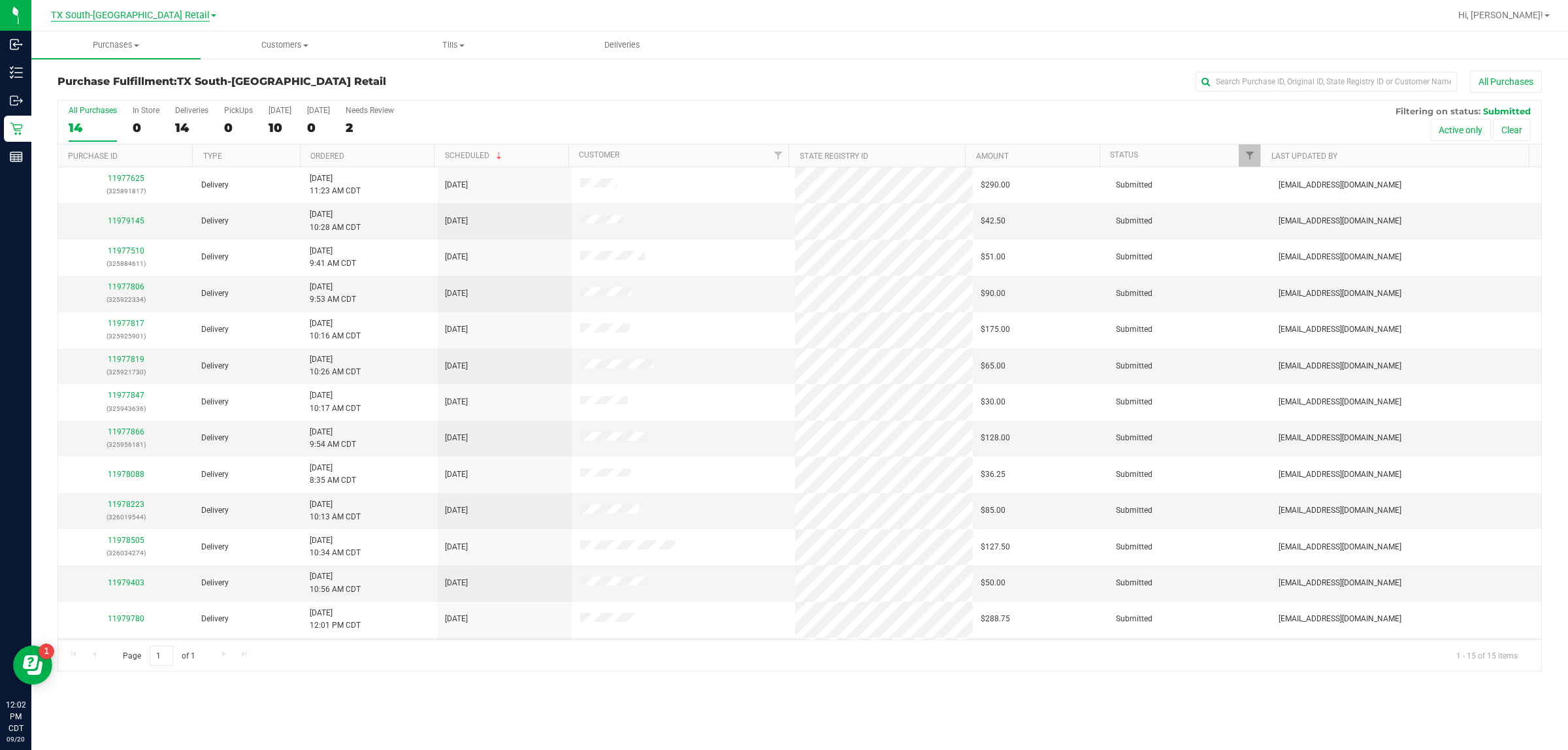
click at [120, 14] on span "TX South-[GEOGRAPHIC_DATA] Retail" at bounding box center [130, 15] width 159 height 12
click at [122, 41] on link "TX Austin [GEOGRAPHIC_DATA]" at bounding box center [133, 45] width 191 height 17
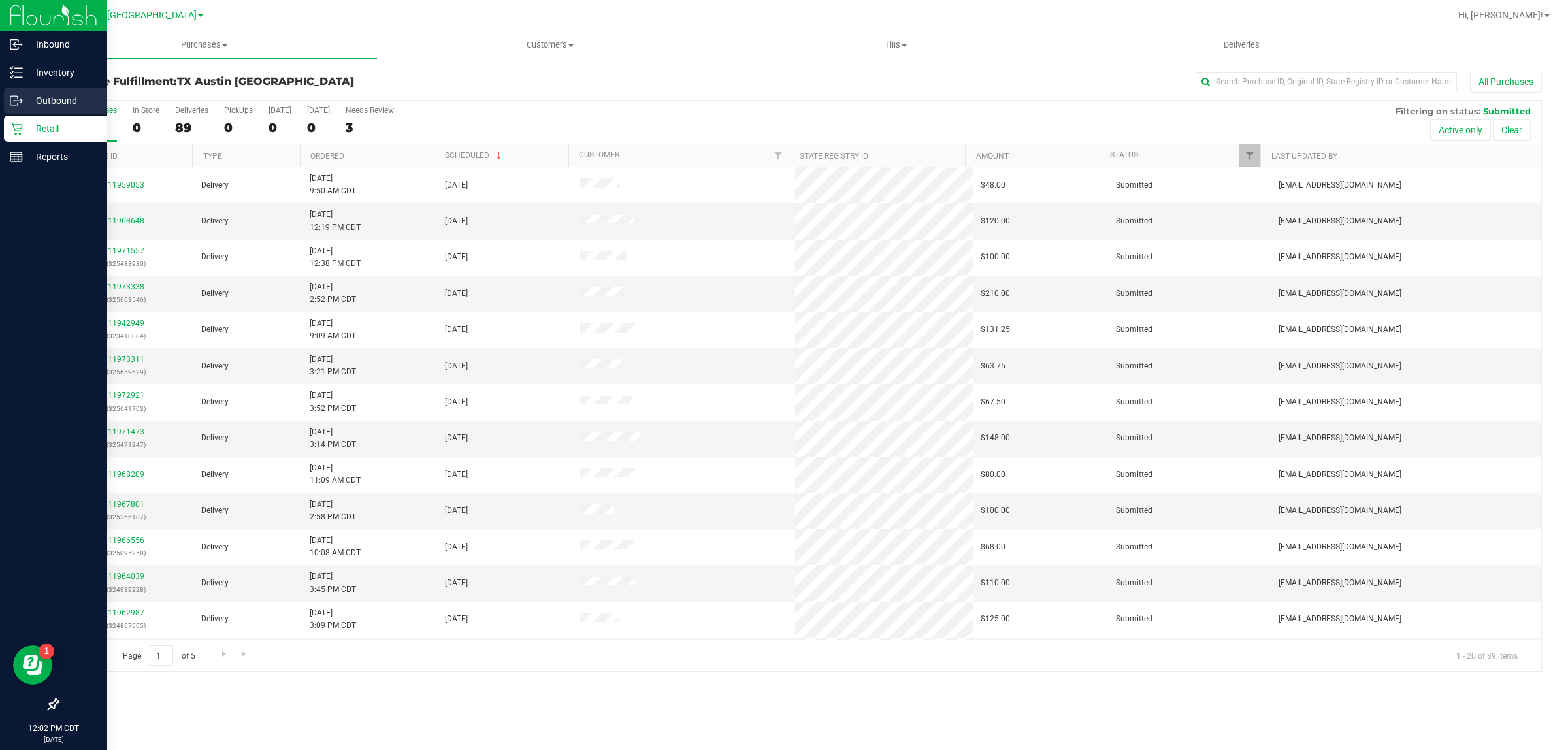
click at [55, 96] on p "Outbound" at bounding box center [62, 101] width 78 height 15
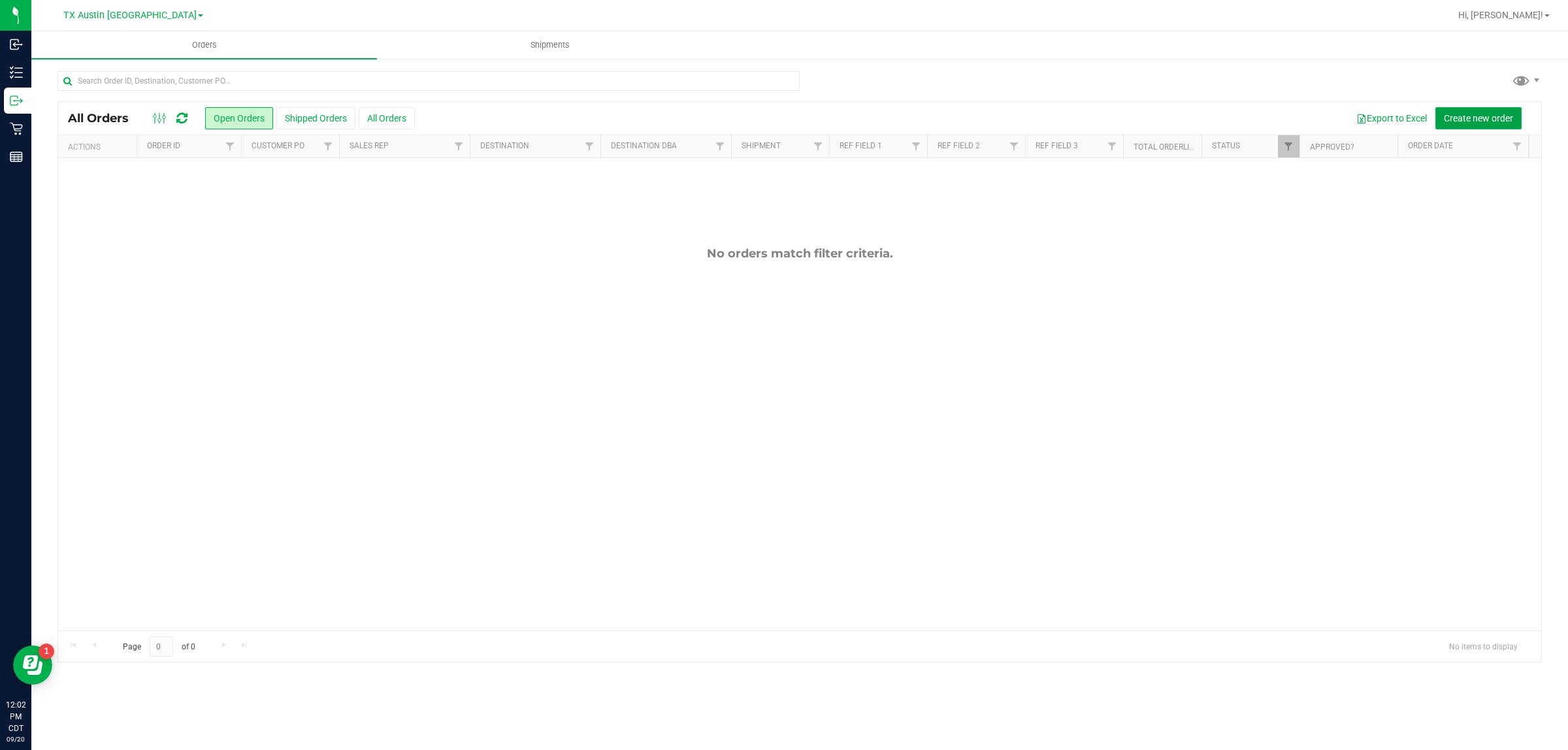
click at [1495, 121] on span "Create new order" at bounding box center [1478, 118] width 69 height 10
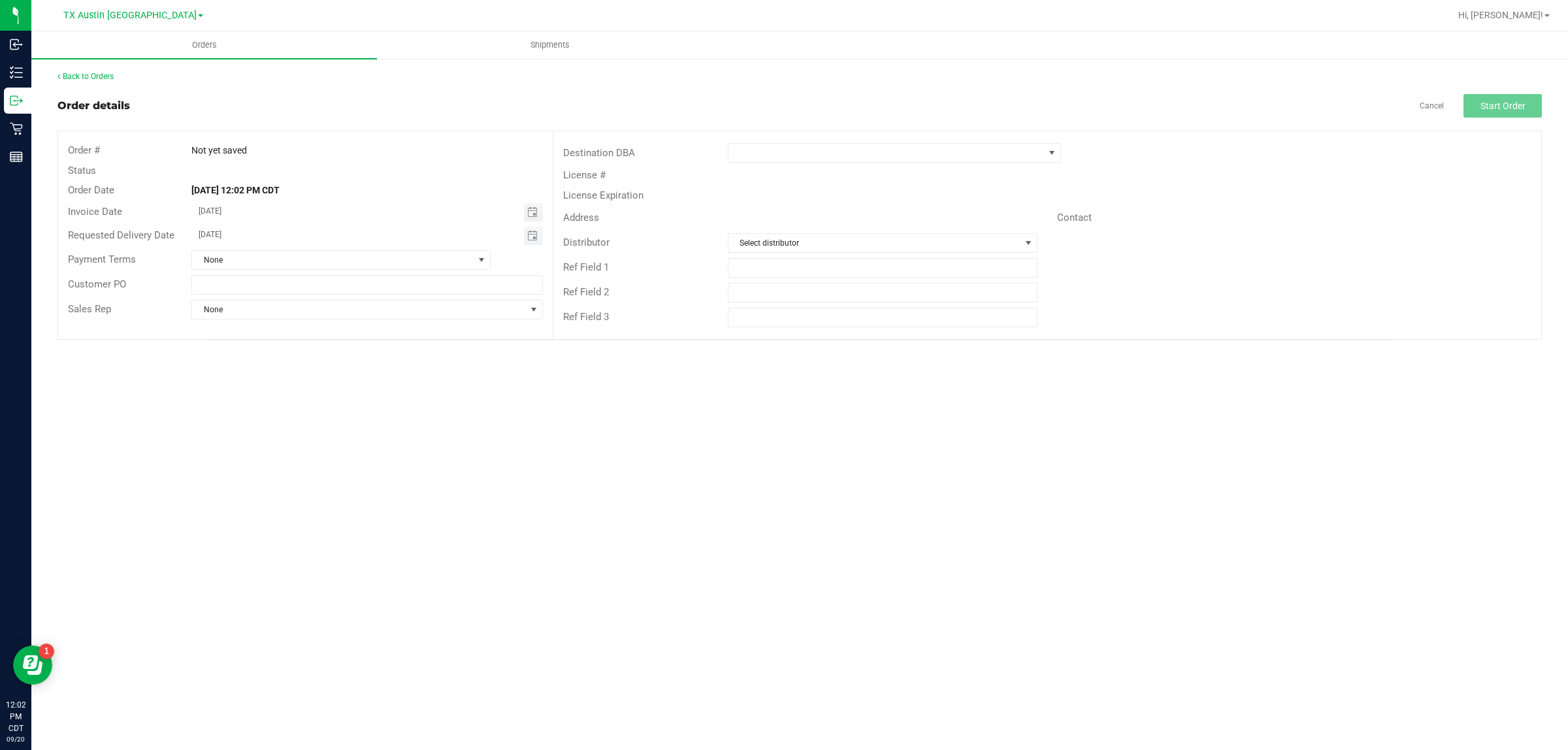
click at [529, 240] on span "Toggle calendar" at bounding box center [533, 236] width 19 height 18
click at [367, 257] on span "[DATE]" at bounding box center [360, 260] width 29 height 17
type input "[DATE]"
click at [820, 149] on span at bounding box center [886, 153] width 315 height 18
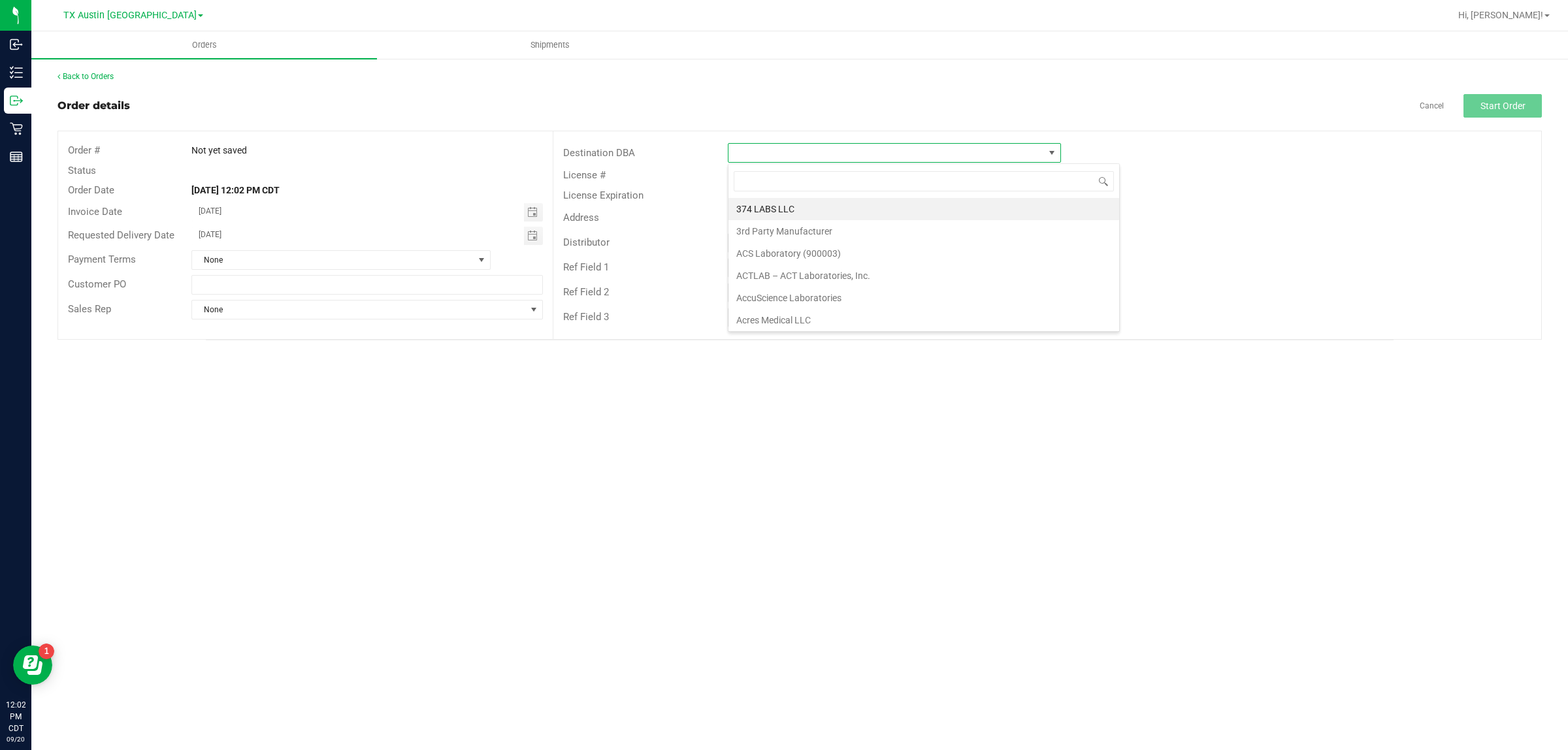
scroll to position [20, 333]
type input "tx"
click at [838, 259] on li "TX South-[GEOGRAPHIC_DATA] Retail" at bounding box center [895, 254] width 332 height 22
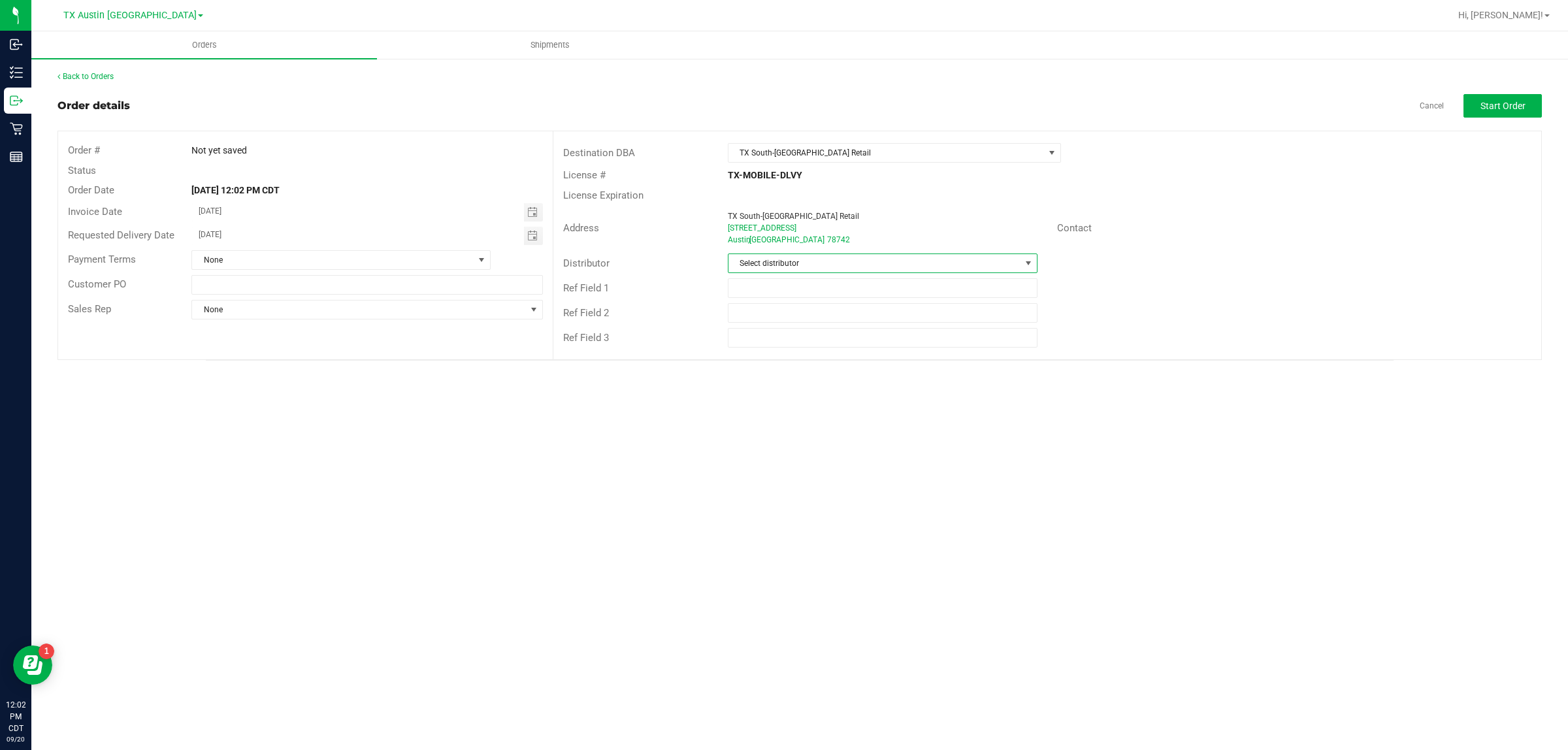
click at [838, 259] on span "Select distributor" at bounding box center [875, 263] width 292 height 18
type input "aus"
click at [828, 325] on li "Austin DC" at bounding box center [883, 320] width 308 height 22
click at [1495, 108] on span "Start Order" at bounding box center [1503, 106] width 45 height 10
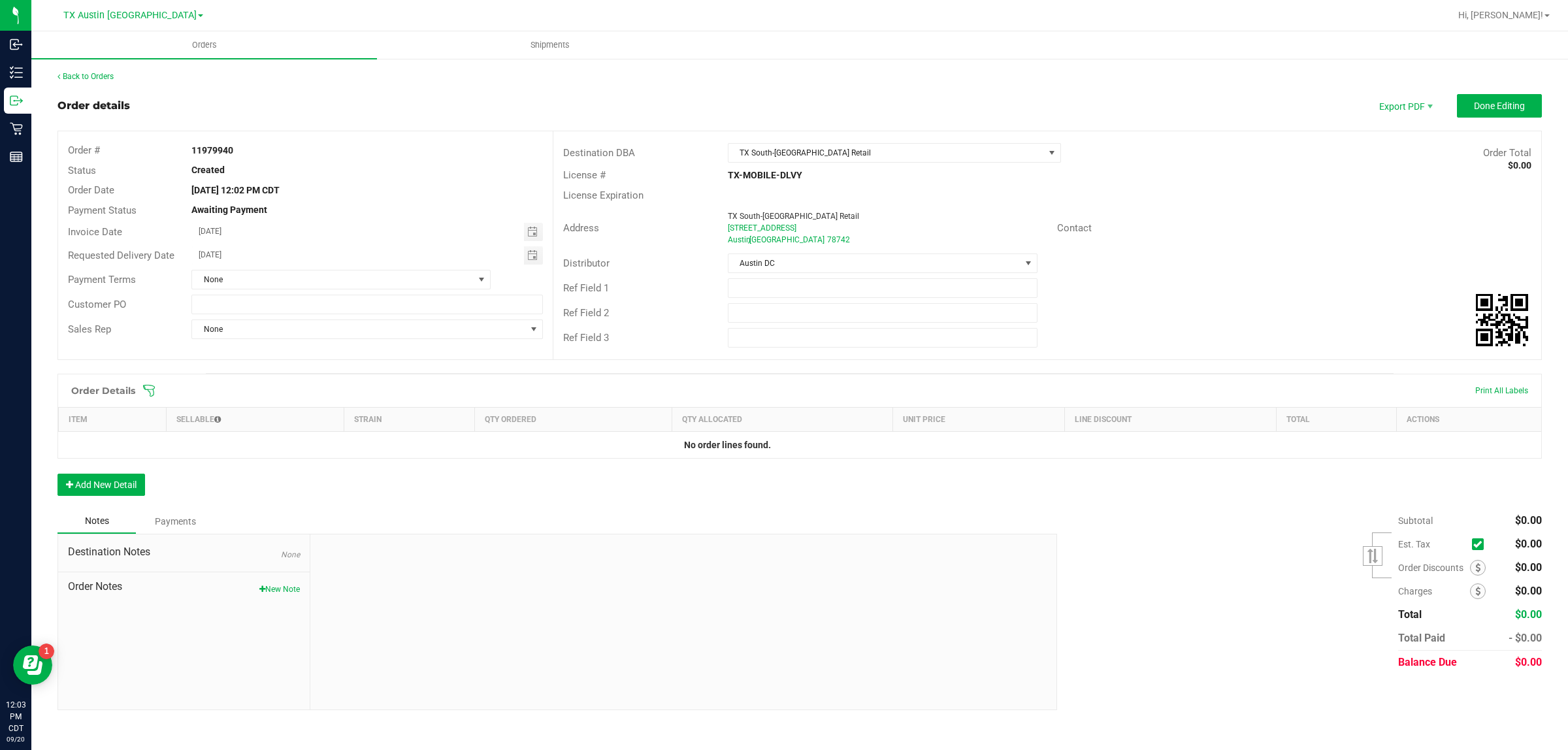
click at [144, 395] on icon at bounding box center [149, 390] width 13 height 13
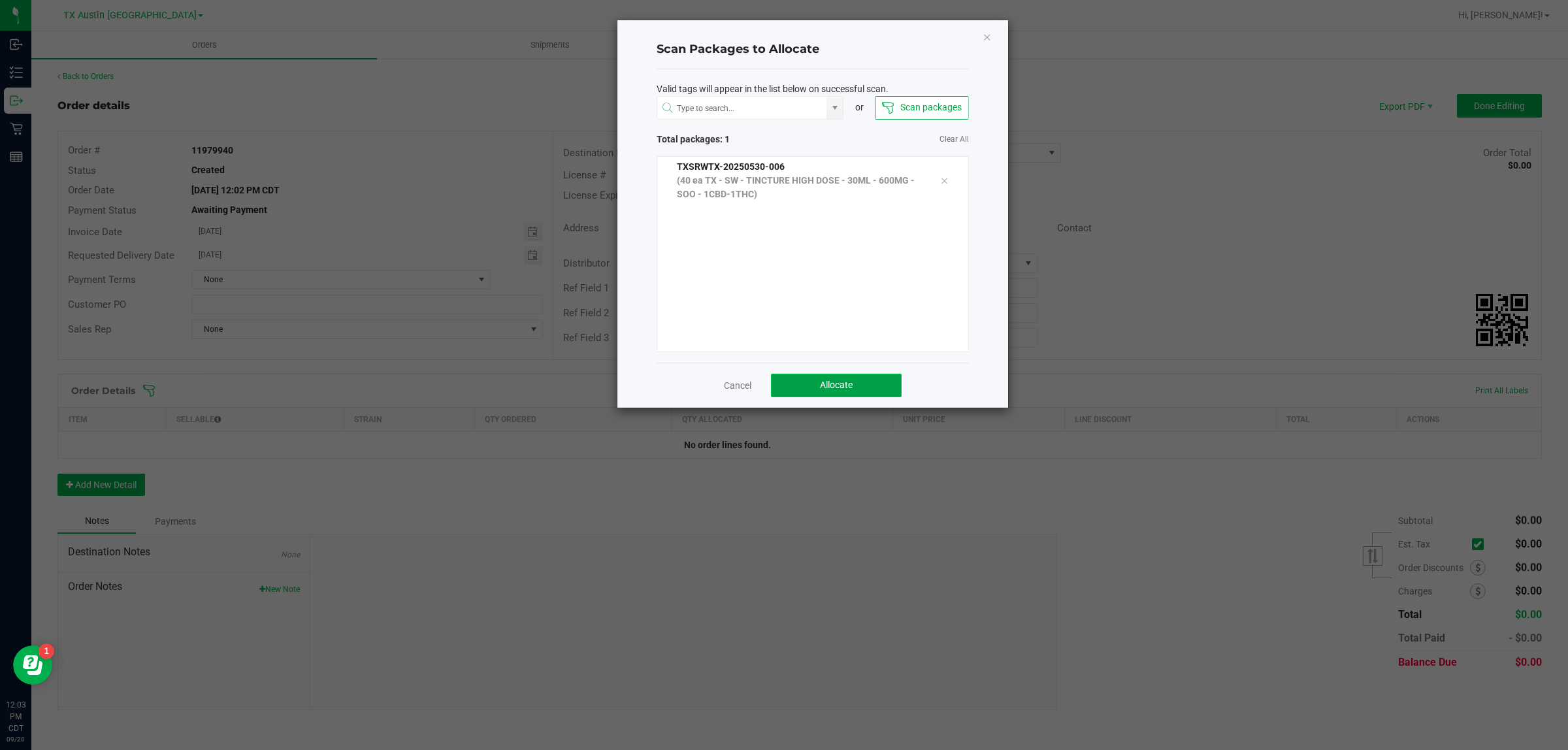
click at [850, 384] on span "Allocate" at bounding box center [836, 384] width 33 height 10
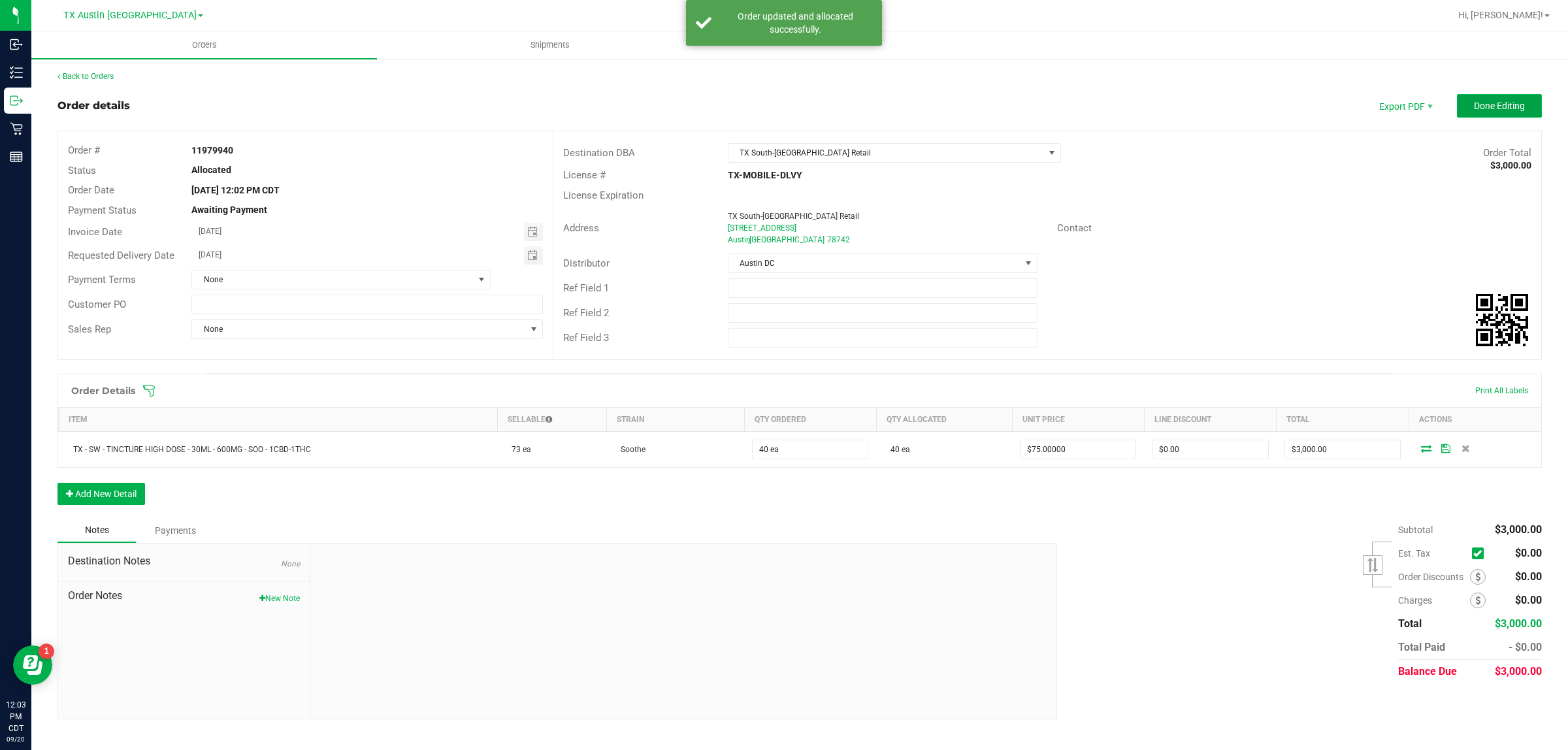
click at [1495, 115] on button "Done Editing" at bounding box center [1499, 106] width 85 height 24
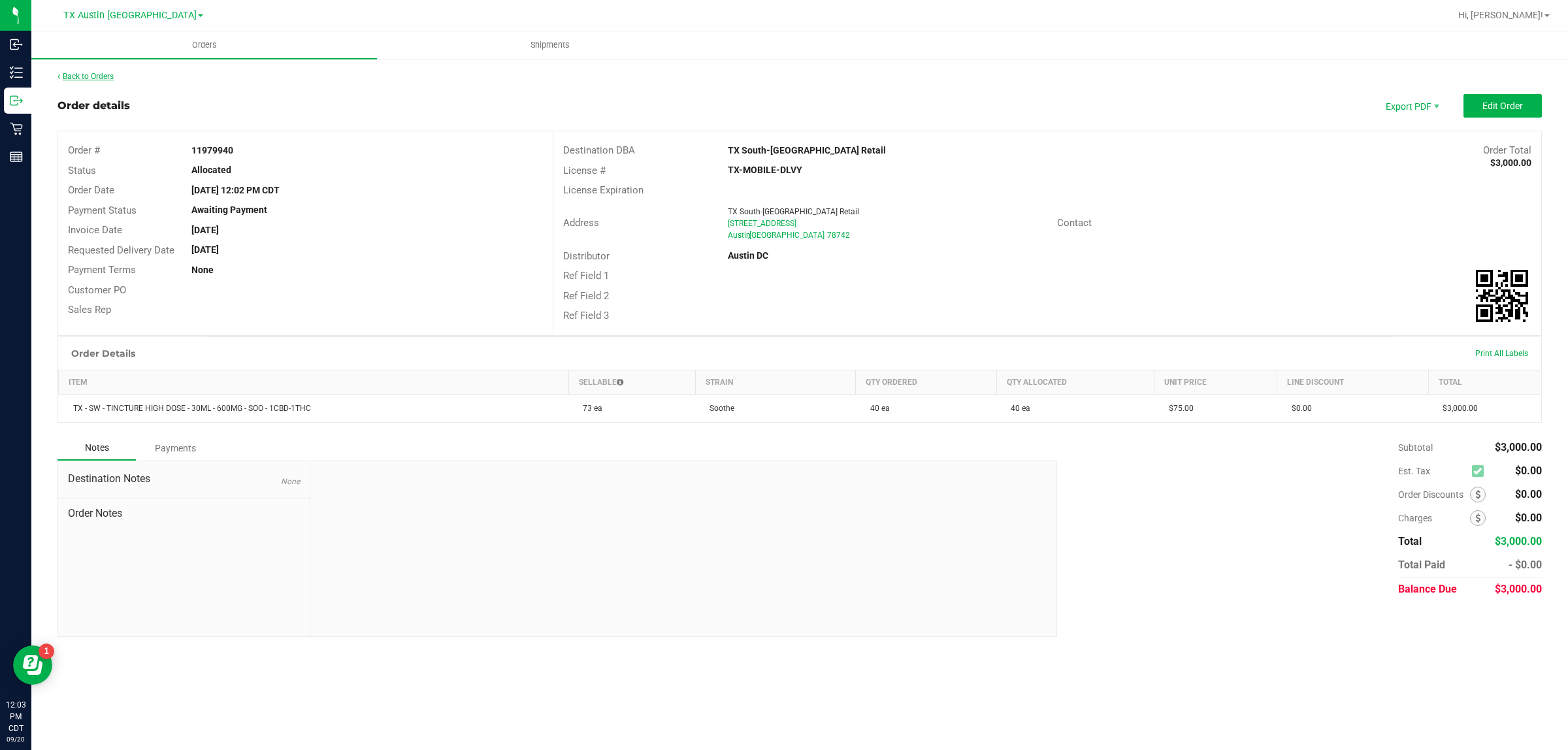
click at [99, 75] on link "Back to Orders" at bounding box center [85, 76] width 56 height 9
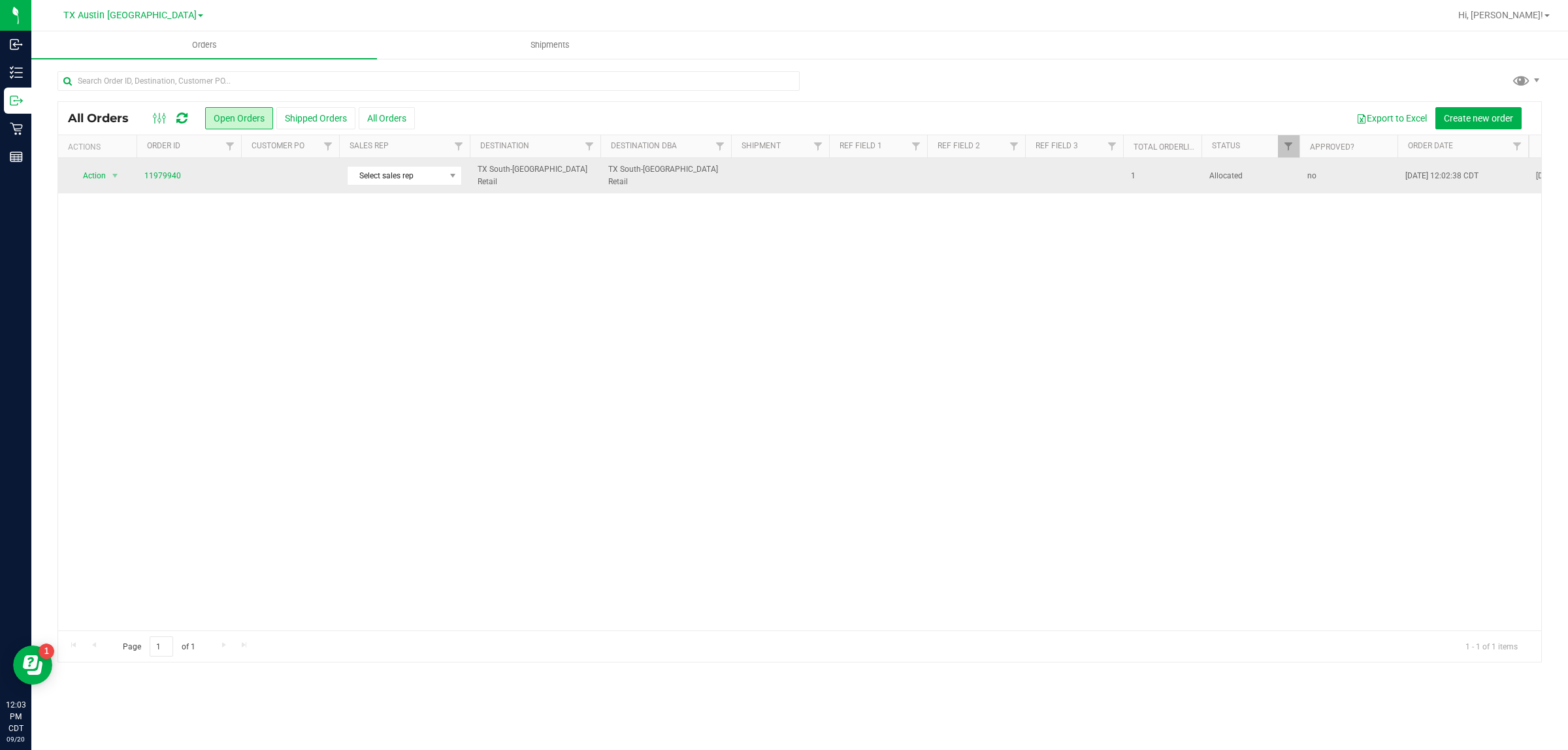
click at [276, 182] on td at bounding box center [290, 175] width 98 height 35
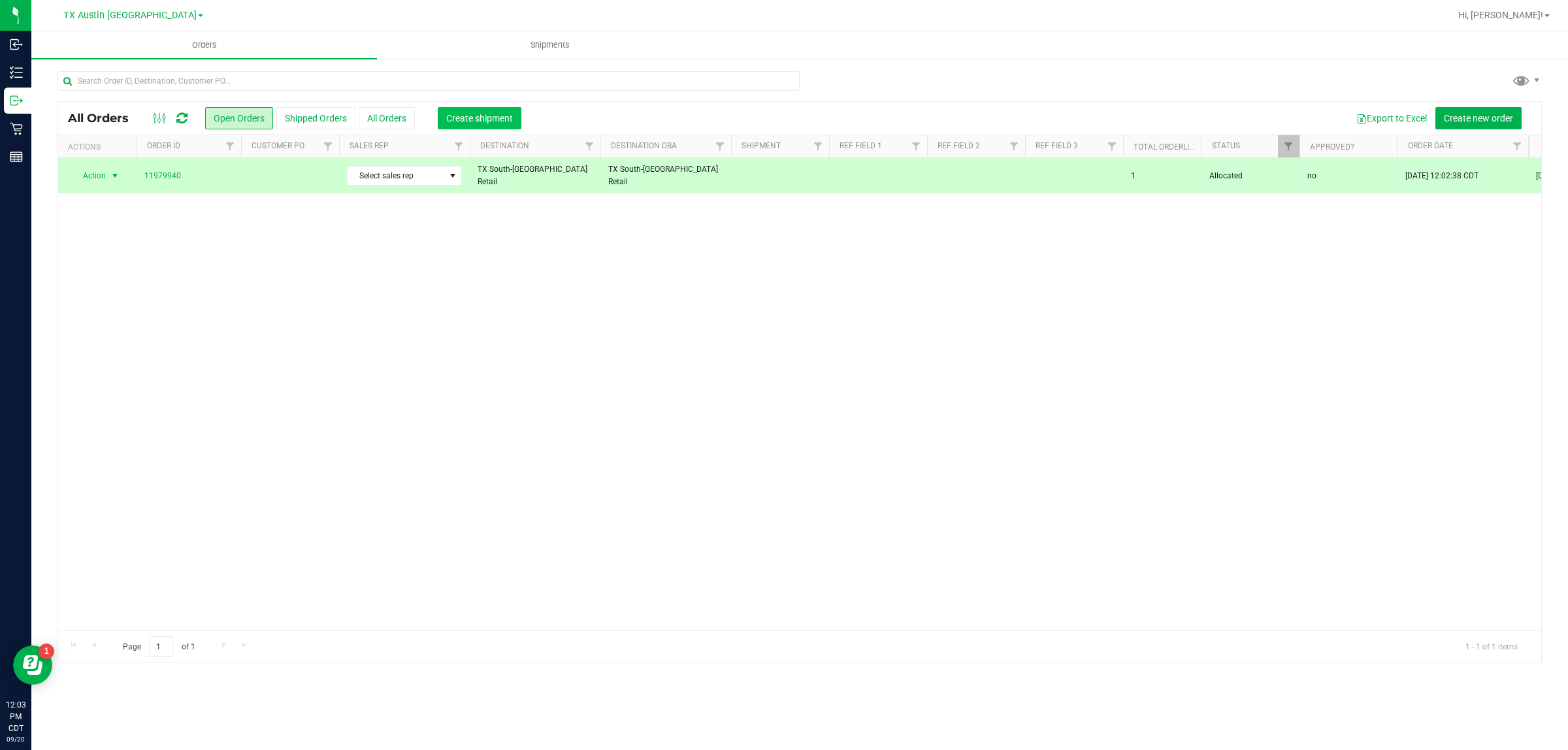
click at [464, 113] on span "Create shipment" at bounding box center [479, 118] width 66 height 10
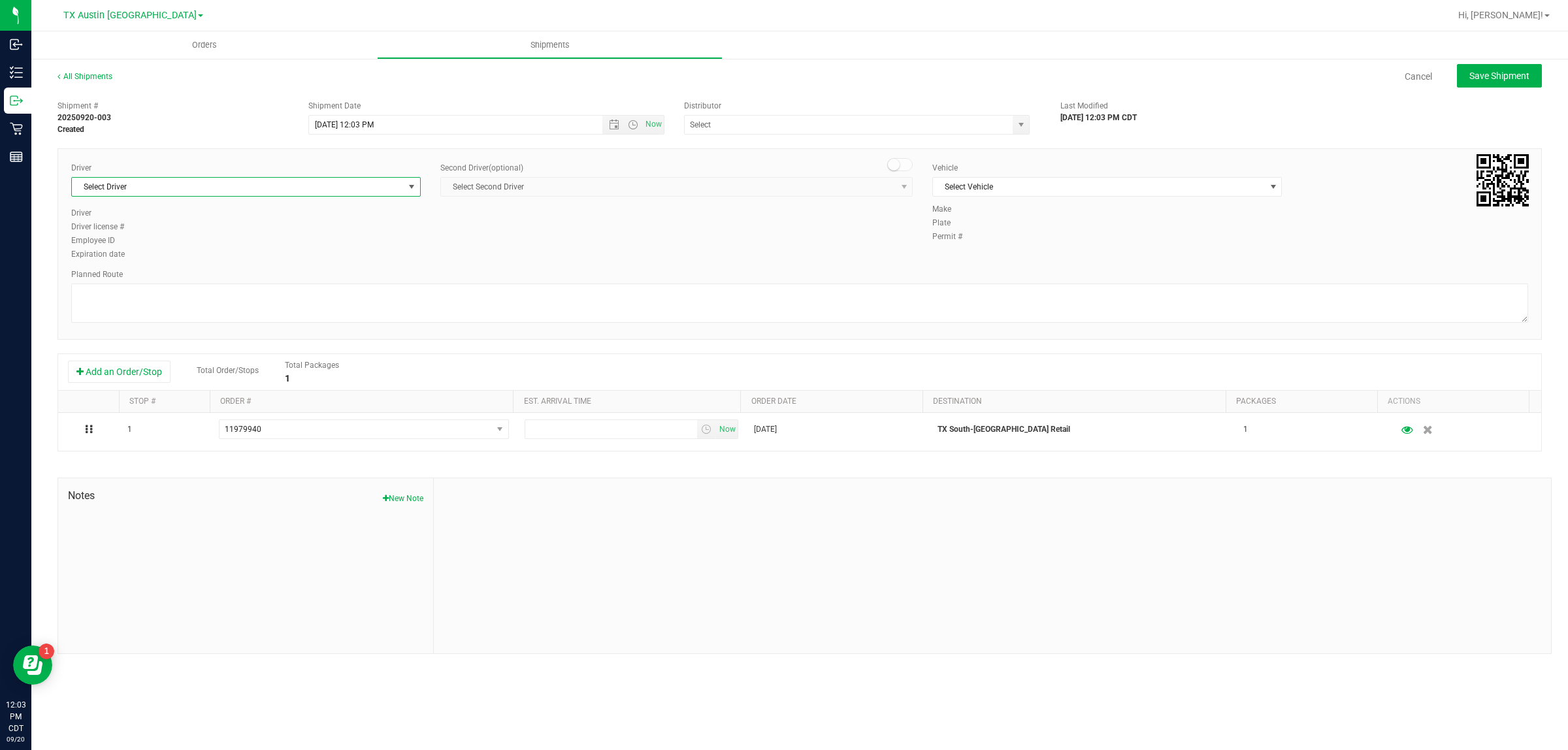
click at [317, 185] on span "Select Driver" at bounding box center [238, 187] width 332 height 18
click at [308, 236] on li "[PERSON_NAME]" at bounding box center [246, 242] width 348 height 20
type input "bat"
click at [1047, 181] on span "Select Vehicle" at bounding box center [1099, 187] width 332 height 18
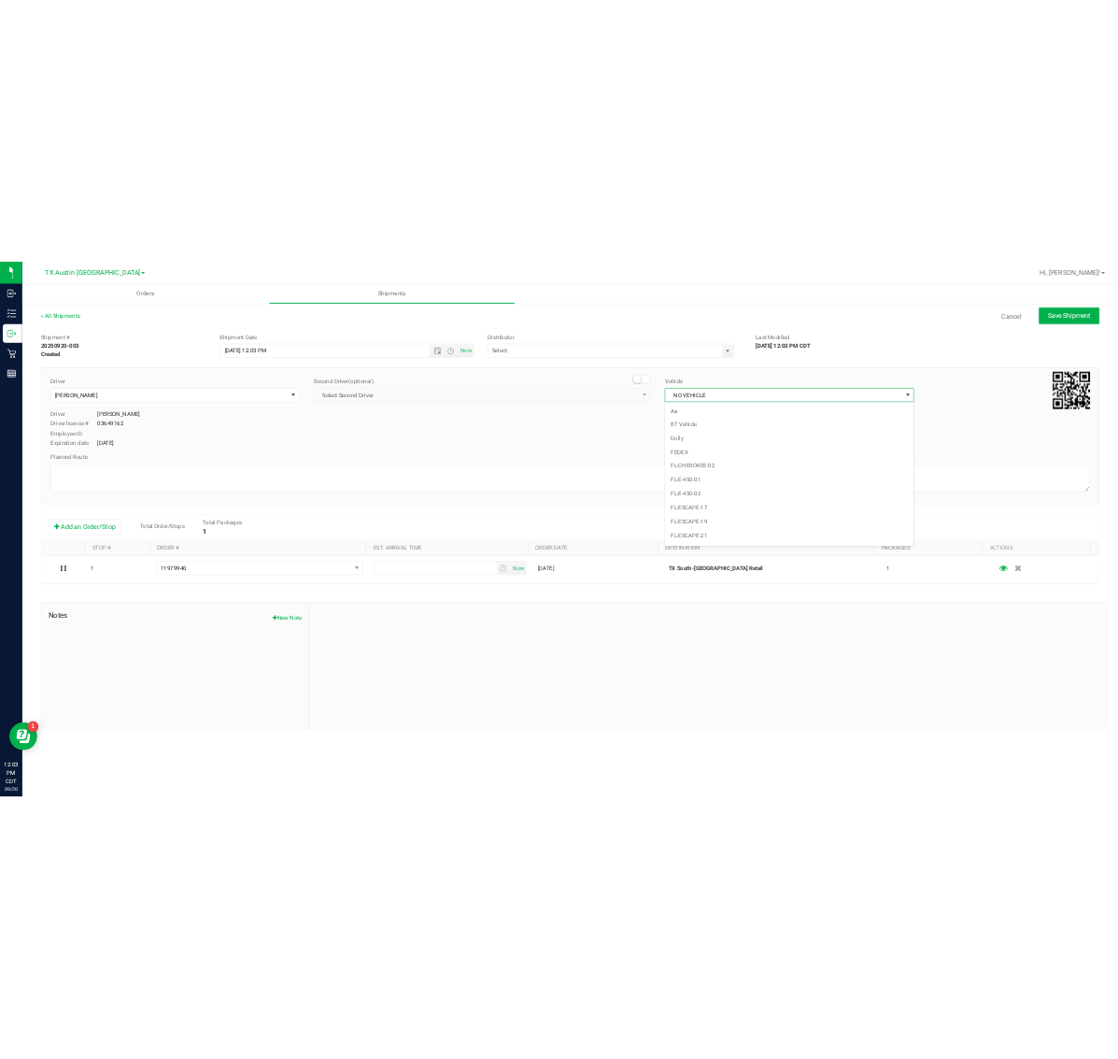
scroll to position [1244, 0]
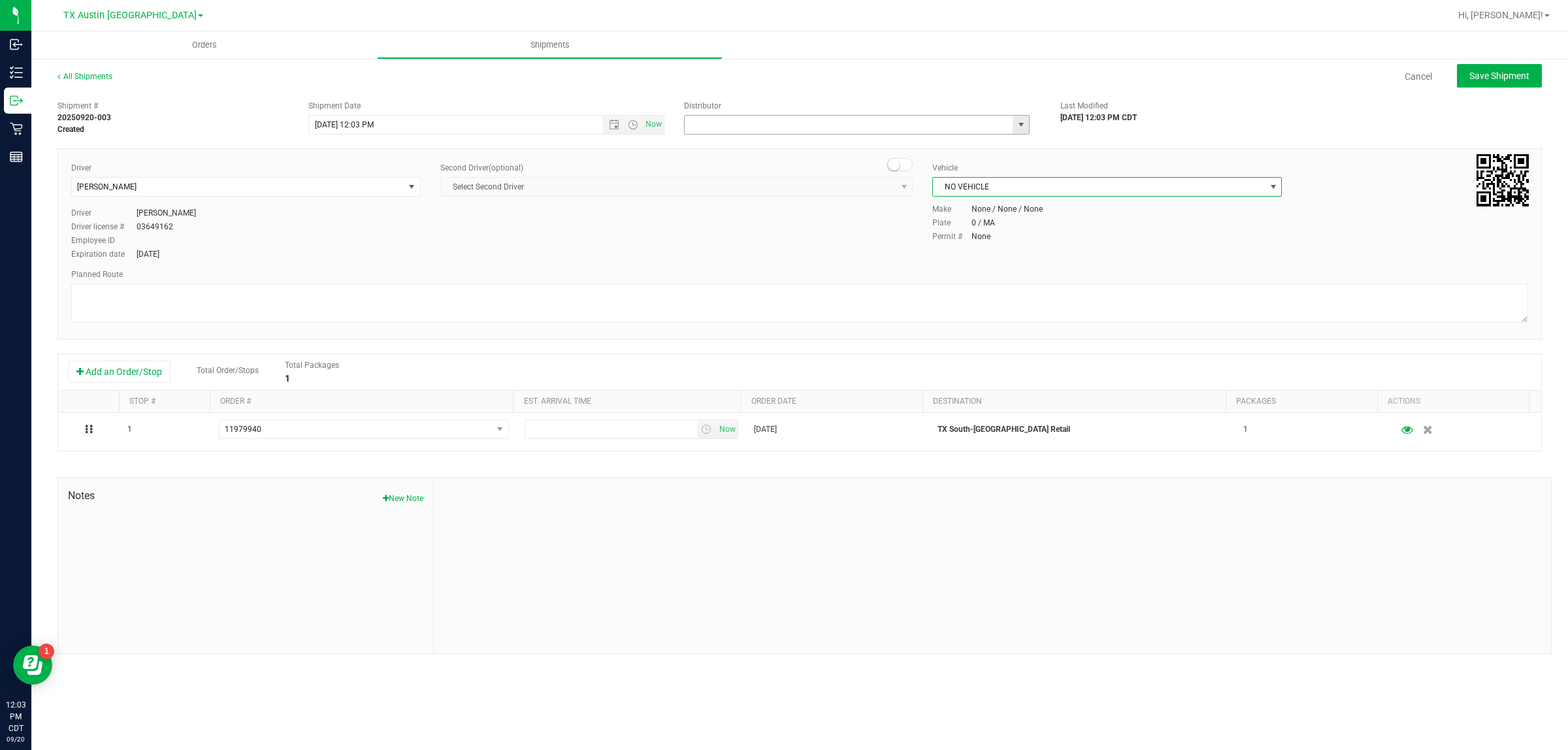
click at [851, 120] on input "text" at bounding box center [843, 124] width 318 height 18
click at [843, 150] on li "Austin DC" at bounding box center [857, 147] width 344 height 20
type input "Austin DC"
click at [651, 118] on span "Now" at bounding box center [654, 124] width 22 height 19
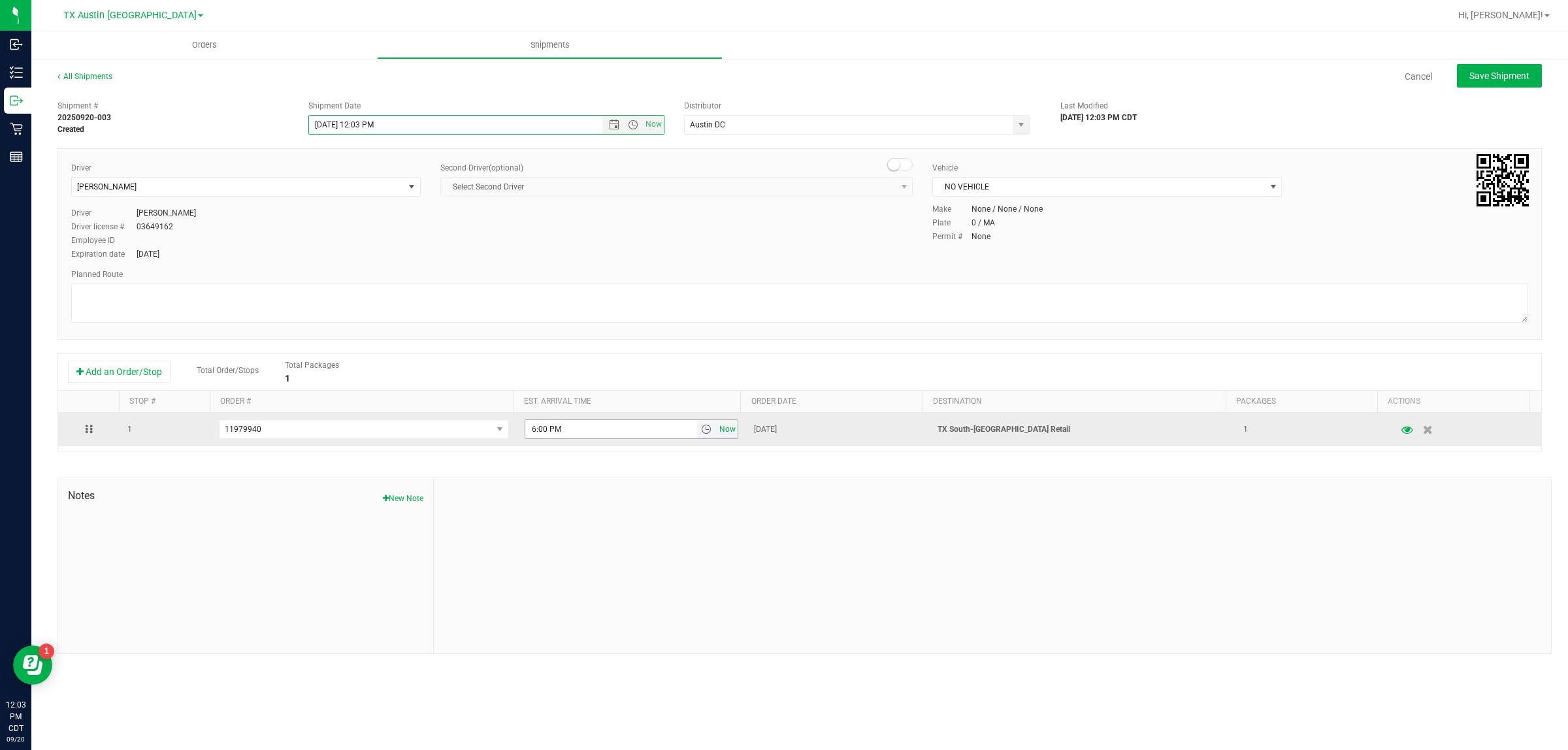
click at [721, 433] on span "Now" at bounding box center [728, 429] width 22 height 19
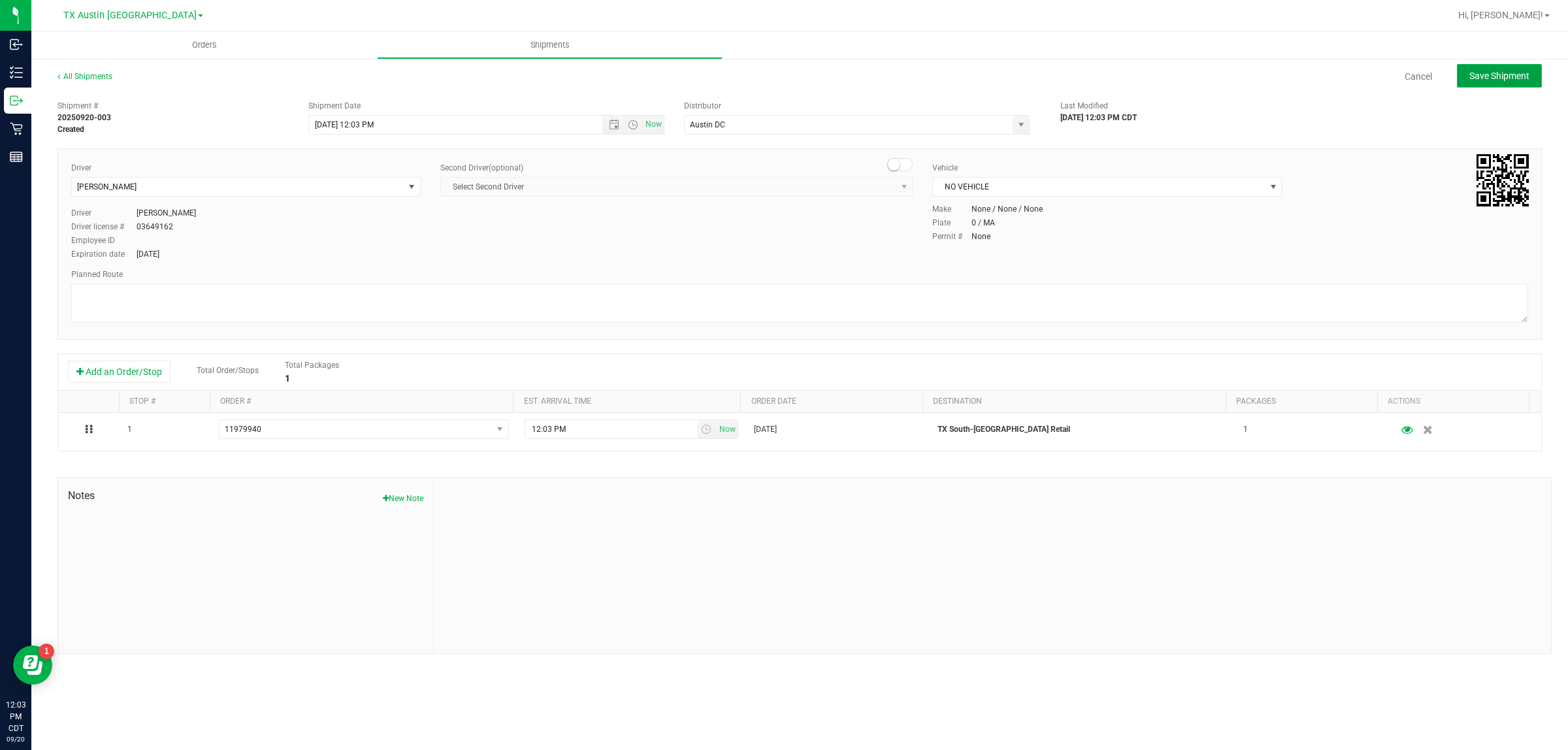
click at [1500, 78] on span "Save Shipment" at bounding box center [1499, 75] width 60 height 10
type input "9/20/2025 5:03 PM"
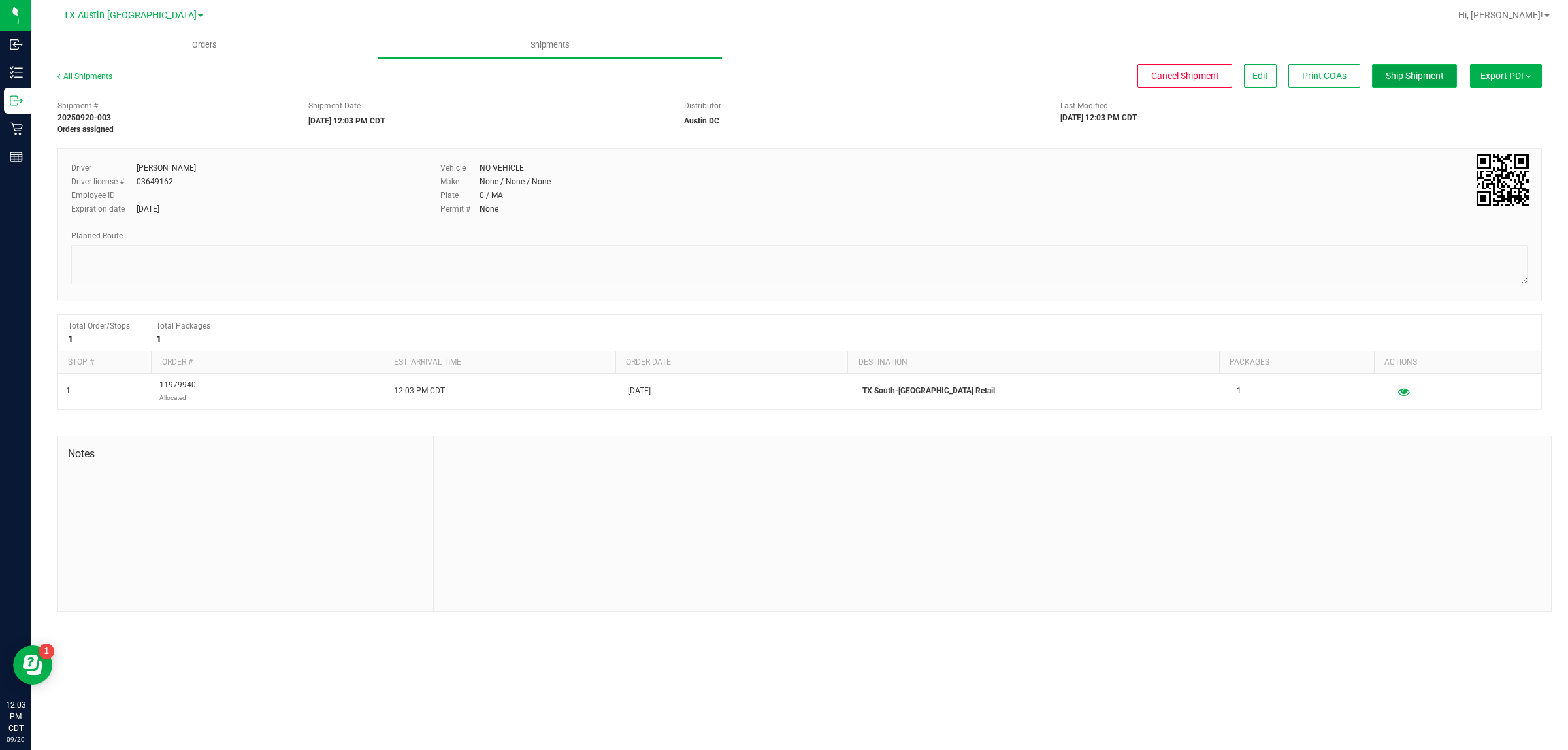
click at [1418, 80] on span "Ship Shipment" at bounding box center [1415, 75] width 58 height 10
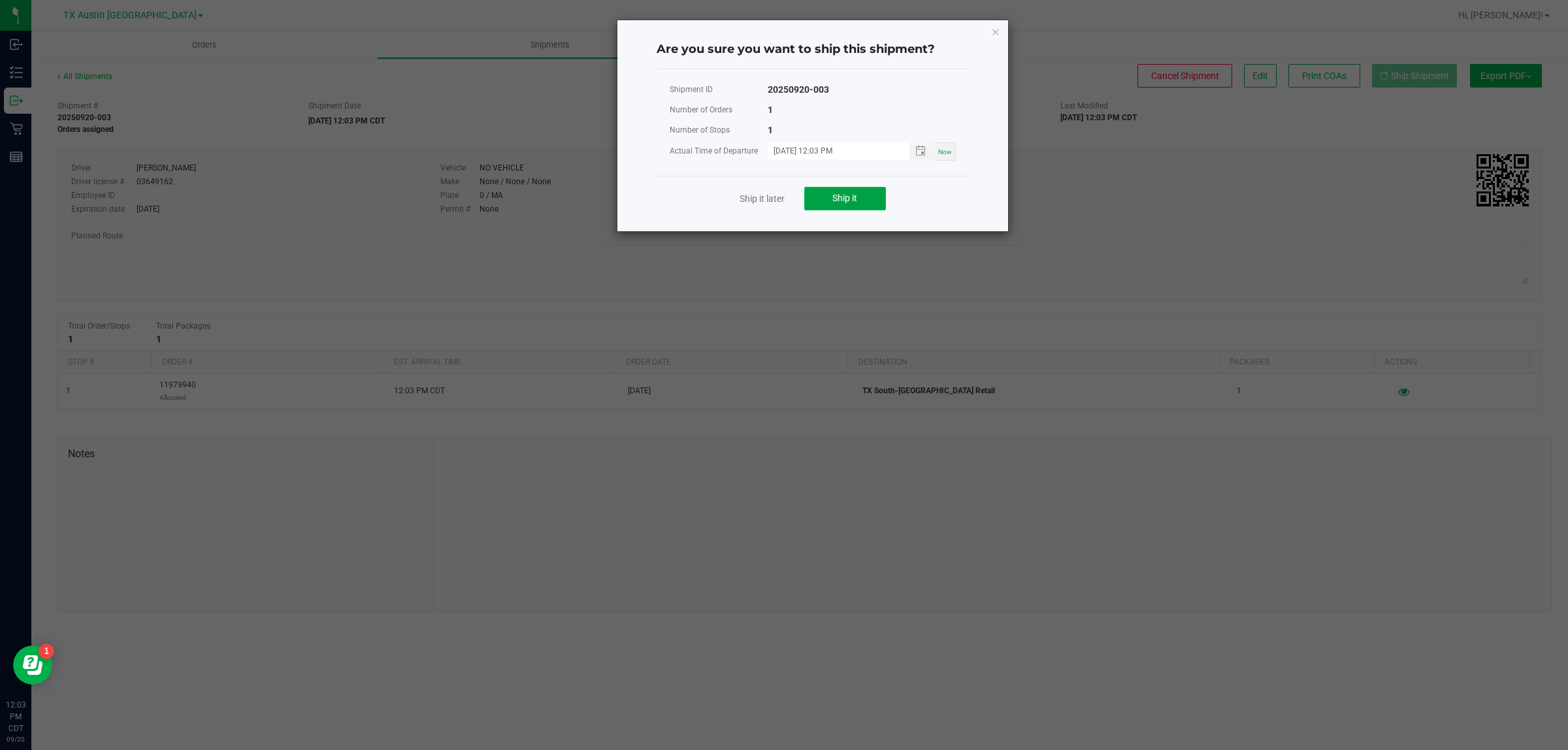
click at [876, 196] on button "Ship it" at bounding box center [845, 199] width 82 height 24
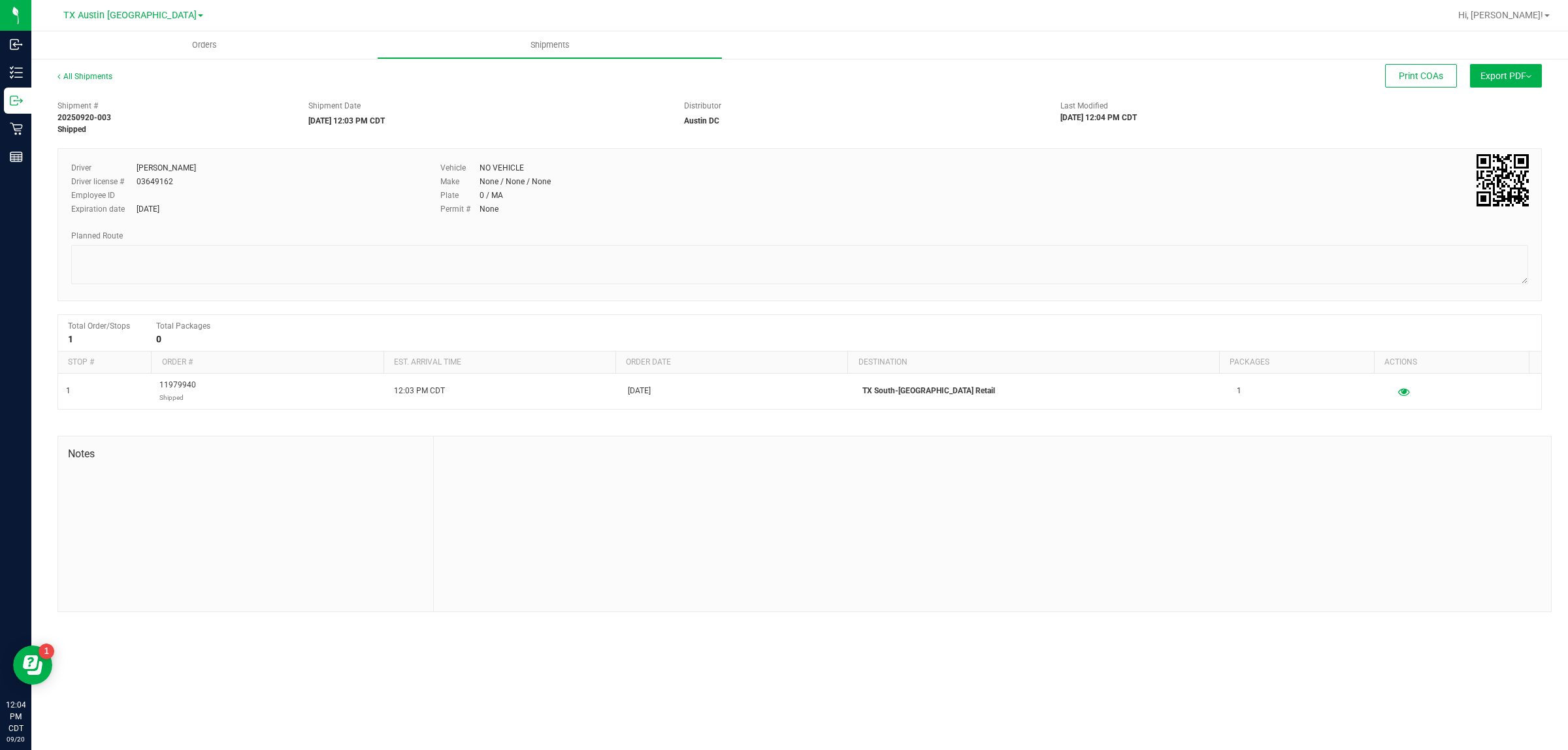
click at [135, 8] on link "TX Austin [GEOGRAPHIC_DATA]" at bounding box center [134, 15] width 140 height 13
click at [147, 102] on link "TX South-[GEOGRAPHIC_DATA] Retail" at bounding box center [133, 98] width 191 height 17
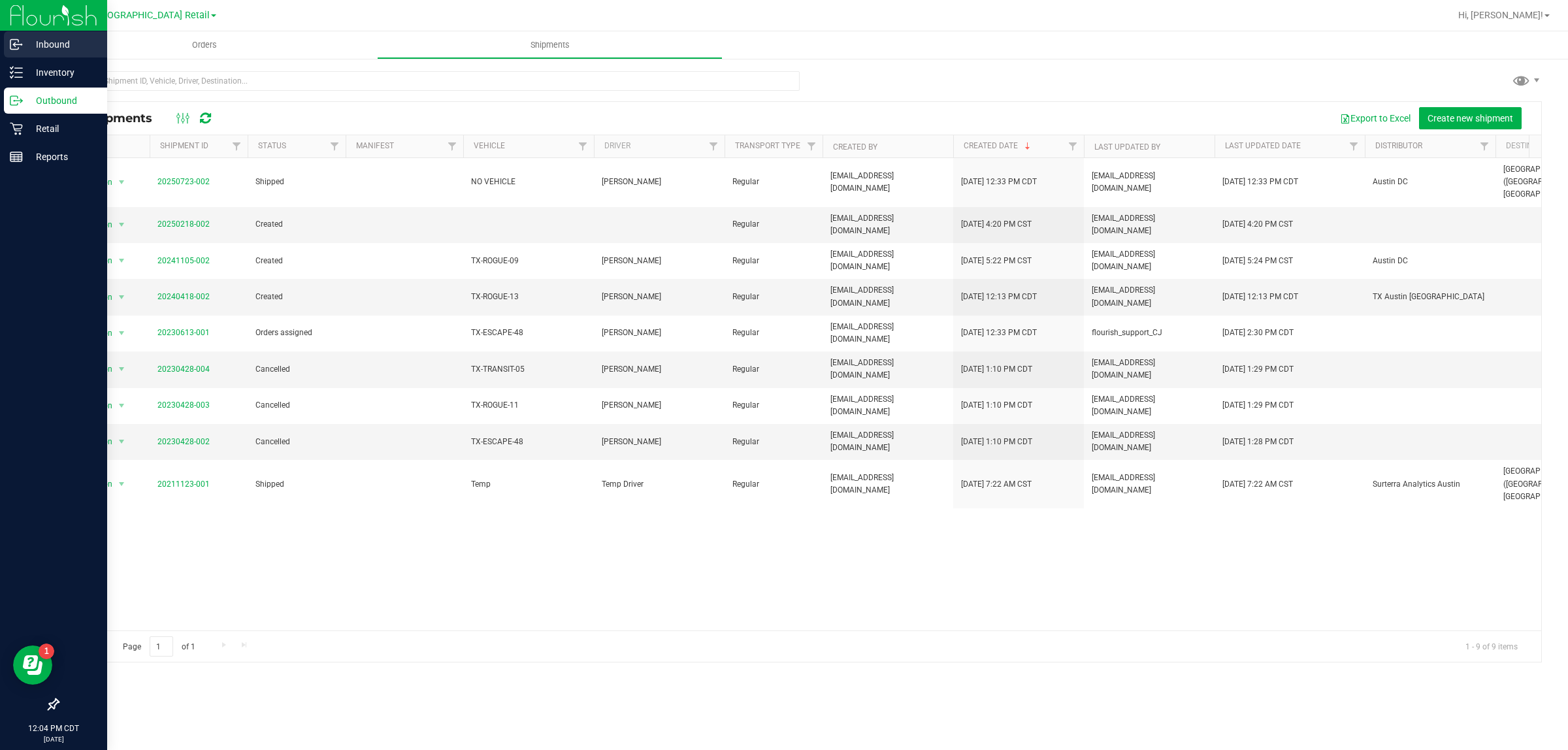
click at [57, 36] on p "Inbound" at bounding box center [62, 44] width 78 height 15
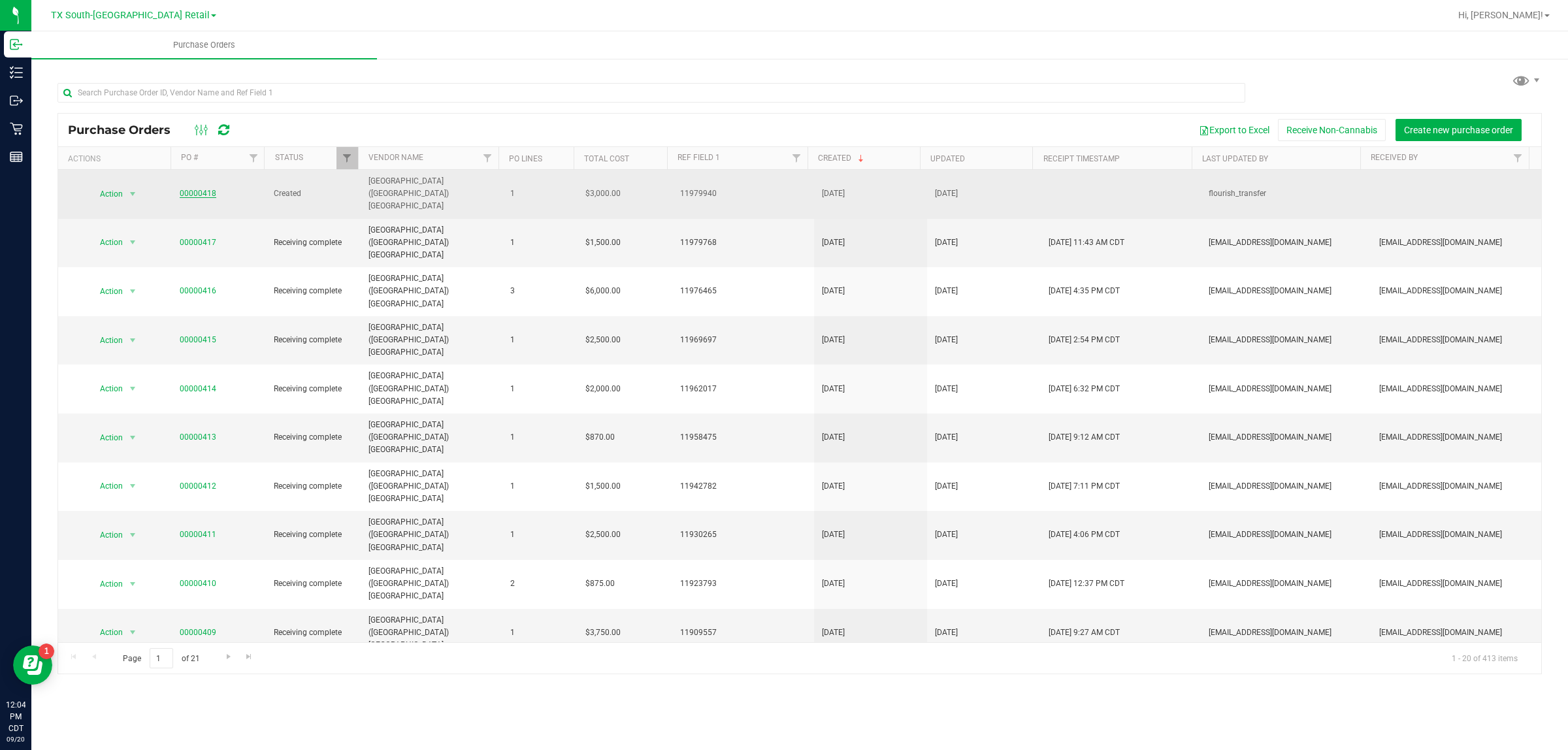
click at [199, 189] on link "00000418" at bounding box center [198, 193] width 36 height 9
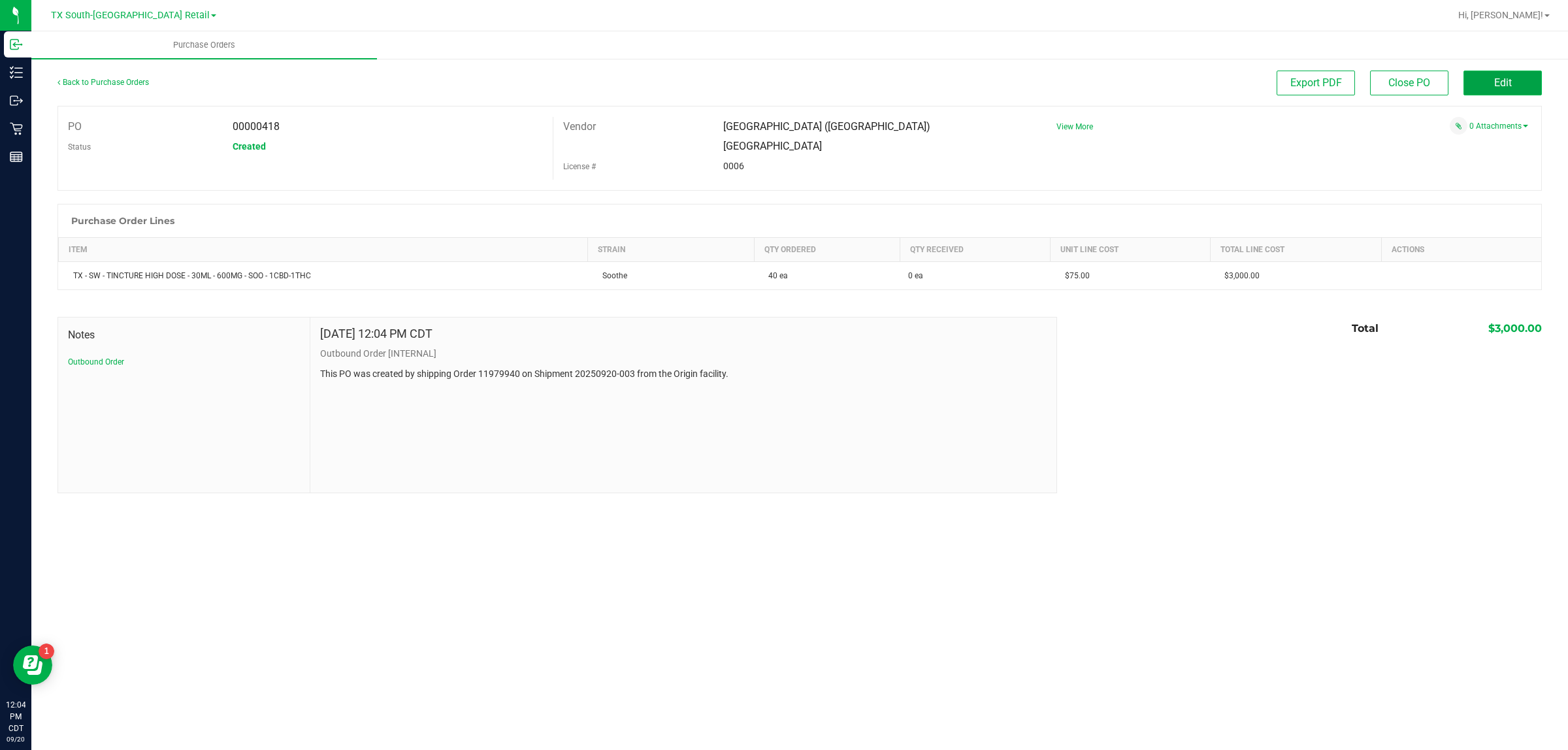
click at [1506, 76] on span "Edit" at bounding box center [1503, 82] width 17 height 13
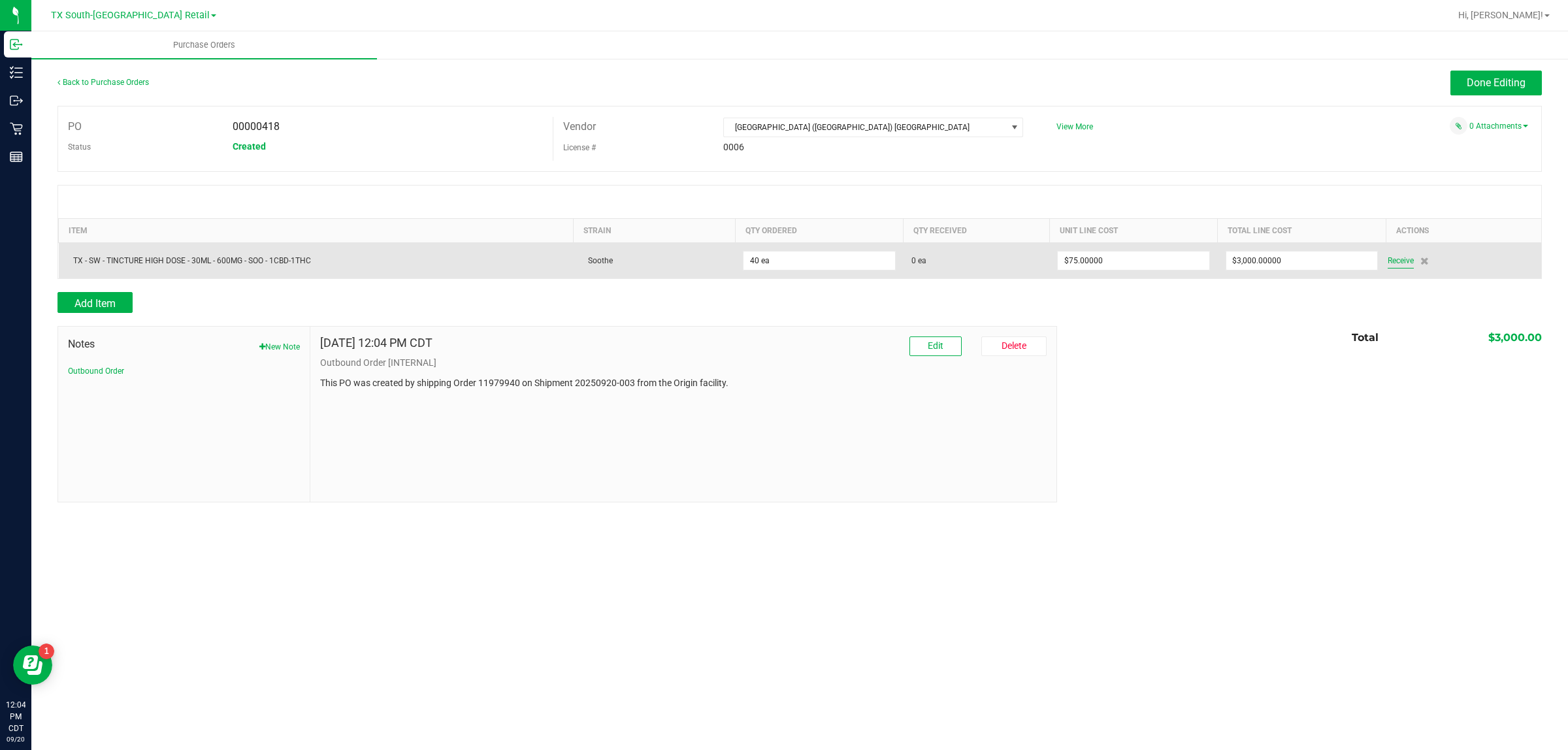
click at [1392, 263] on span "Receive" at bounding box center [1400, 261] width 26 height 15
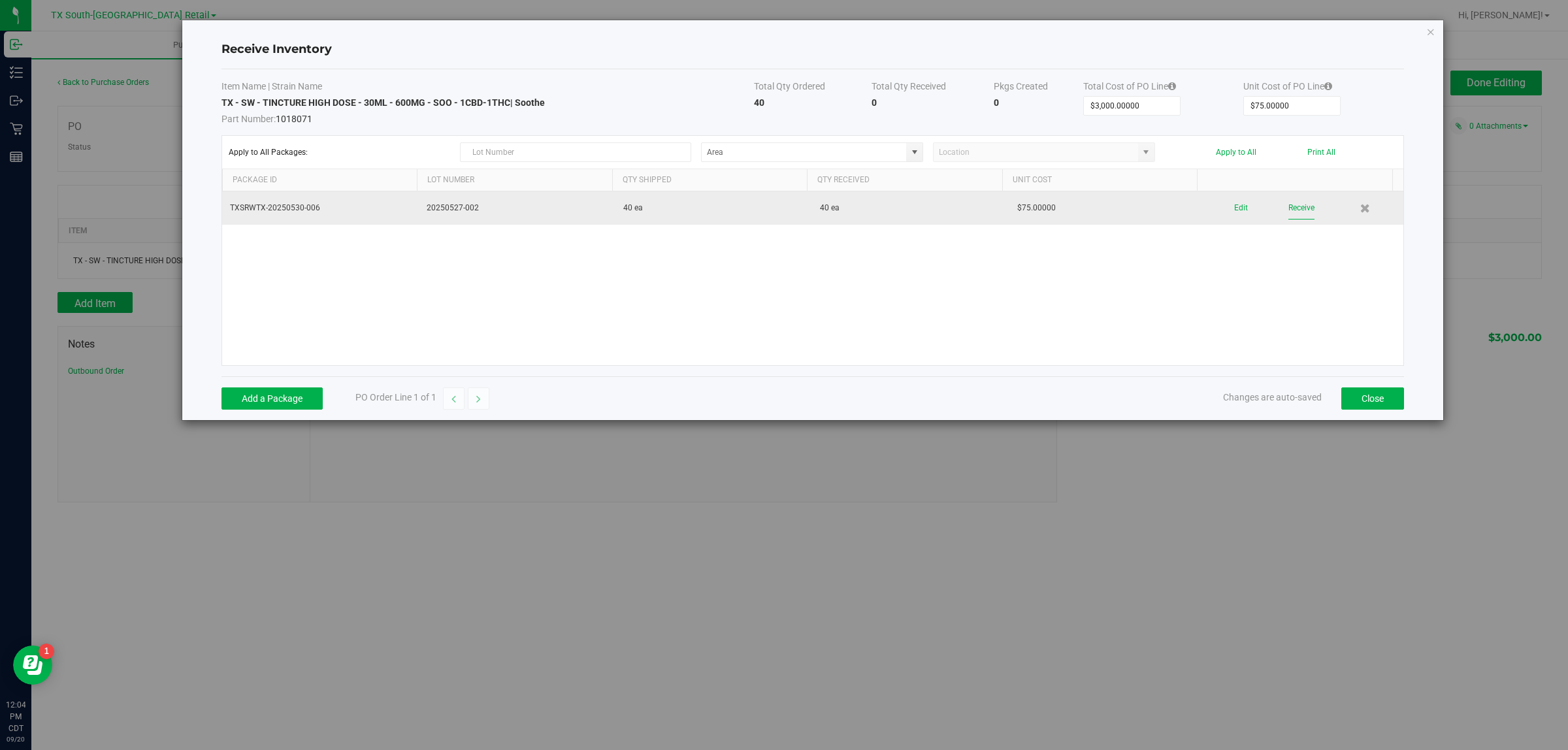
click at [1288, 210] on button "Receive" at bounding box center [1301, 208] width 26 height 23
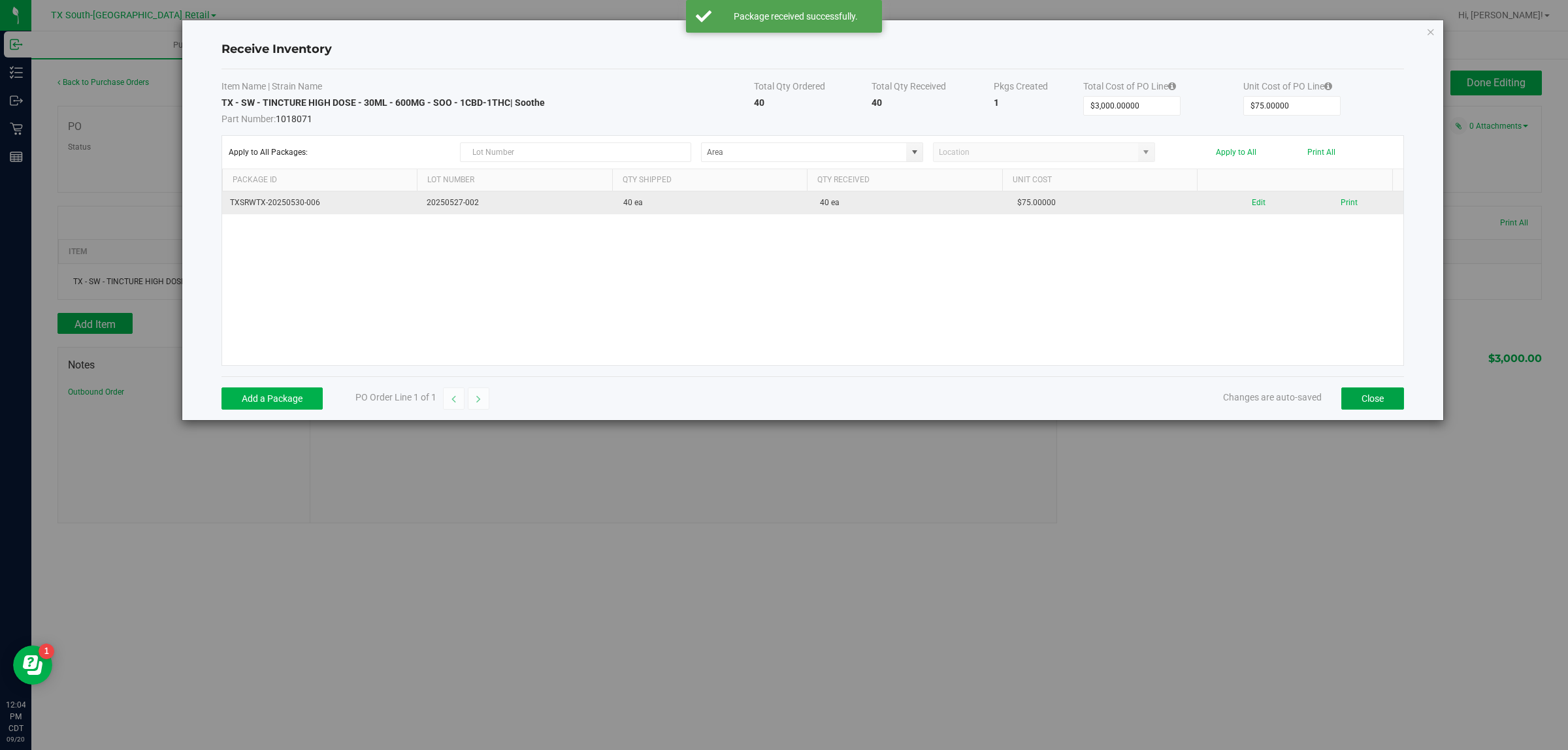
click at [1367, 403] on button "Close" at bounding box center [1373, 398] width 63 height 22
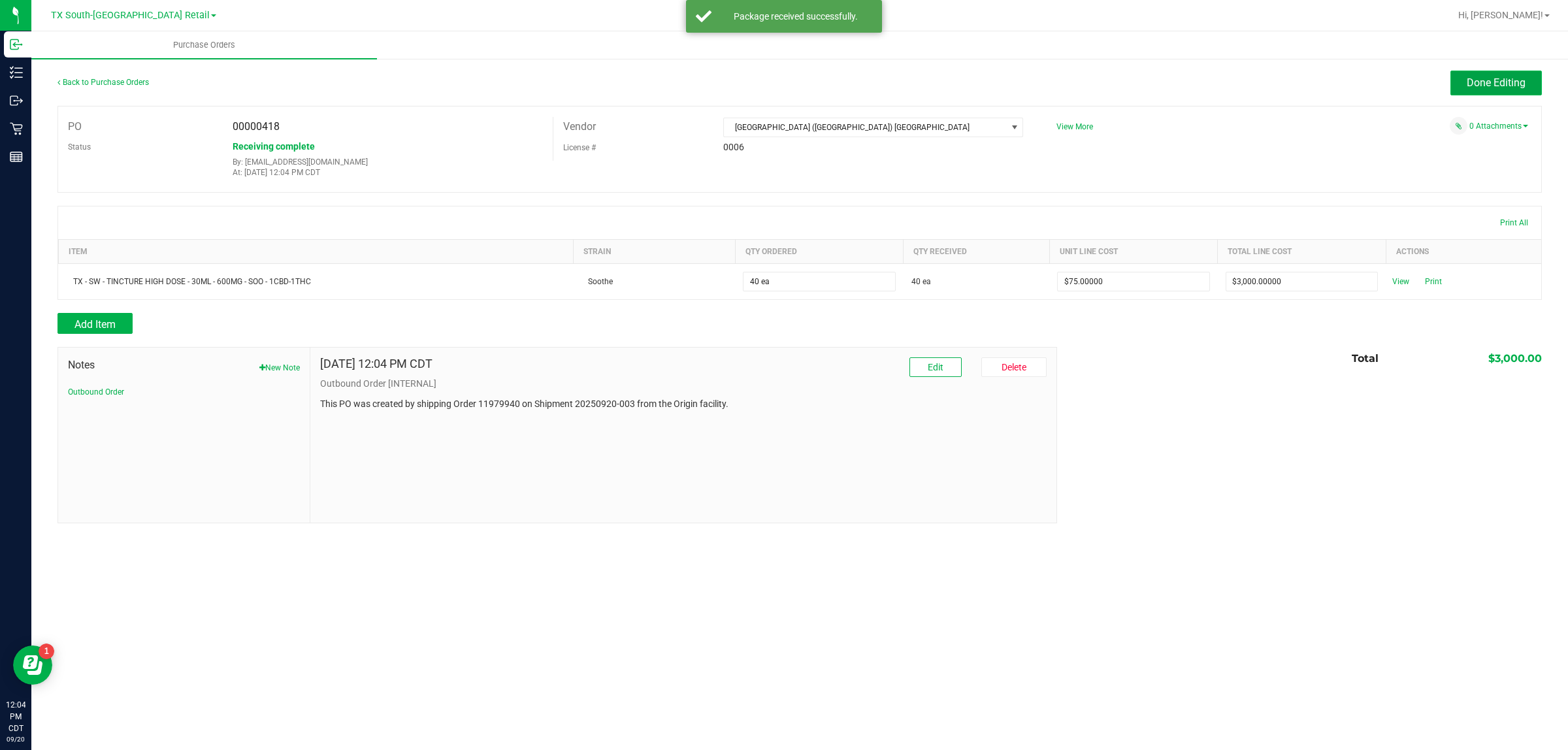
click at [1464, 89] on button "Done Editing" at bounding box center [1496, 83] width 92 height 25
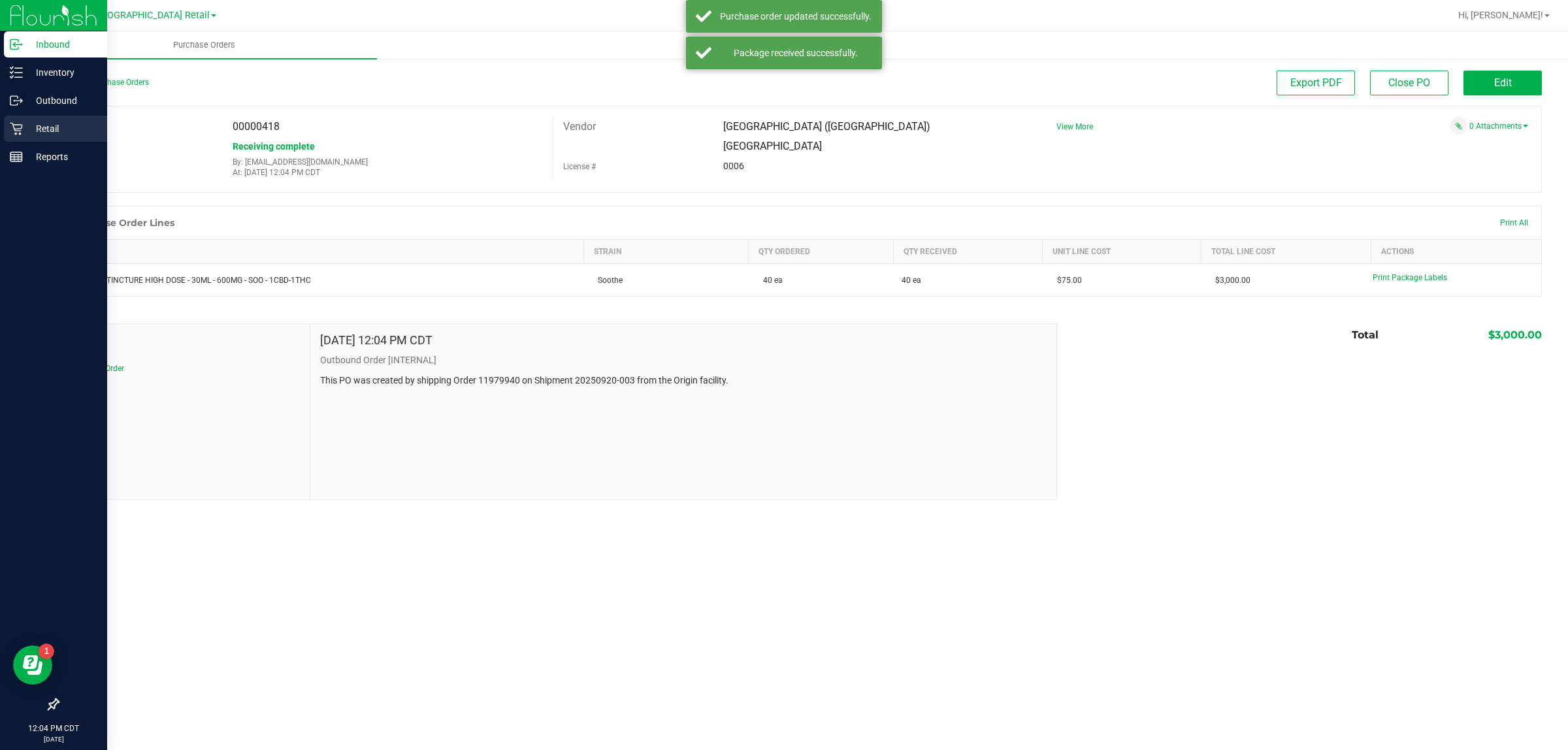
click at [36, 134] on p "Retail" at bounding box center [62, 129] width 78 height 15
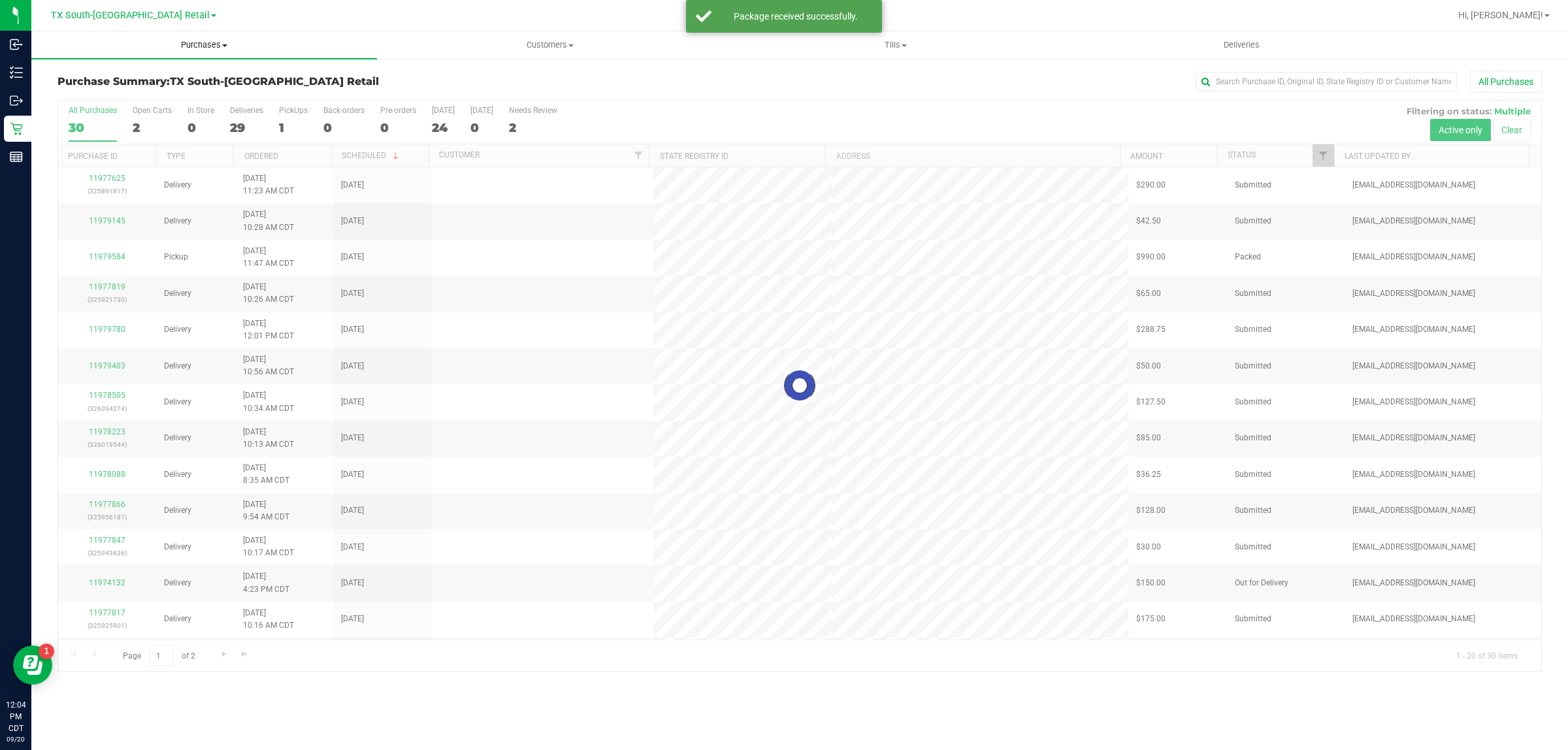
click at [204, 37] on uib-tab-heading "Purchases Summary of purchases Fulfillment All purchases" at bounding box center [204, 45] width 345 height 27
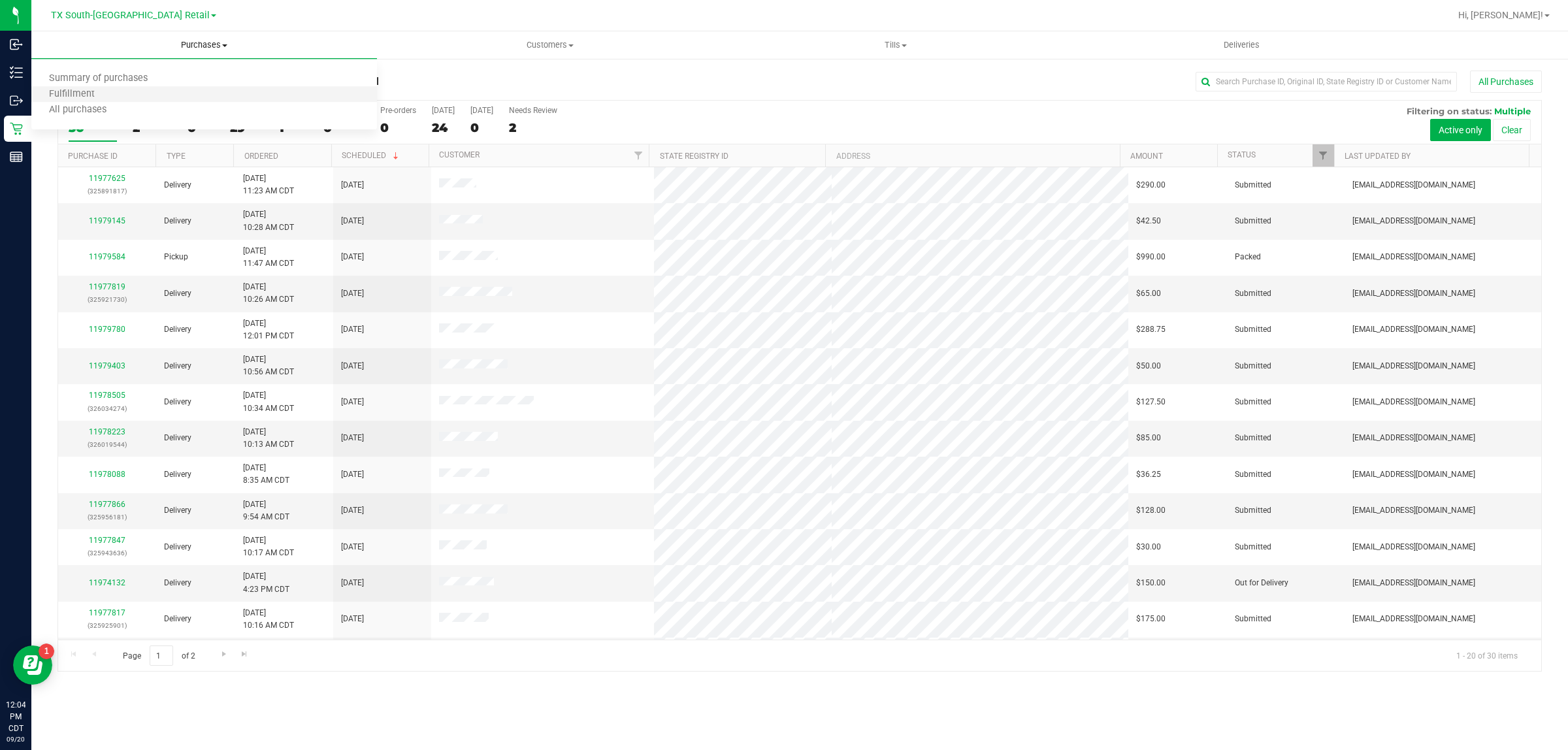
click at [215, 96] on li "Fulfillment" at bounding box center [204, 94] width 345 height 15
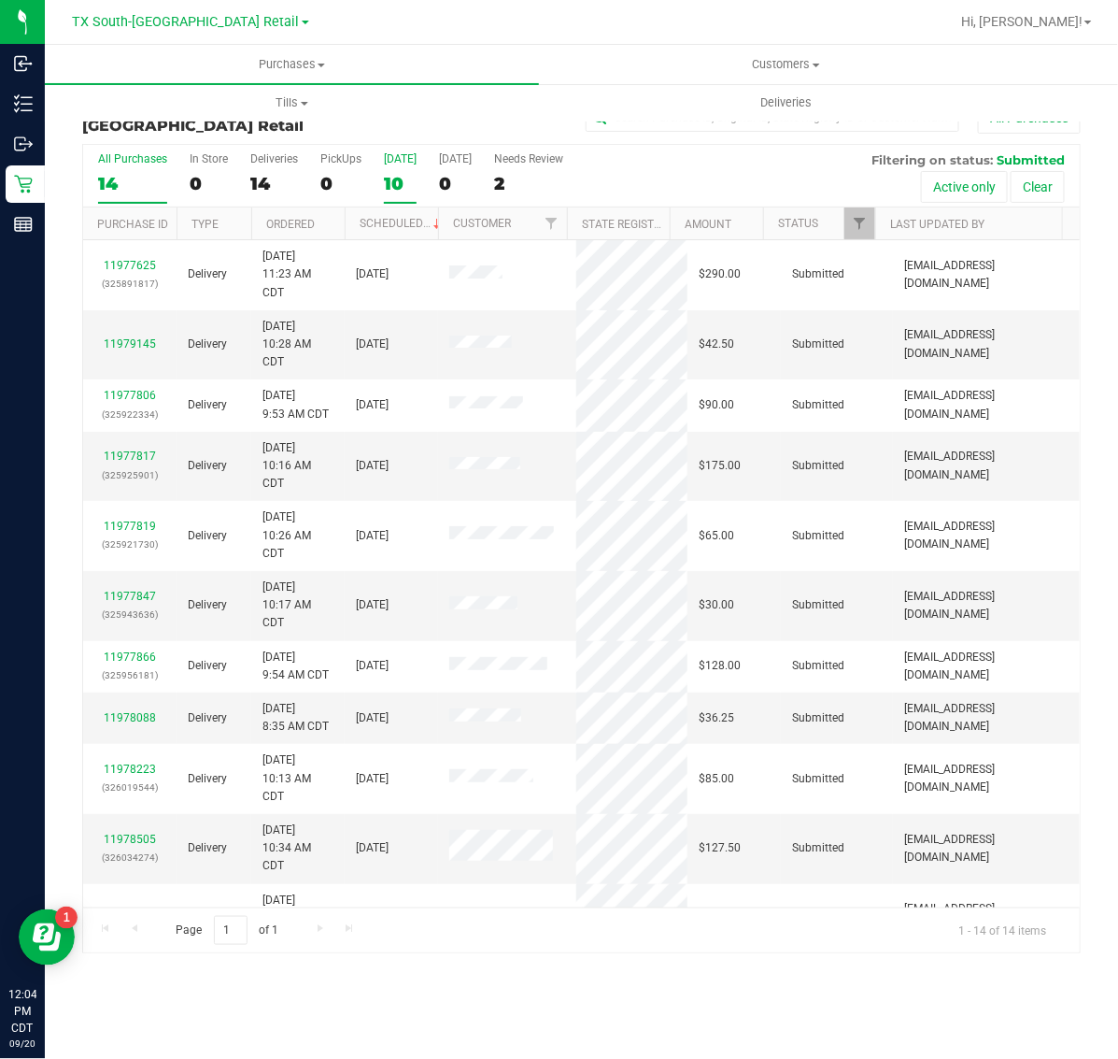
click at [403, 179] on div "10" at bounding box center [400, 183] width 33 height 21
click at [0, 0] on input "[DATE] 10" at bounding box center [0, 0] width 0 height 0
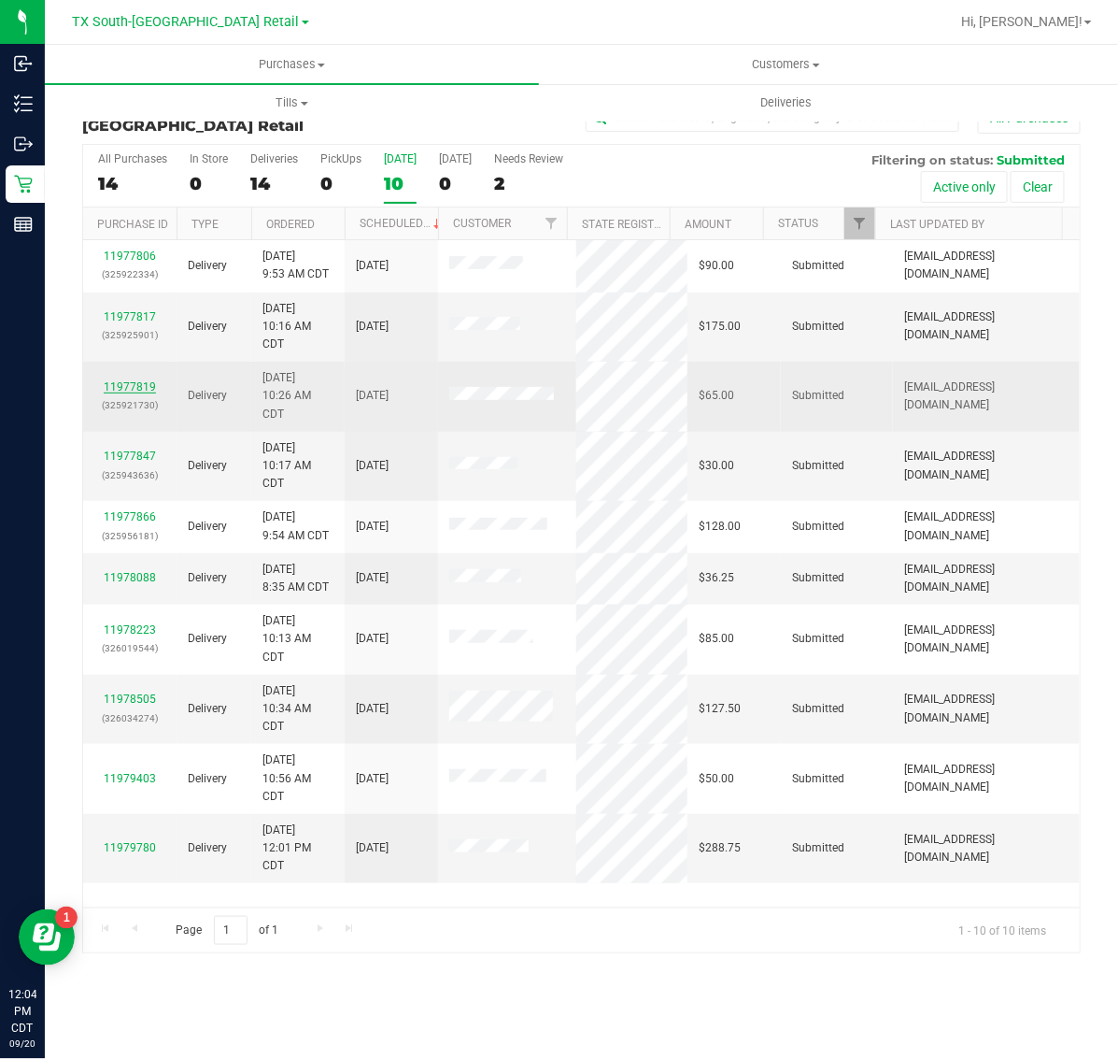
click at [119, 393] on link "11977819" at bounding box center [130, 386] width 52 height 13
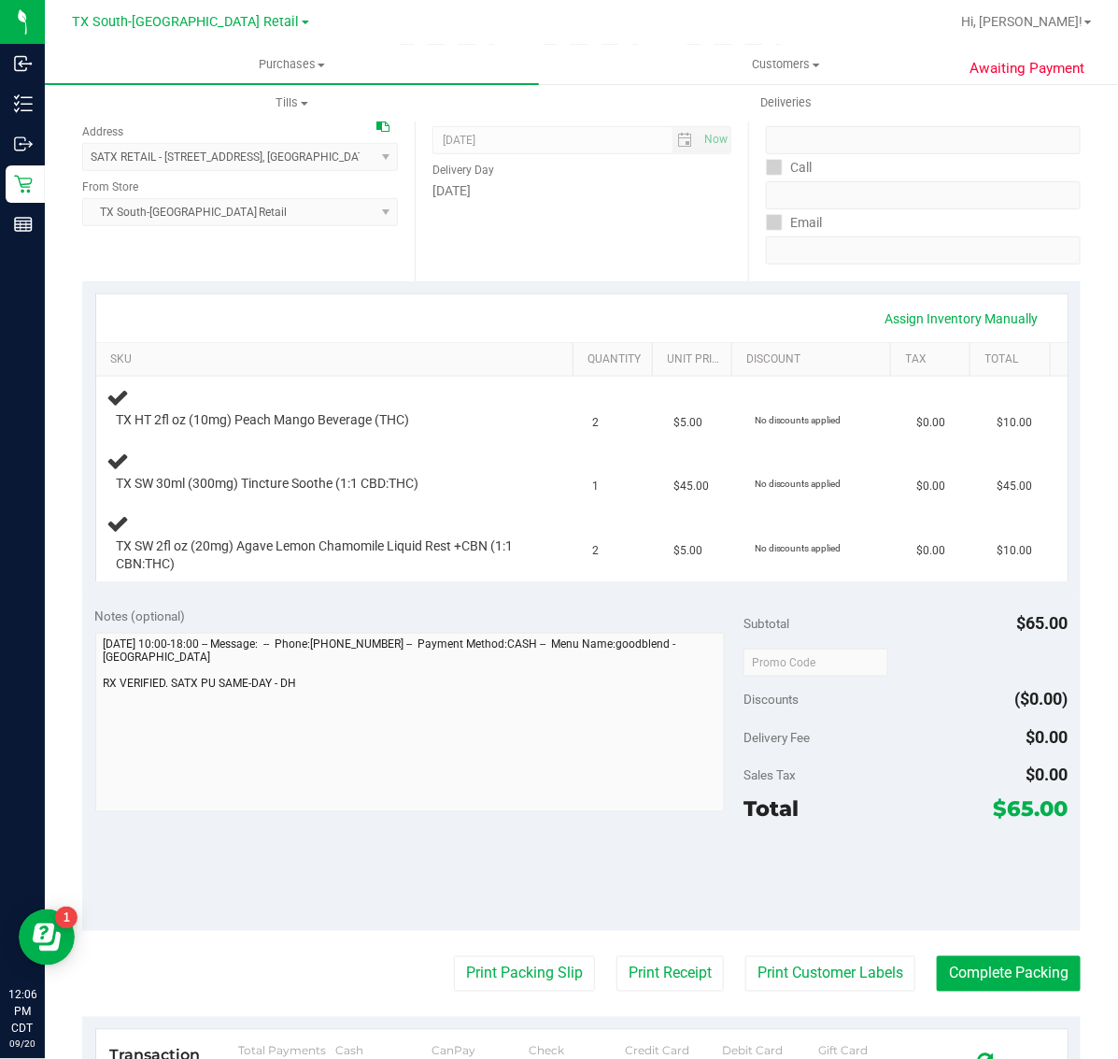
scroll to position [350, 0]
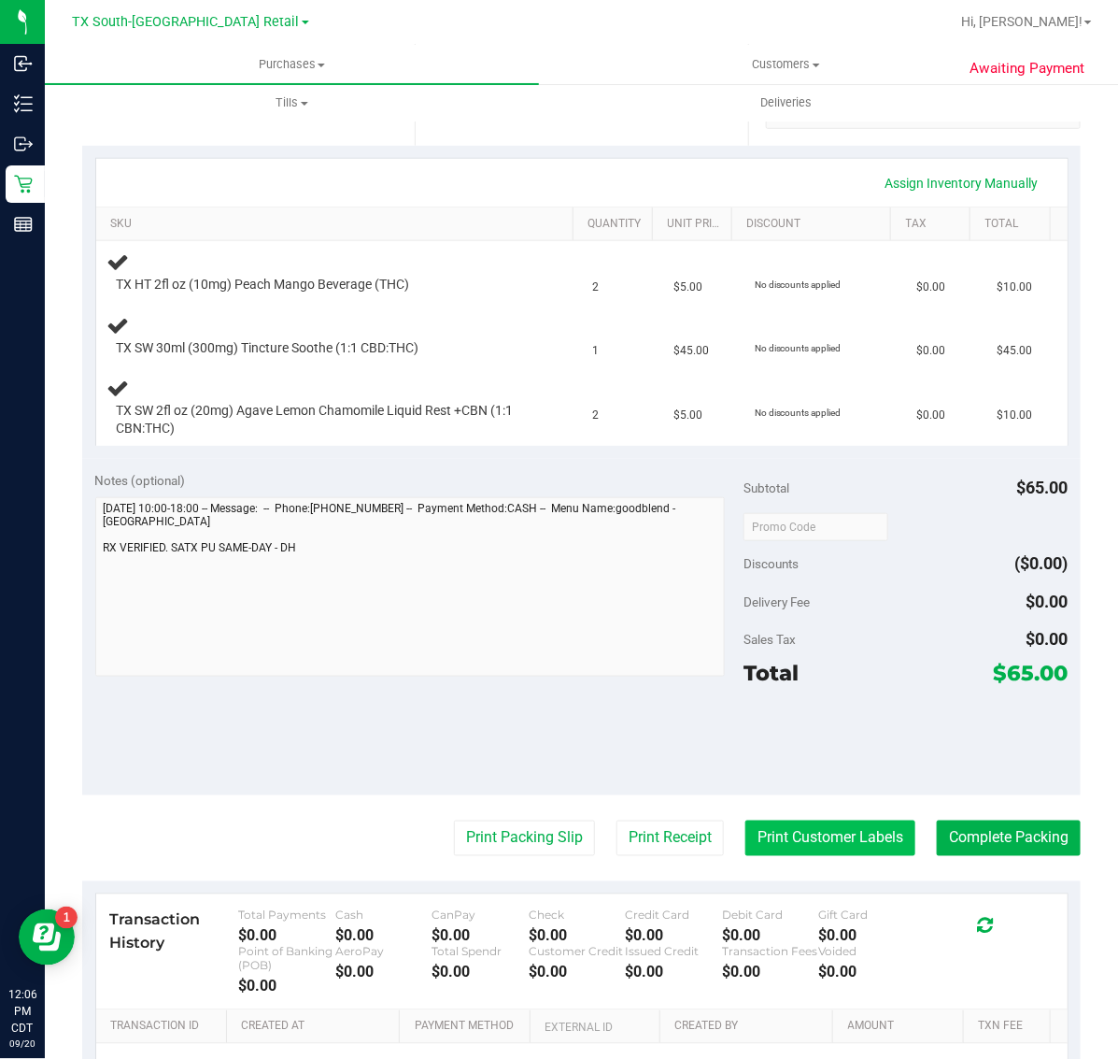
click at [805, 841] on button "Print Customer Labels" at bounding box center [831, 838] width 170 height 36
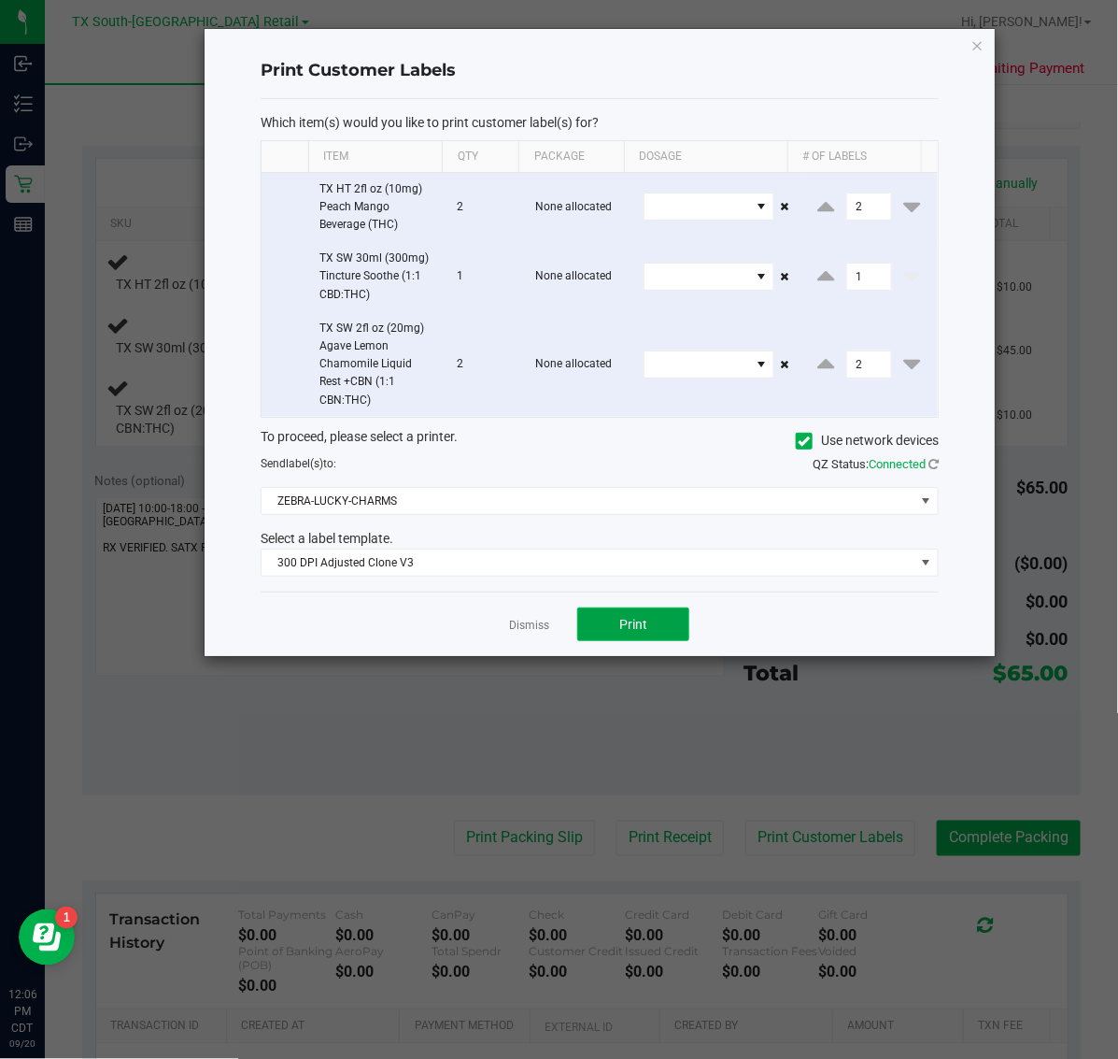
click at [627, 641] on button "Print" at bounding box center [633, 624] width 112 height 34
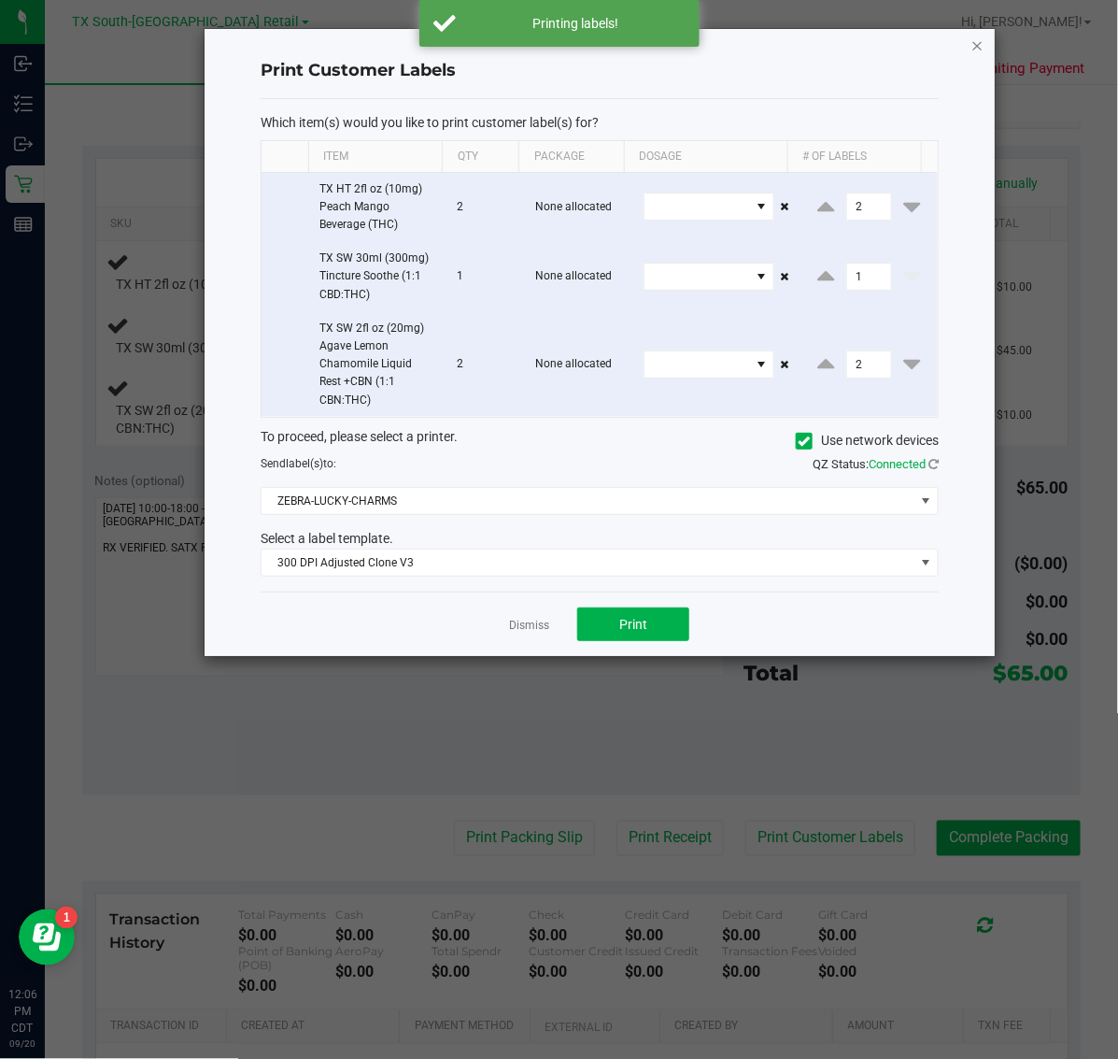
click at [977, 44] on icon "button" at bounding box center [978, 45] width 13 height 22
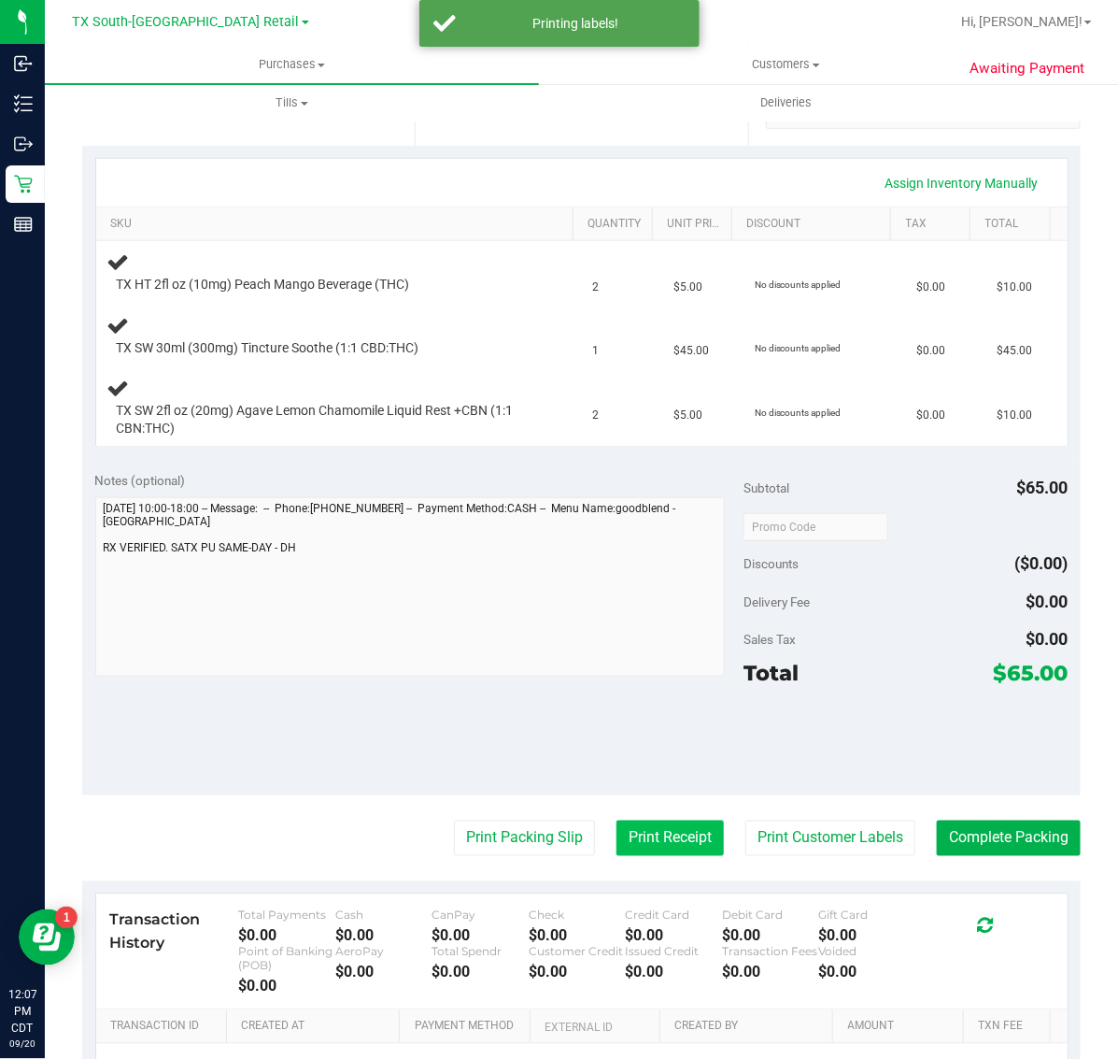
click at [633, 850] on button "Print Receipt" at bounding box center [670, 838] width 107 height 36
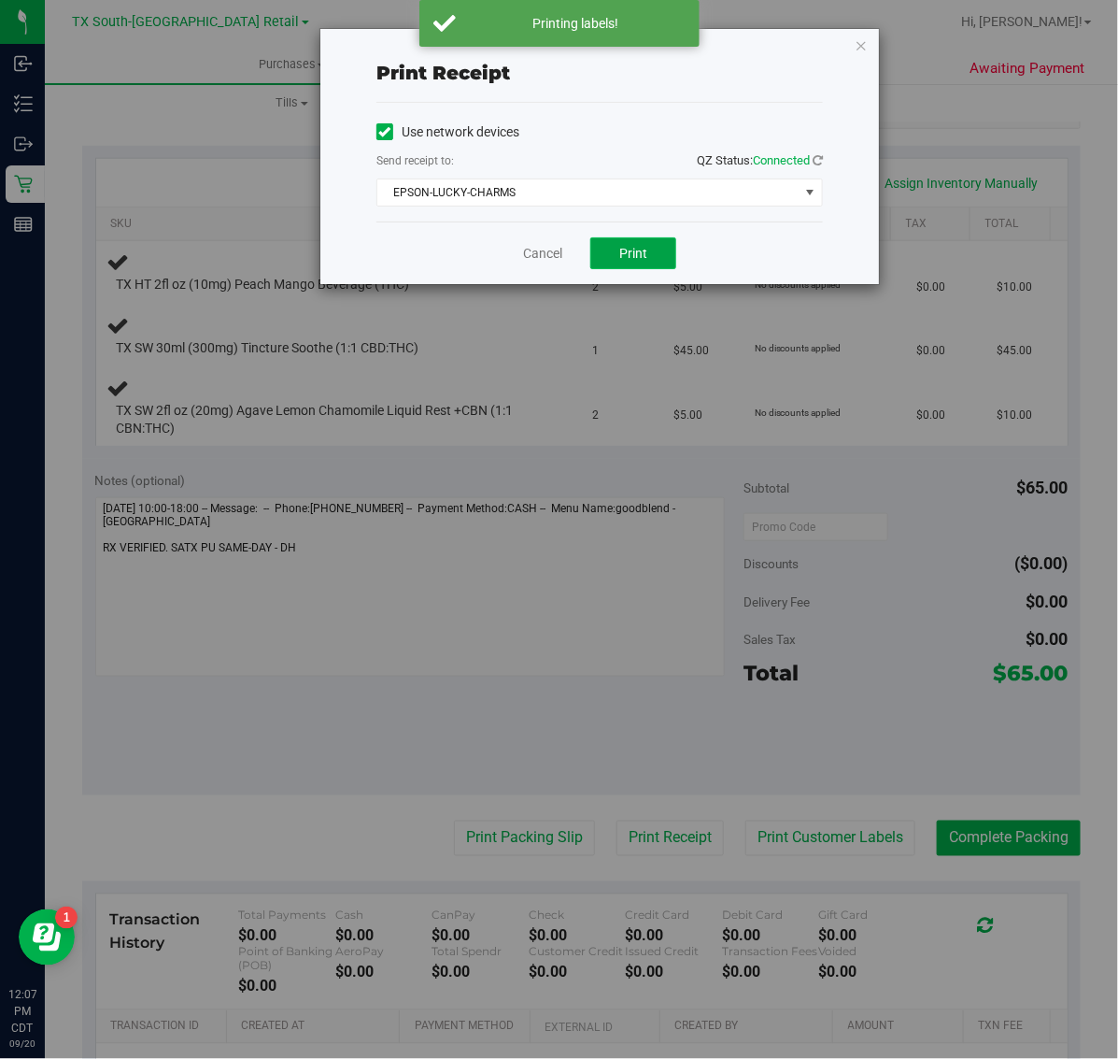
click at [632, 257] on span "Print" at bounding box center [633, 253] width 28 height 15
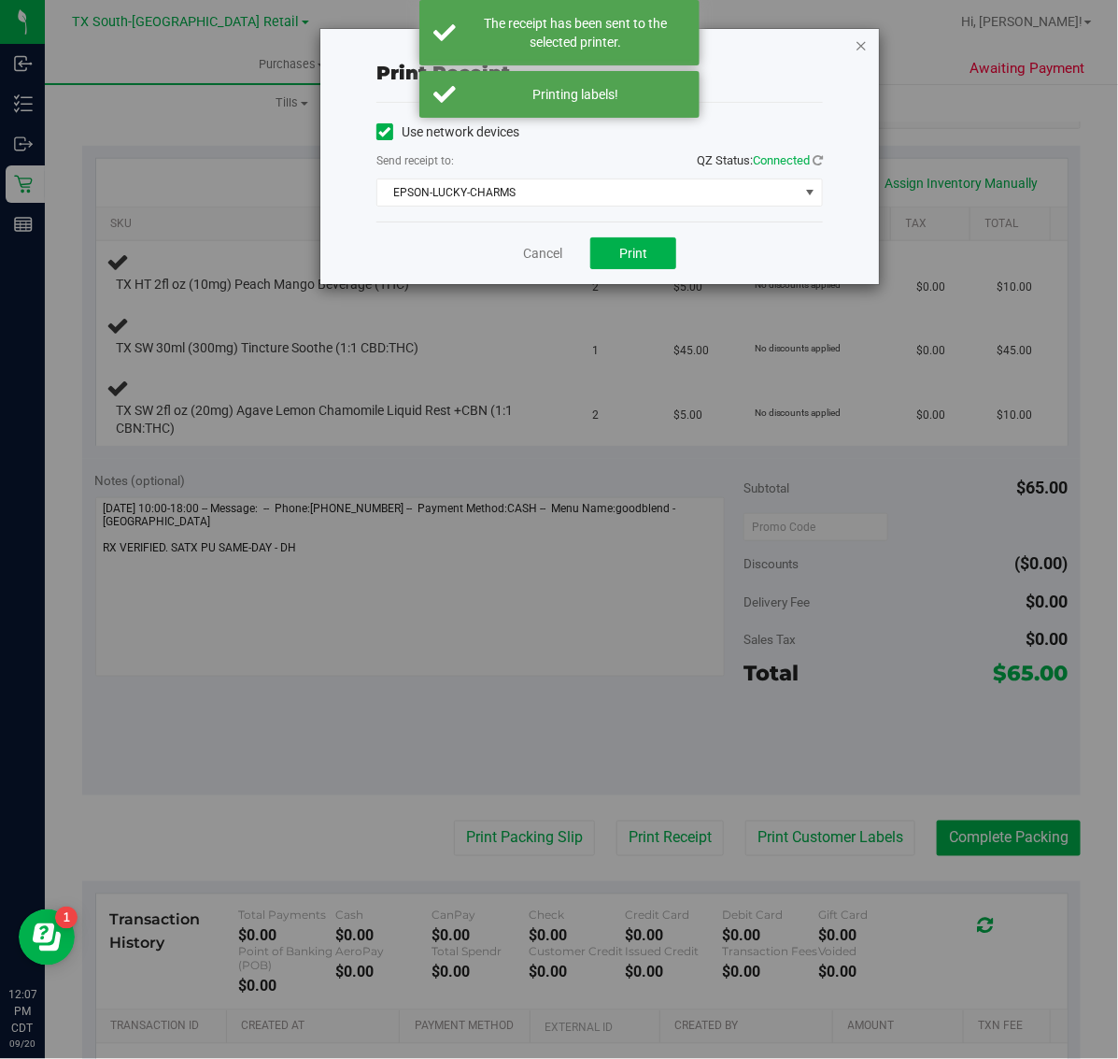
click at [861, 44] on icon "button" at bounding box center [861, 45] width 13 height 22
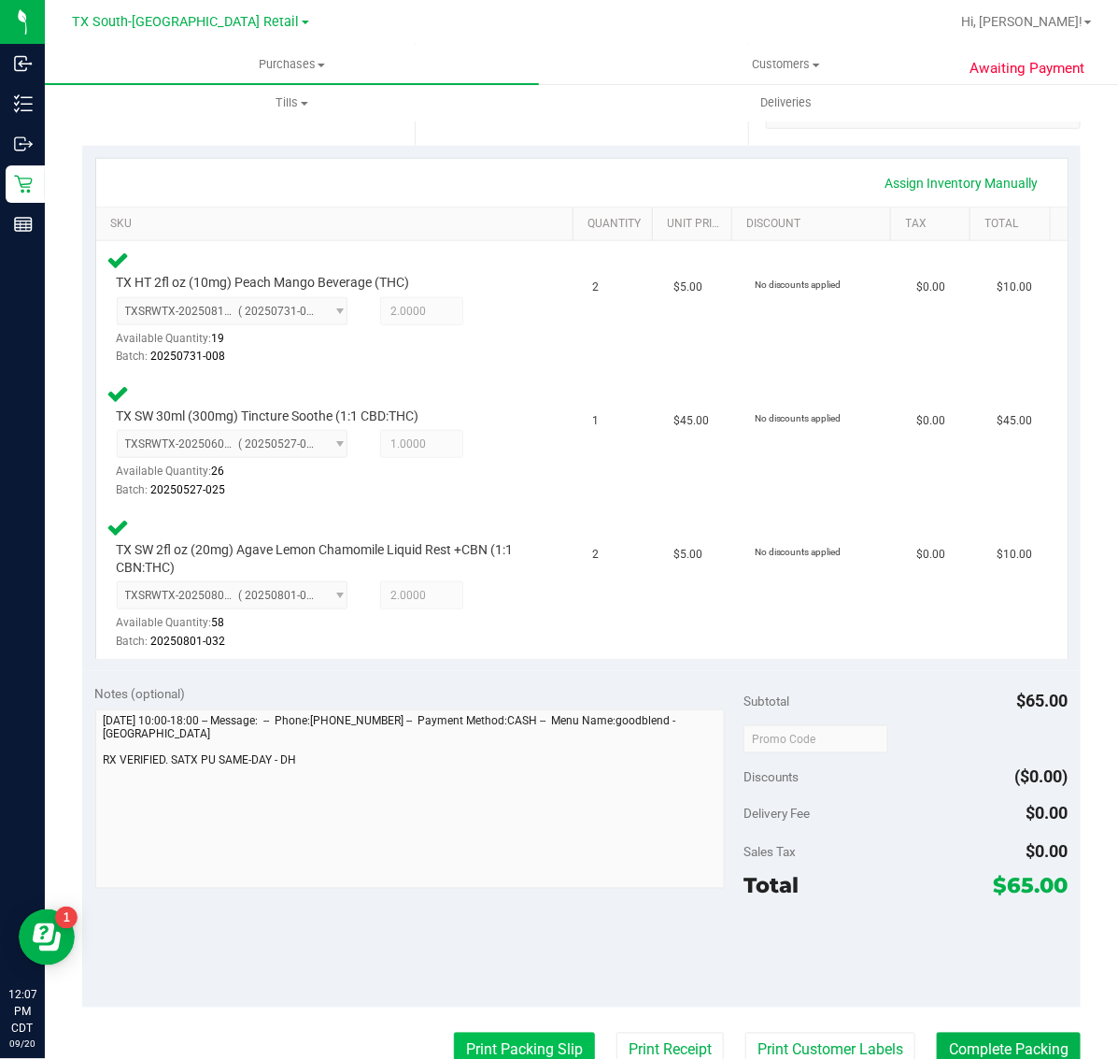
click at [537, 1046] on button "Print Packing Slip" at bounding box center [524, 1050] width 141 height 36
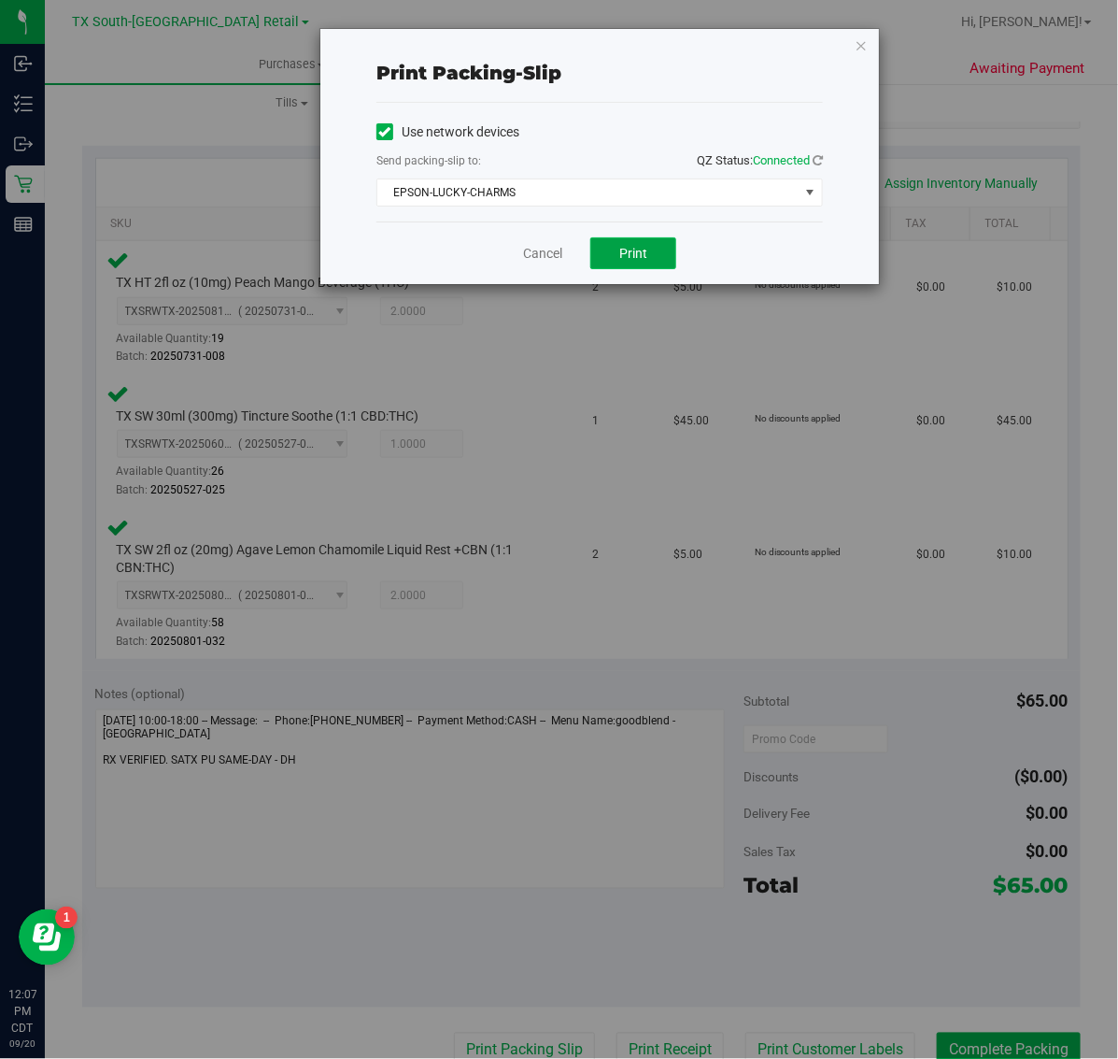
click at [633, 250] on span "Print" at bounding box center [633, 253] width 28 height 15
click at [862, 40] on icon "button" at bounding box center [861, 45] width 13 height 22
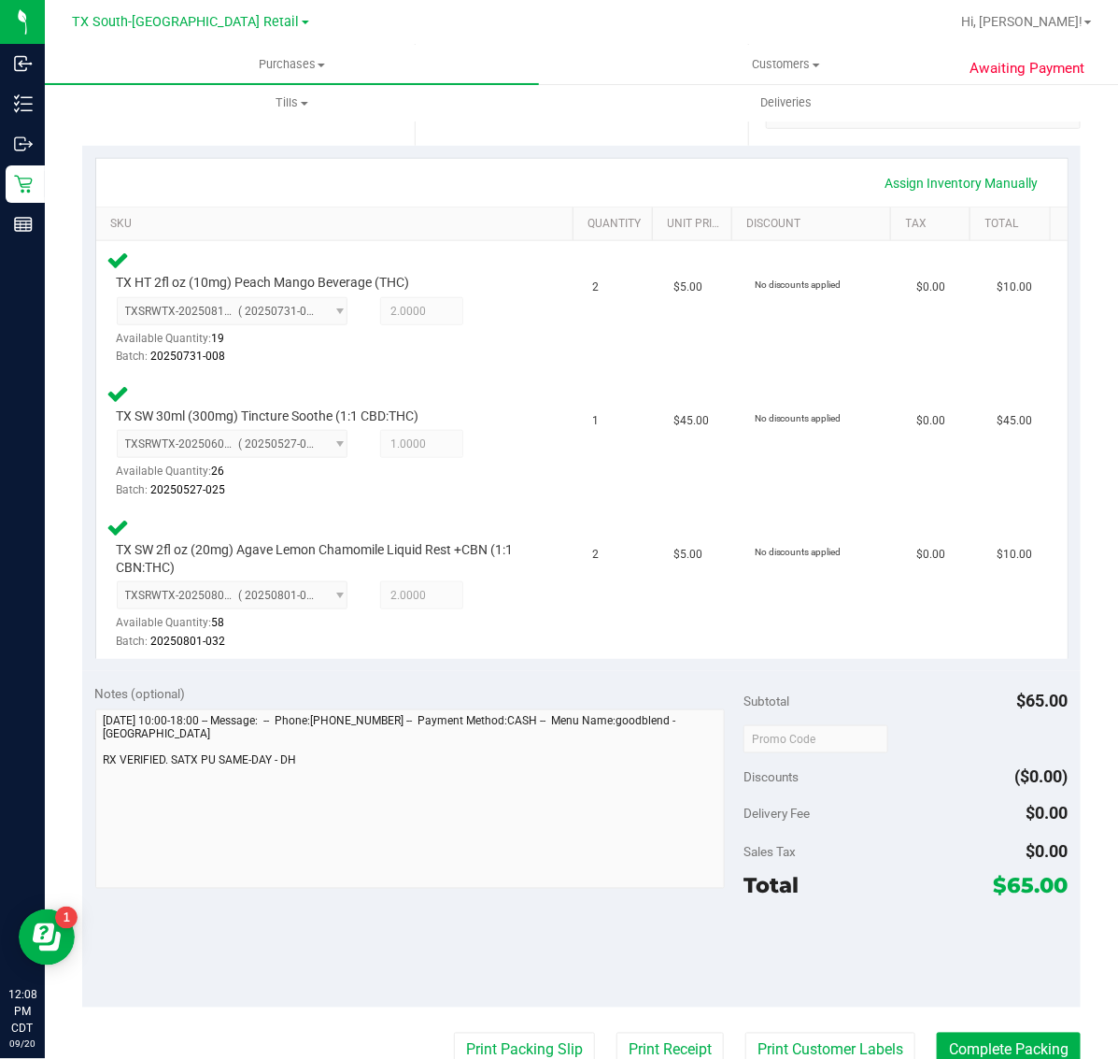
scroll to position [357, 0]
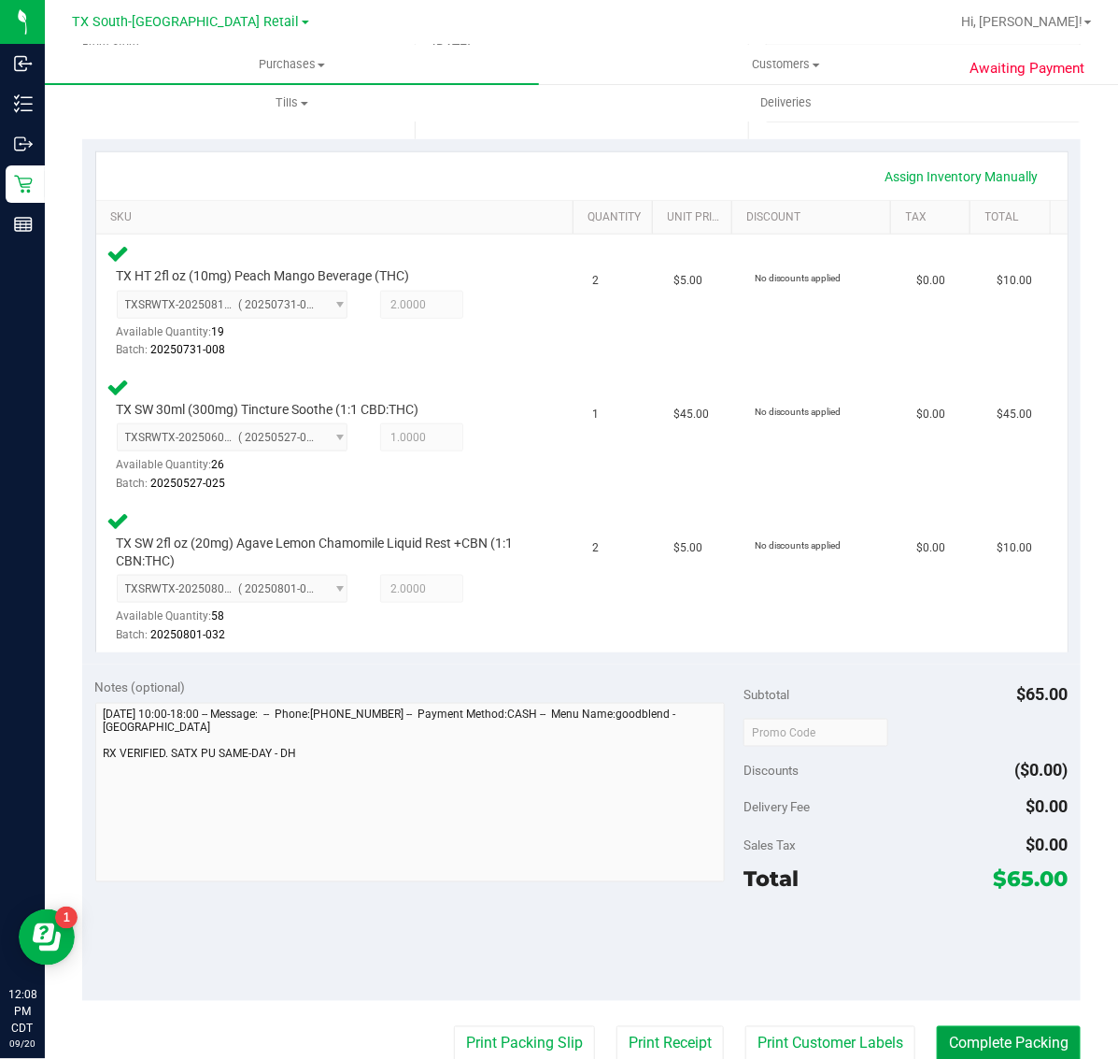
click at [995, 1031] on button "Complete Packing" at bounding box center [1009, 1044] width 144 height 36
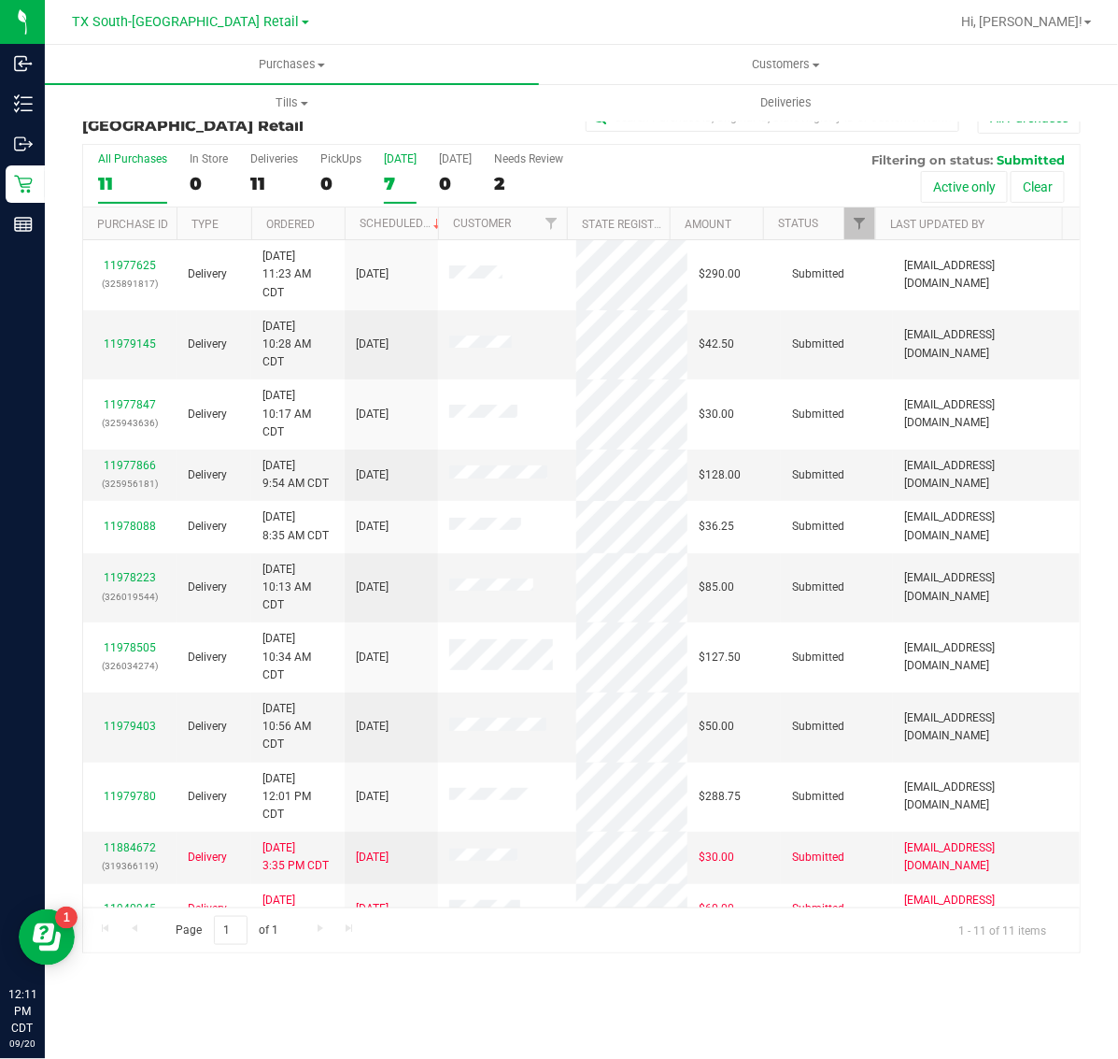
click at [395, 185] on div "7" at bounding box center [400, 183] width 33 height 21
click at [0, 0] on input "[DATE] 7" at bounding box center [0, 0] width 0 height 0
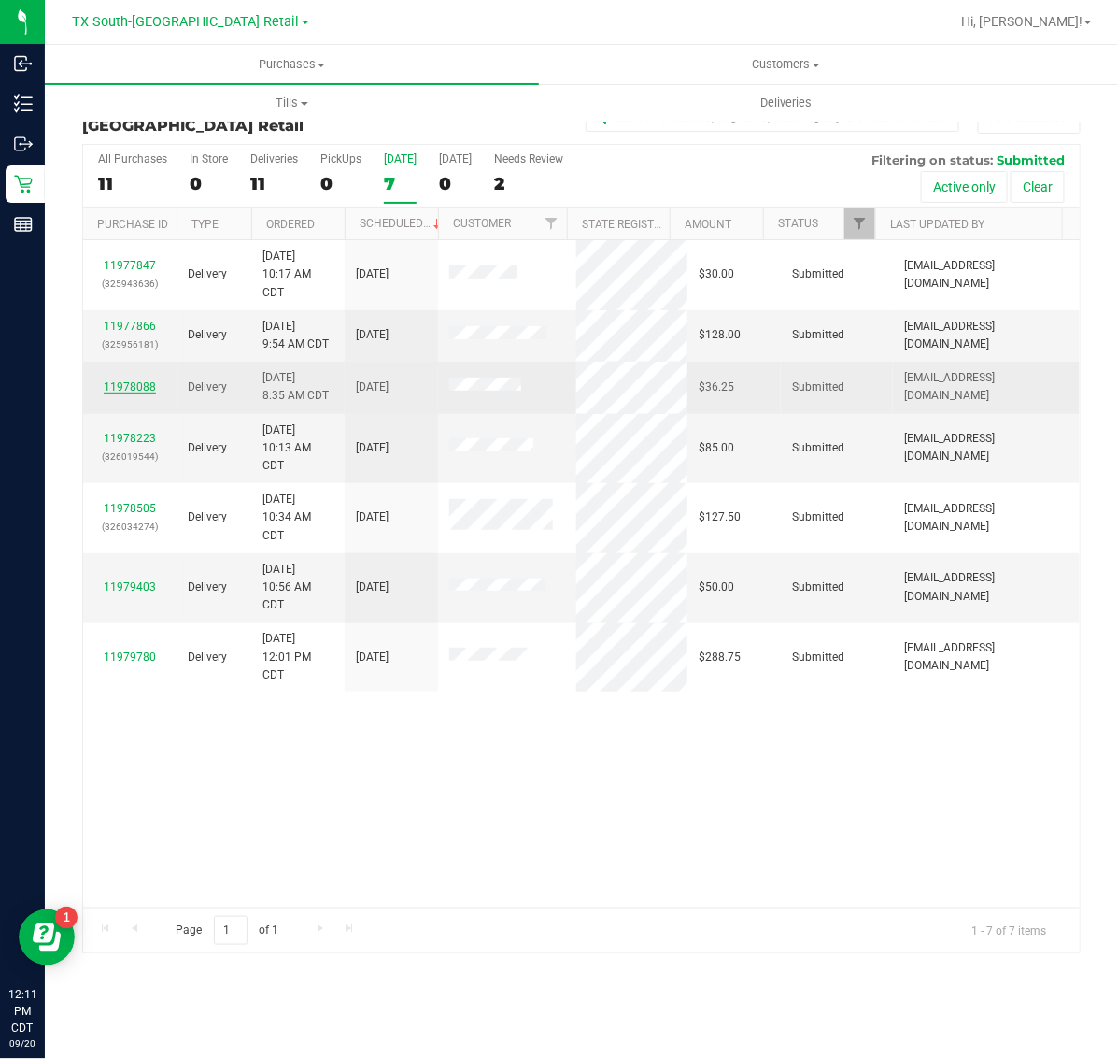
click at [134, 390] on link "11978088" at bounding box center [130, 386] width 52 height 13
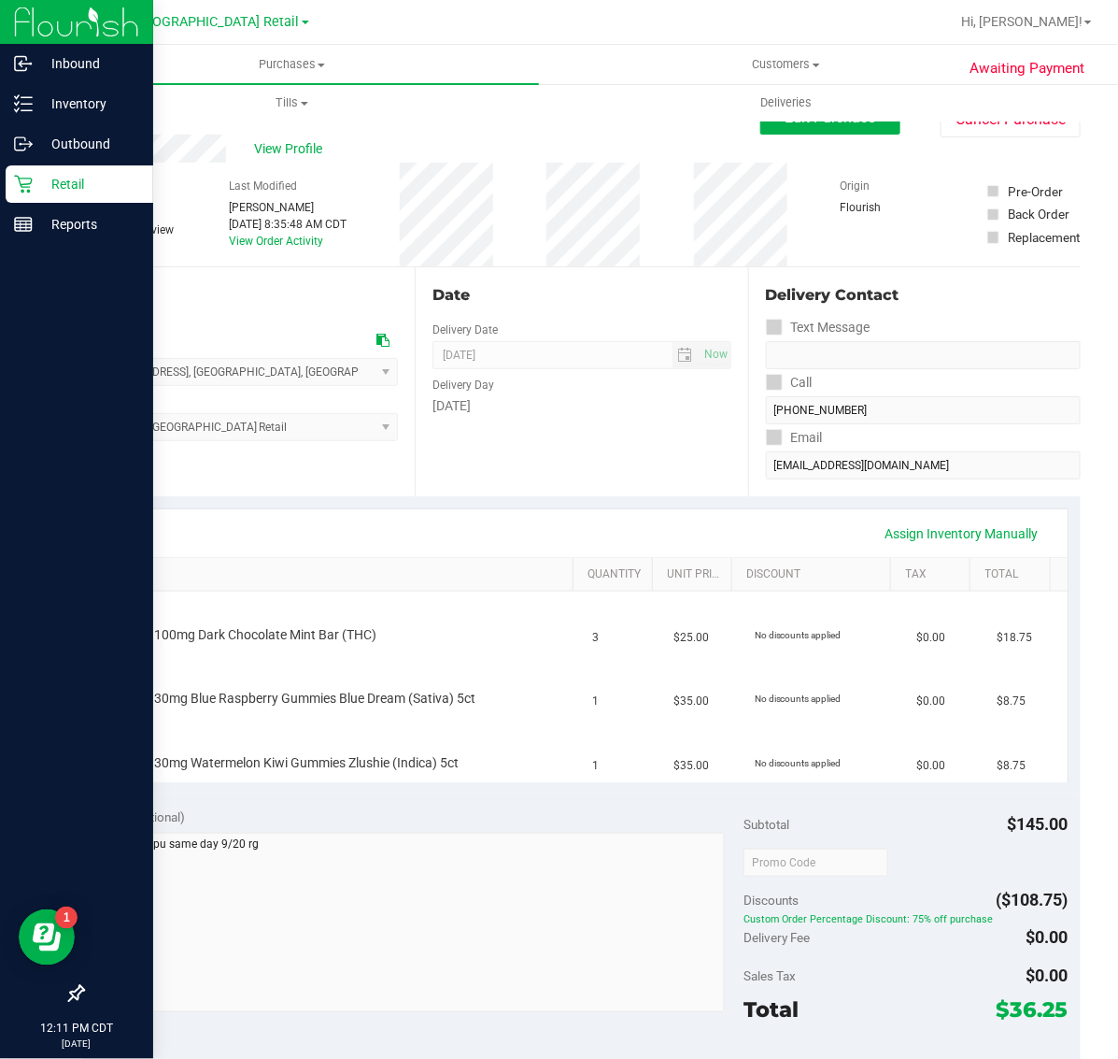
click at [39, 194] on p "Retail" at bounding box center [89, 184] width 112 height 22
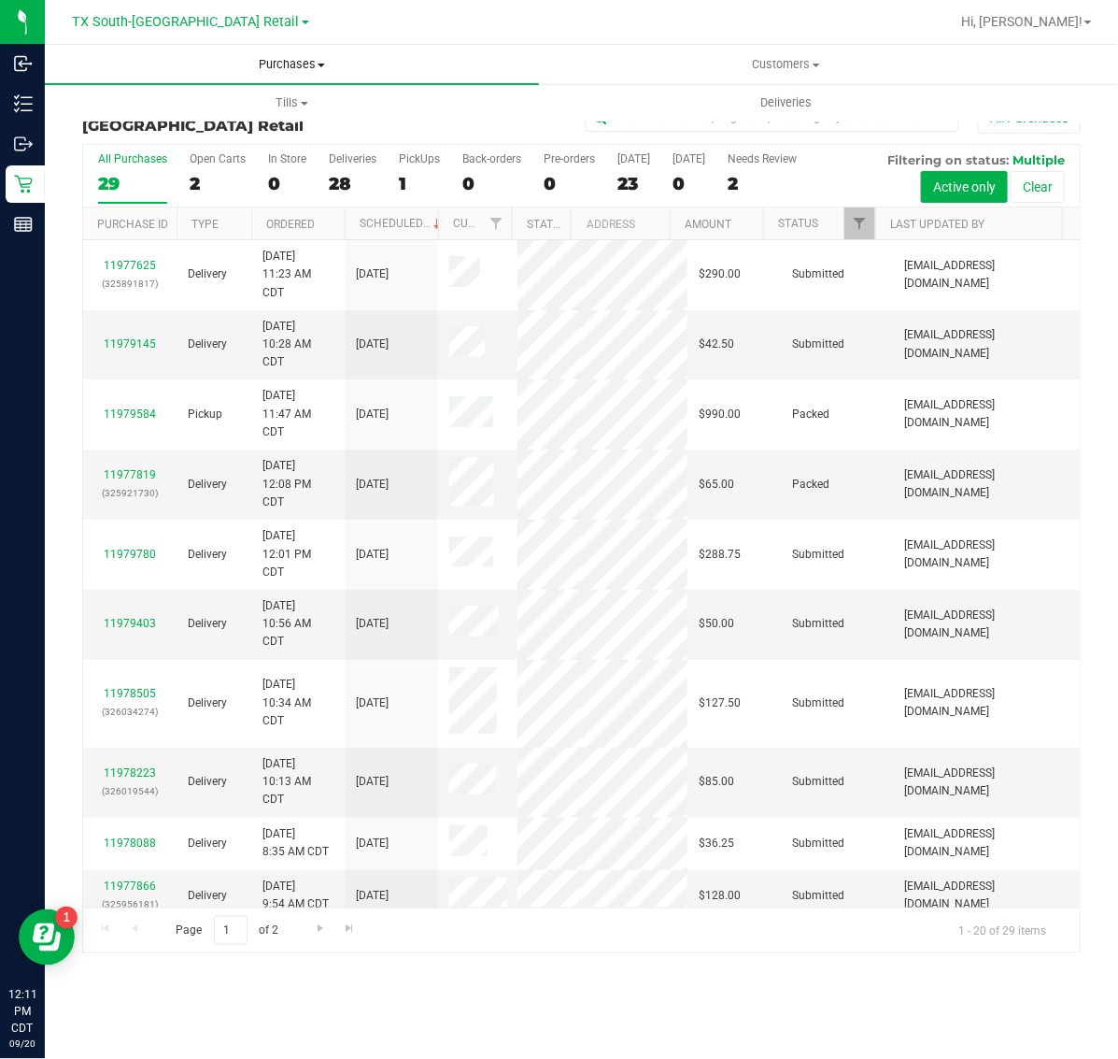
click at [291, 68] on span "Purchases" at bounding box center [292, 64] width 494 height 17
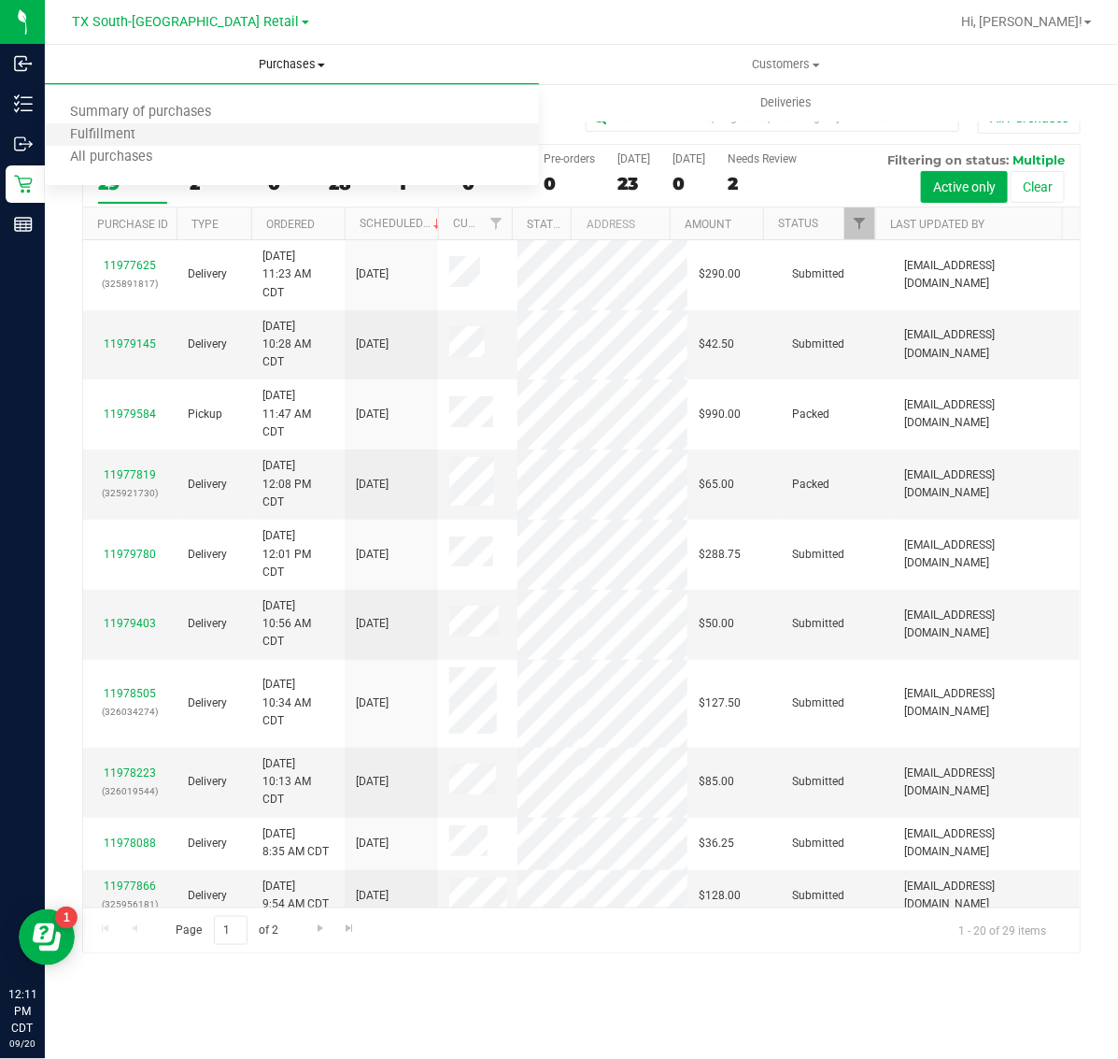
click at [283, 128] on li "Fulfillment" at bounding box center [292, 135] width 494 height 22
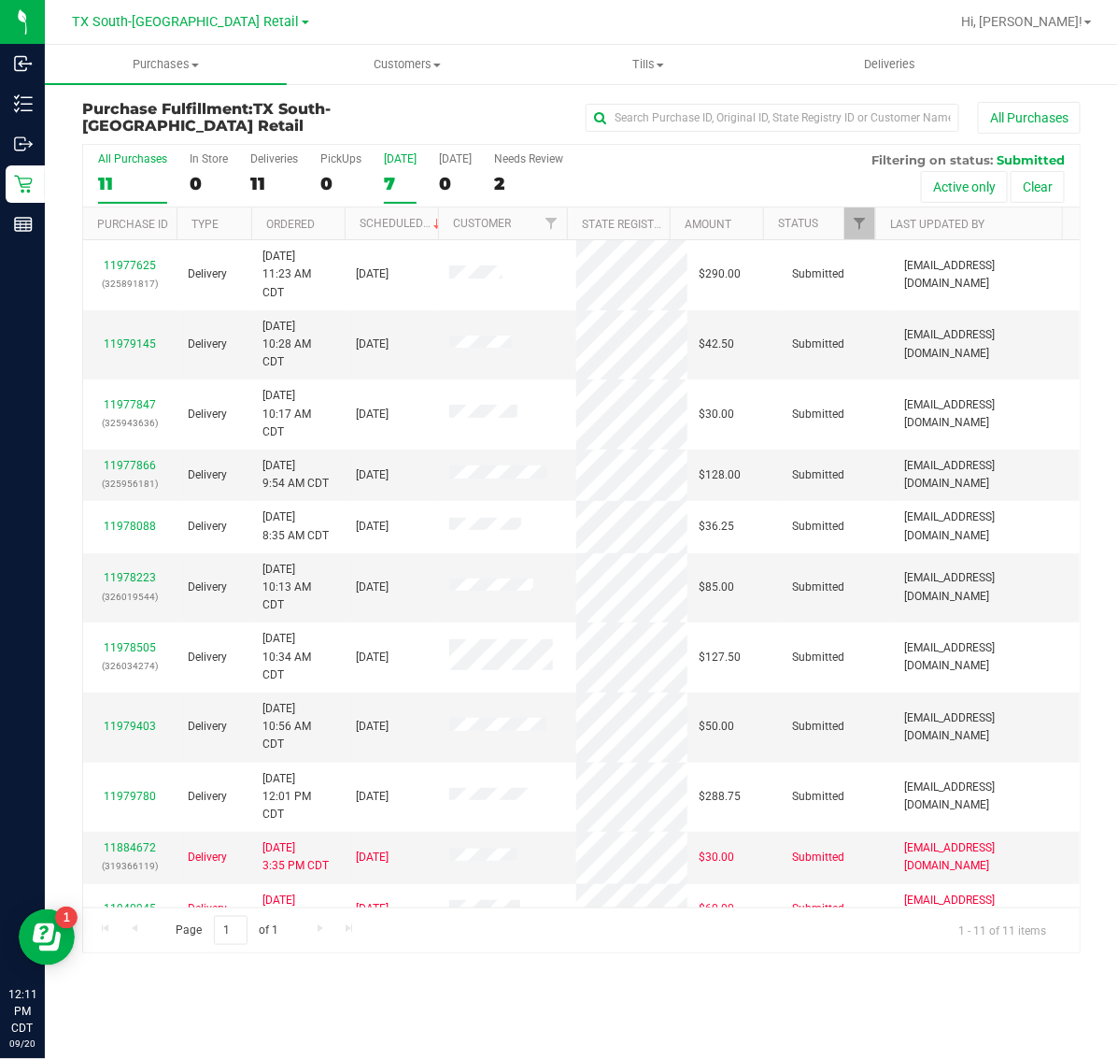
click at [402, 178] on div "7" at bounding box center [400, 183] width 33 height 21
click at [0, 0] on input "[DATE] 7" at bounding box center [0, 0] width 0 height 0
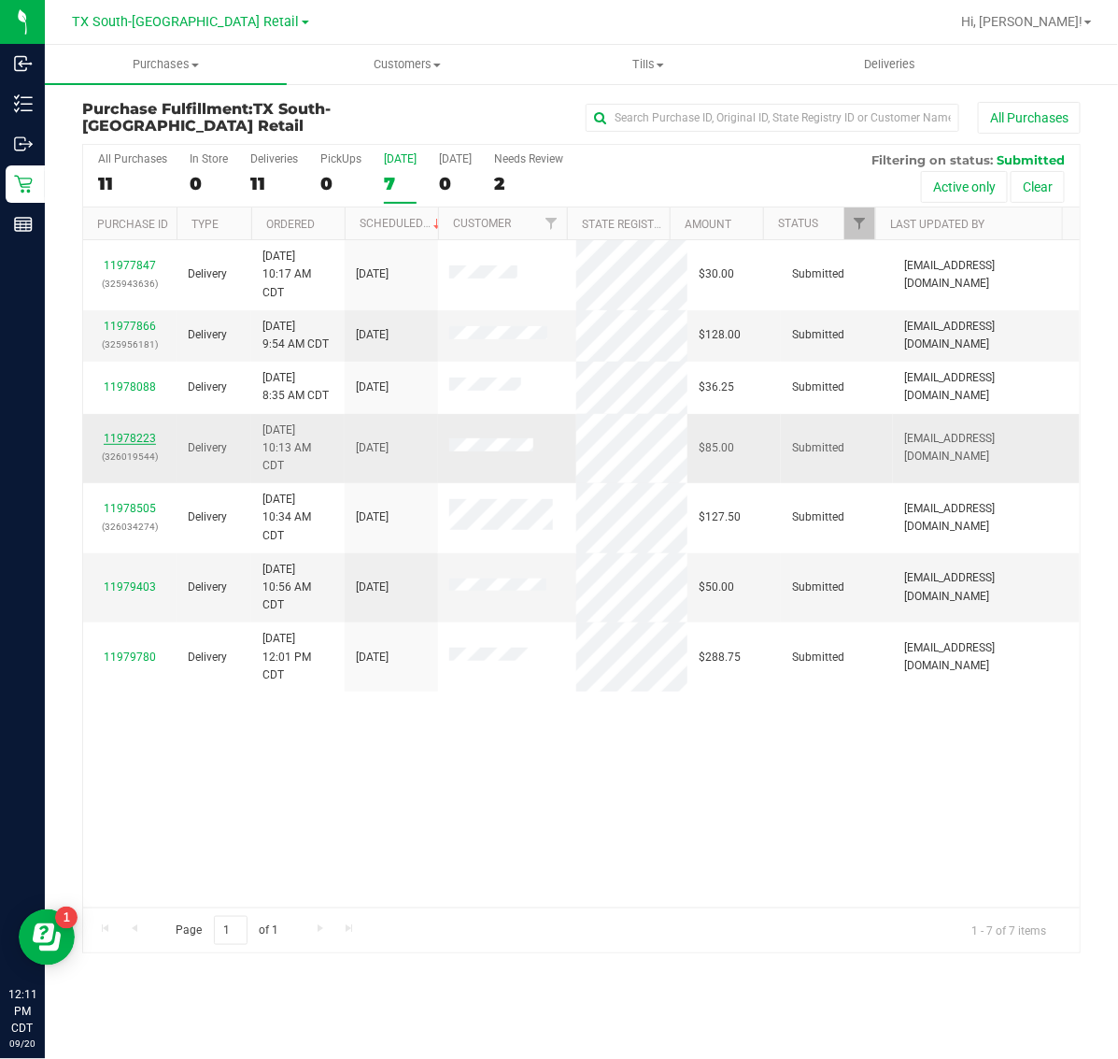
click at [141, 440] on link "11978223" at bounding box center [130, 438] width 52 height 13
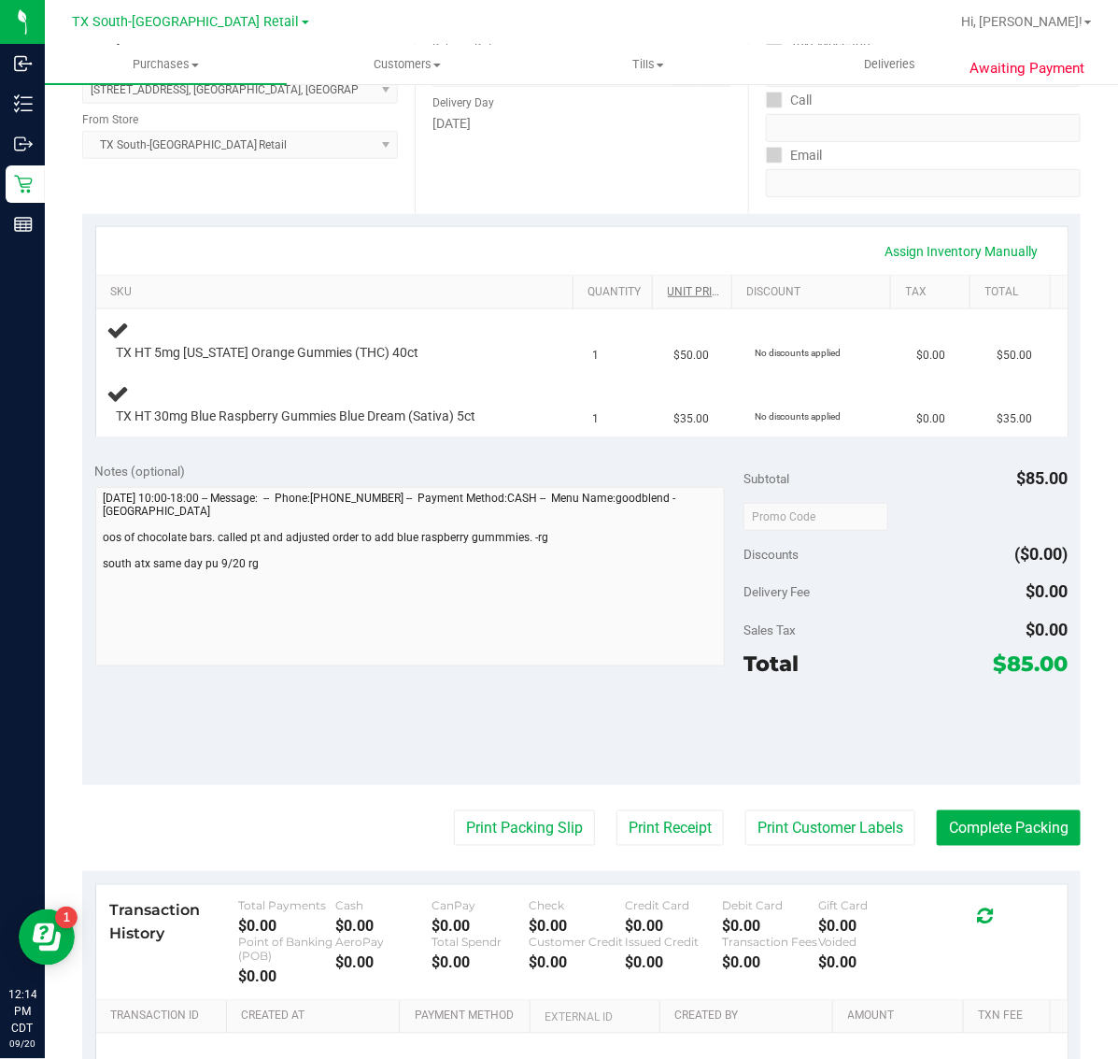
scroll to position [350, 0]
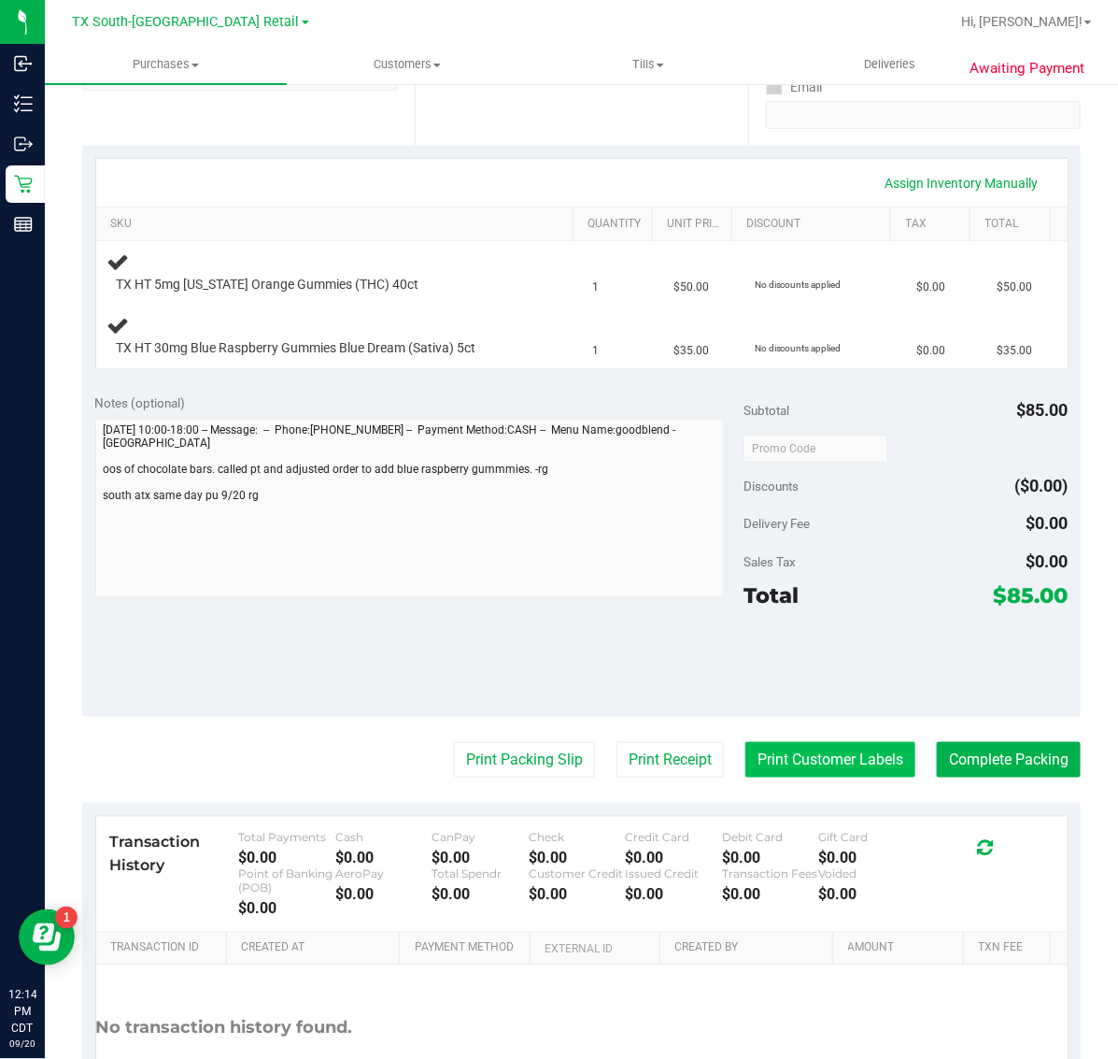
click at [789, 757] on button "Print Customer Labels" at bounding box center [831, 760] width 170 height 36
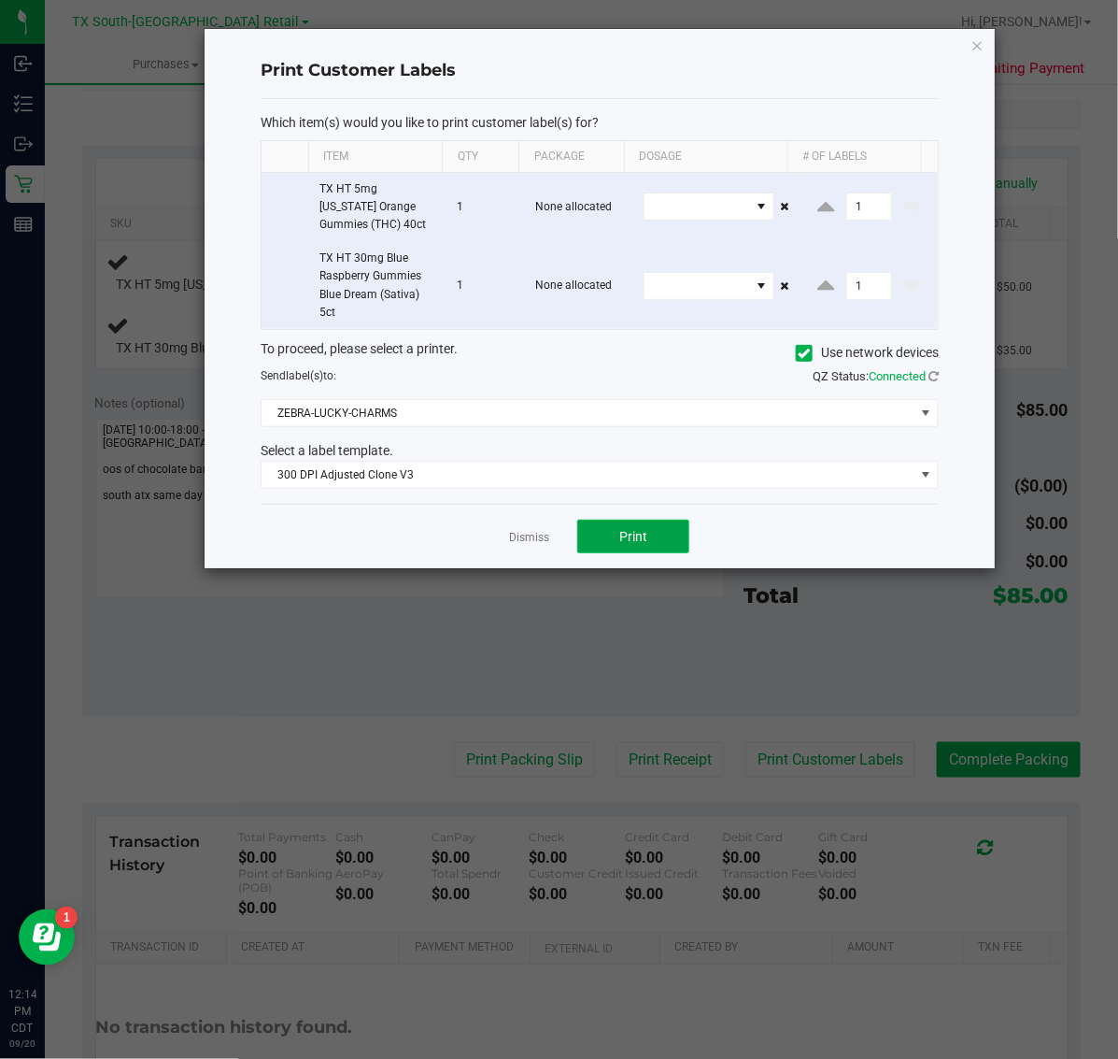
click at [636, 526] on button "Print" at bounding box center [633, 536] width 112 height 34
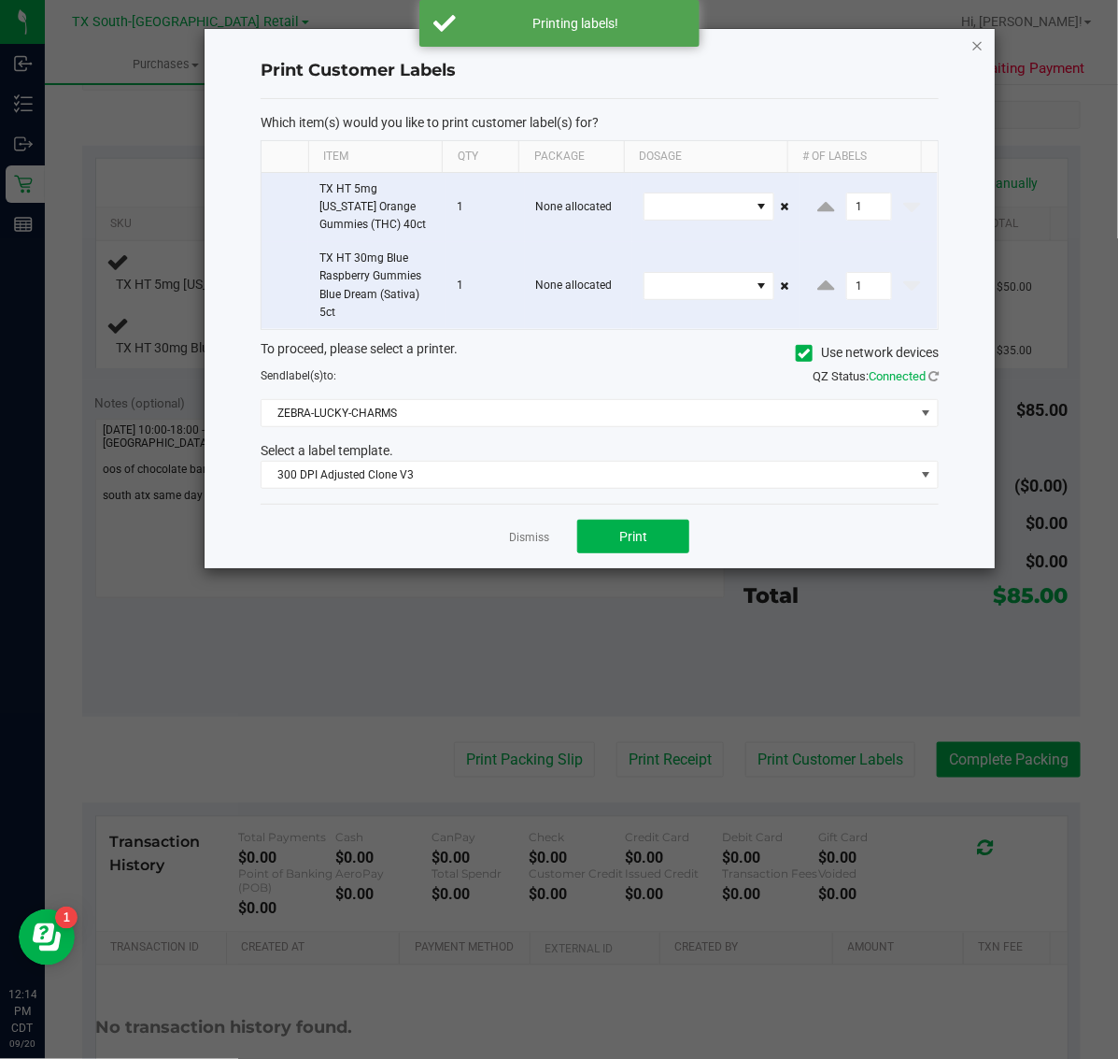
click at [982, 45] on icon "button" at bounding box center [978, 45] width 13 height 22
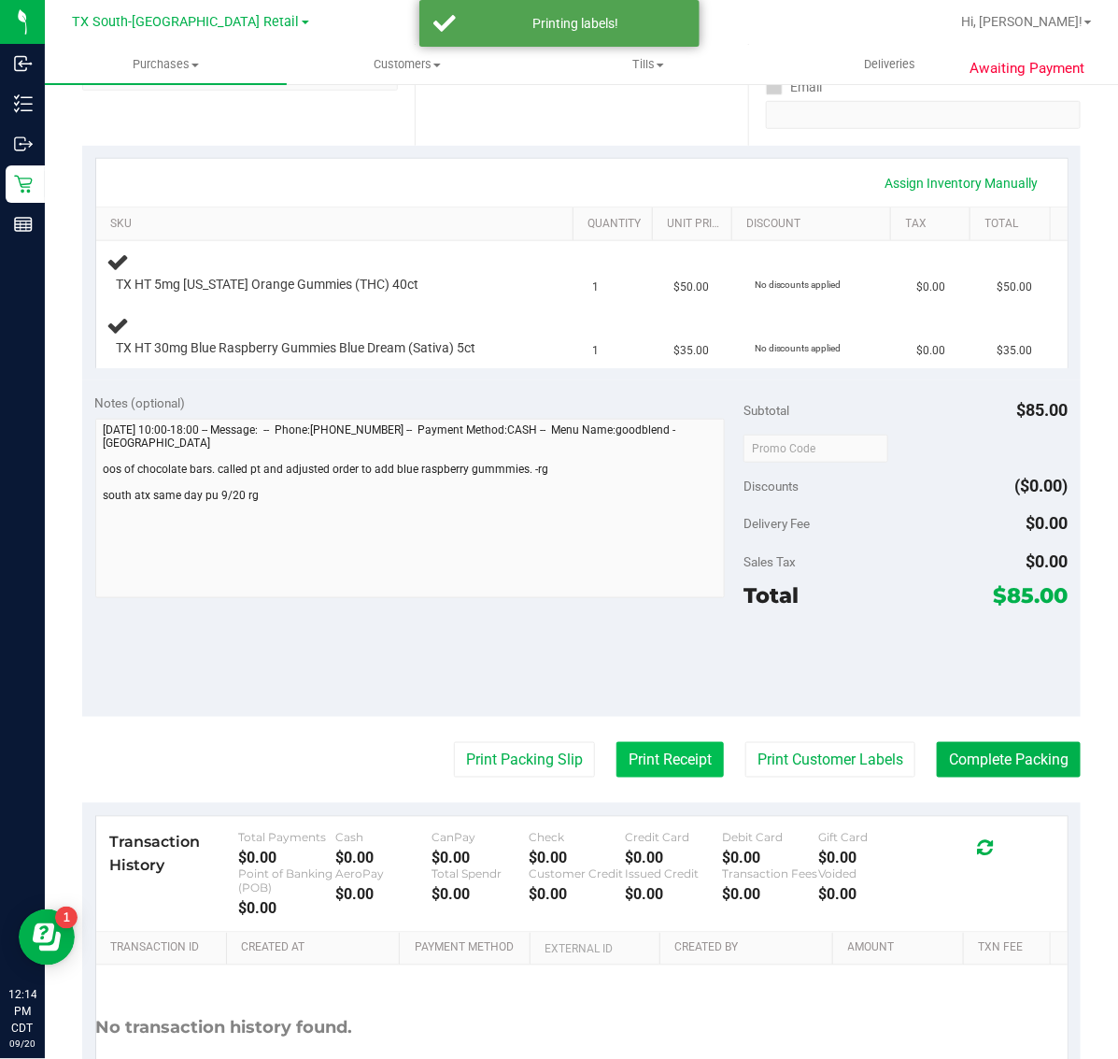
click at [637, 759] on button "Print Receipt" at bounding box center [670, 760] width 107 height 36
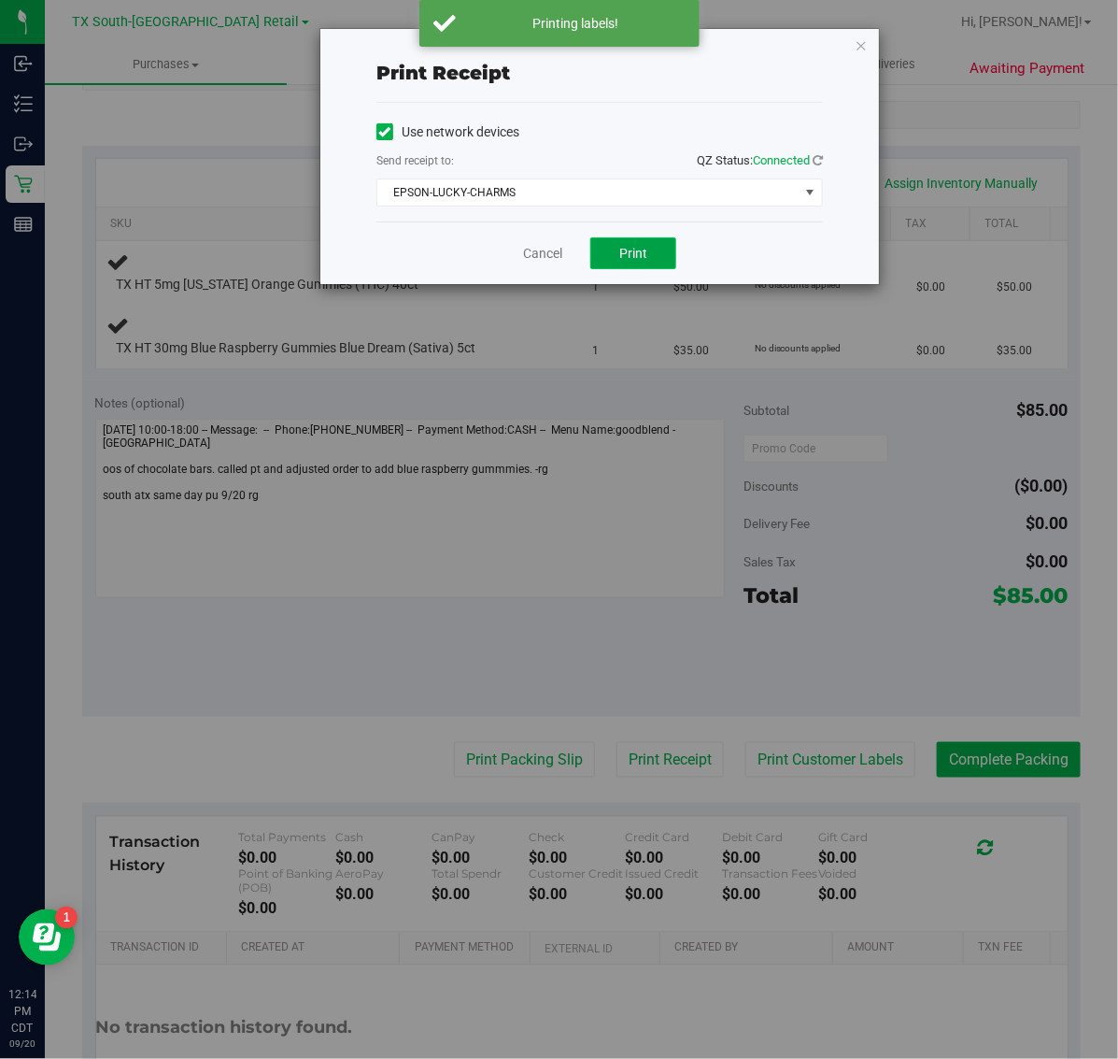
click at [621, 261] on span "Print" at bounding box center [633, 253] width 28 height 15
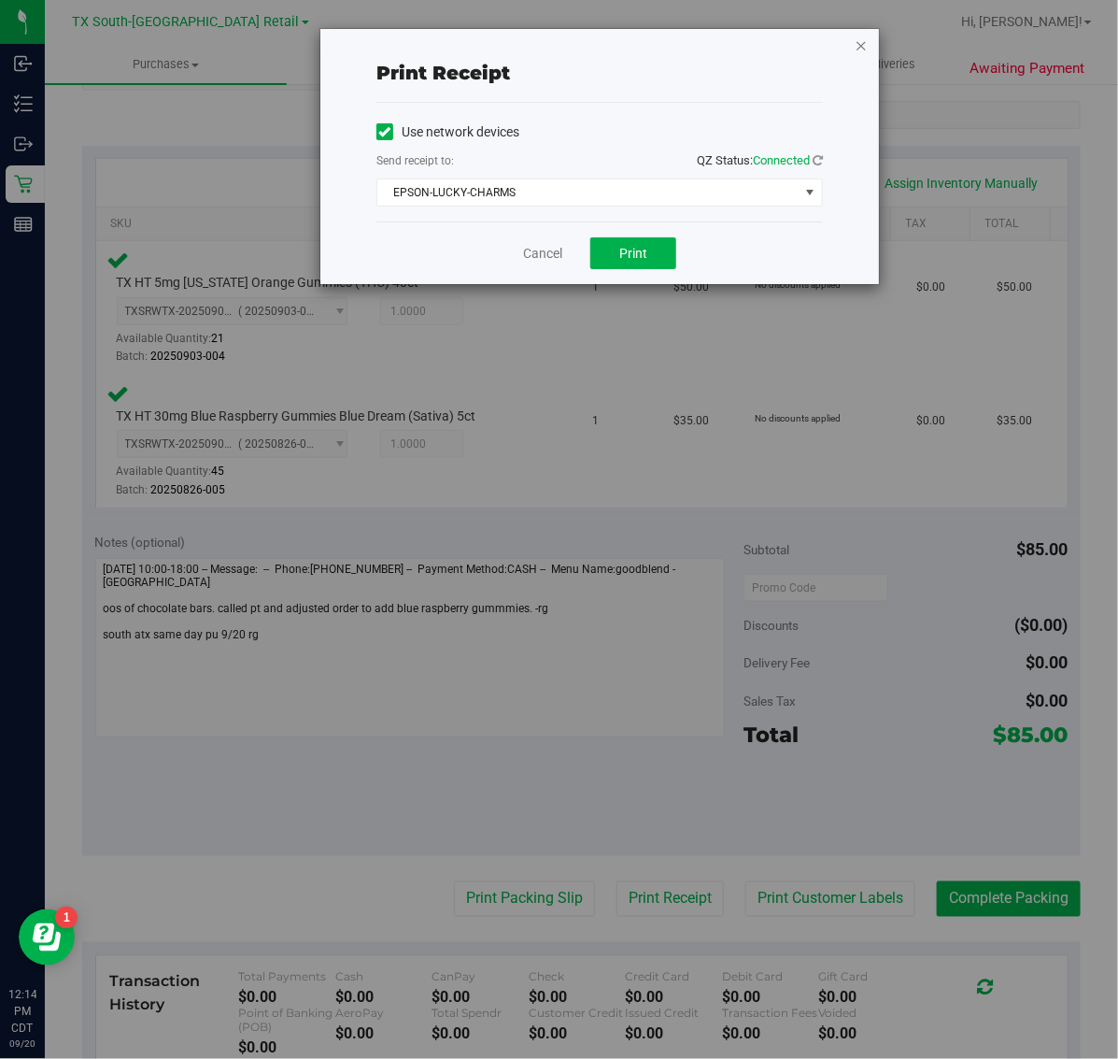
click at [865, 44] on icon "button" at bounding box center [861, 45] width 13 height 22
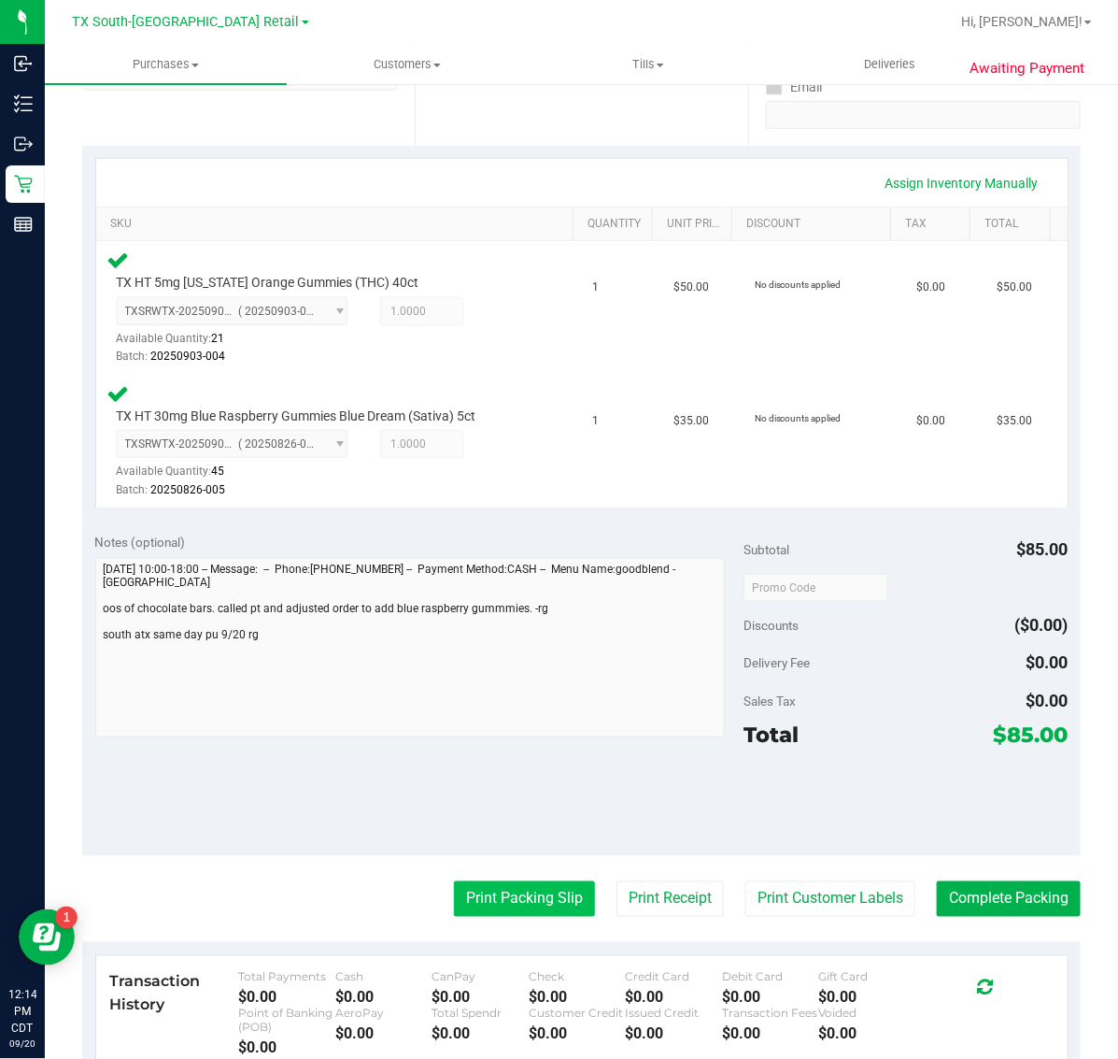
click at [497, 898] on button "Print Packing Slip" at bounding box center [524, 899] width 141 height 36
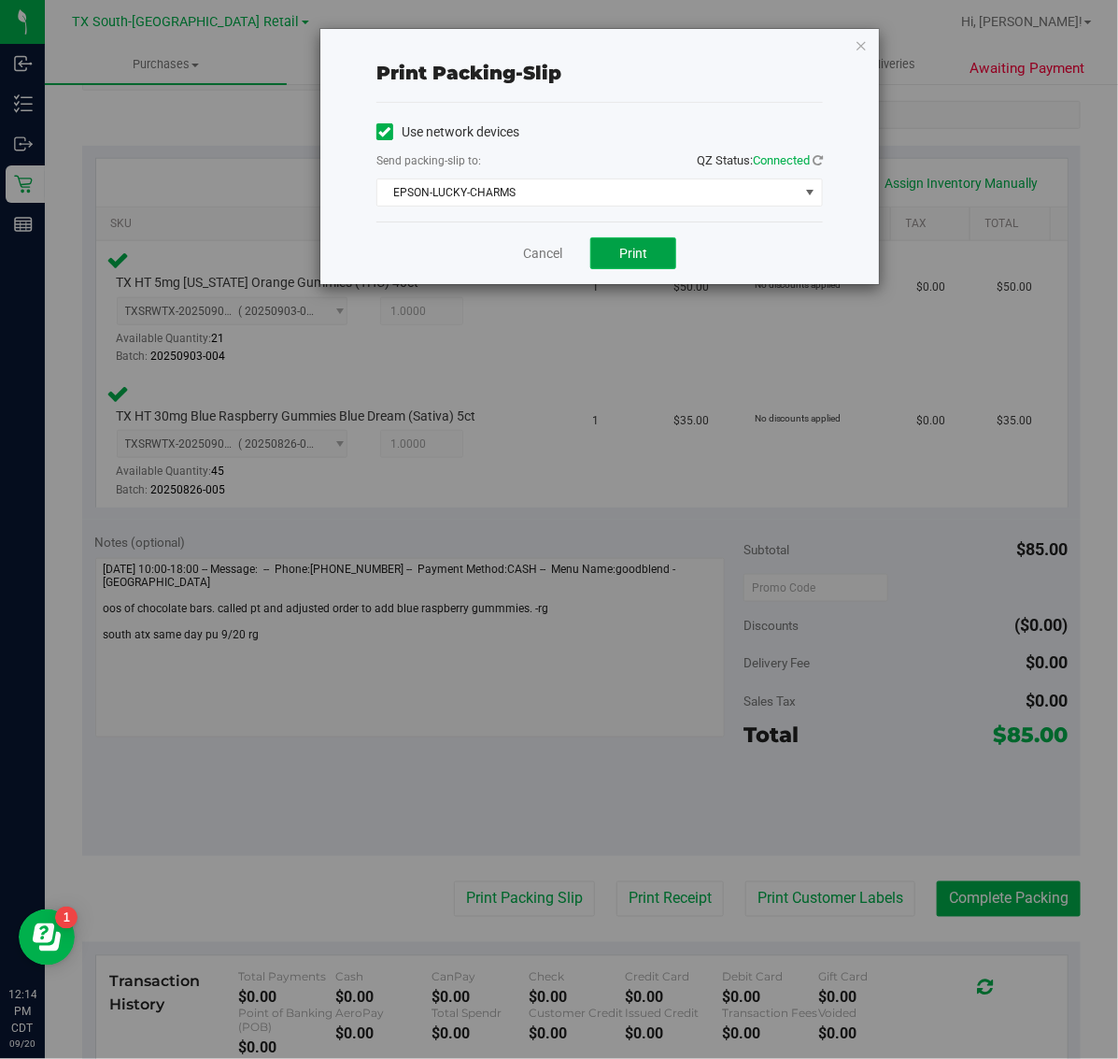
click at [633, 252] on span "Print" at bounding box center [633, 253] width 28 height 15
click at [861, 37] on icon "button" at bounding box center [861, 45] width 13 height 22
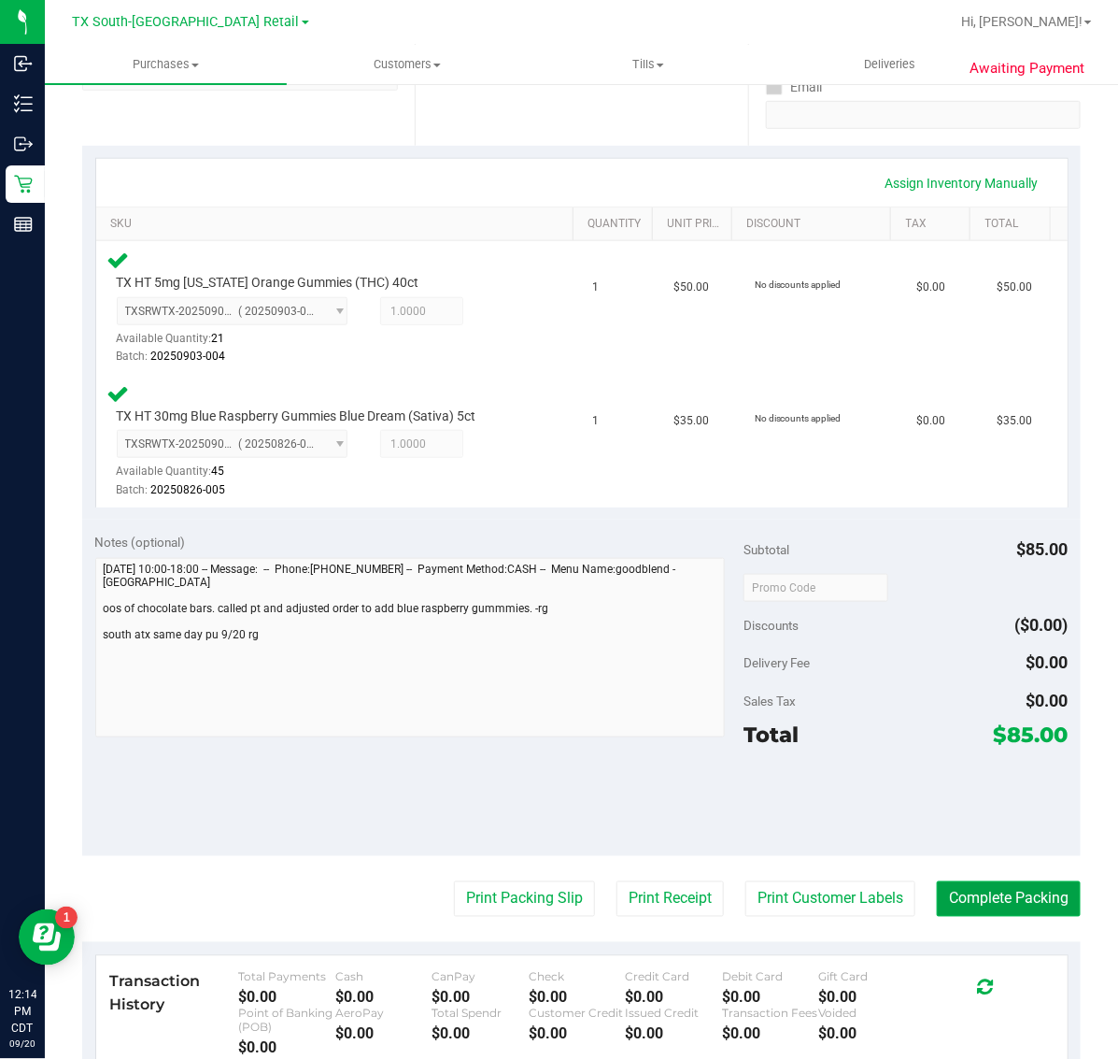
click at [1001, 892] on button "Complete Packing" at bounding box center [1009, 899] width 144 height 36
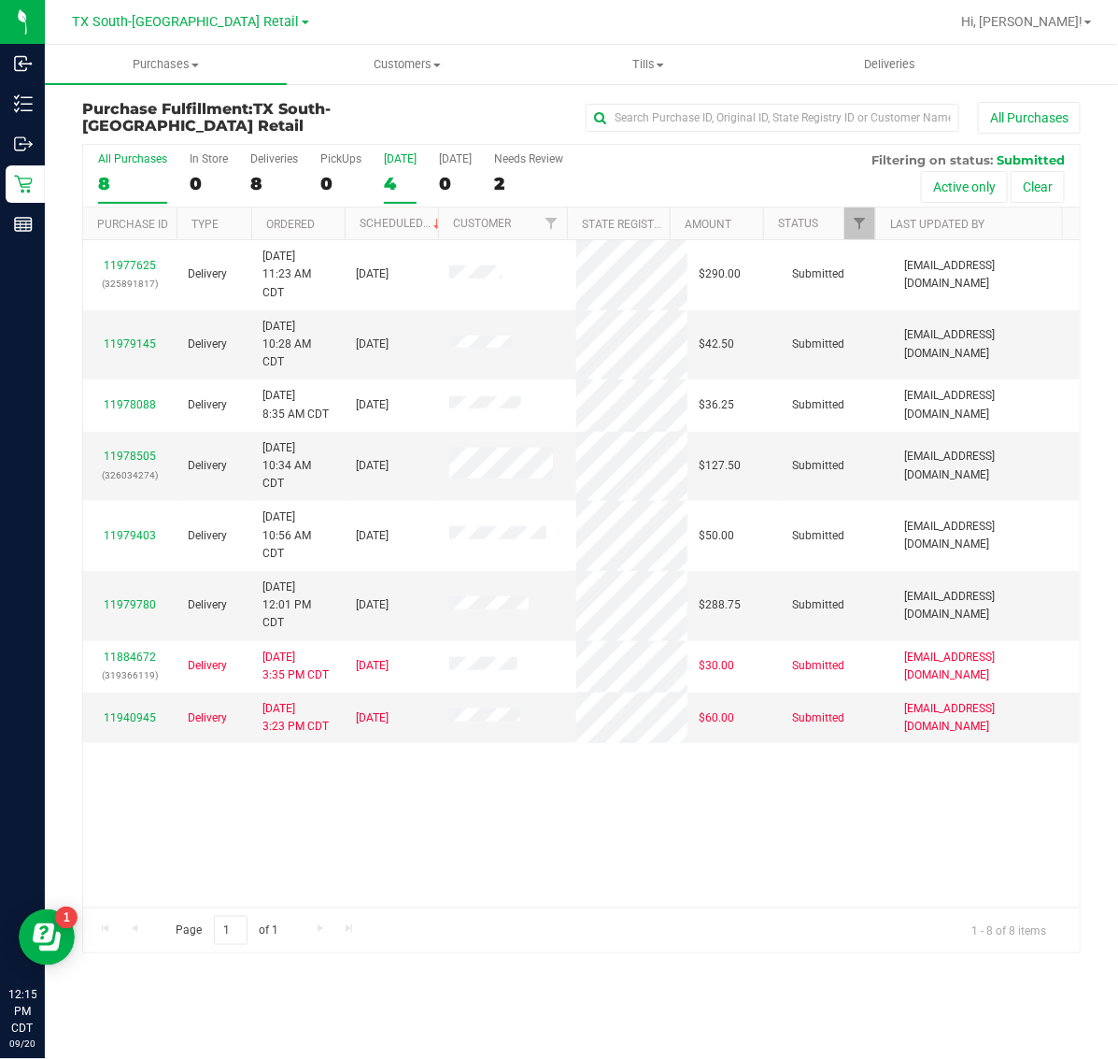
click at [391, 171] on label "Today 4" at bounding box center [400, 177] width 33 height 51
click at [0, 0] on input "Today 4" at bounding box center [0, 0] width 0 height 0
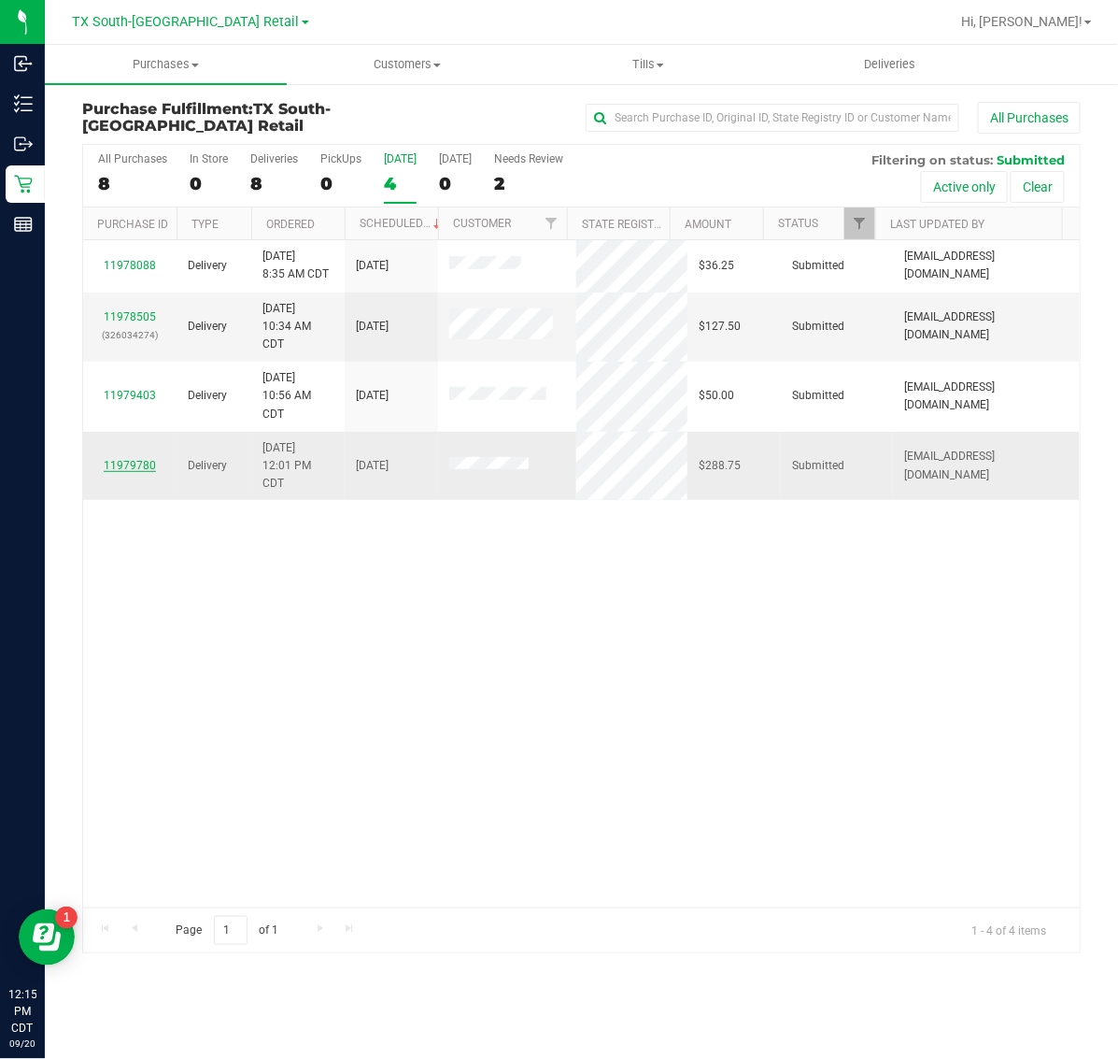
click at [133, 472] on link "11979780" at bounding box center [130, 465] width 52 height 13
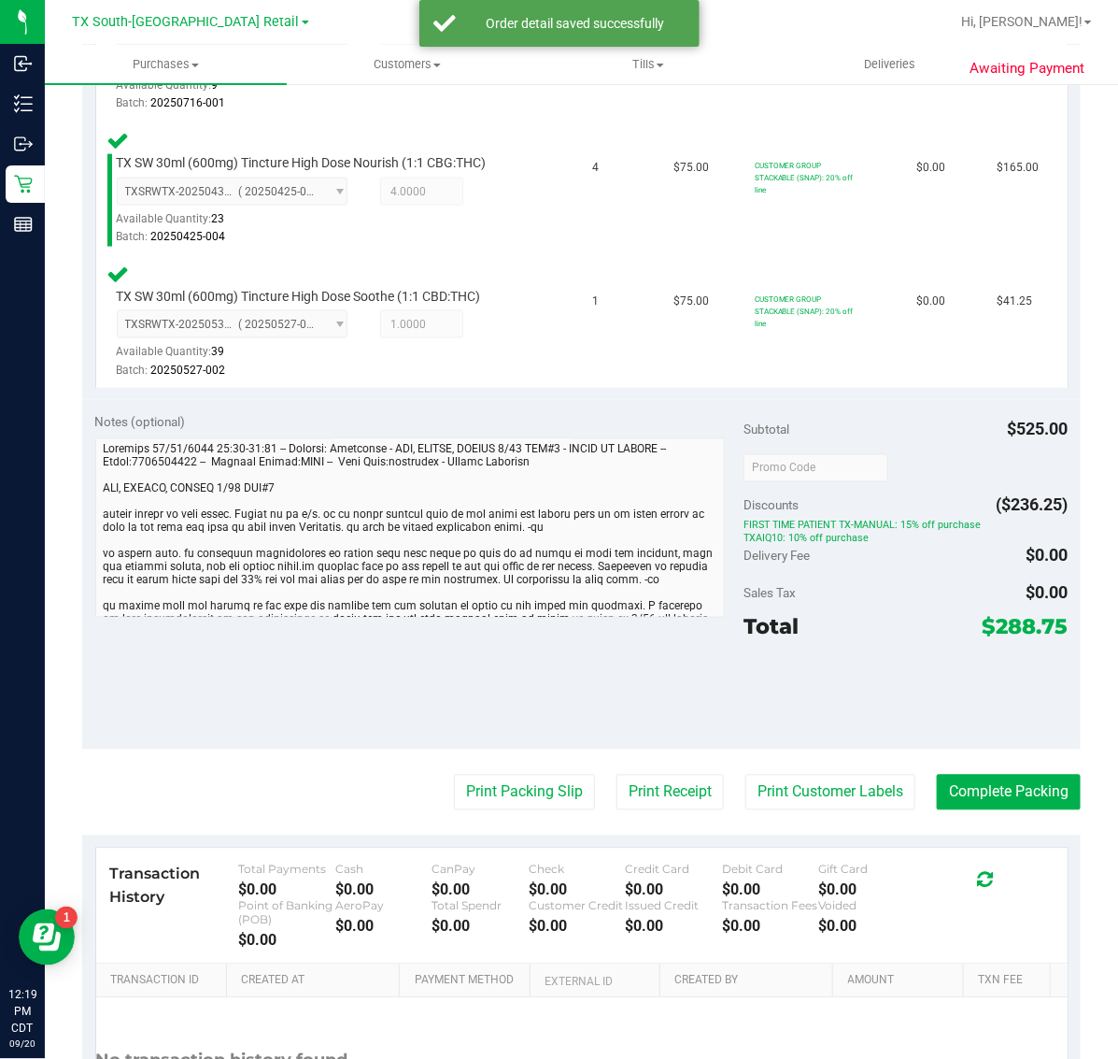
scroll to position [774, 0]
click at [816, 804] on button "Print Customer Labels" at bounding box center [831, 792] width 170 height 36
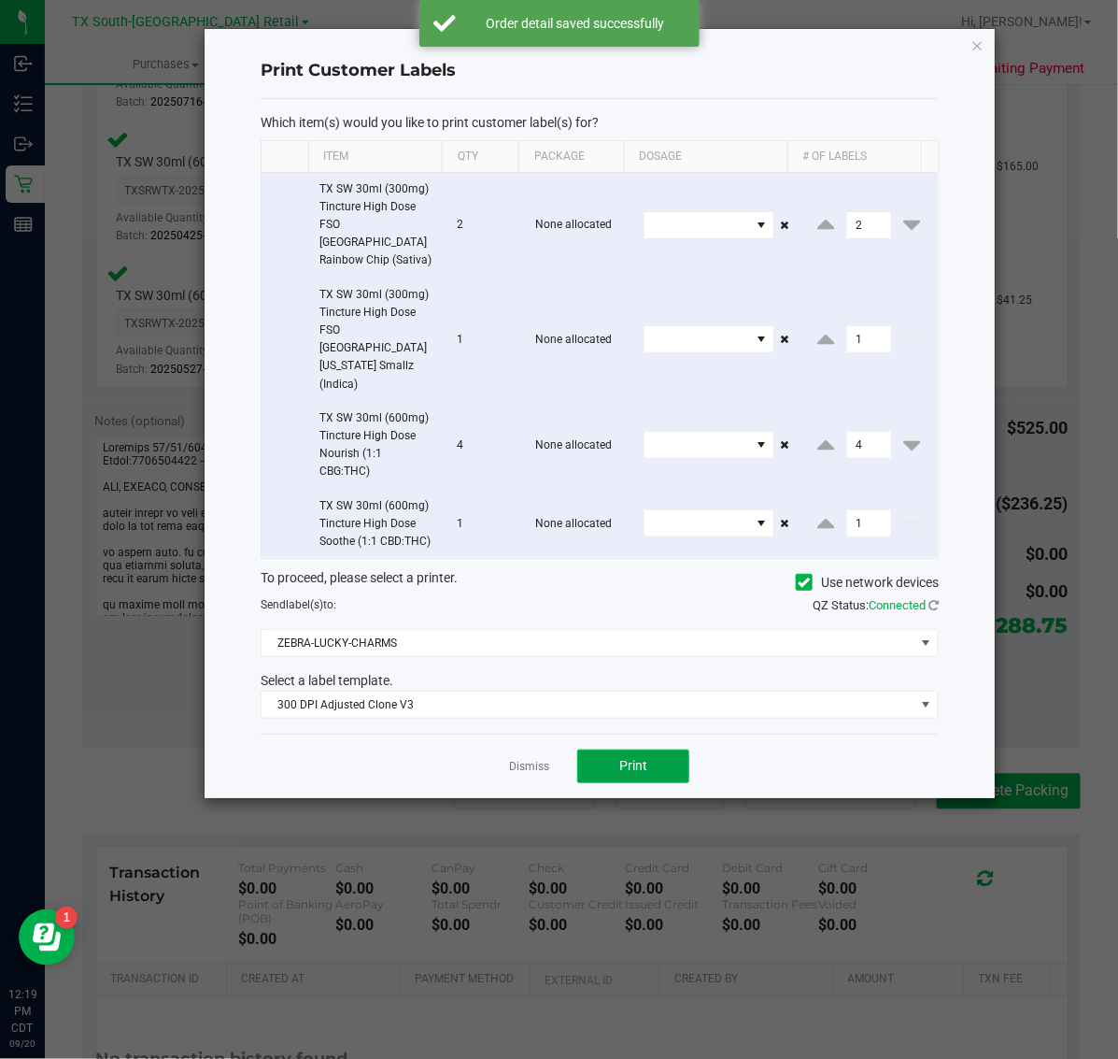
click at [635, 758] on span "Print" at bounding box center [633, 765] width 28 height 15
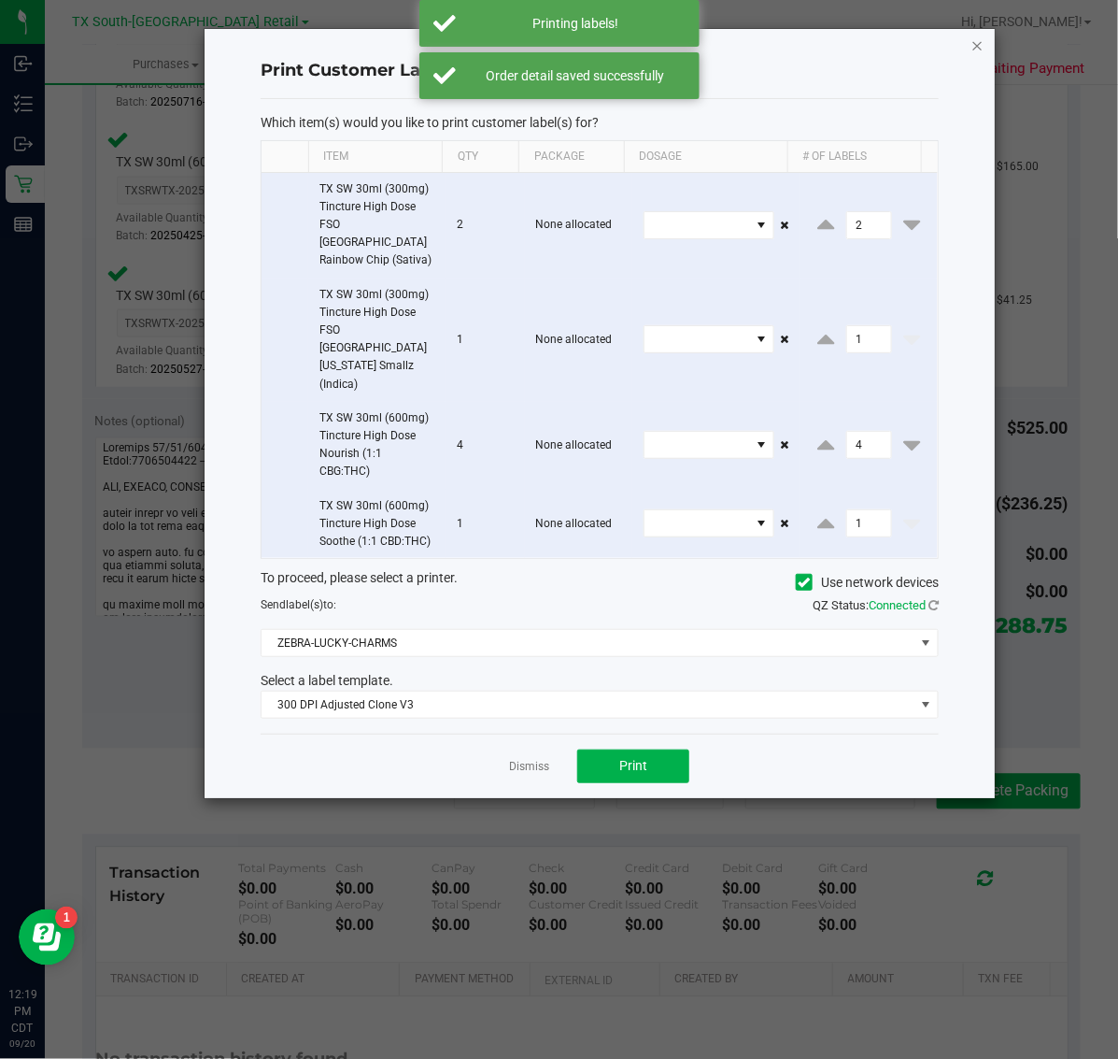
click at [977, 42] on icon "button" at bounding box center [978, 45] width 13 height 22
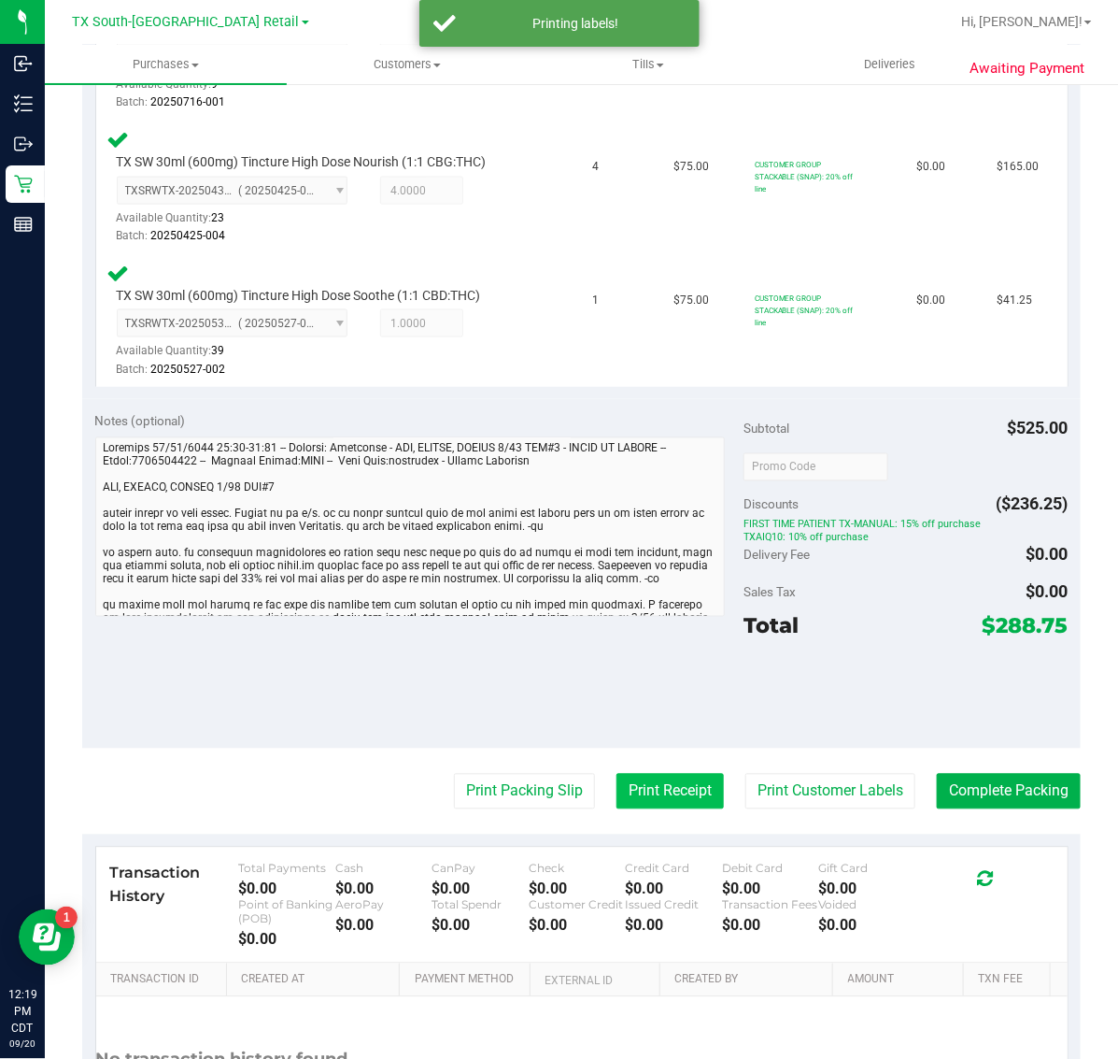
click at [649, 787] on button "Print Receipt" at bounding box center [670, 792] width 107 height 36
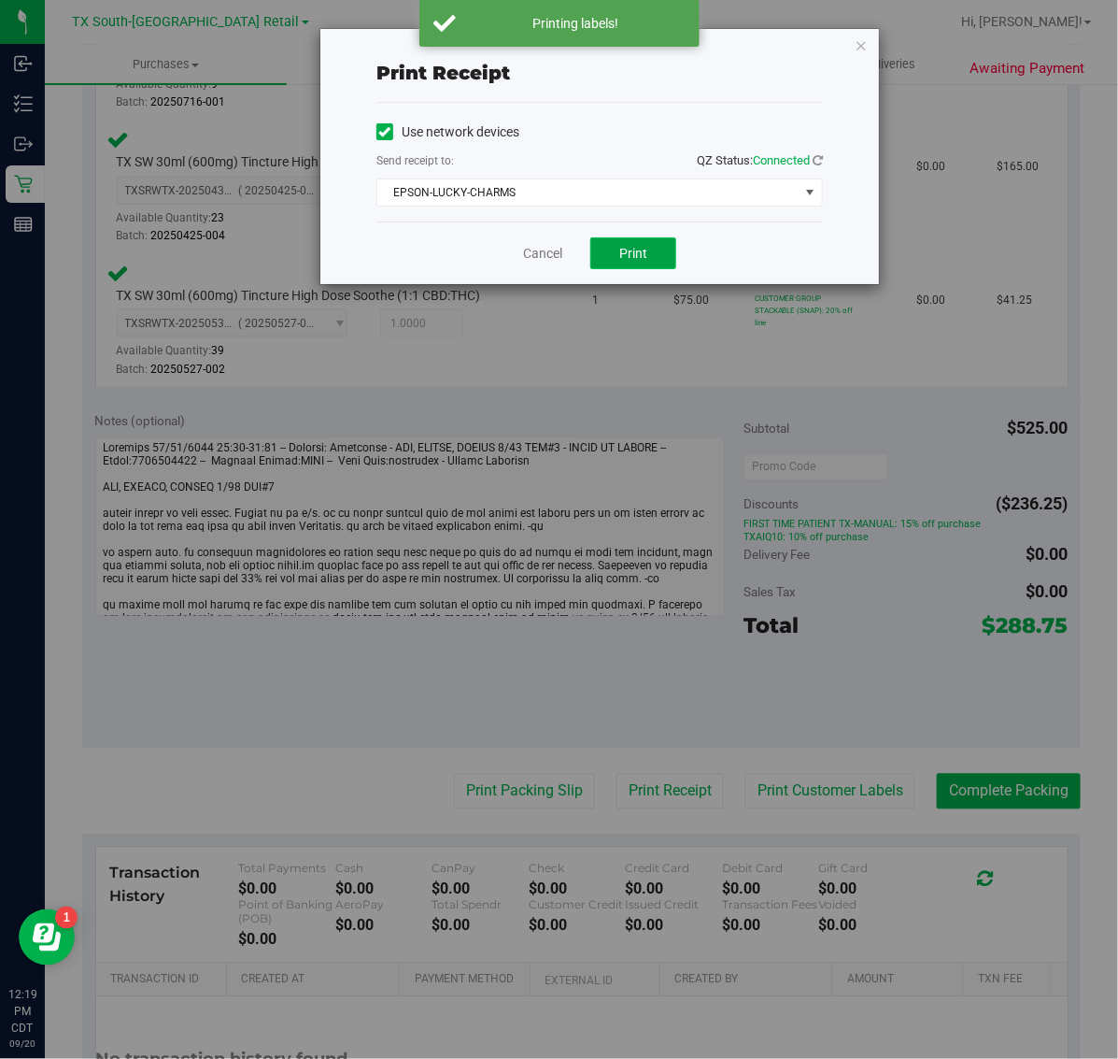
click at [628, 252] on span "Print" at bounding box center [633, 253] width 28 height 15
click at [867, 47] on icon "button" at bounding box center [861, 45] width 13 height 22
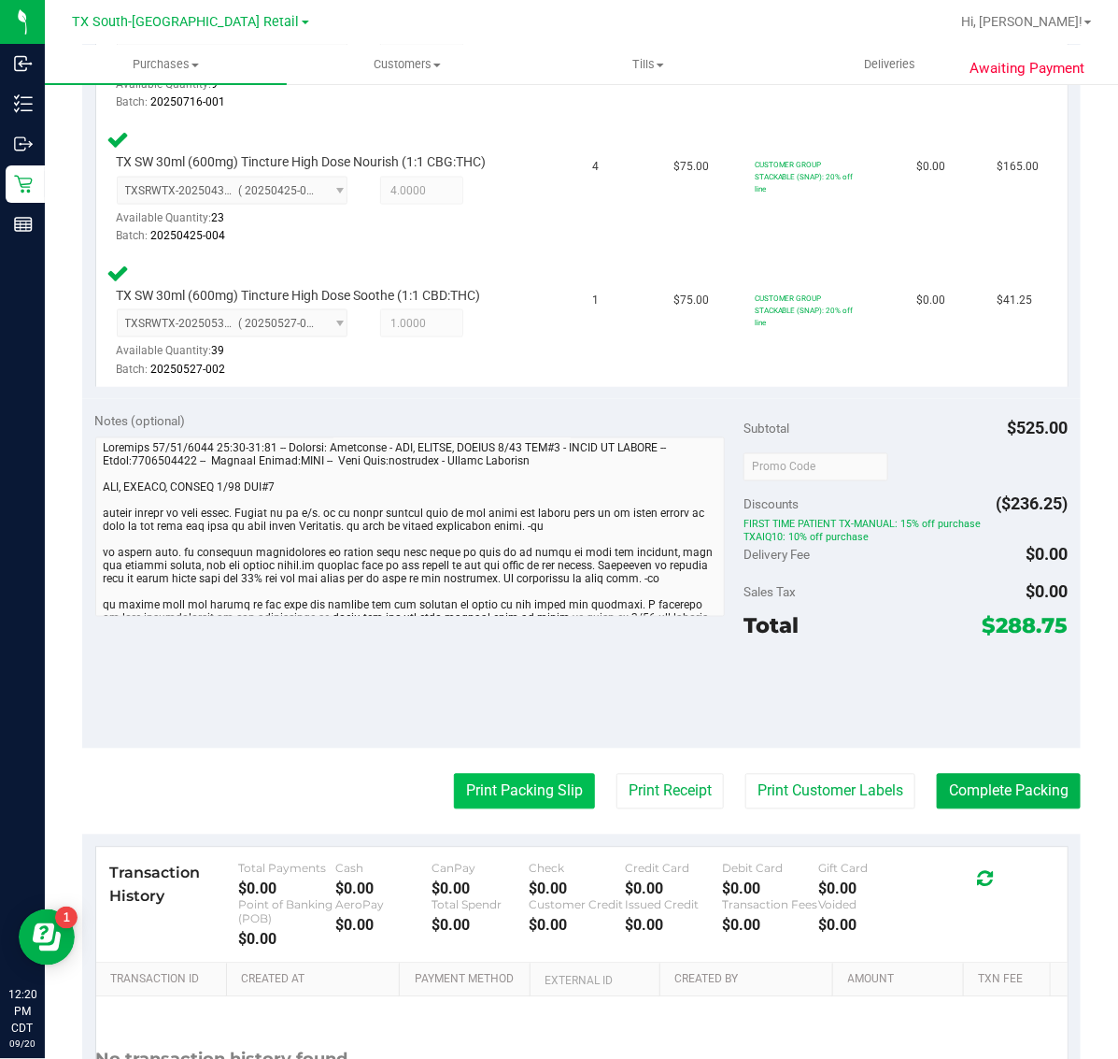
click at [533, 778] on button "Print Packing Slip" at bounding box center [524, 792] width 141 height 36
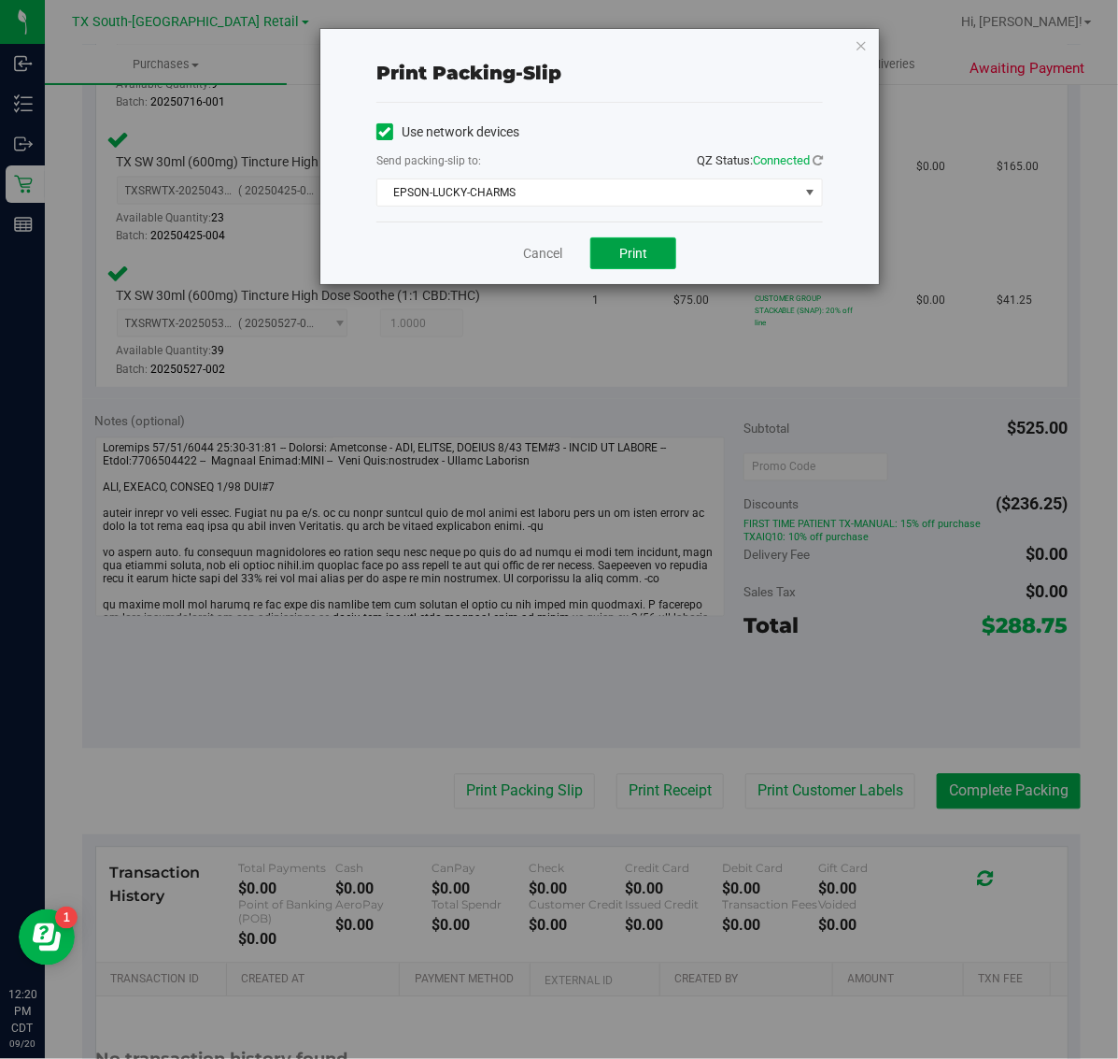
click at [643, 249] on span "Print" at bounding box center [633, 253] width 28 height 15
click at [864, 34] on icon "button" at bounding box center [861, 45] width 13 height 22
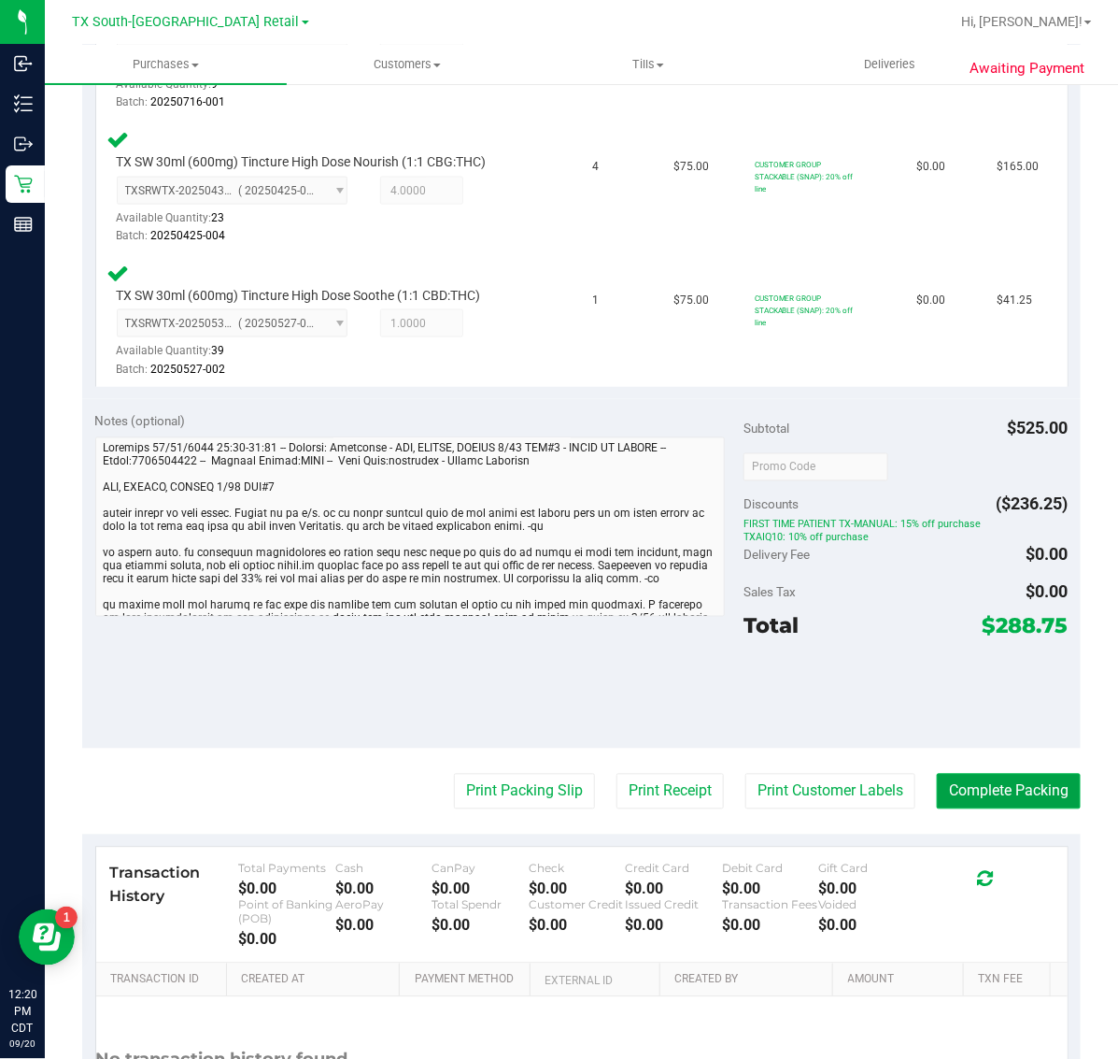
click at [974, 787] on button "Complete Packing" at bounding box center [1009, 792] width 144 height 36
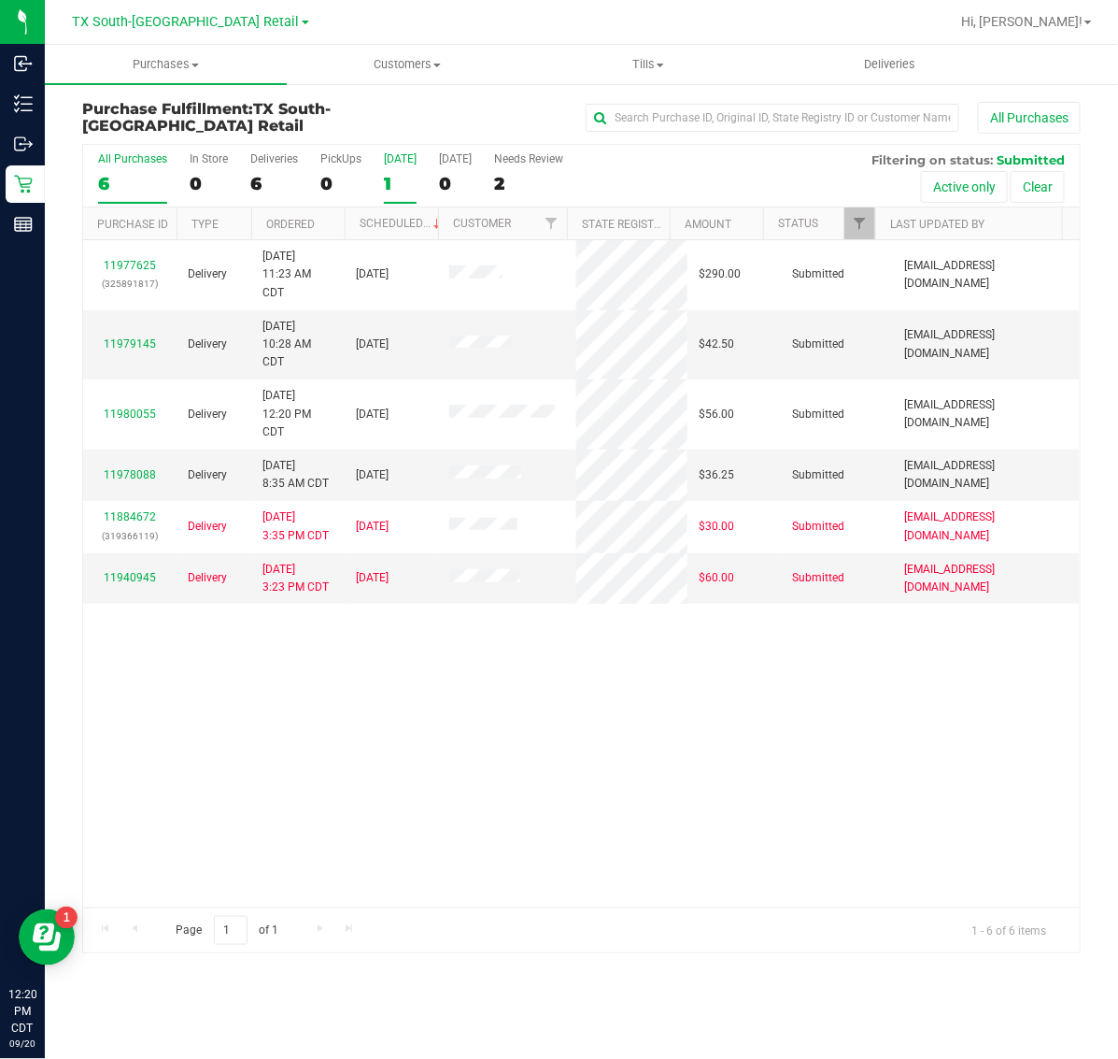
click at [386, 166] on label "[DATE] 1" at bounding box center [400, 177] width 33 height 51
click at [0, 0] on input "[DATE] 1" at bounding box center [0, 0] width 0 height 0
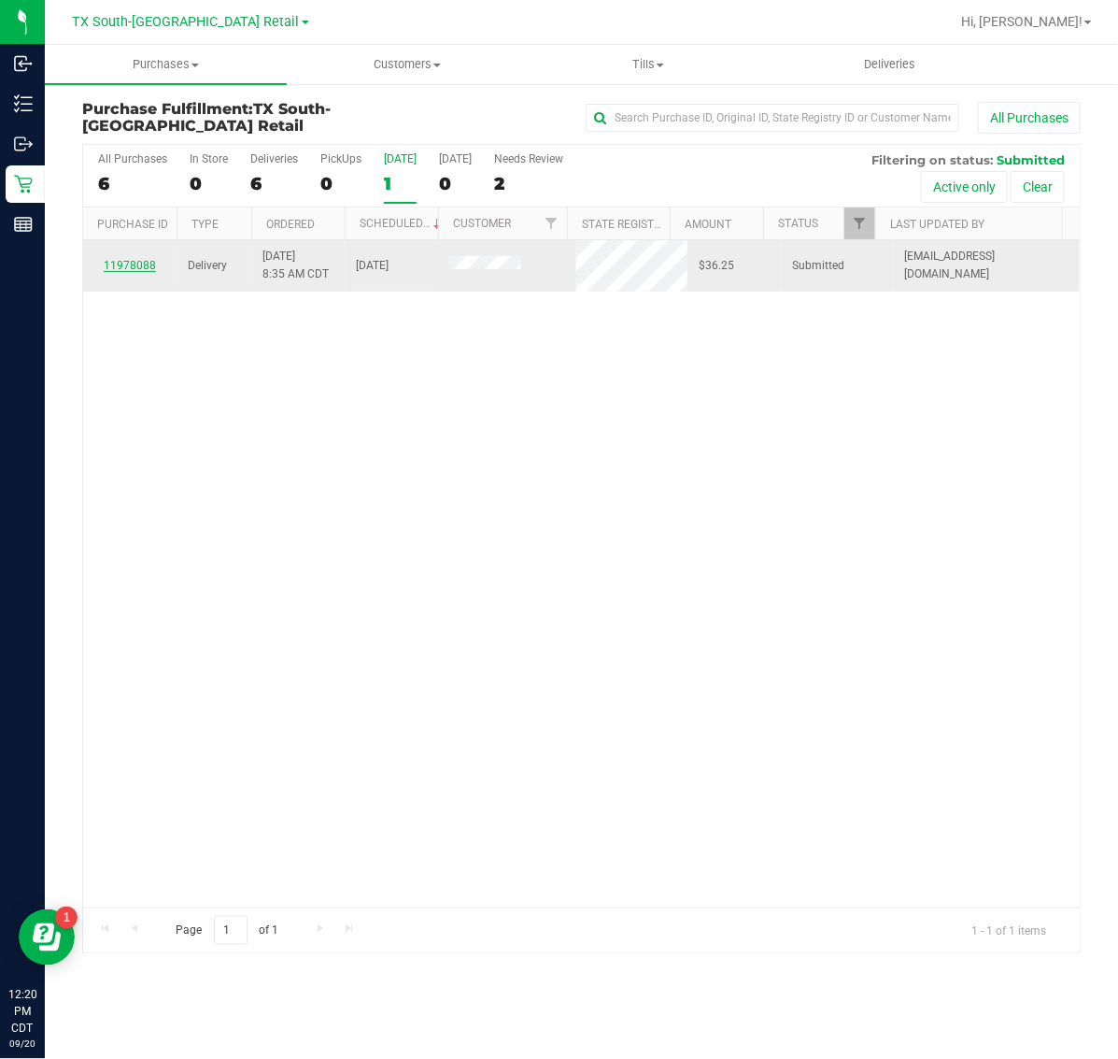
click at [147, 263] on link "11978088" at bounding box center [130, 265] width 52 height 13
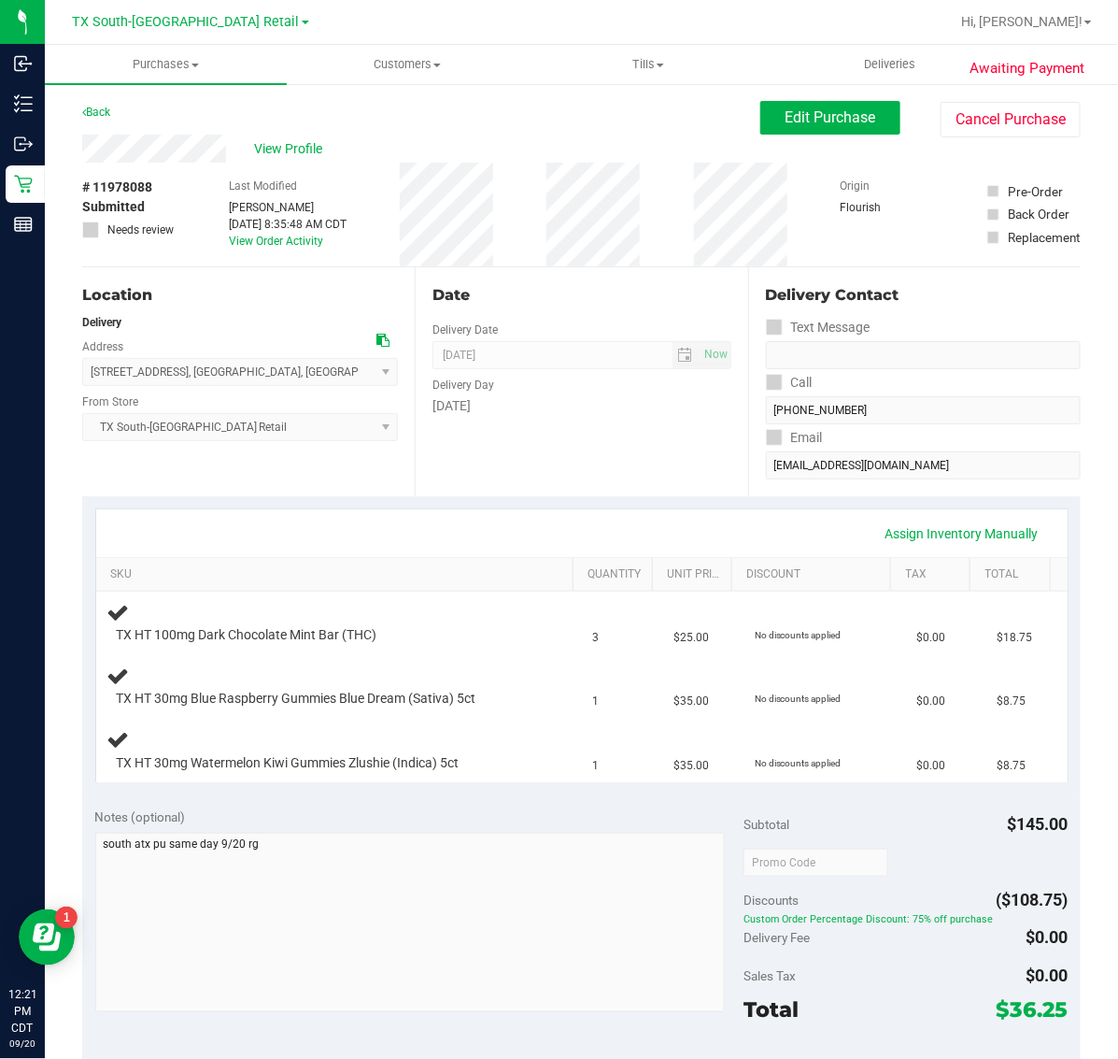
click at [137, 183] on span "# 11978088" at bounding box center [117, 188] width 70 height 20
copy span "11978088"
click at [867, 128] on button "Edit Purchase" at bounding box center [831, 118] width 140 height 34
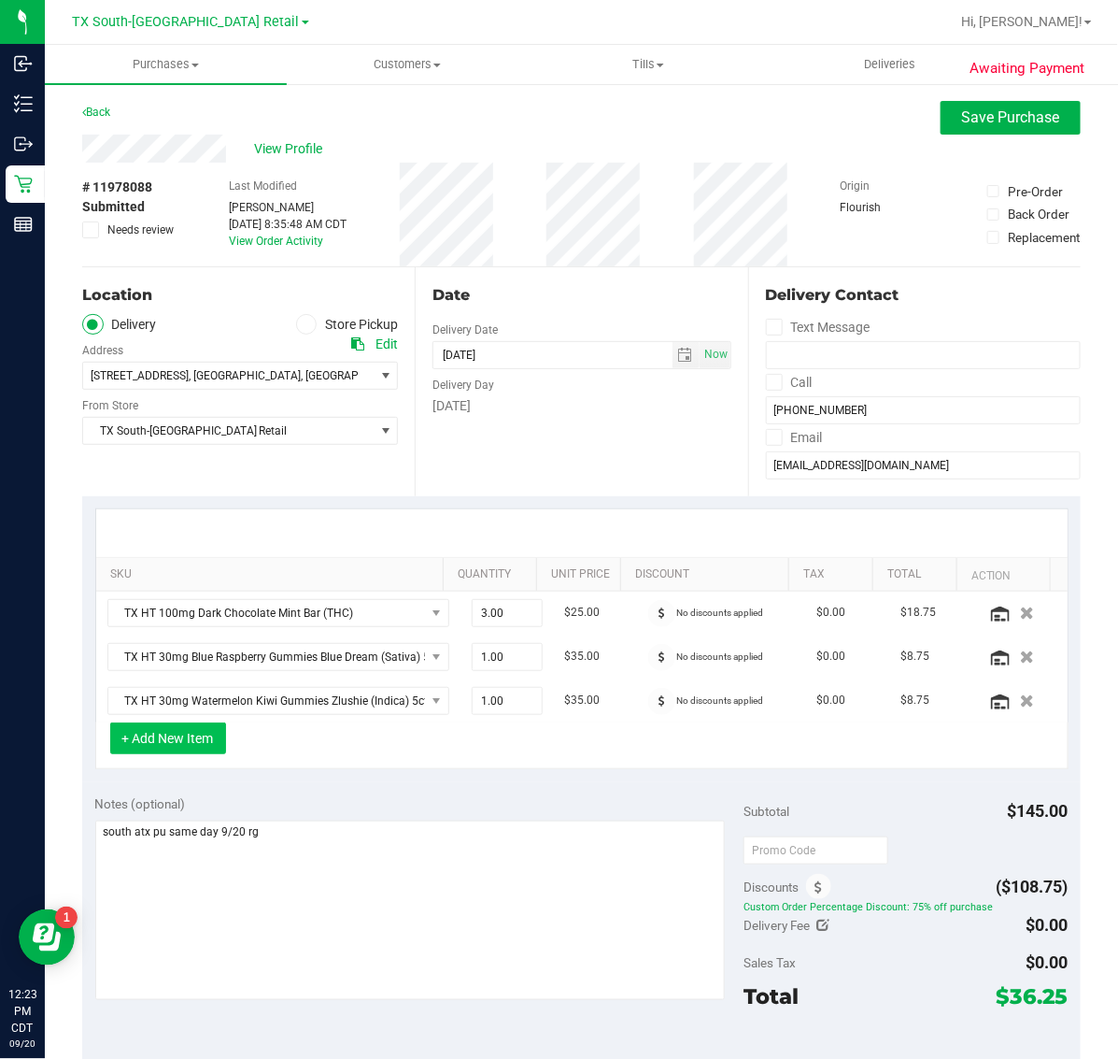
click at [201, 734] on button "+ Add New Item" at bounding box center [168, 738] width 116 height 32
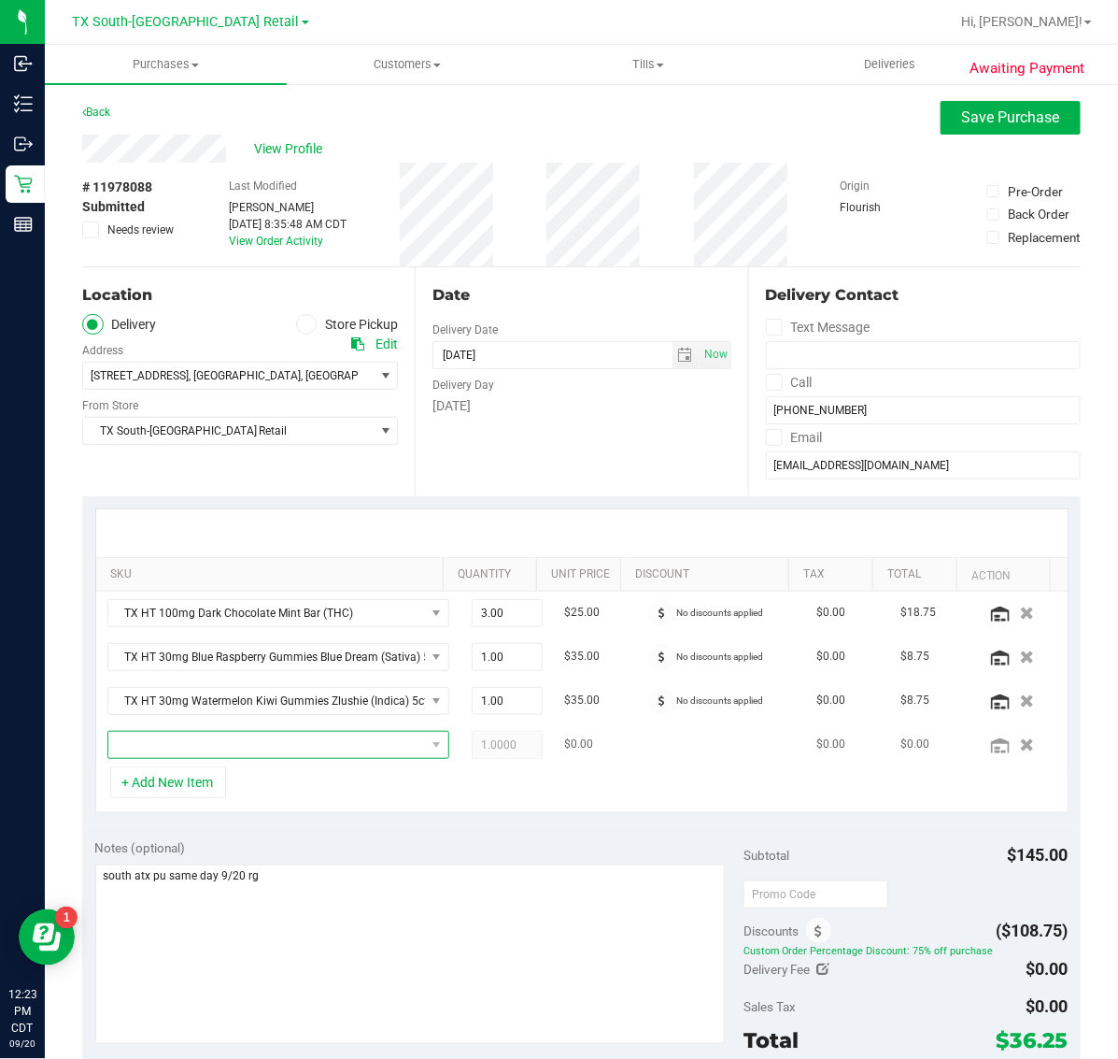
click at [278, 738] on span "NO DATA FOUND" at bounding box center [266, 745] width 317 height 26
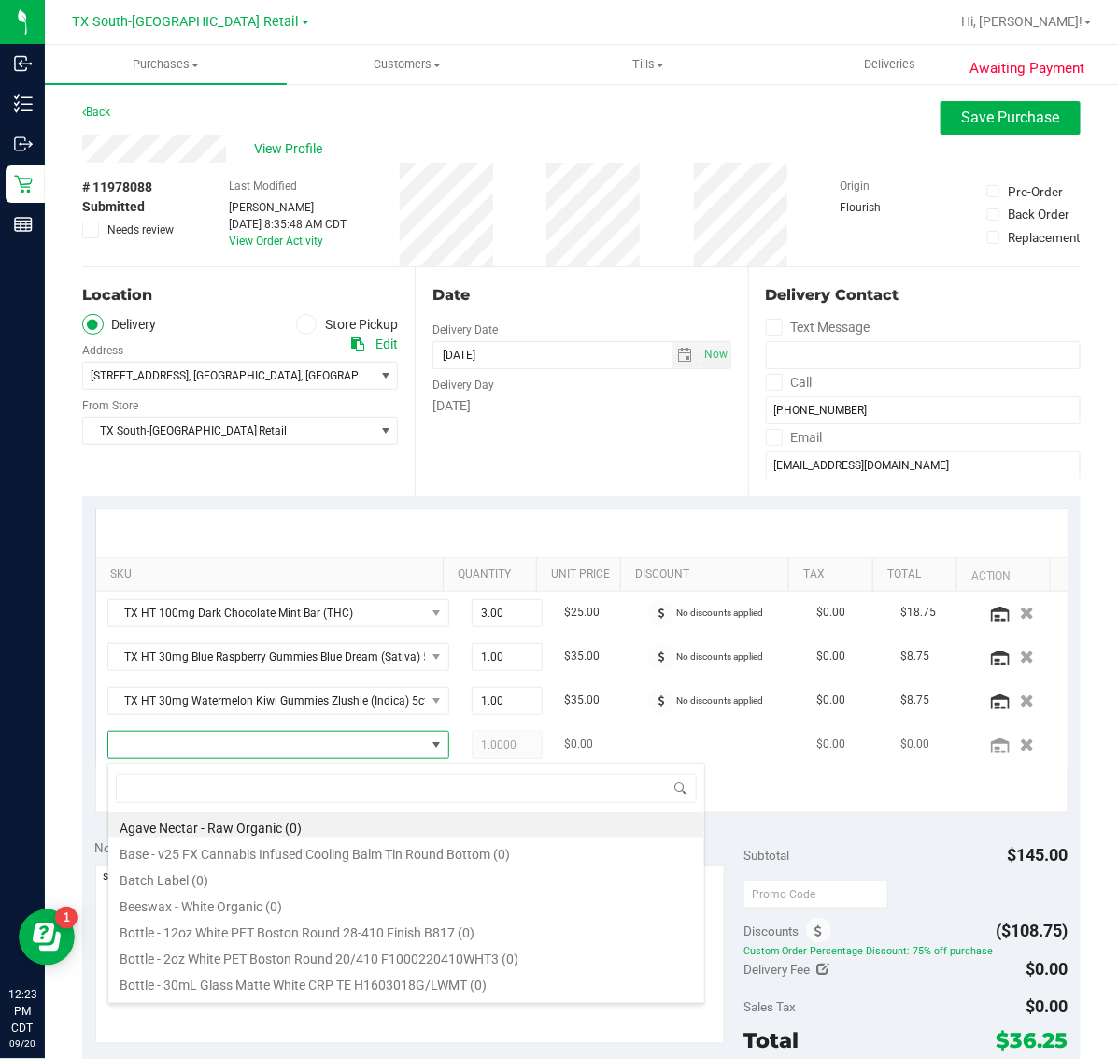
scroll to position [29, 290]
type input "mint"
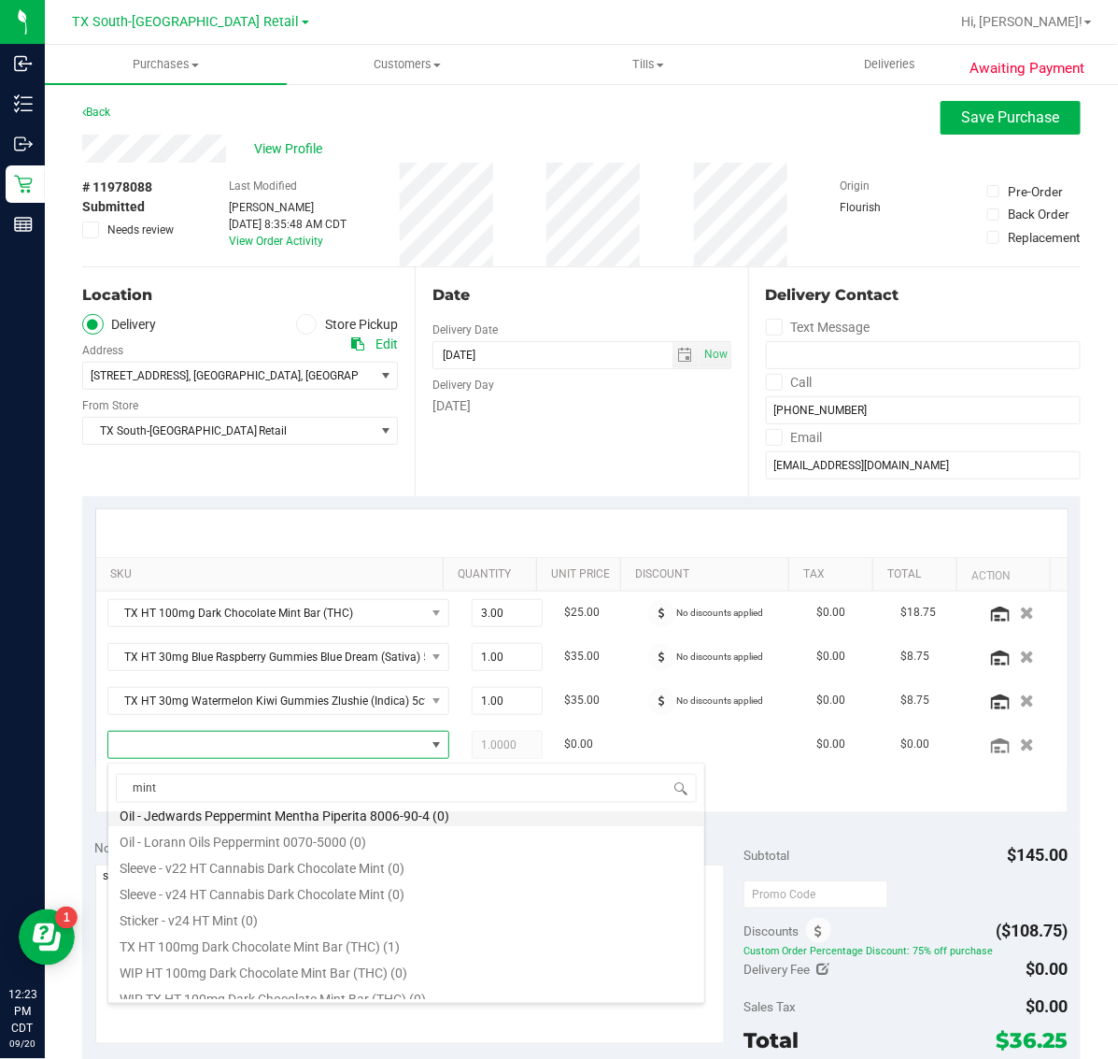
scroll to position [127, 0]
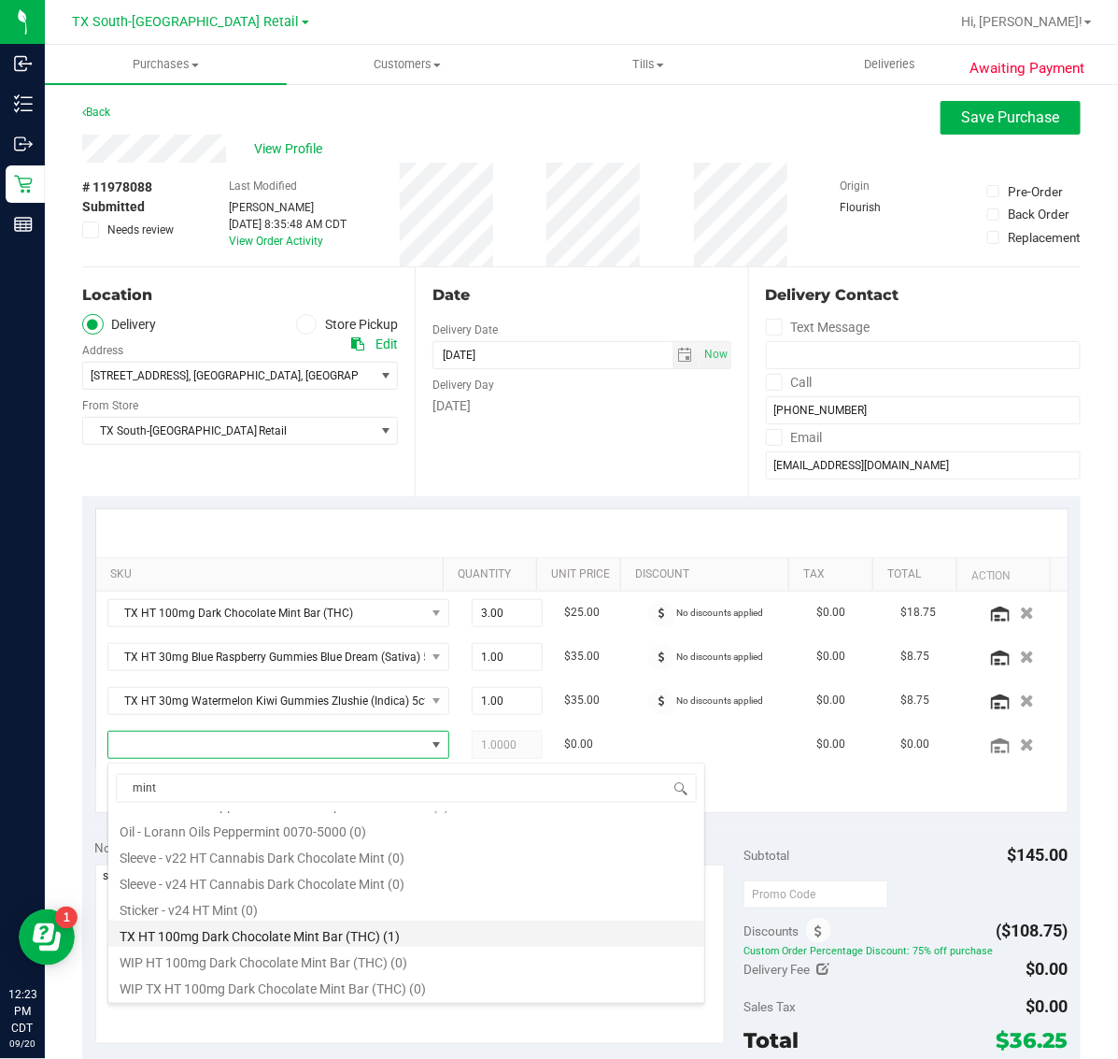
click at [515, 925] on li "TX HT 100mg Dark Chocolate Mint Bar (THC) (1)" at bounding box center [406, 933] width 596 height 26
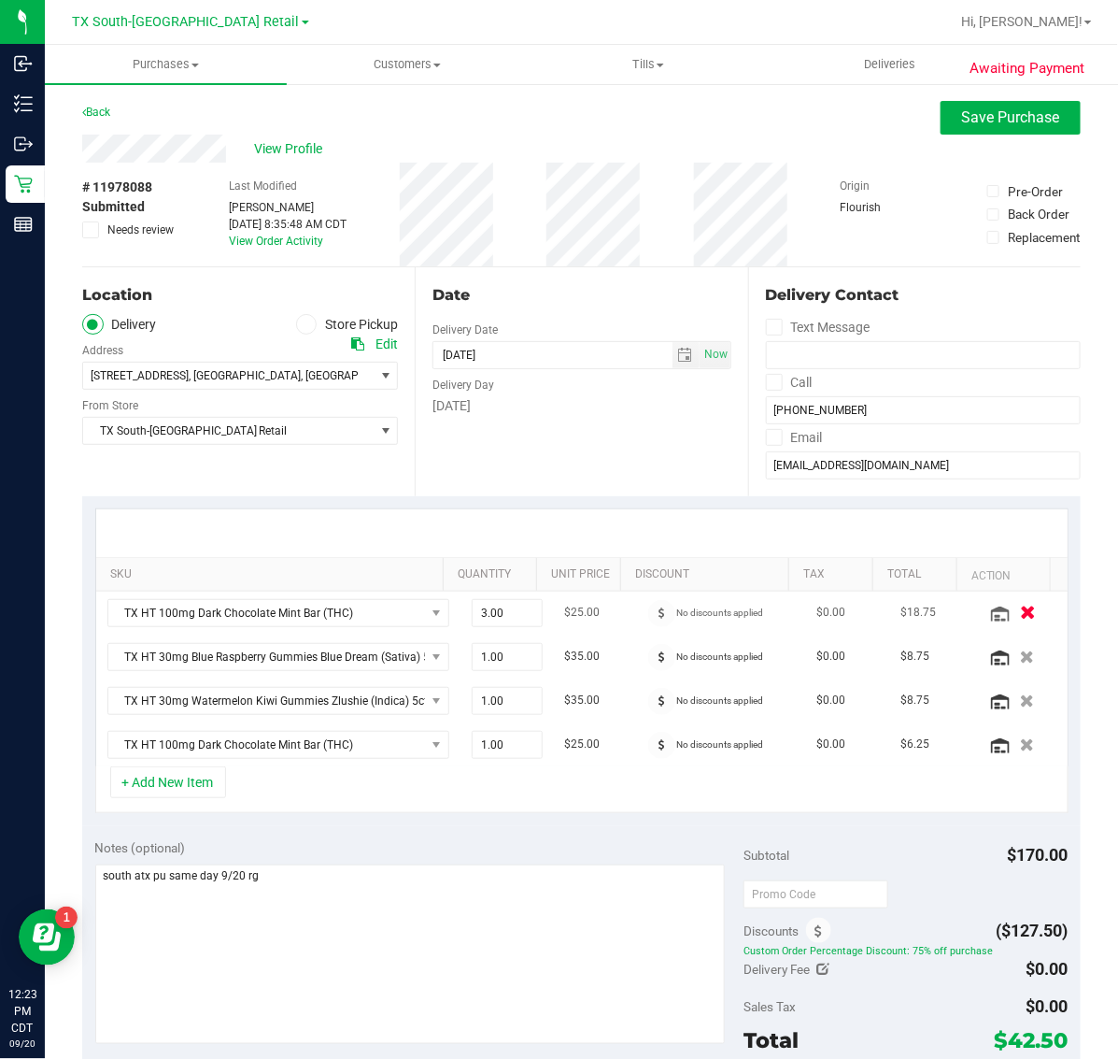
click at [1020, 614] on icon "button" at bounding box center [1028, 612] width 16 height 14
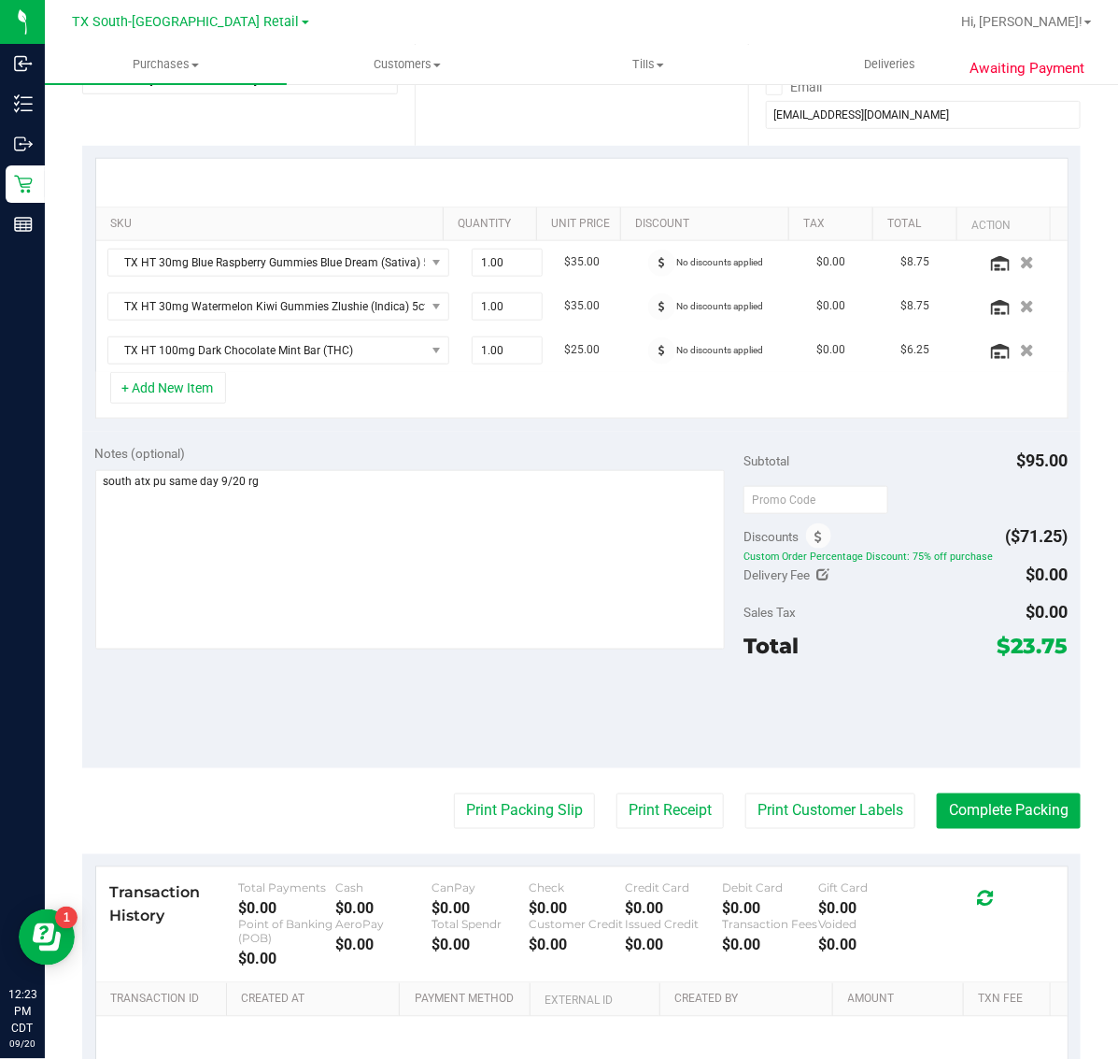
scroll to position [0, 0]
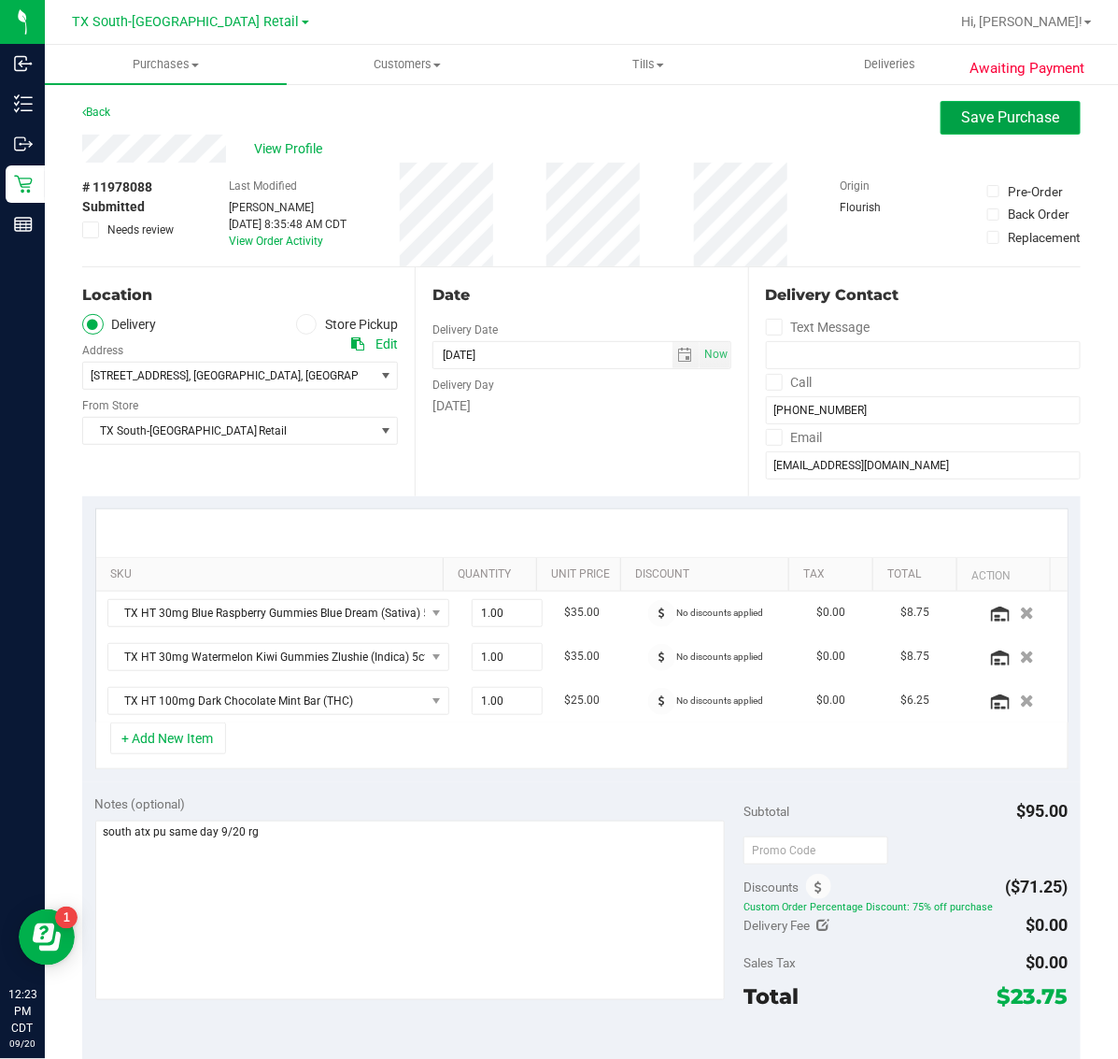
click at [977, 128] on button "Save Purchase" at bounding box center [1011, 118] width 140 height 34
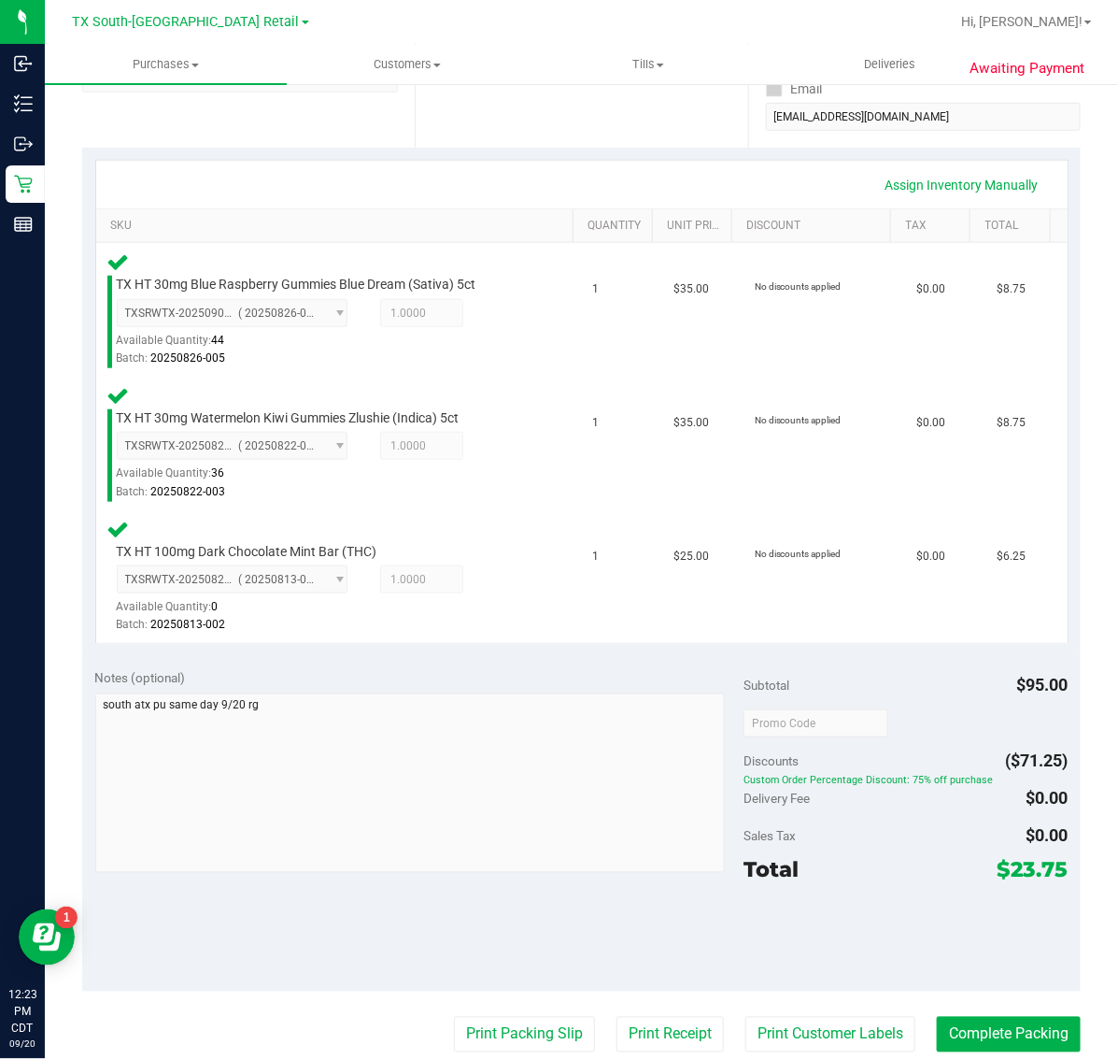
scroll to position [353, 0]
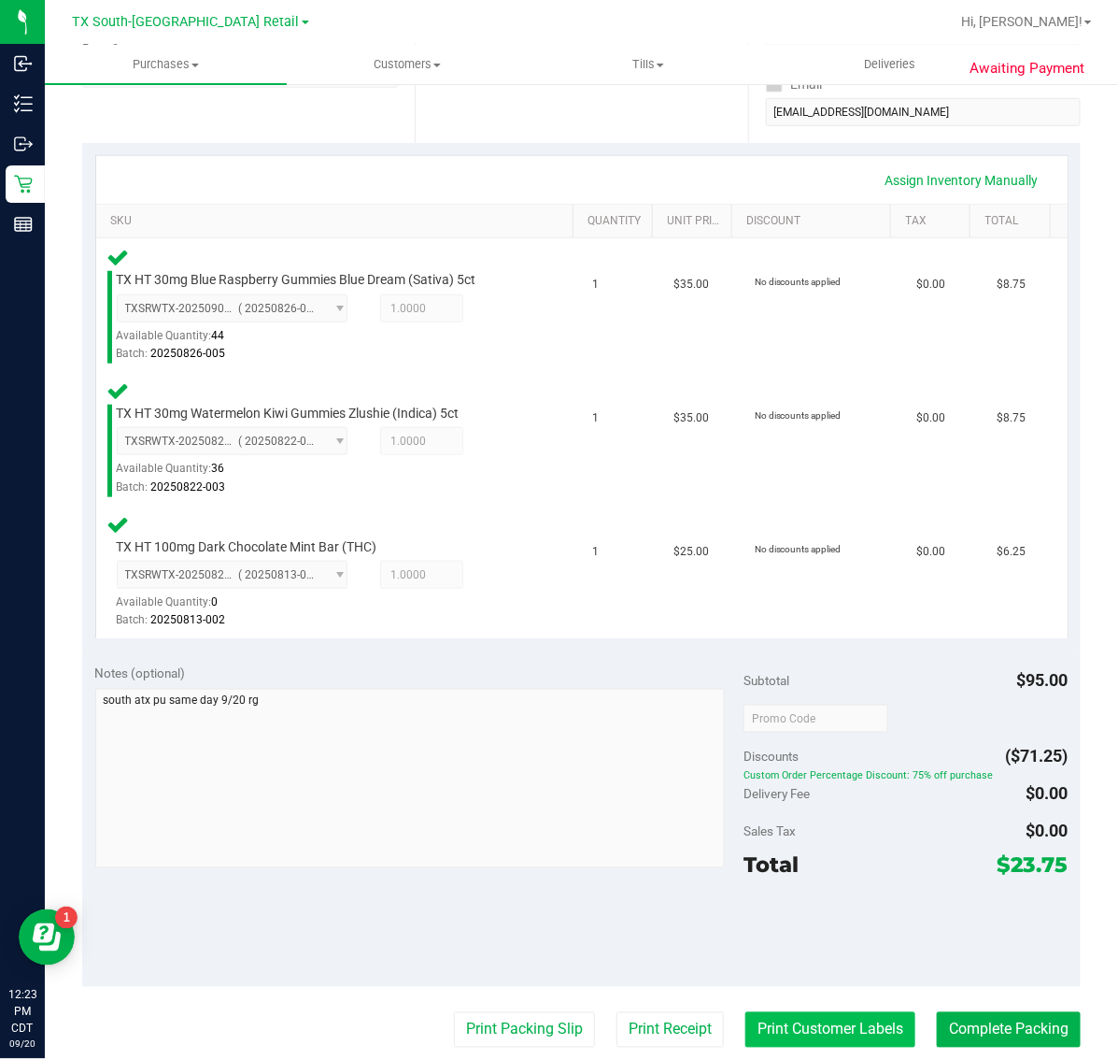
click at [797, 1035] on button "Print Customer Labels" at bounding box center [831, 1030] width 170 height 36
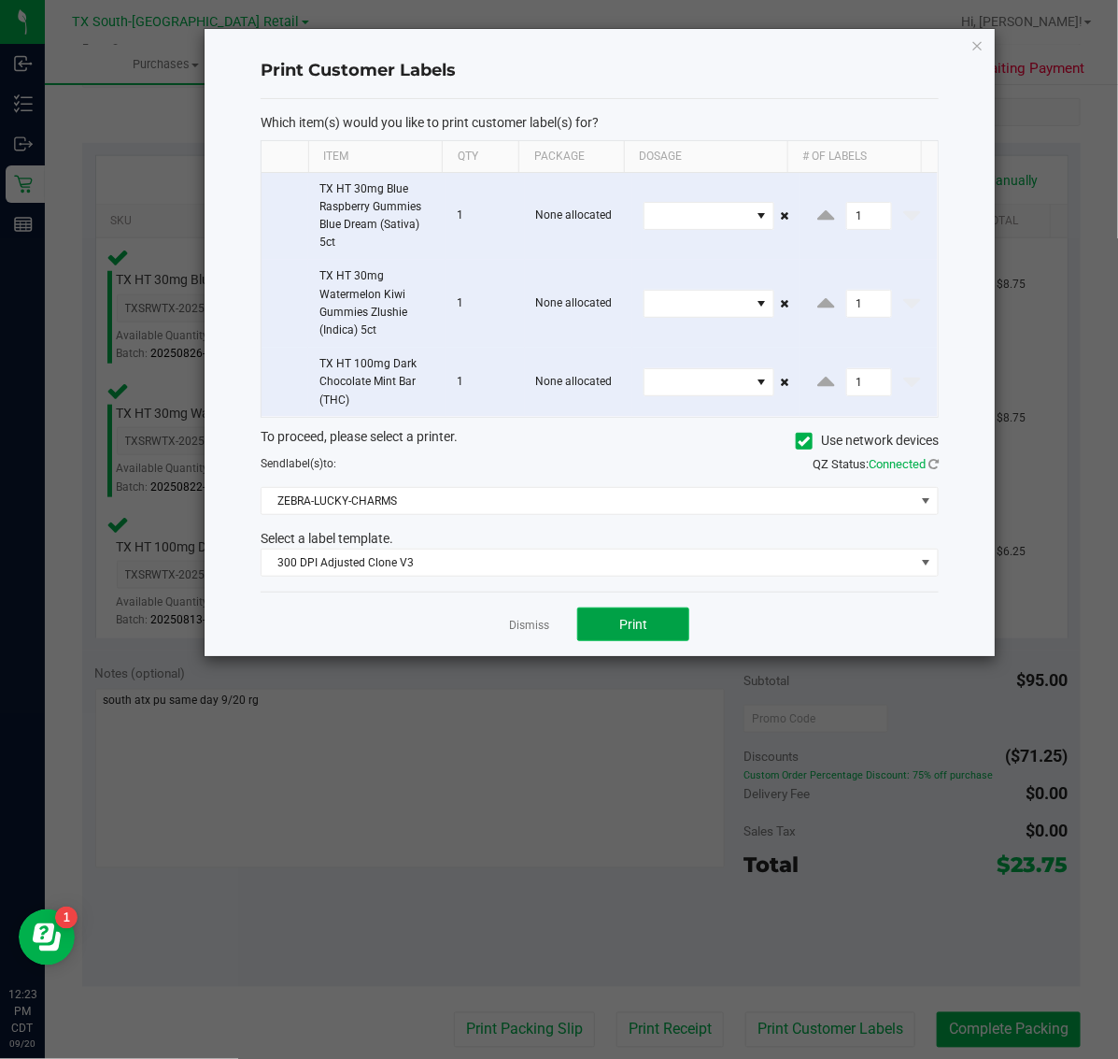
click at [636, 626] on span "Print" at bounding box center [633, 624] width 28 height 15
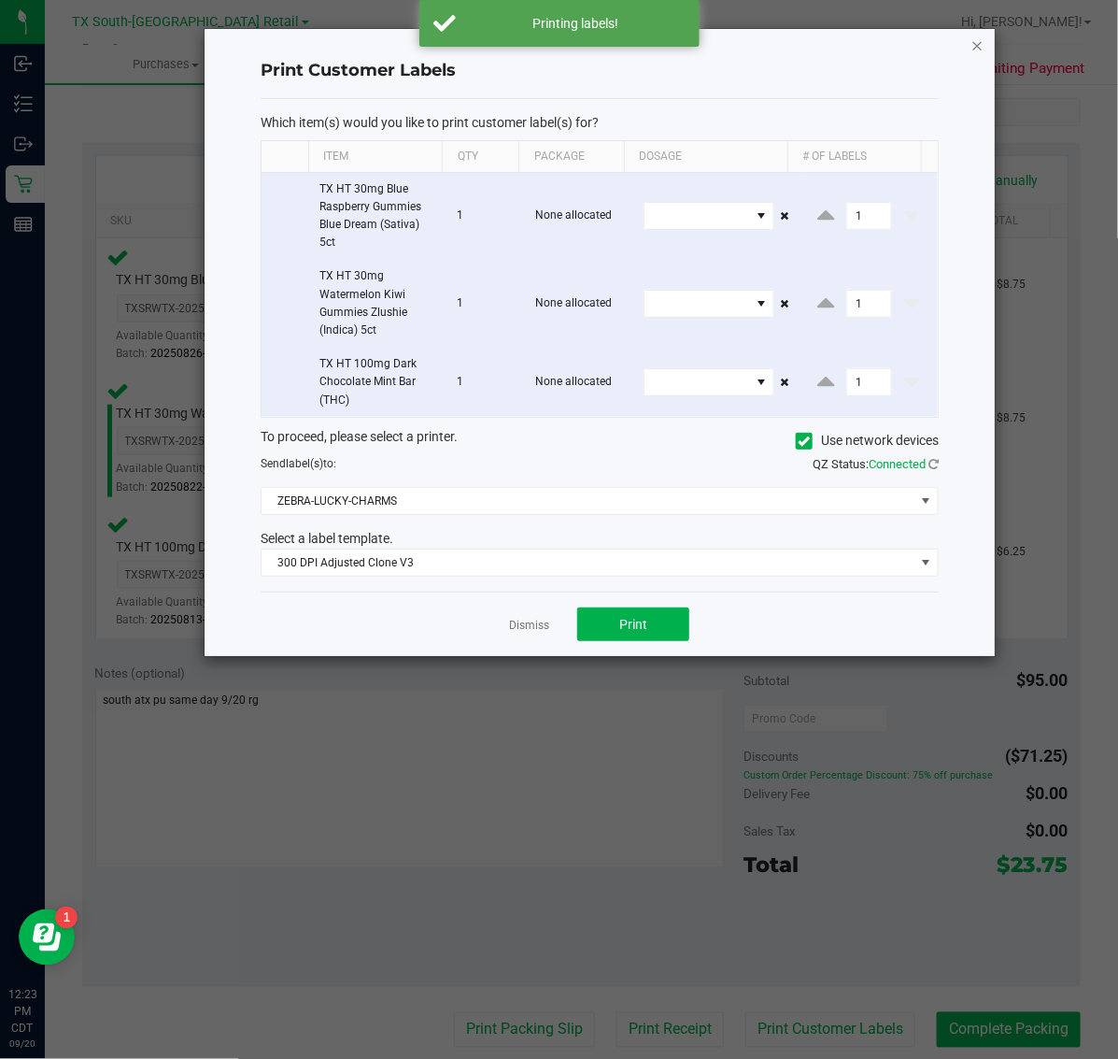
click at [983, 48] on icon "button" at bounding box center [978, 45] width 13 height 22
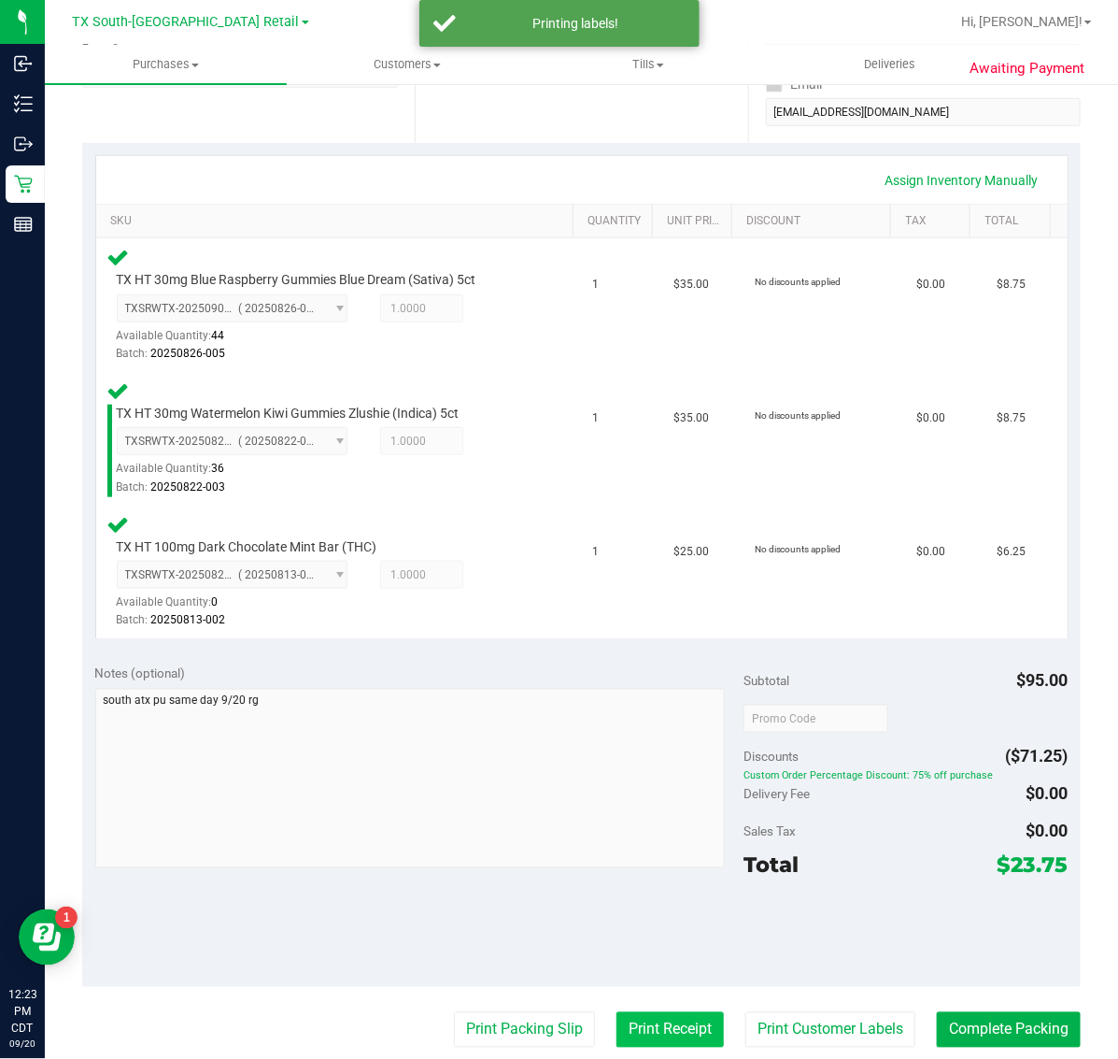
click at [647, 1019] on button "Print Receipt" at bounding box center [670, 1030] width 107 height 36
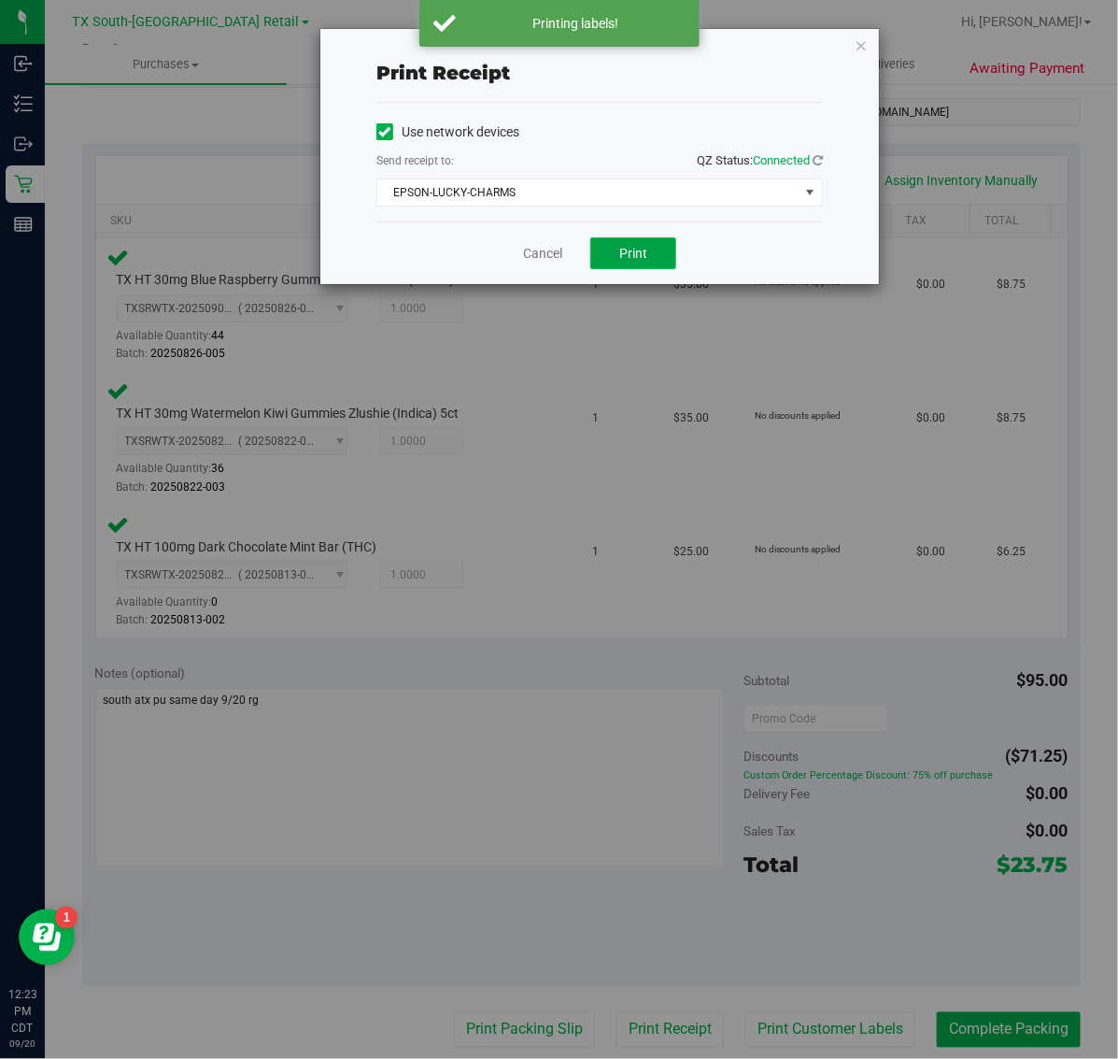
click at [655, 257] on button "Print" at bounding box center [633, 253] width 86 height 32
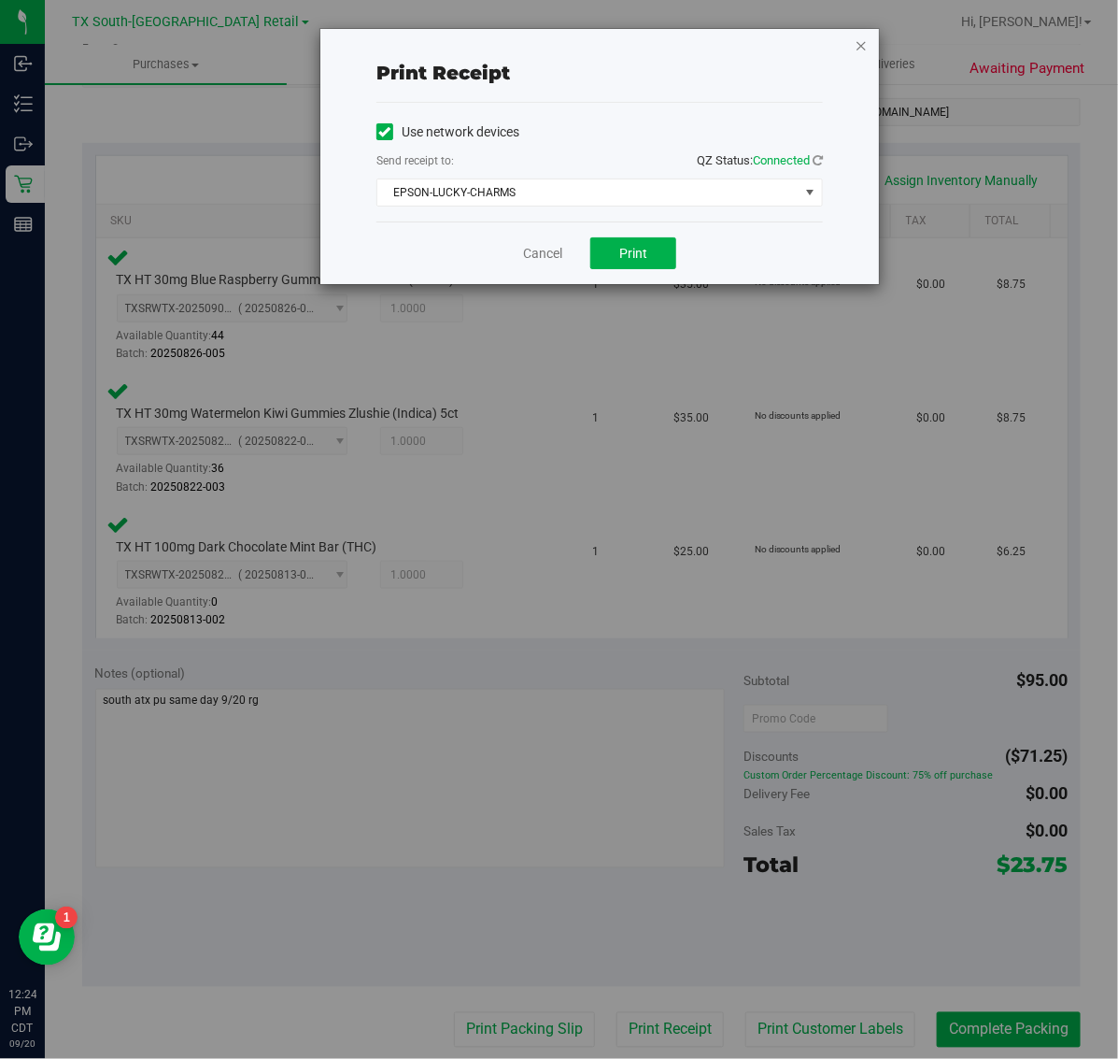
click at [864, 44] on icon "button" at bounding box center [861, 45] width 13 height 22
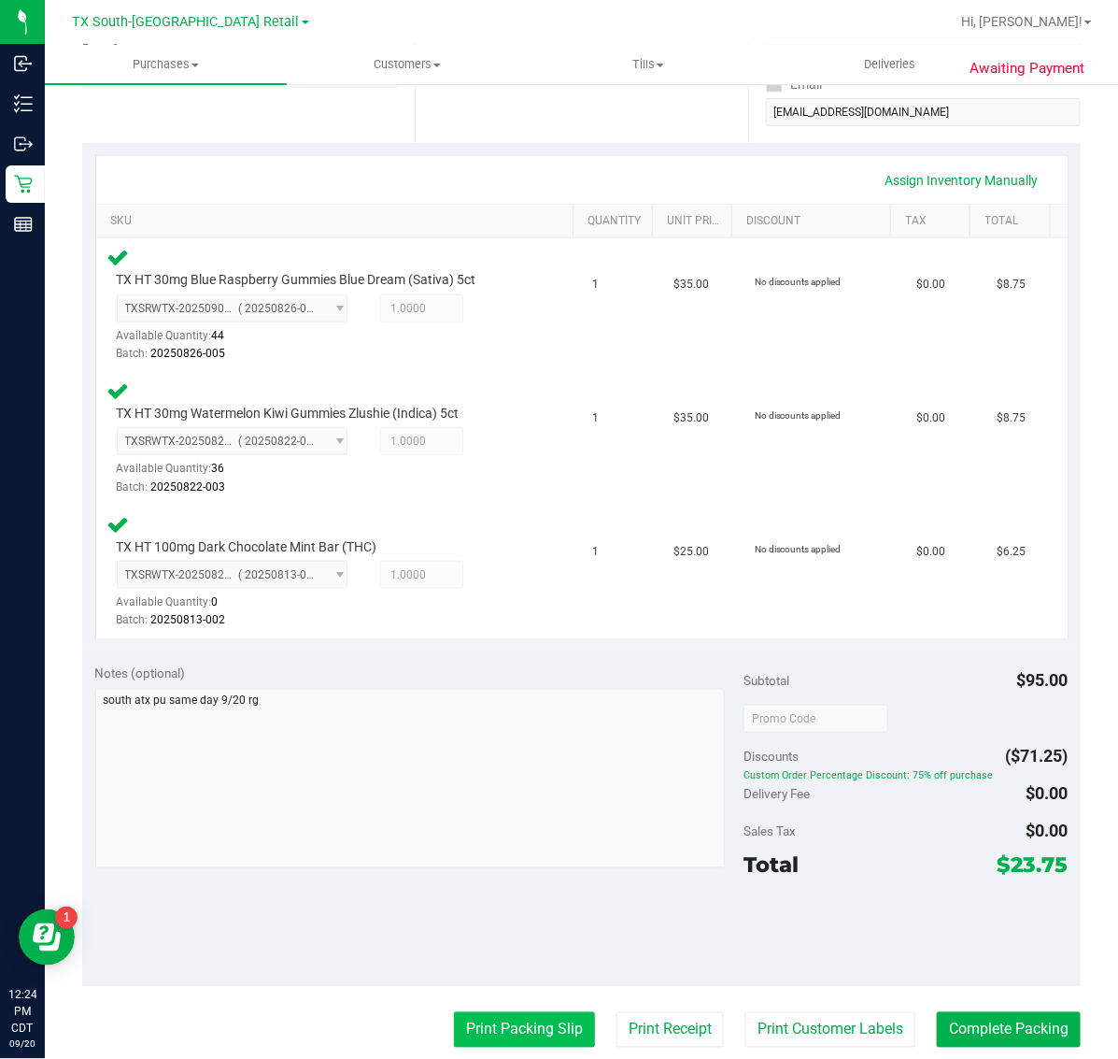
click at [519, 1029] on button "Print Packing Slip" at bounding box center [524, 1030] width 141 height 36
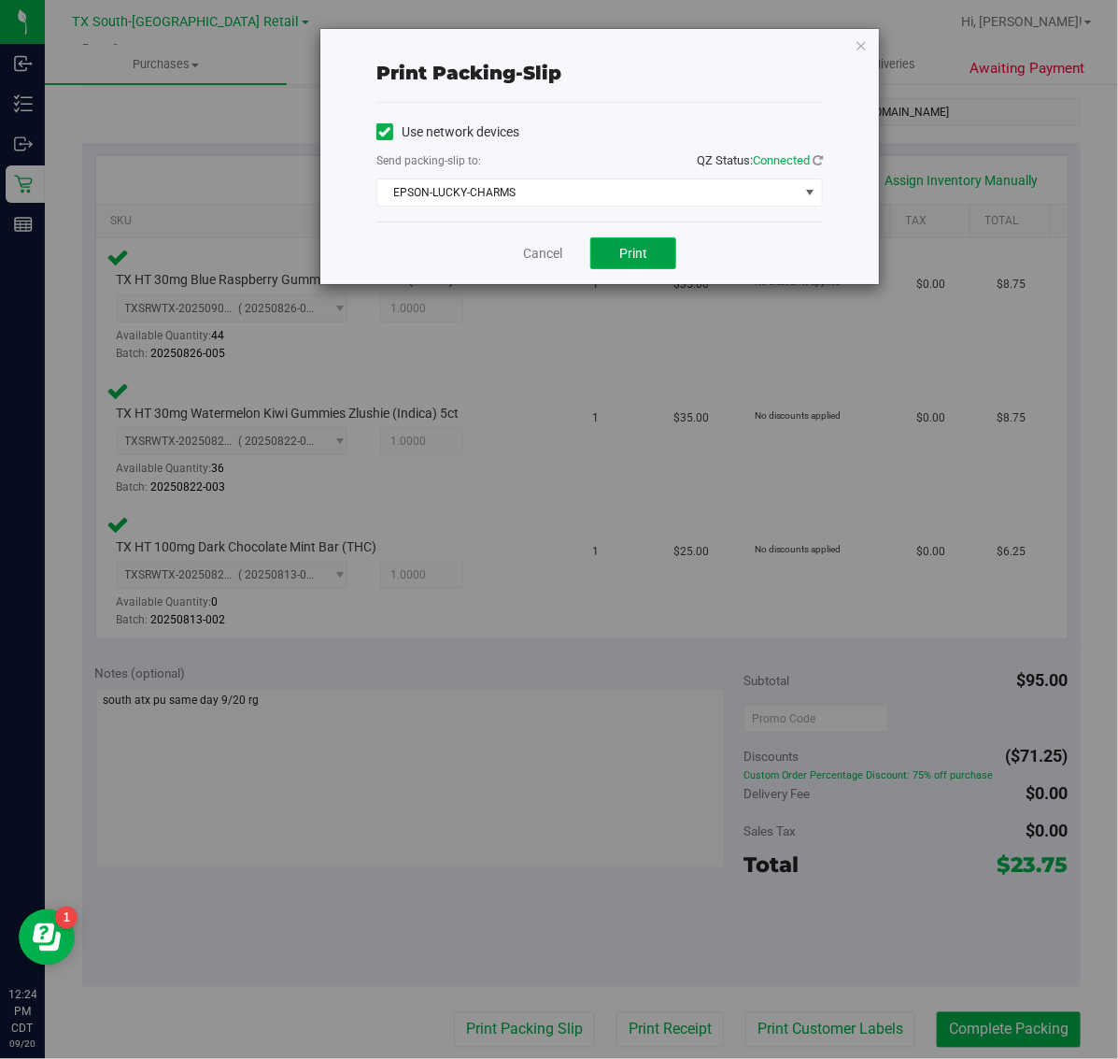
click at [633, 255] on span "Print" at bounding box center [633, 253] width 28 height 15
click at [853, 40] on div "Print packing-slip Use network devices Send packing-slip to: QZ Status: Connect…" at bounding box center [599, 156] width 559 height 255
click at [862, 40] on icon "button" at bounding box center [861, 45] width 13 height 22
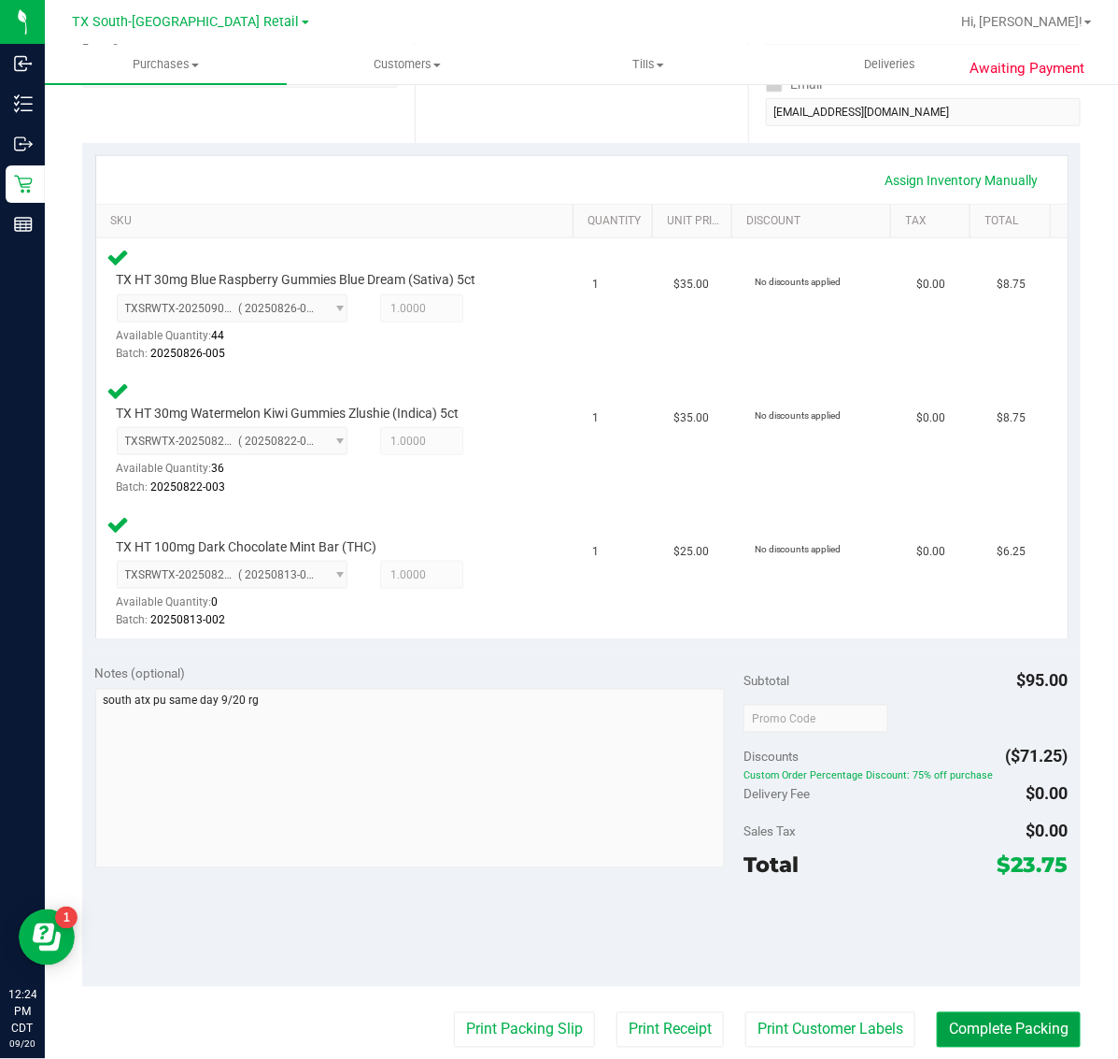
click at [988, 1035] on button "Complete Packing" at bounding box center [1009, 1030] width 144 height 36
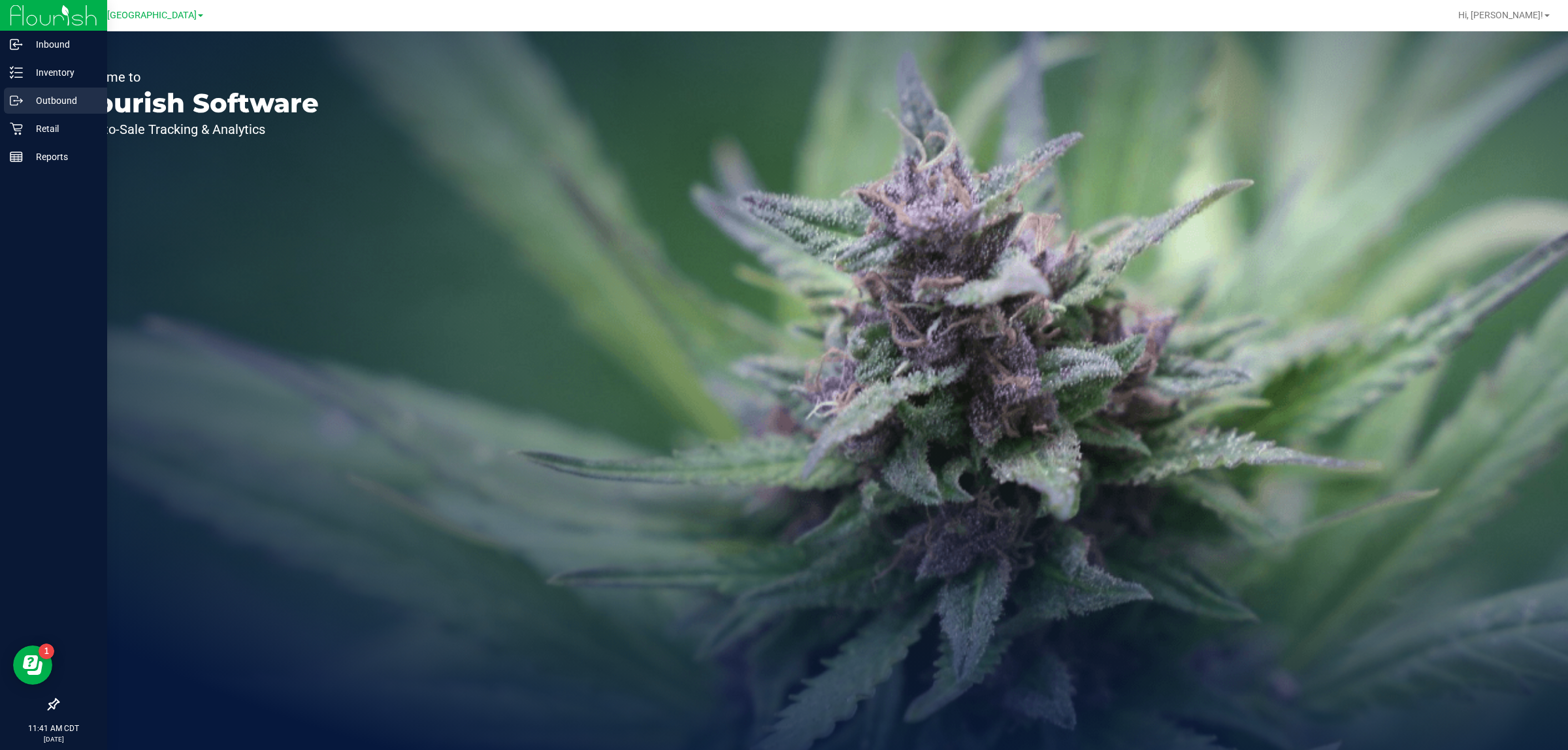
click at [51, 104] on p "Outbound" at bounding box center [62, 101] width 78 height 15
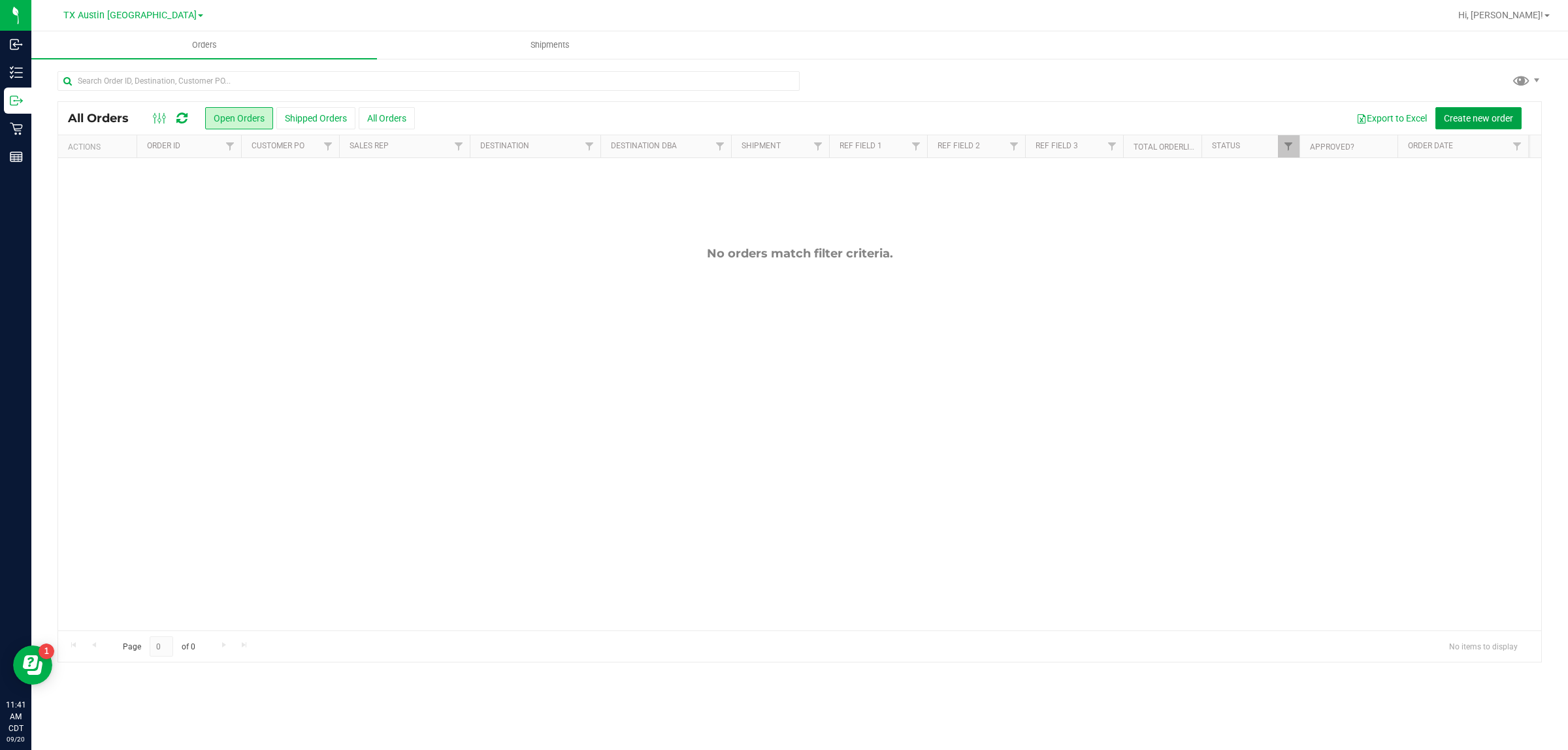
click at [781, 113] on span "Create new order" at bounding box center [1478, 118] width 69 height 10
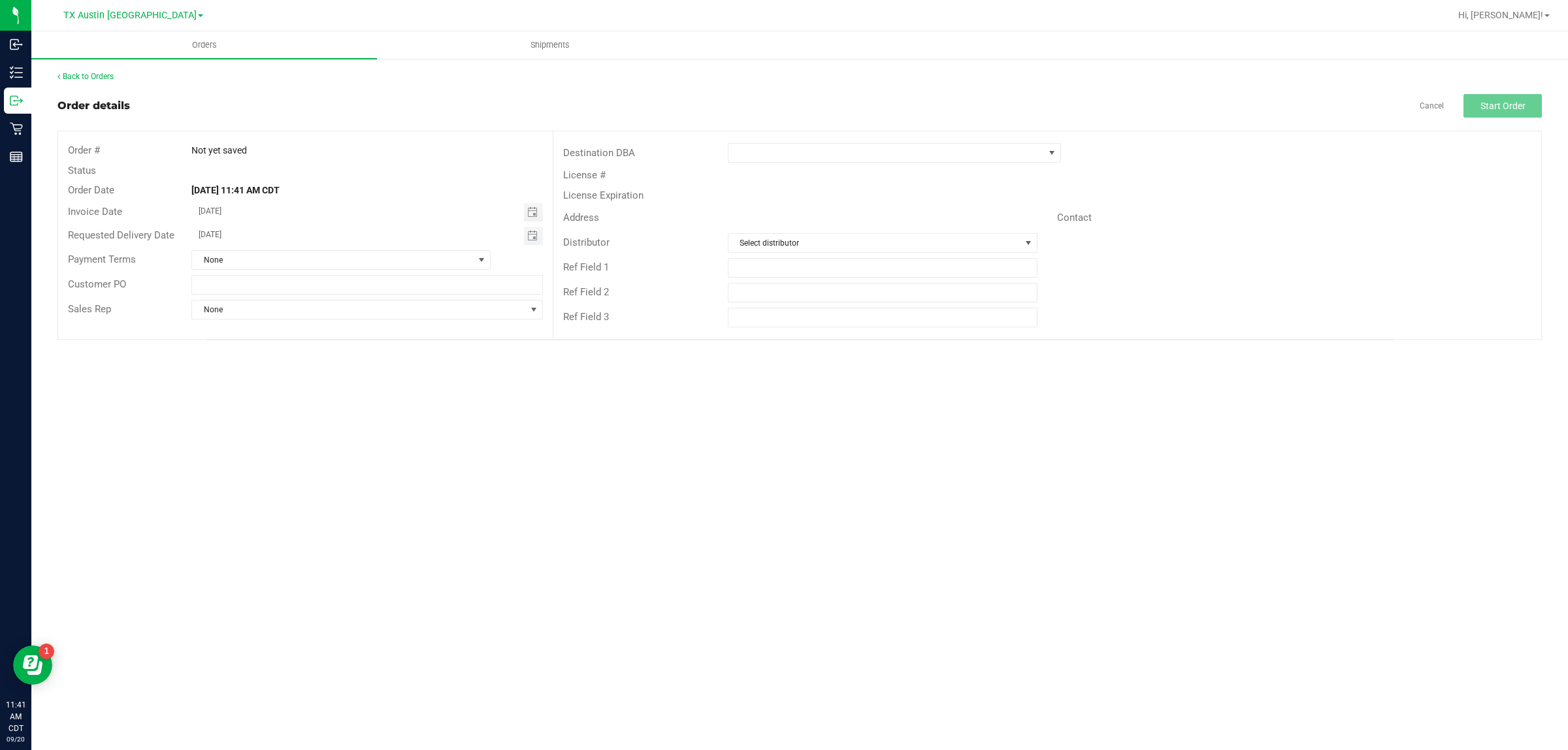
click at [534, 229] on span "Toggle calendar" at bounding box center [533, 236] width 19 height 18
click at [371, 256] on span "[DATE]" at bounding box center [360, 260] width 29 height 17
type input "[DATE]"
click at [781, 154] on span at bounding box center [886, 153] width 315 height 18
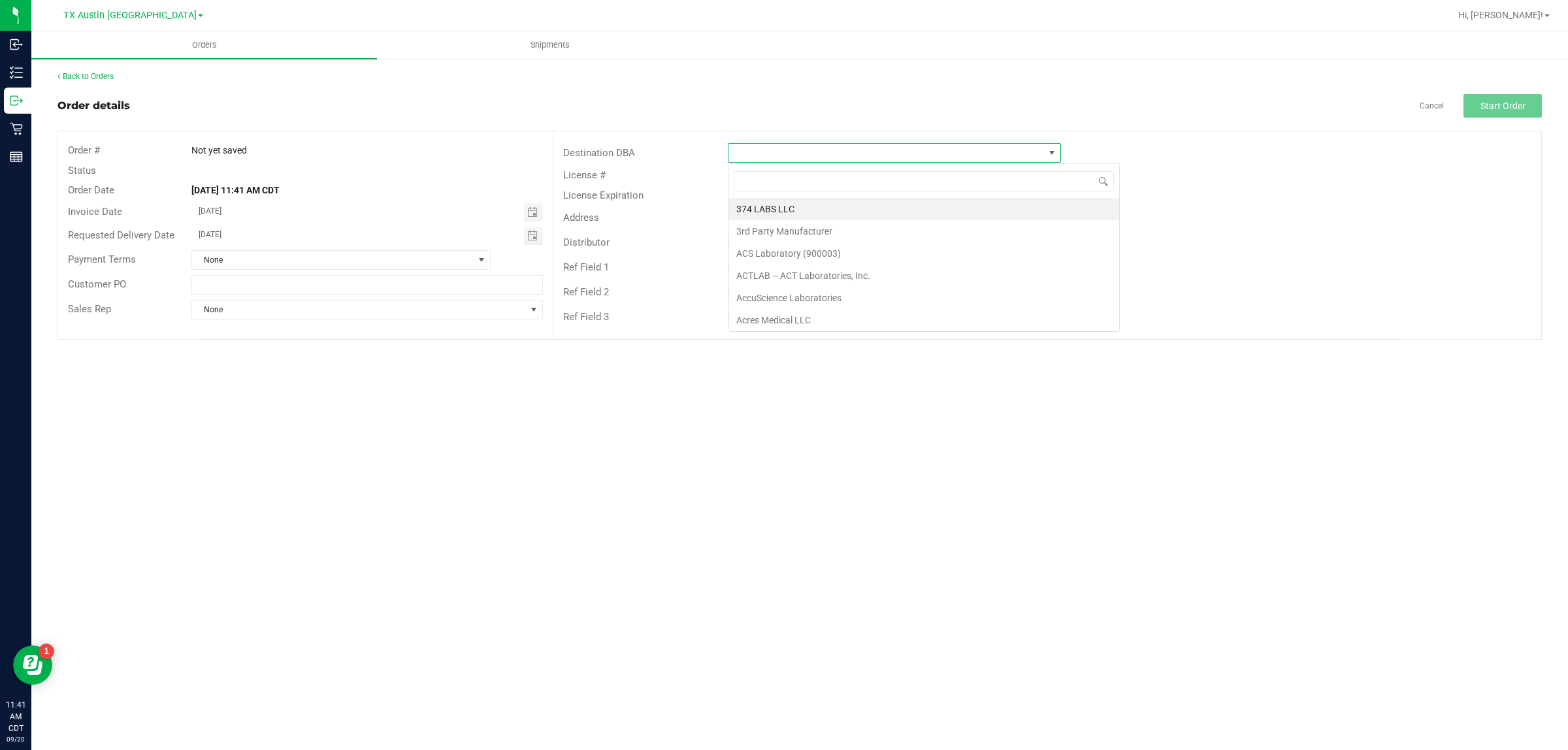
scroll to position [20, 333]
type input "tx"
click at [781, 247] on li "TX South-[GEOGRAPHIC_DATA] Retail" at bounding box center [895, 254] width 332 height 22
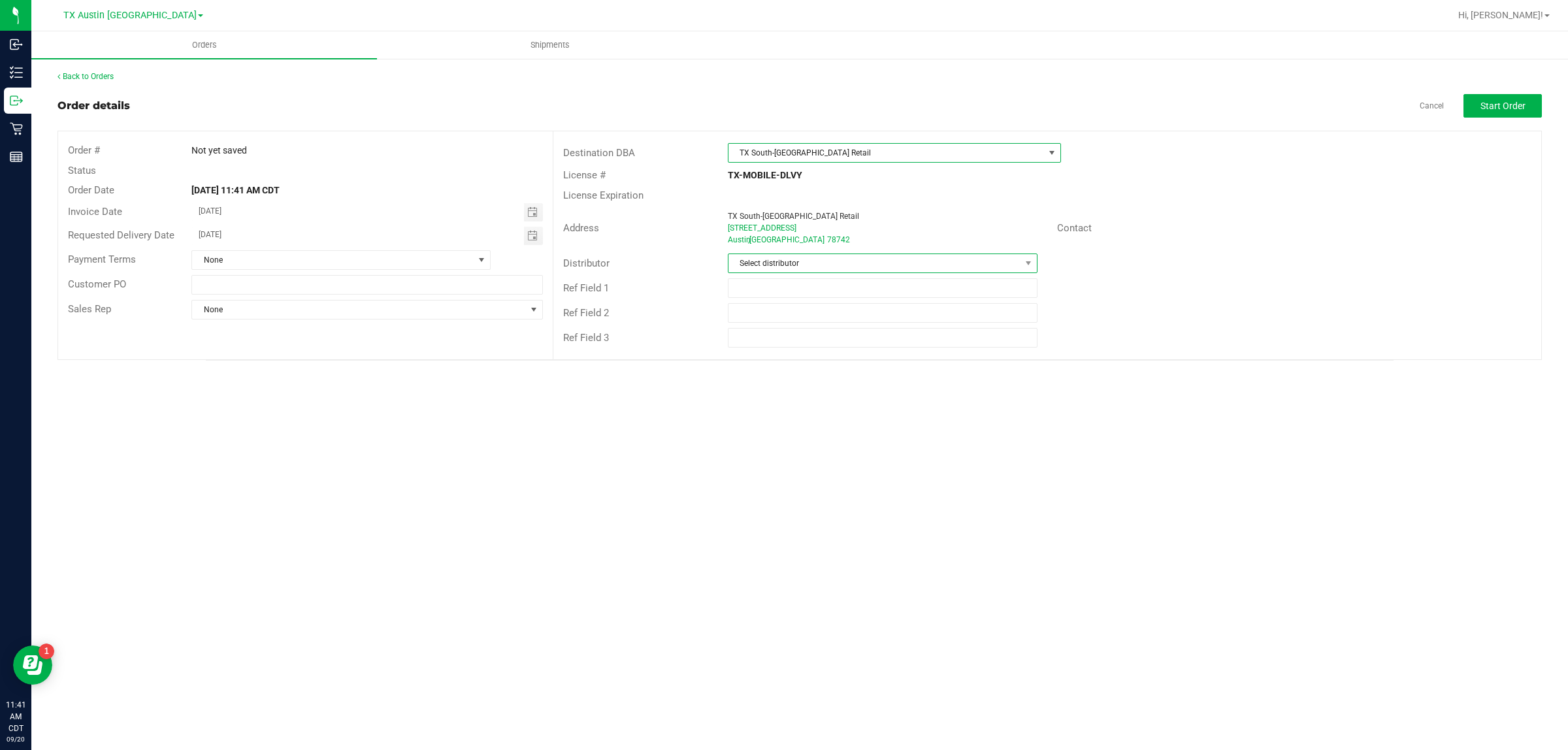
click at [781, 260] on span "Select distributor" at bounding box center [875, 263] width 292 height 18
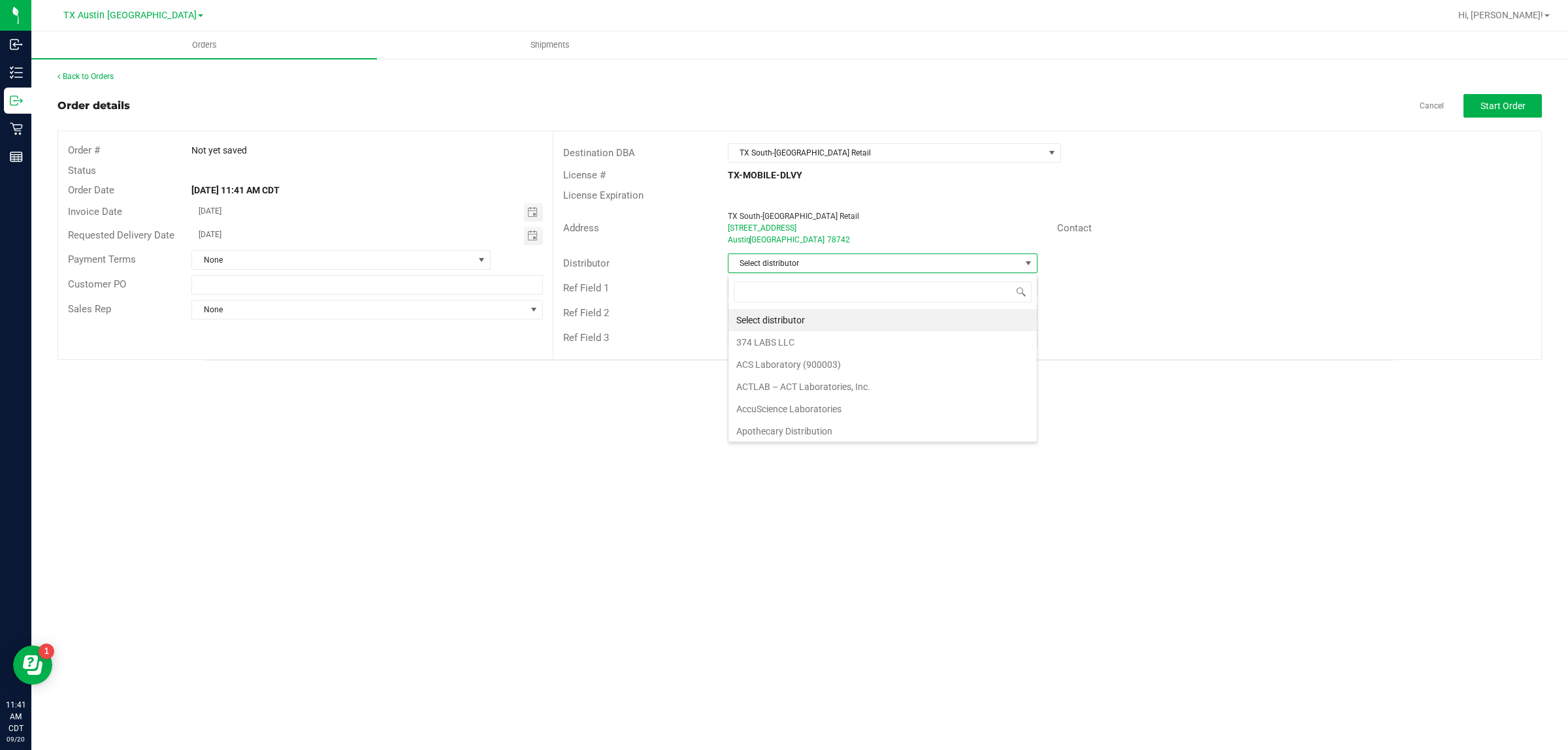
scroll to position [20, 309]
type input "aus"
click at [781, 324] on li "Austin DC" at bounding box center [883, 320] width 308 height 22
click at [781, 98] on button "Start Order" at bounding box center [1503, 106] width 78 height 24
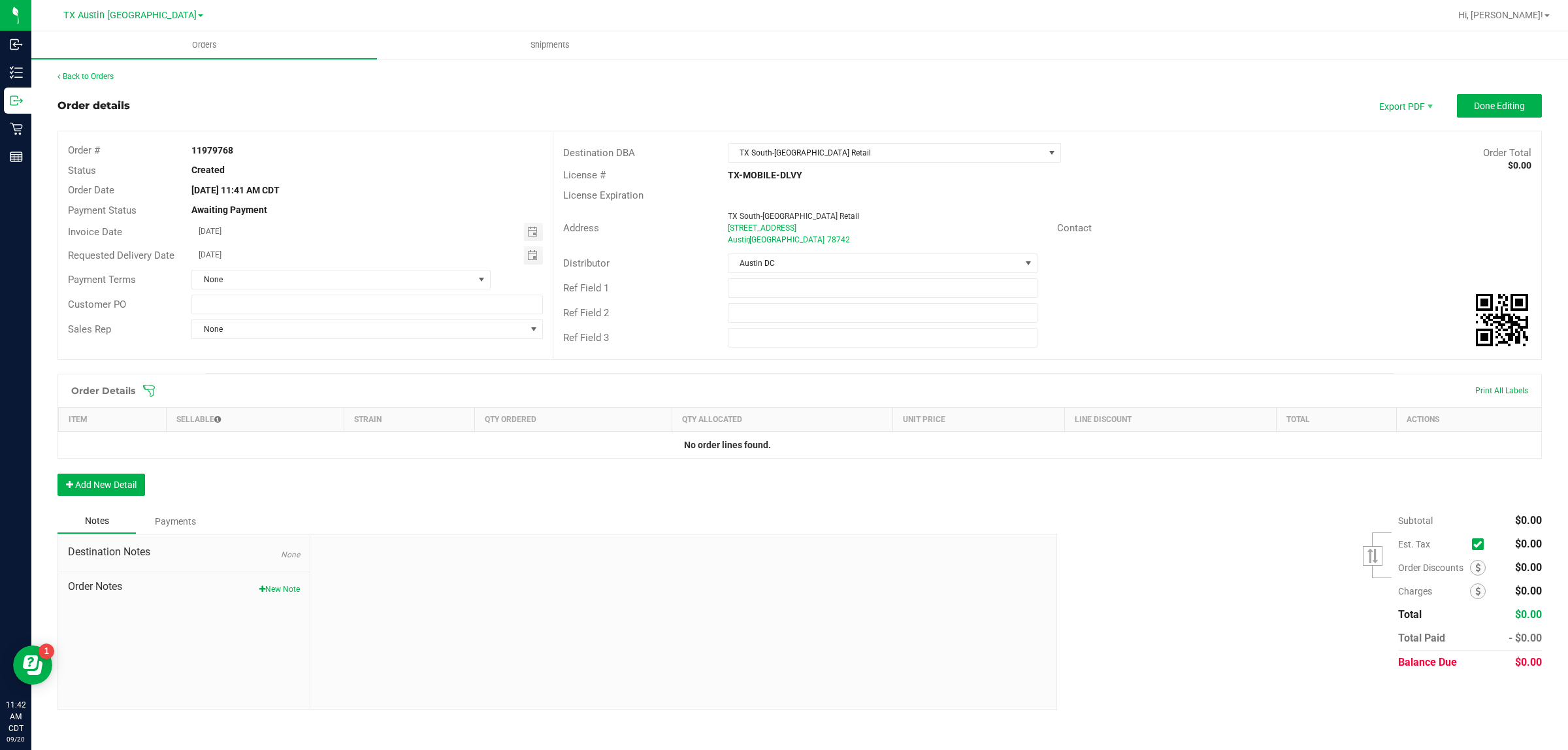
click at [148, 385] on icon at bounding box center [149, 390] width 13 height 13
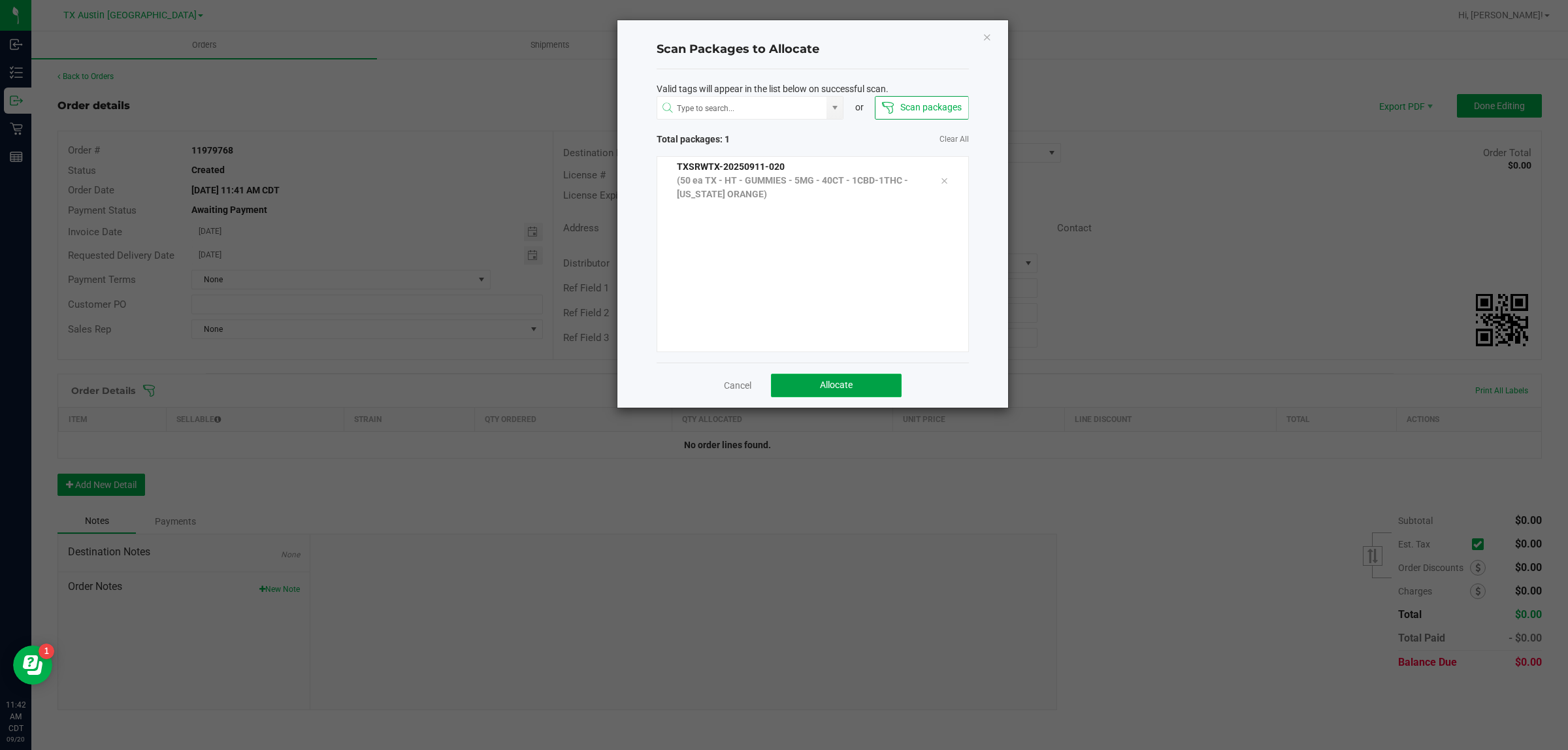
click at [781, 387] on span "Allocate" at bounding box center [836, 384] width 33 height 10
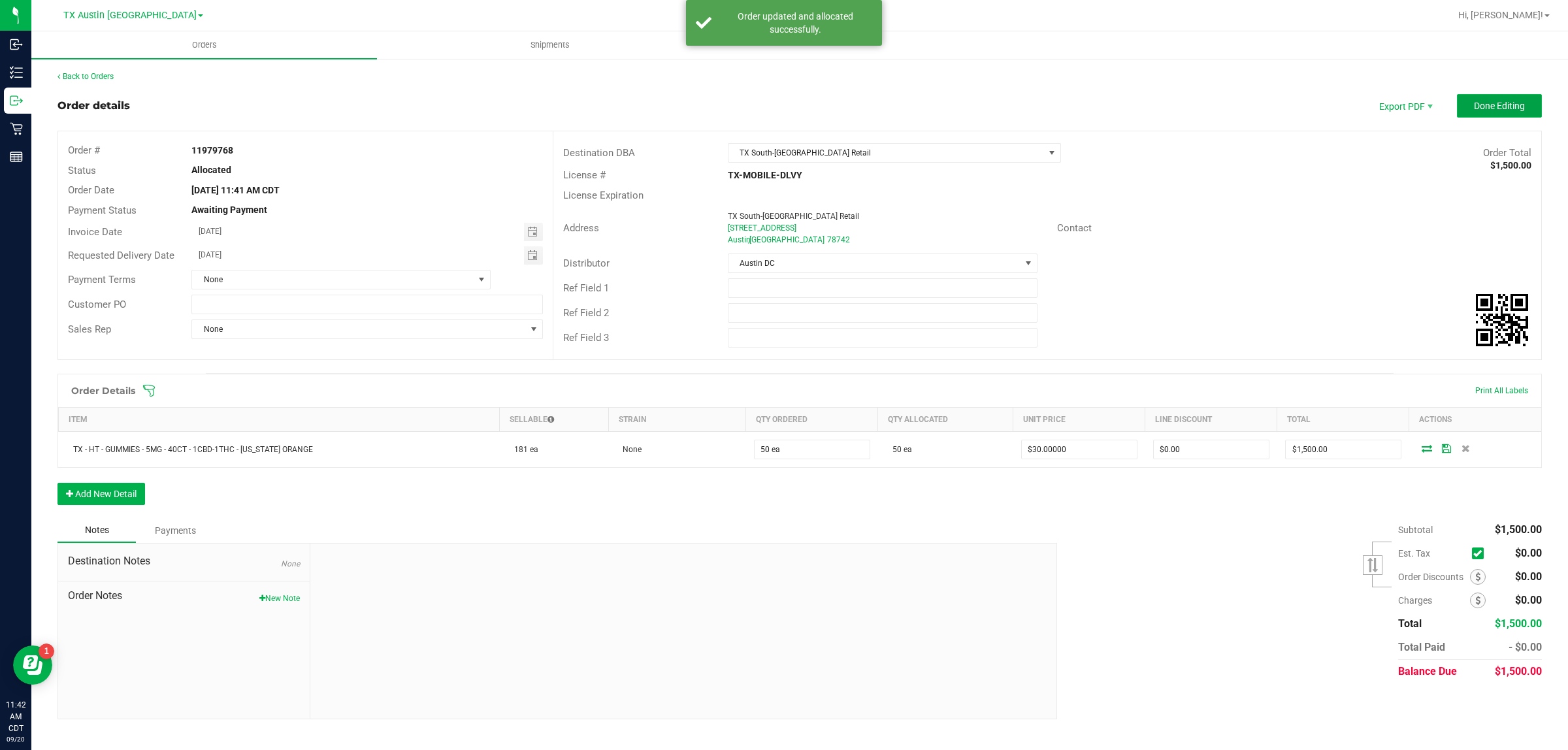
click at [781, 108] on span "Done Editing" at bounding box center [1499, 106] width 51 height 10
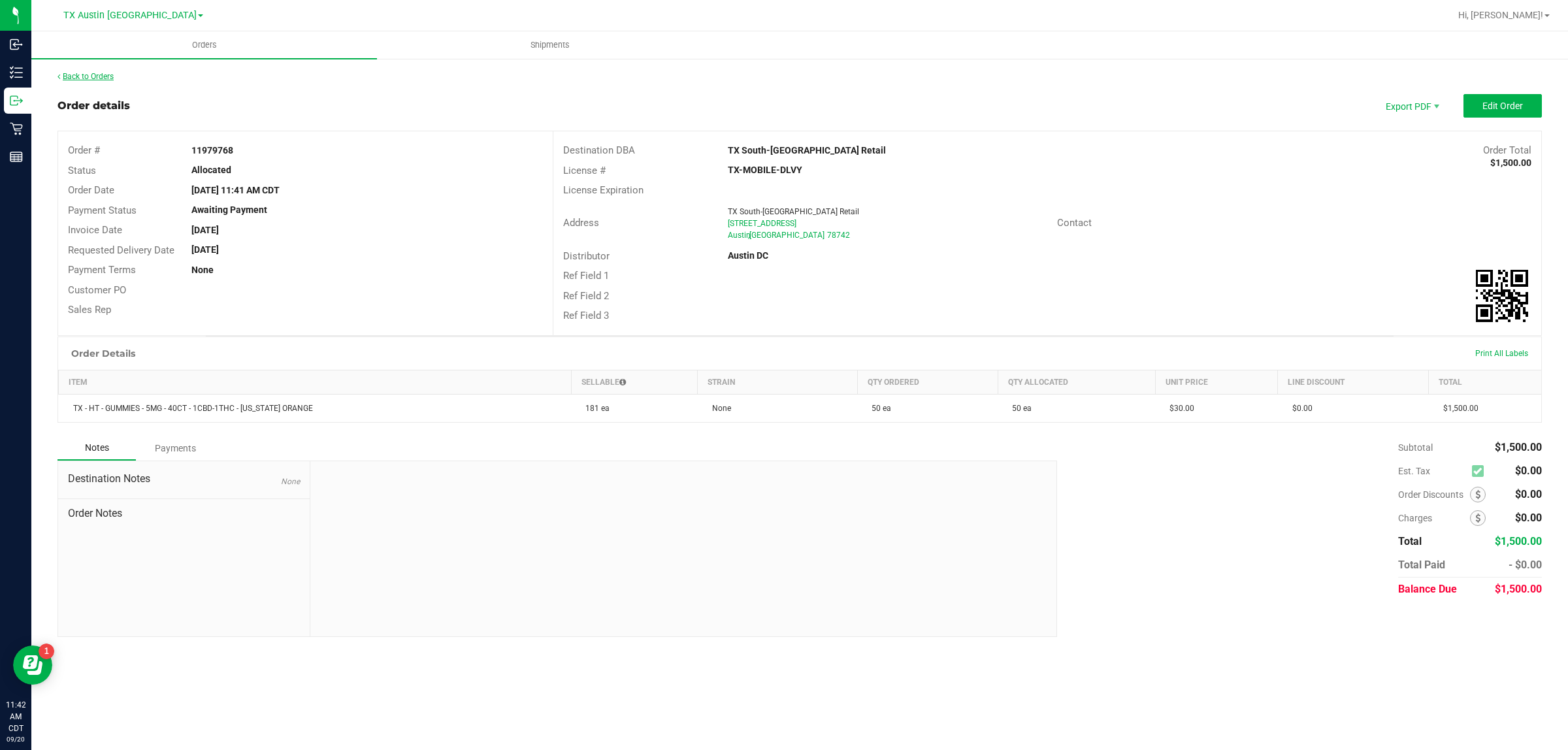
click at [90, 72] on link "Back to Orders" at bounding box center [85, 76] width 56 height 9
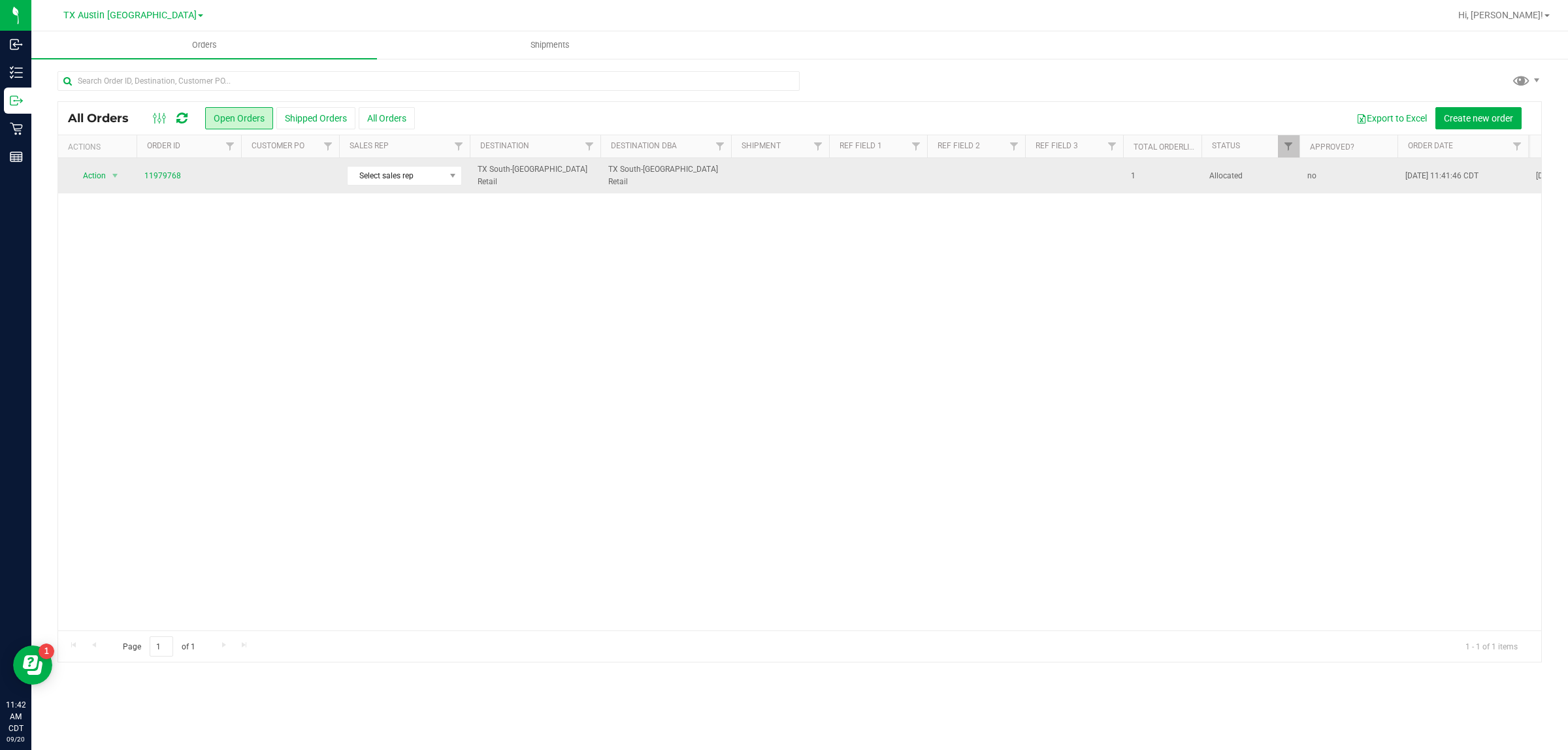
click at [288, 181] on td at bounding box center [290, 175] width 98 height 35
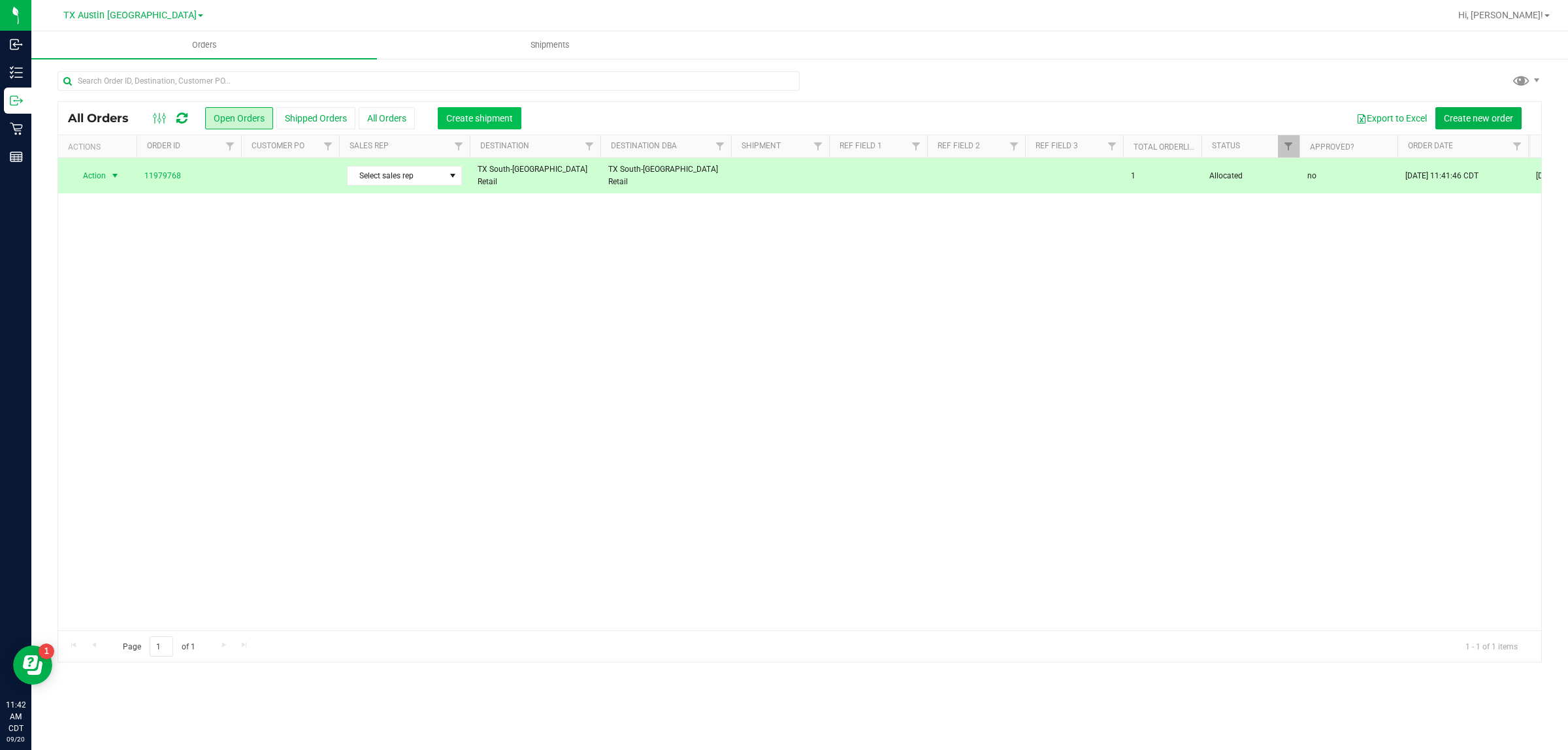
click at [475, 121] on span "Create shipment" at bounding box center [479, 118] width 66 height 10
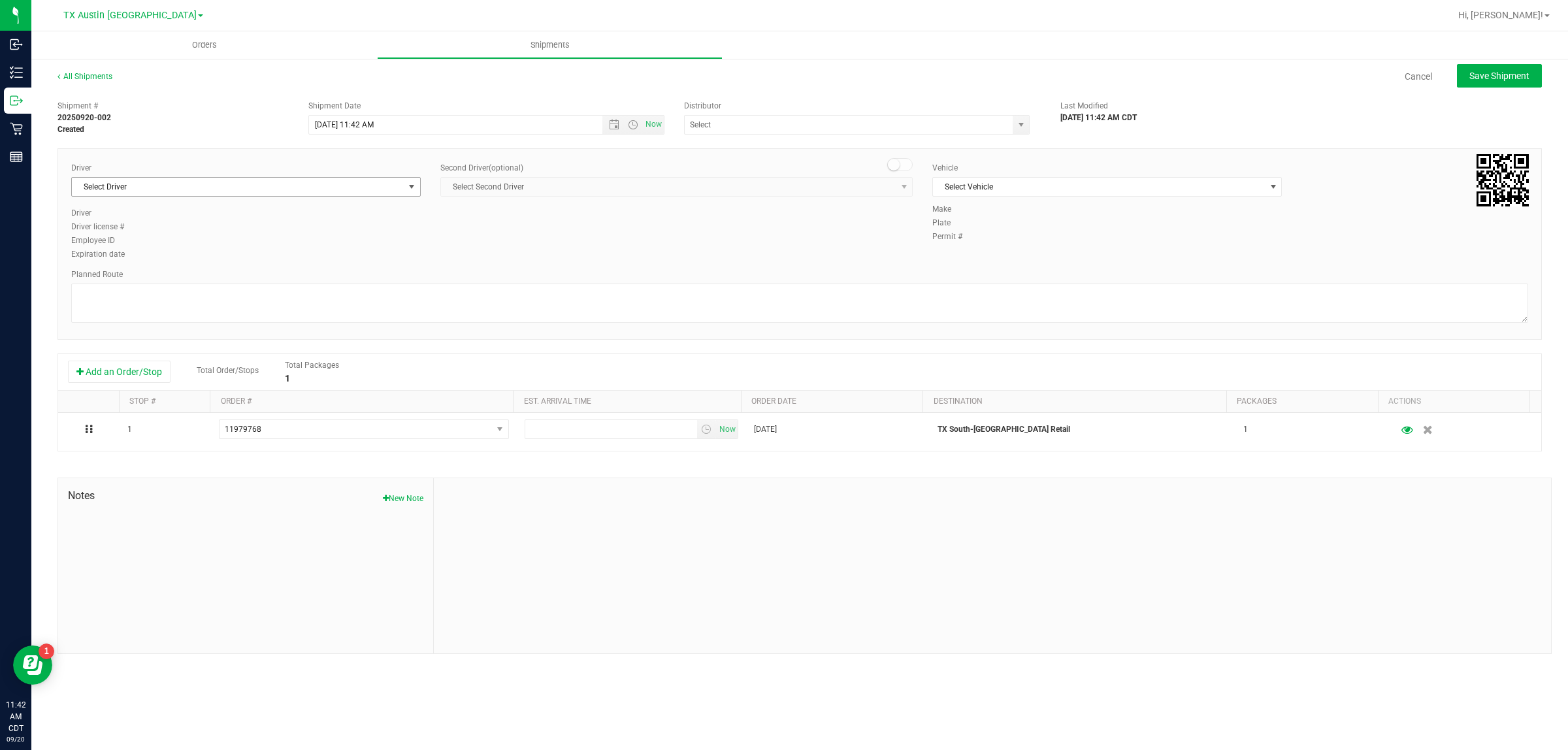
click at [331, 188] on span "Select Driver" at bounding box center [238, 187] width 332 height 18
click at [334, 246] on li "[PERSON_NAME]" at bounding box center [246, 242] width 348 height 20
type input "bat"
click at [781, 194] on span "Select Vehicle" at bounding box center [1099, 187] width 332 height 18
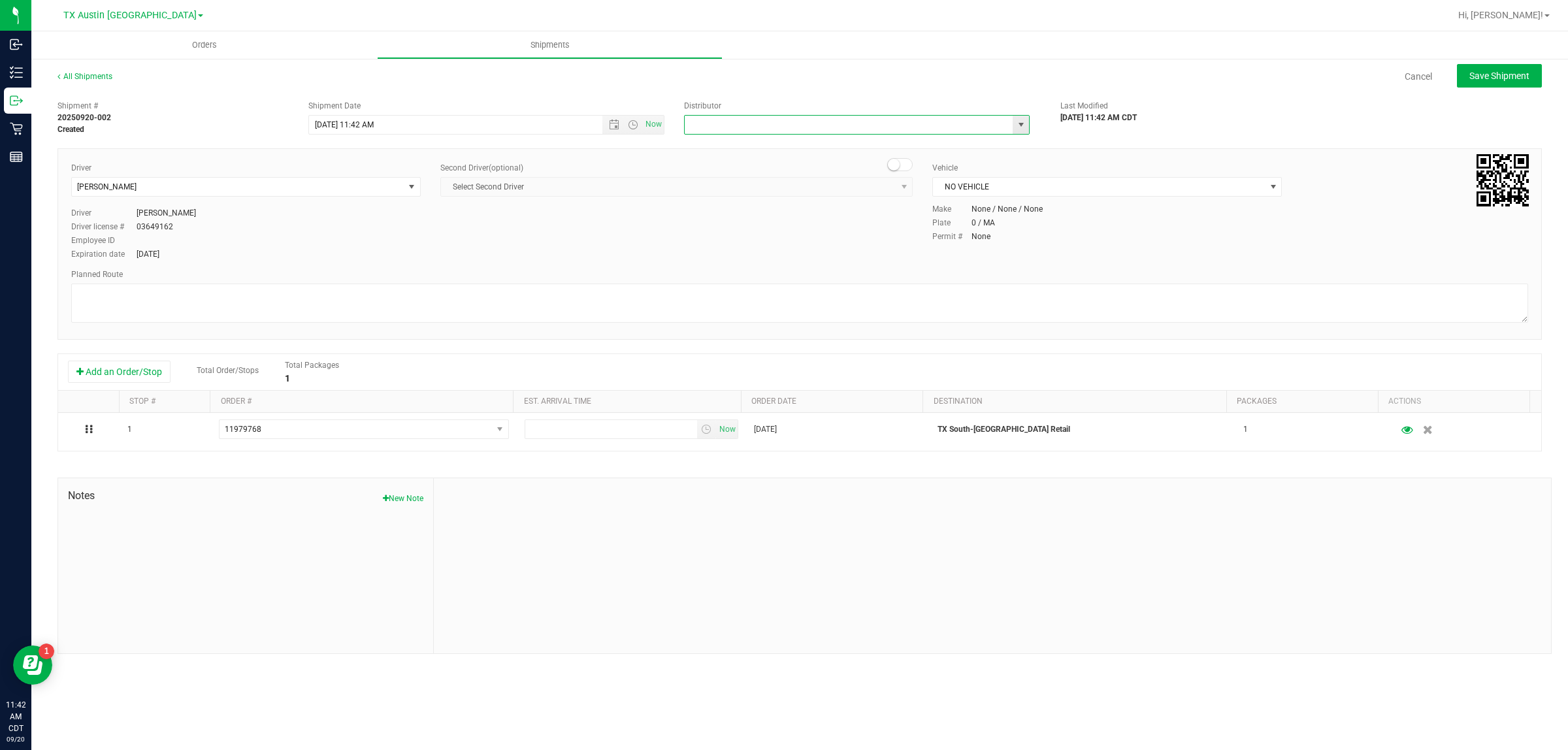
click at [781, 133] on input "text" at bounding box center [843, 124] width 318 height 18
click at [781, 151] on li "Austin DC" at bounding box center [857, 147] width 344 height 20
type input "Austin DC"
click at [649, 124] on span "Now" at bounding box center [654, 124] width 22 height 19
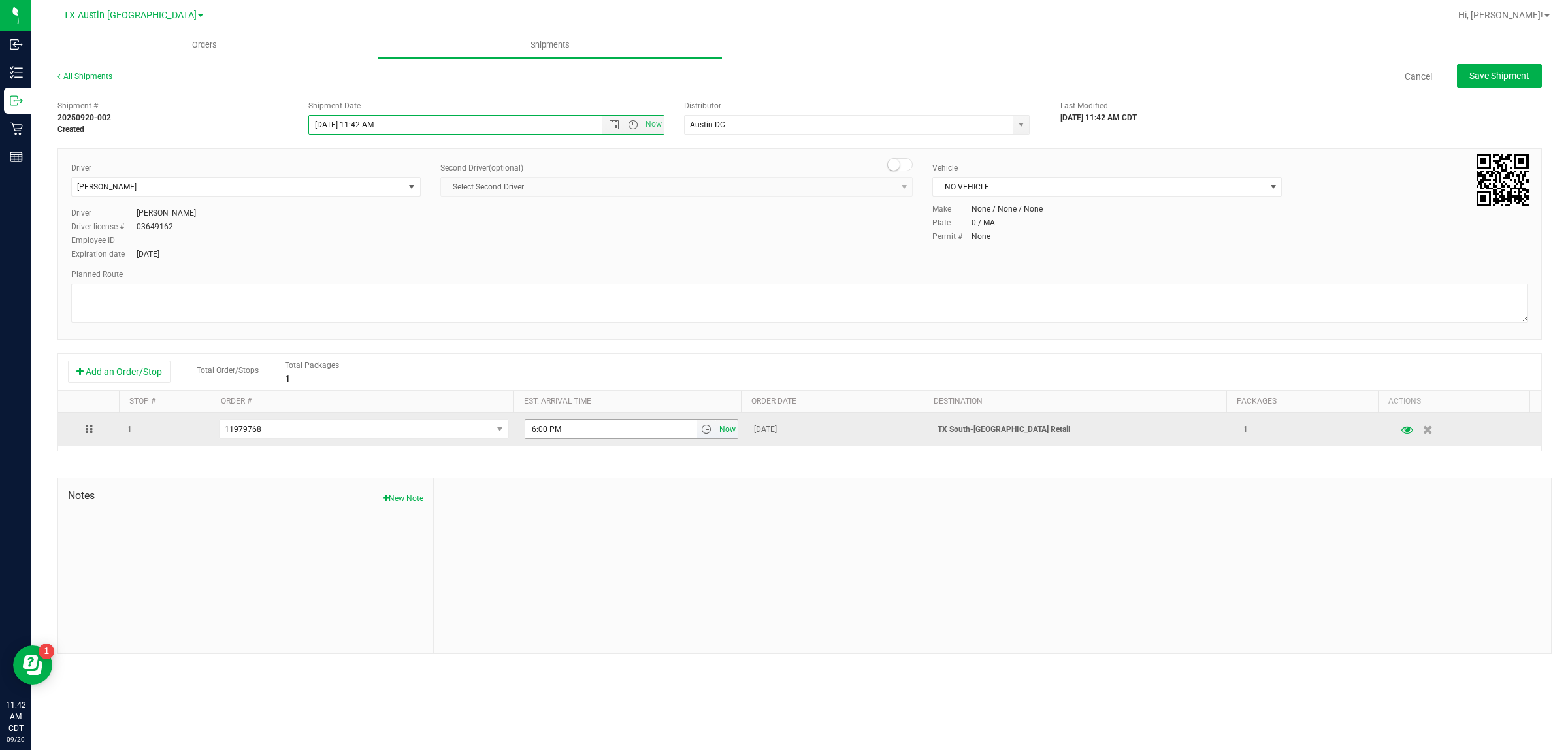
click at [721, 429] on span "Now" at bounding box center [728, 429] width 22 height 19
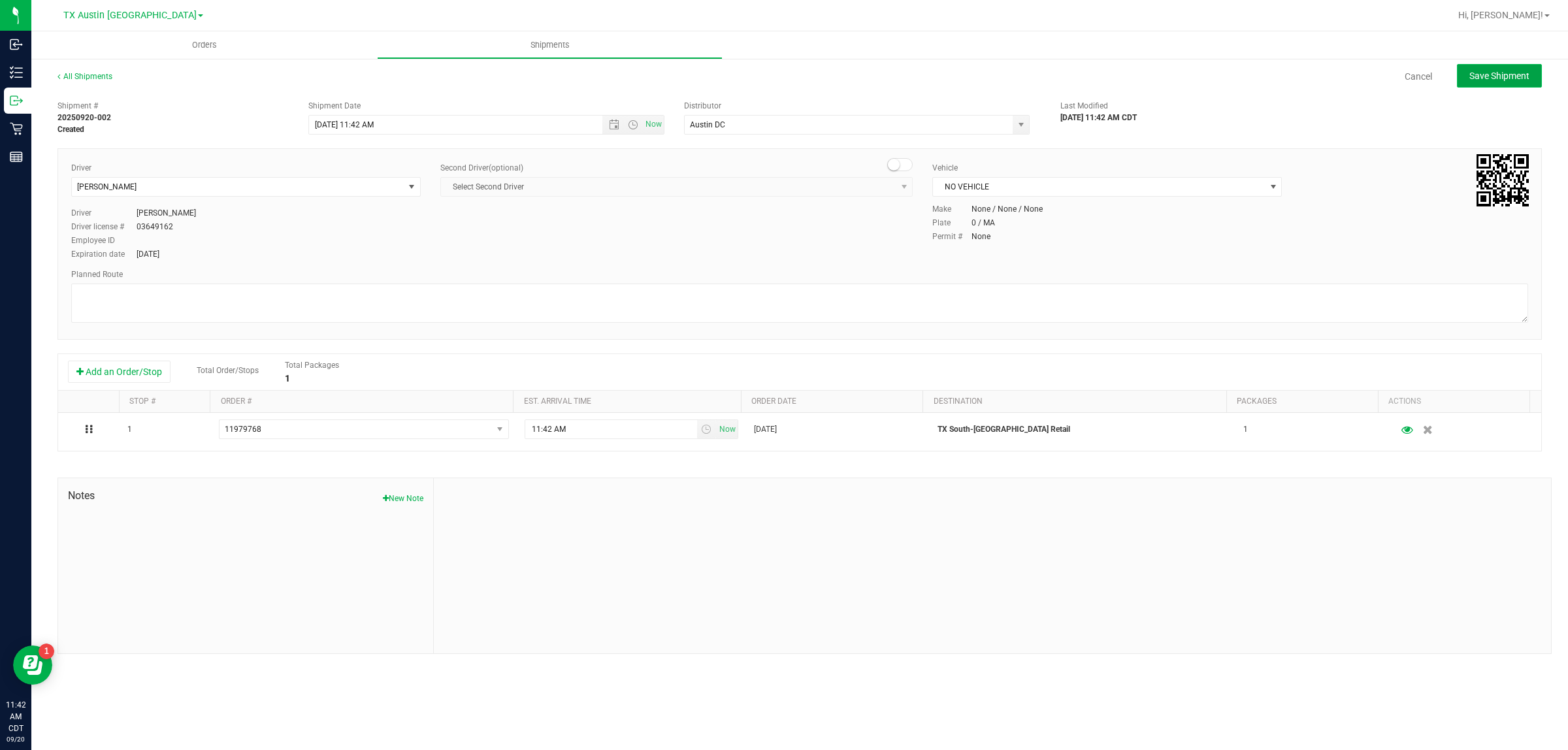
click at [781, 67] on button "Save Shipment" at bounding box center [1499, 76] width 85 height 24
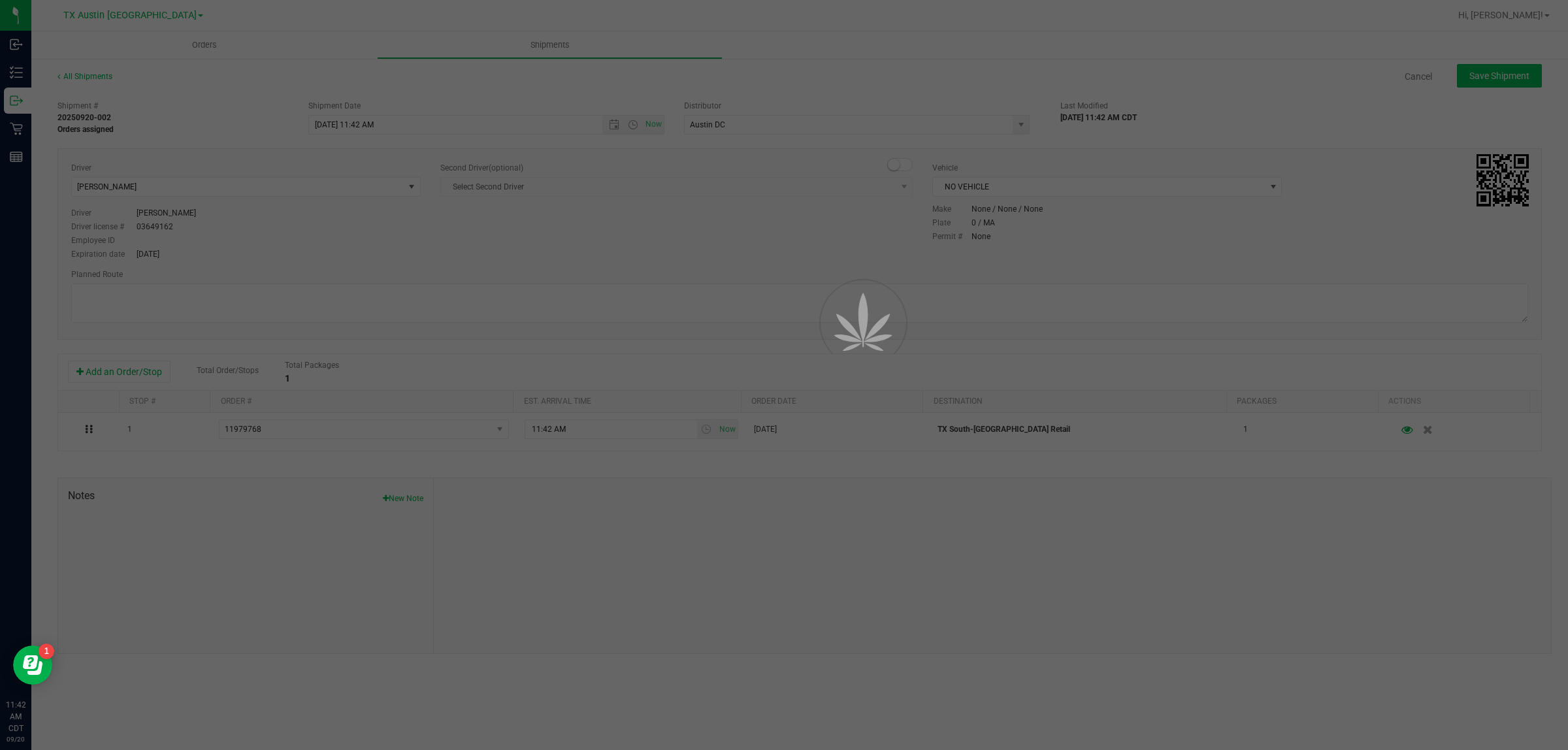
type input "9/20/2025 4:42 PM"
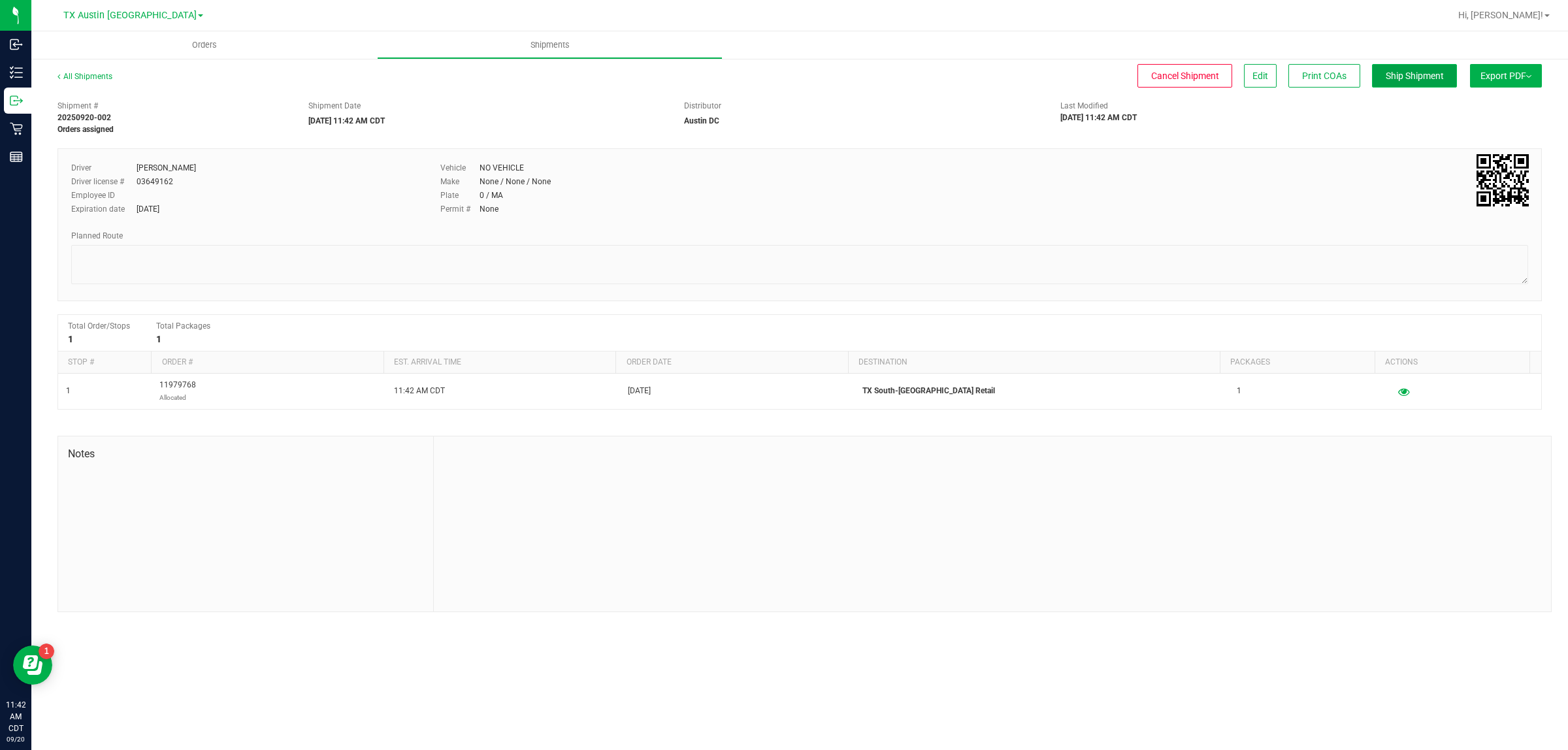
click at [781, 75] on button "Ship Shipment" at bounding box center [1414, 76] width 85 height 24
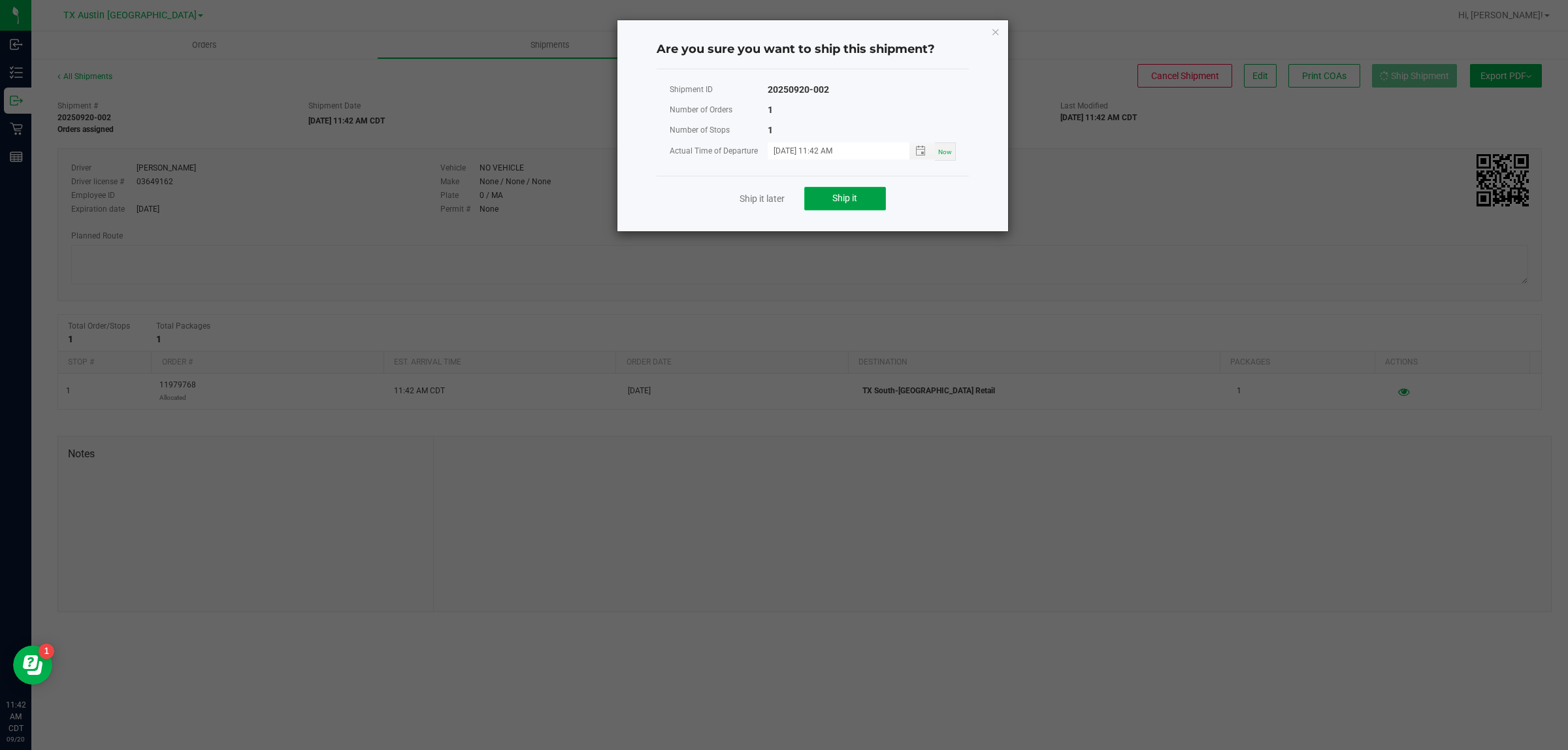
click at [781, 203] on span "Ship it" at bounding box center [845, 198] width 25 height 10
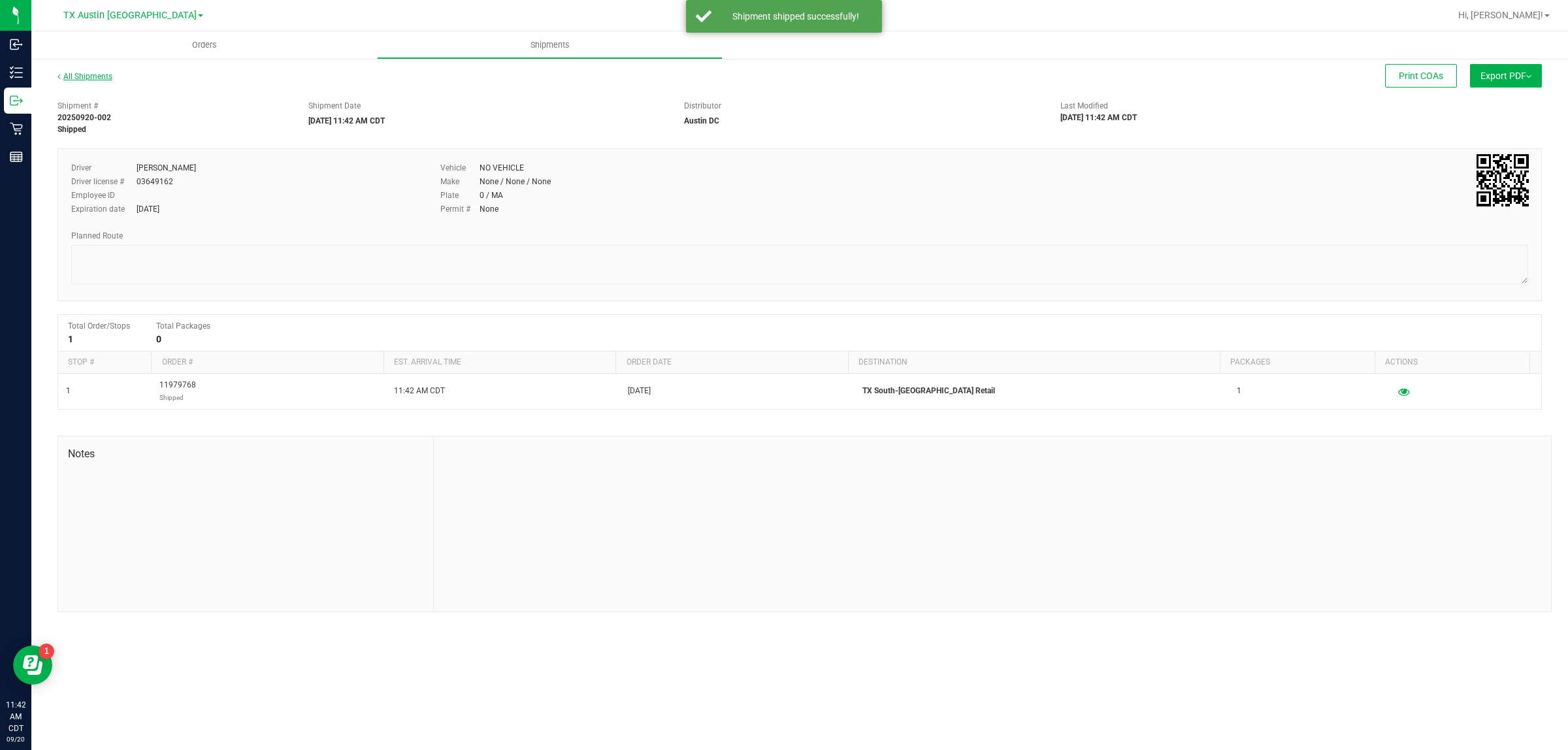
click at [99, 77] on link "All Shipments" at bounding box center [85, 76] width 55 height 9
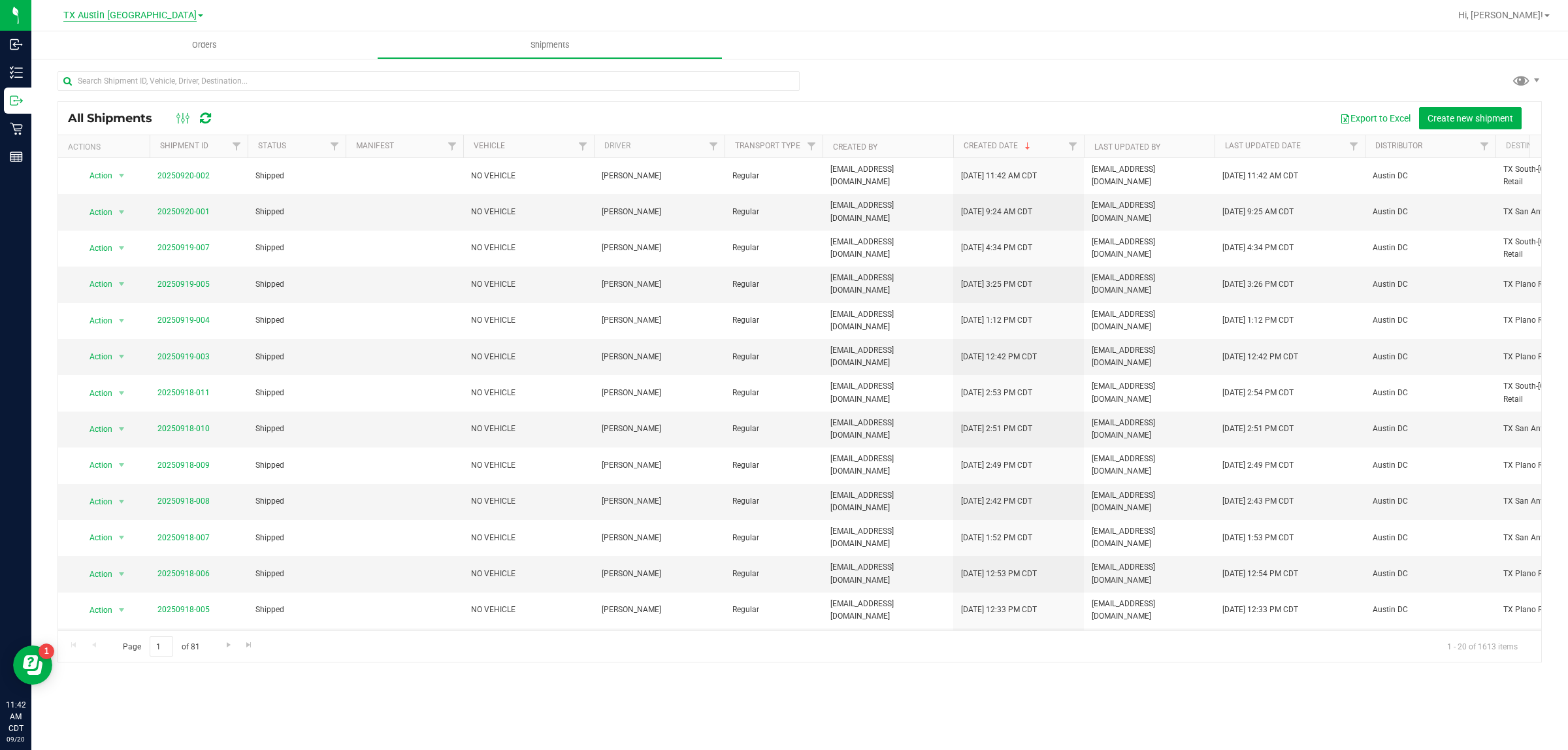
click at [124, 20] on span "TX Austin [GEOGRAPHIC_DATA]" at bounding box center [130, 15] width 134 height 12
click at [134, 77] on link "TX San Antonio Retail" at bounding box center [133, 80] width 191 height 17
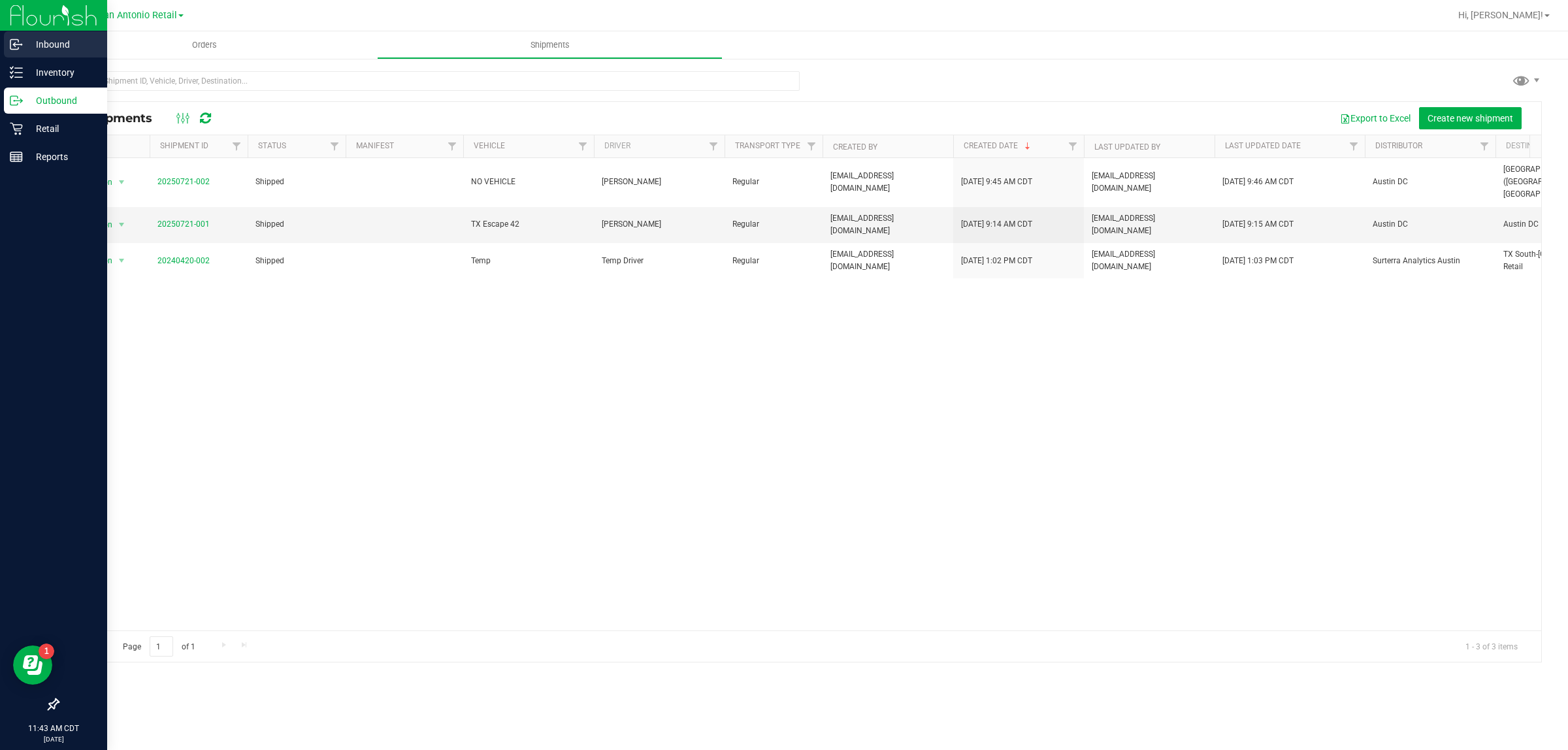
click at [56, 48] on p "Inbound" at bounding box center [62, 44] width 78 height 15
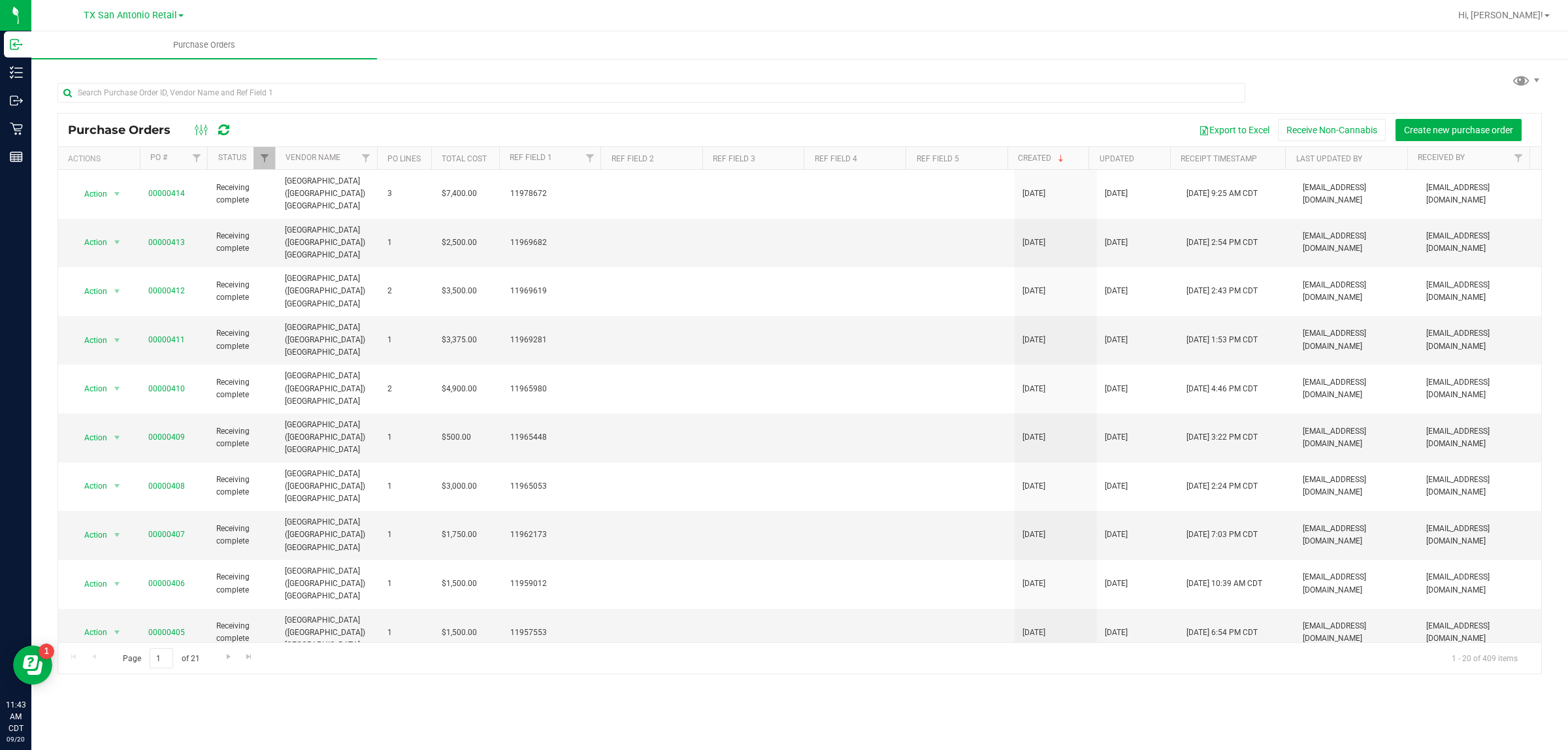
drag, startPoint x: 108, startPoint y: 7, endPoint x: 116, endPoint y: 22, distance: 17.0
click at [109, 7] on div "TX San Antonio Retail TX Austin DC TX Plano Retail TX San Antonio Retail TX Sou…" at bounding box center [134, 15] width 100 height 15
click at [126, 8] on div "TX San Antonio Retail TX Austin DC TX Plano Retail TX San Antonio Retail TX Sou…" at bounding box center [134, 15] width 100 height 15
click at [135, 15] on span "TX San Antonio Retail" at bounding box center [131, 15] width 94 height 12
click at [136, 92] on link "TX South-[GEOGRAPHIC_DATA] Retail" at bounding box center [133, 98] width 191 height 17
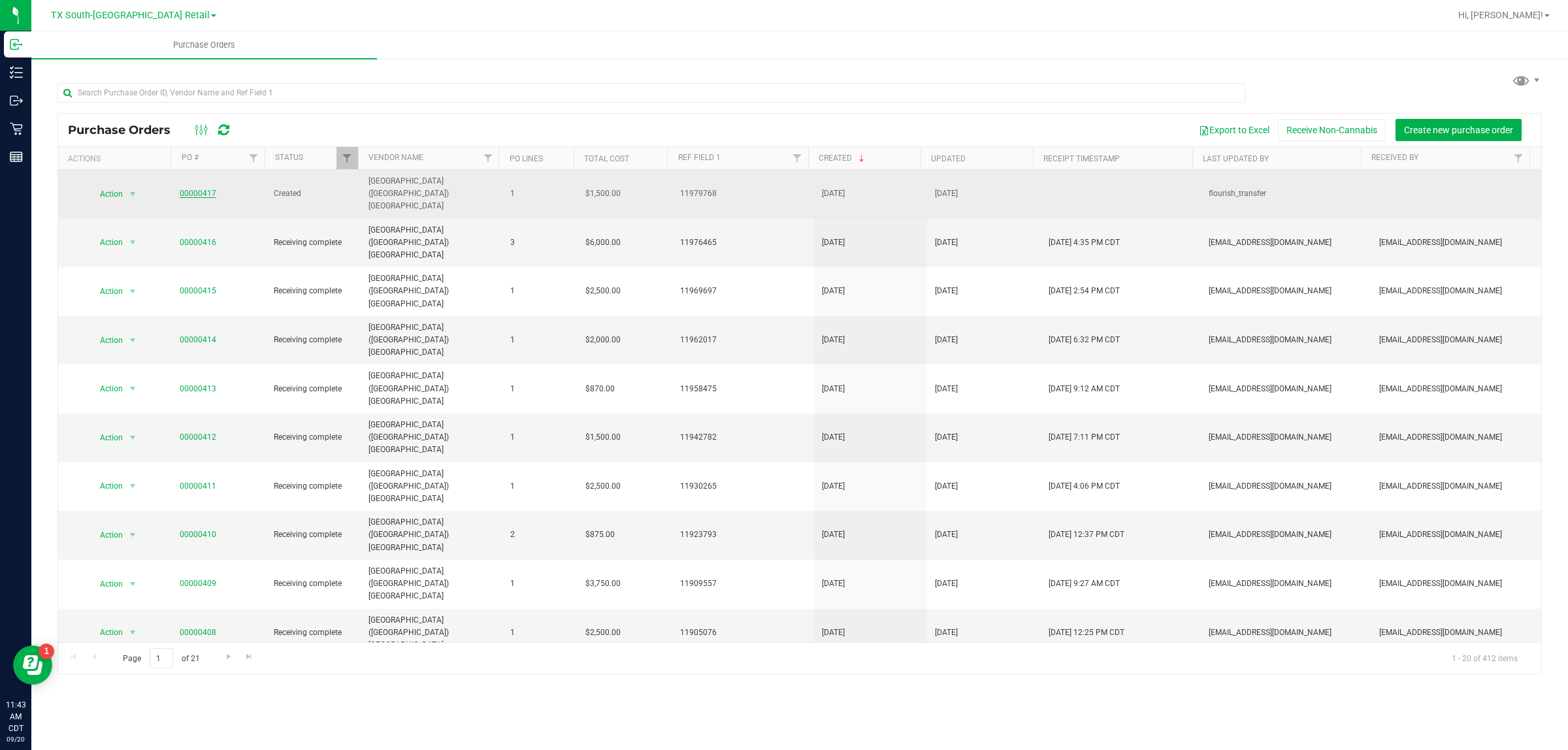
click at [200, 189] on link "00000417" at bounding box center [198, 193] width 36 height 9
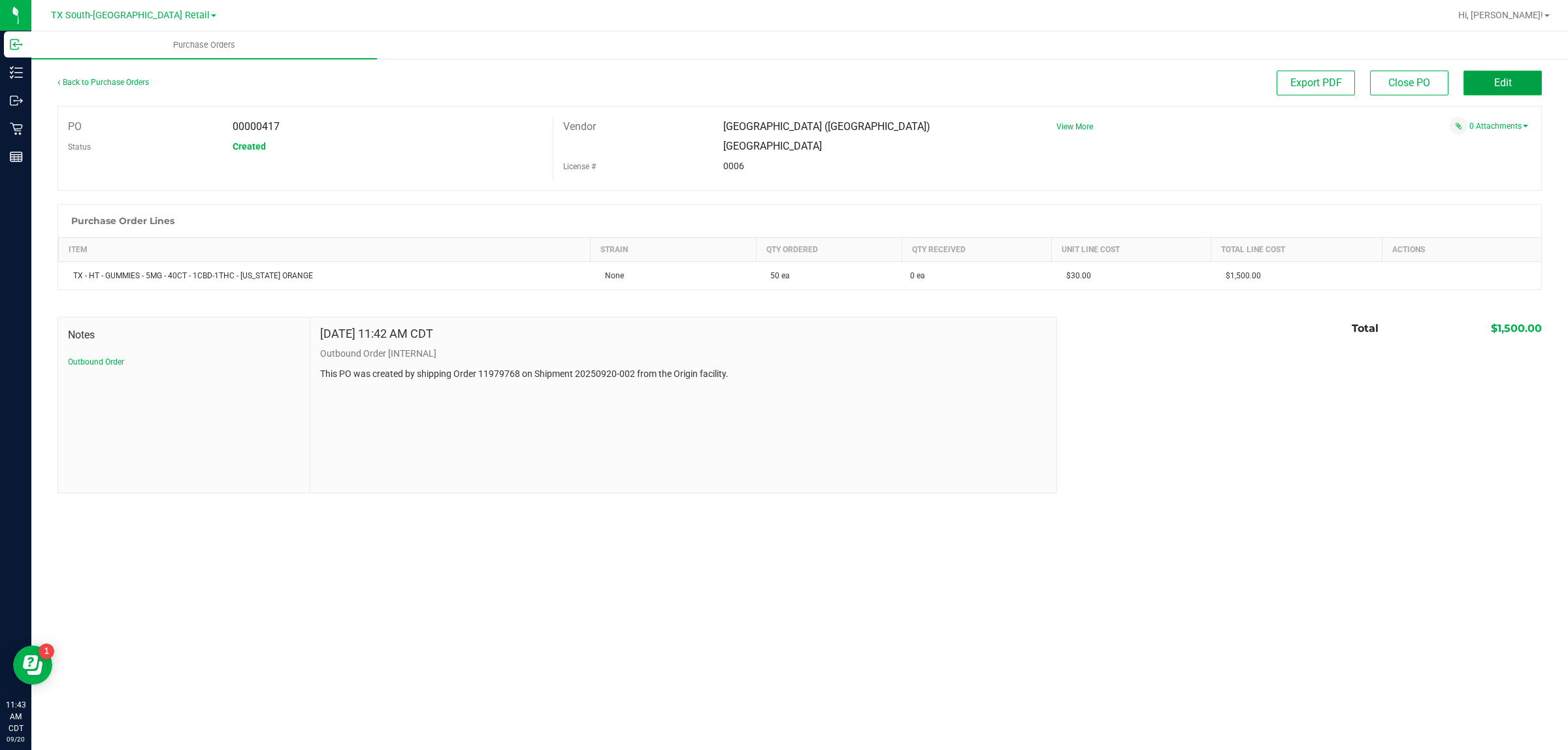
click at [781, 94] on button "Edit" at bounding box center [1503, 83] width 78 height 25
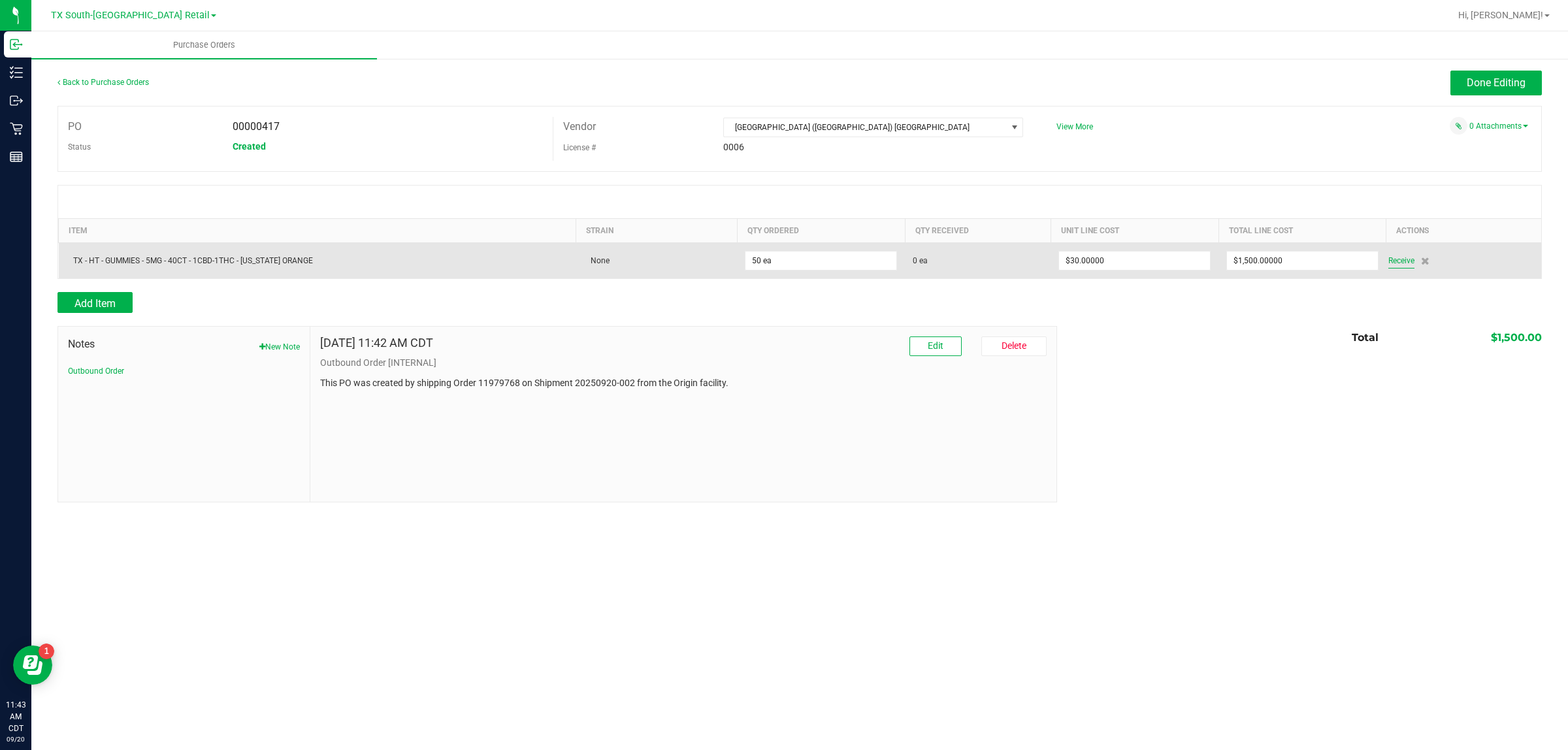
click at [781, 265] on span "Receive" at bounding box center [1401, 261] width 26 height 15
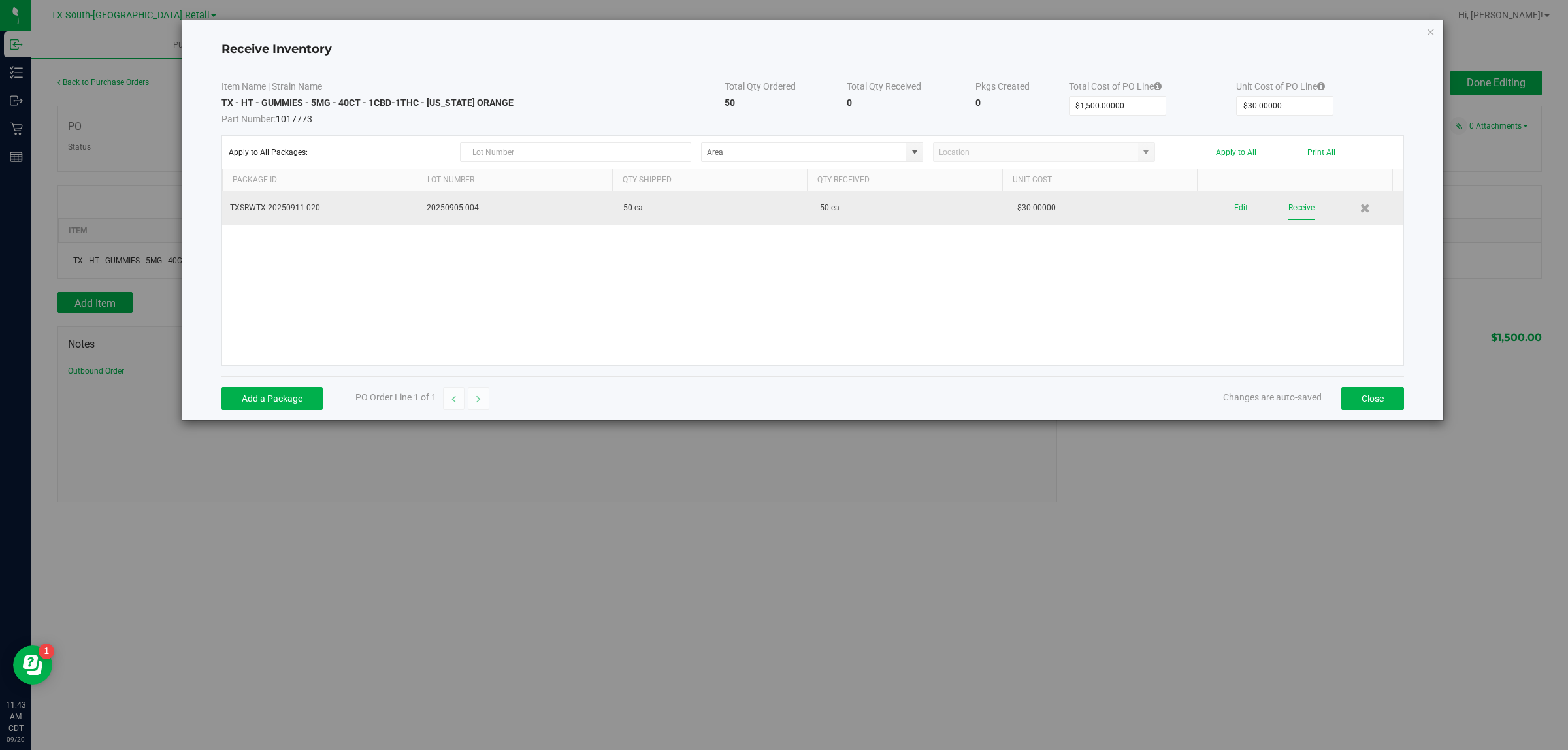
click at [781, 209] on button "Receive" at bounding box center [1301, 208] width 26 height 23
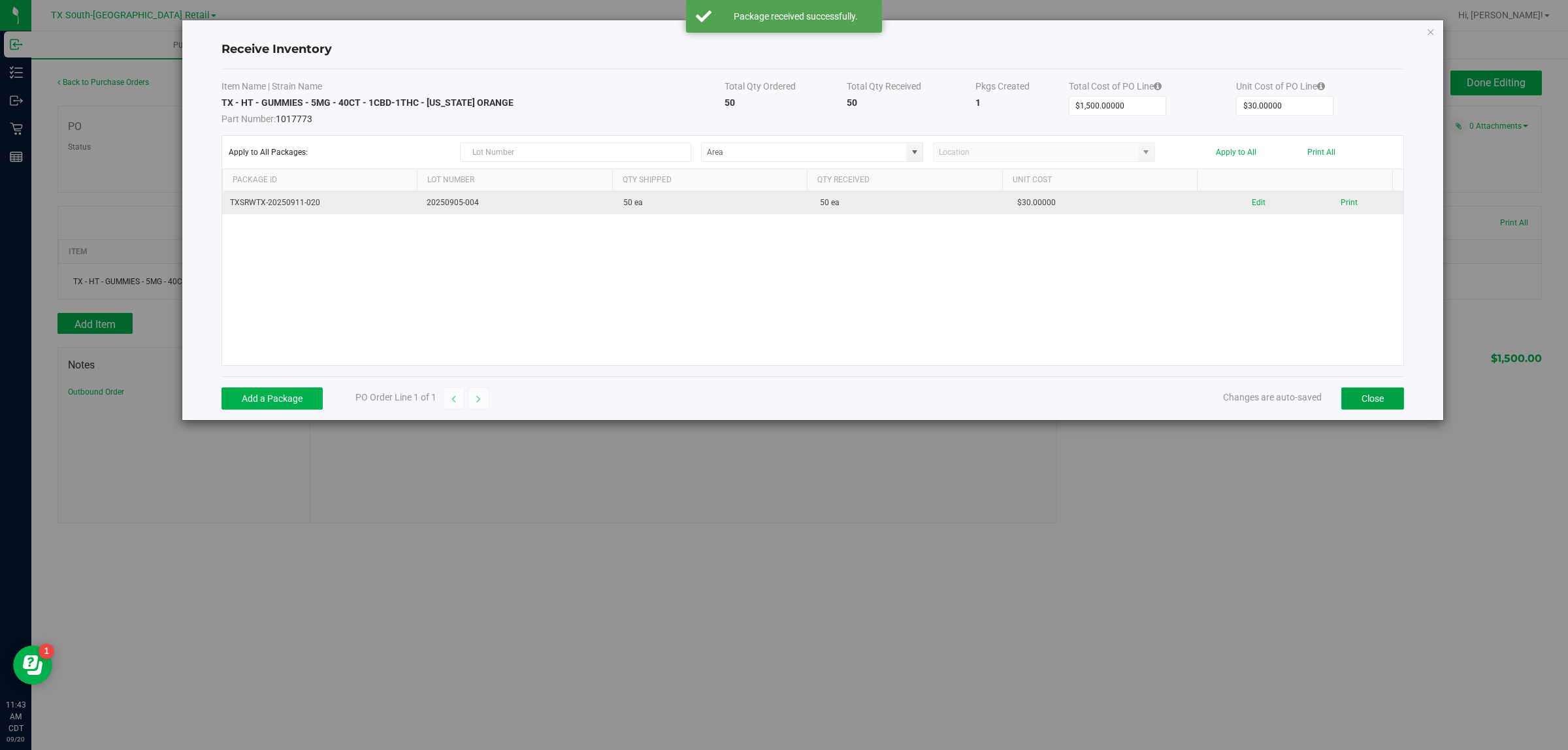
click at [781, 410] on button "Close" at bounding box center [1373, 398] width 63 height 22
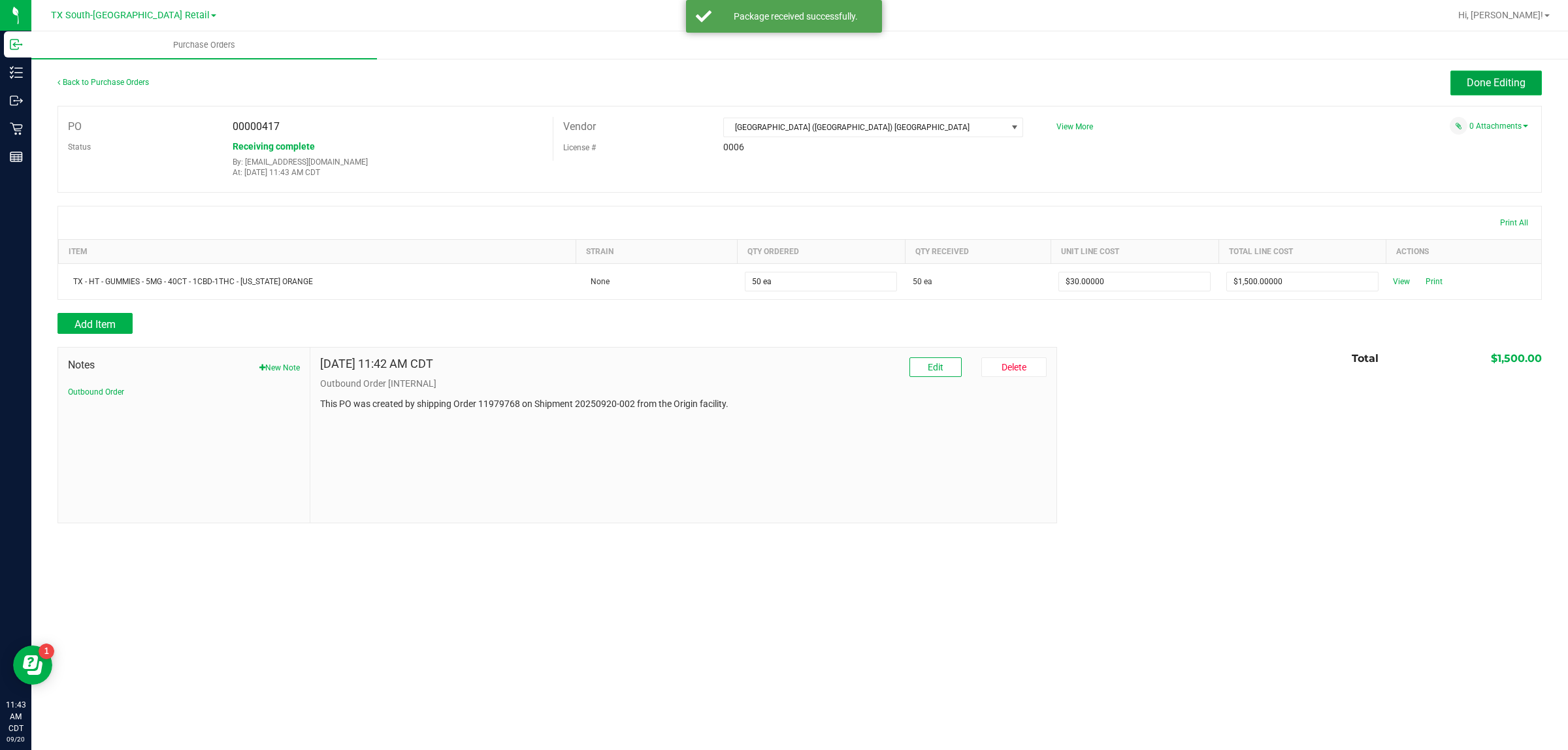
click at [781, 78] on span "Done Editing" at bounding box center [1496, 82] width 59 height 13
